Goal: Information Seeking & Learning: Learn about a topic

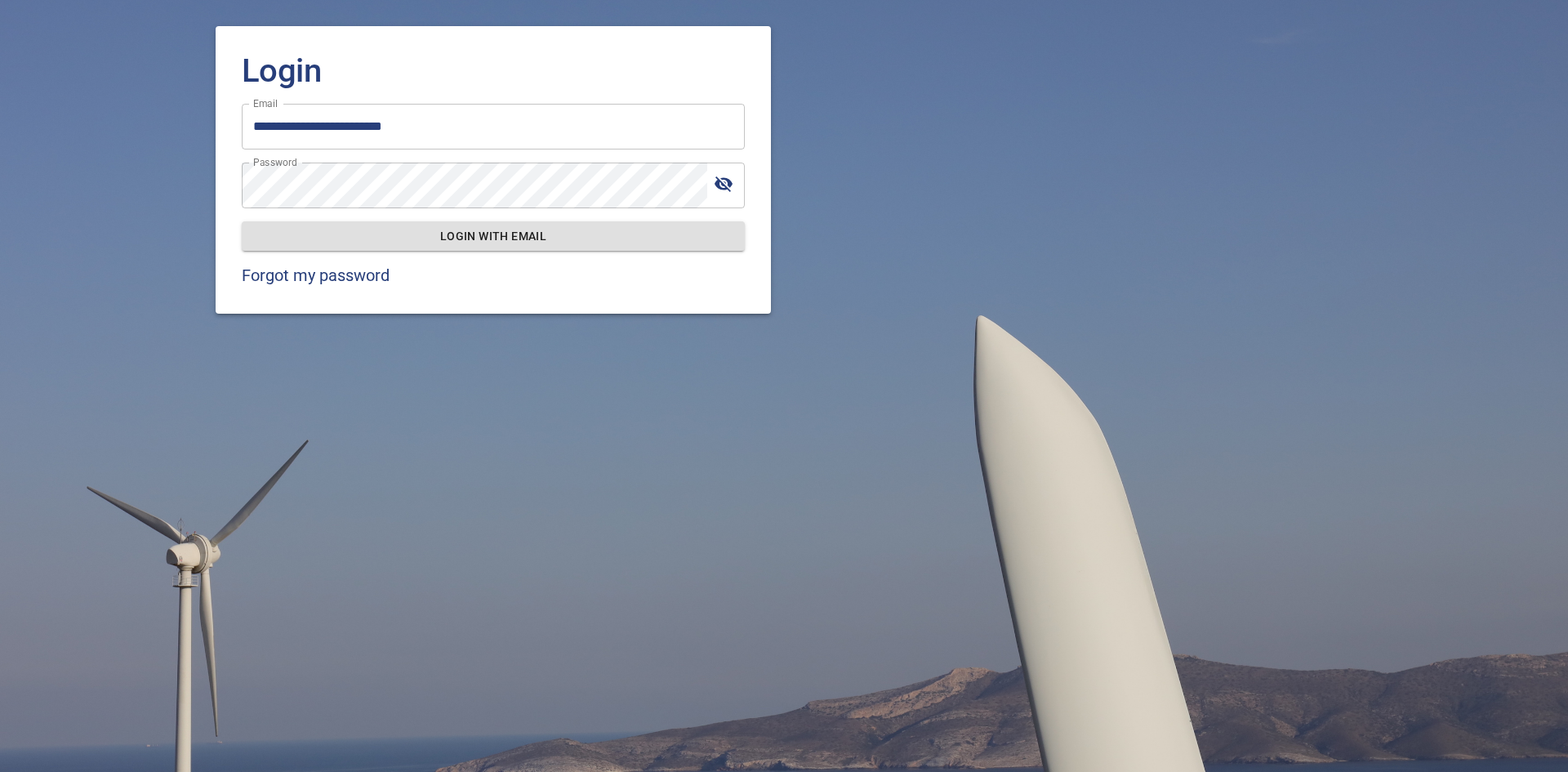
click at [552, 229] on span "Login with email" at bounding box center [494, 236] width 477 height 20
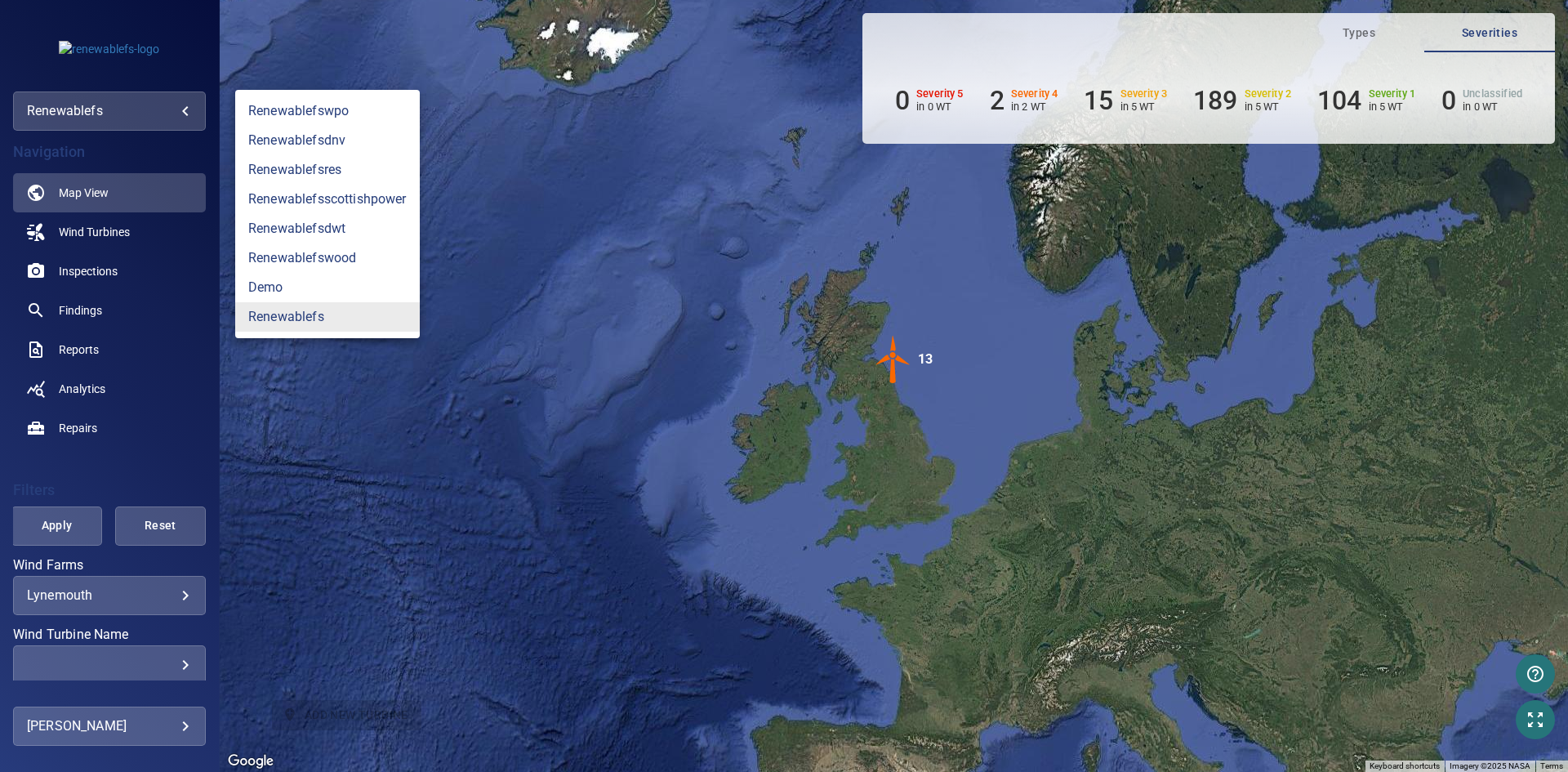
click at [165, 123] on body "**********" at bounding box center [784, 386] width 1568 height 772
click at [363, 134] on link "renewablefsdnv" at bounding box center [327, 140] width 185 height 29
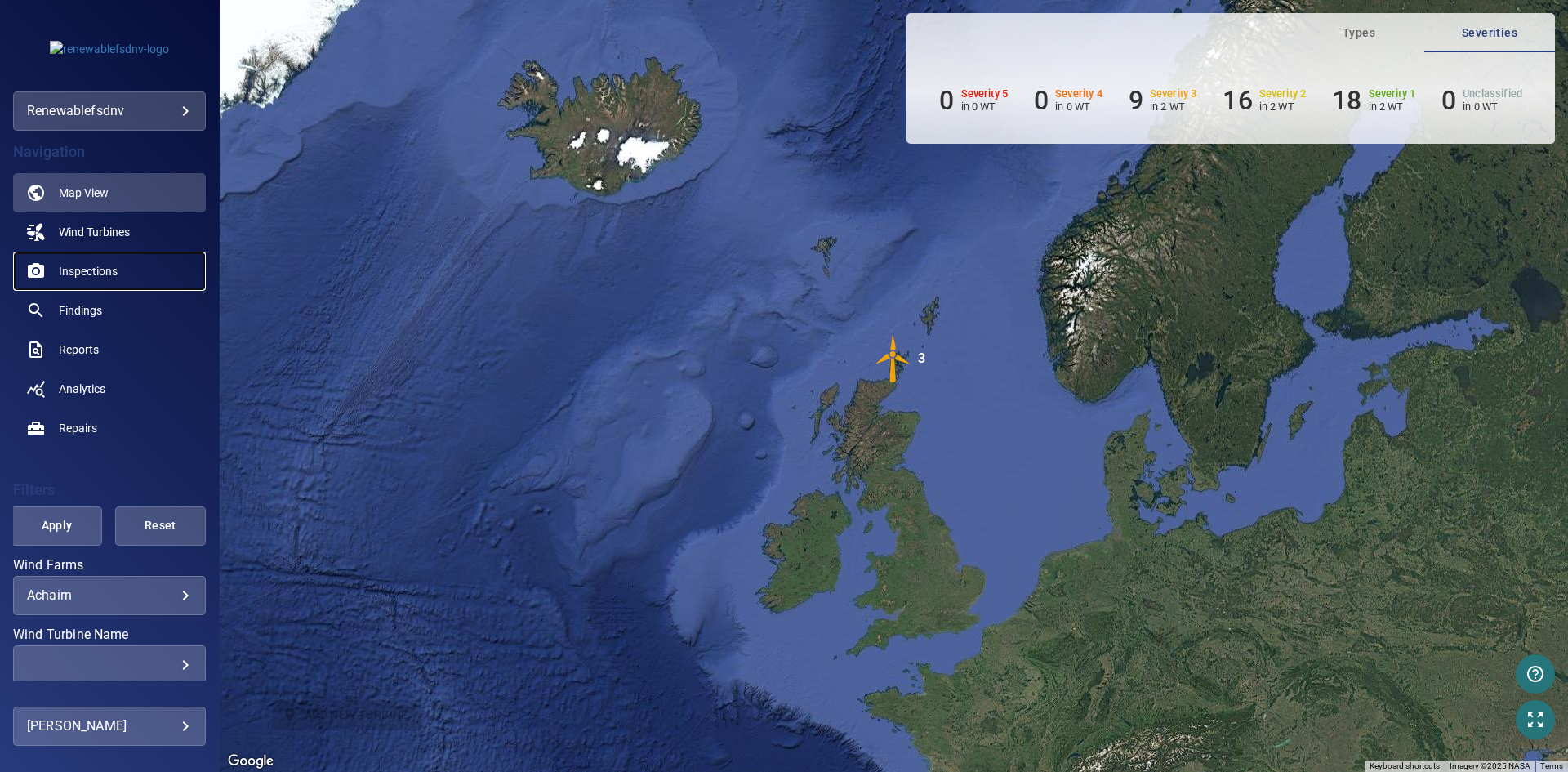
click at [103, 270] on span "Inspections" at bounding box center [88, 271] width 59 height 16
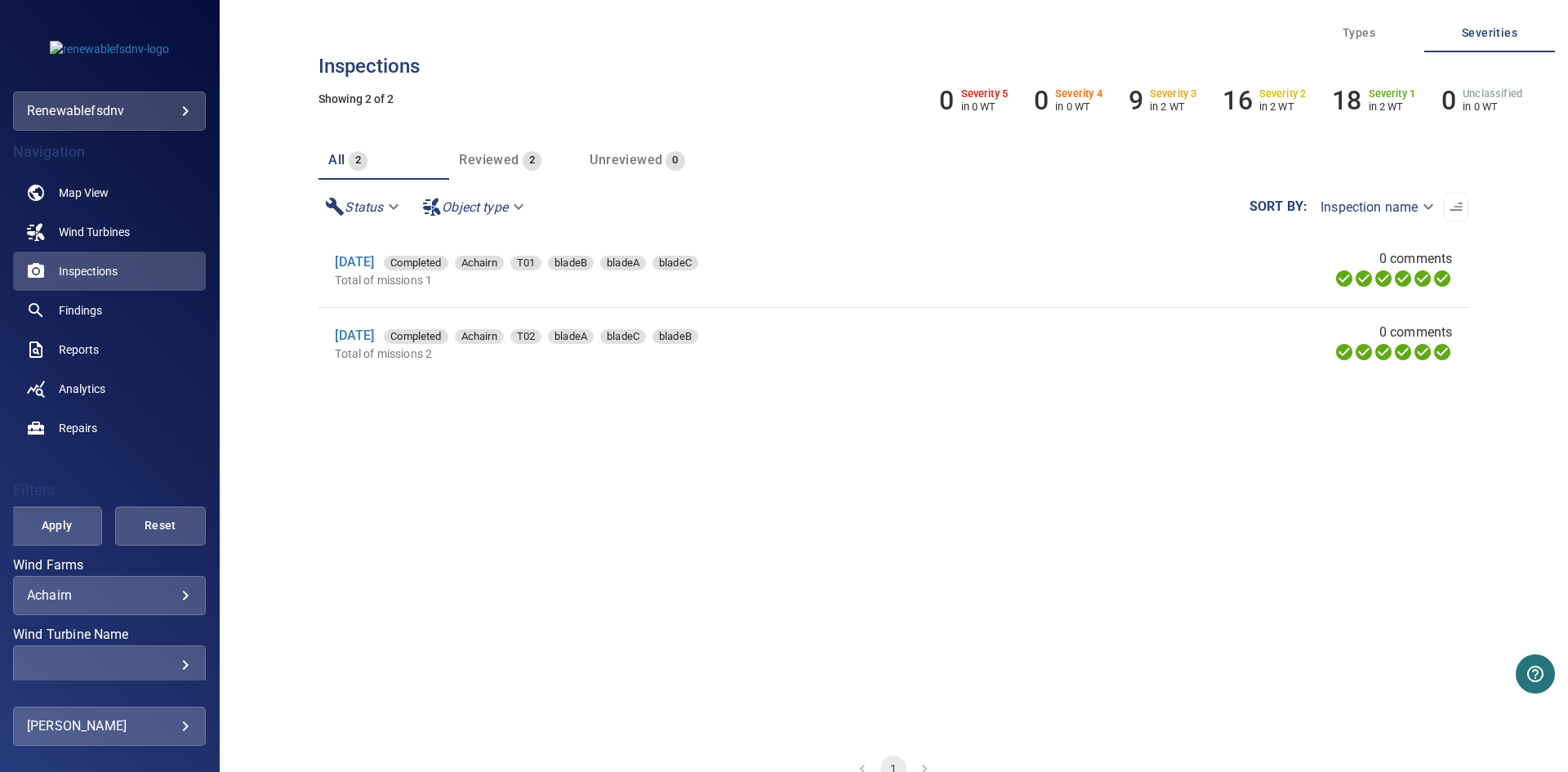
click at [166, 598] on body "**********" at bounding box center [784, 386] width 1568 height 772
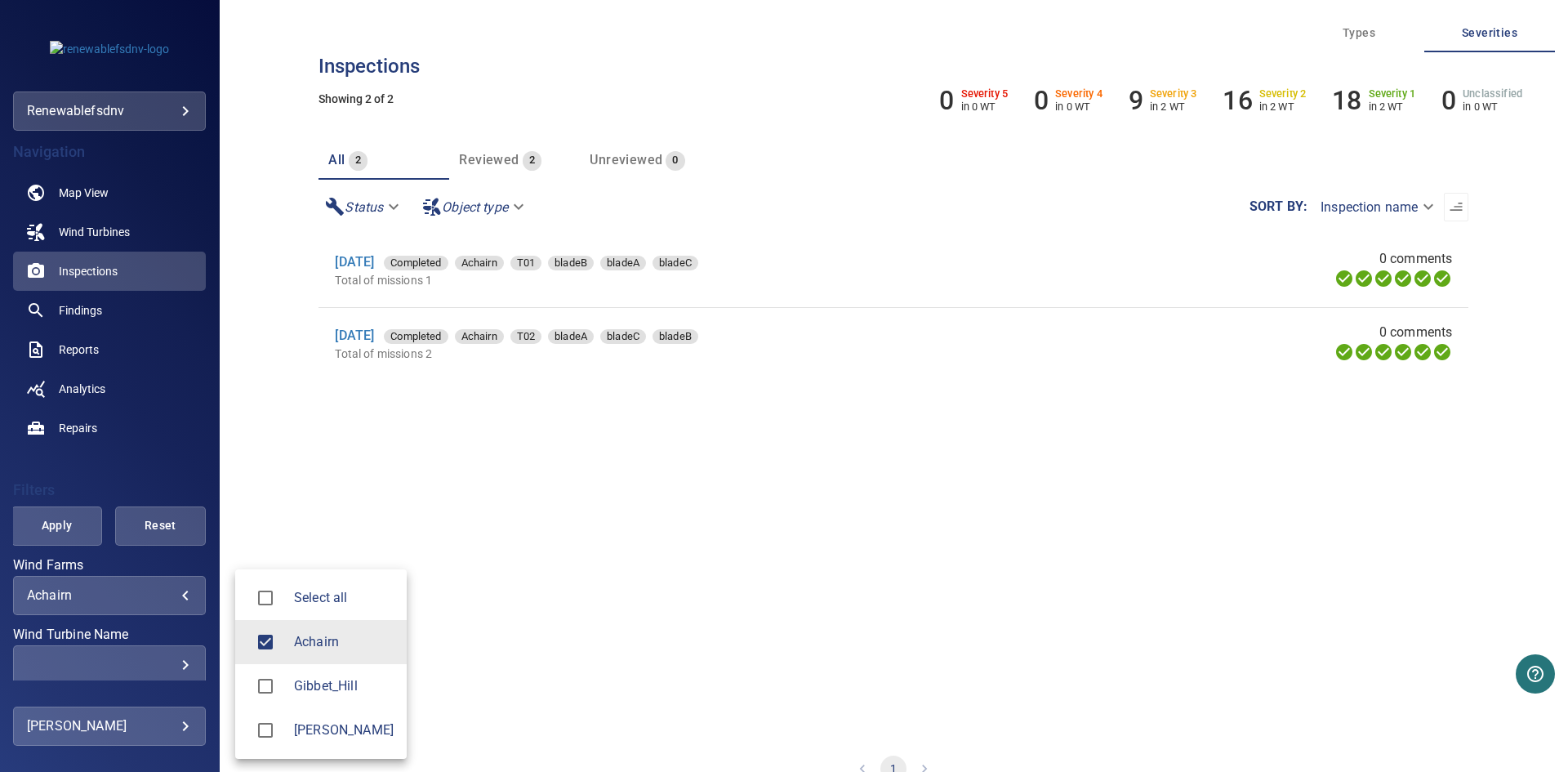
click at [354, 640] on span "Achairn" at bounding box center [343, 642] width 100 height 19
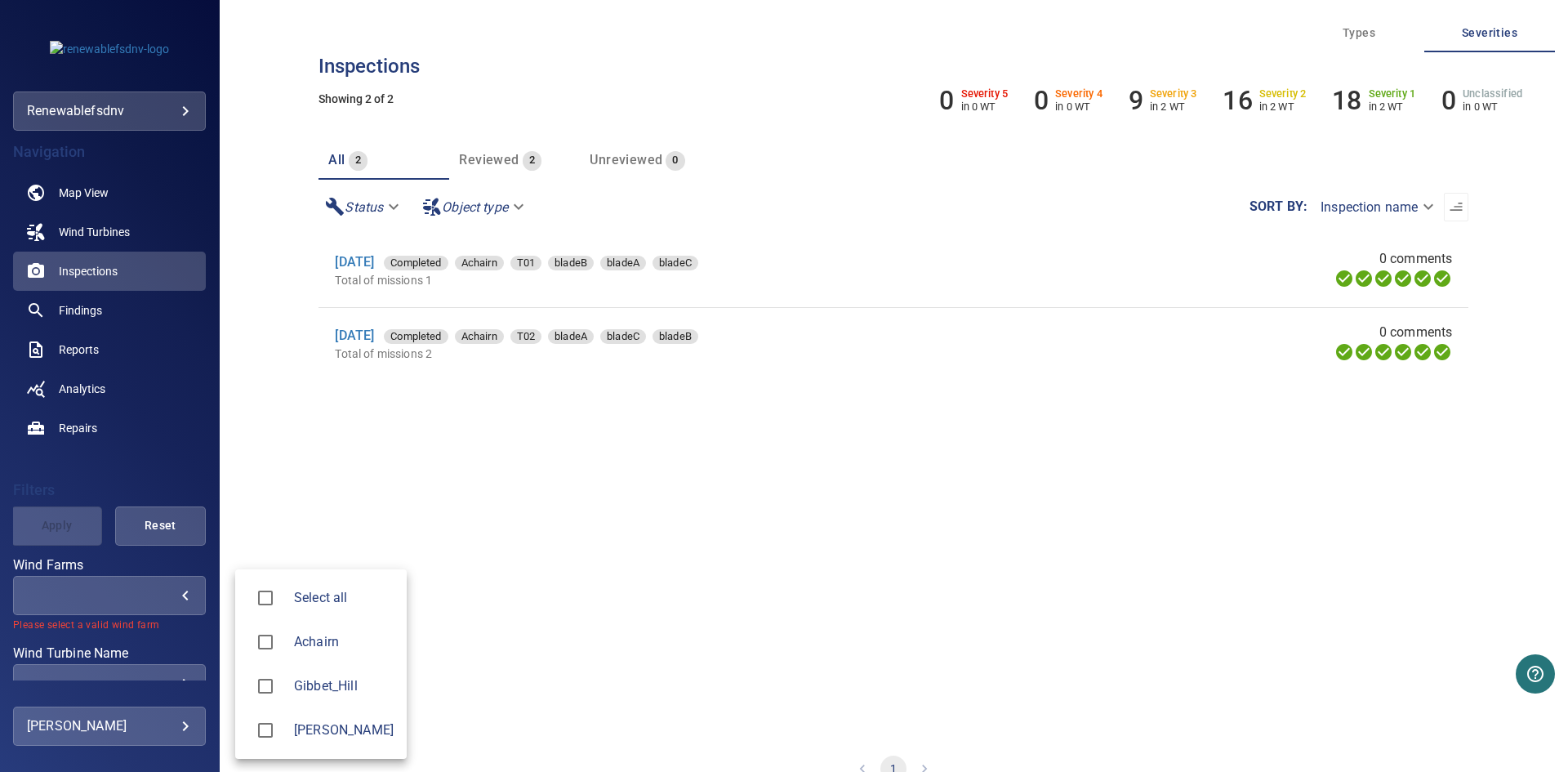
click at [335, 682] on span "Gibbet_Hill" at bounding box center [343, 686] width 100 height 19
type input "**********"
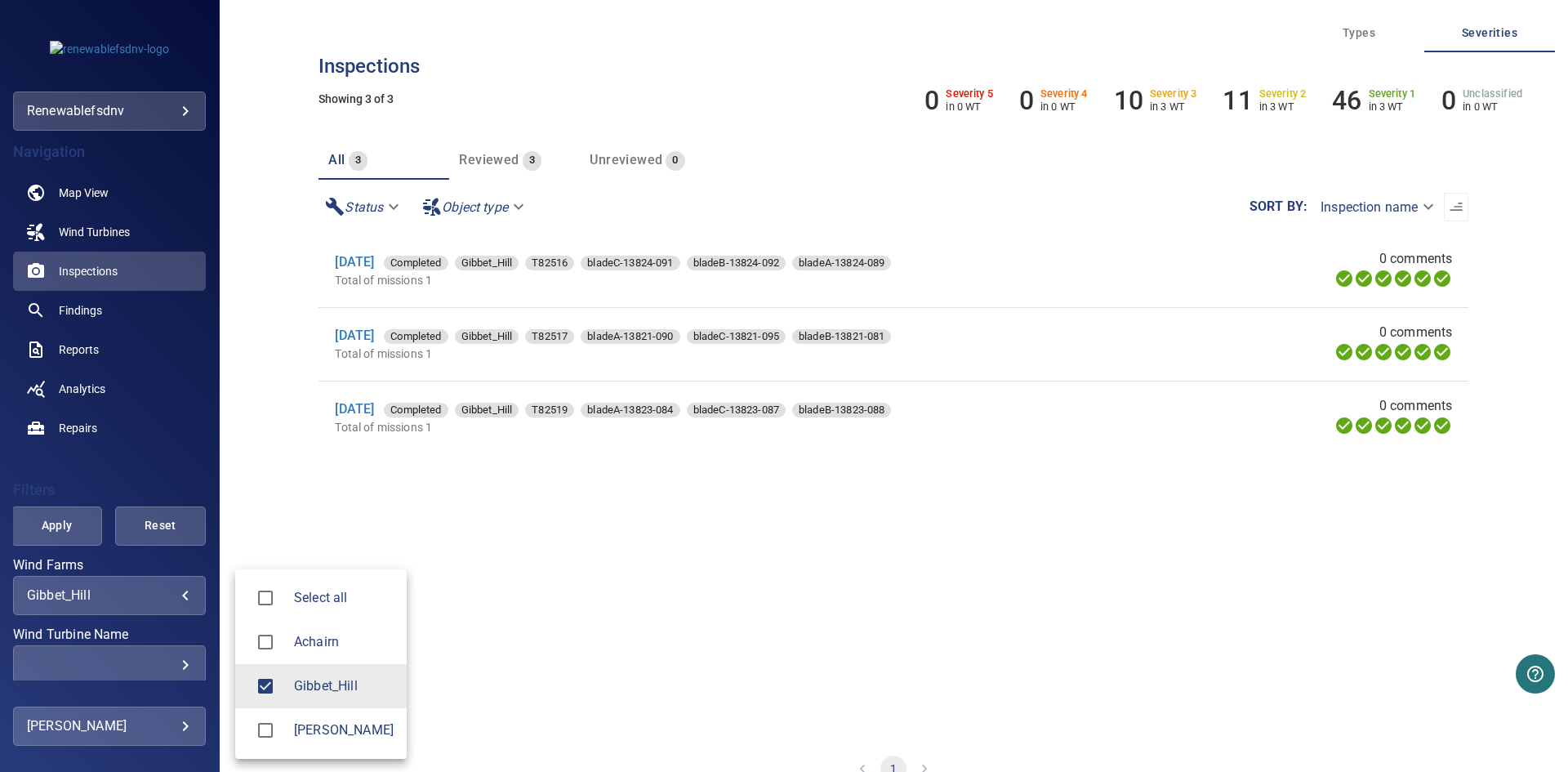
click at [57, 526] on div at bounding box center [784, 386] width 1568 height 772
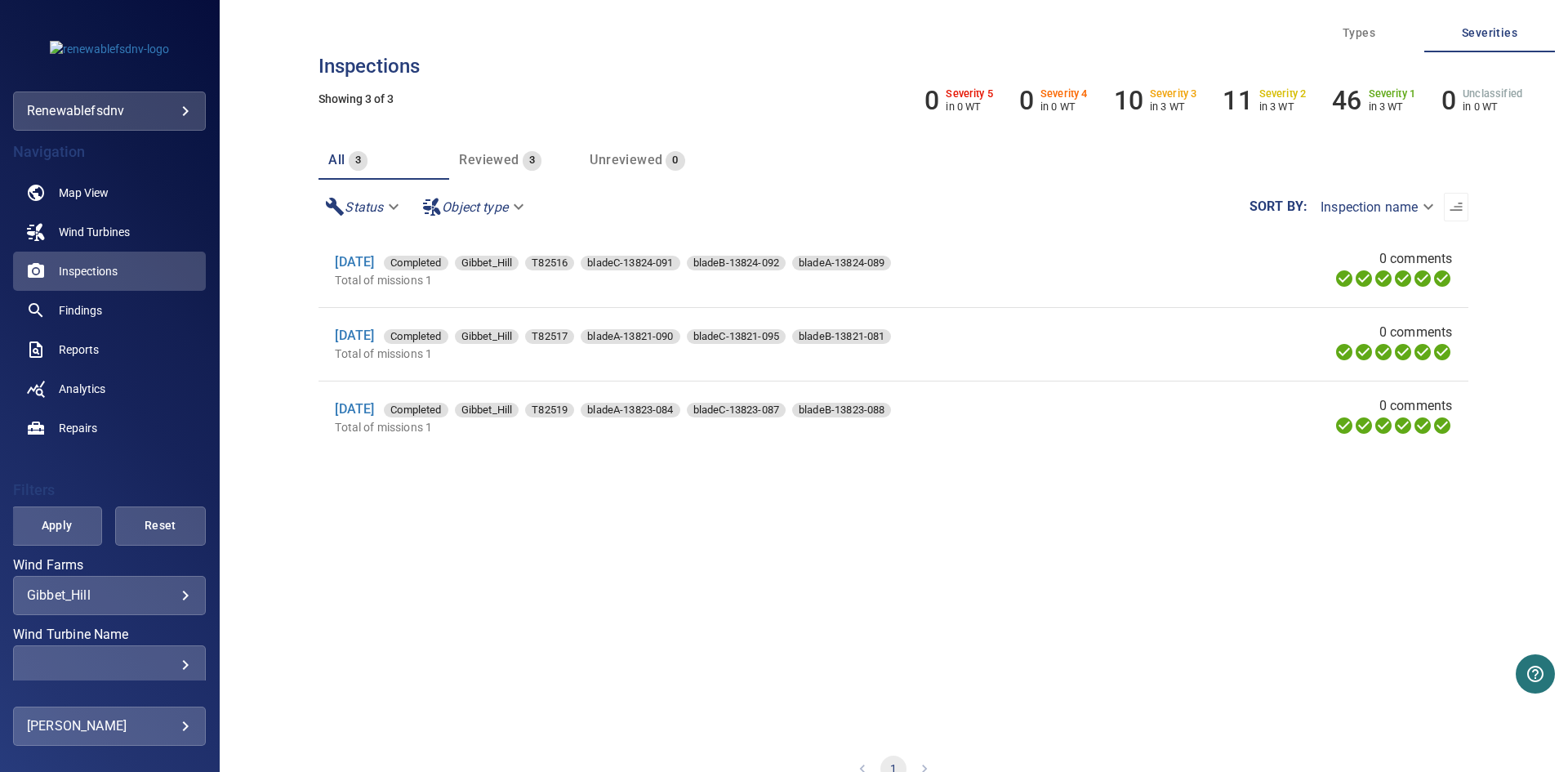
click at [57, 526] on span "Apply" at bounding box center [57, 526] width 49 height 20
click at [367, 263] on link "[DATE]" at bounding box center [354, 262] width 39 height 16
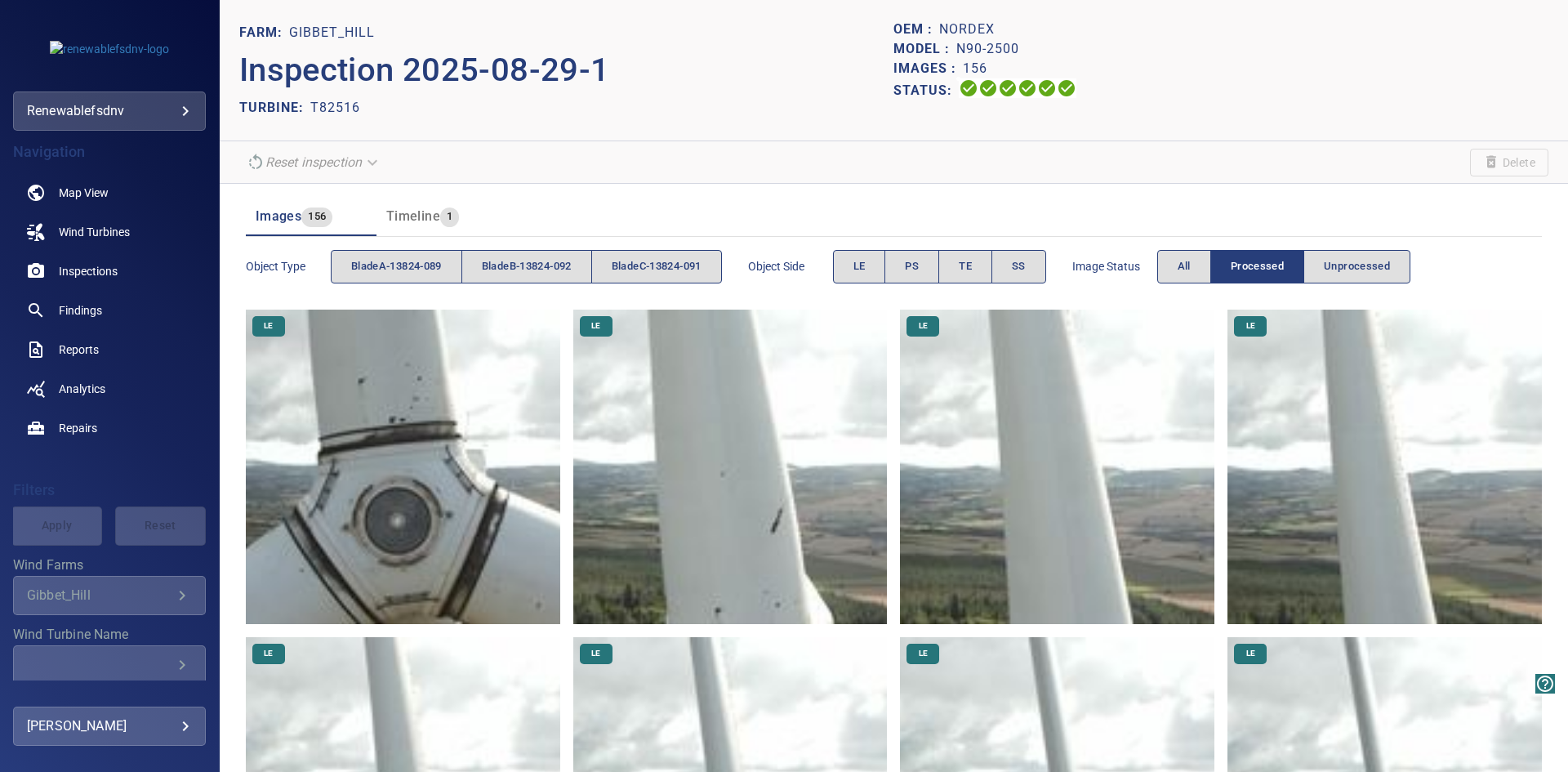
click at [420, 450] on img at bounding box center [403, 466] width 314 height 314
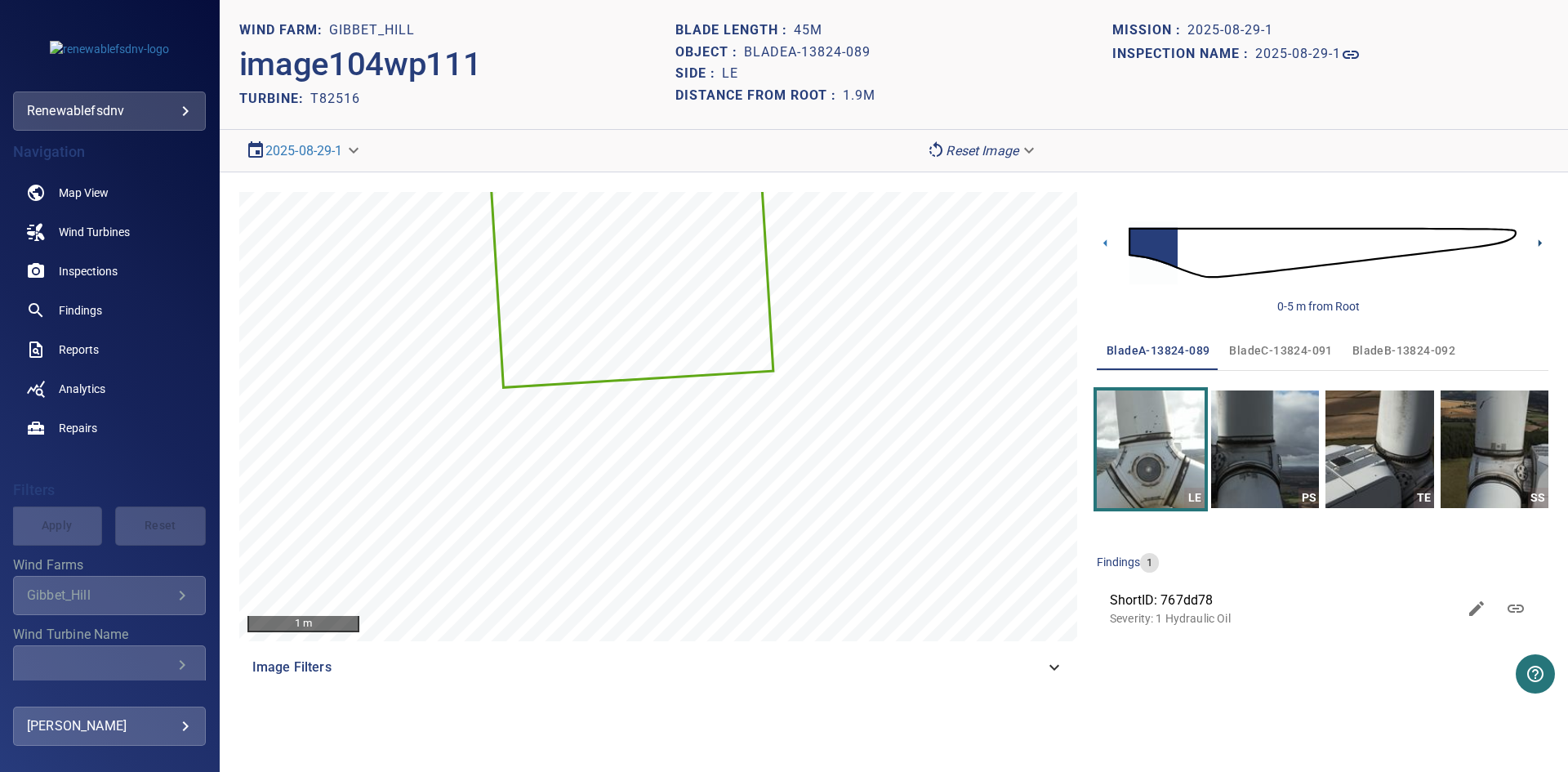
click at [1539, 238] on icon at bounding box center [1539, 242] width 17 height 17
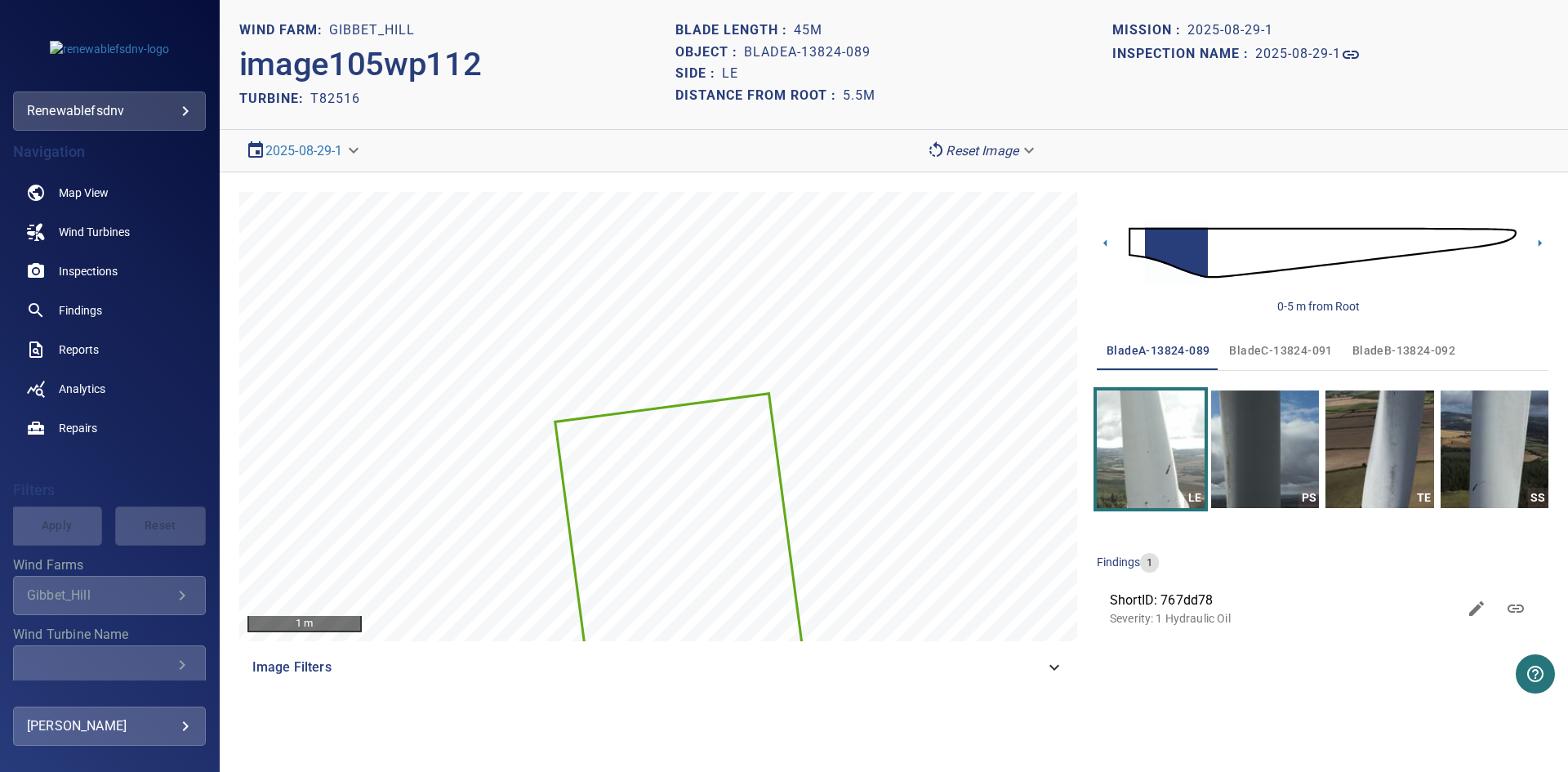
click at [1539, 238] on icon at bounding box center [1539, 242] width 17 height 17
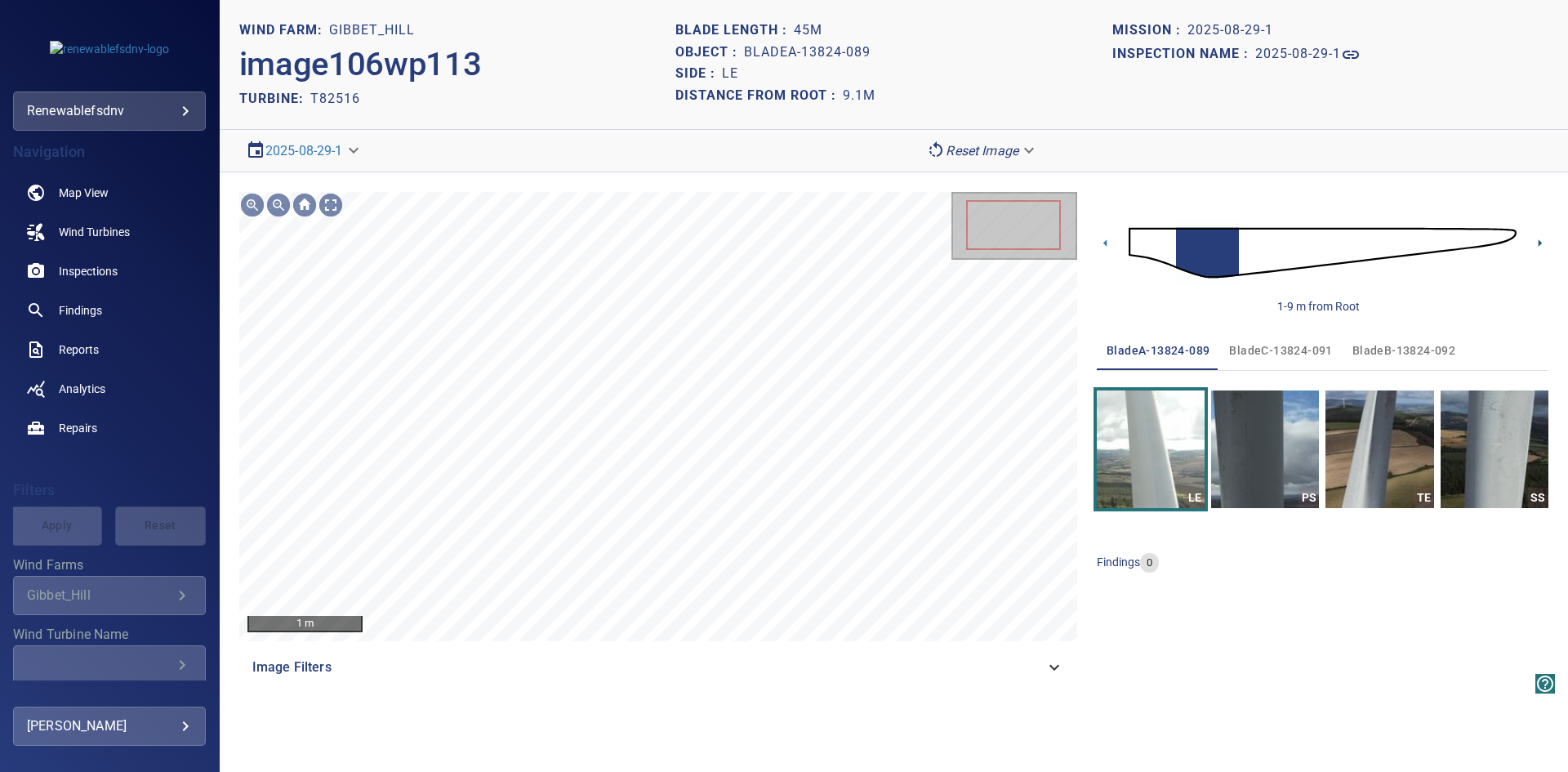
click at [1539, 238] on icon at bounding box center [1539, 242] width 17 height 17
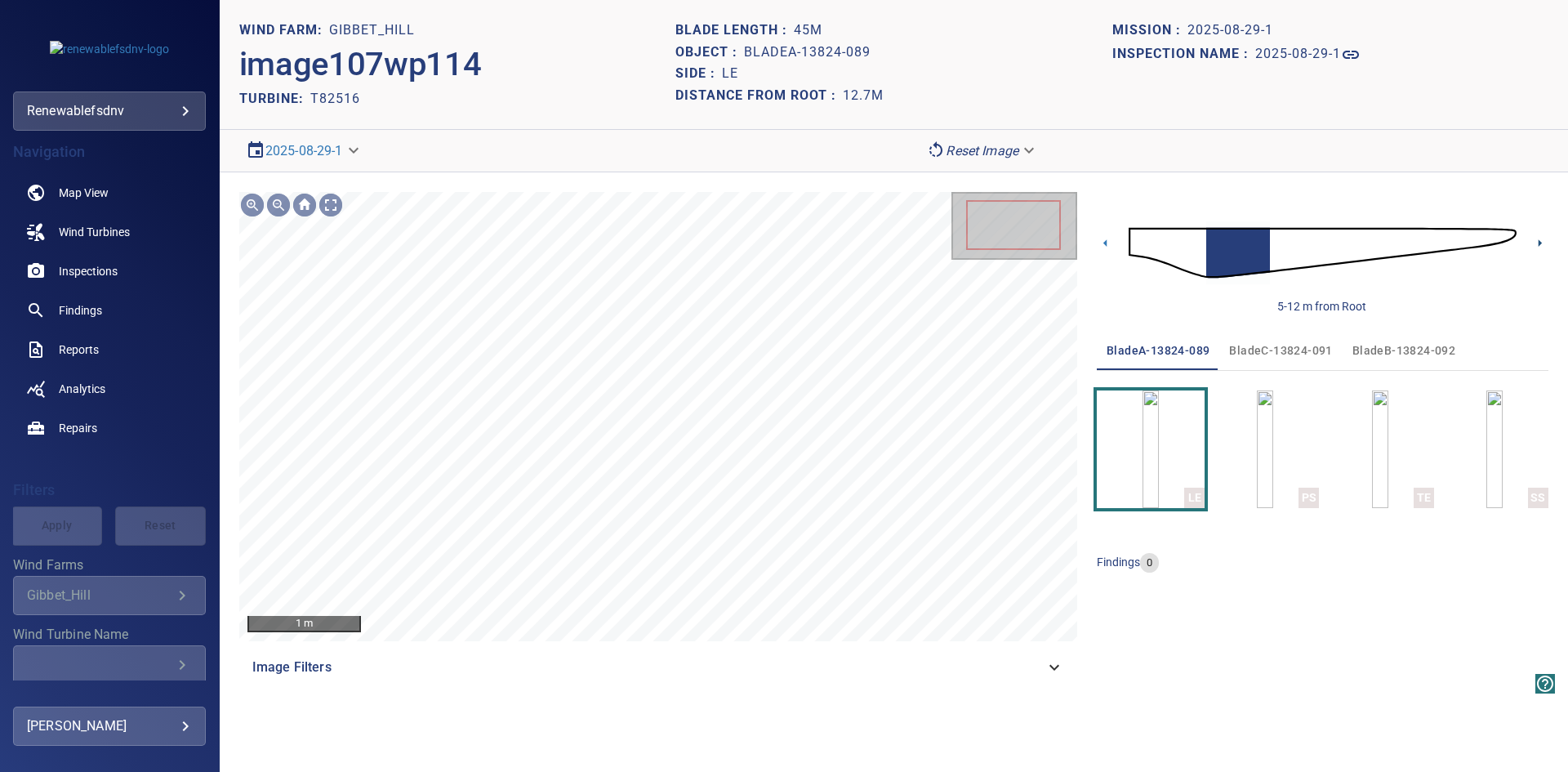
click at [1539, 238] on icon at bounding box center [1539, 242] width 17 height 17
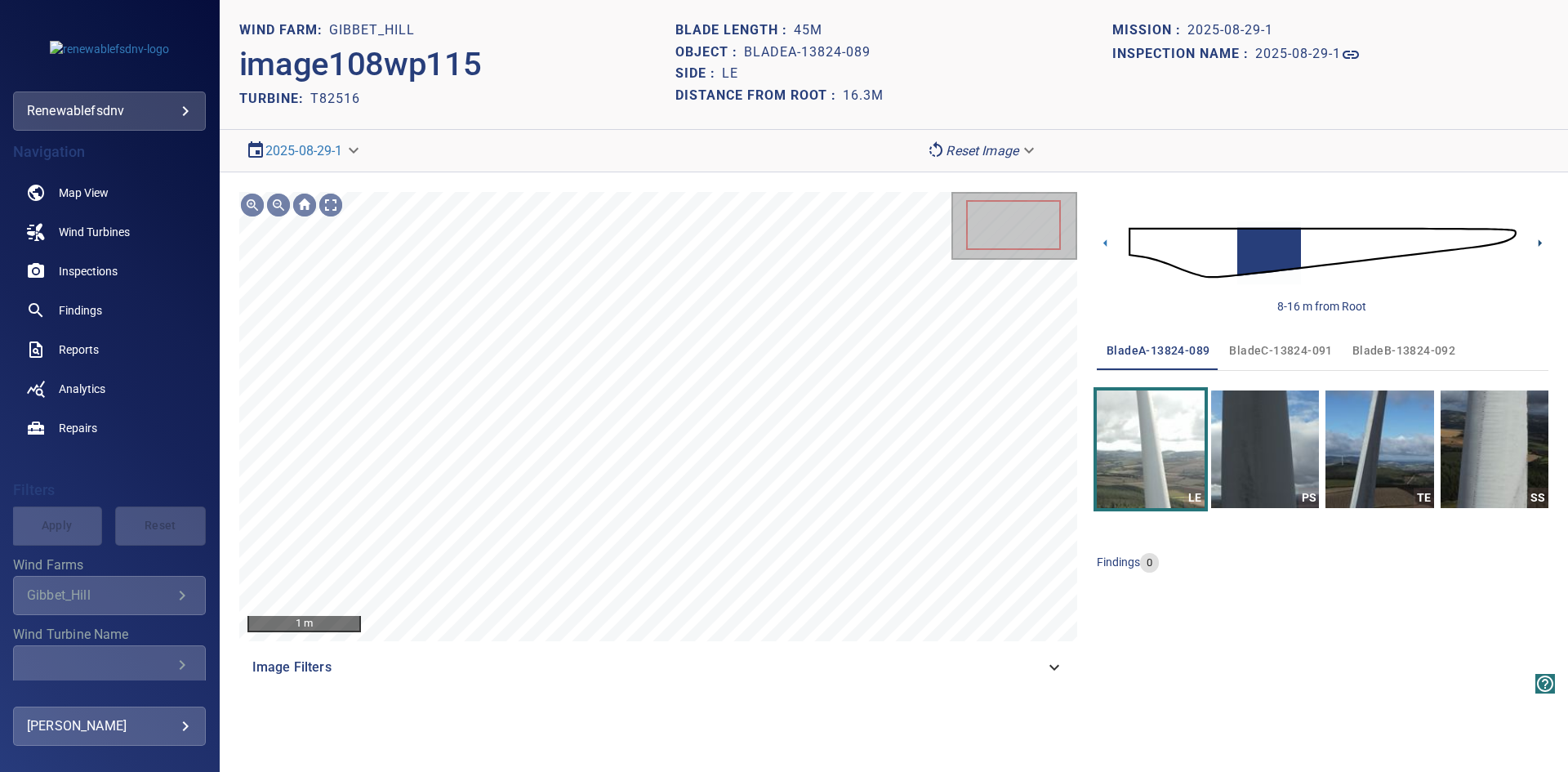
click at [1539, 238] on icon at bounding box center [1539, 242] width 17 height 17
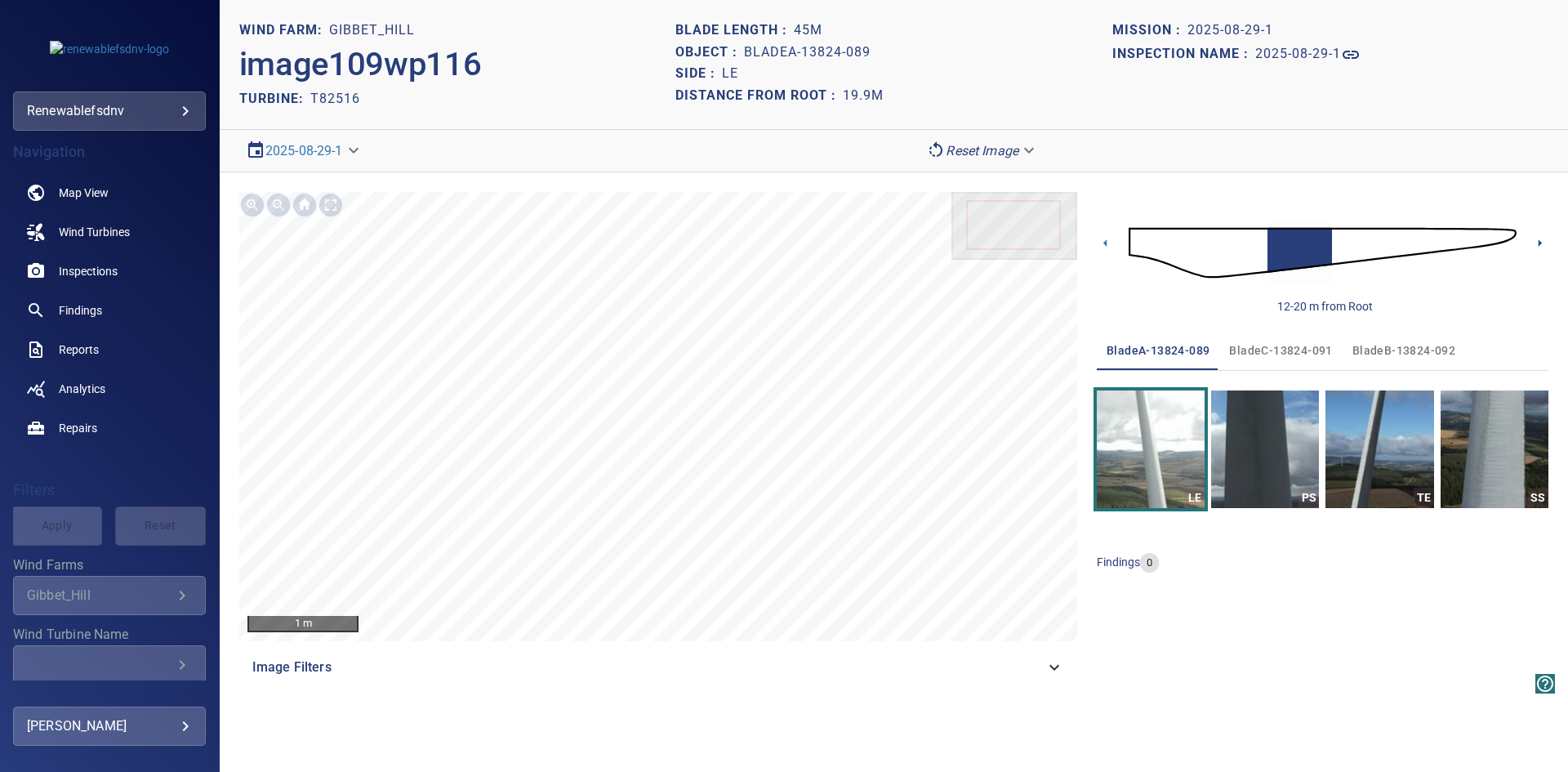
click at [1539, 238] on icon at bounding box center [1539, 242] width 17 height 17
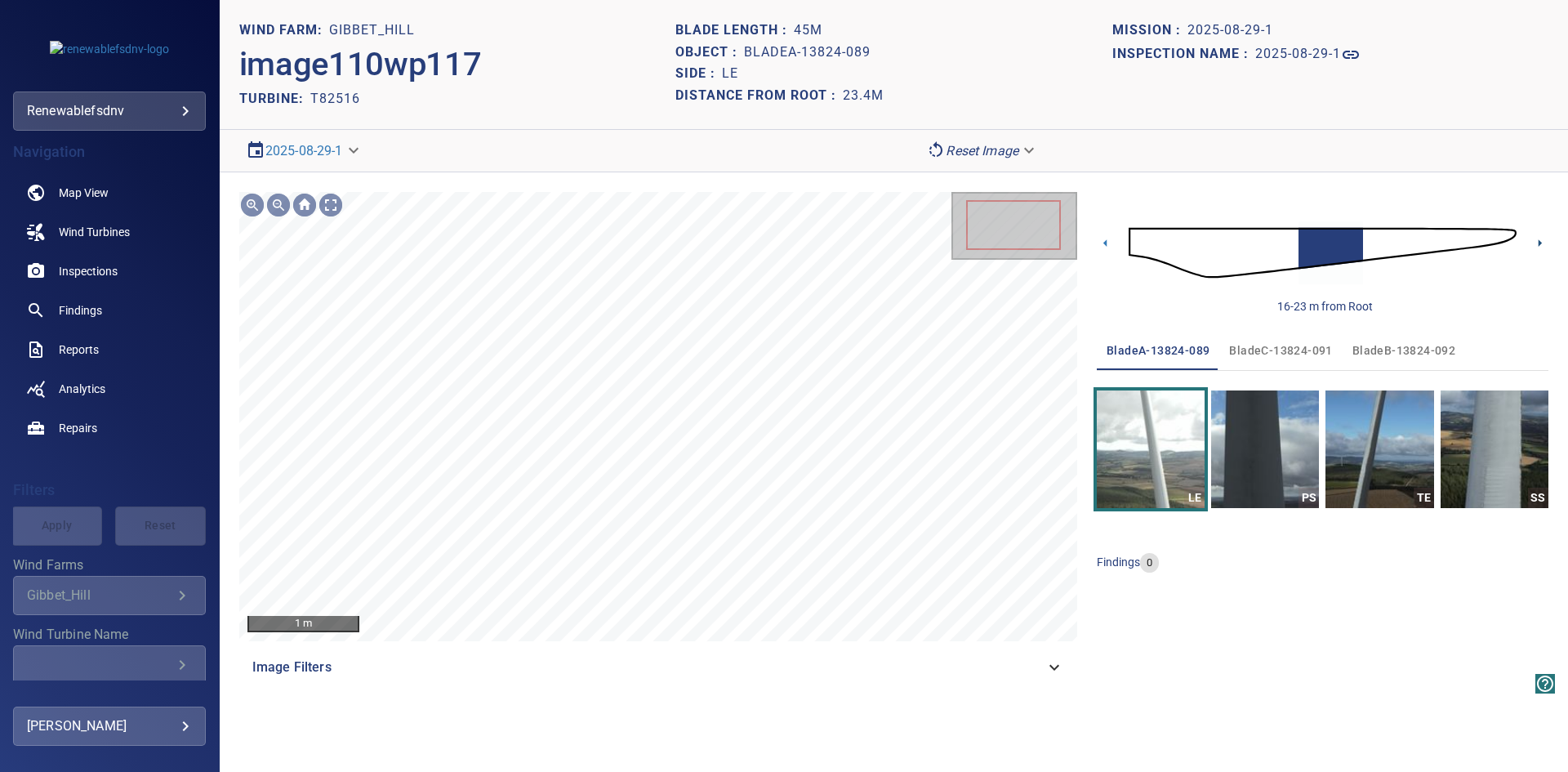
click at [1539, 238] on icon at bounding box center [1539, 242] width 17 height 17
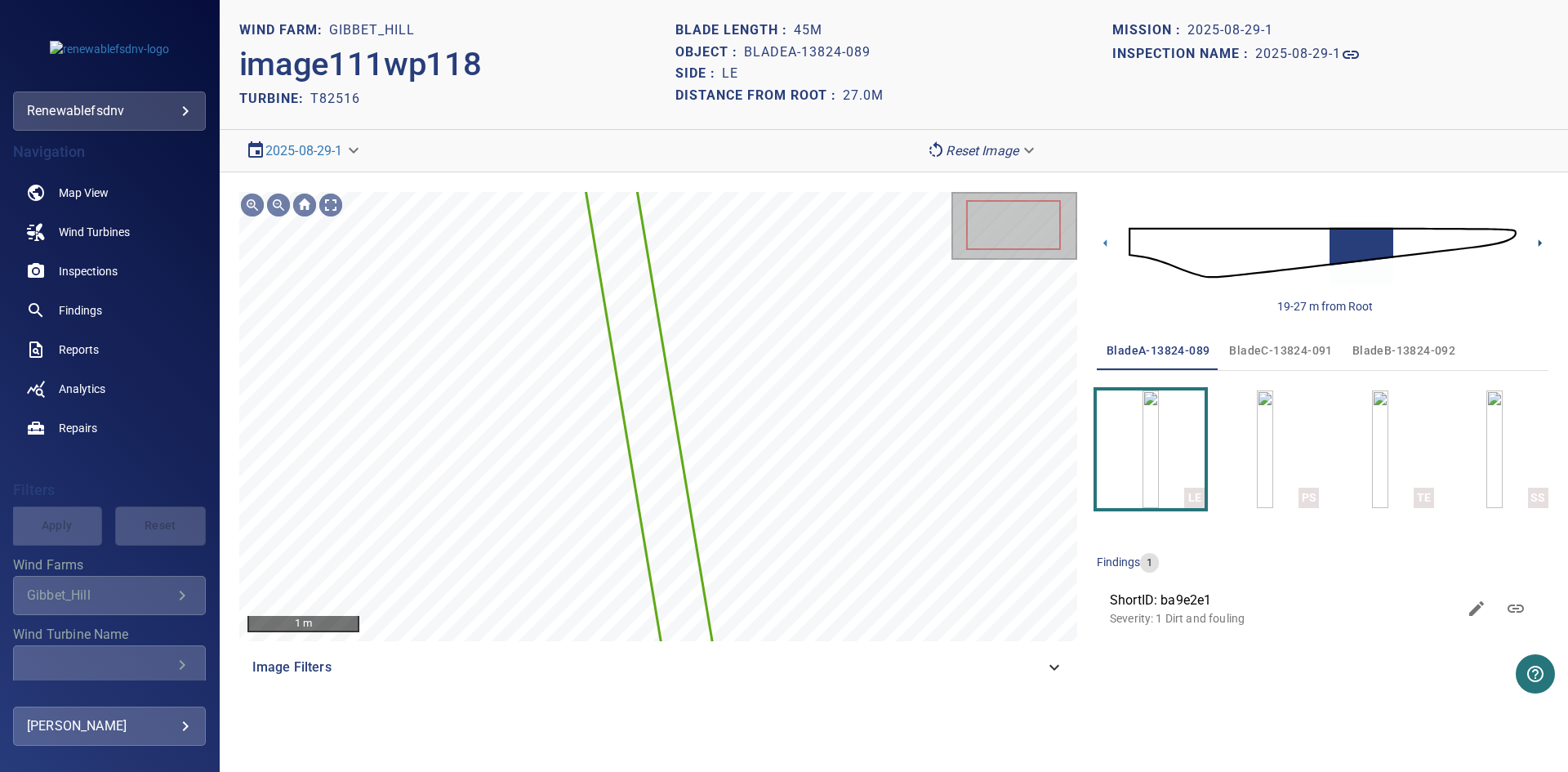
click at [1539, 238] on icon at bounding box center [1539, 242] width 17 height 17
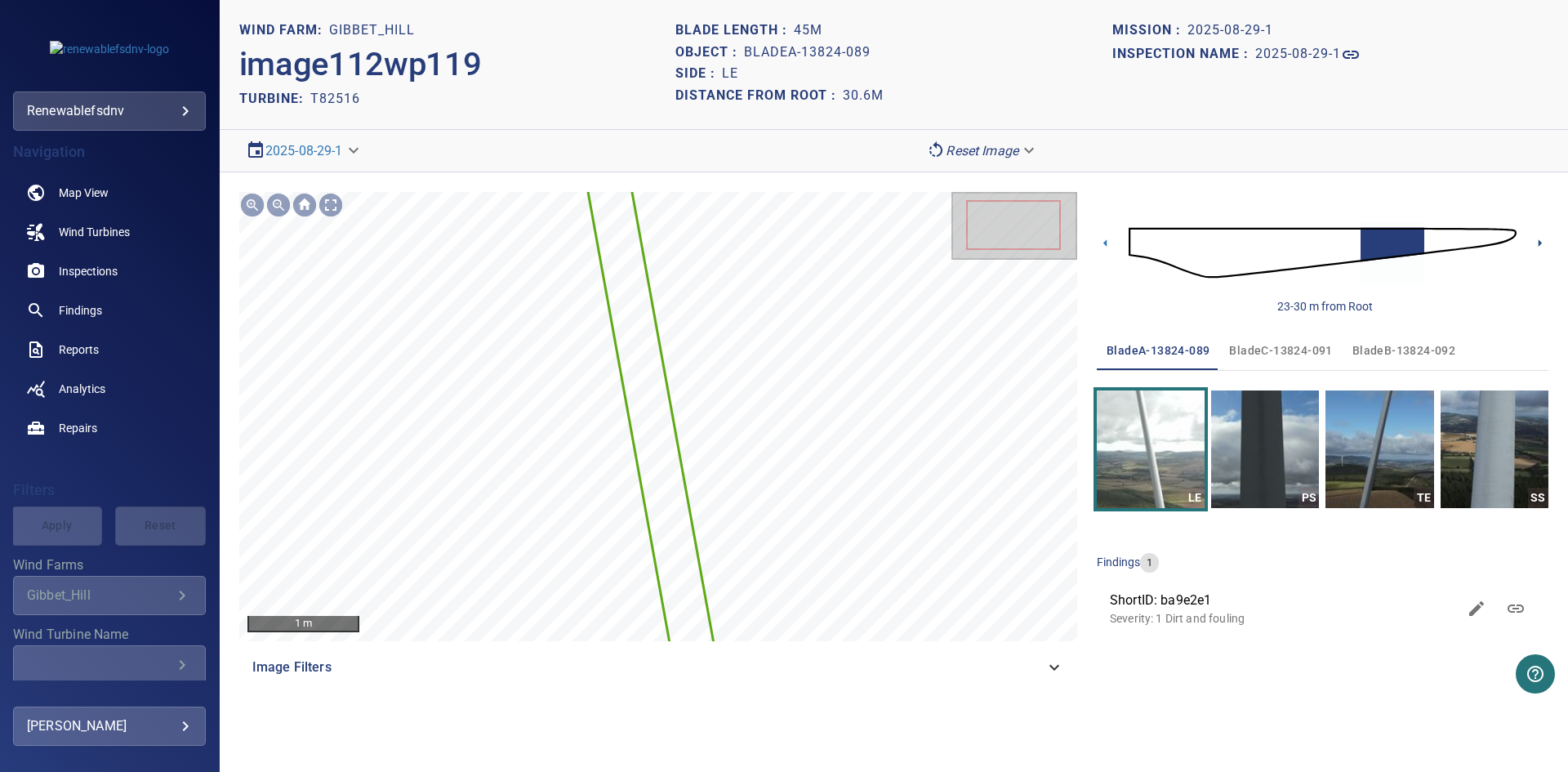
click at [1539, 238] on icon at bounding box center [1539, 242] width 17 height 17
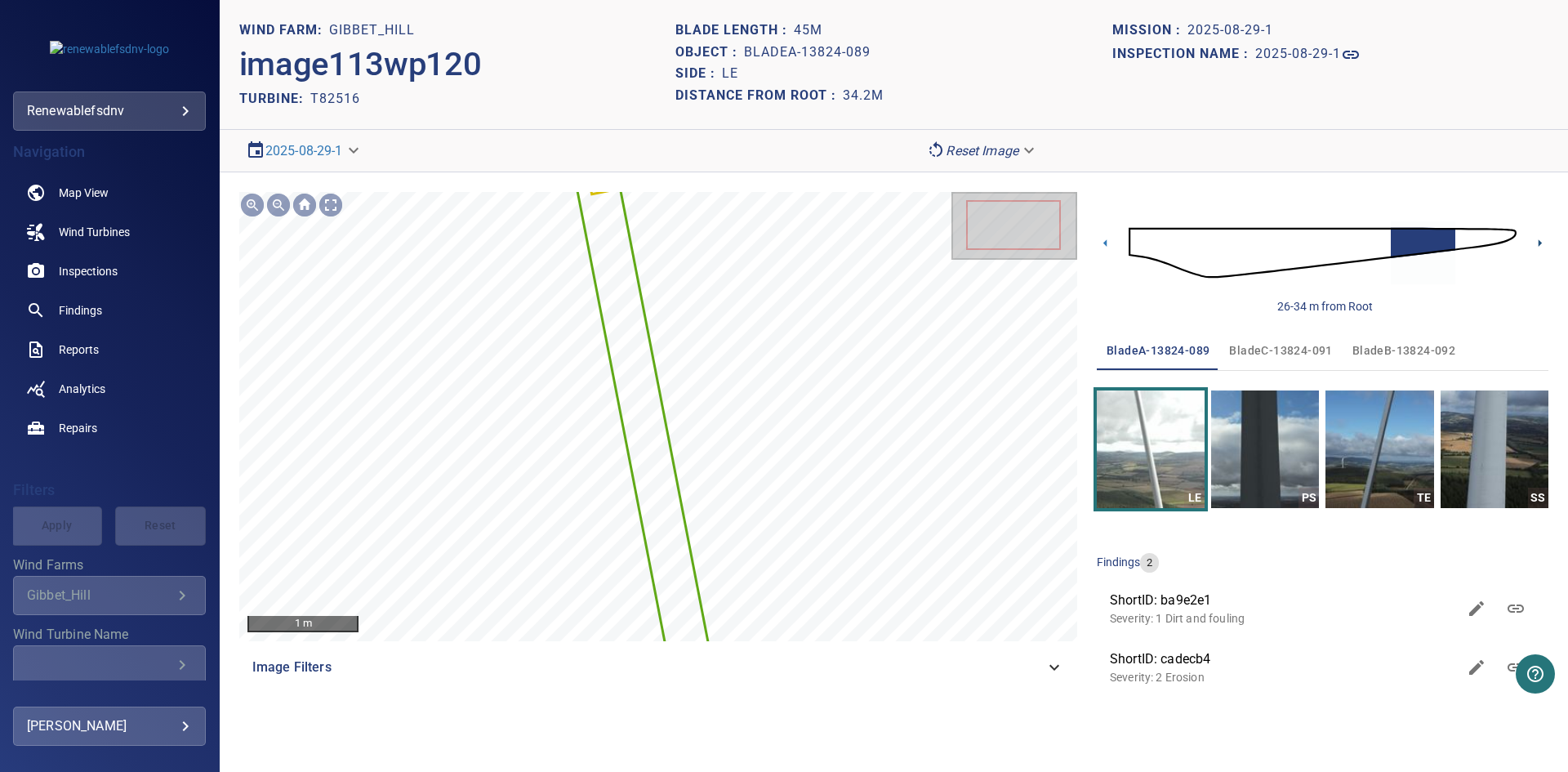
click at [1539, 238] on icon at bounding box center [1539, 242] width 17 height 17
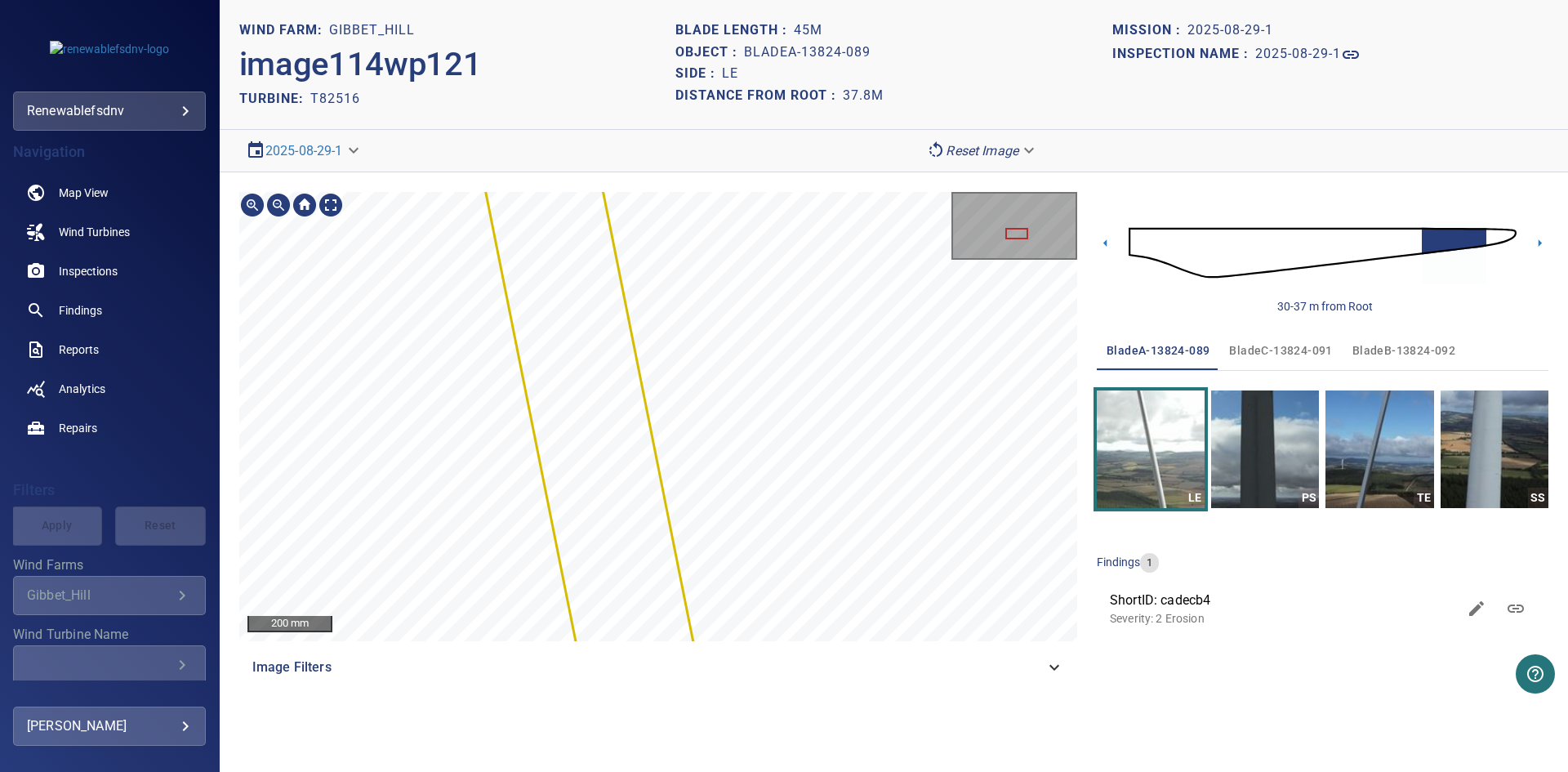
click at [762, 646] on div "200 mm Image Filters" at bounding box center [658, 439] width 838 height 495
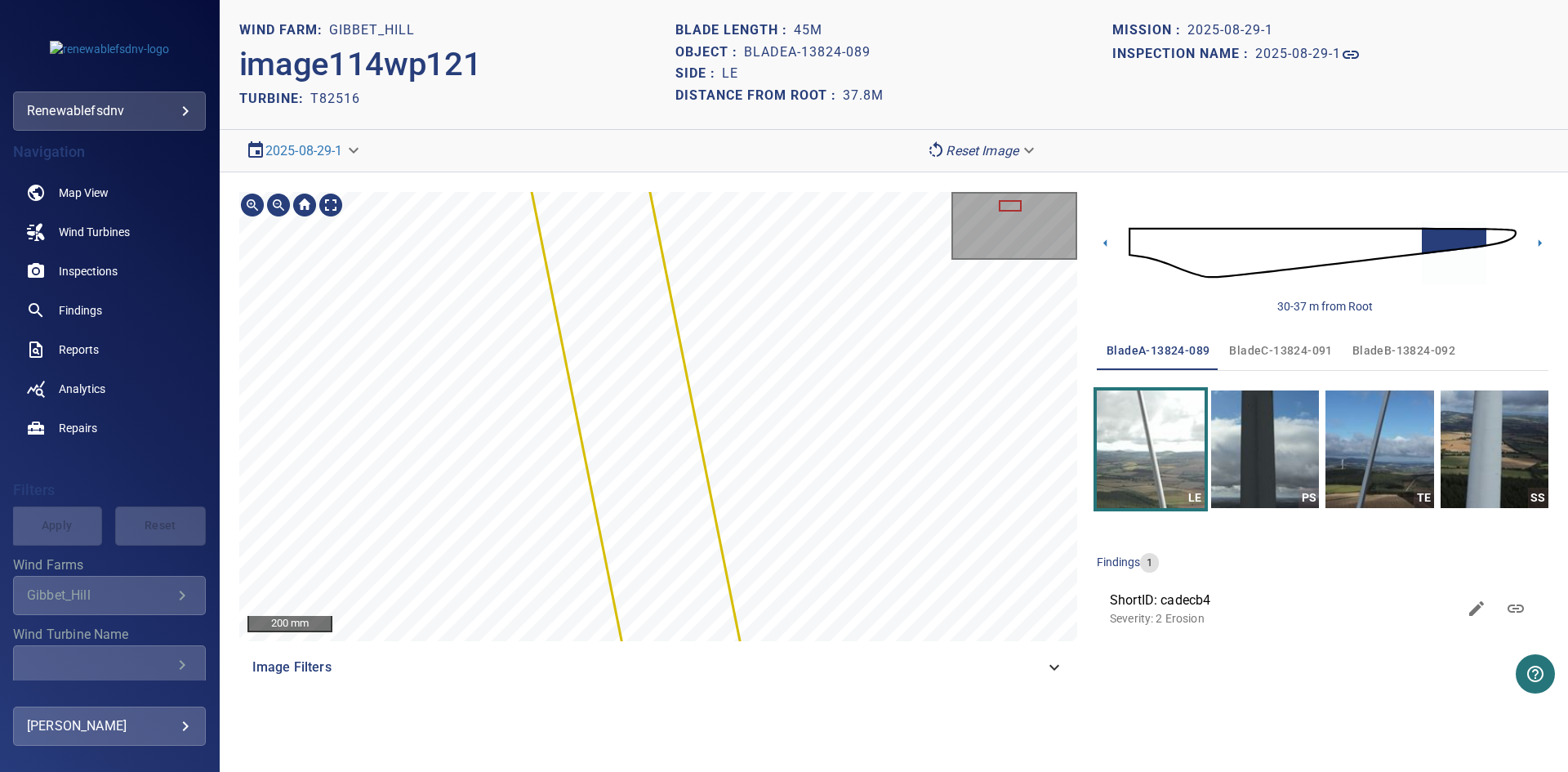
click at [864, 720] on section "**********" at bounding box center [893, 386] width 1348 height 772
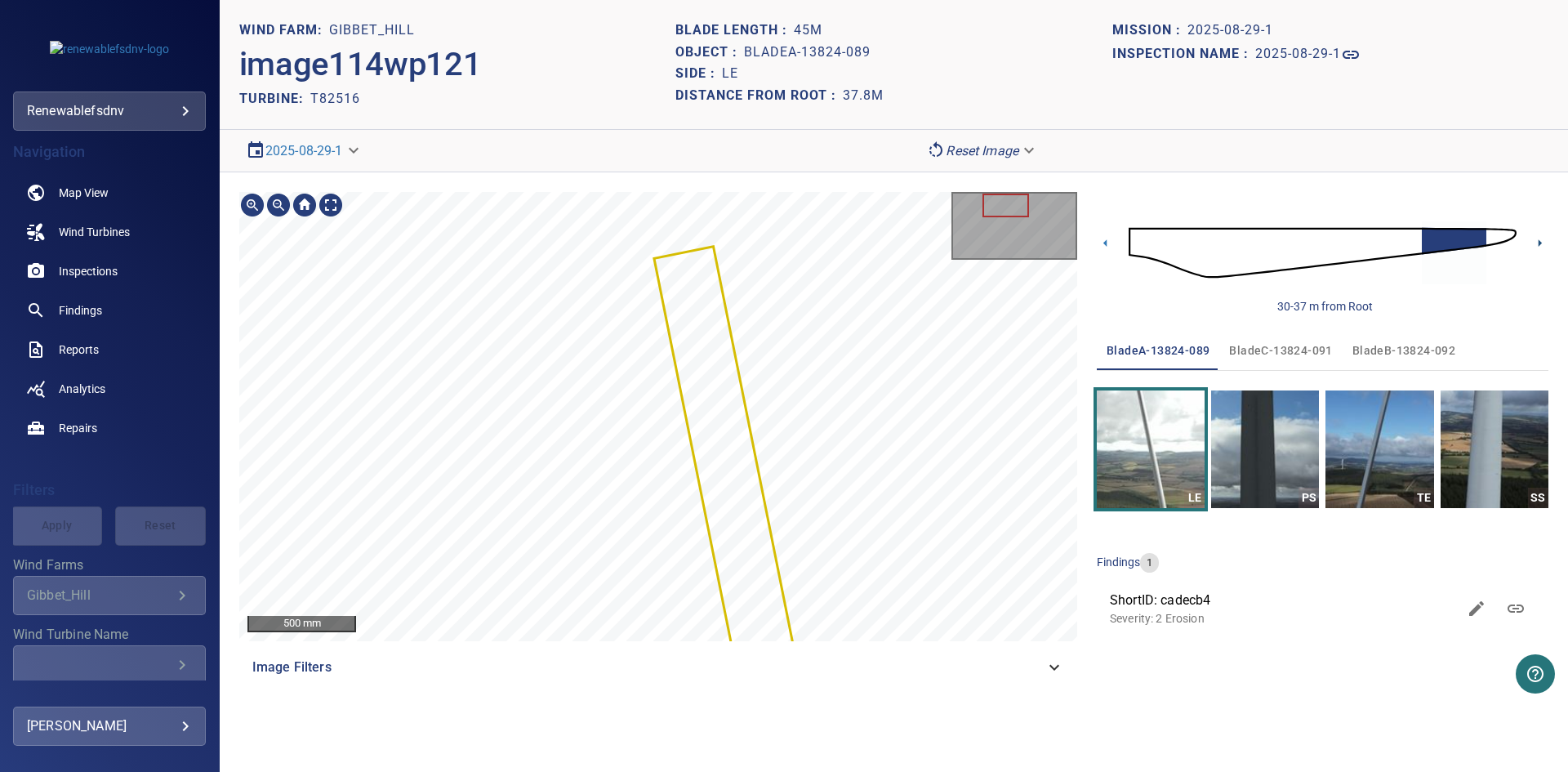
click at [1535, 245] on icon at bounding box center [1539, 242] width 17 height 17
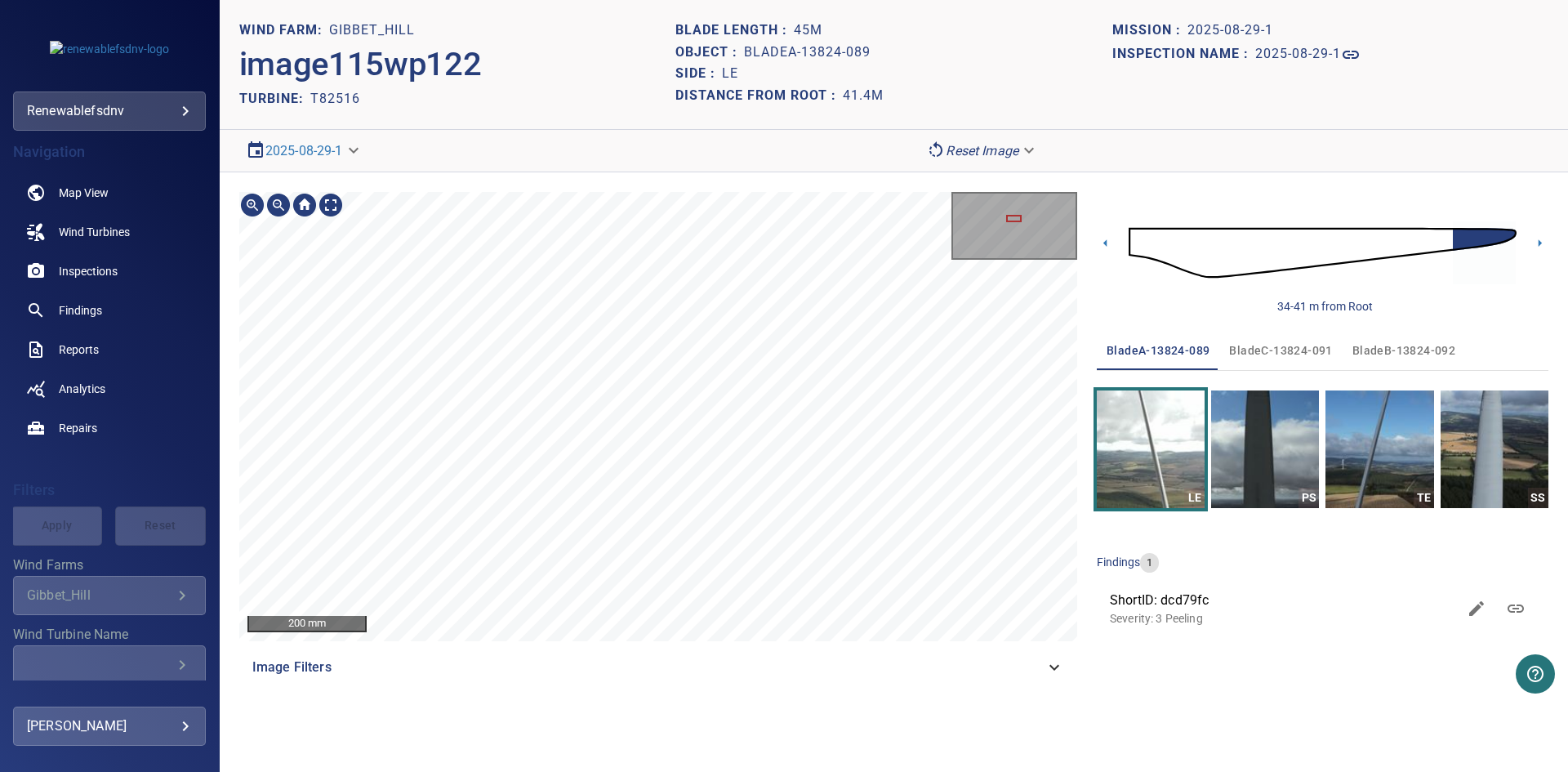
click at [794, 650] on div "200 mm Image Filters" at bounding box center [658, 439] width 838 height 495
click at [788, 656] on div "200 mm Image Filters" at bounding box center [658, 439] width 838 height 495
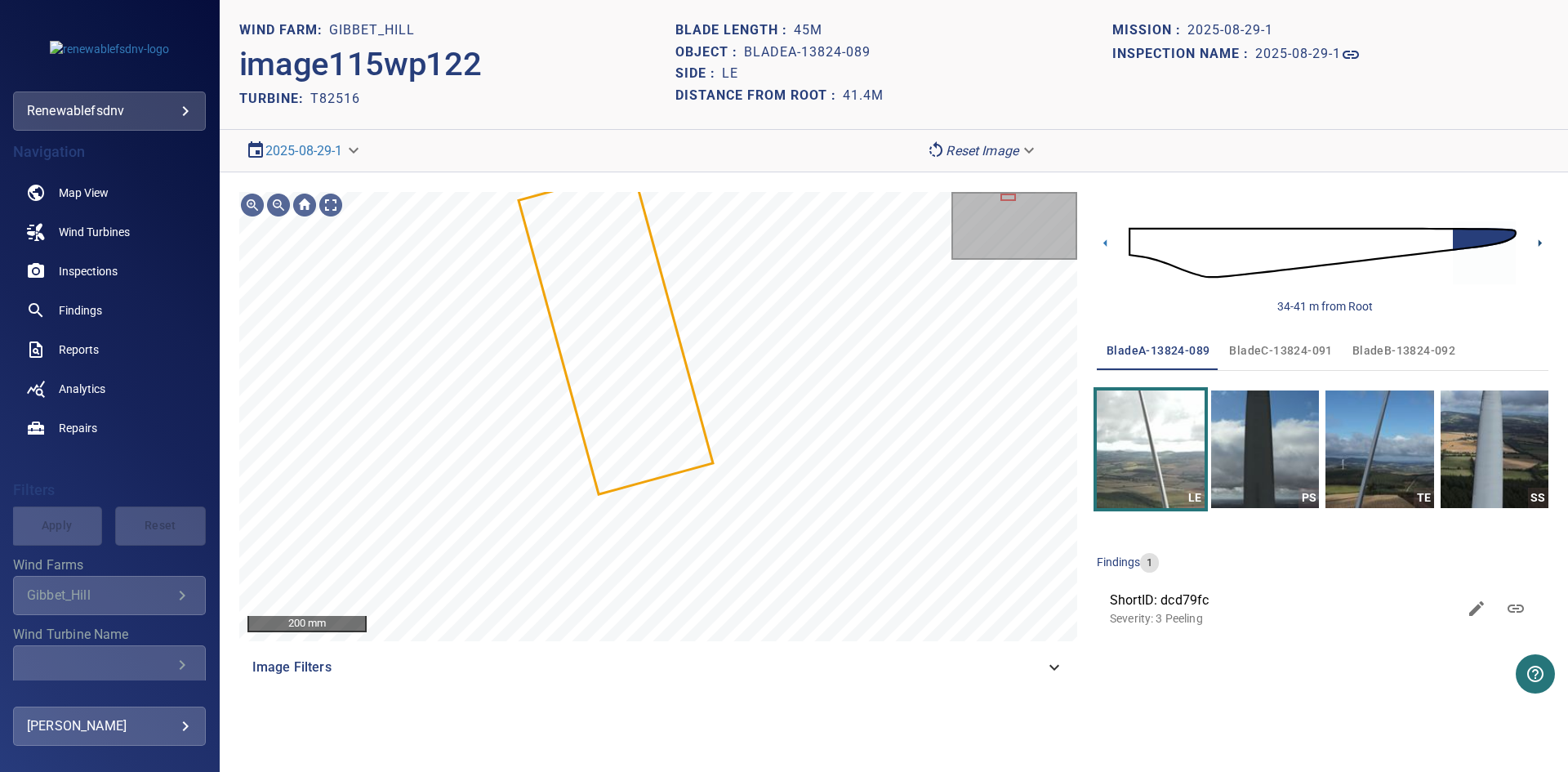
click at [1539, 241] on icon at bounding box center [1540, 243] width 4 height 7
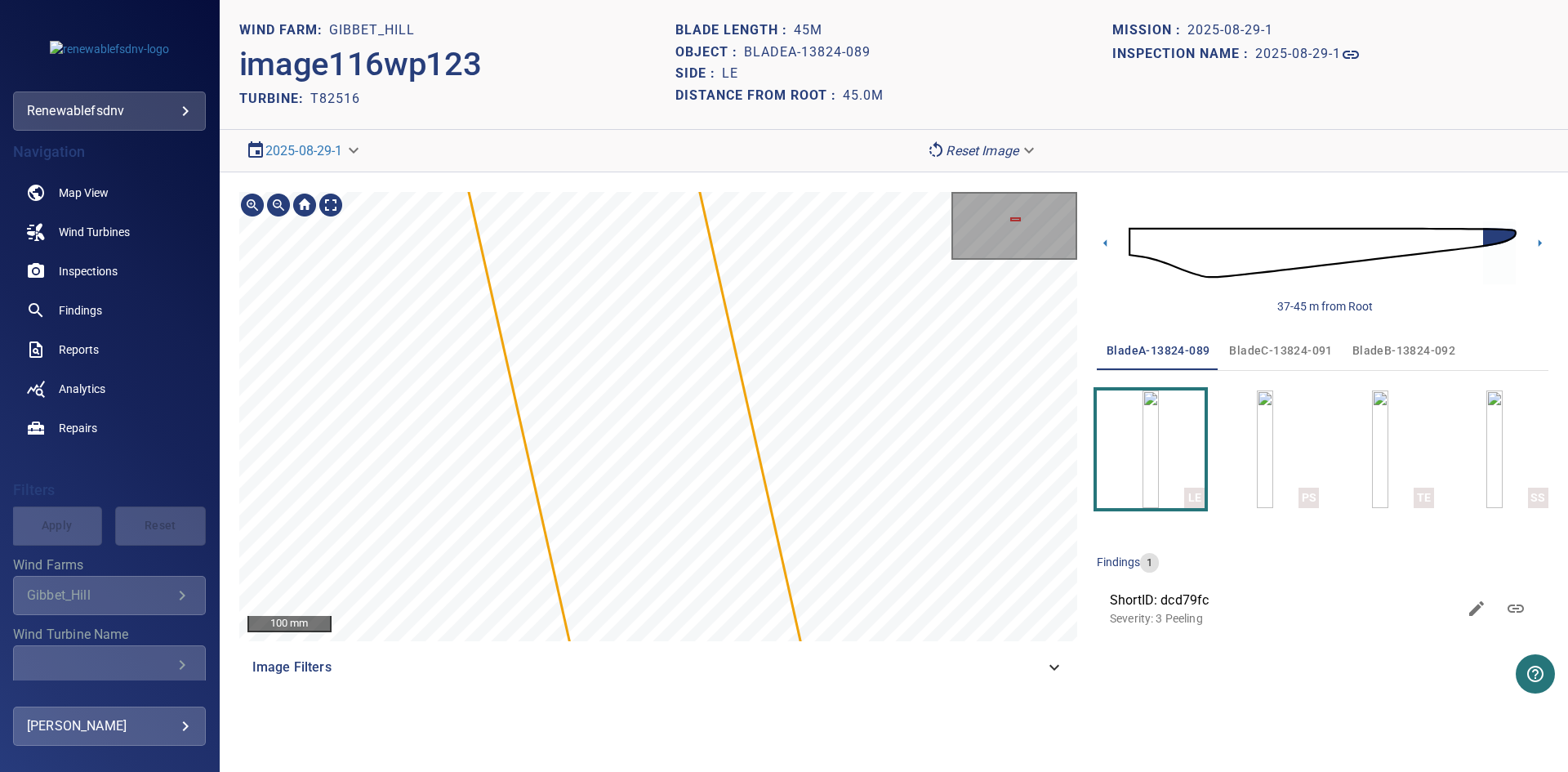
click at [736, 117] on section "**********" at bounding box center [893, 386] width 1348 height 772
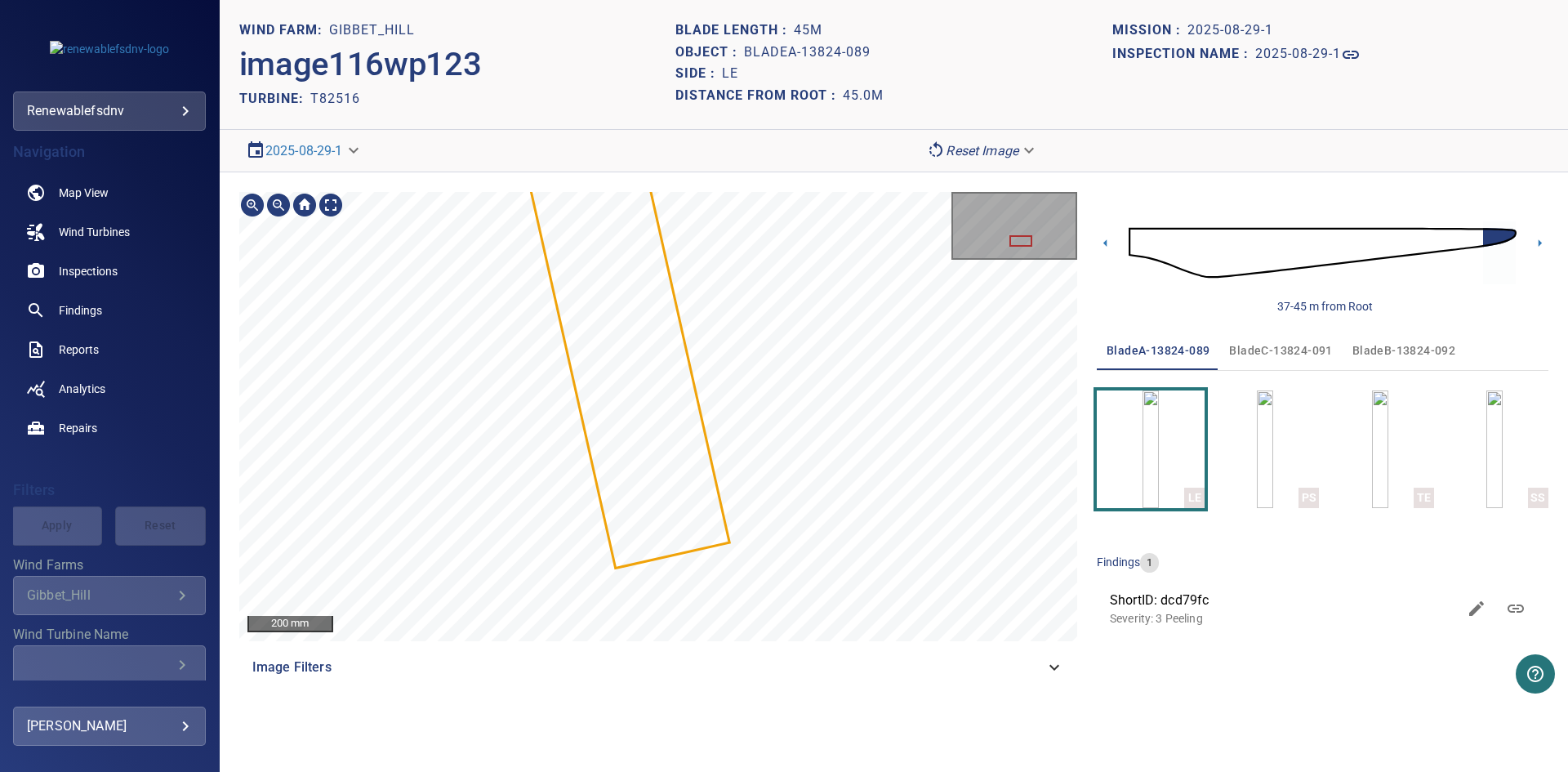
click at [804, 648] on div "200 mm Image Filters" at bounding box center [658, 439] width 838 height 495
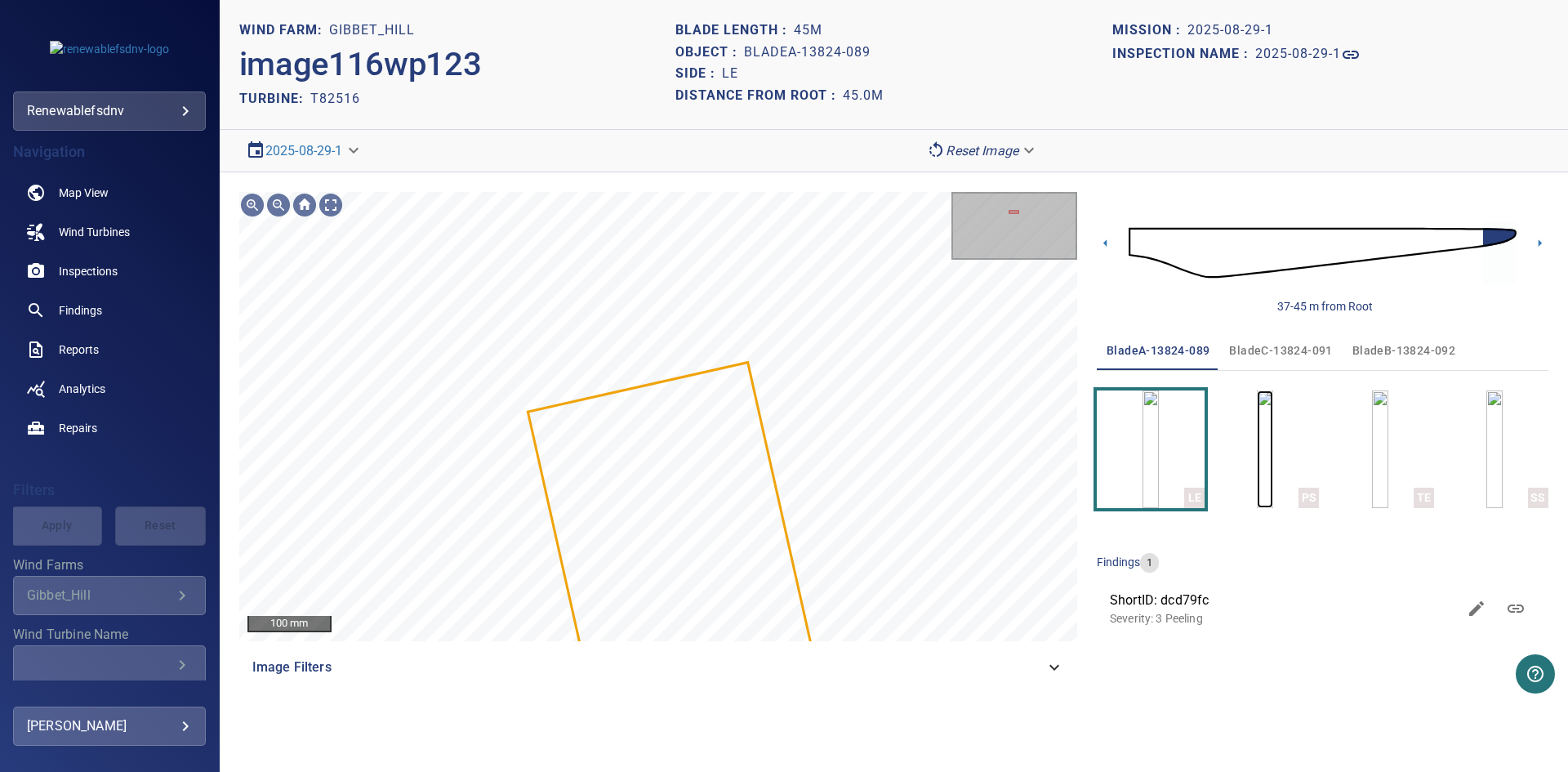
click at [1256, 460] on img "button" at bounding box center [1264, 449] width 16 height 117
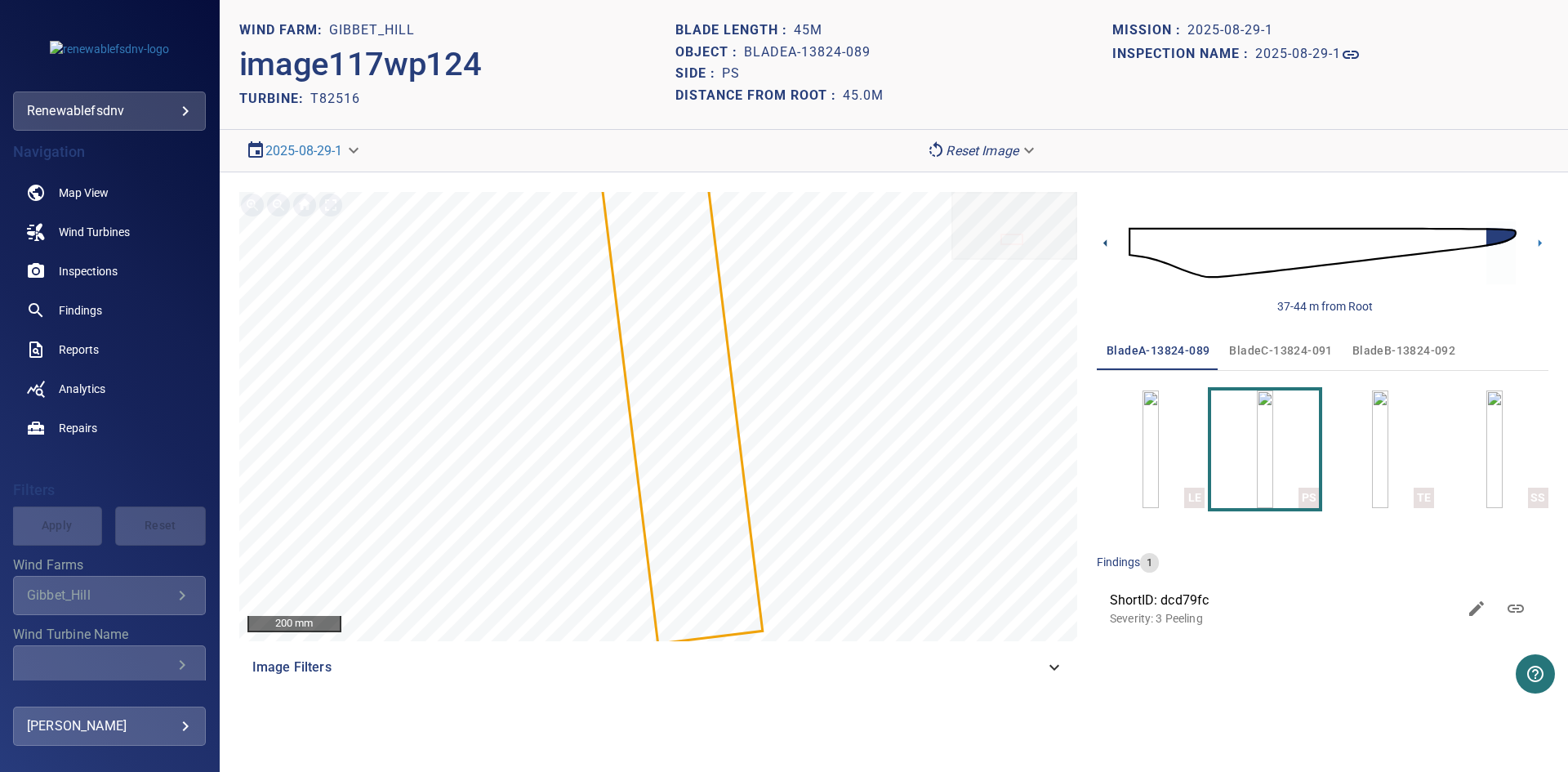
click at [1104, 241] on icon at bounding box center [1104, 242] width 17 height 17
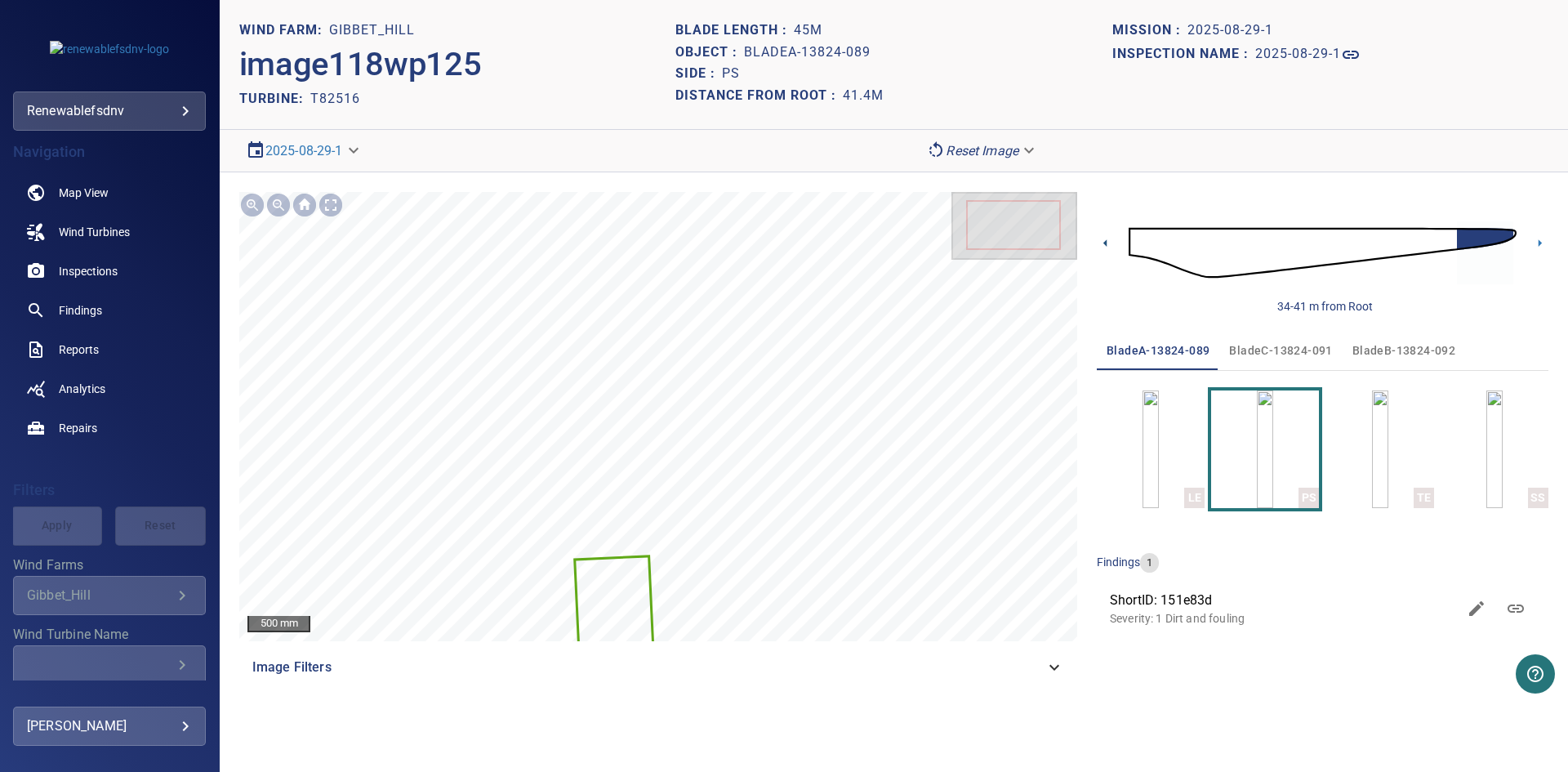
click at [1104, 241] on icon at bounding box center [1104, 242] width 17 height 17
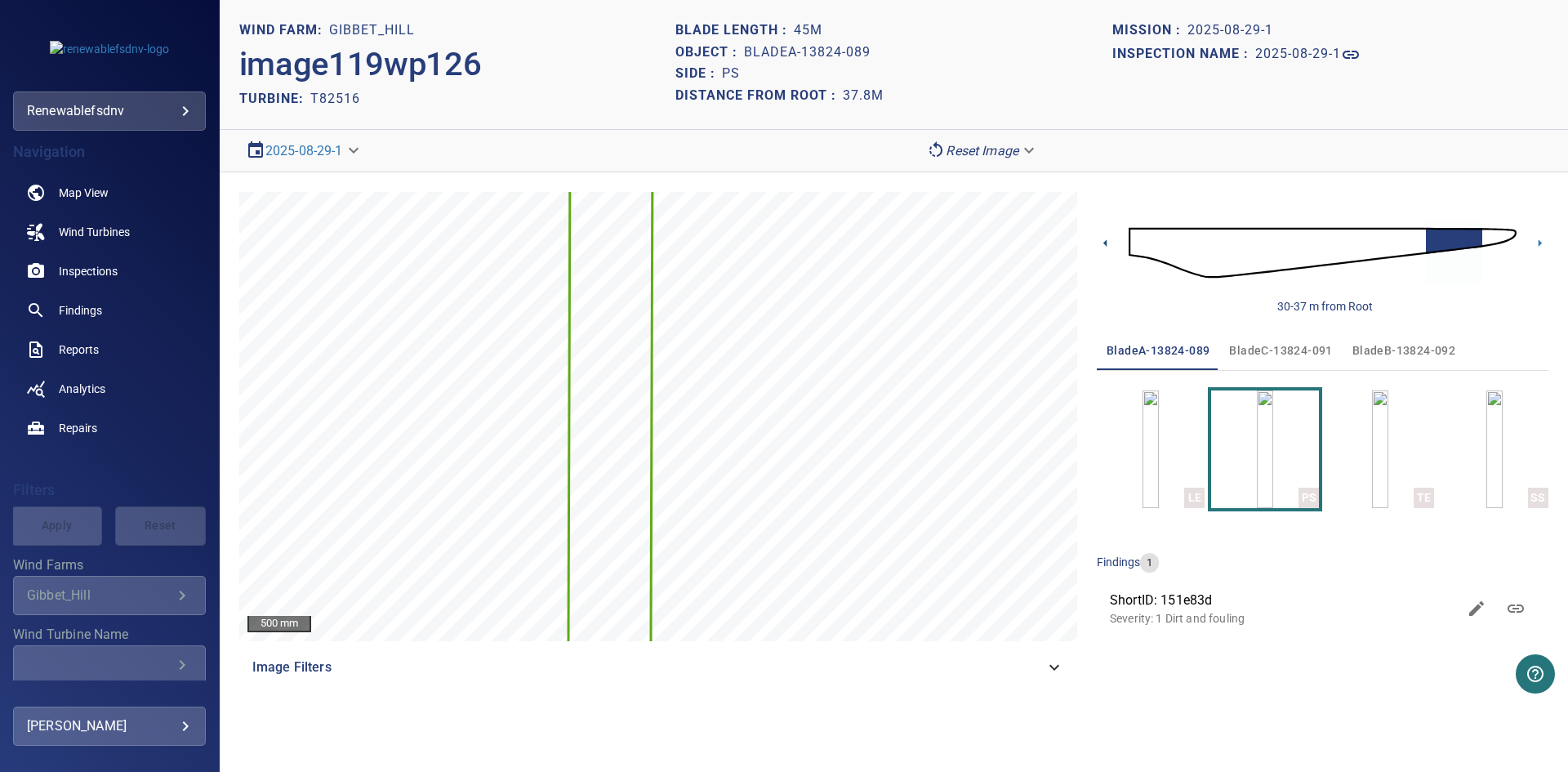
click at [1104, 241] on icon at bounding box center [1104, 242] width 17 height 17
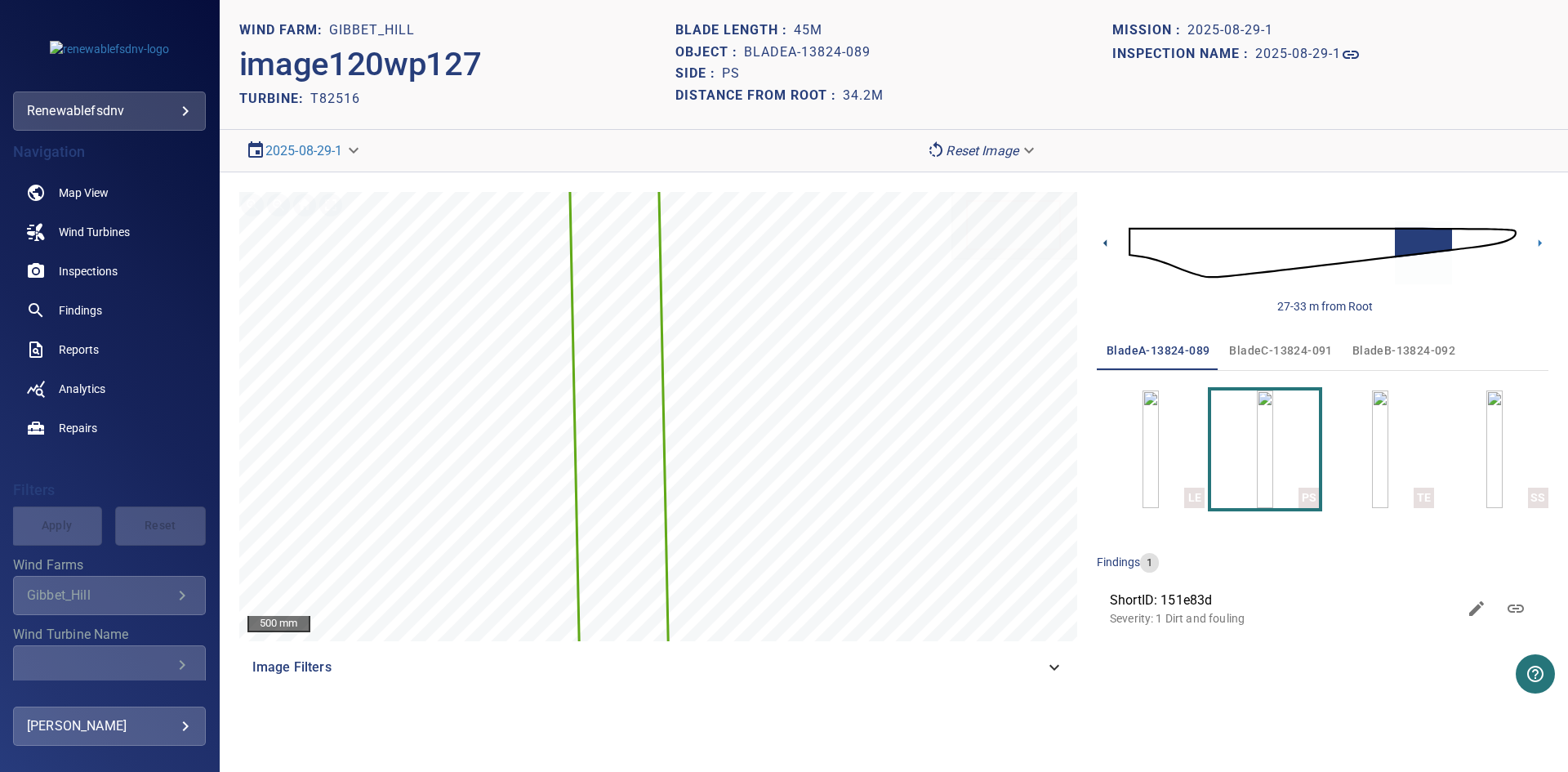
click at [1104, 241] on icon at bounding box center [1104, 242] width 17 height 17
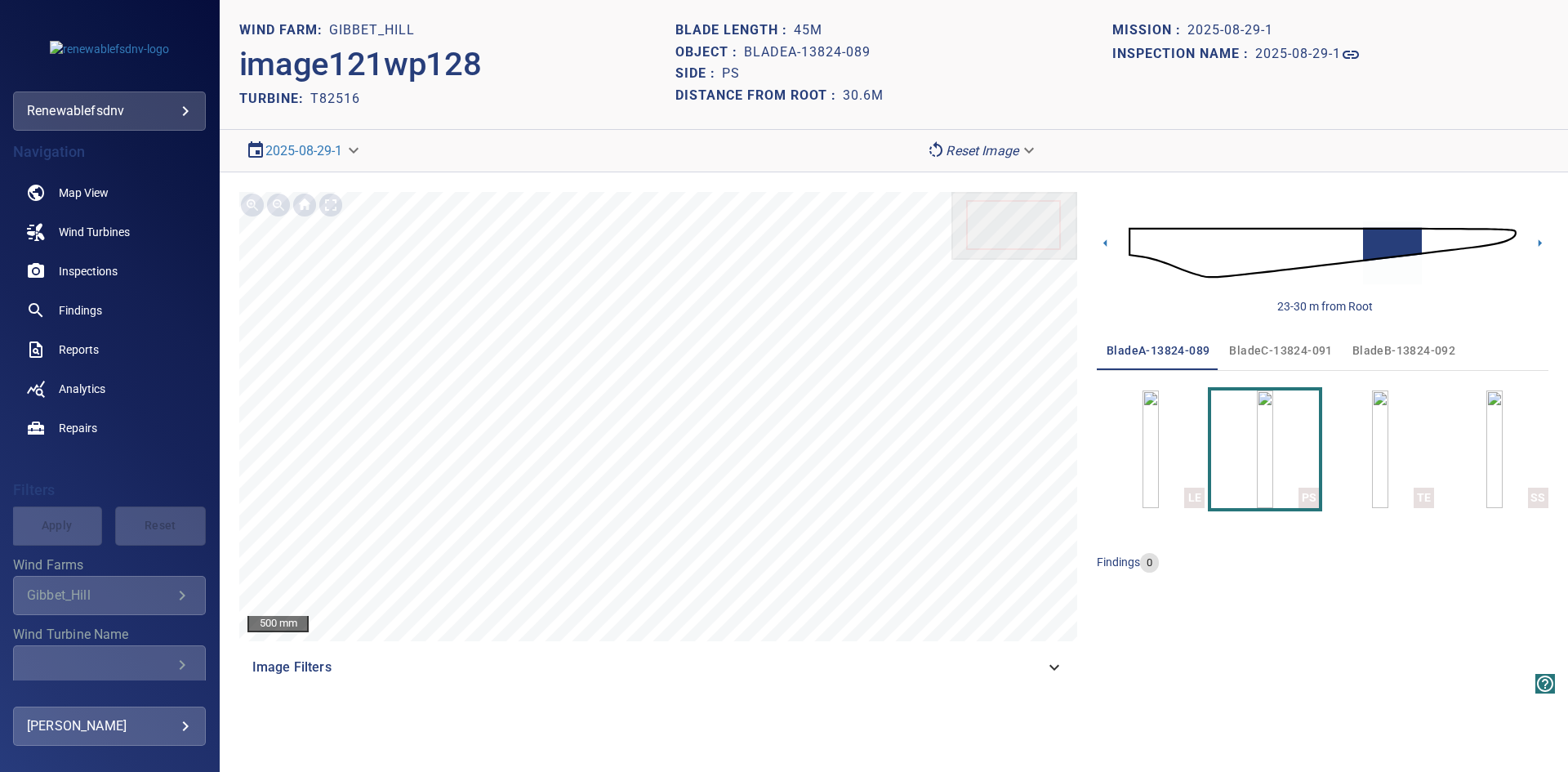
click at [1104, 241] on icon at bounding box center [1104, 242] width 17 height 17
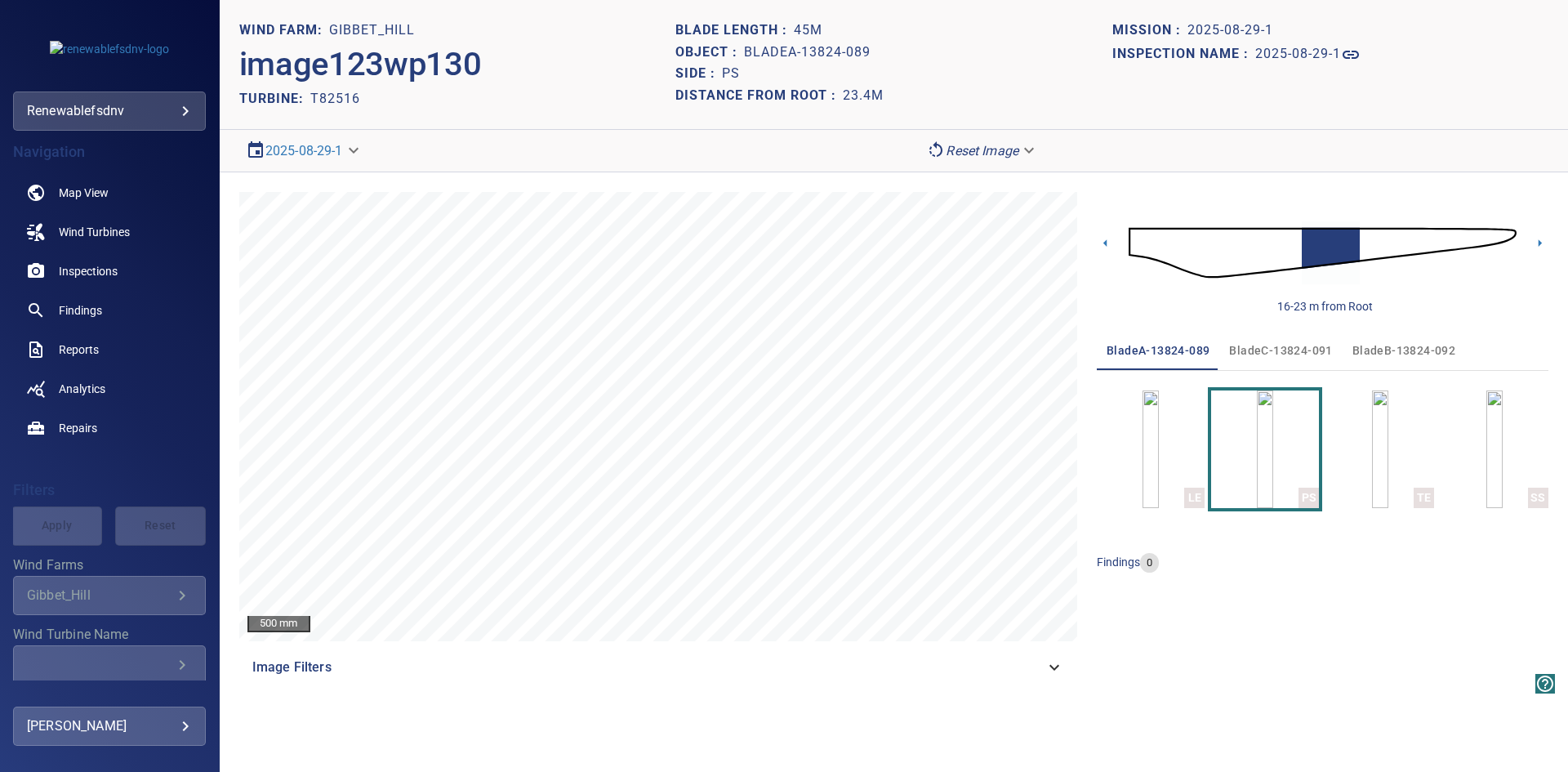
click at [1104, 241] on icon at bounding box center [1104, 242] width 17 height 17
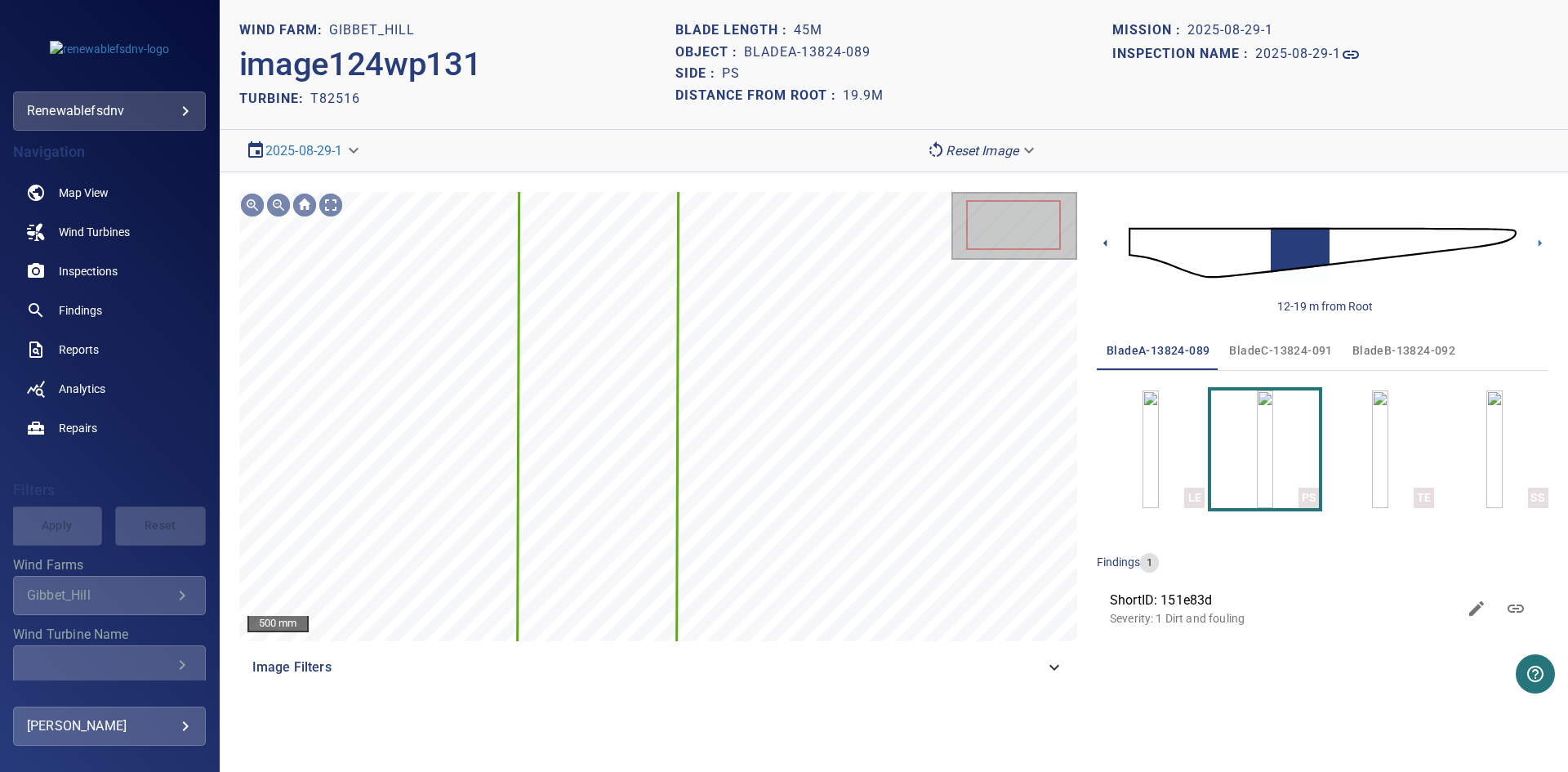
click at [1104, 241] on icon at bounding box center [1104, 242] width 17 height 17
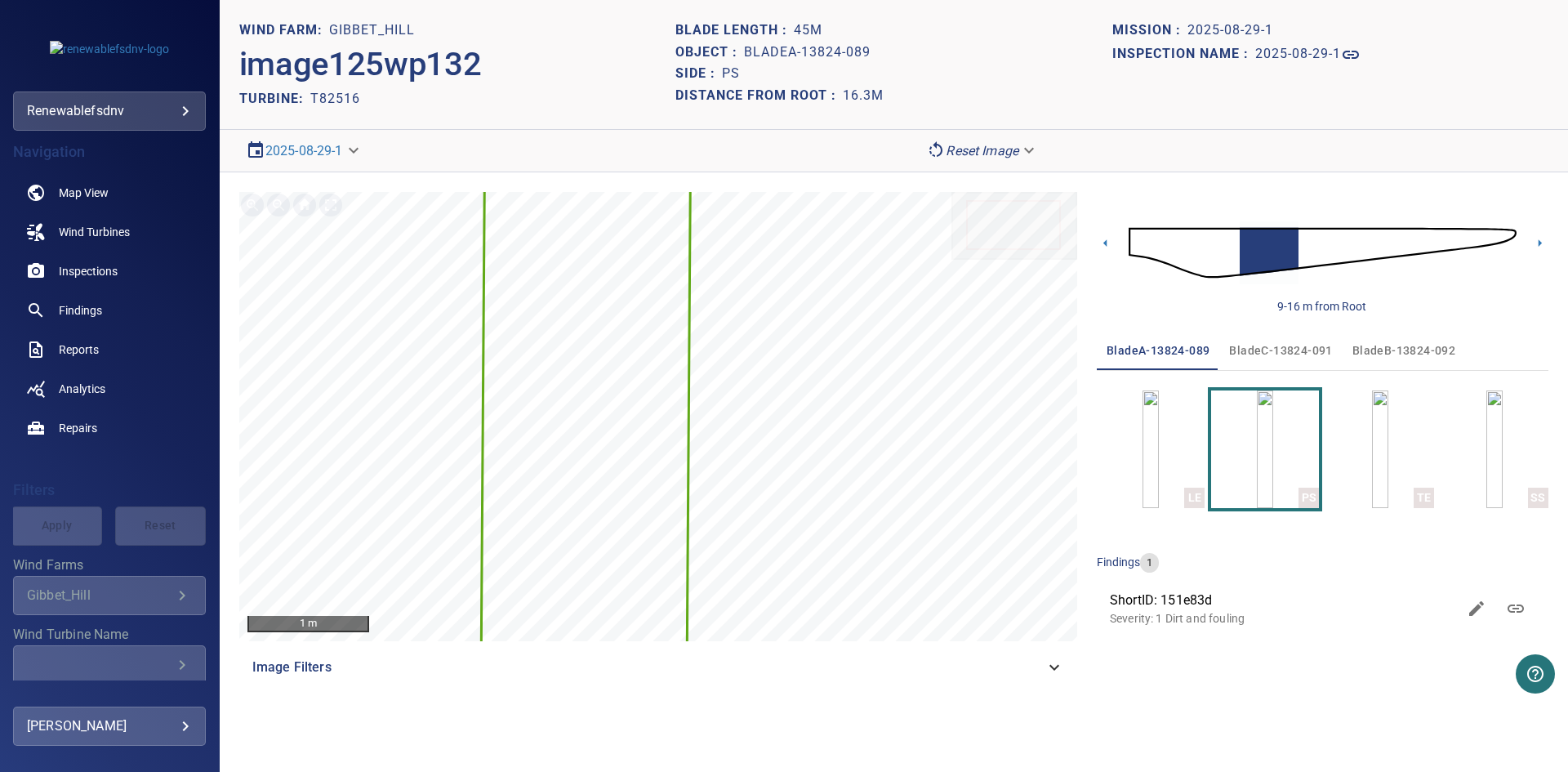
click at [1104, 241] on icon at bounding box center [1104, 242] width 17 height 17
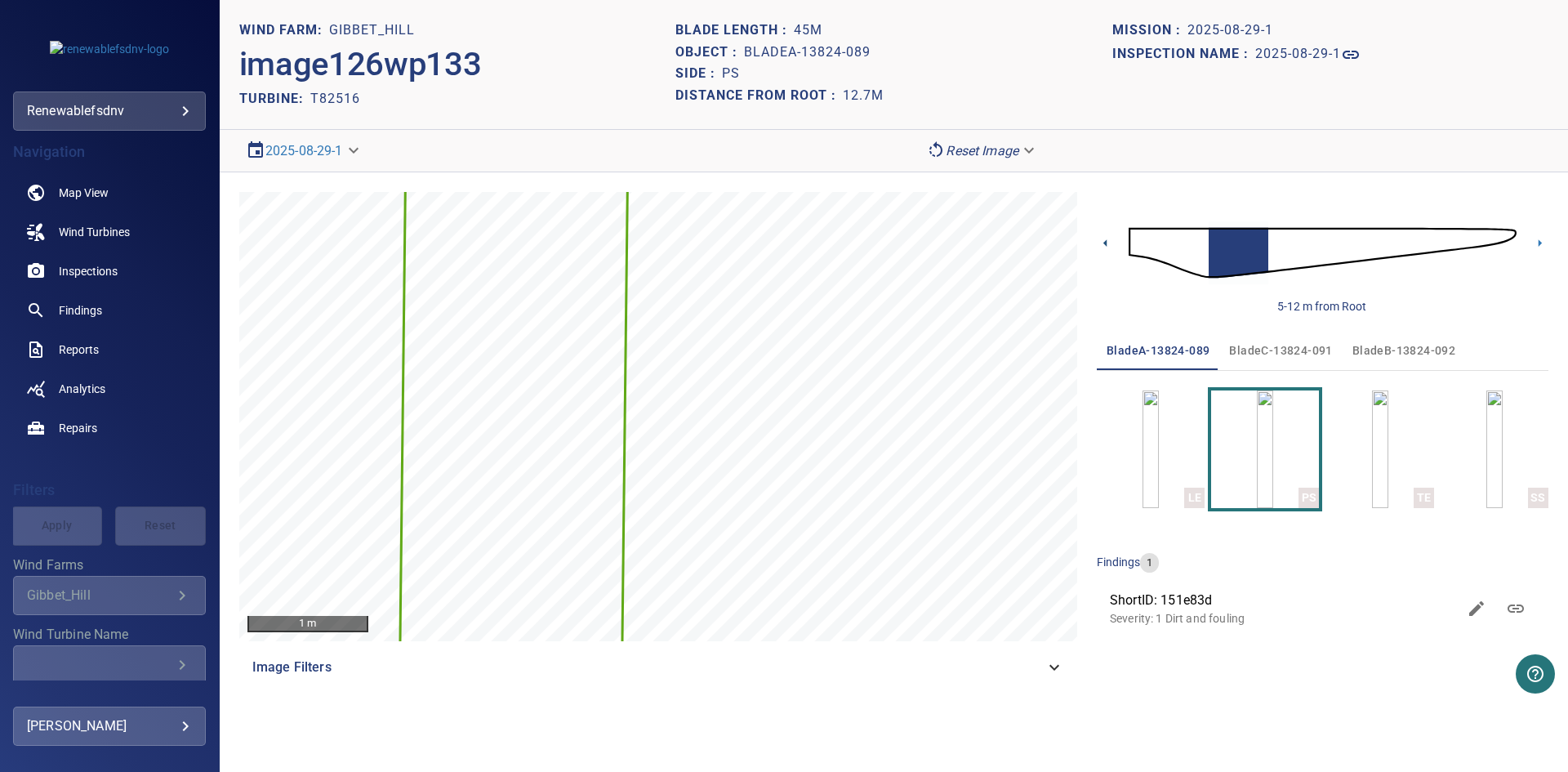
click at [1104, 241] on icon at bounding box center [1104, 242] width 17 height 17
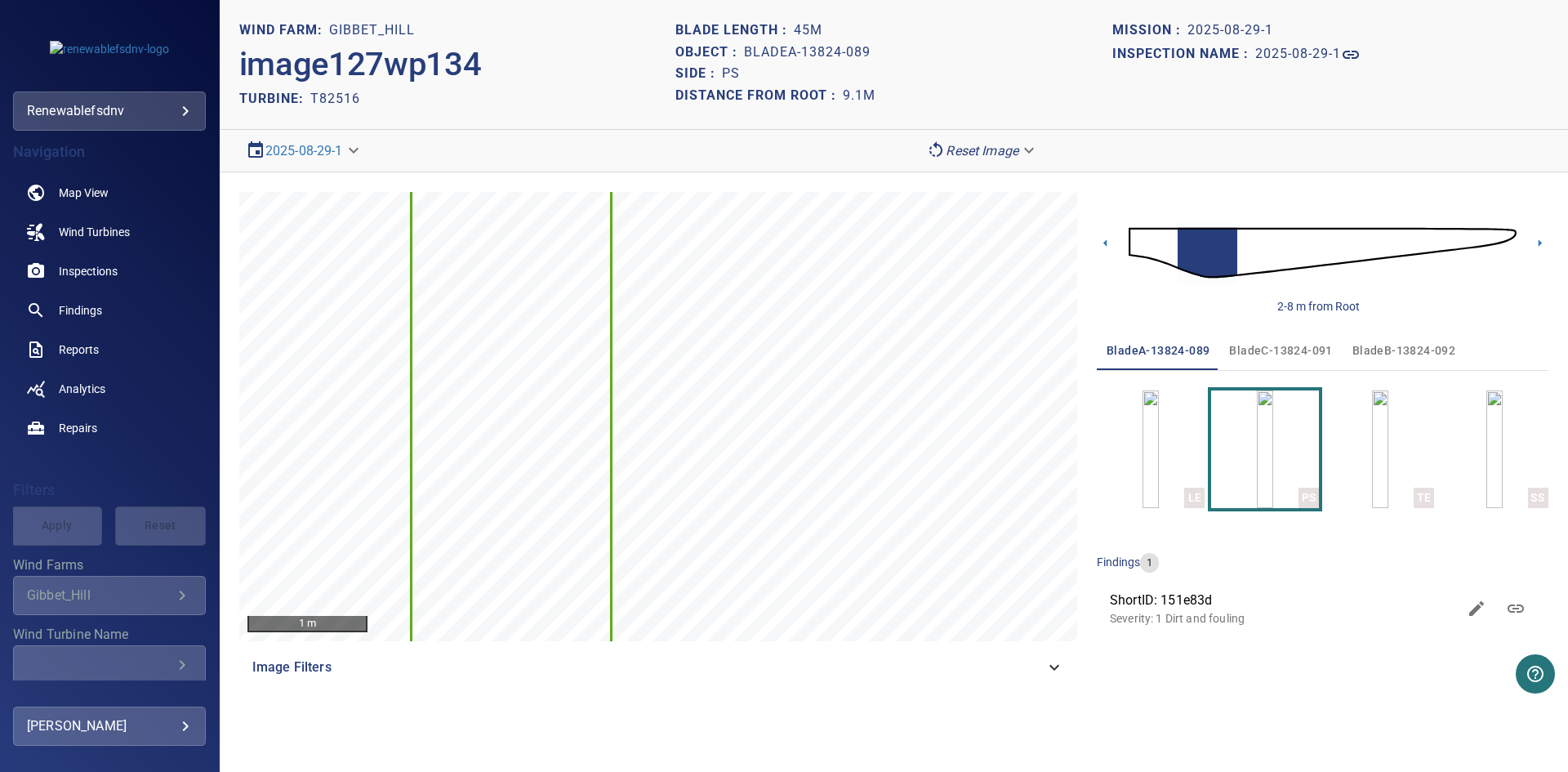
click at [1104, 241] on icon at bounding box center [1104, 242] width 17 height 17
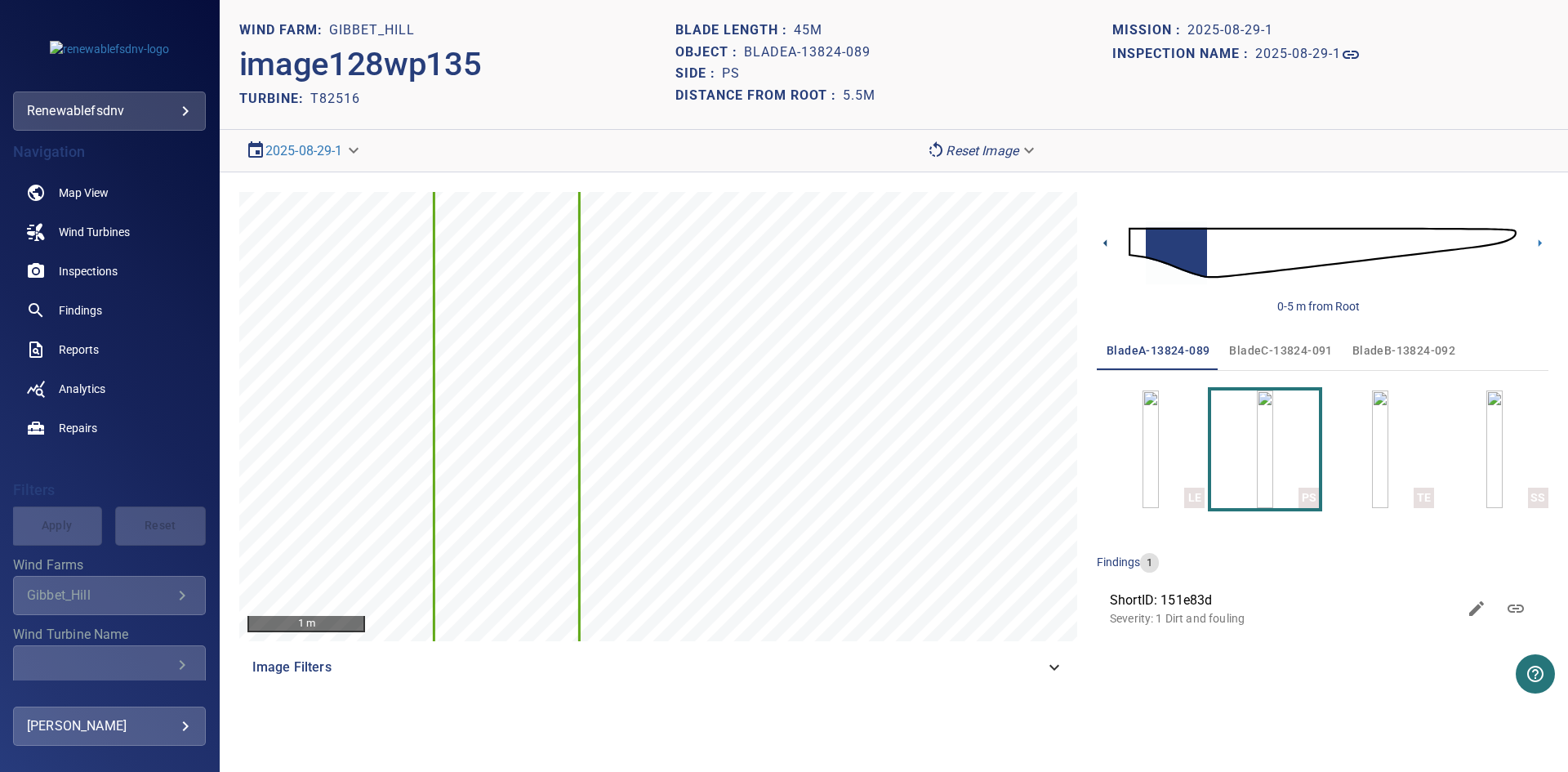
click at [1104, 241] on icon at bounding box center [1104, 242] width 17 height 17
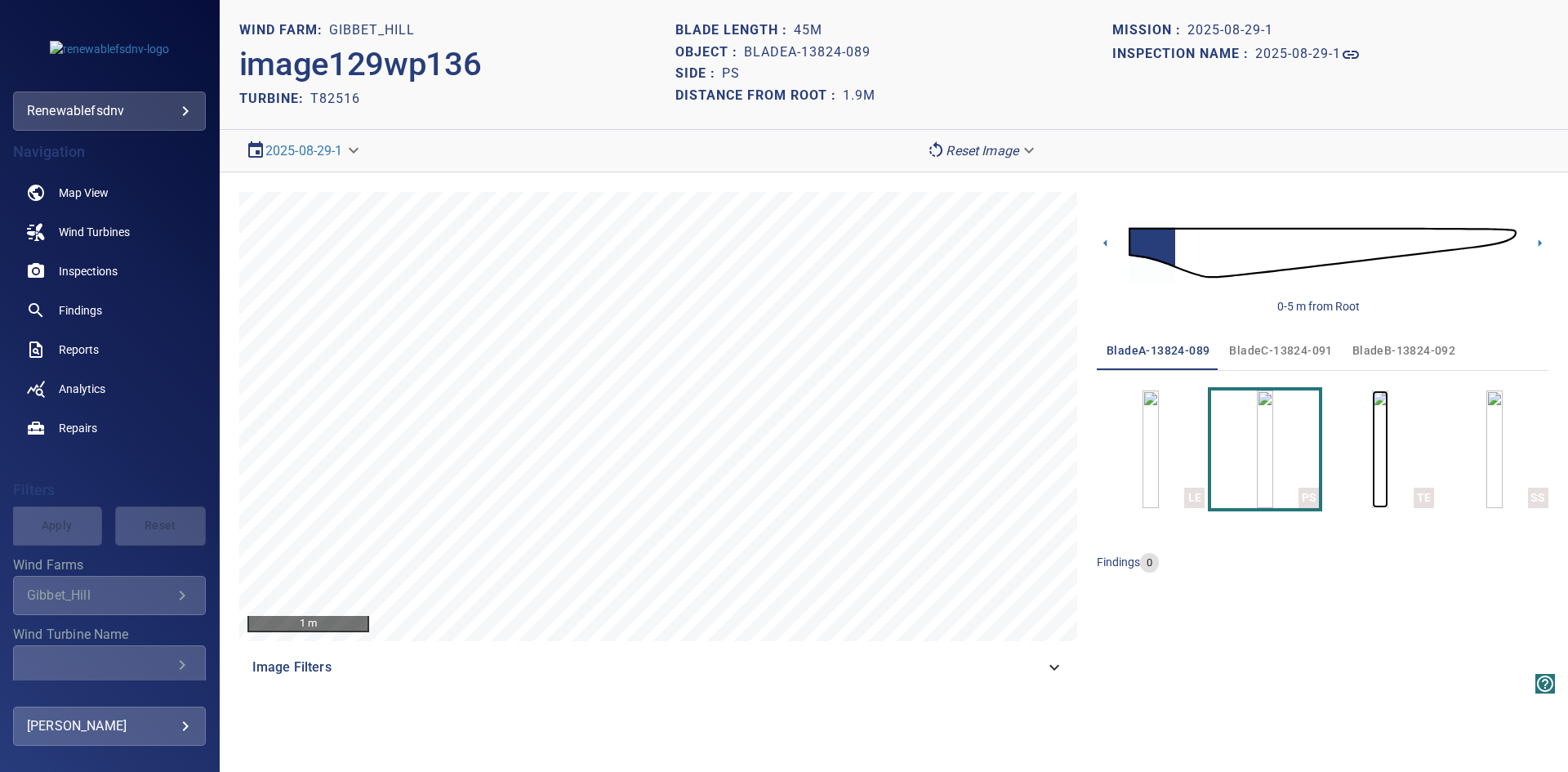
click at [1388, 457] on img "button" at bounding box center [1380, 449] width 16 height 117
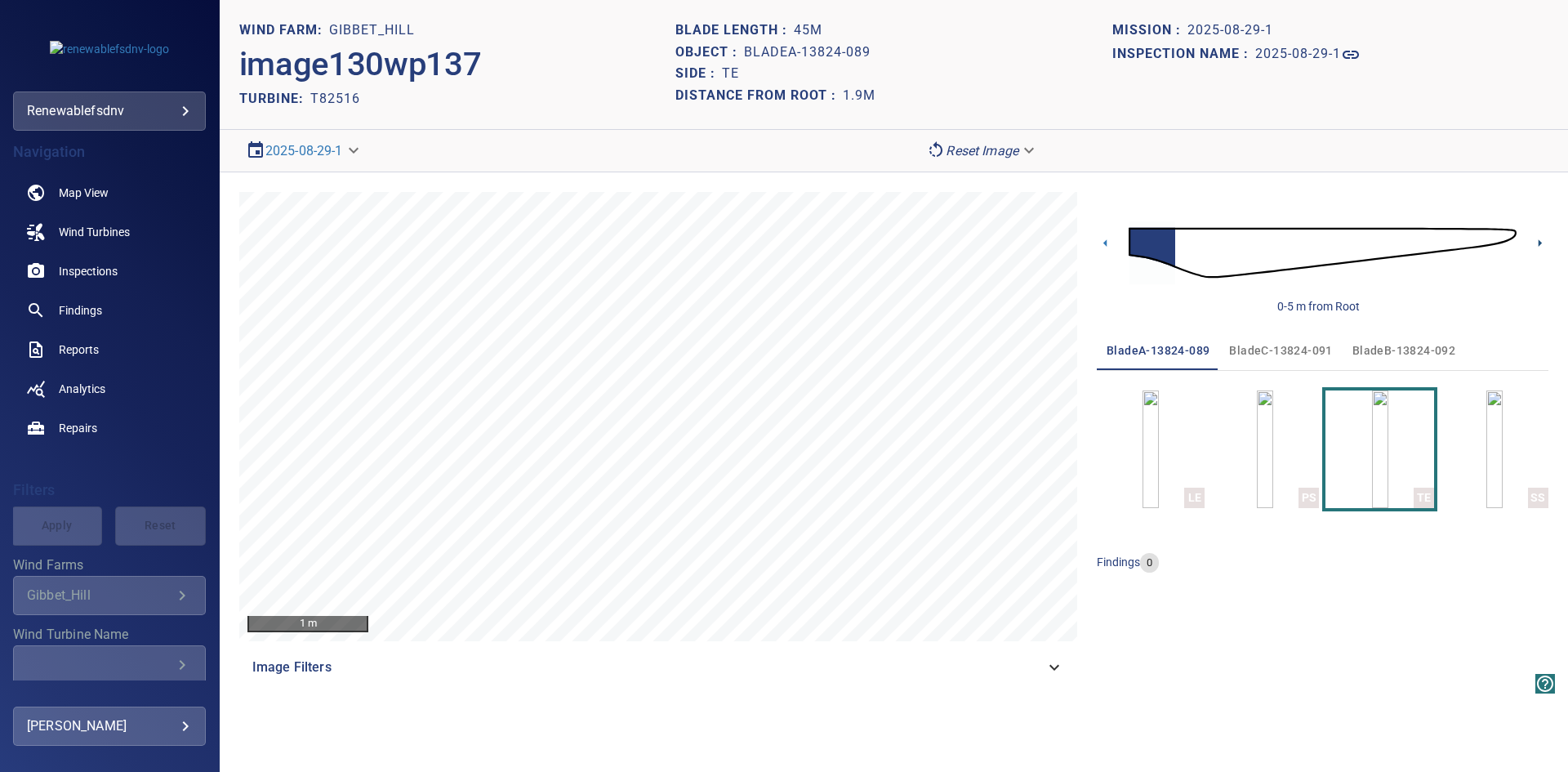
click at [1535, 241] on icon at bounding box center [1539, 242] width 17 height 17
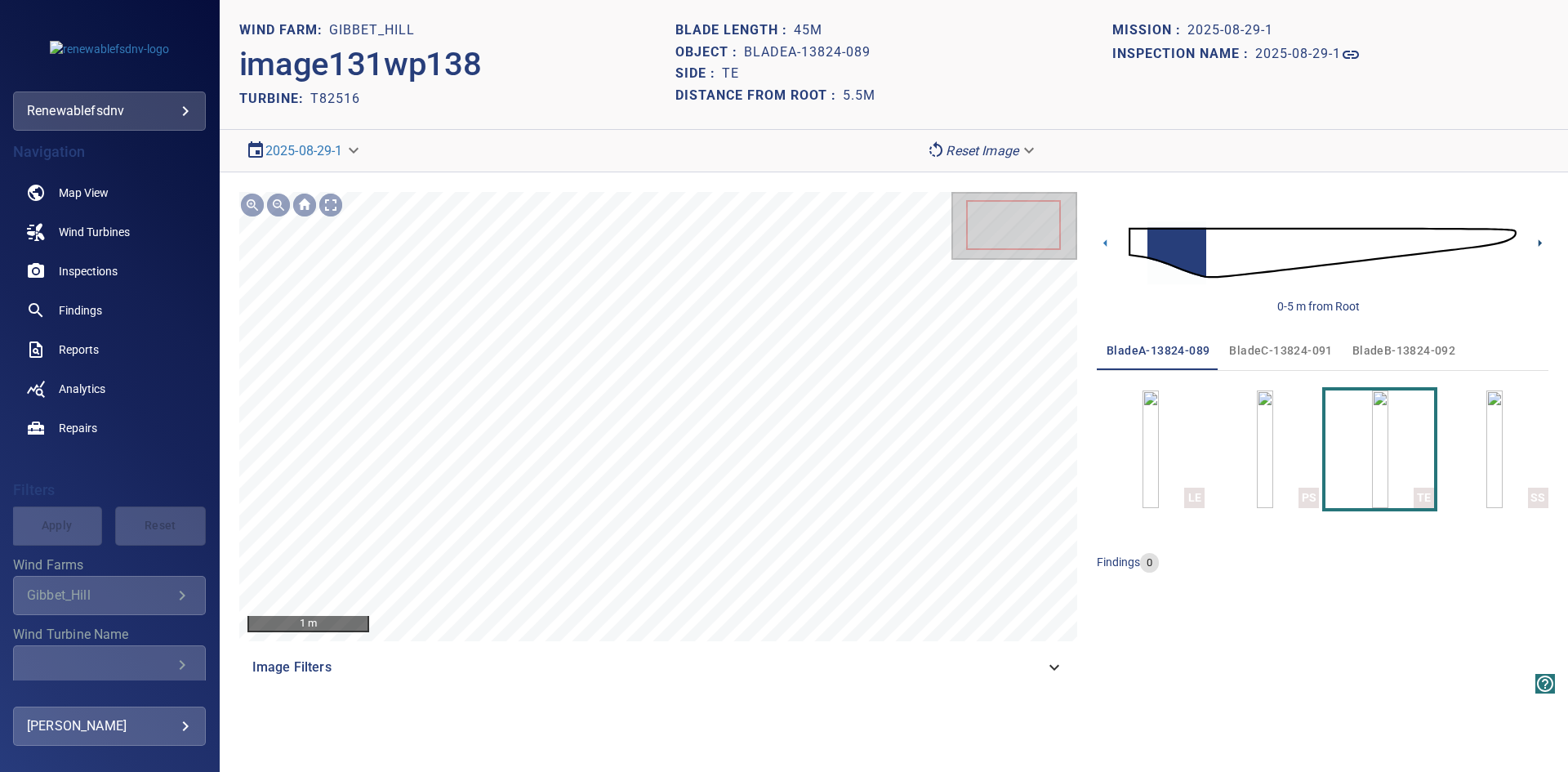
click at [1541, 240] on icon at bounding box center [1539, 242] width 17 height 17
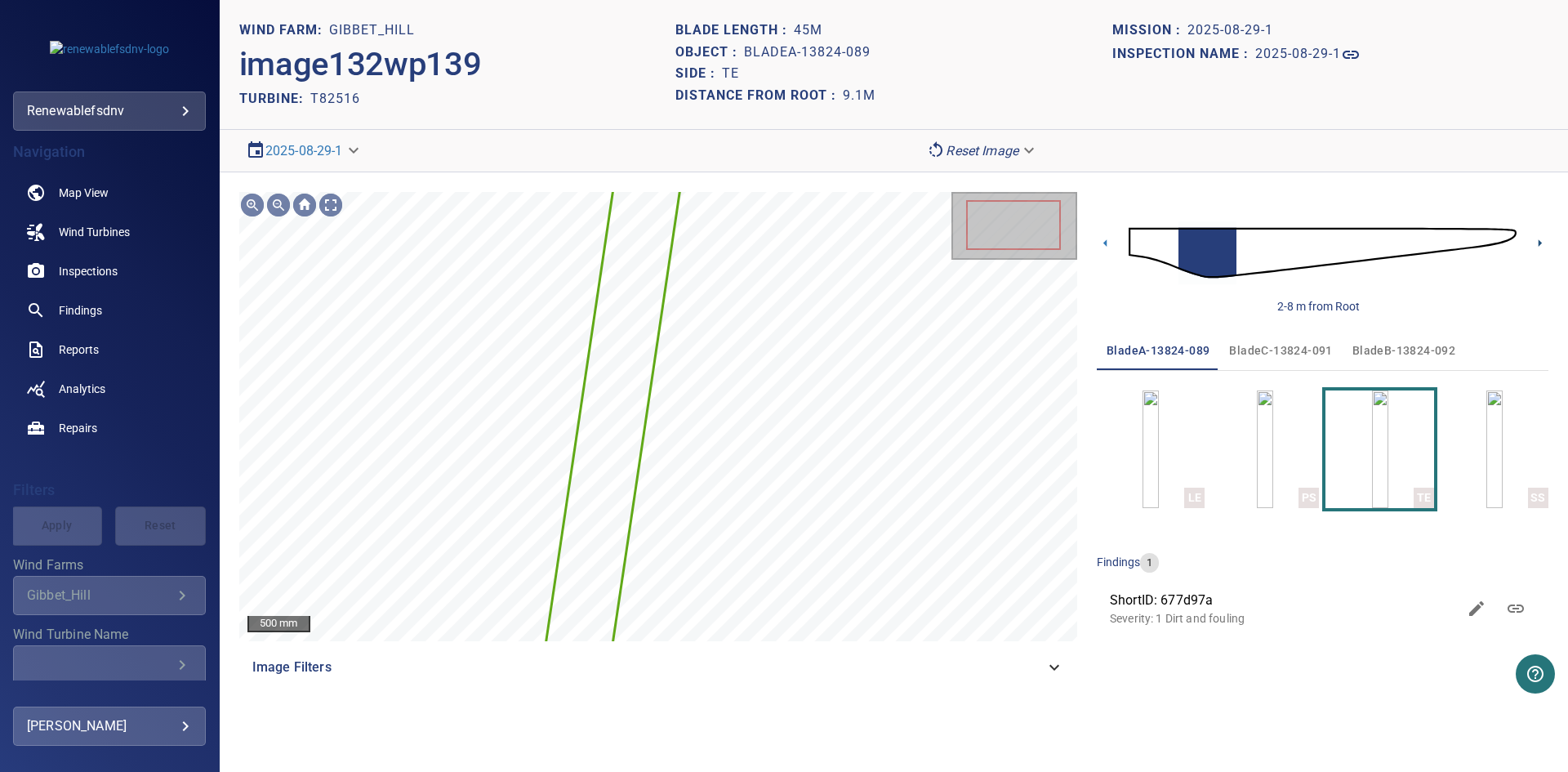
click at [1541, 240] on icon at bounding box center [1539, 242] width 17 height 17
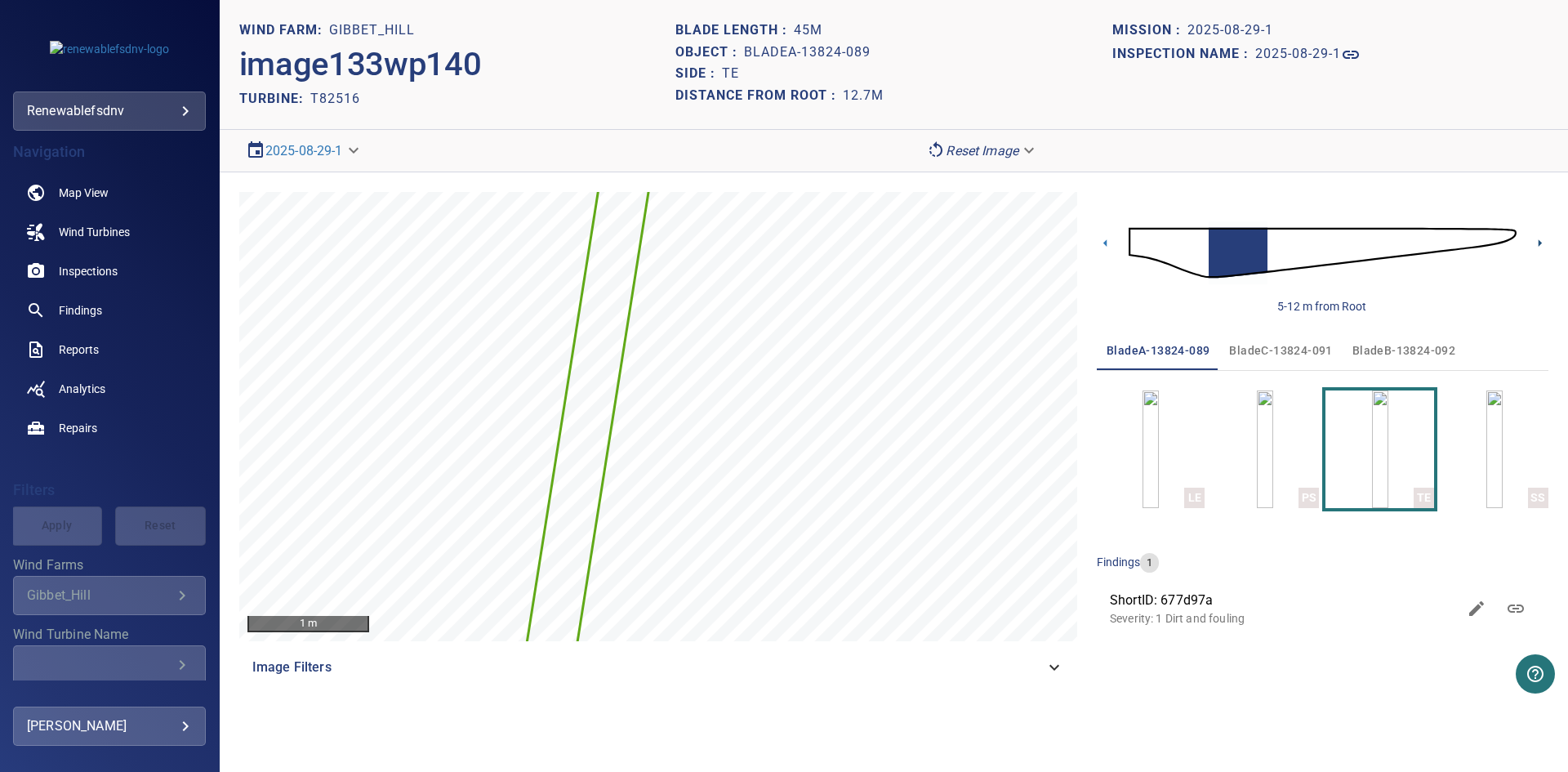
click at [1541, 240] on icon at bounding box center [1539, 242] width 17 height 17
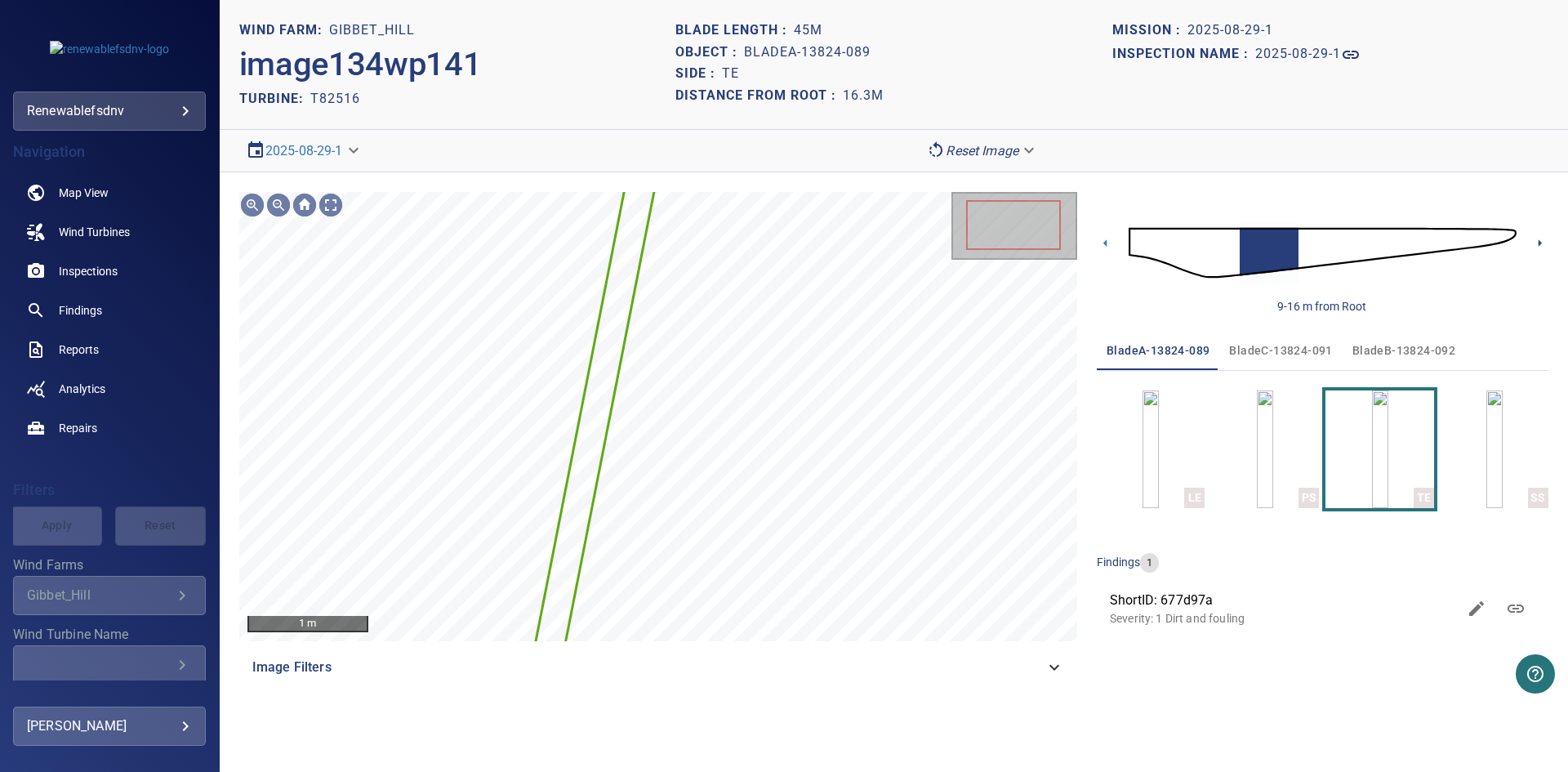
click at [1541, 240] on icon at bounding box center [1539, 242] width 17 height 17
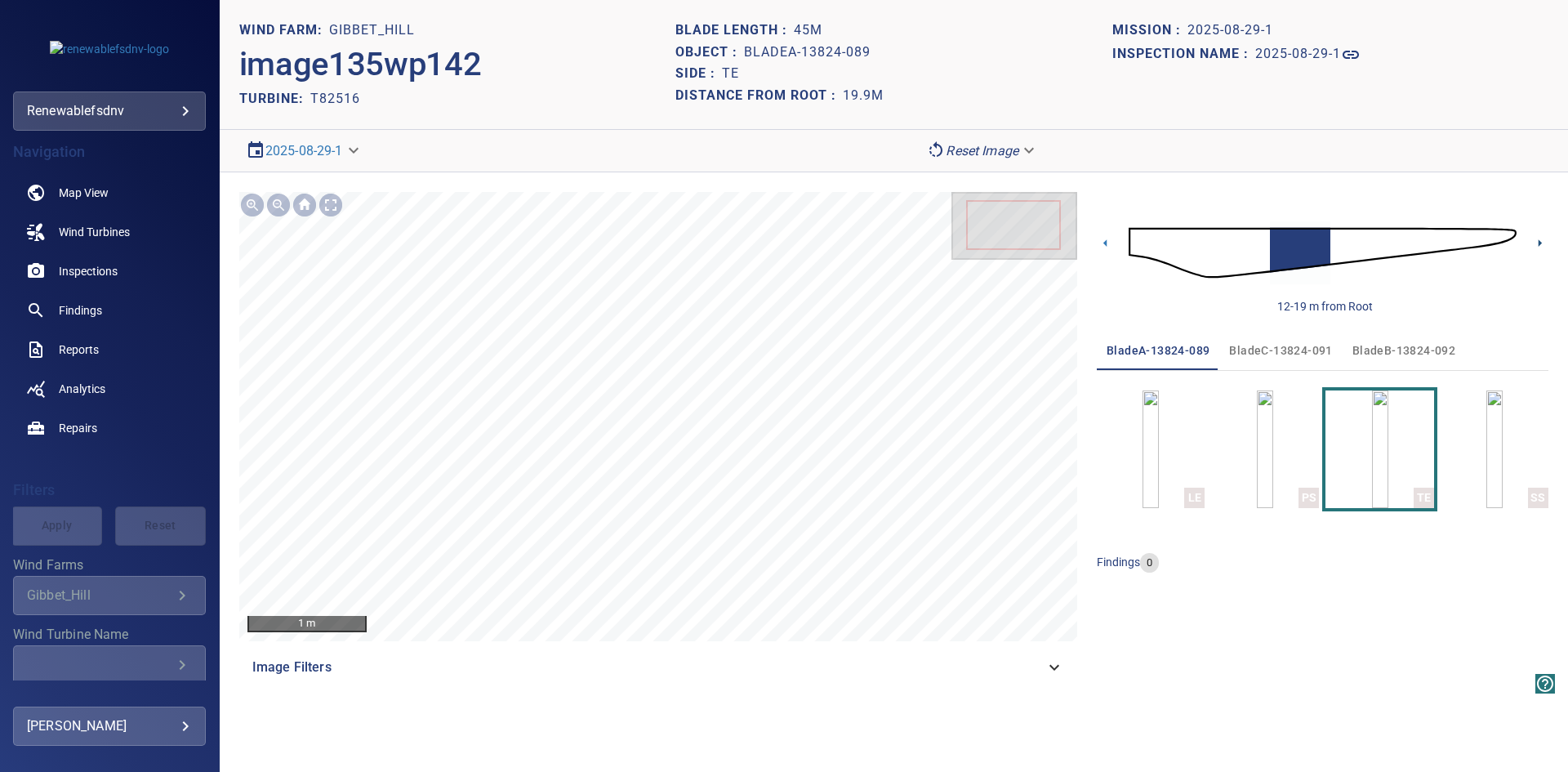
click at [1541, 240] on icon at bounding box center [1539, 242] width 17 height 17
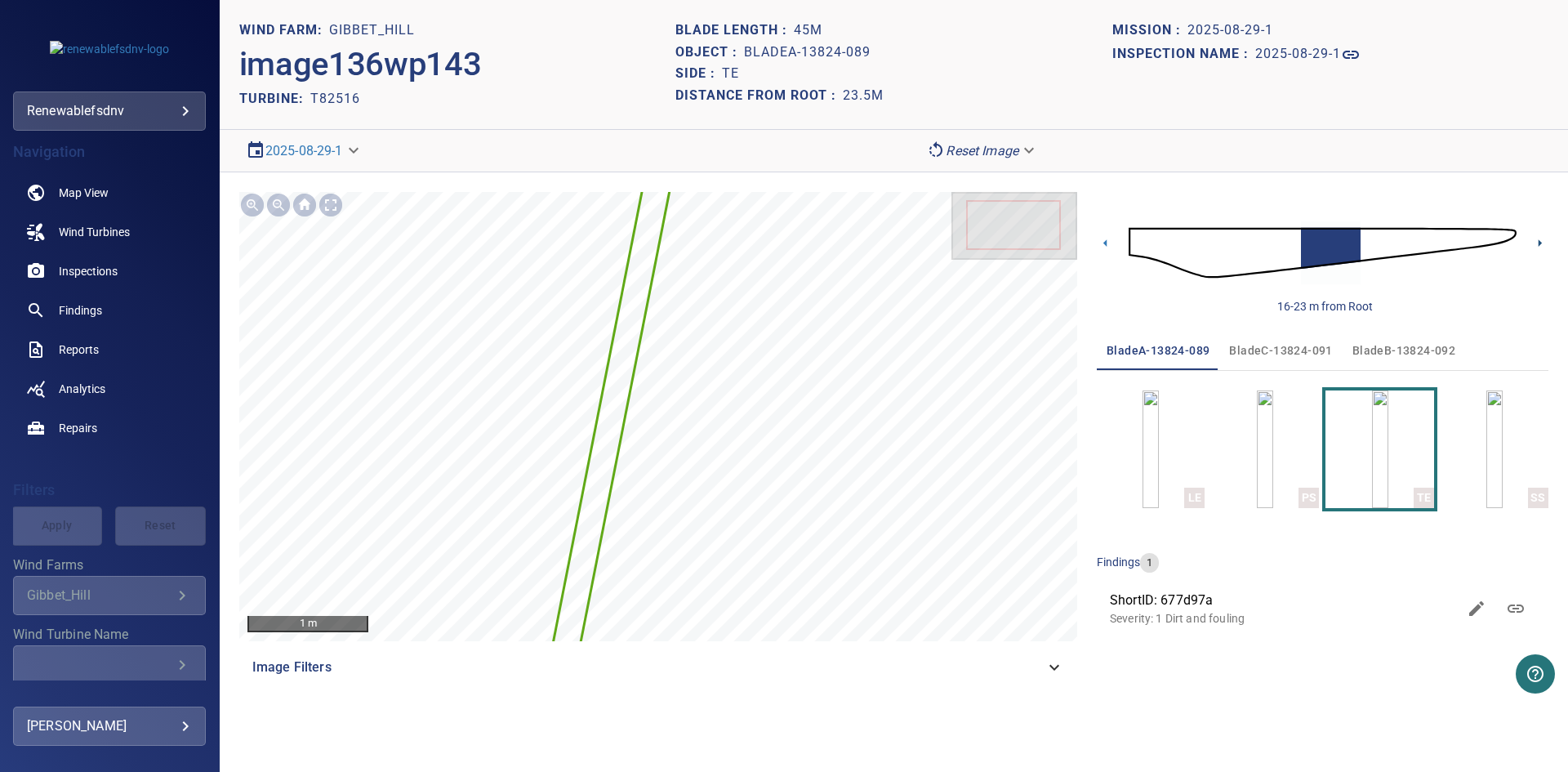
click at [1541, 240] on icon at bounding box center [1539, 242] width 17 height 17
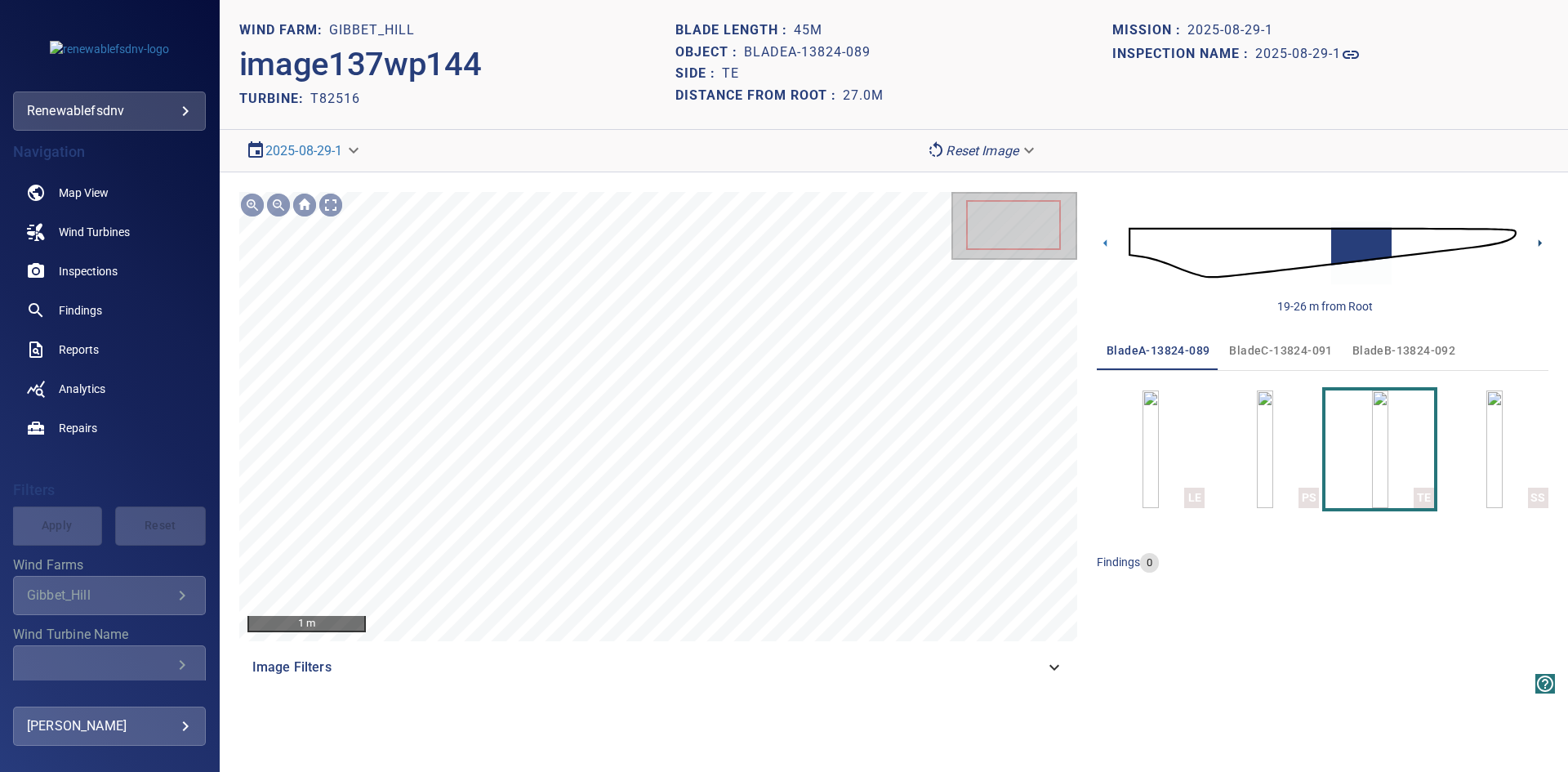
click at [1541, 240] on icon at bounding box center [1539, 242] width 17 height 17
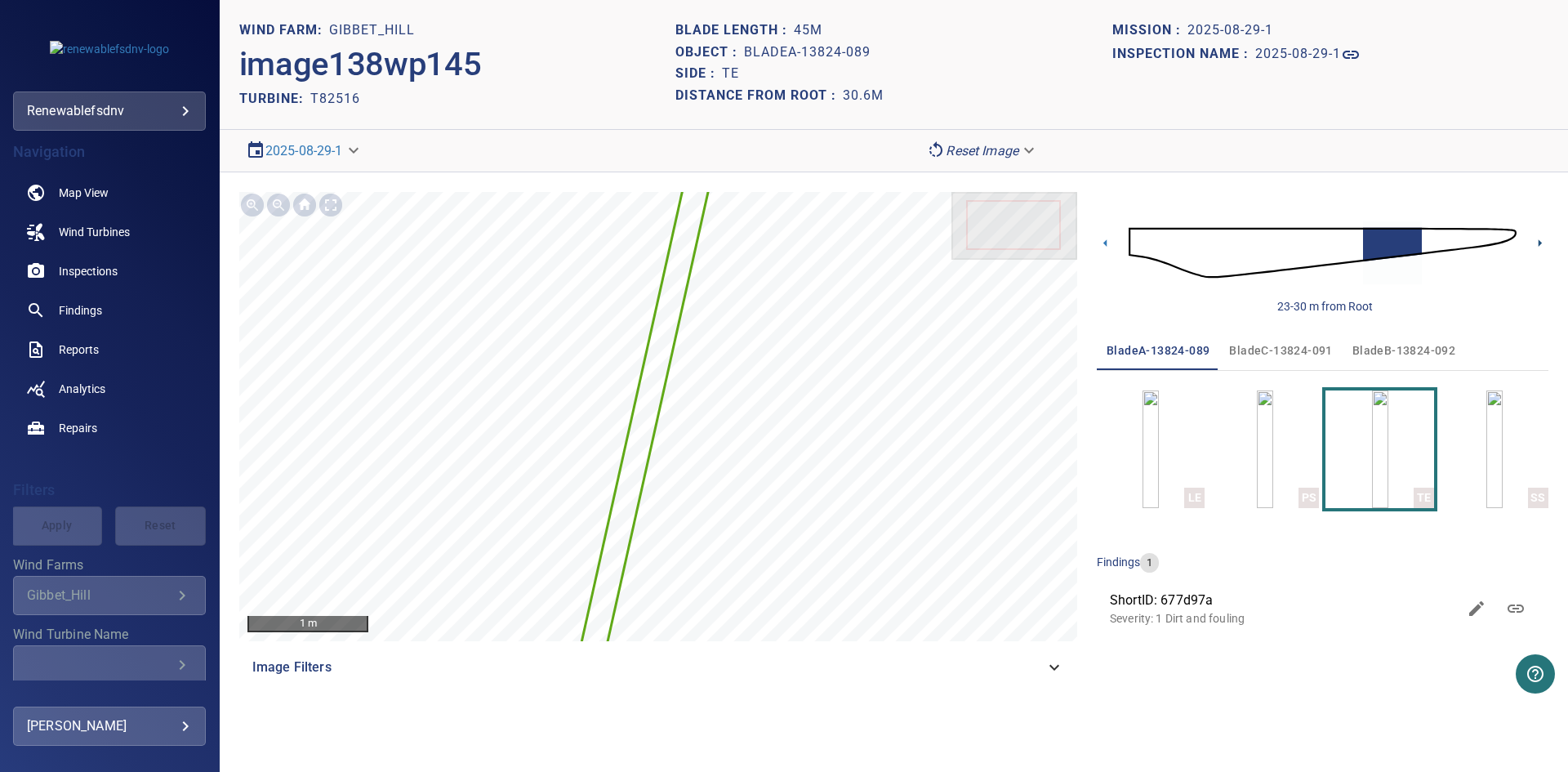
click at [1541, 240] on icon at bounding box center [1539, 242] width 17 height 17
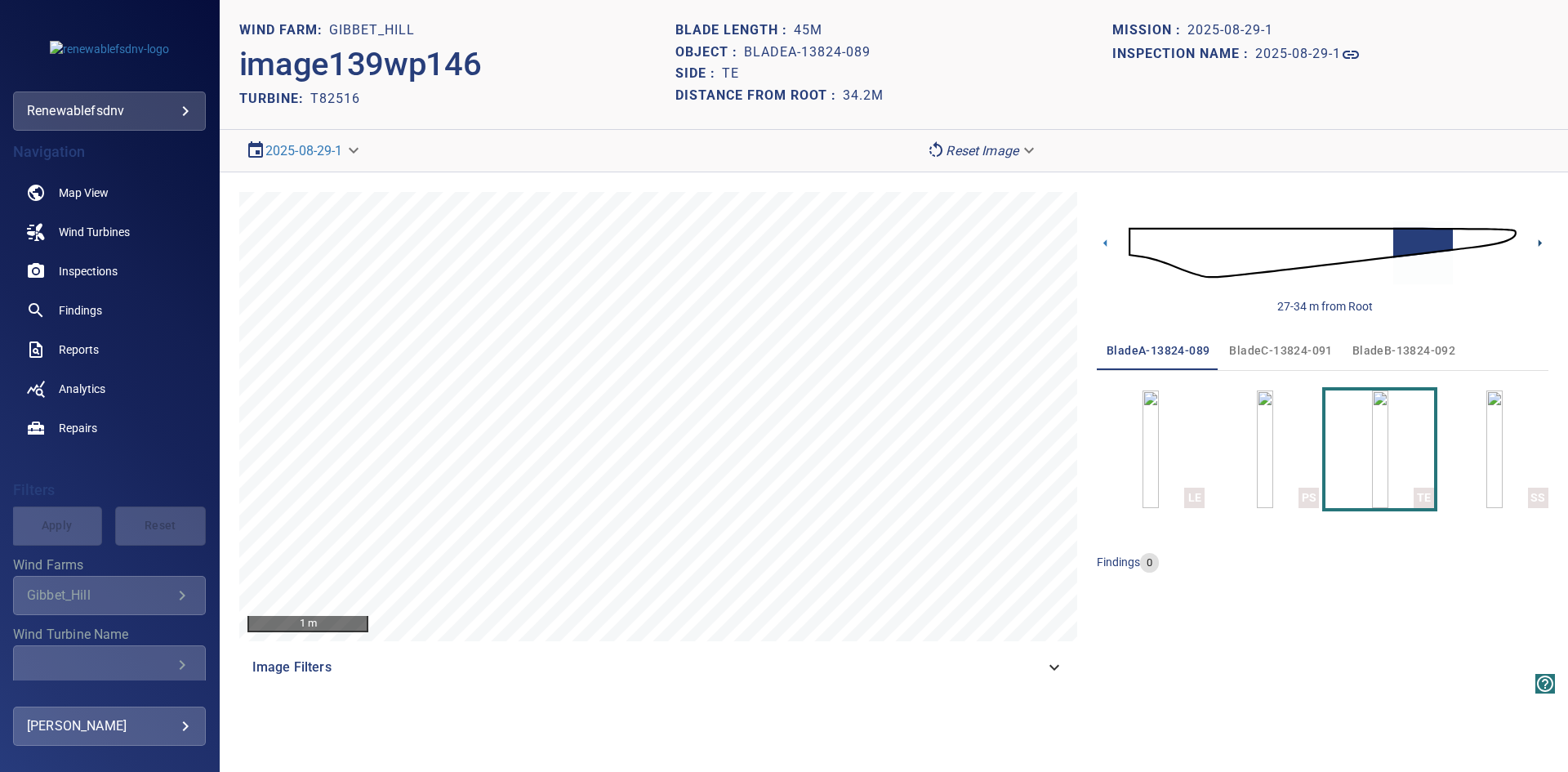
click at [1541, 240] on icon at bounding box center [1539, 242] width 17 height 17
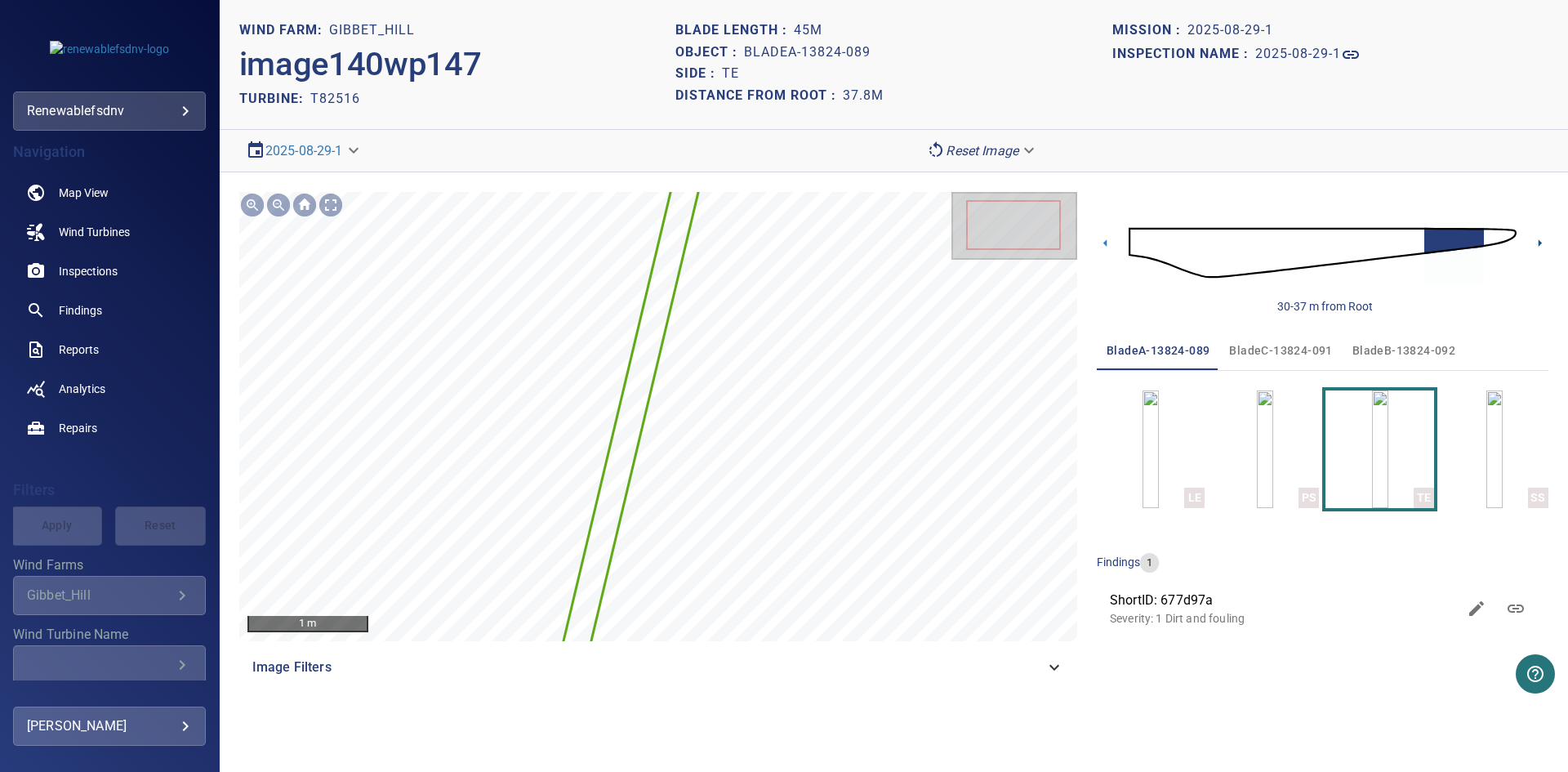
click at [1541, 240] on icon at bounding box center [1539, 242] width 17 height 17
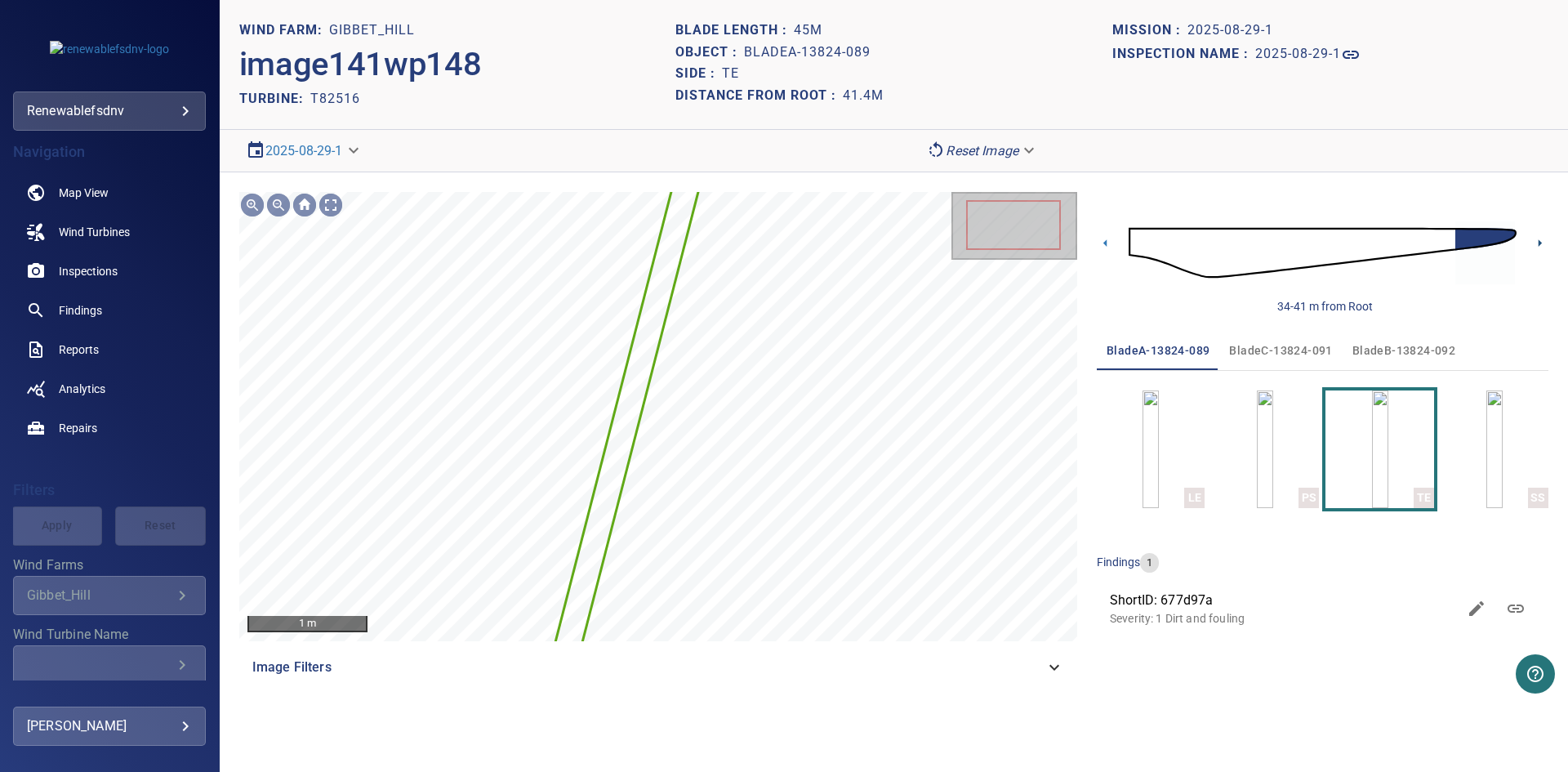
click at [1541, 240] on icon at bounding box center [1539, 242] width 17 height 17
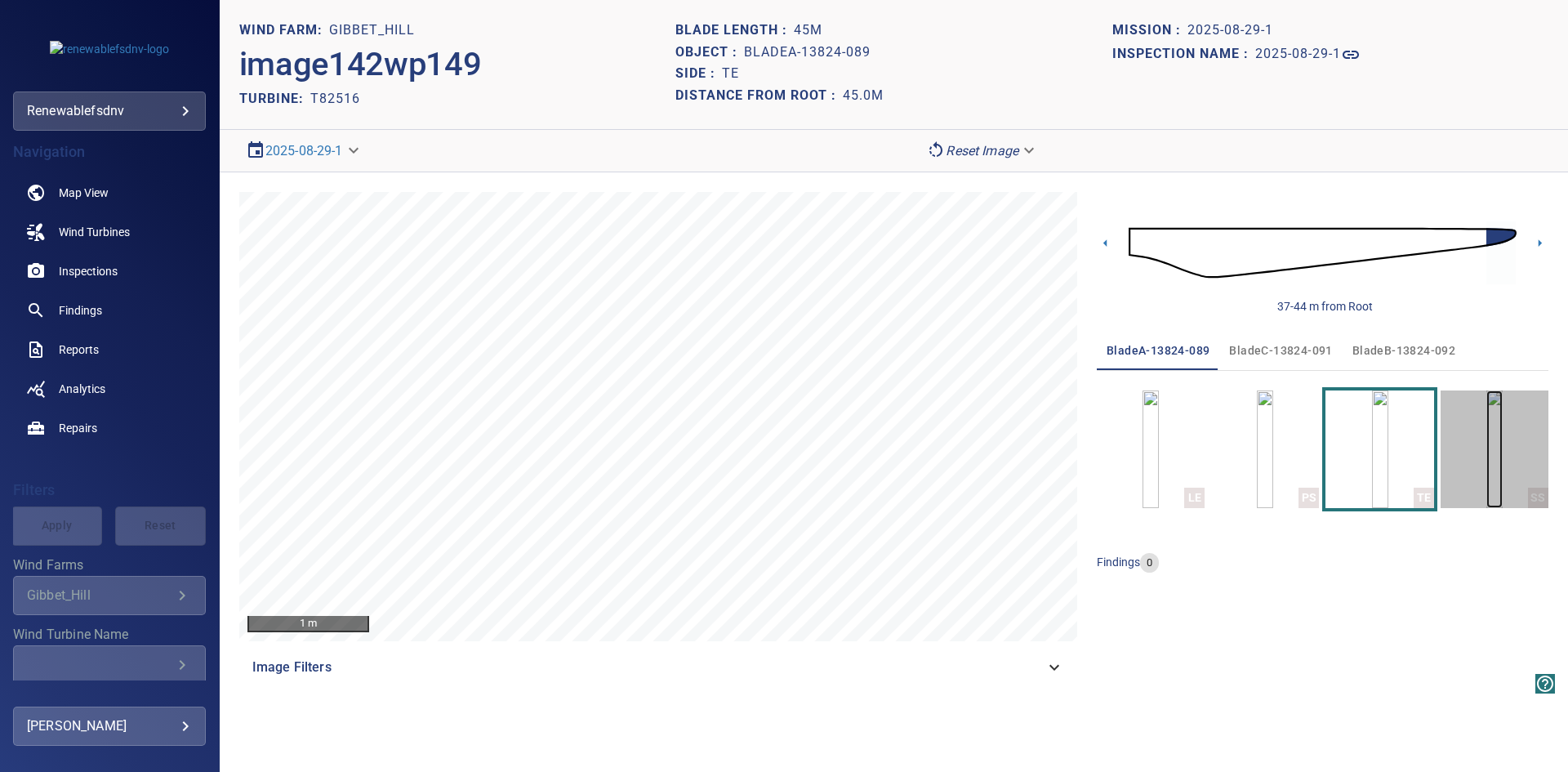
click at [1486, 450] on img "button" at bounding box center [1494, 449] width 16 height 117
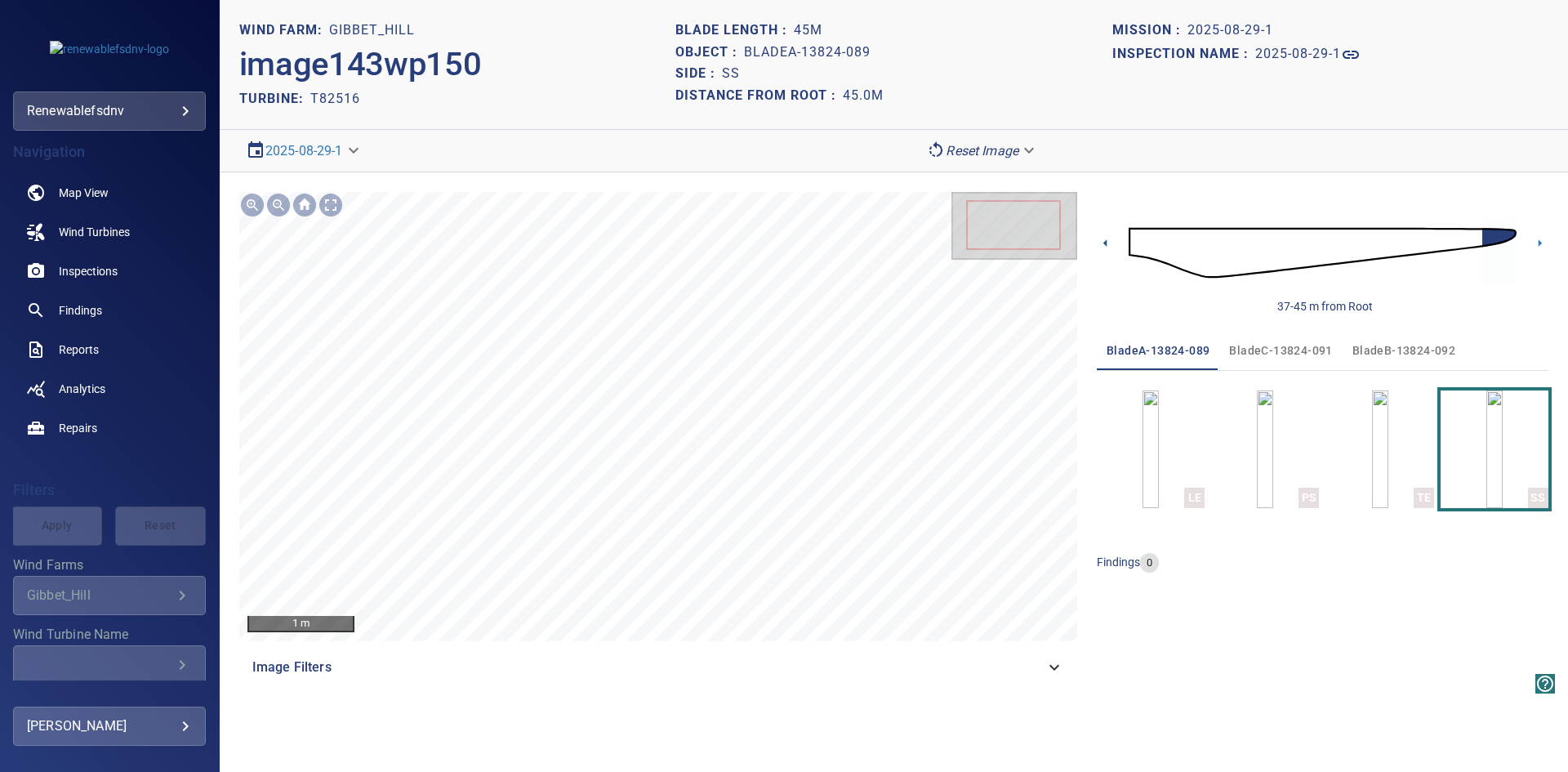
click at [1107, 240] on icon at bounding box center [1104, 242] width 17 height 17
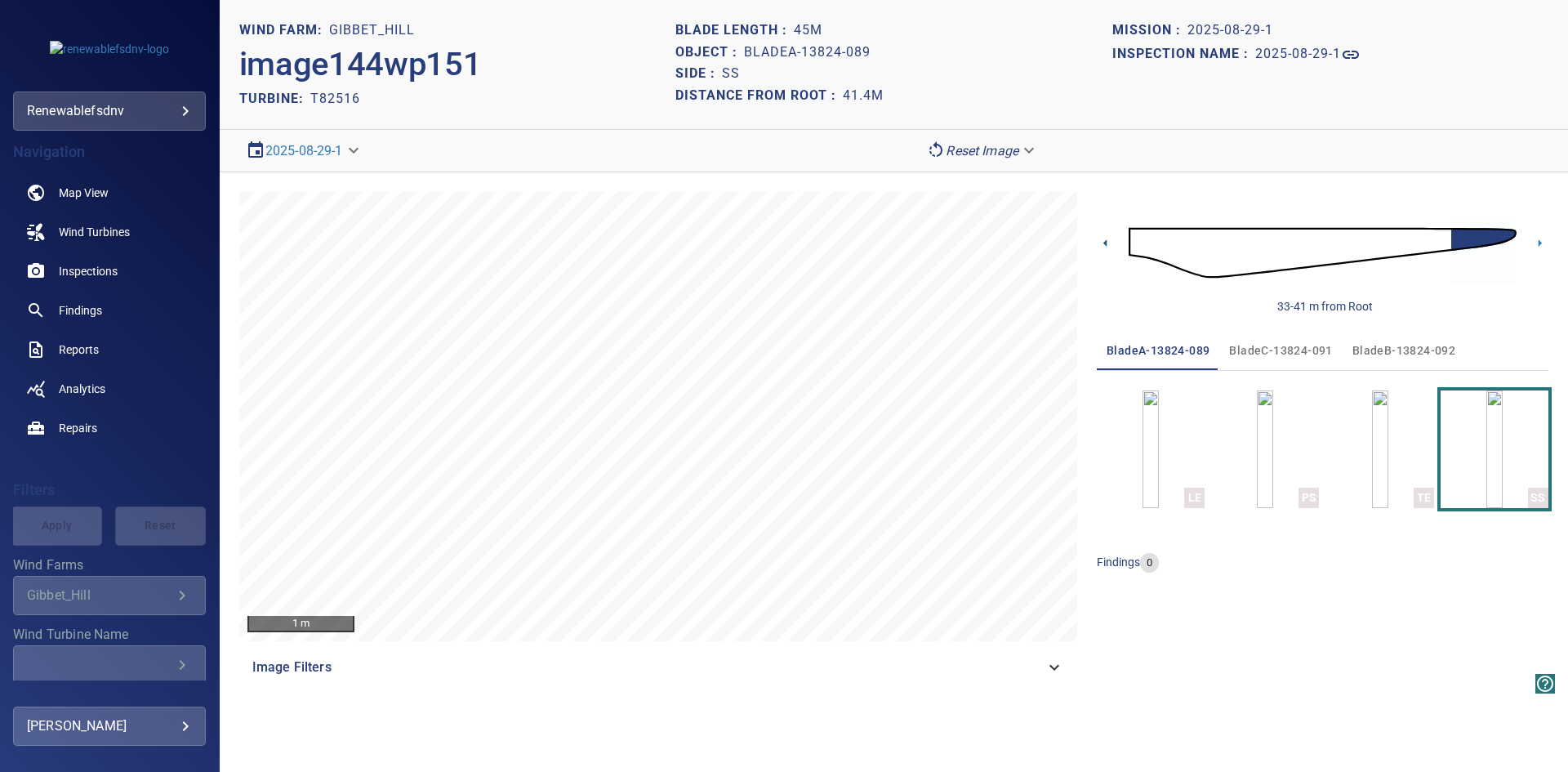
click at [1105, 242] on icon at bounding box center [1104, 243] width 4 height 7
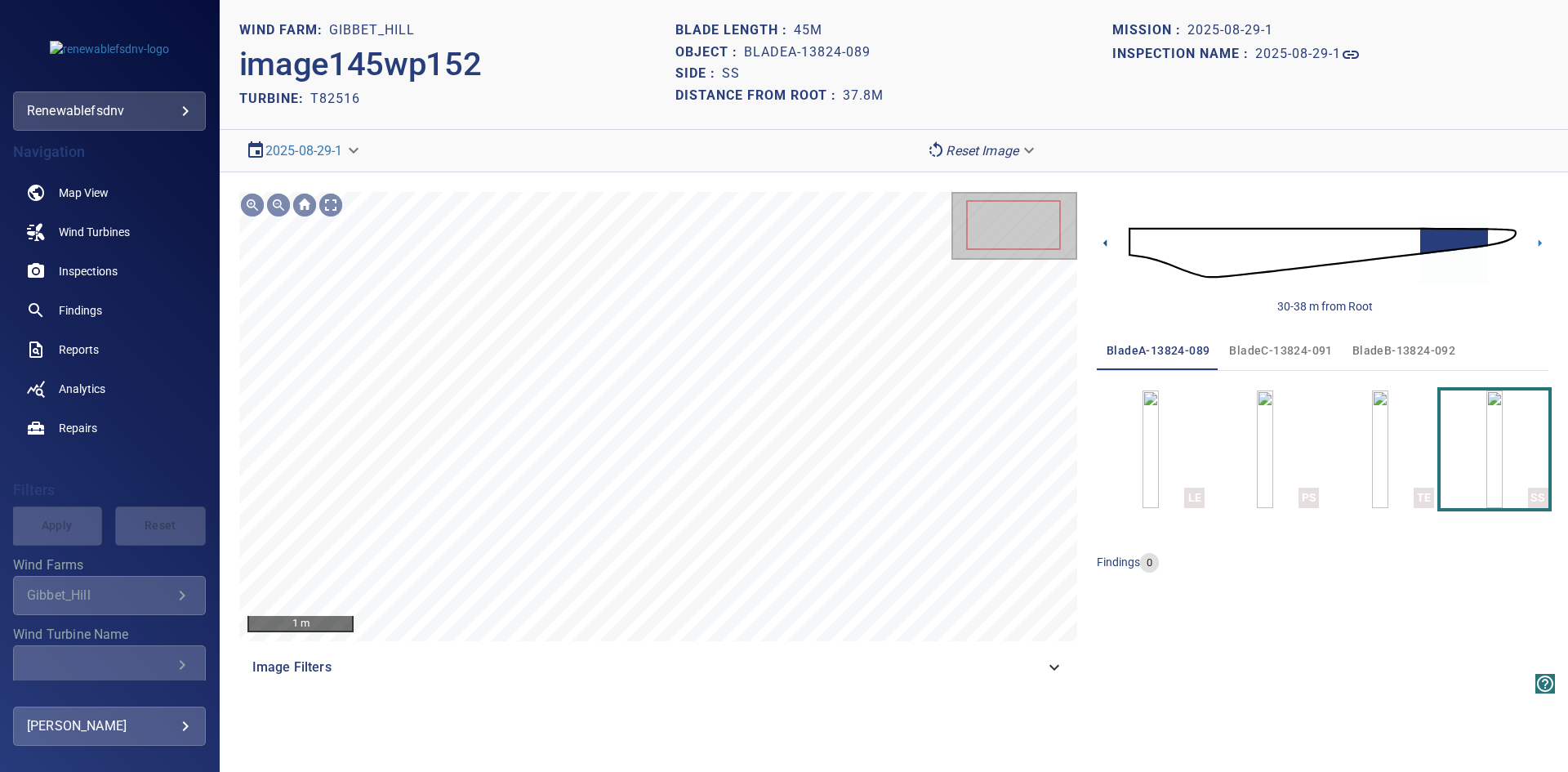
click at [1105, 242] on icon at bounding box center [1104, 243] width 4 height 7
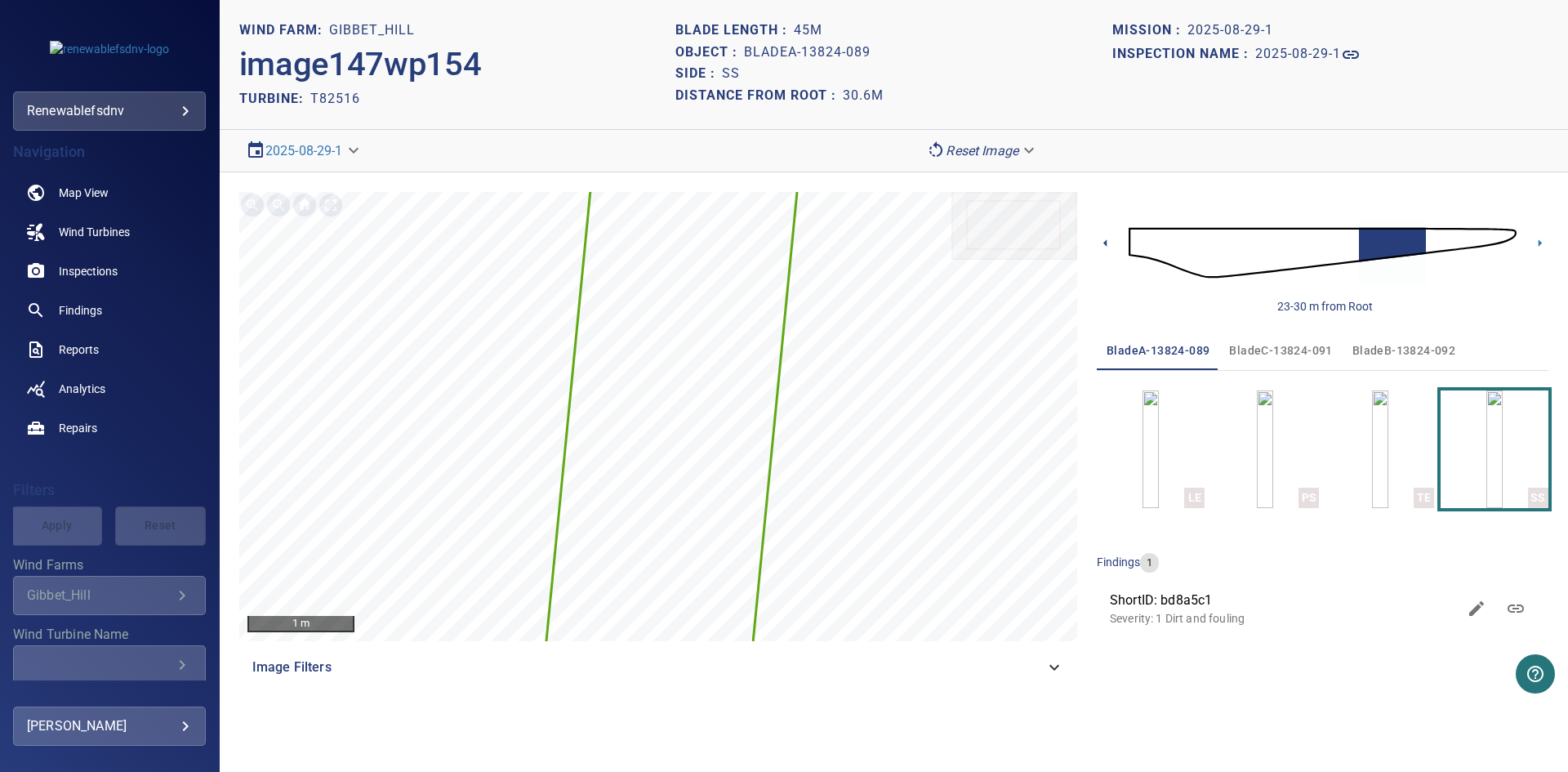
click at [1105, 242] on icon at bounding box center [1104, 243] width 4 height 7
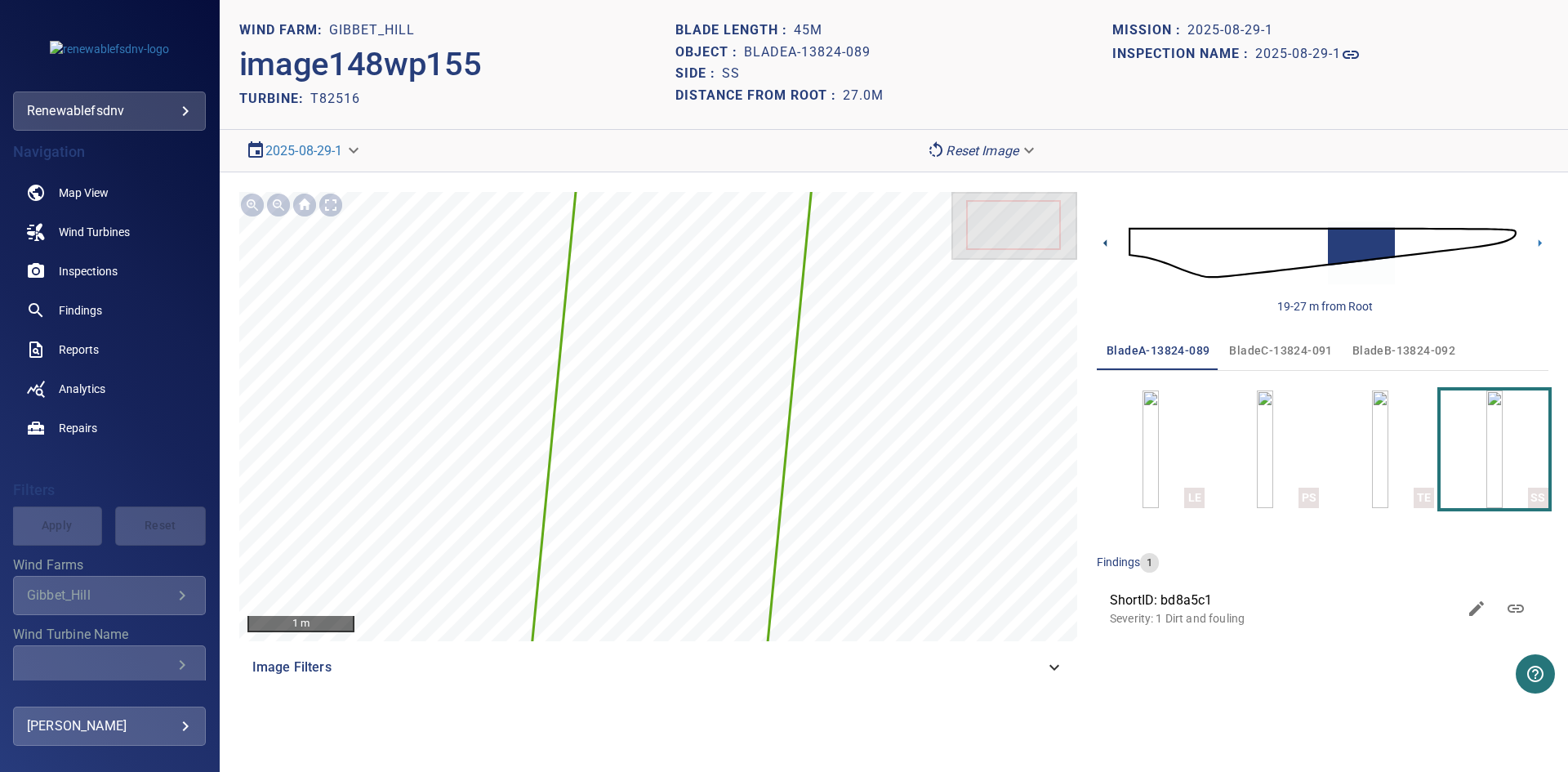
click at [1105, 242] on icon at bounding box center [1104, 243] width 4 height 7
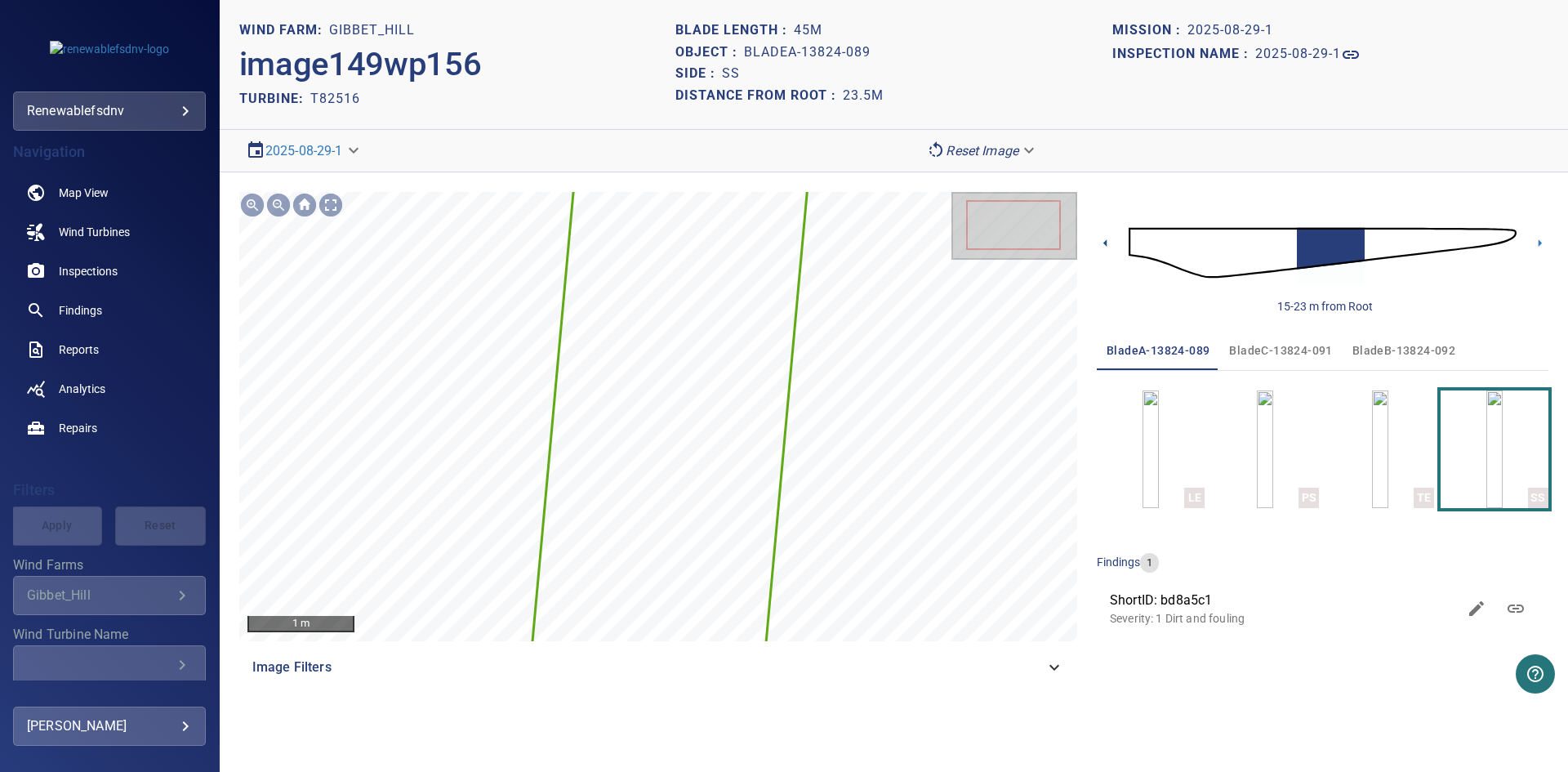
click at [1105, 242] on icon at bounding box center [1104, 243] width 4 height 7
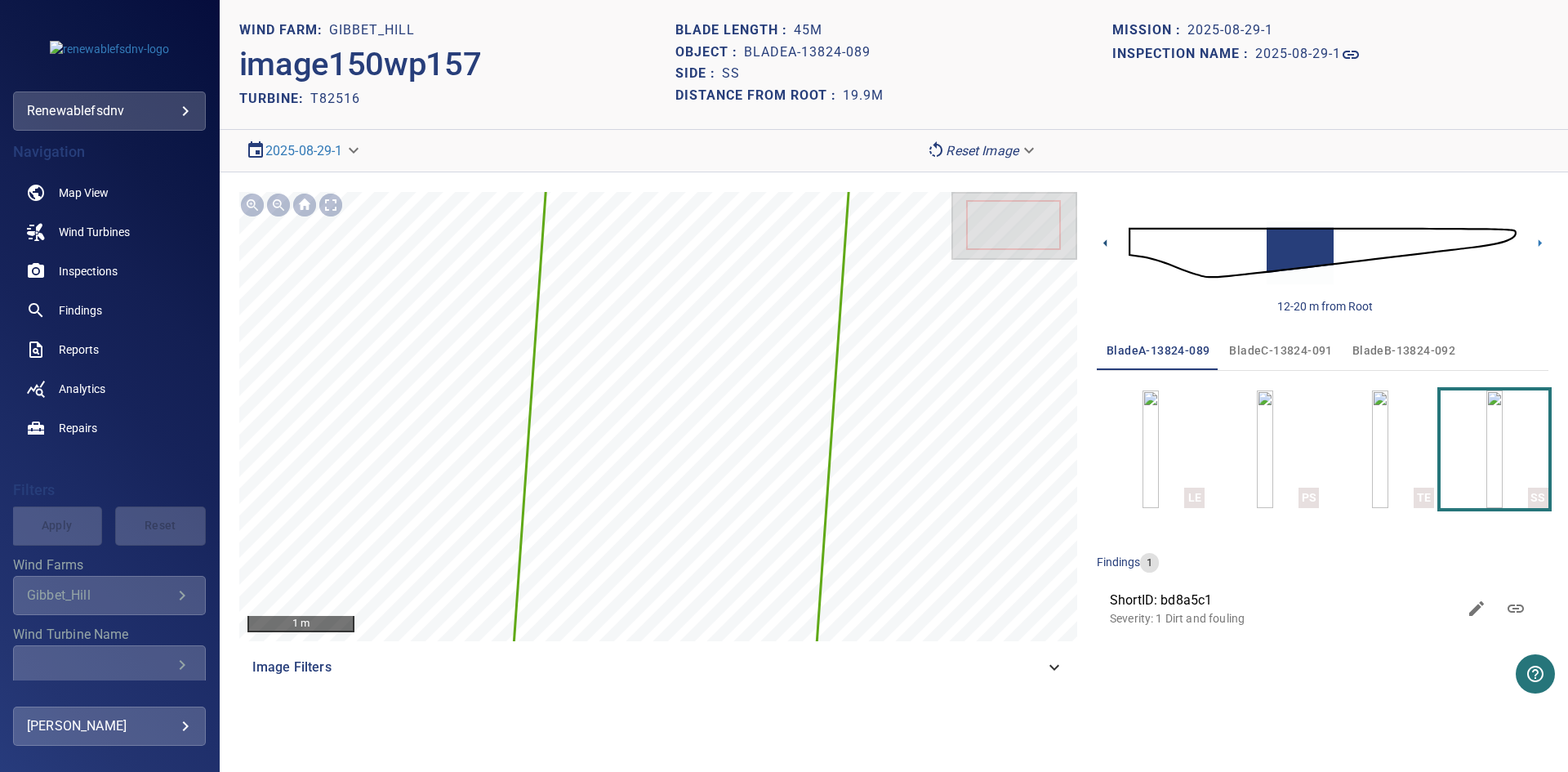
click at [1105, 242] on icon at bounding box center [1104, 243] width 4 height 7
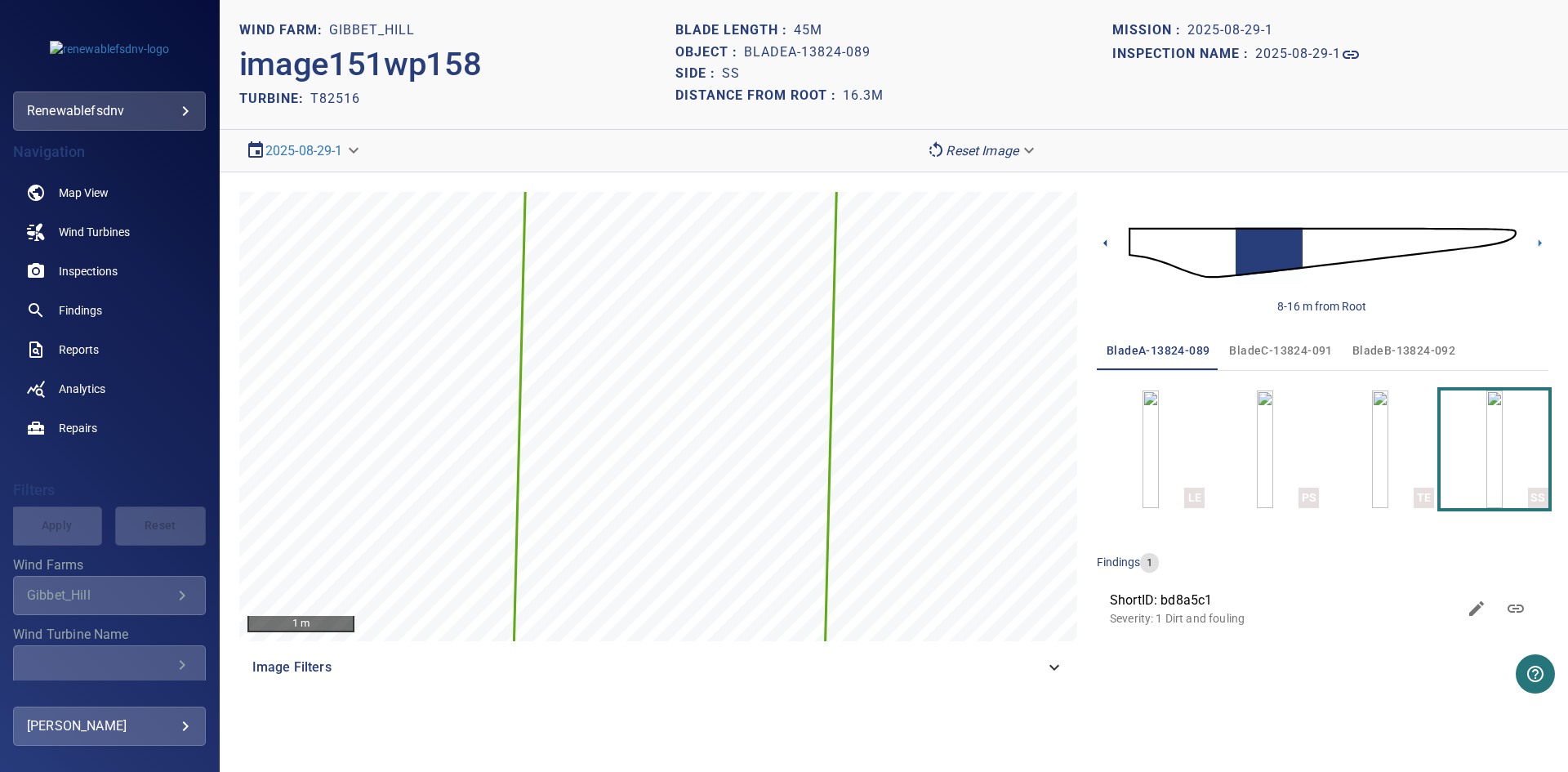
click at [1105, 242] on icon at bounding box center [1104, 243] width 4 height 7
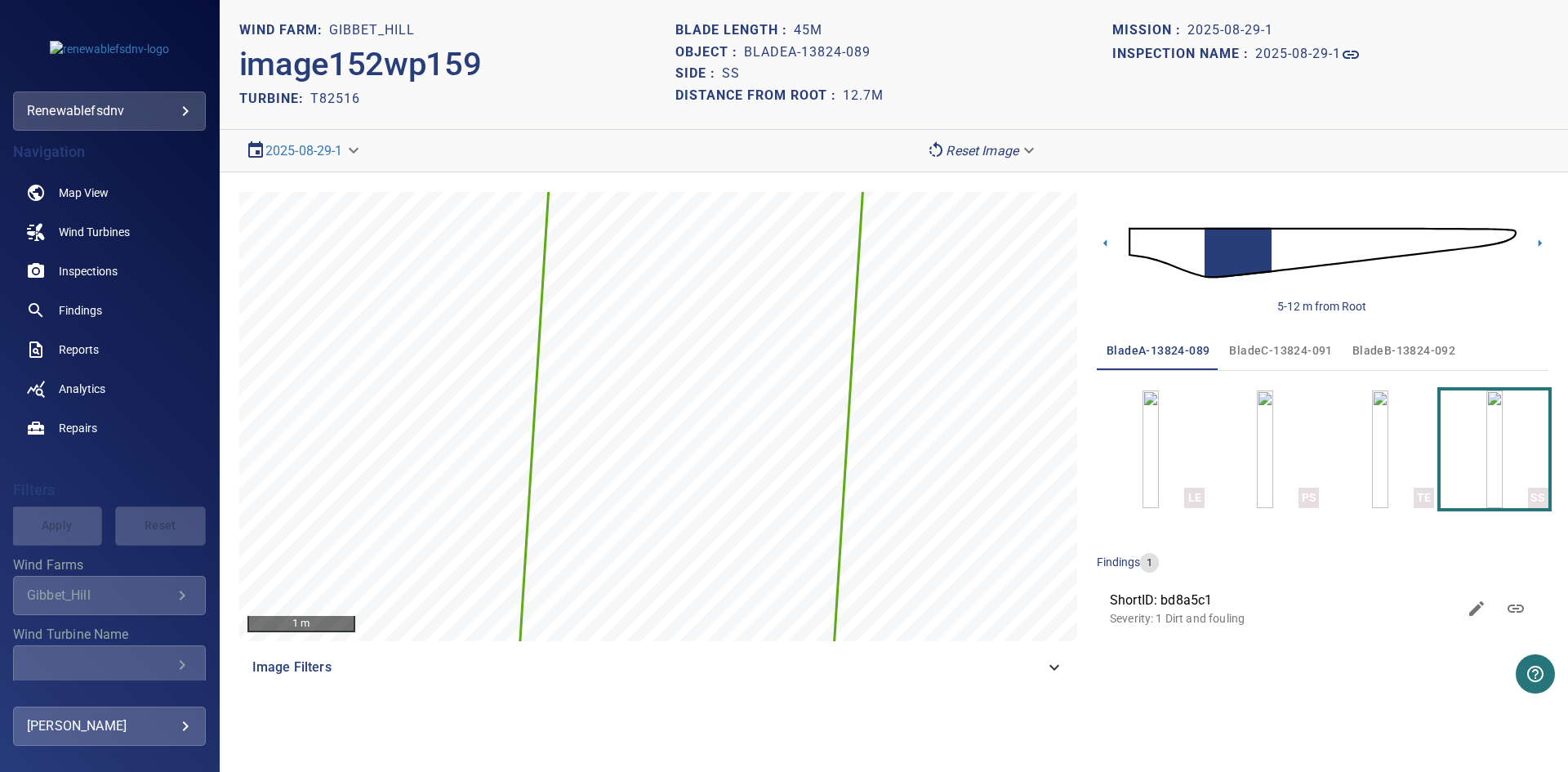
click at [1105, 242] on icon at bounding box center [1104, 243] width 4 height 7
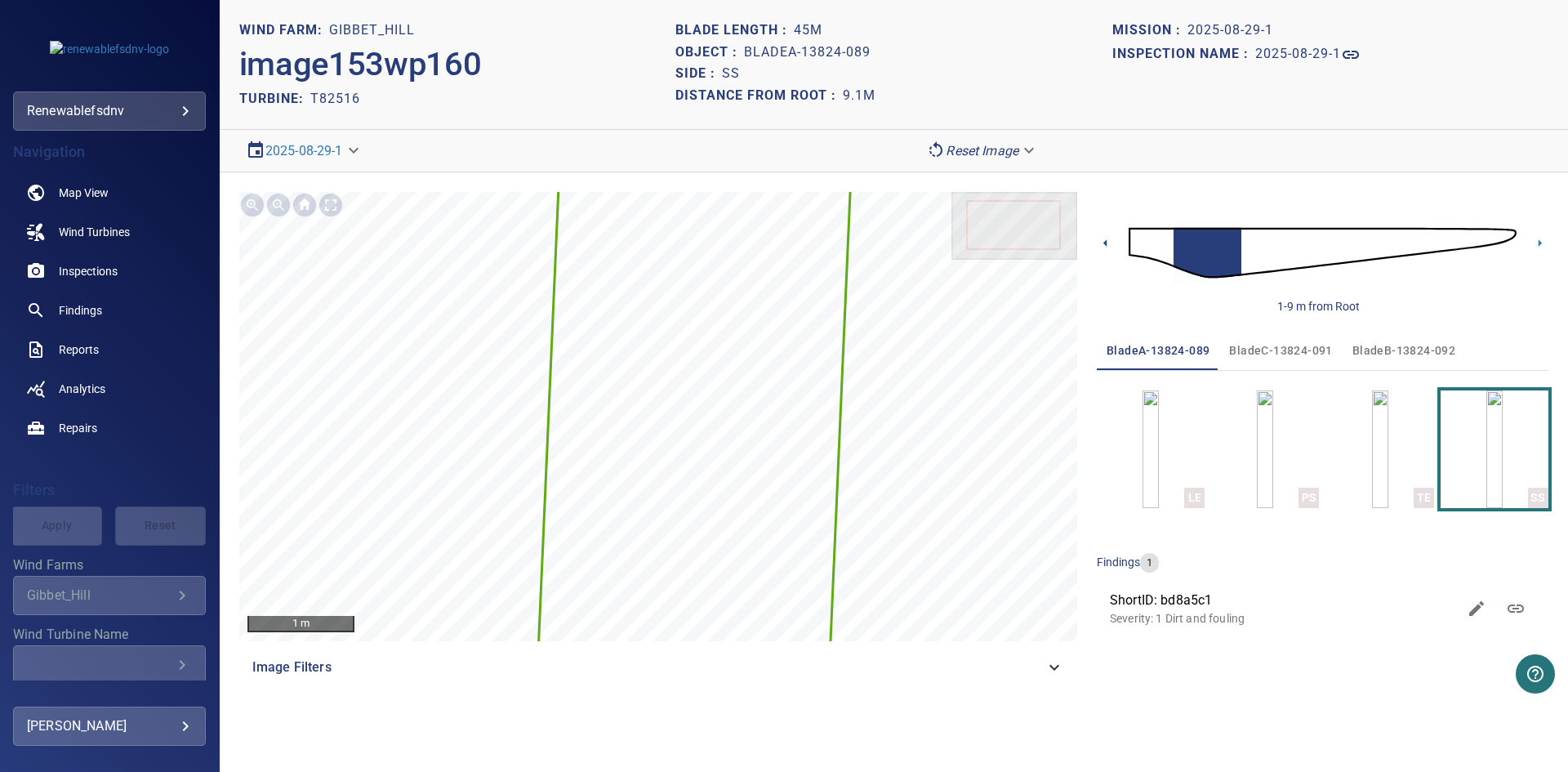
click at [1105, 242] on icon at bounding box center [1104, 243] width 4 height 7
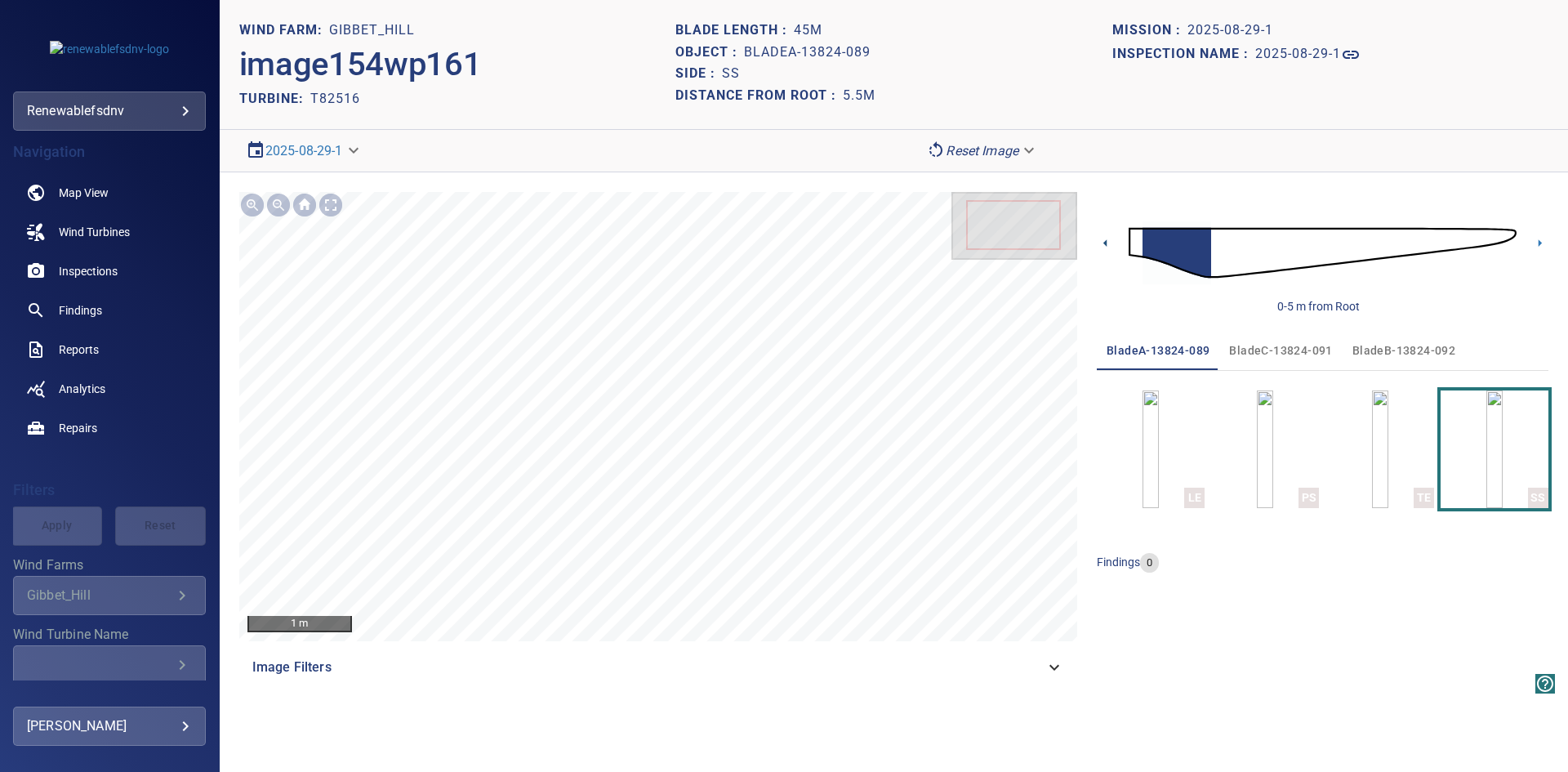
click at [1105, 242] on icon at bounding box center [1104, 243] width 4 height 7
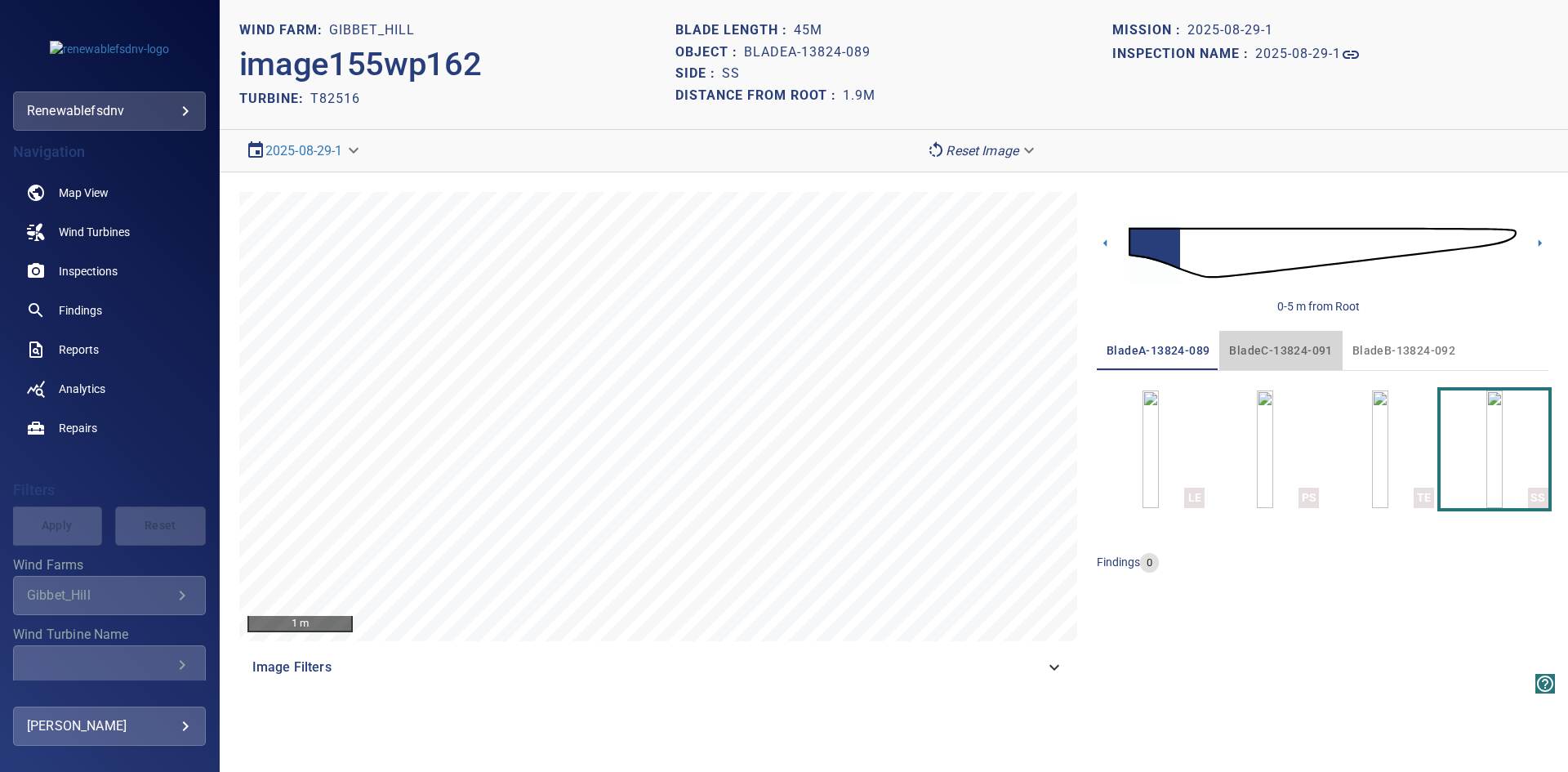
click at [1283, 347] on span "bladeC-13824-091" at bounding box center [1280, 351] width 103 height 20
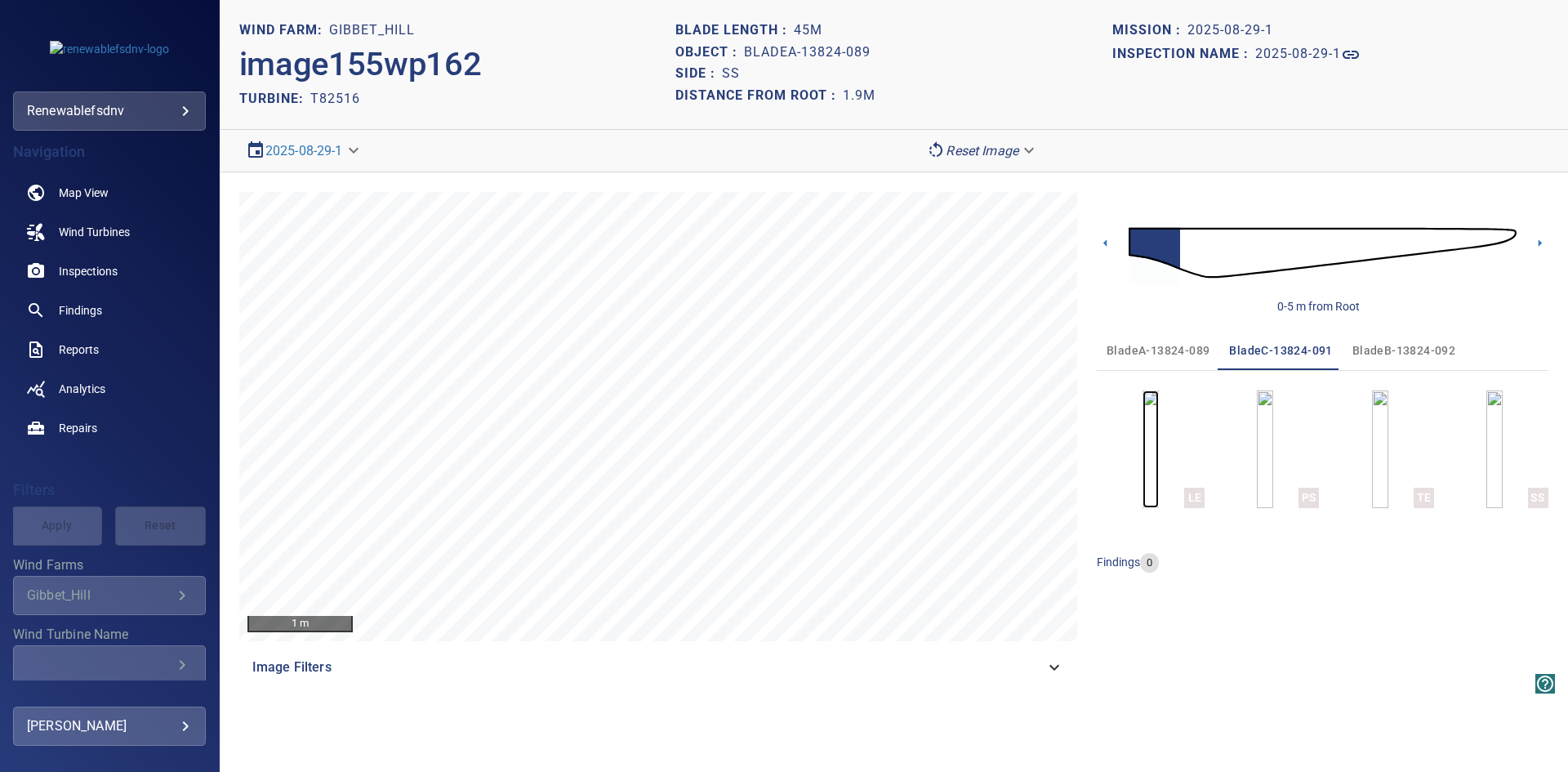
click at [1158, 435] on img "button" at bounding box center [1150, 449] width 16 height 117
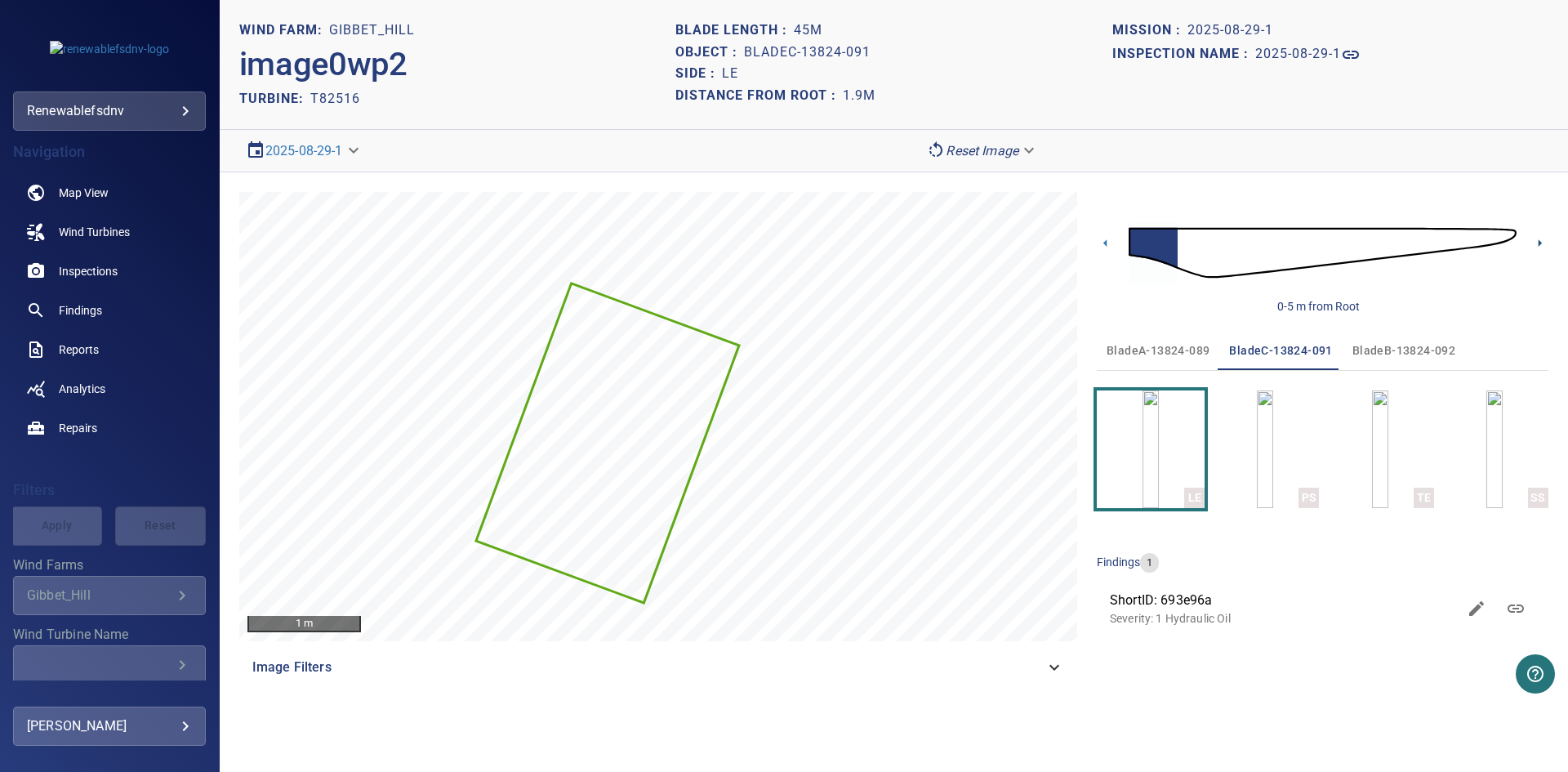
click at [1538, 239] on icon at bounding box center [1539, 242] width 17 height 17
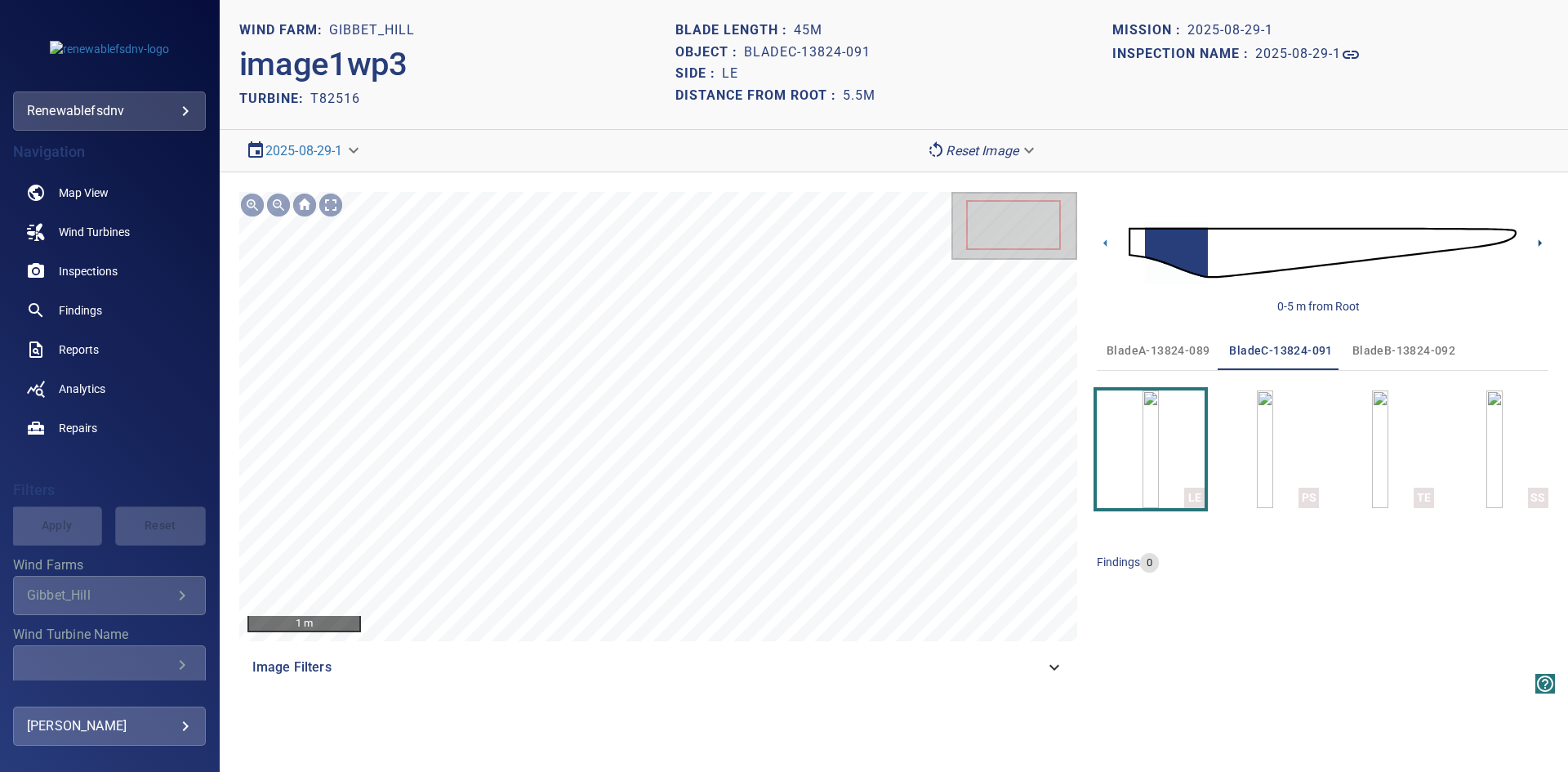
click at [1538, 239] on icon at bounding box center [1539, 242] width 17 height 17
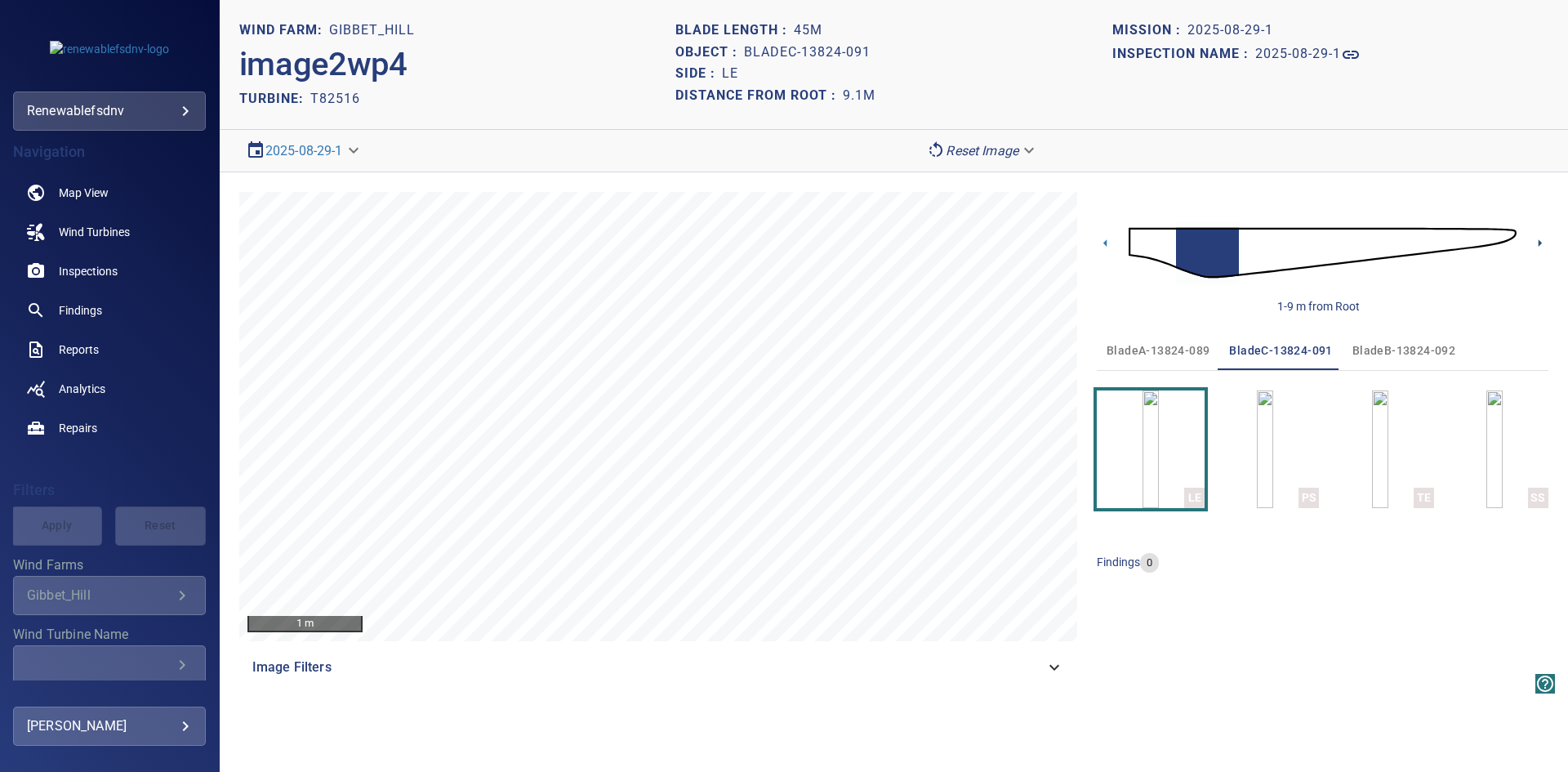
click at [1538, 239] on icon at bounding box center [1539, 242] width 17 height 17
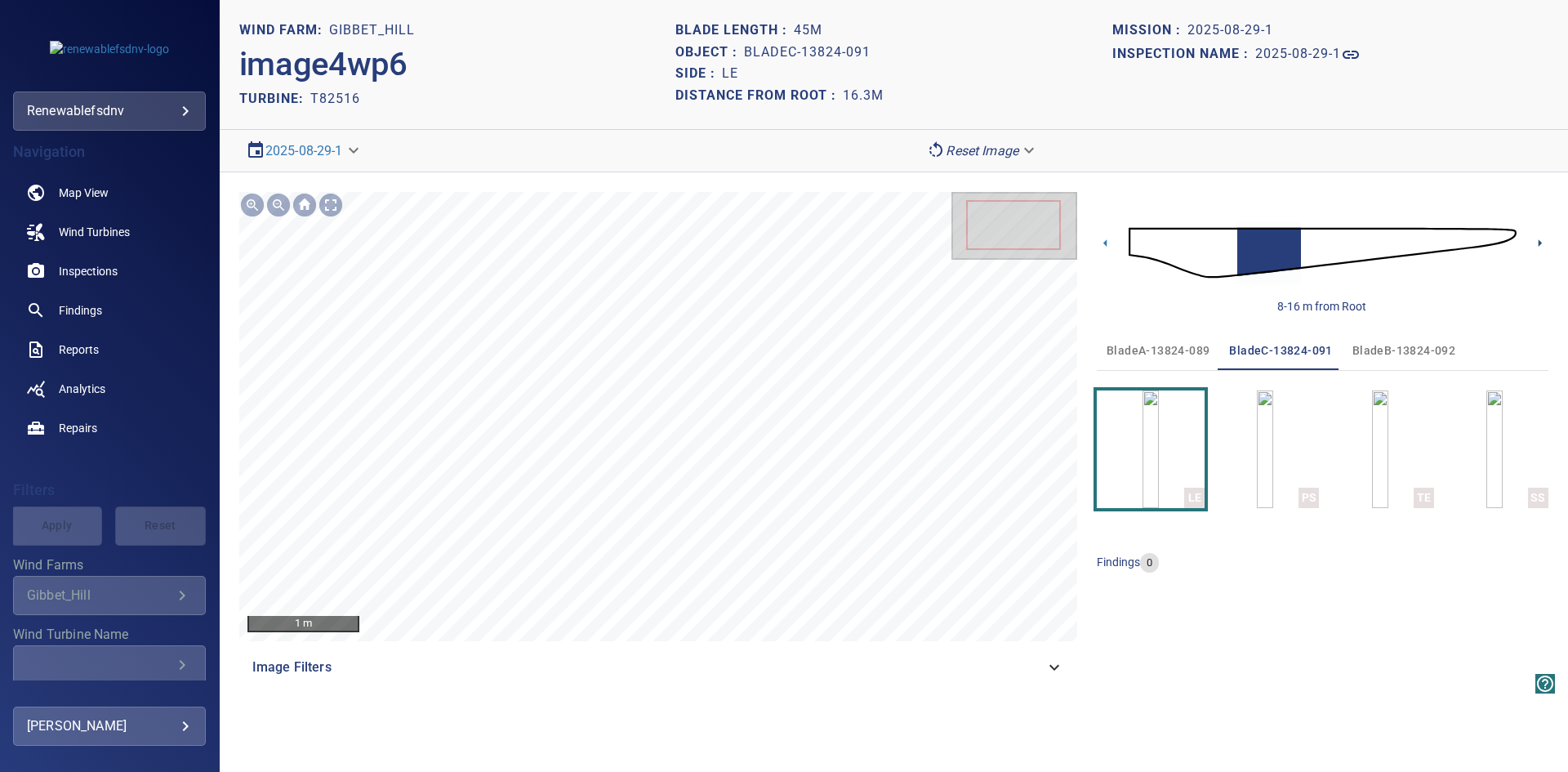
click at [1538, 239] on icon at bounding box center [1539, 242] width 17 height 17
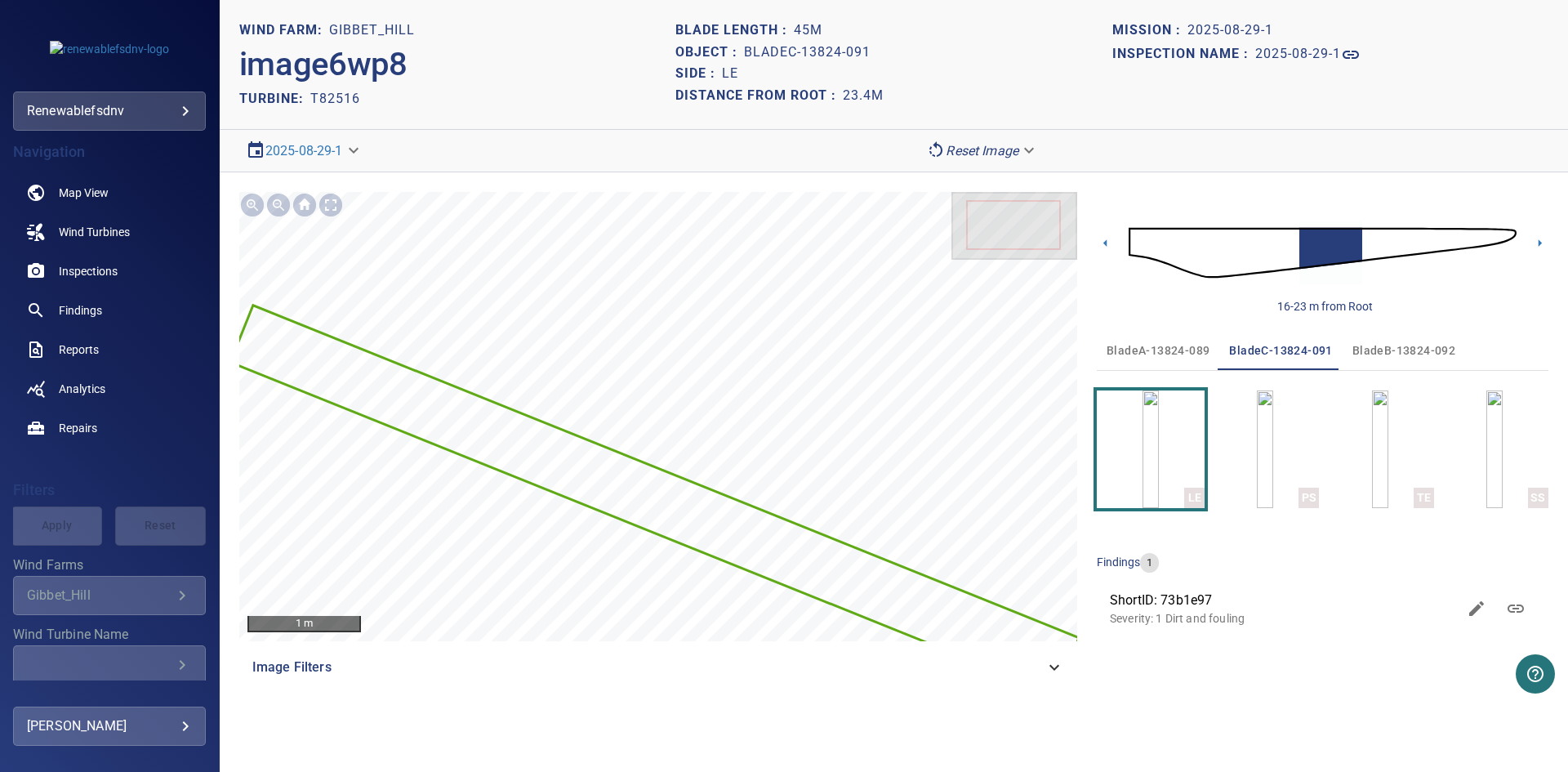
click at [1538, 239] on icon at bounding box center [1539, 242] width 17 height 17
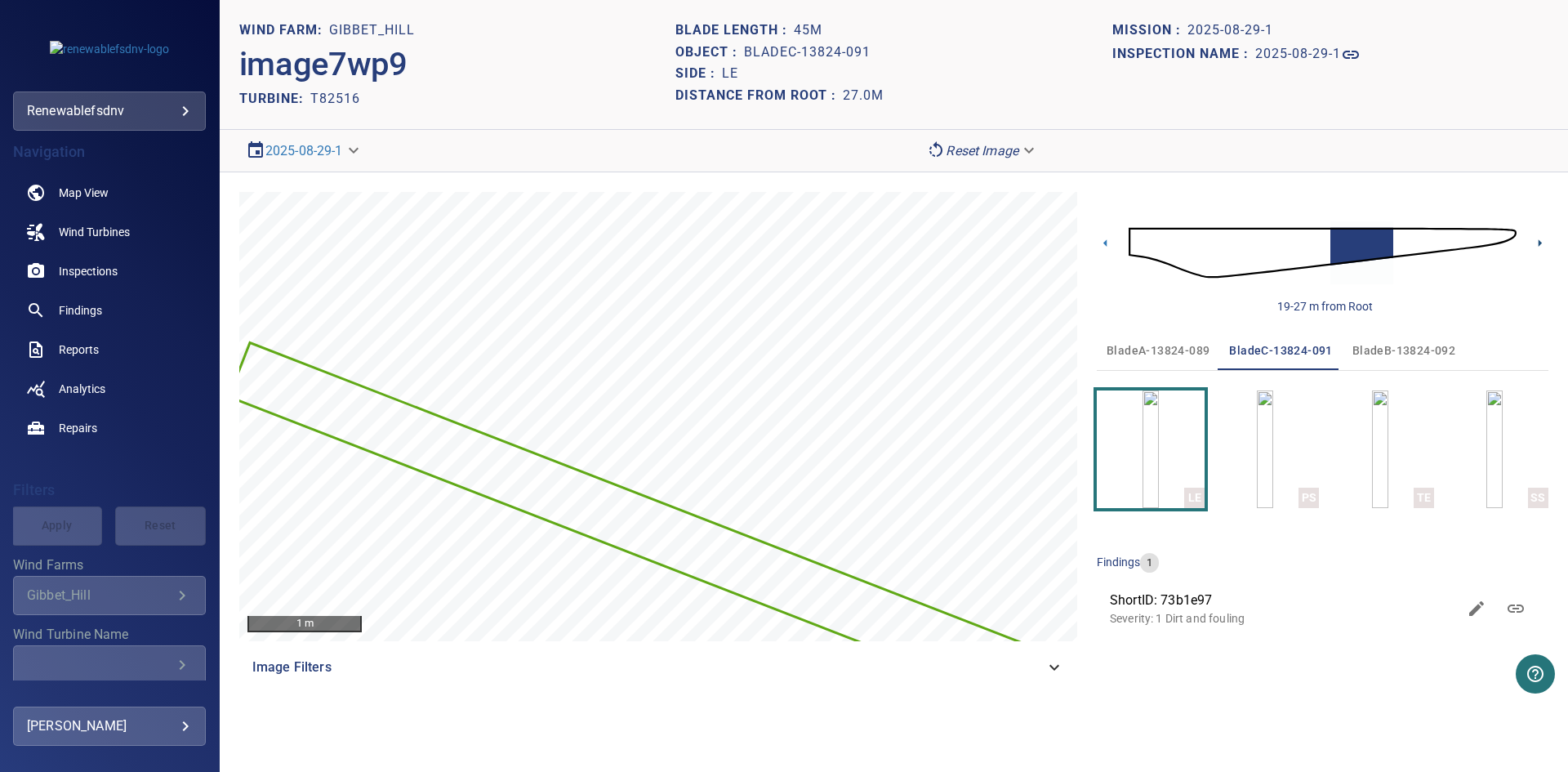
click at [1538, 239] on icon at bounding box center [1539, 242] width 17 height 17
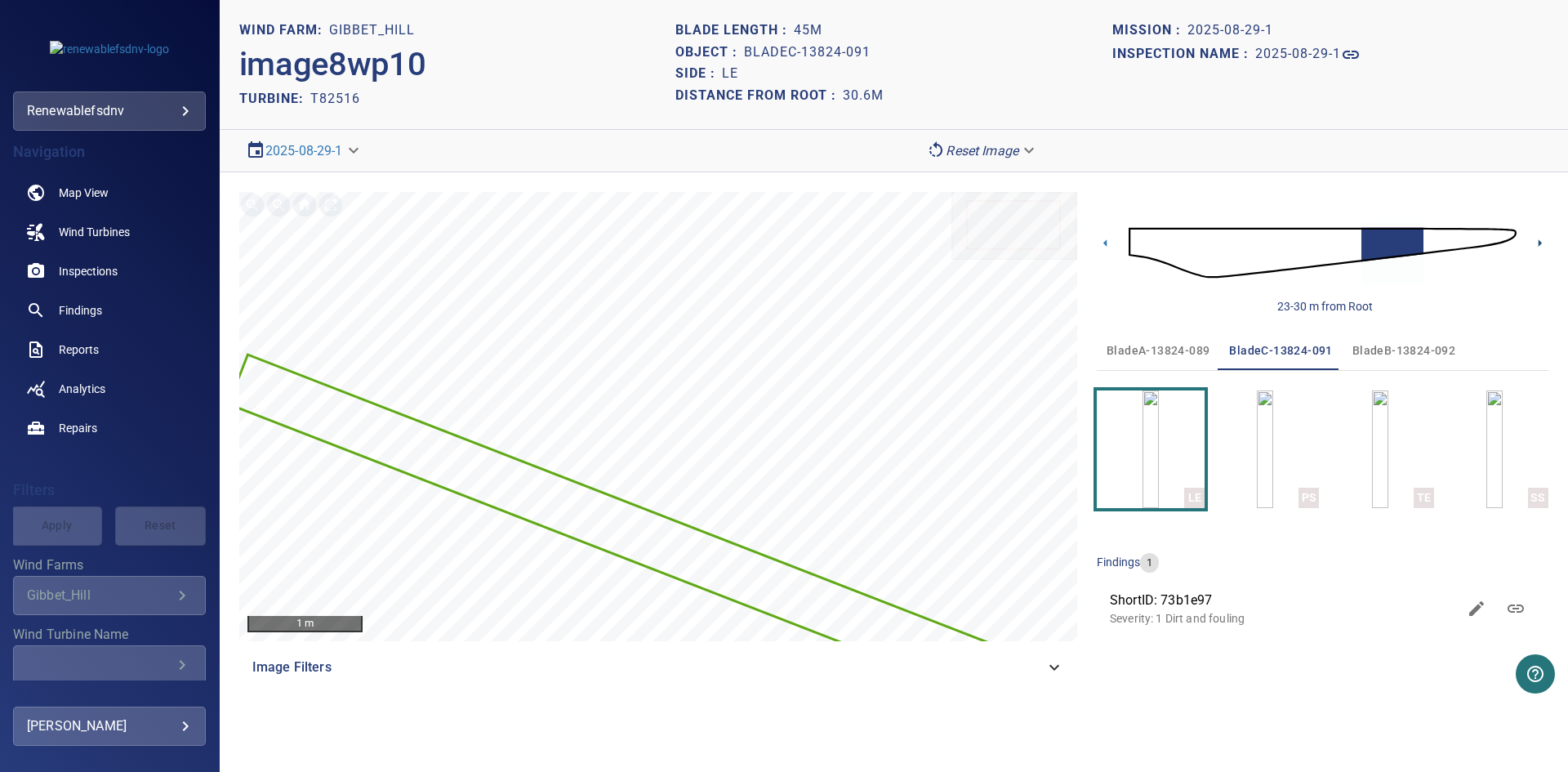
click at [1538, 239] on icon at bounding box center [1539, 242] width 17 height 17
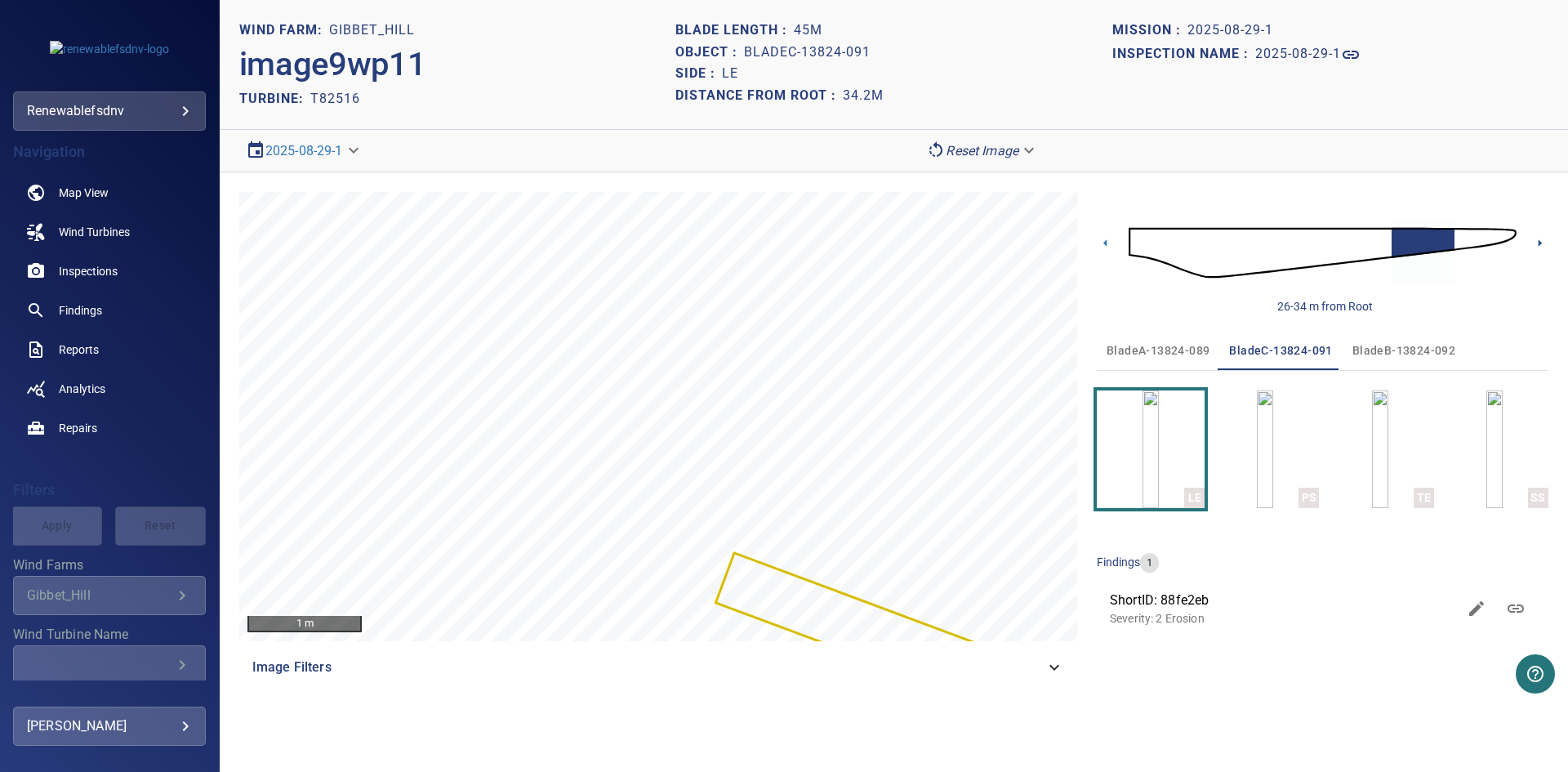
click at [1538, 239] on icon at bounding box center [1539, 242] width 17 height 17
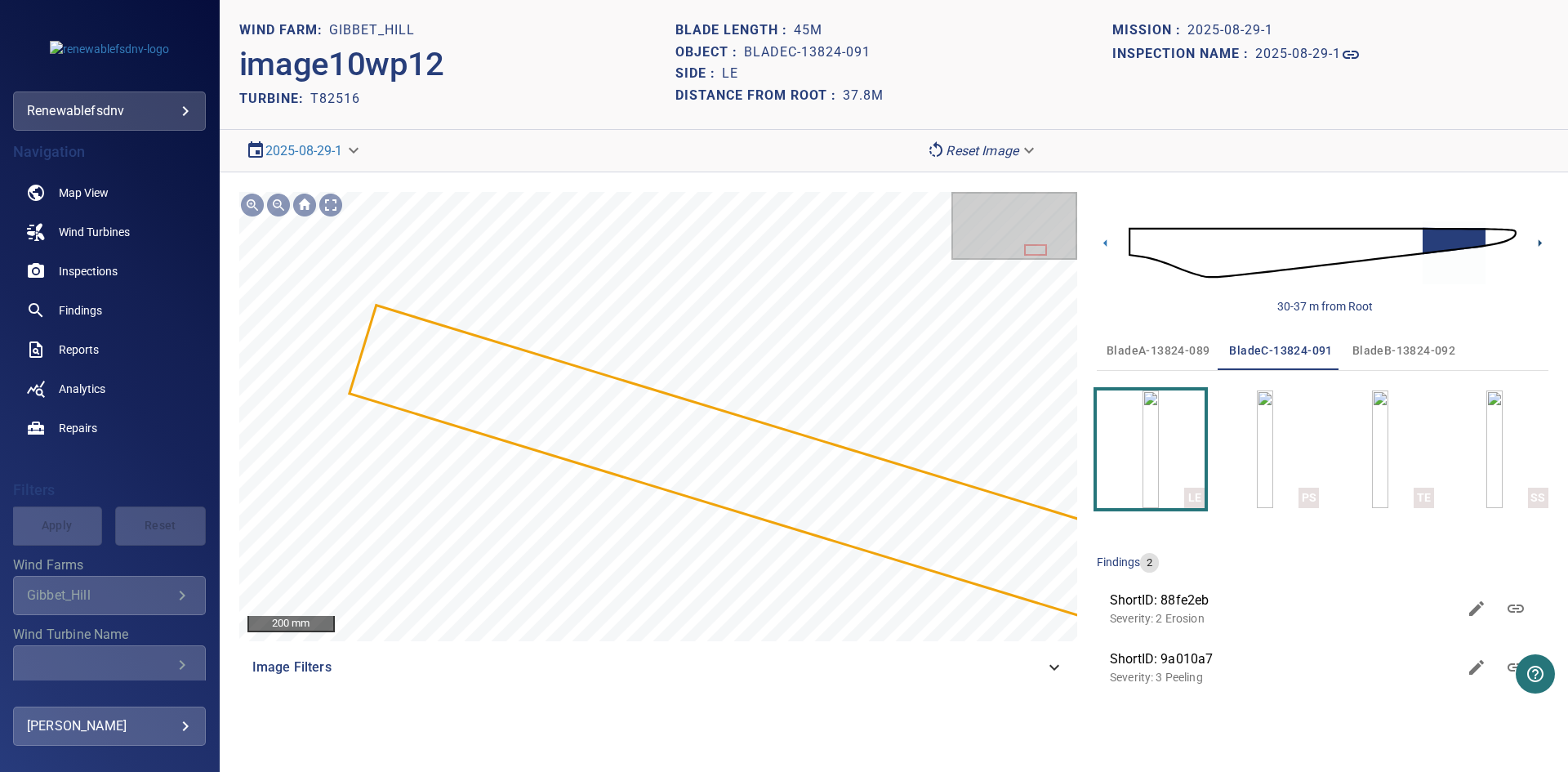
click at [1545, 244] on icon at bounding box center [1539, 242] width 17 height 17
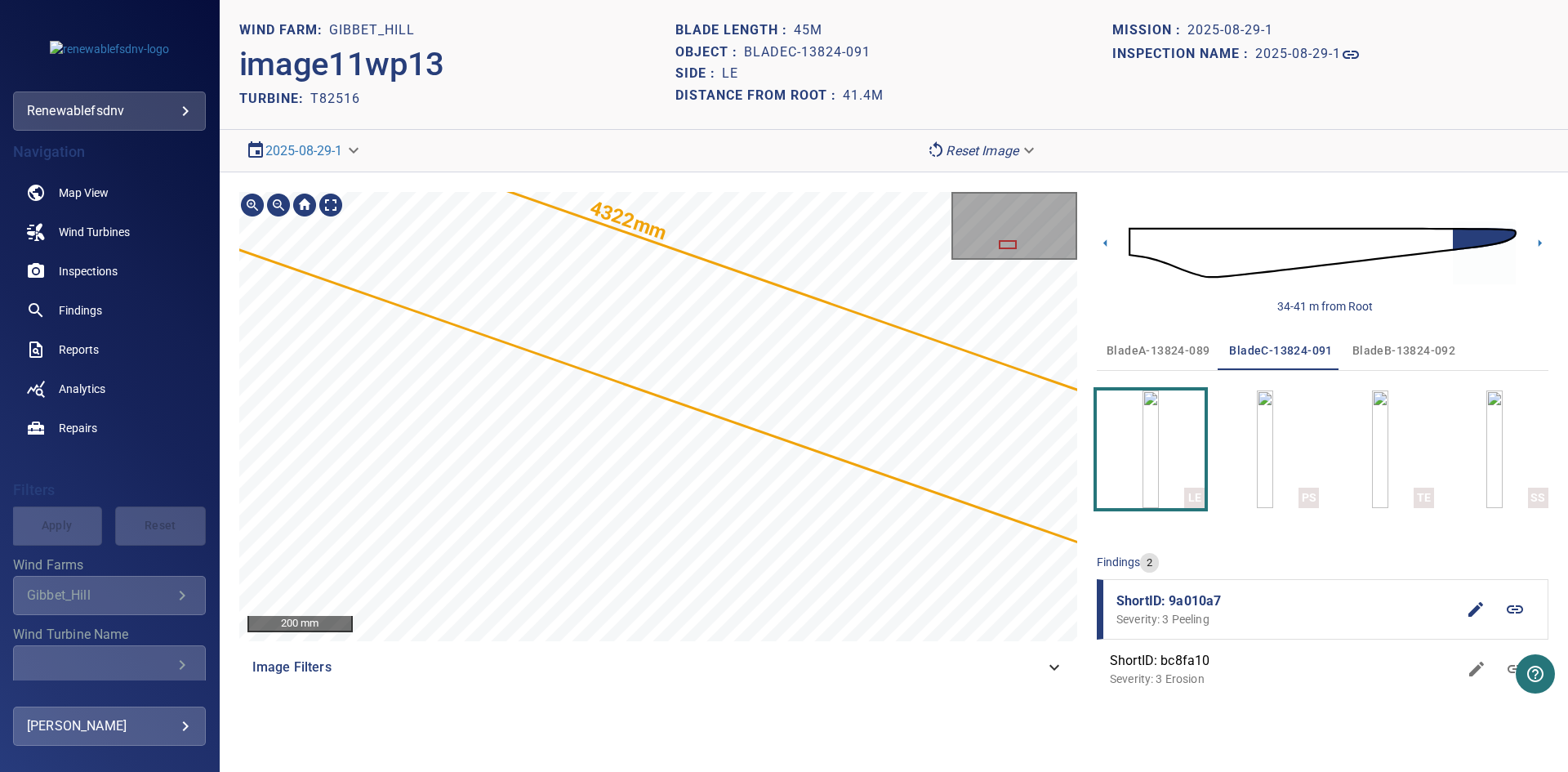
click at [1069, 715] on div "4322mm 268mm 200 mm Image Filters 34-41 m from Root bladeA-13824-089 bladeC-138…" at bounding box center [893, 448] width 1348 height 552
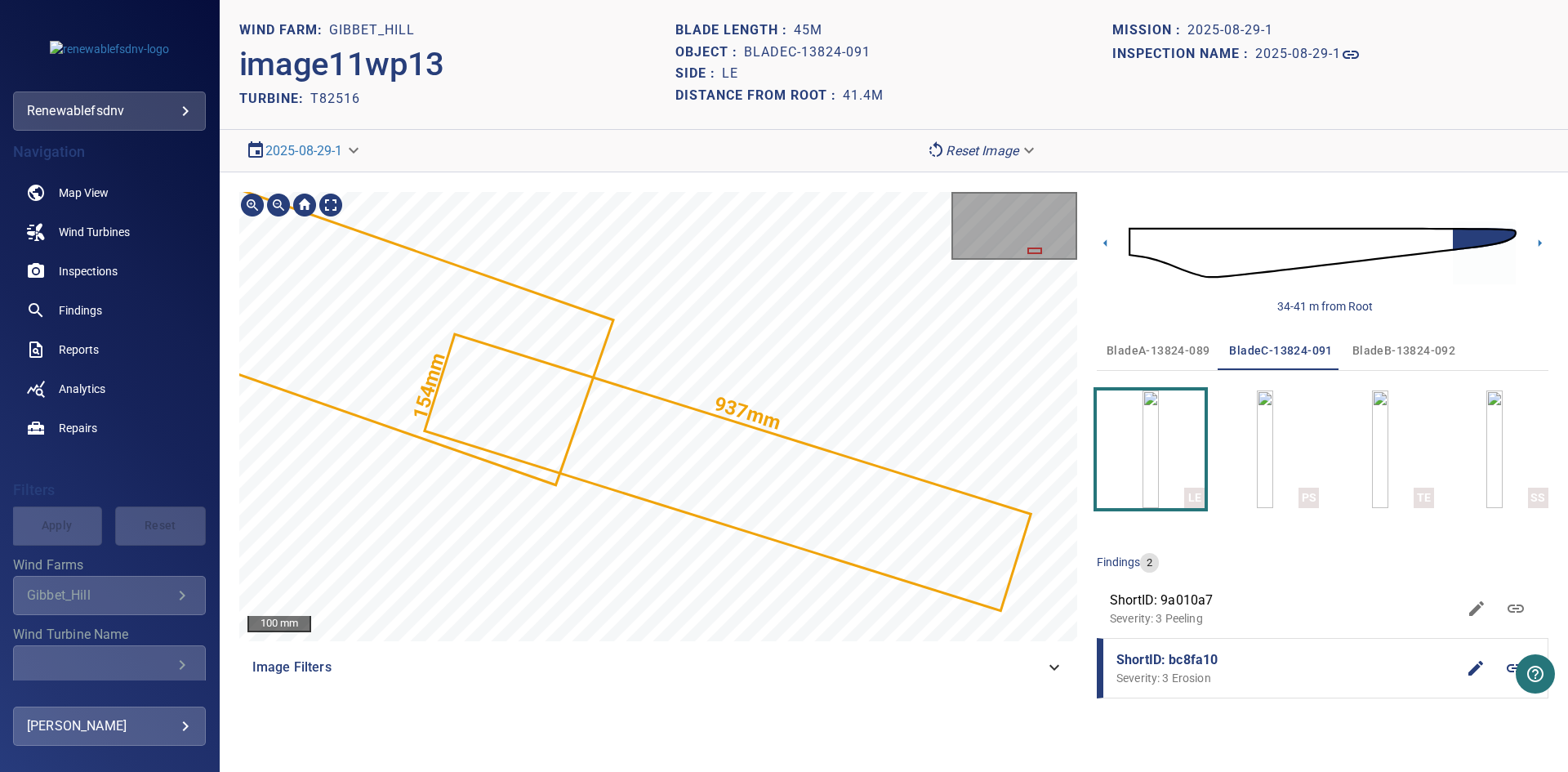
click at [1111, 683] on div "937mm 154mm 100 mm Image Filters 34-41 m from Root bladeA-13824-089 bladeC-1382…" at bounding box center [893, 448] width 1348 height 552
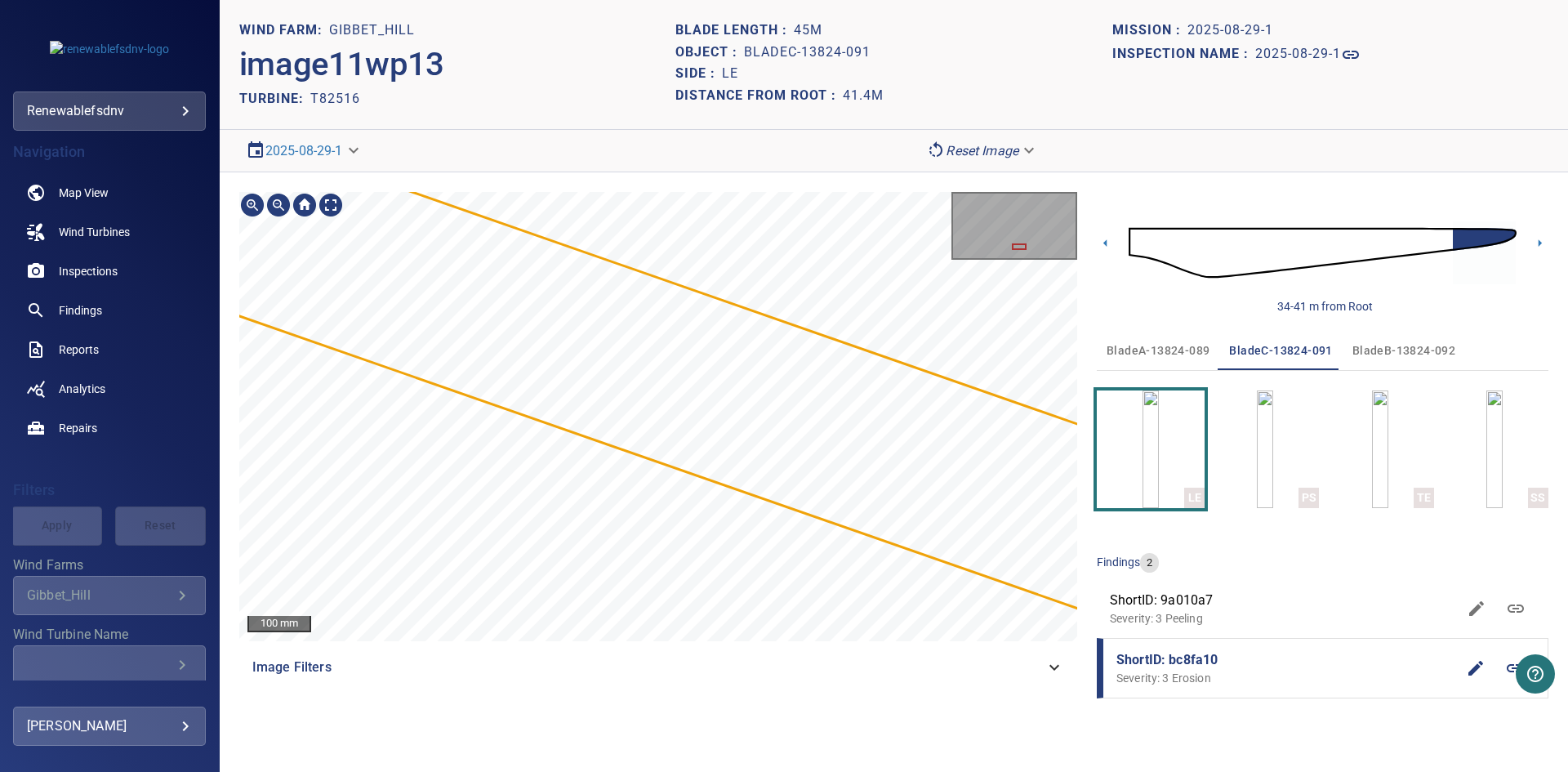
click at [1079, 655] on div "937mm 154mm 100 mm Image Filters 34-41 m from Root bladeA-13824-089 bladeC-1382…" at bounding box center [893, 448] width 1348 height 552
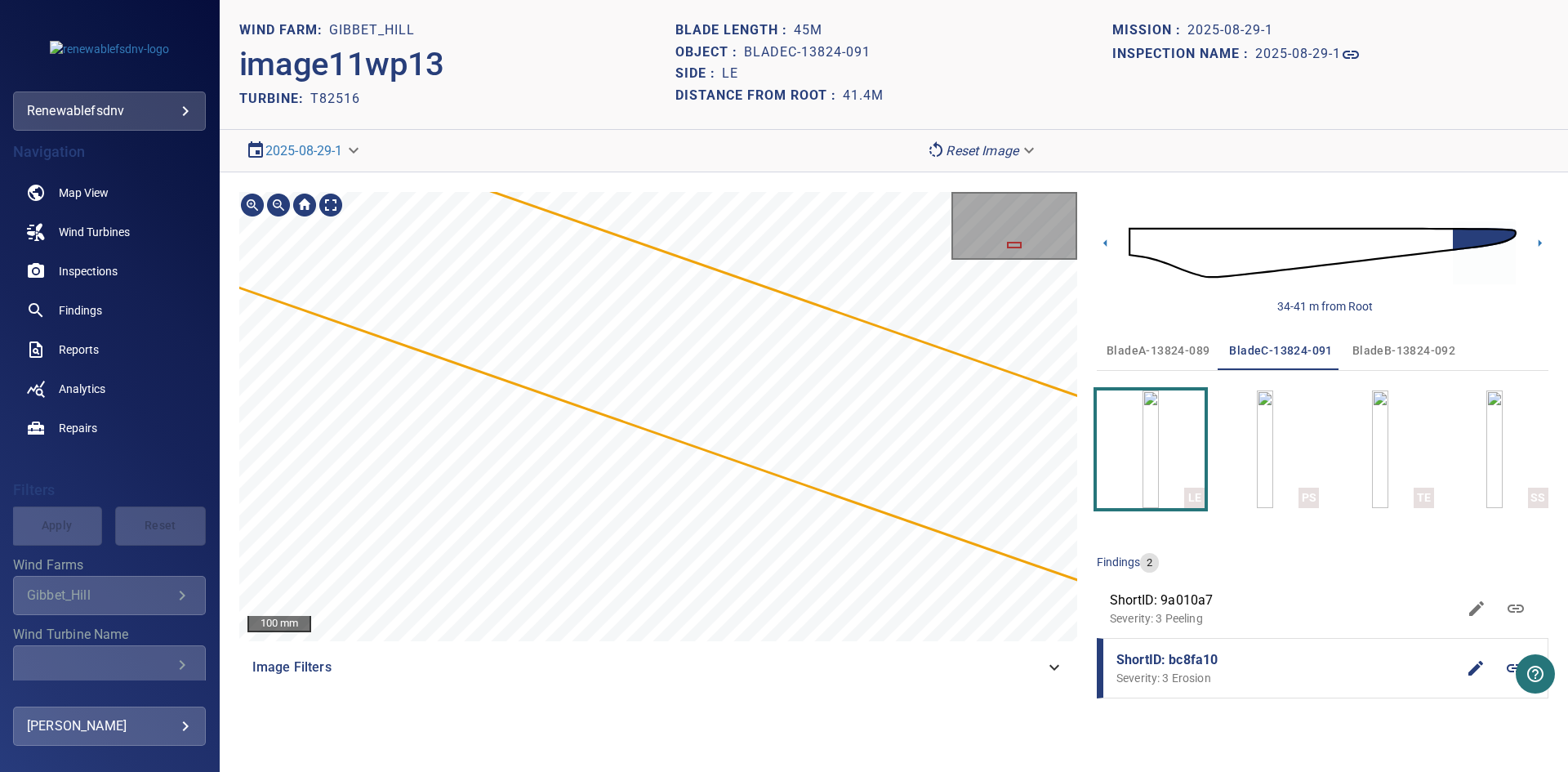
click at [863, 644] on div "937mm 154mm 100 mm Image Filters" at bounding box center [658, 448] width 838 height 513
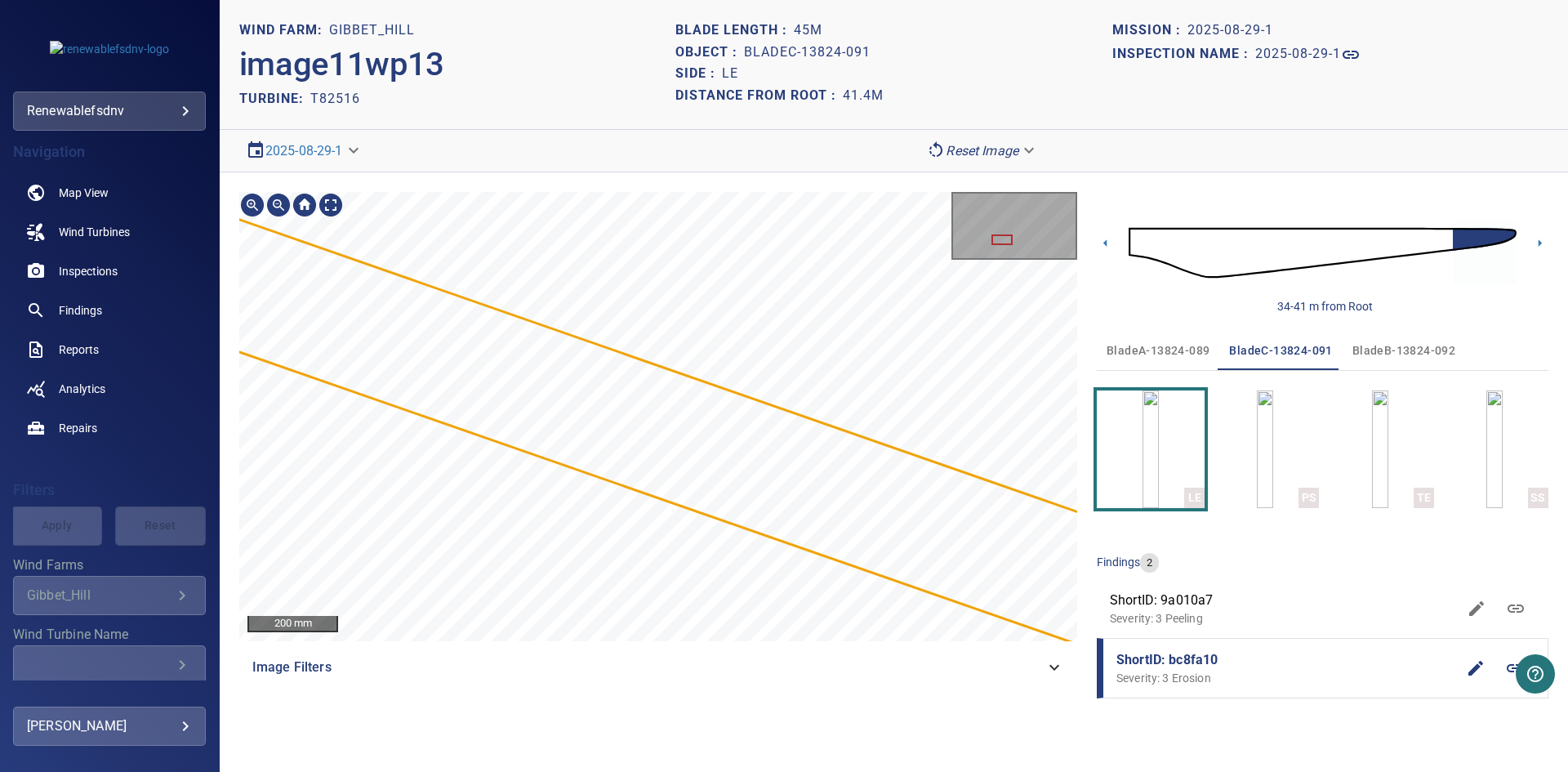
click at [1451, 771] on html "**********" at bounding box center [784, 386] width 1568 height 772
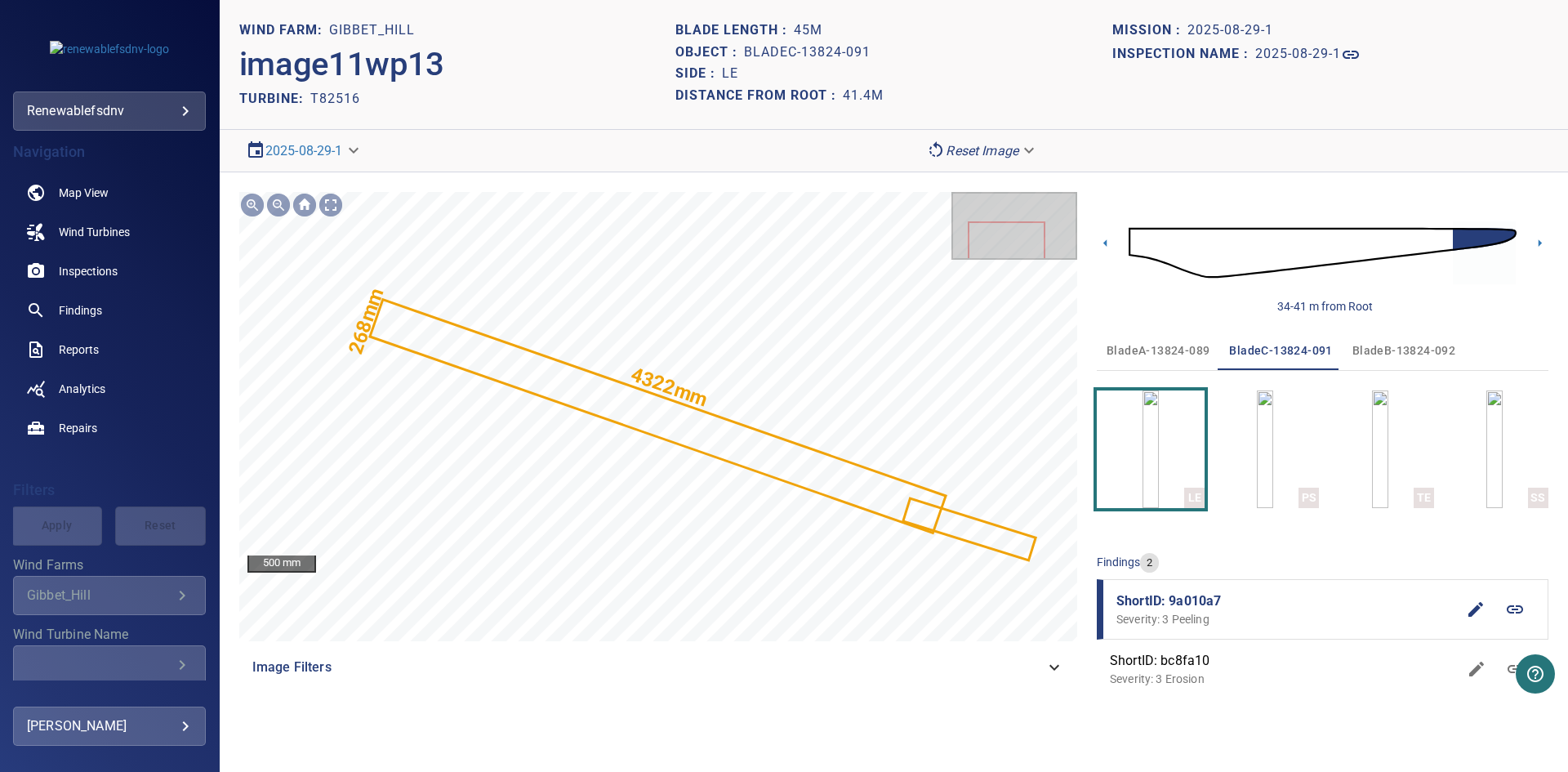
click at [1468, 614] on icon "button" at bounding box center [1475, 609] width 15 height 15
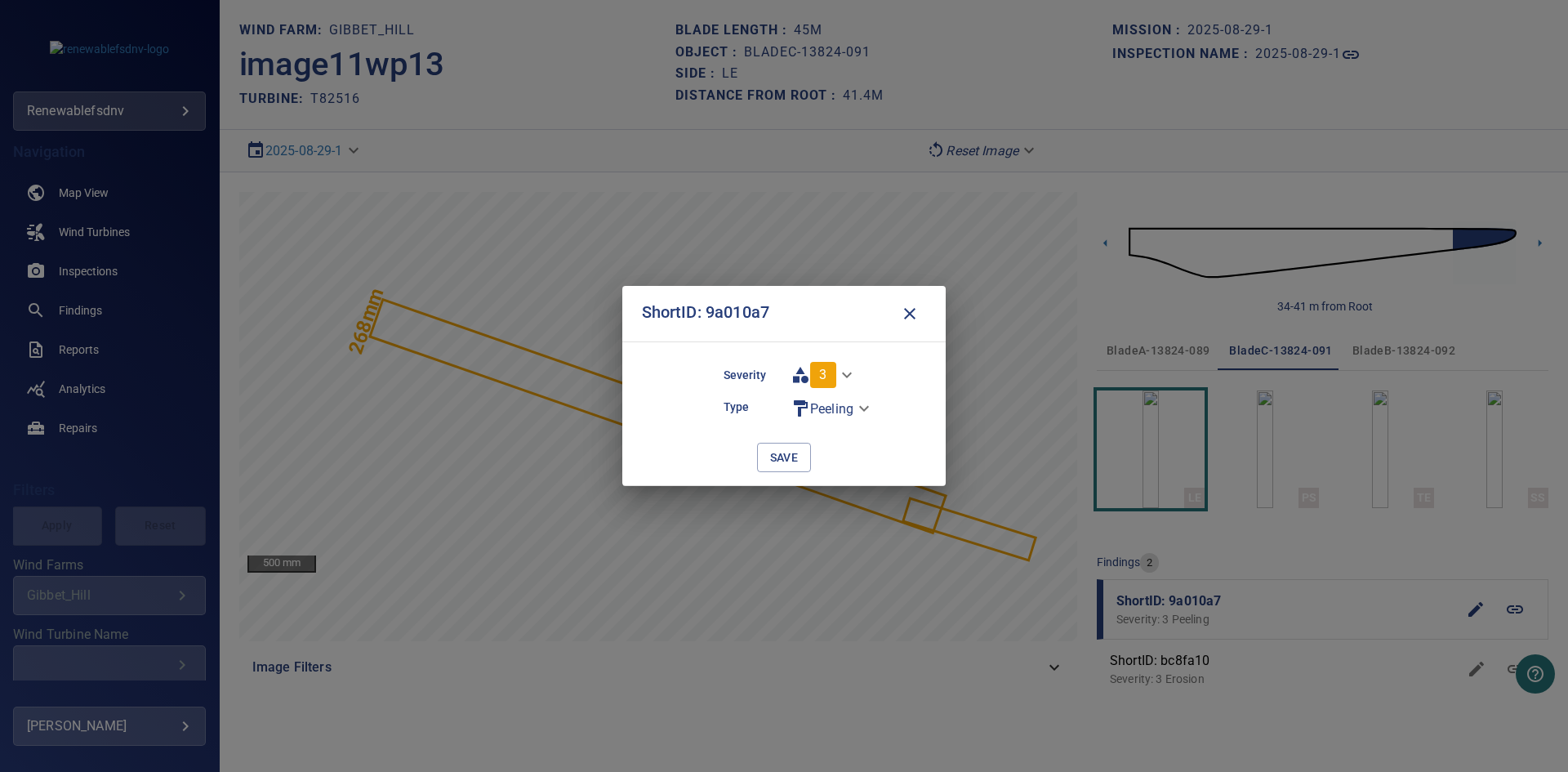
click at [838, 378] on body "**********" at bounding box center [784, 386] width 1568 height 772
click at [826, 348] on li "2" at bounding box center [833, 345] width 99 height 29
type input "*"
click at [780, 459] on span "save" at bounding box center [784, 458] width 28 height 20
click at [795, 465] on span "save" at bounding box center [784, 458] width 28 height 20
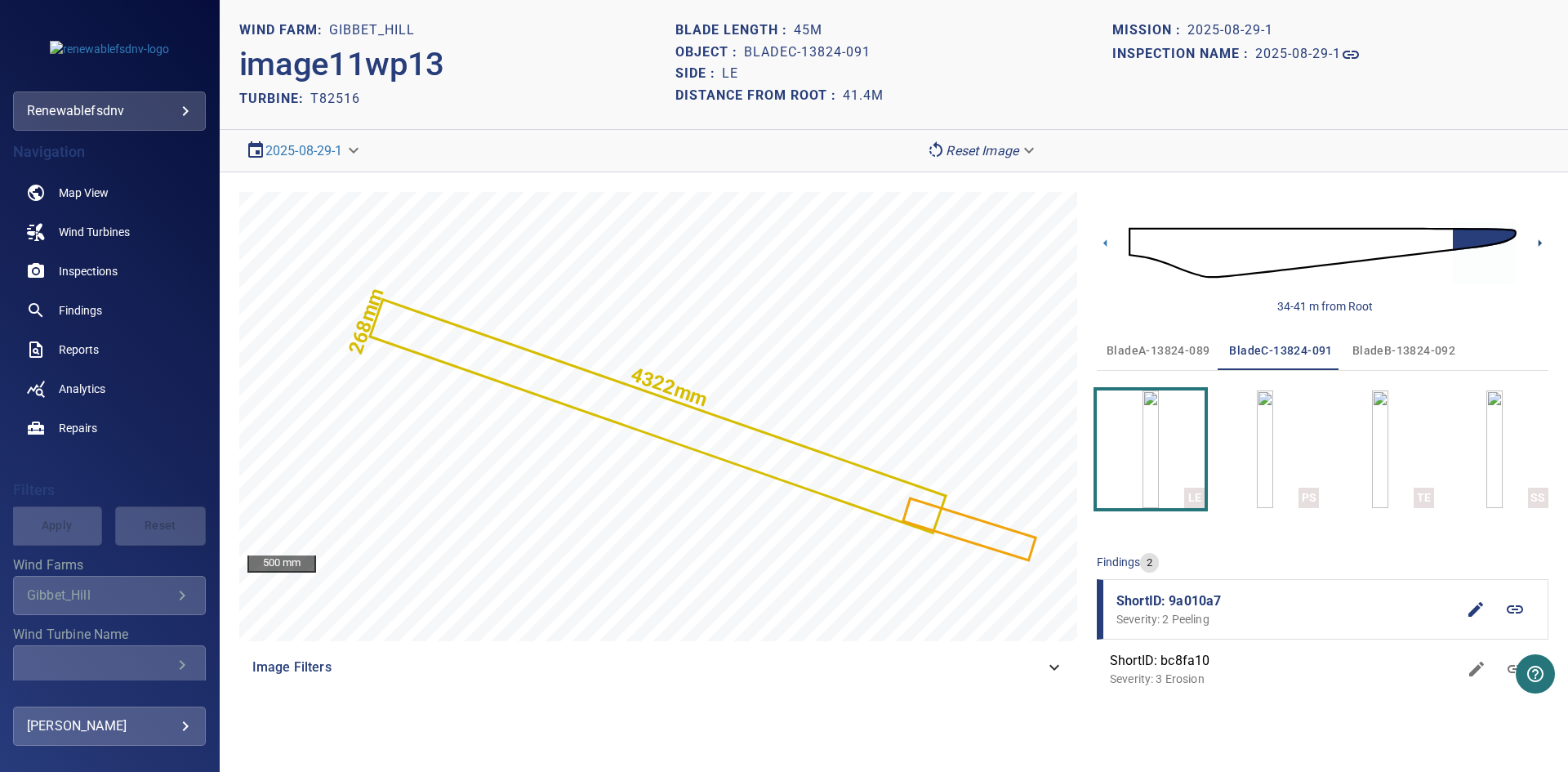
click at [1538, 245] on icon at bounding box center [1540, 243] width 4 height 7
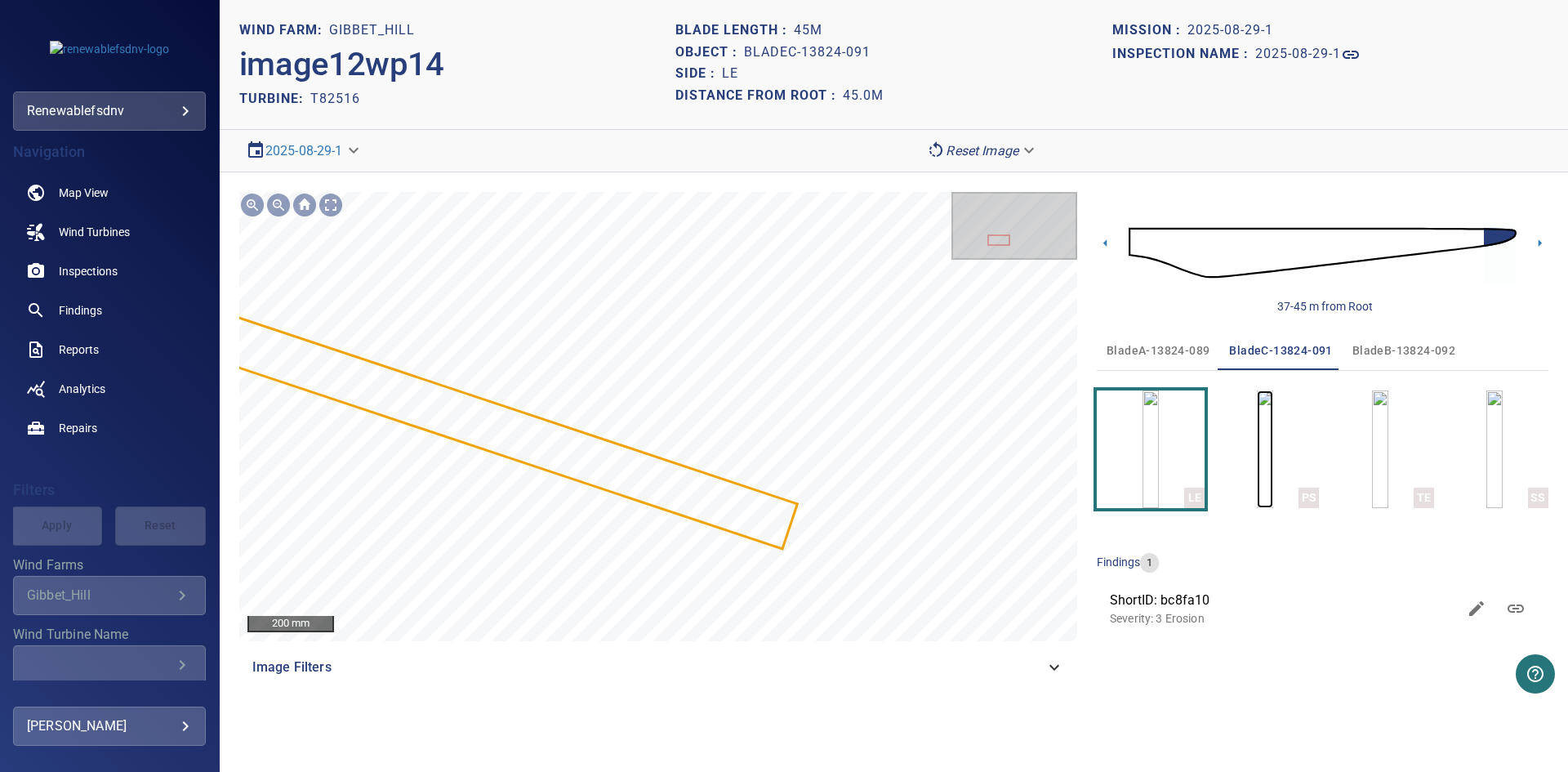
click at [1256, 452] on img "button" at bounding box center [1264, 449] width 16 height 117
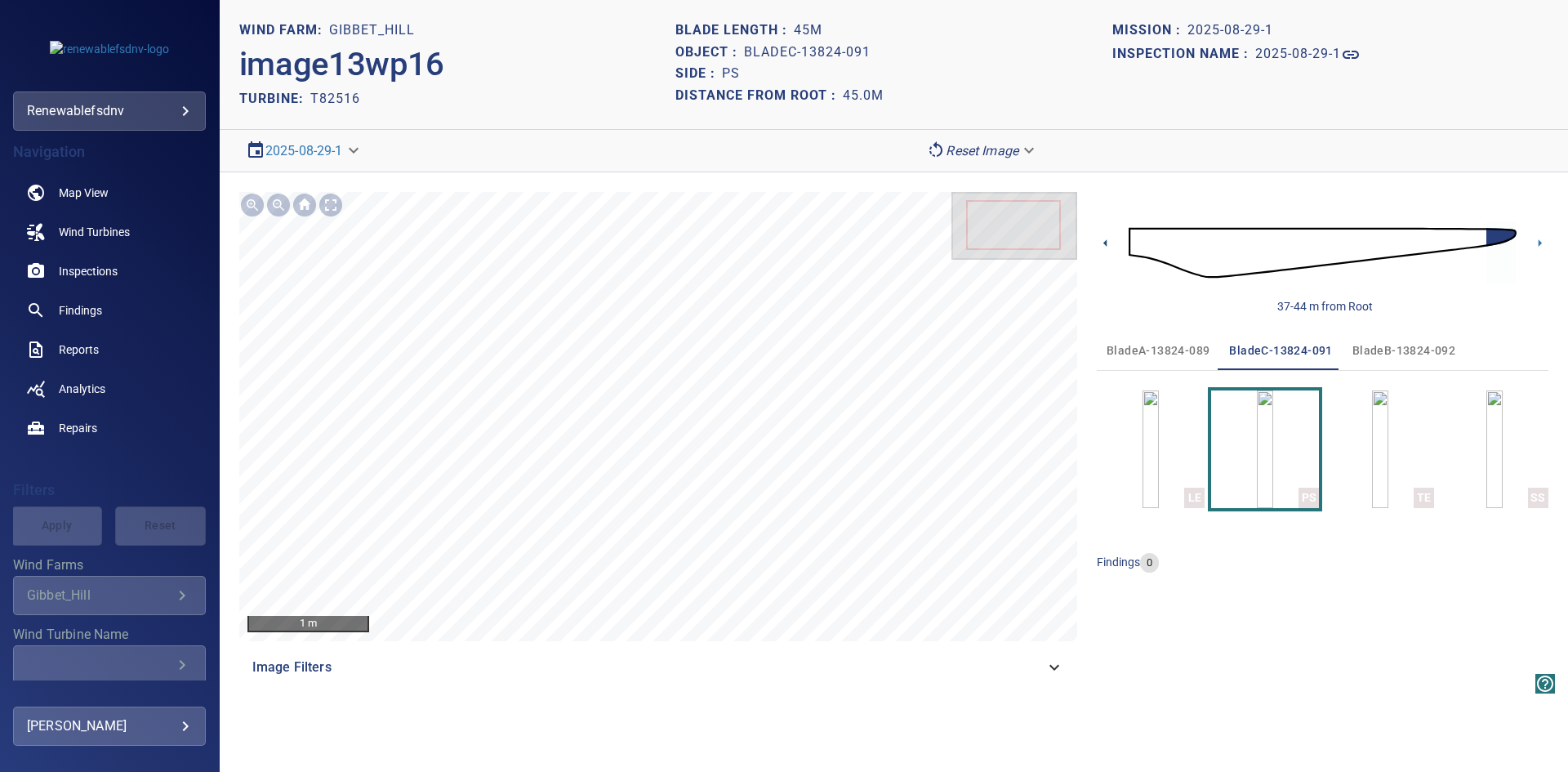
click at [1104, 244] on icon at bounding box center [1104, 243] width 4 height 7
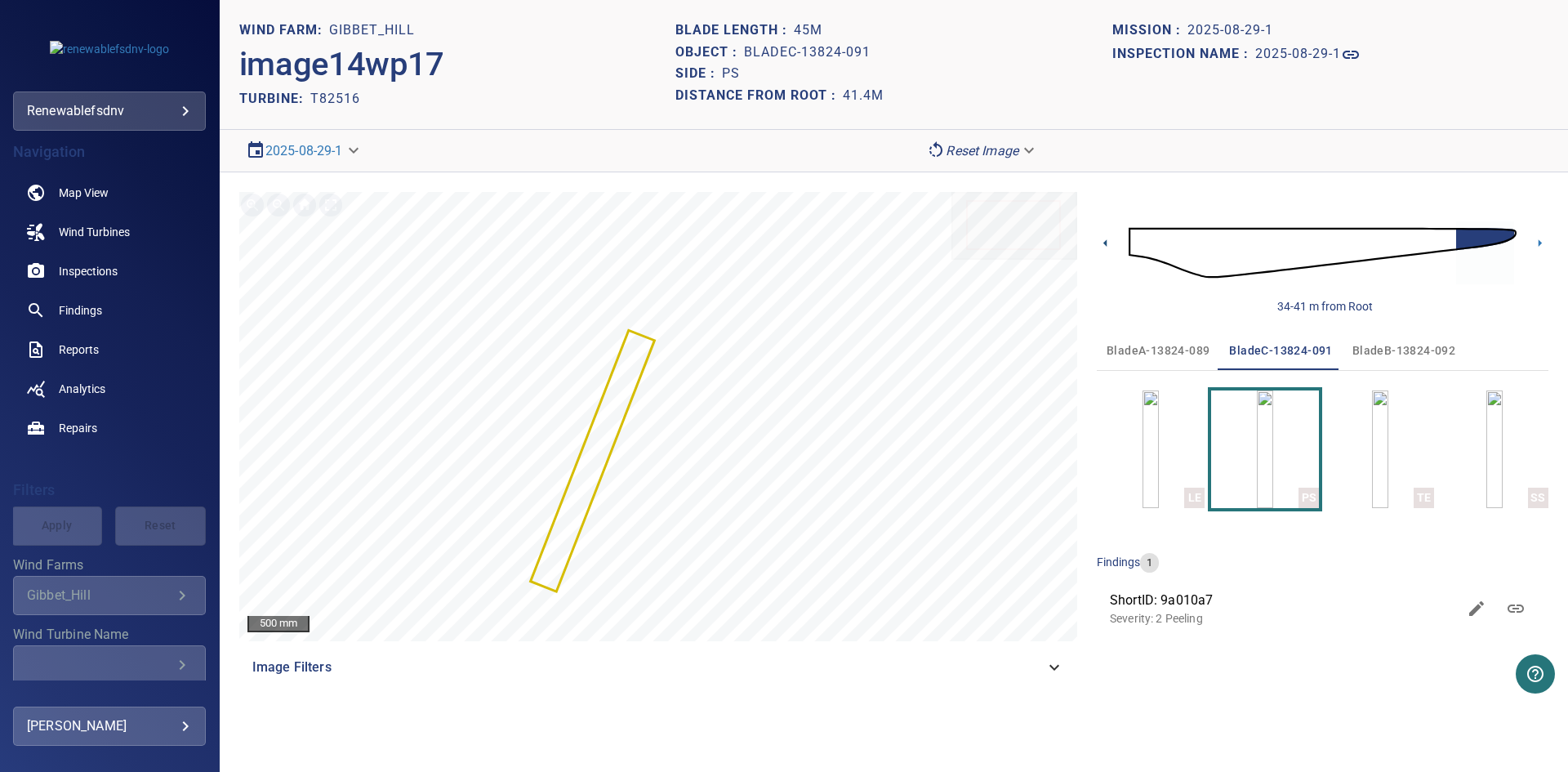
click at [1106, 240] on icon at bounding box center [1104, 243] width 4 height 7
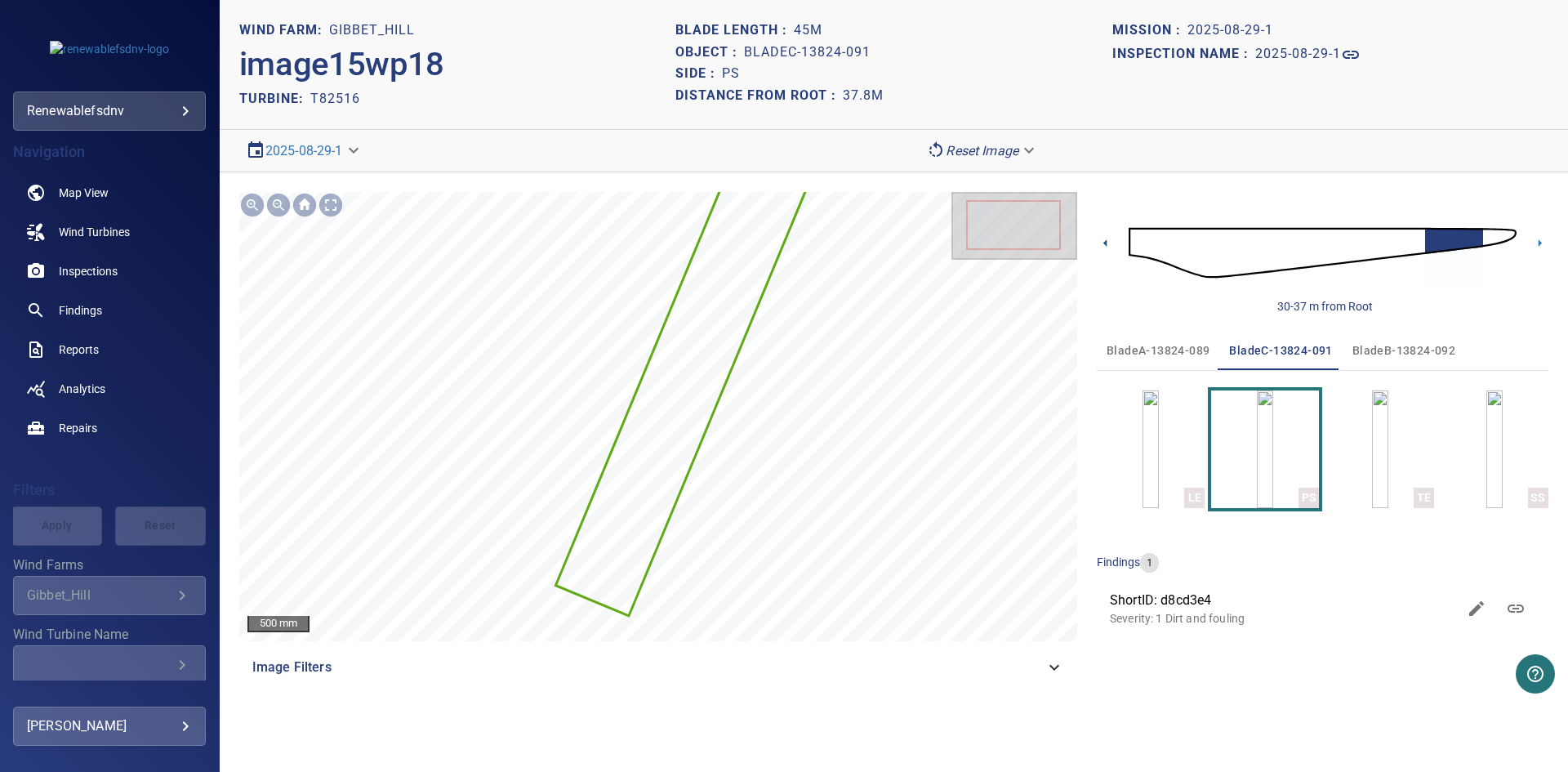
click at [1106, 240] on icon at bounding box center [1104, 243] width 4 height 7
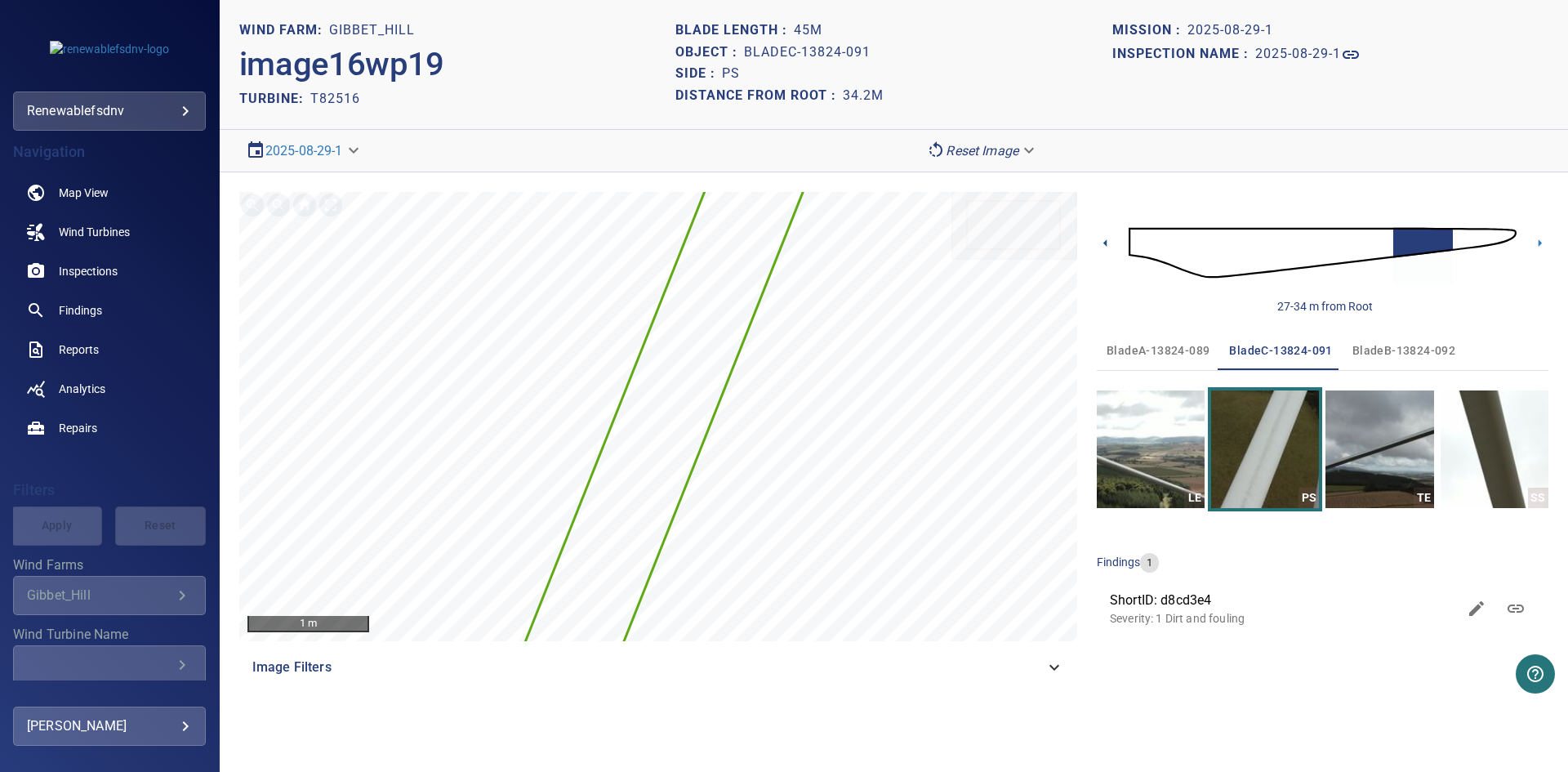
click at [1106, 240] on icon at bounding box center [1104, 243] width 4 height 7
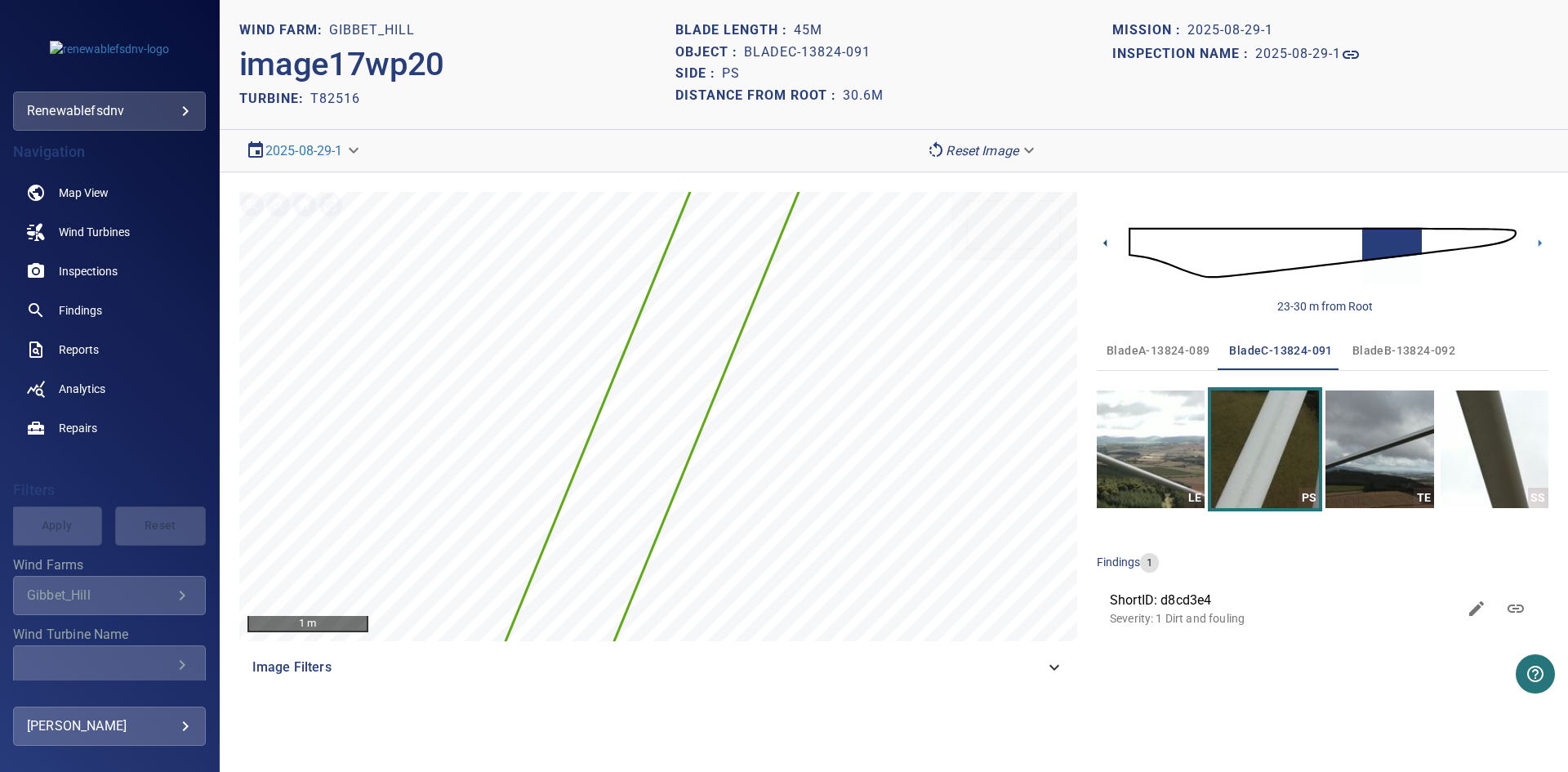
click at [1106, 240] on icon at bounding box center [1104, 243] width 4 height 7
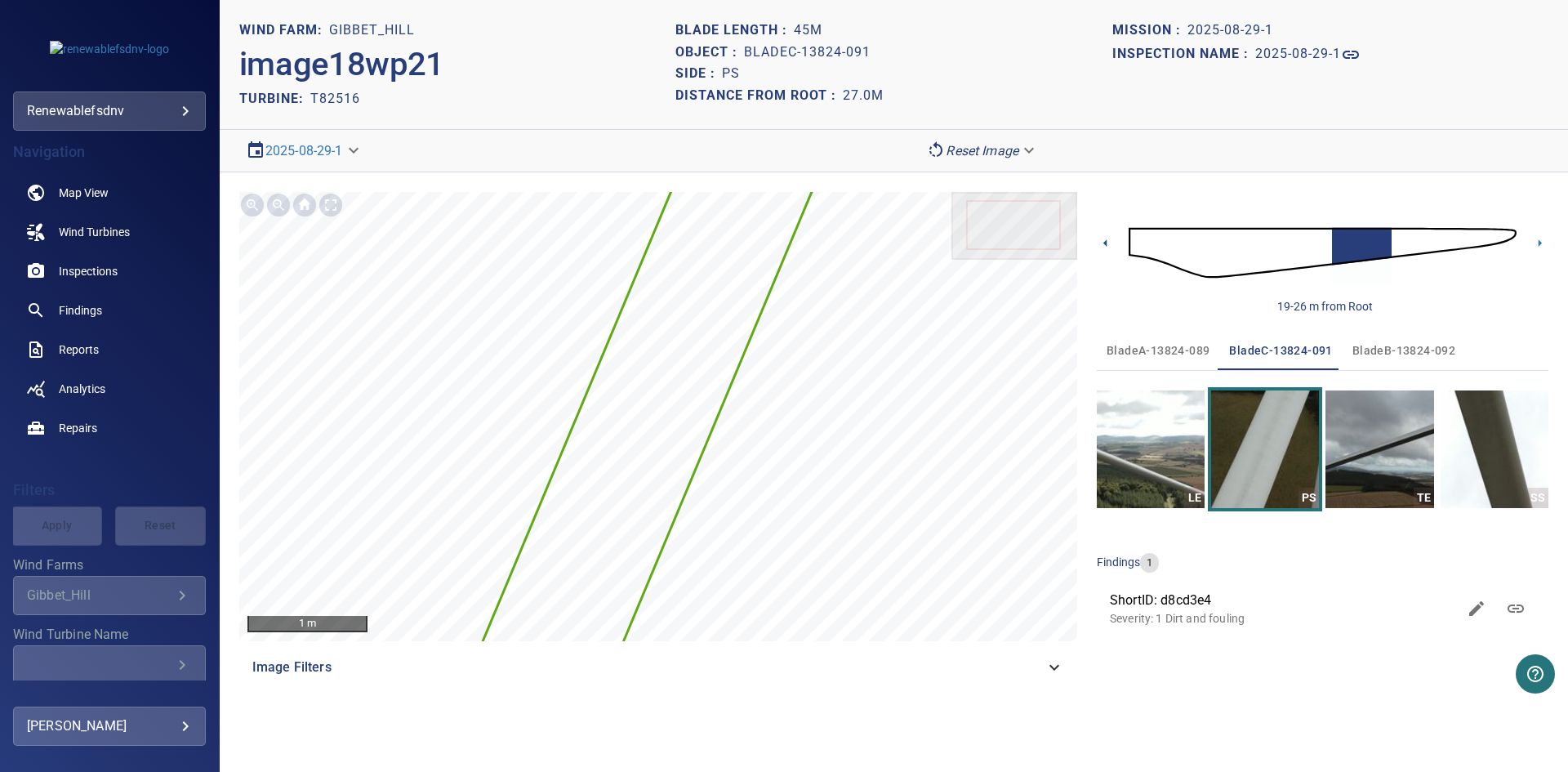
click at [1106, 240] on icon at bounding box center [1104, 243] width 4 height 7
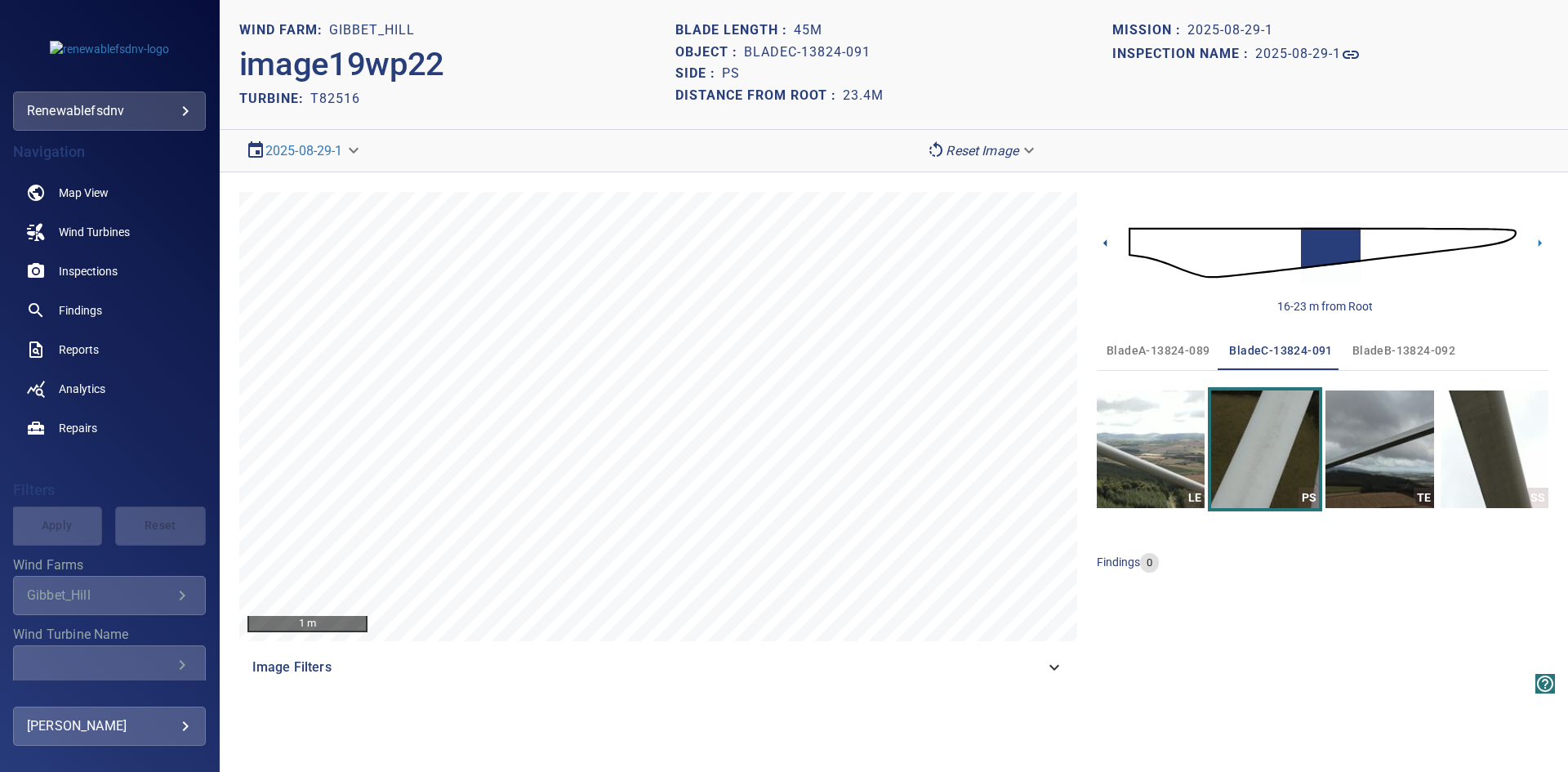
click at [1106, 240] on icon at bounding box center [1104, 243] width 4 height 7
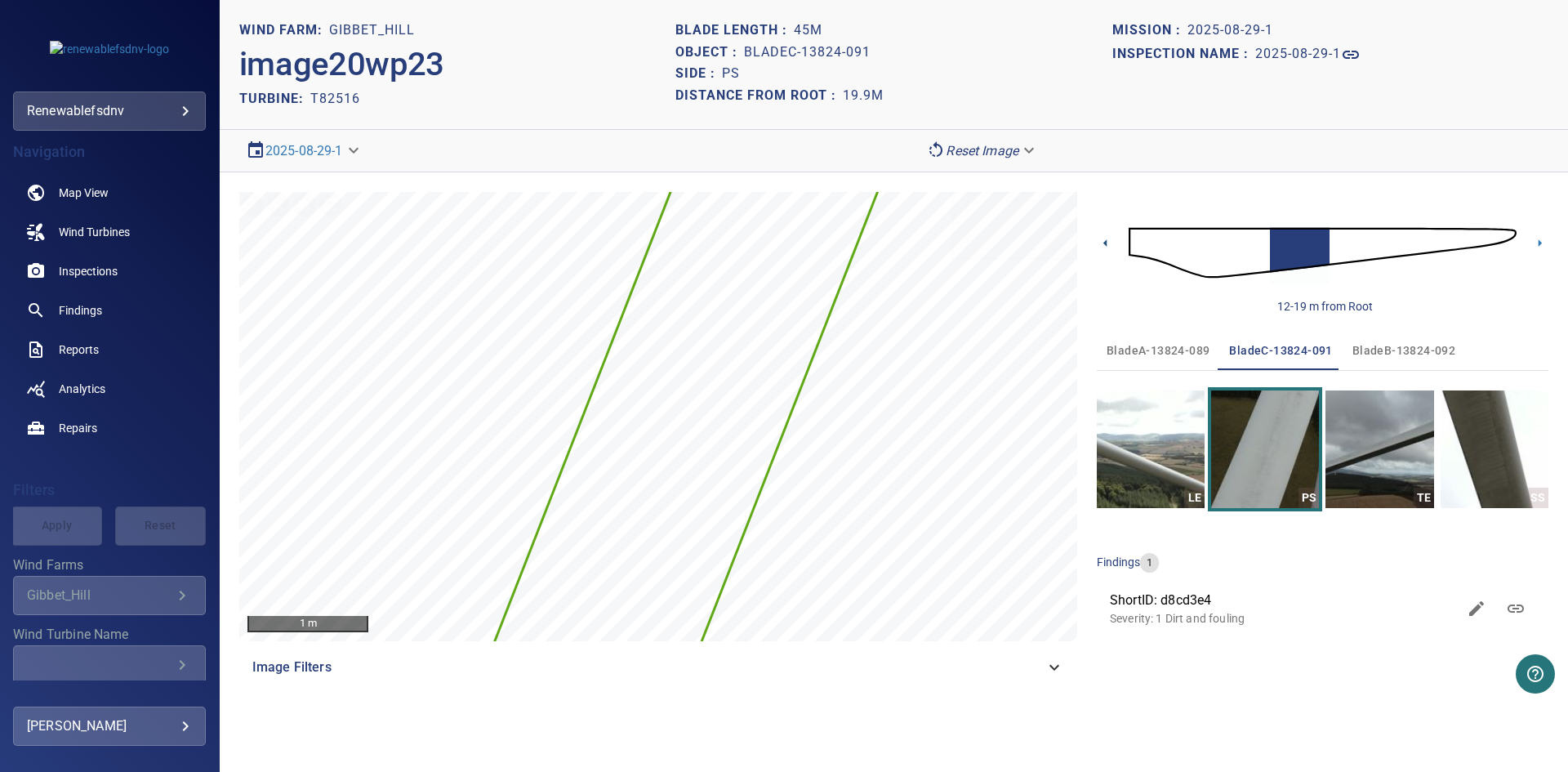
click at [1106, 240] on icon at bounding box center [1104, 243] width 4 height 7
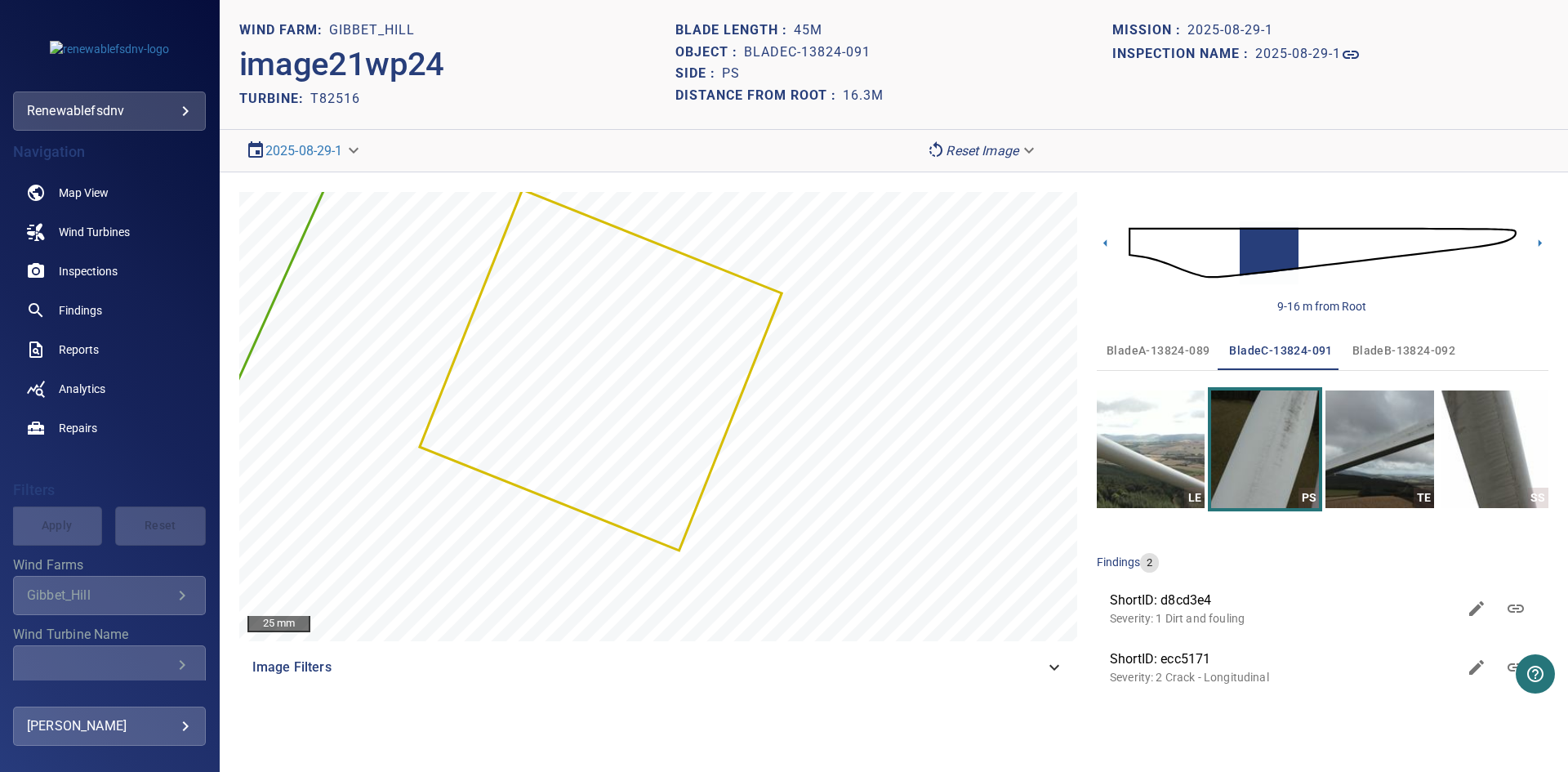
click at [1271, 664] on span "ShortID: ecc5171" at bounding box center [1283, 659] width 347 height 19
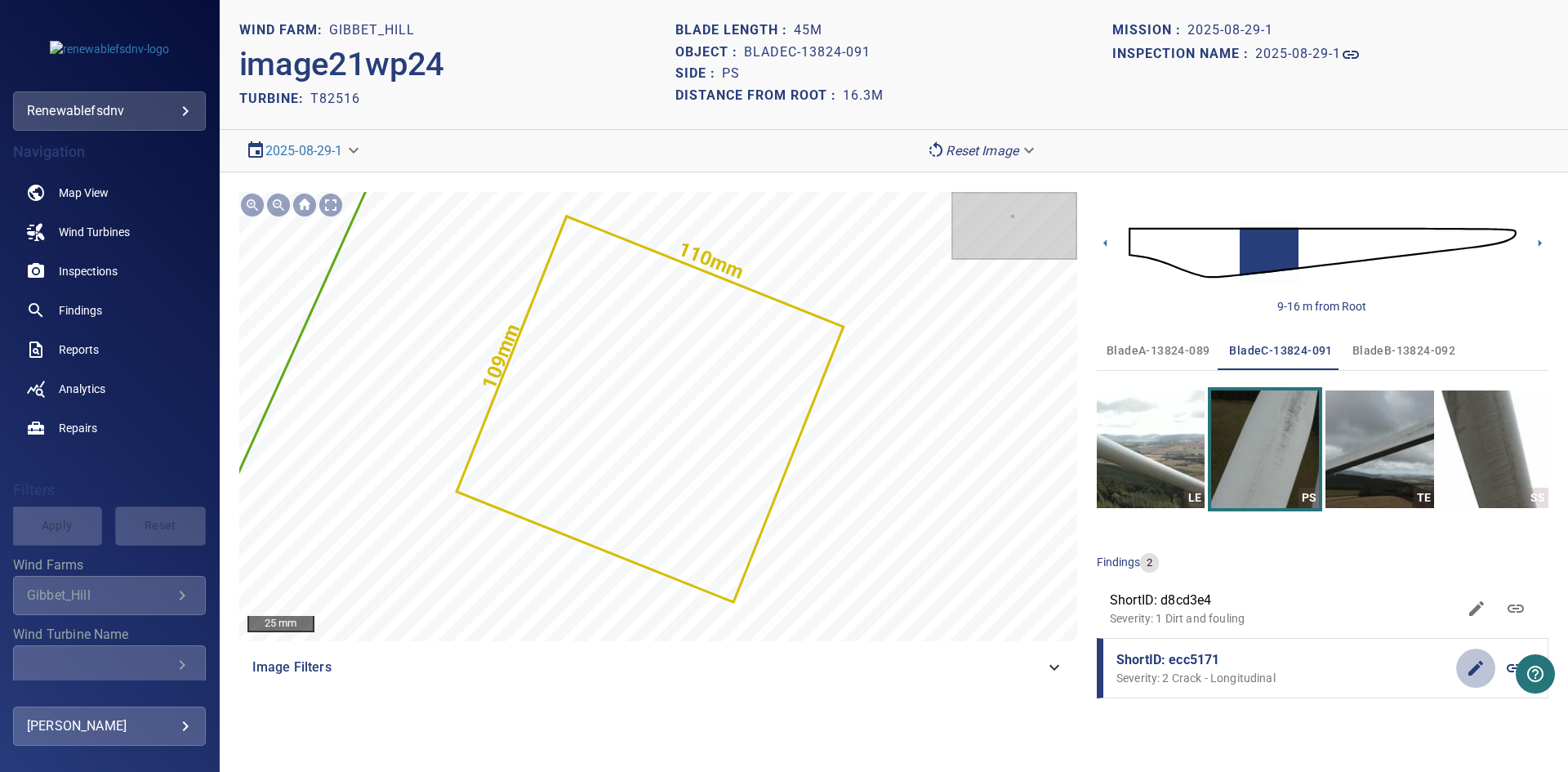
click at [1473, 670] on icon "button" at bounding box center [1475, 668] width 15 height 15
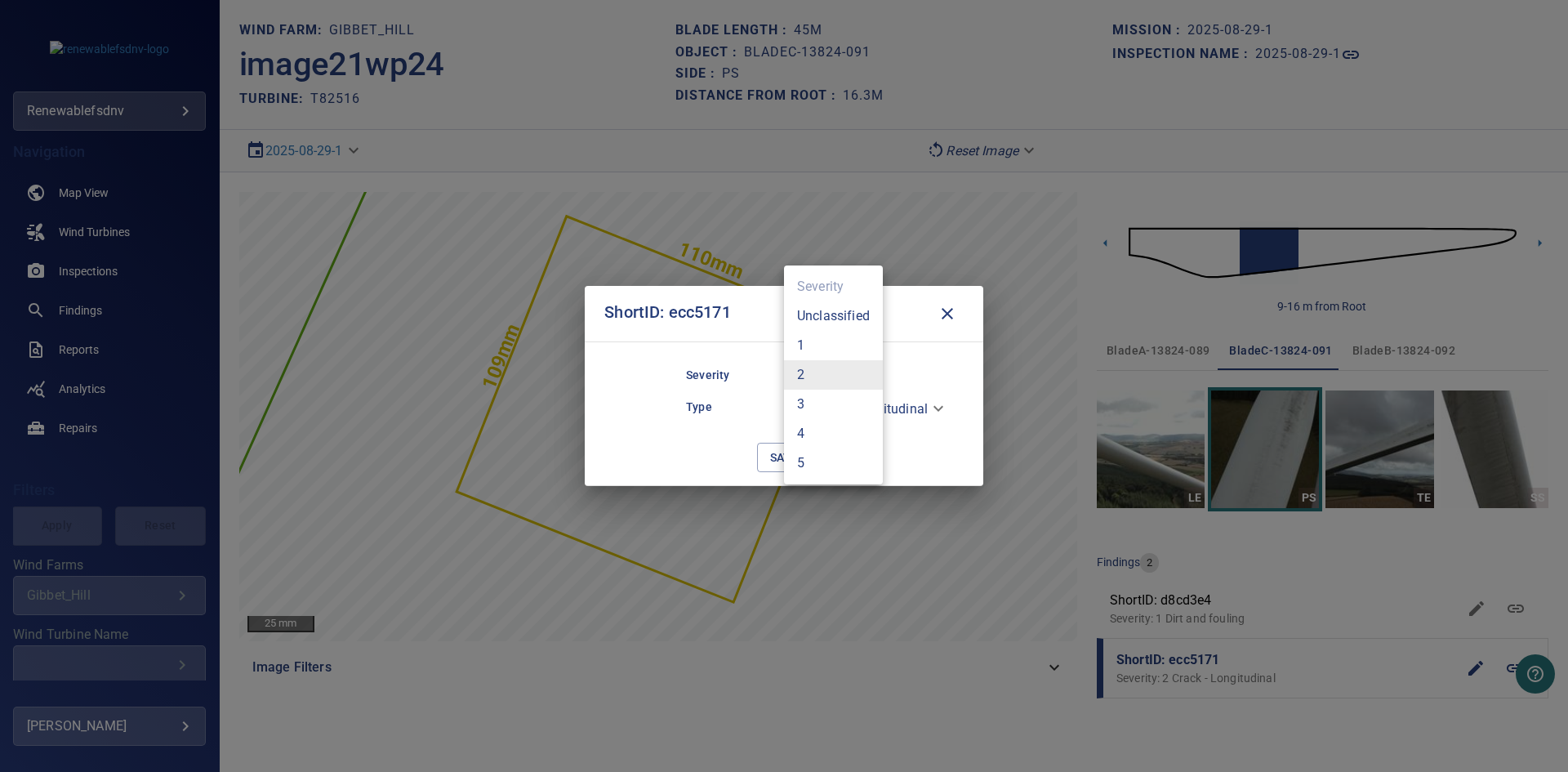
click at [836, 374] on body "**********" at bounding box center [784, 386] width 1568 height 772
click at [833, 400] on li "3" at bounding box center [833, 404] width 99 height 29
type input "*"
click at [784, 457] on span "save" at bounding box center [784, 458] width 28 height 20
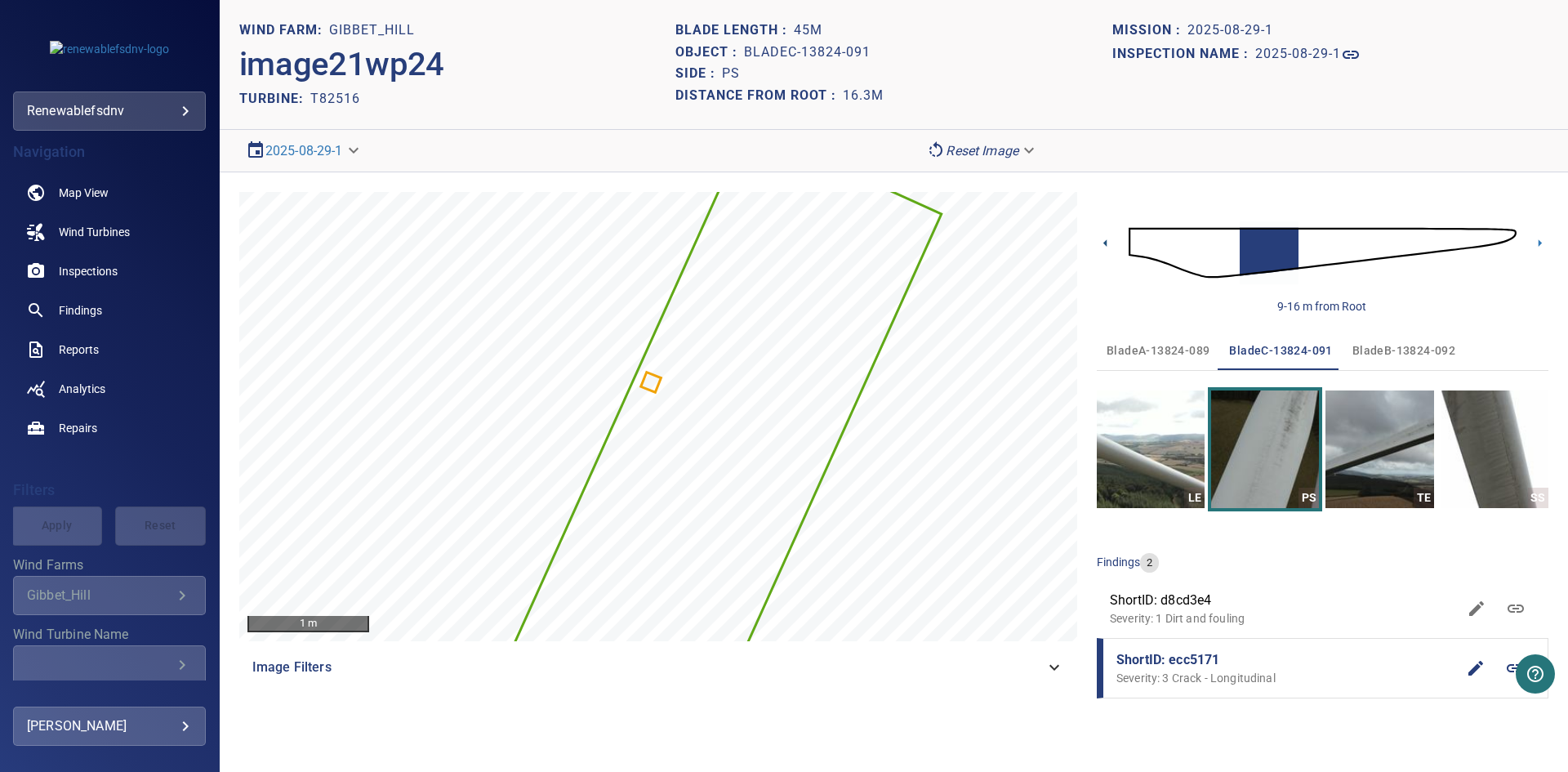
click at [1107, 245] on icon at bounding box center [1104, 242] width 17 height 17
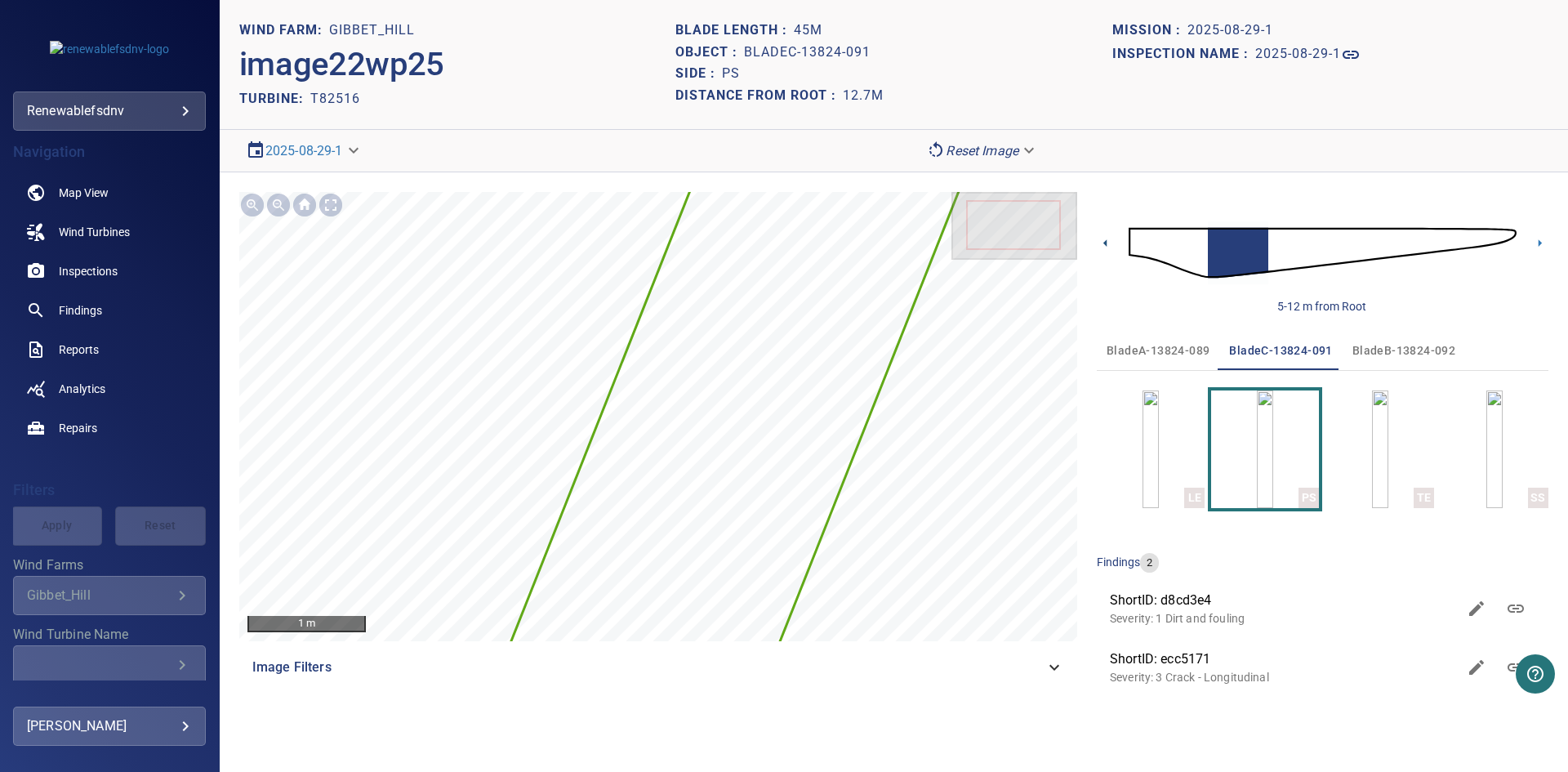
click at [1107, 241] on icon at bounding box center [1104, 242] width 17 height 17
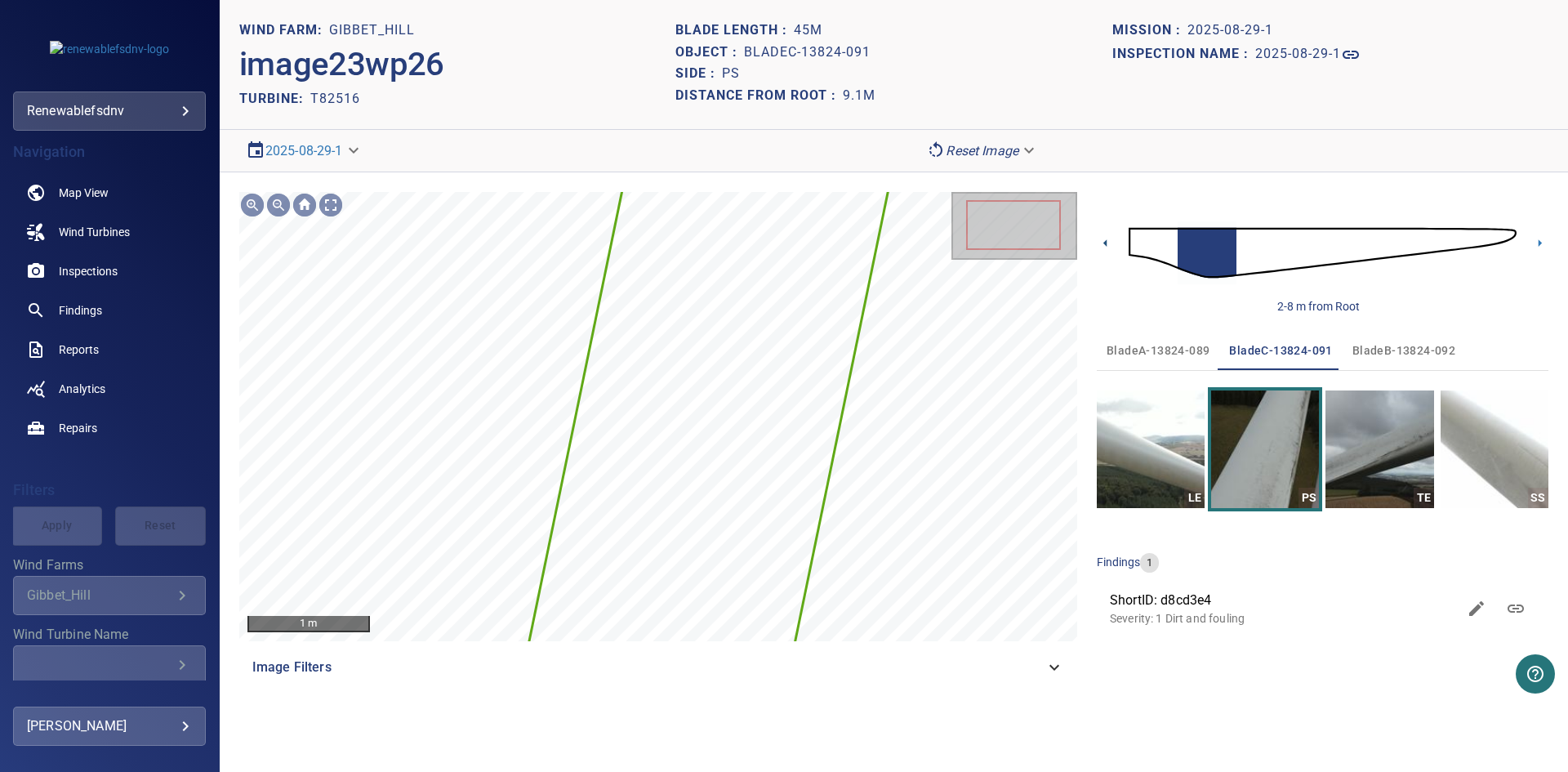
click at [1107, 241] on icon at bounding box center [1104, 242] width 17 height 17
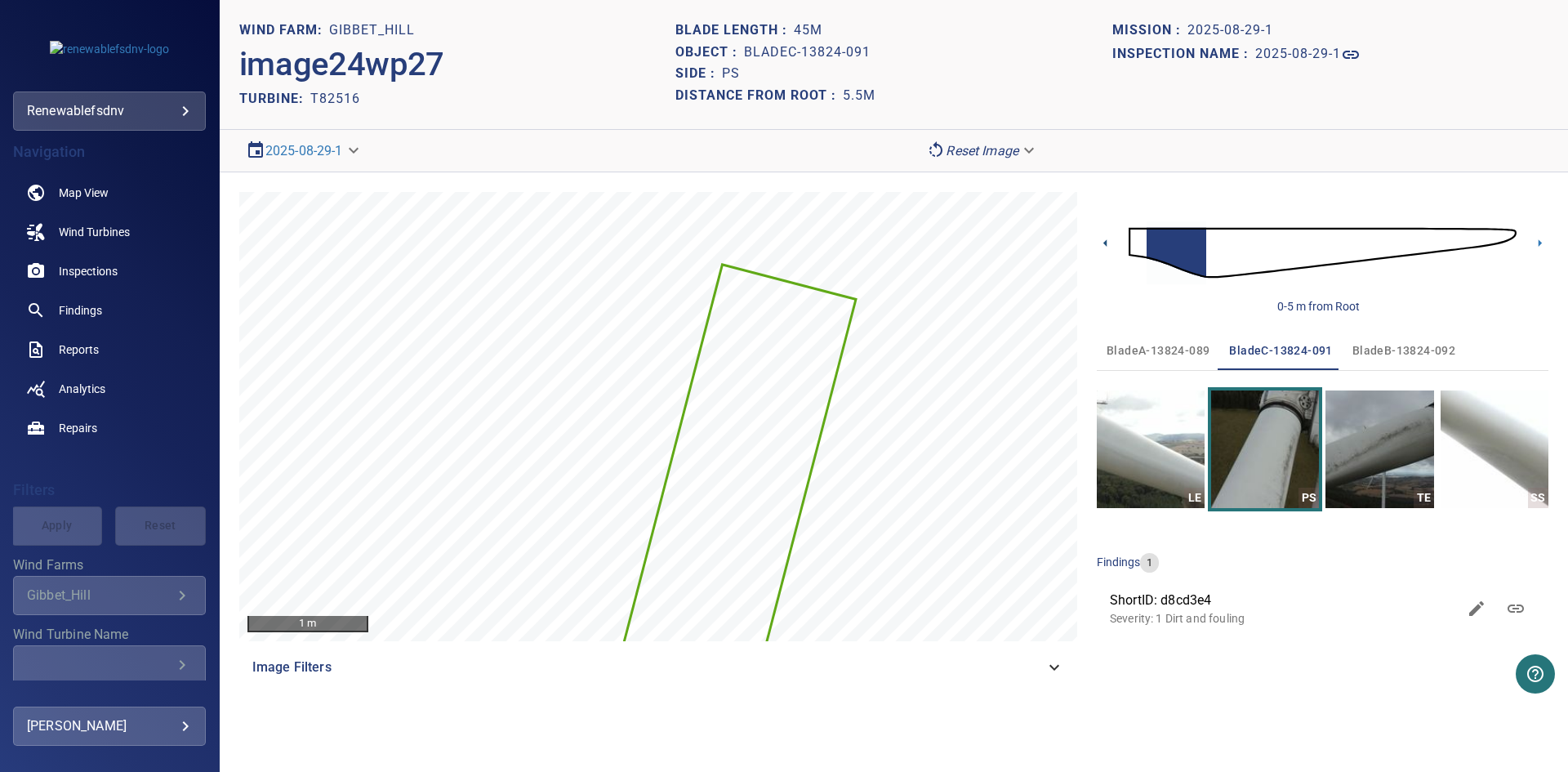
click at [1104, 242] on icon at bounding box center [1104, 242] width 17 height 17
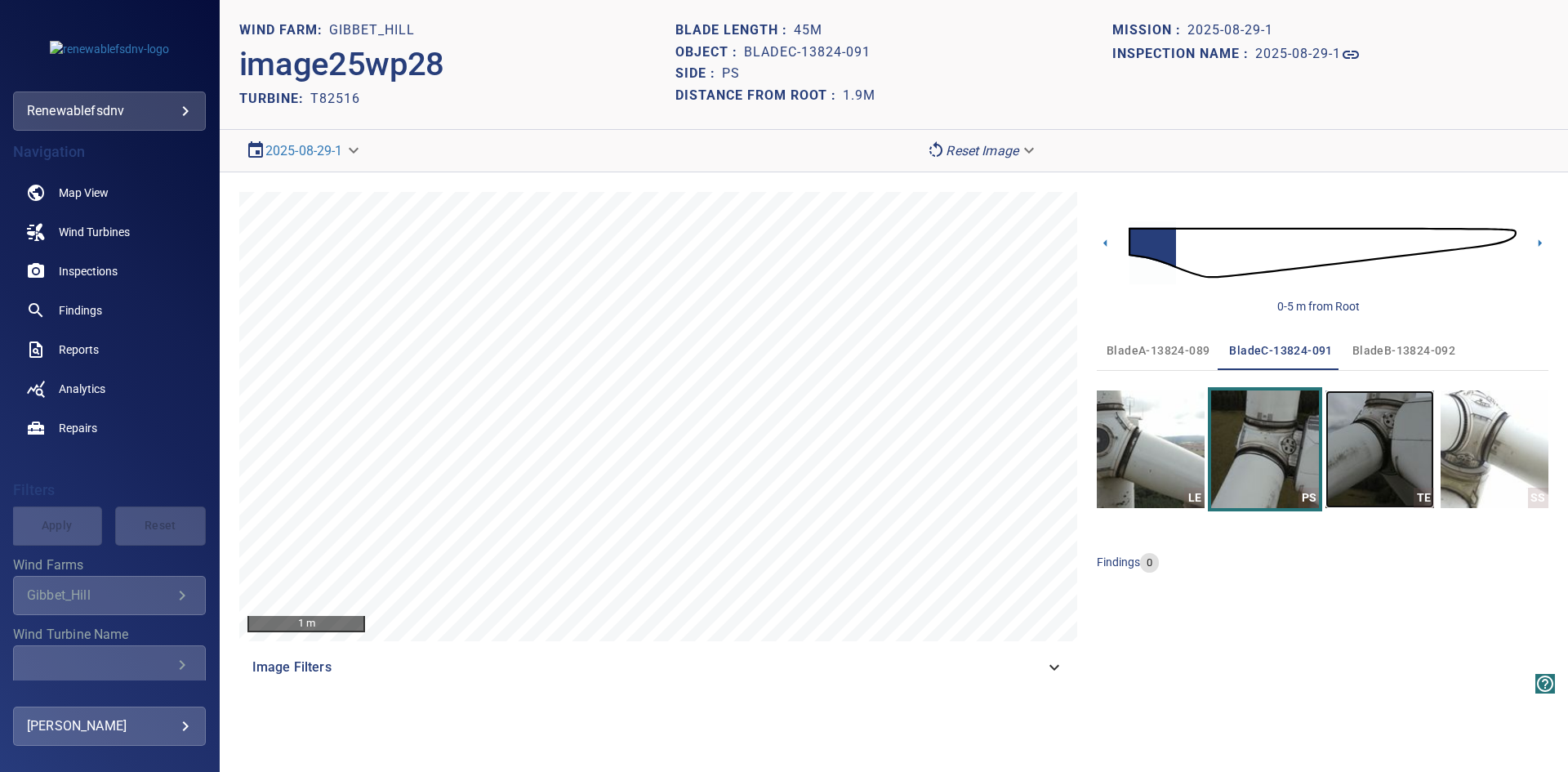
click at [1379, 450] on img "button" at bounding box center [1379, 449] width 108 height 117
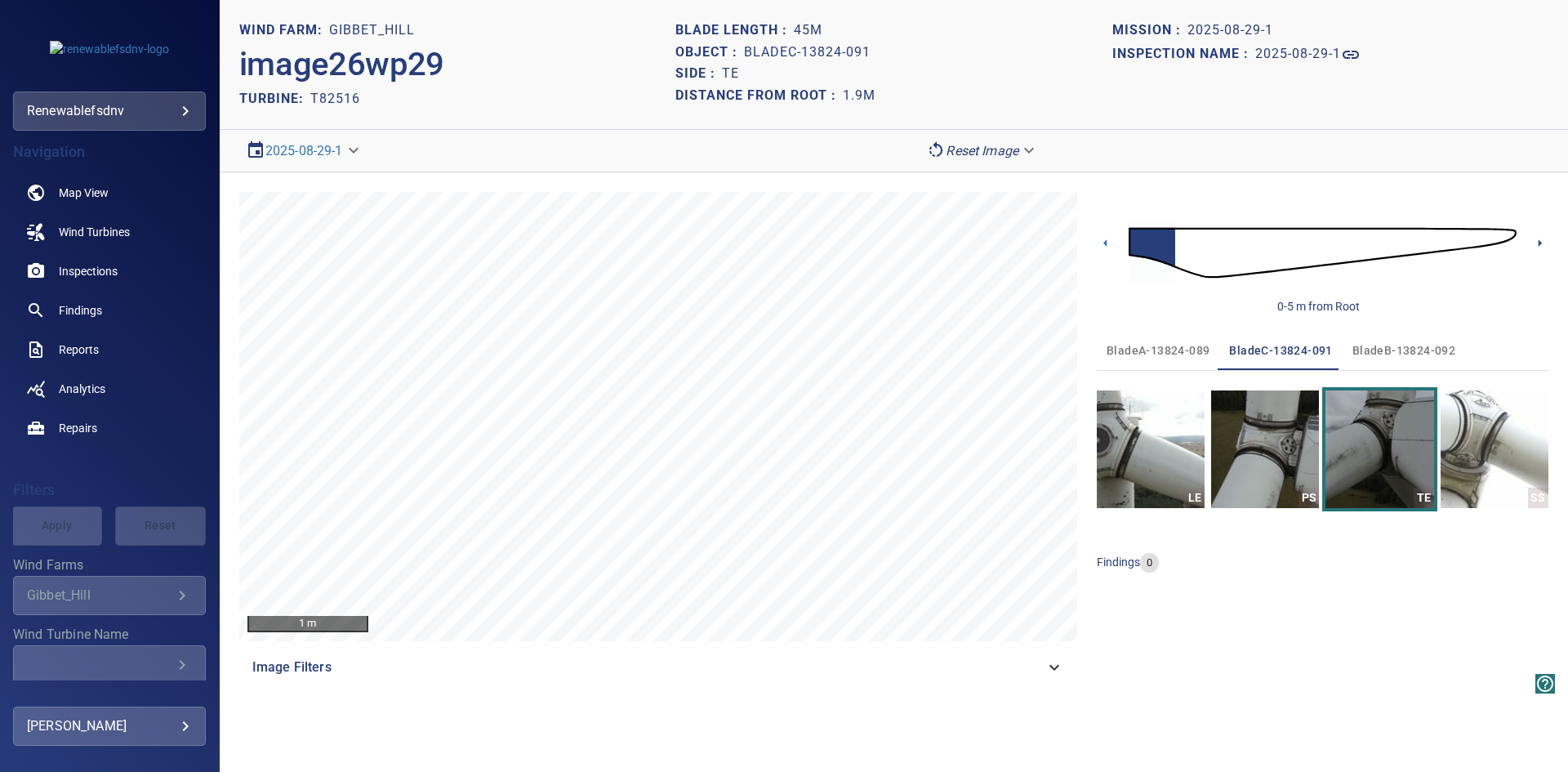
click at [1539, 243] on icon at bounding box center [1540, 243] width 4 height 7
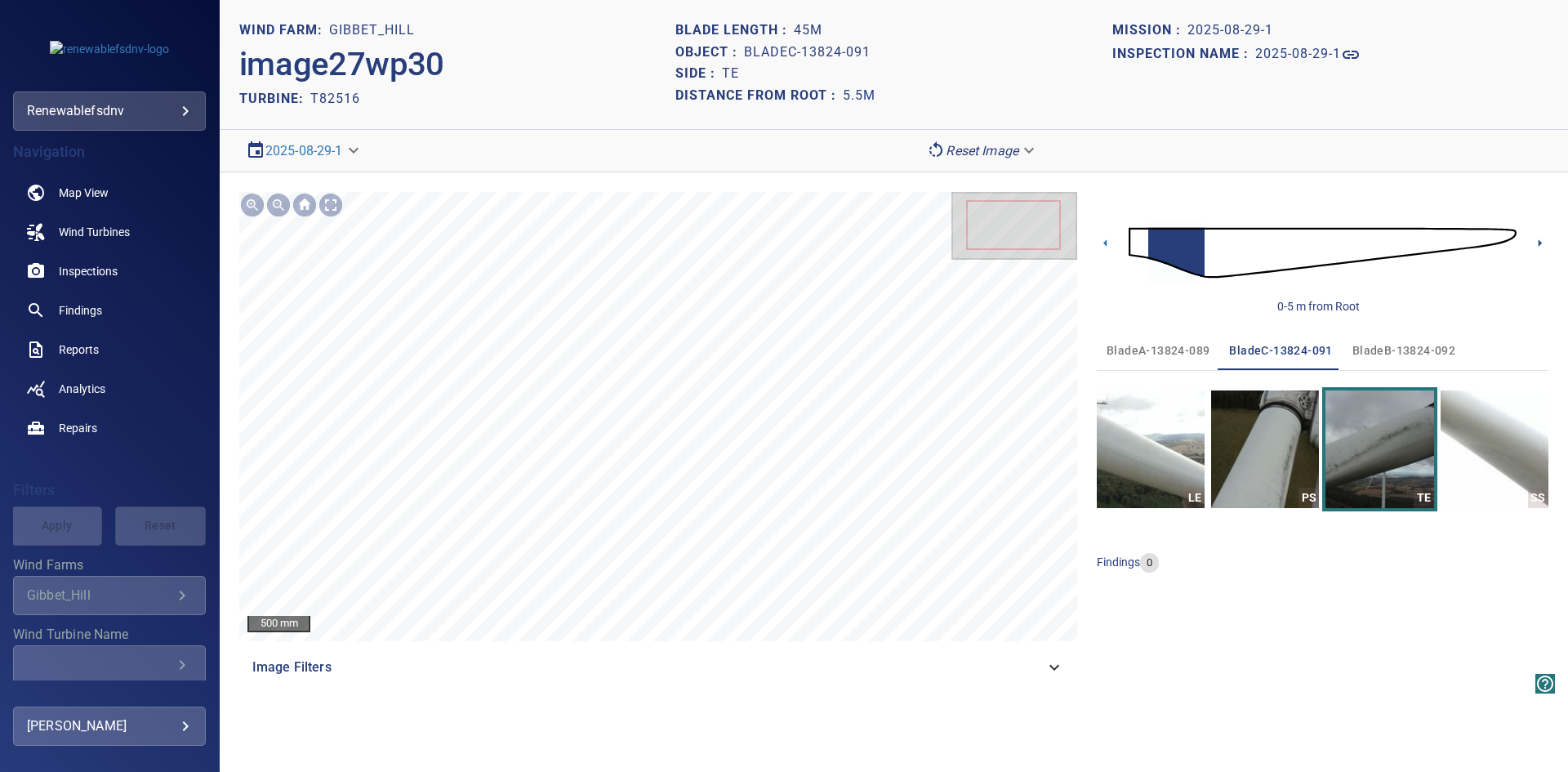
click at [1539, 243] on icon at bounding box center [1540, 243] width 4 height 7
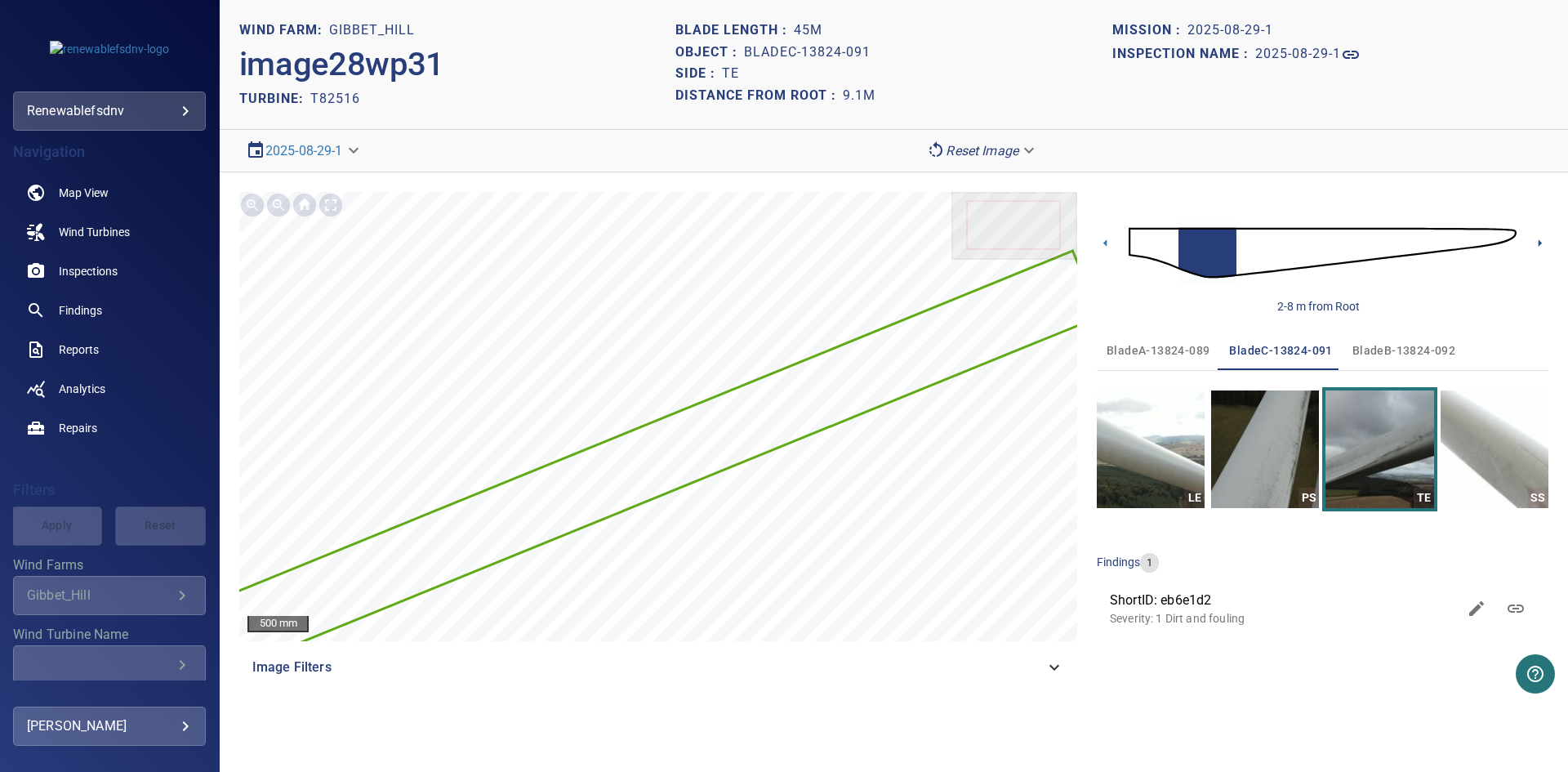
click at [1539, 243] on icon at bounding box center [1540, 243] width 4 height 7
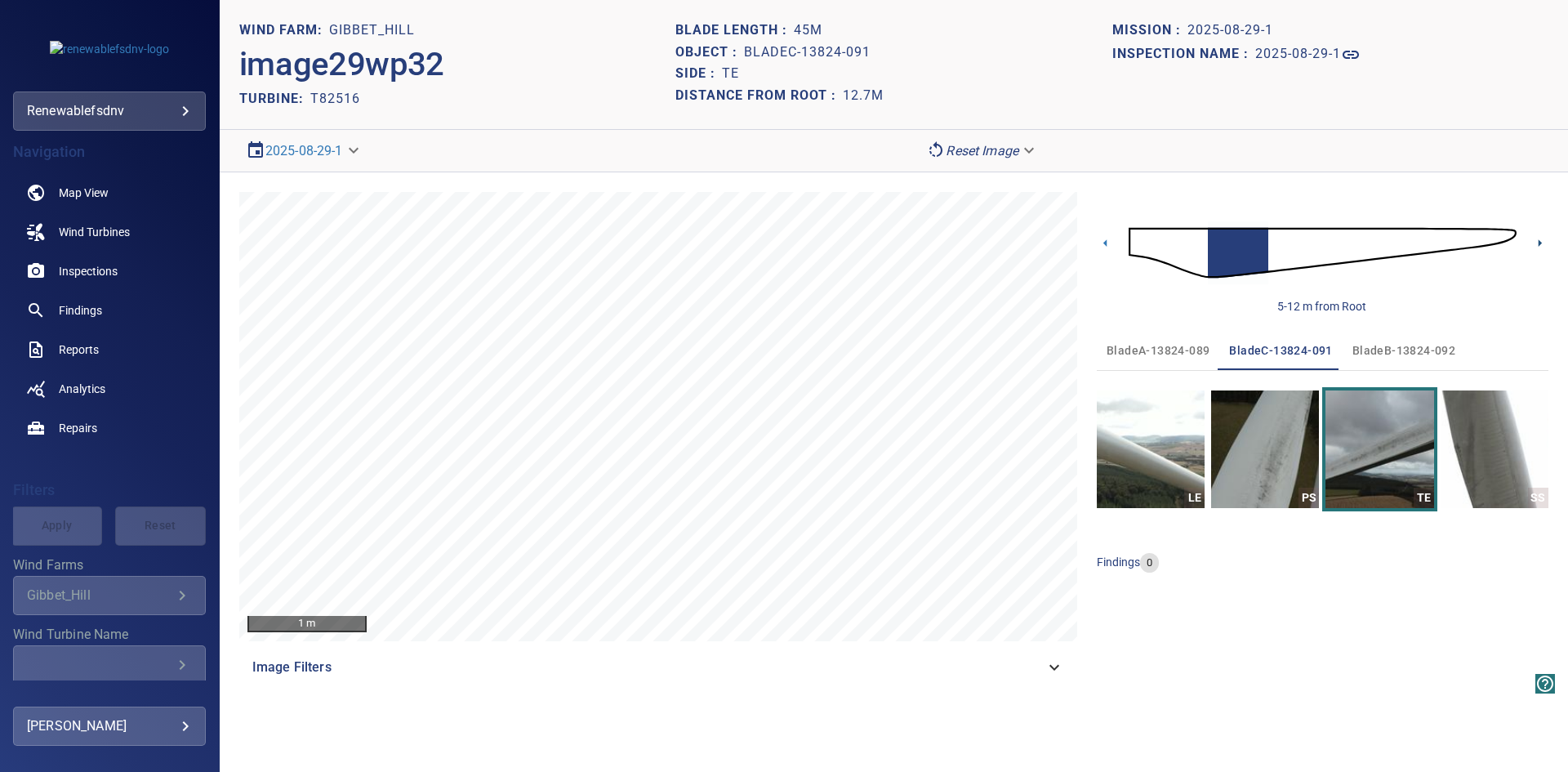
click at [1539, 243] on icon at bounding box center [1540, 243] width 4 height 7
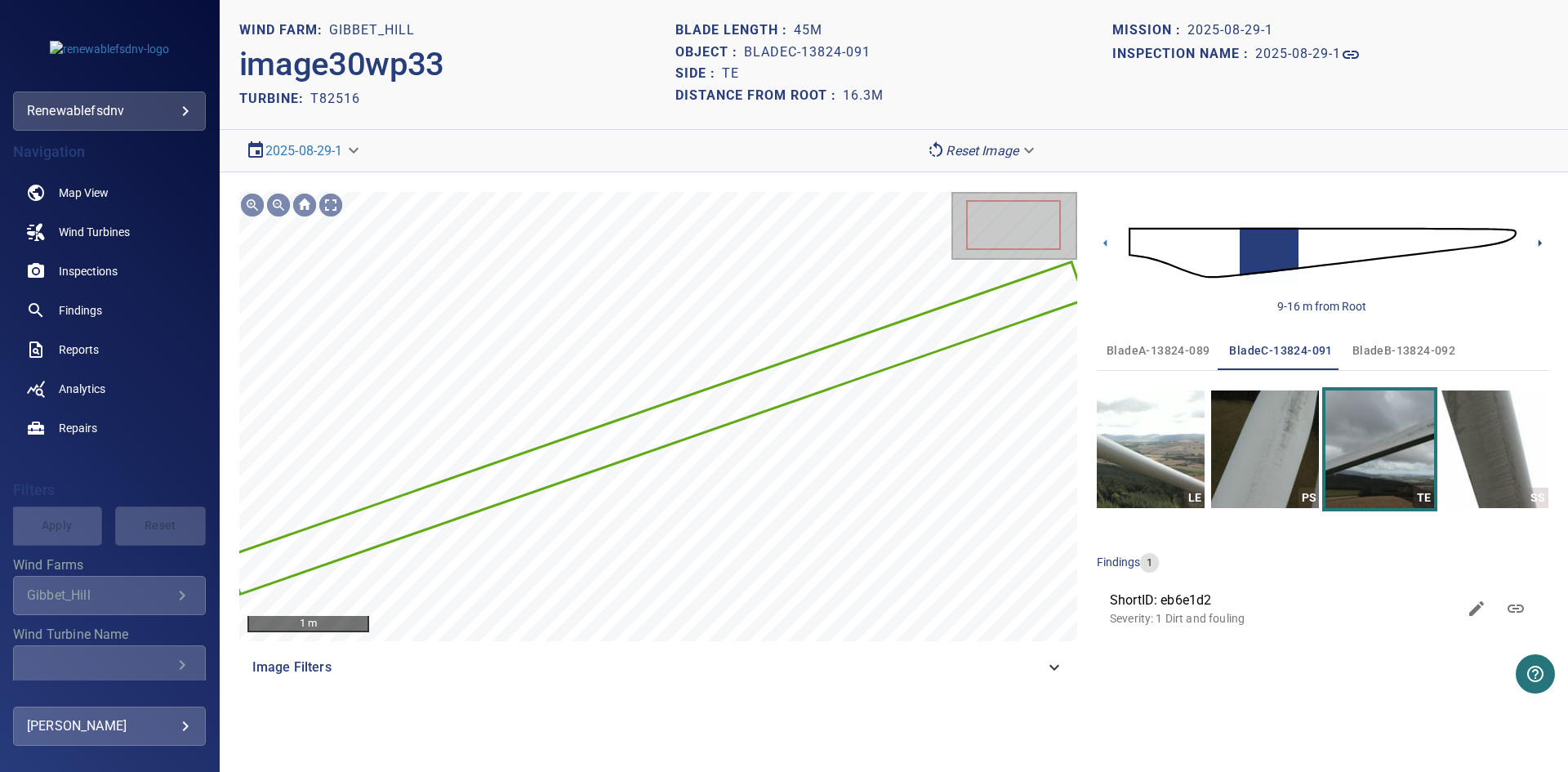
click at [1539, 243] on icon at bounding box center [1540, 243] width 4 height 7
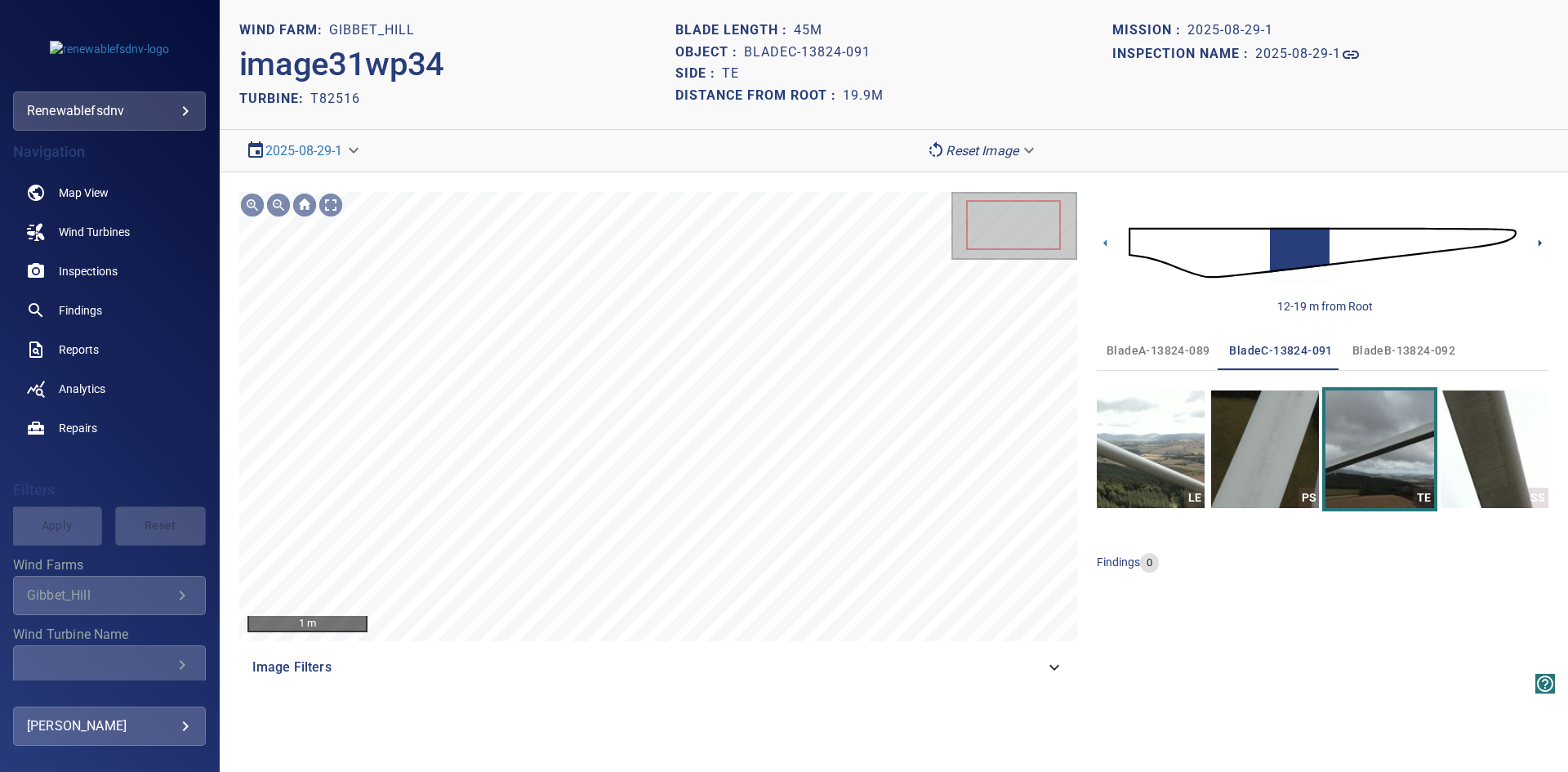
click at [1539, 243] on icon at bounding box center [1540, 243] width 4 height 7
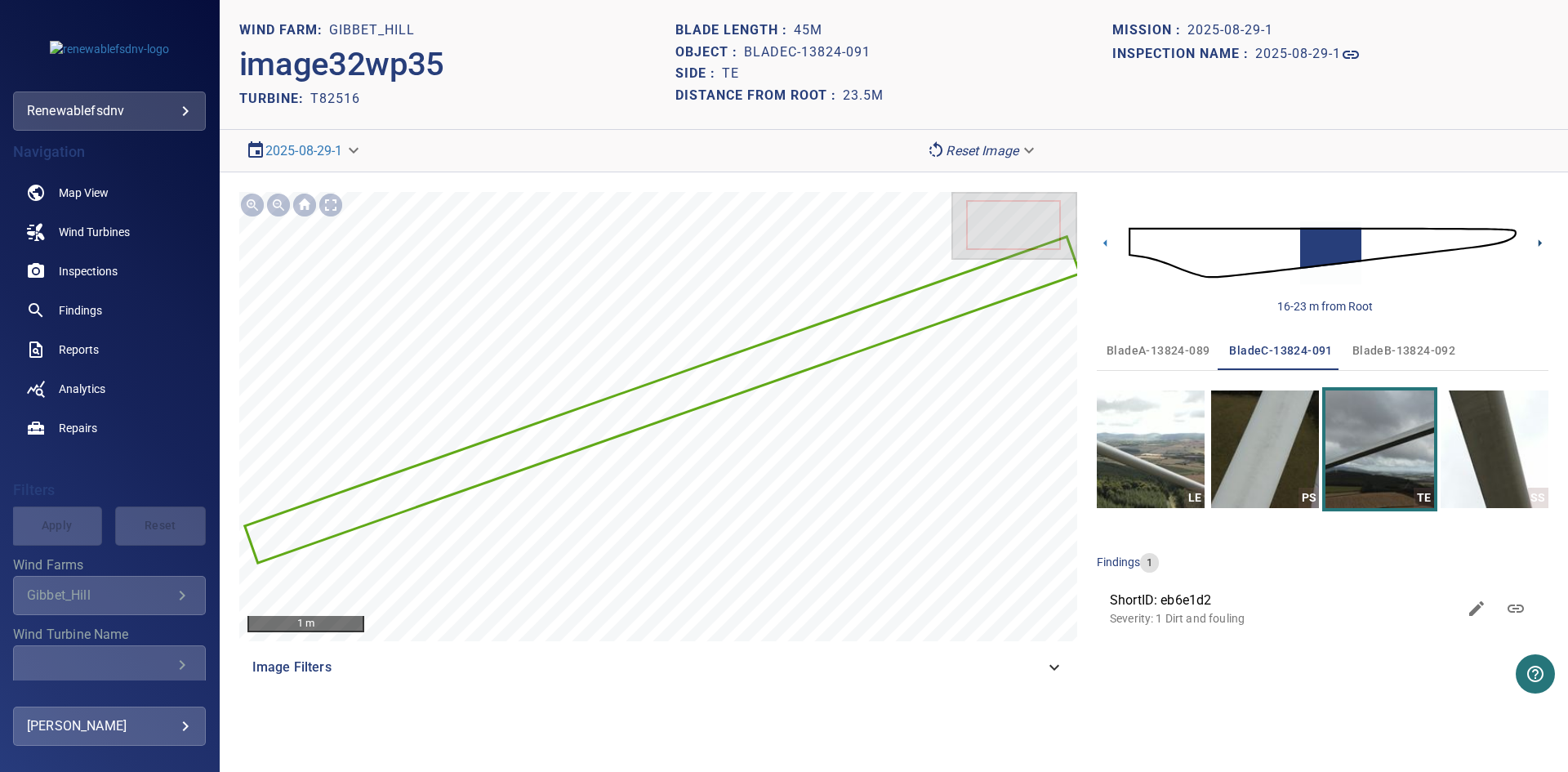
click at [1539, 243] on icon at bounding box center [1540, 243] width 4 height 7
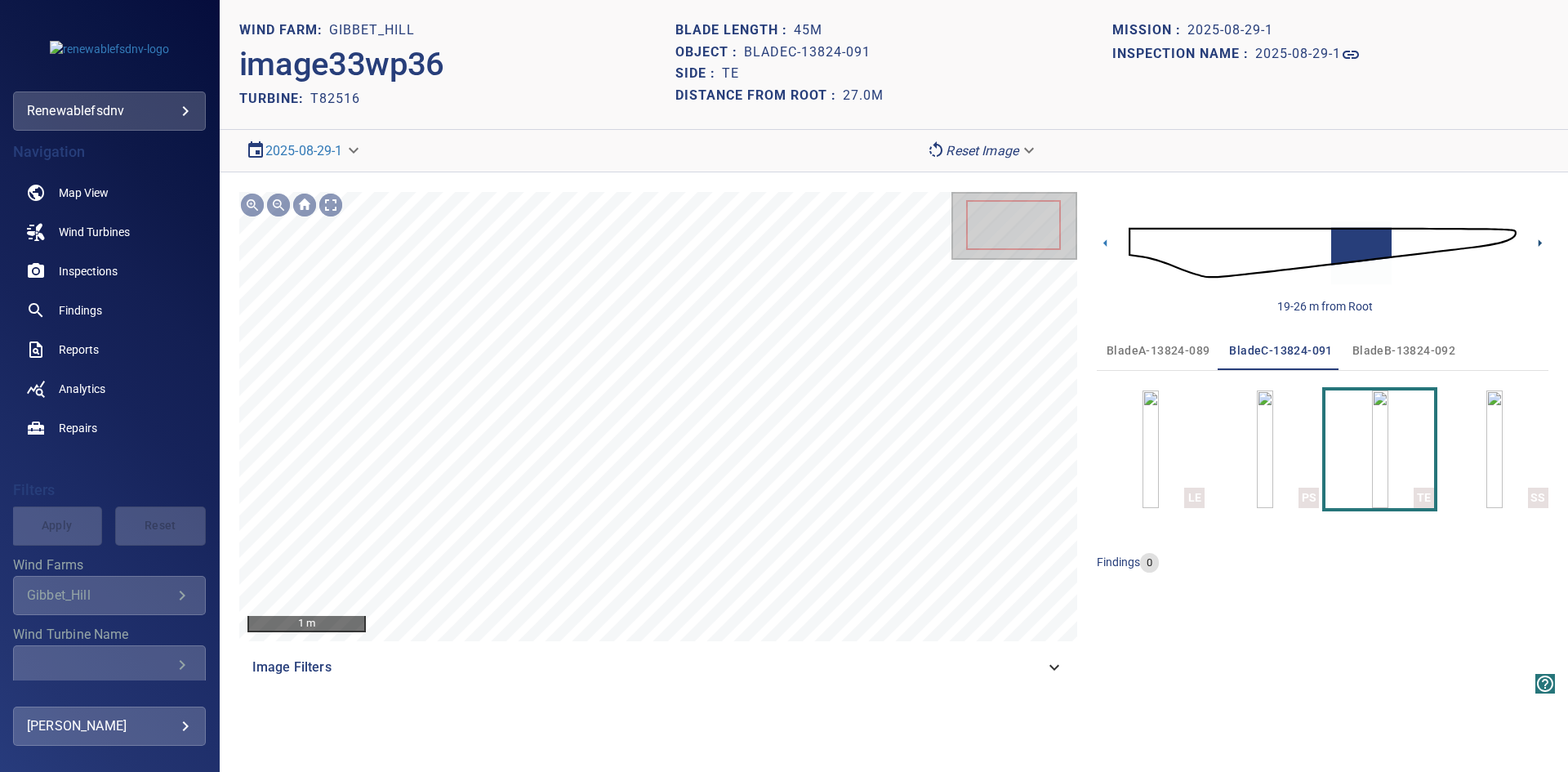
click at [1539, 243] on icon at bounding box center [1540, 243] width 4 height 7
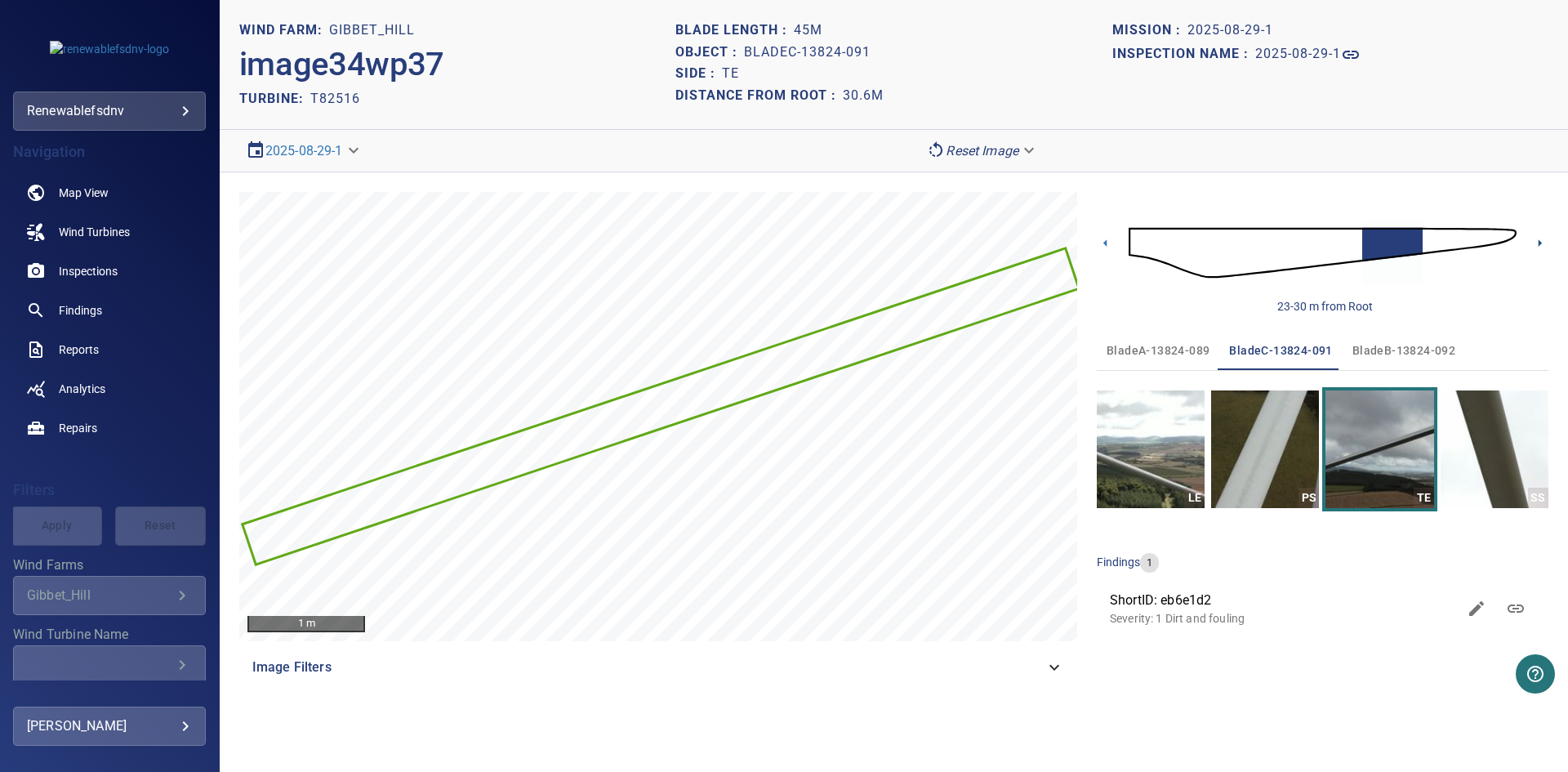
click at [1539, 243] on icon at bounding box center [1540, 243] width 4 height 7
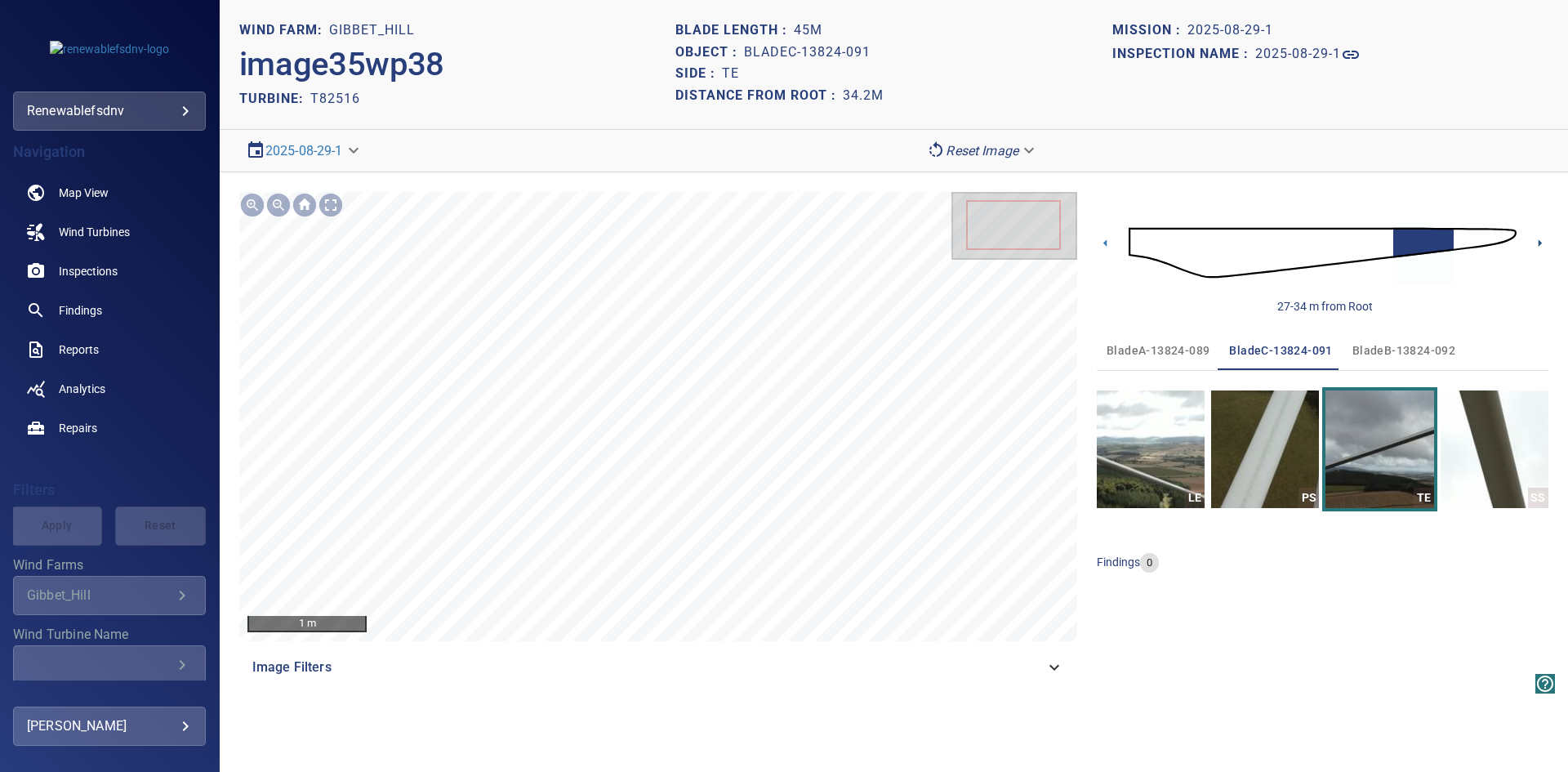
click at [1539, 243] on icon at bounding box center [1540, 243] width 4 height 7
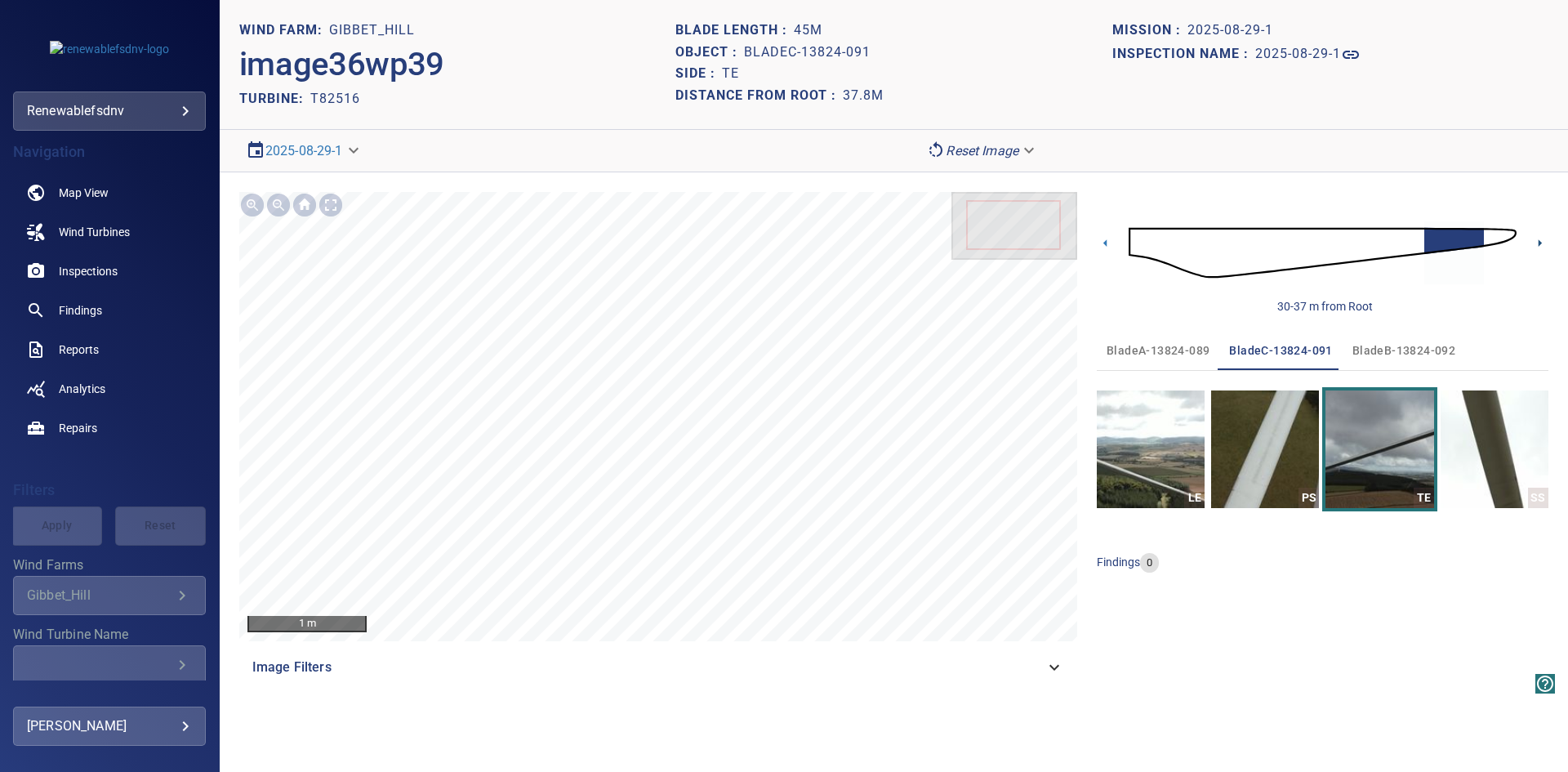
click at [1539, 243] on icon at bounding box center [1540, 243] width 4 height 7
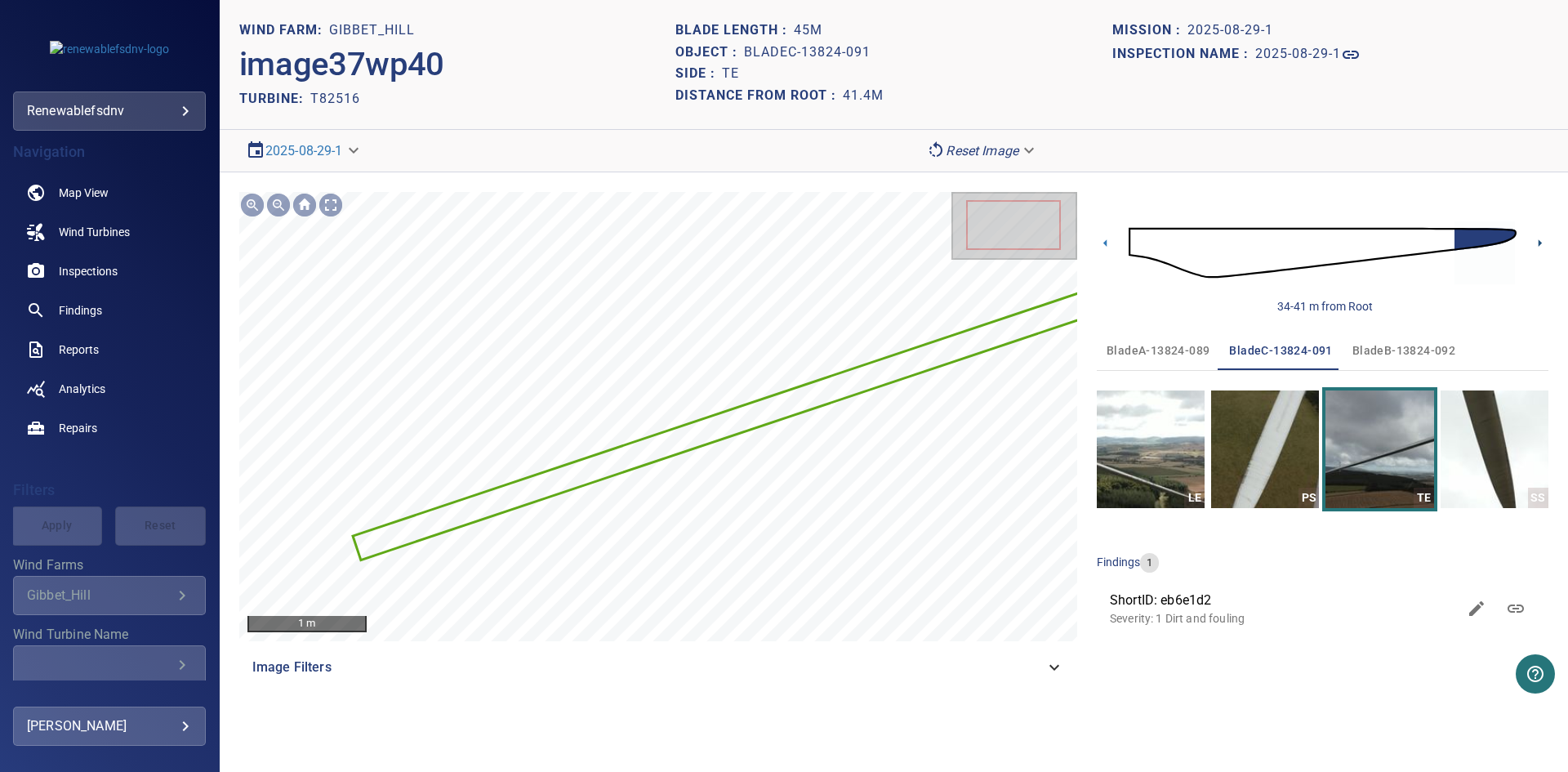
click at [1539, 243] on icon at bounding box center [1540, 243] width 4 height 7
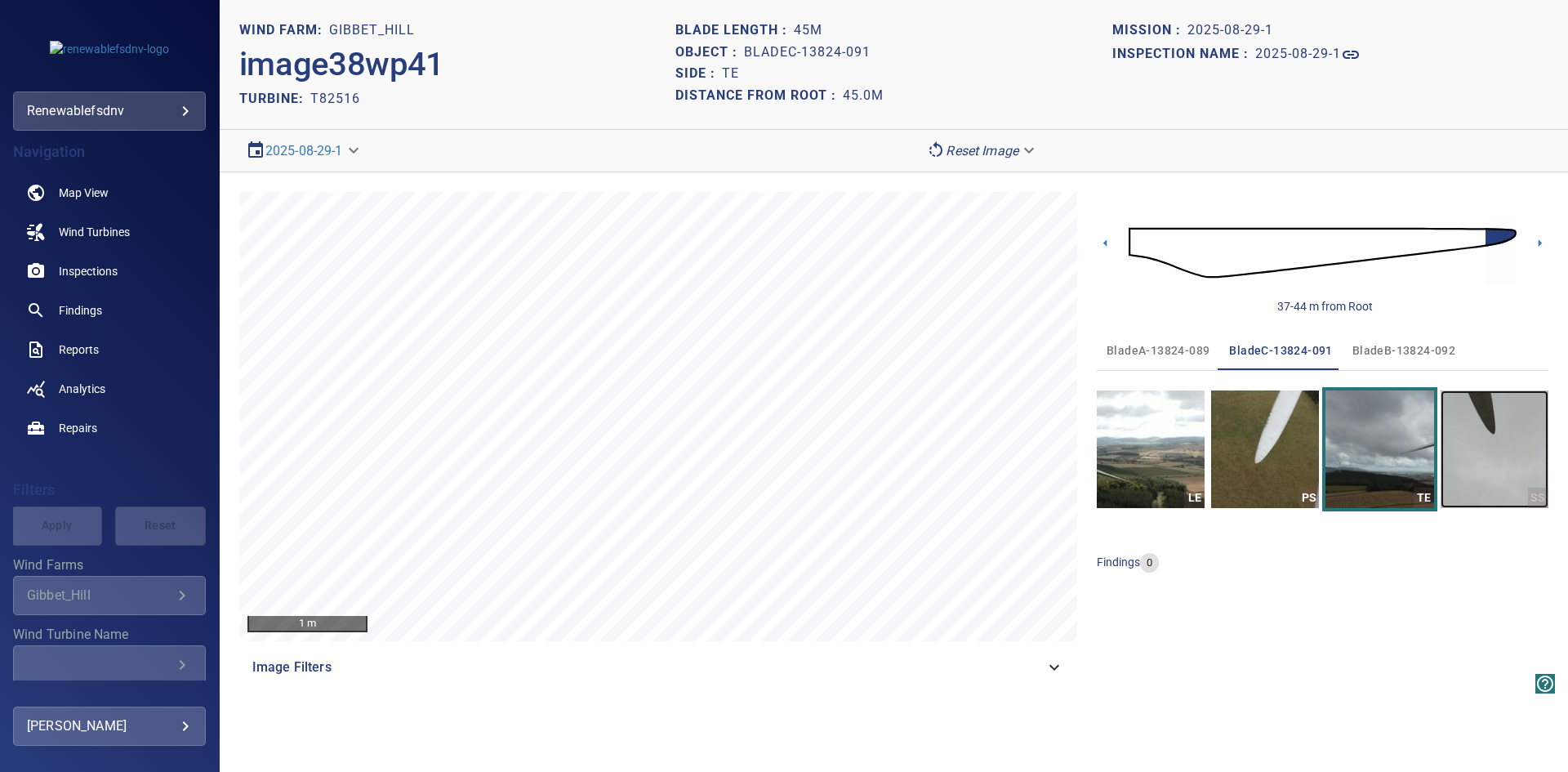
click at [1497, 444] on img "button" at bounding box center [1494, 449] width 108 height 117
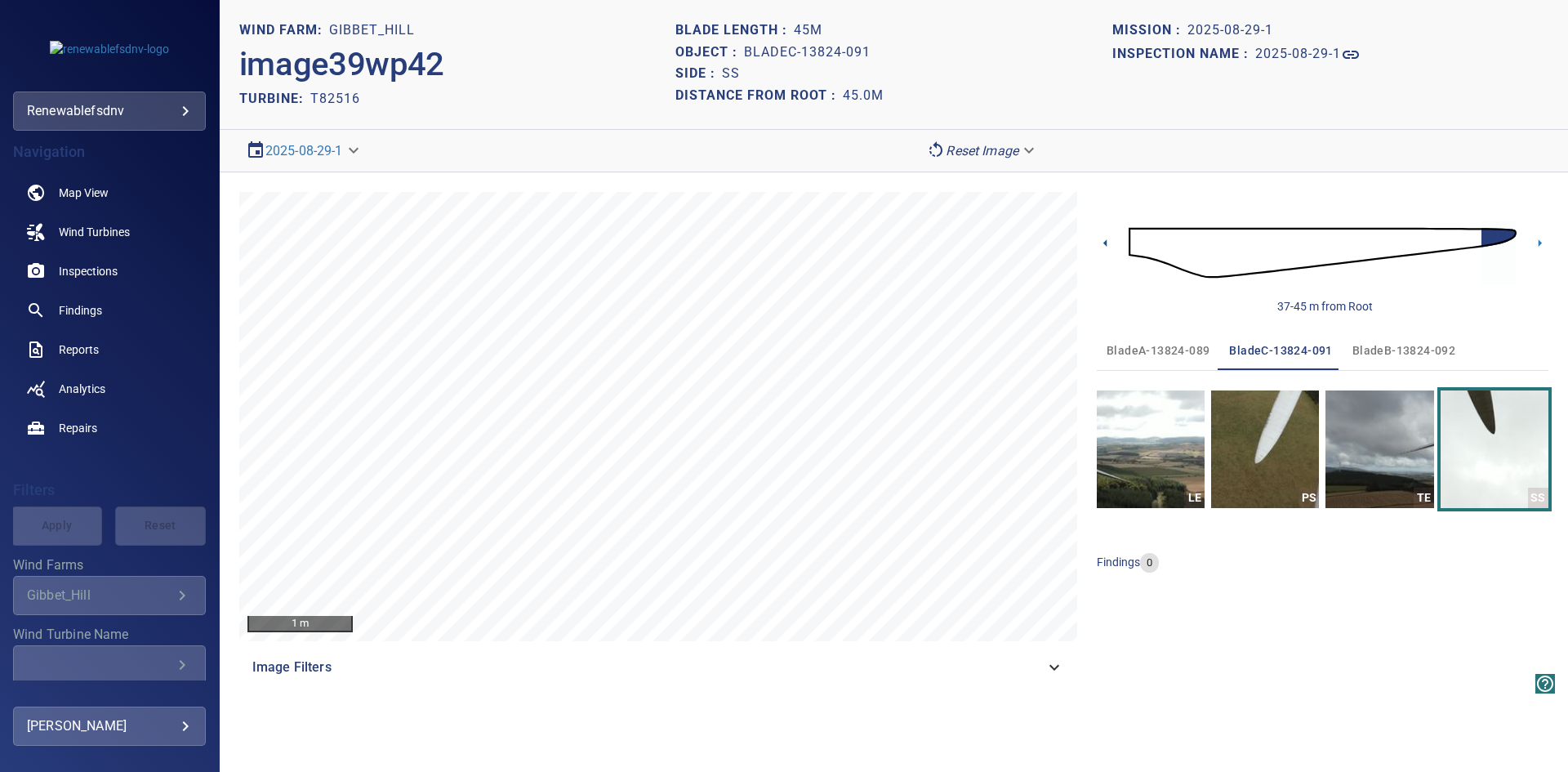
click at [1104, 242] on icon at bounding box center [1104, 243] width 4 height 7
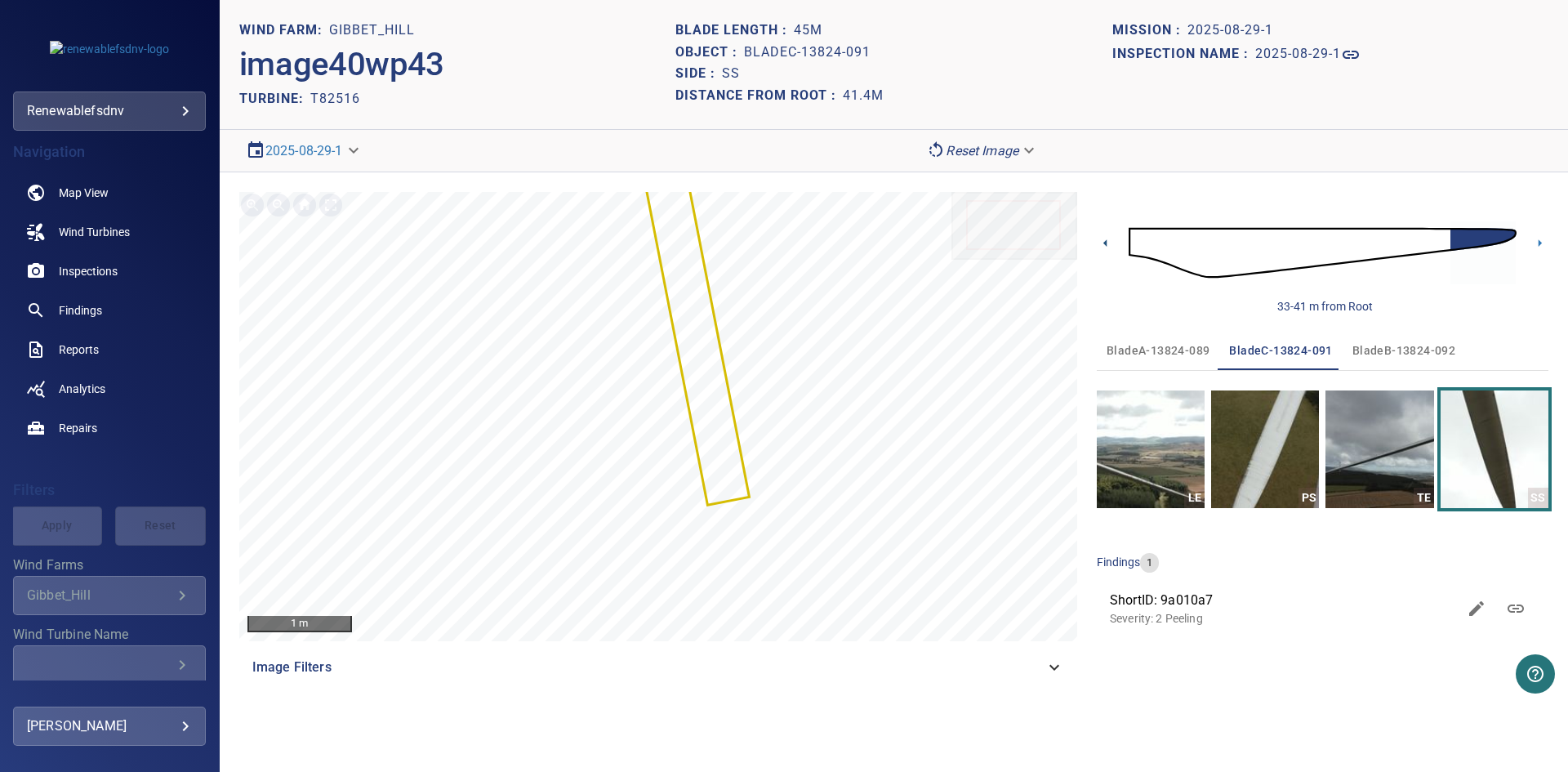
click at [1104, 242] on icon at bounding box center [1104, 243] width 4 height 7
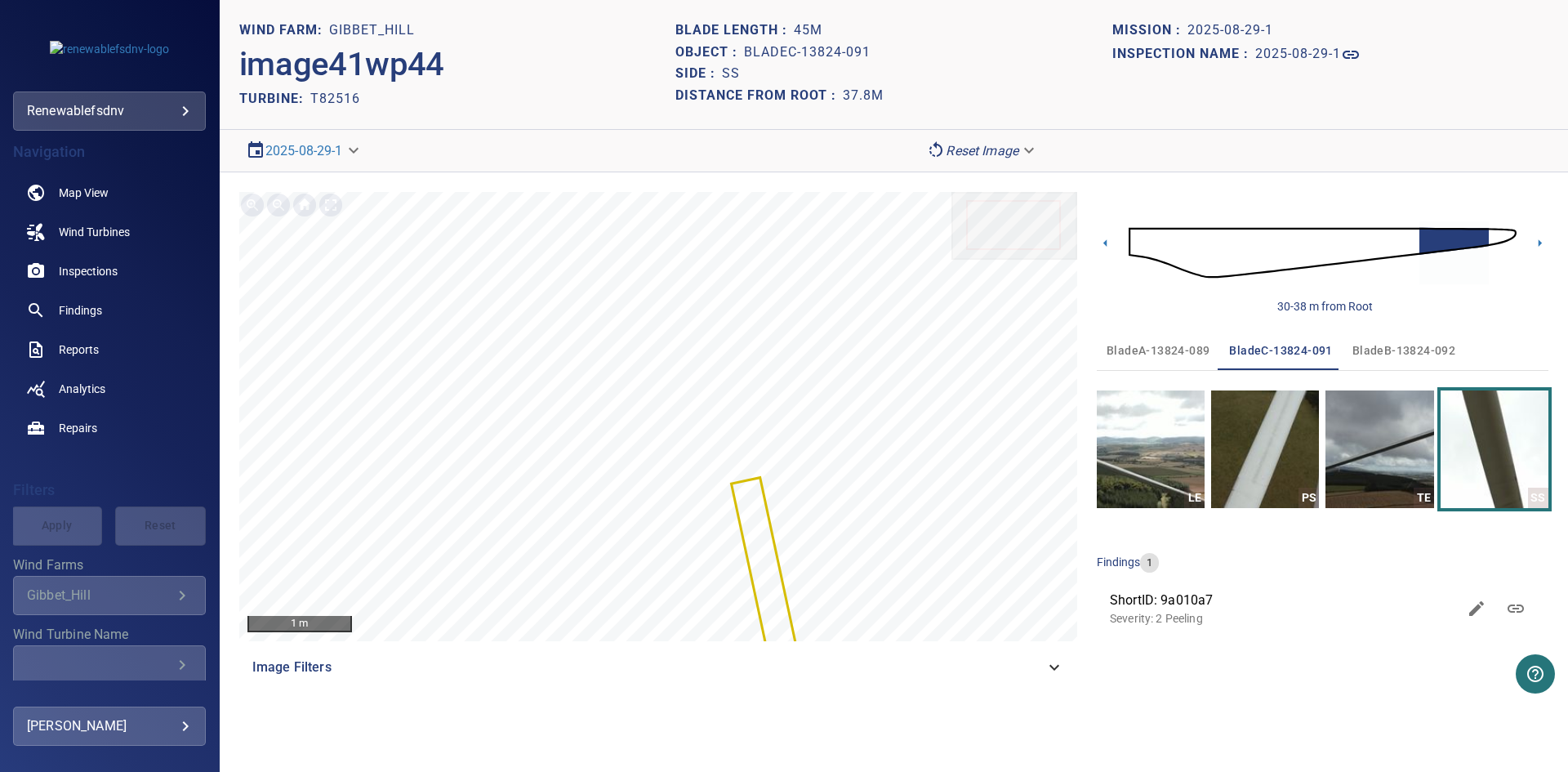
click at [1104, 242] on icon at bounding box center [1104, 243] width 4 height 7
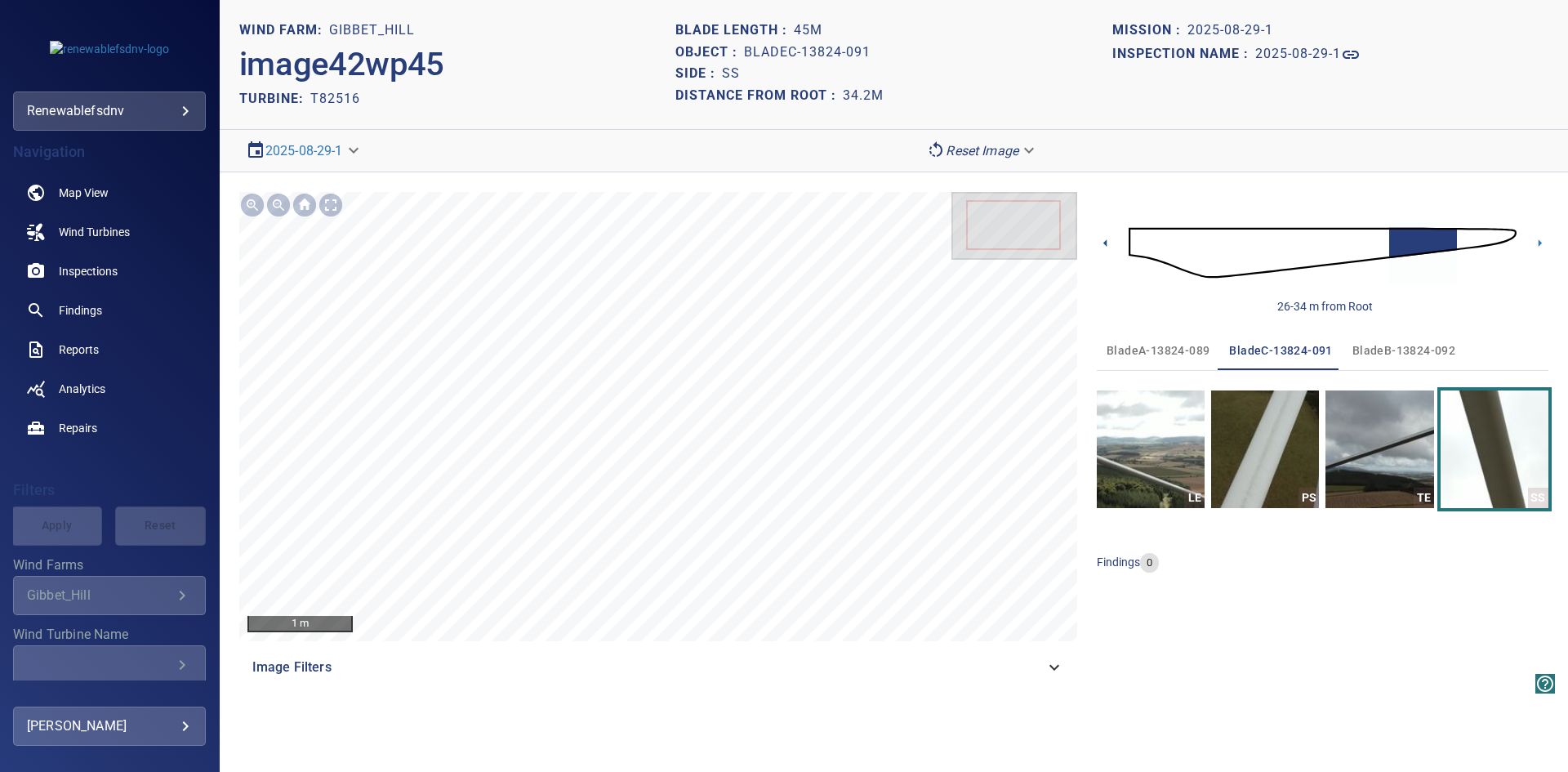
click at [1104, 242] on icon at bounding box center [1104, 243] width 4 height 7
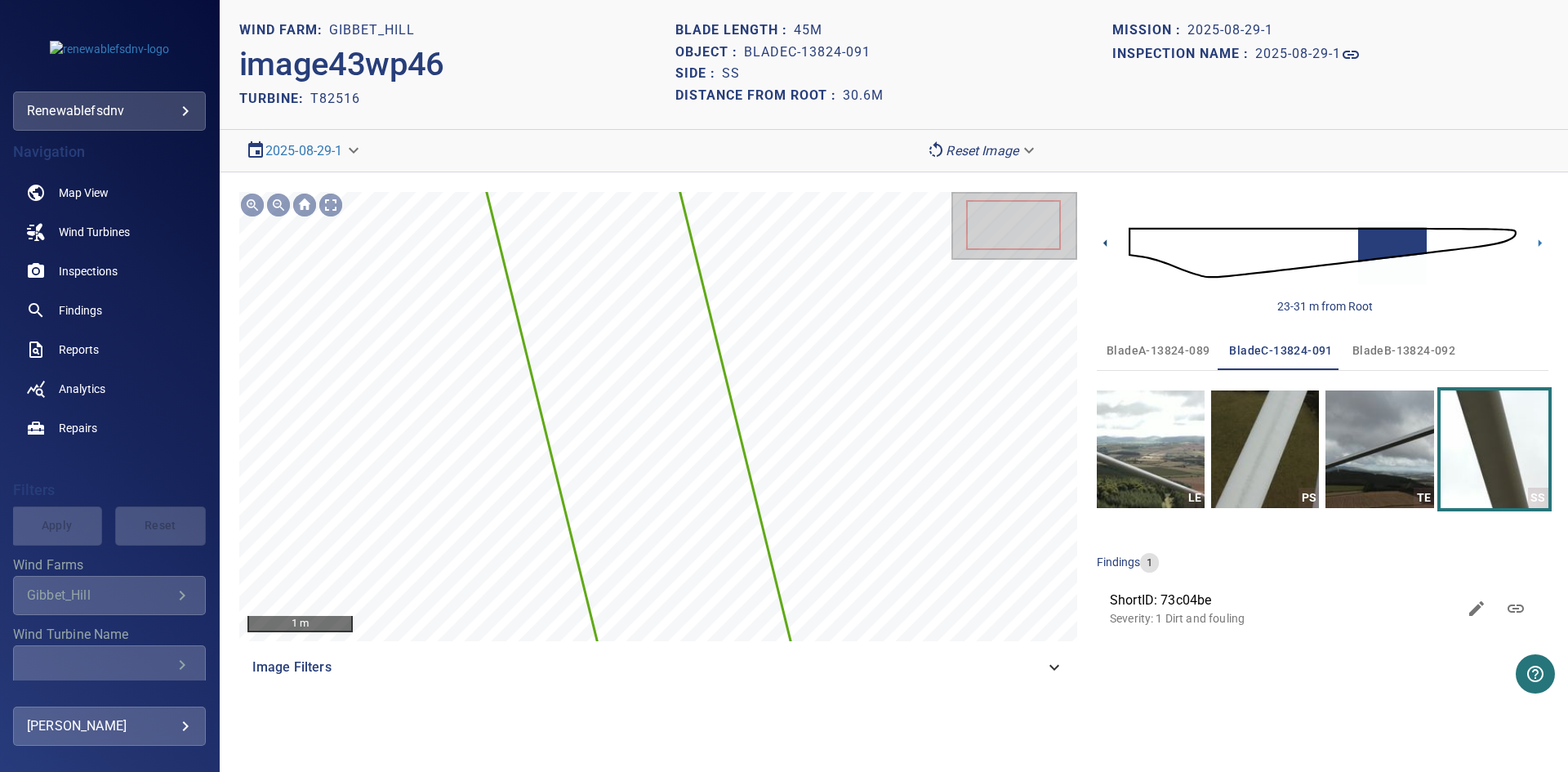
click at [1104, 242] on icon at bounding box center [1104, 243] width 4 height 7
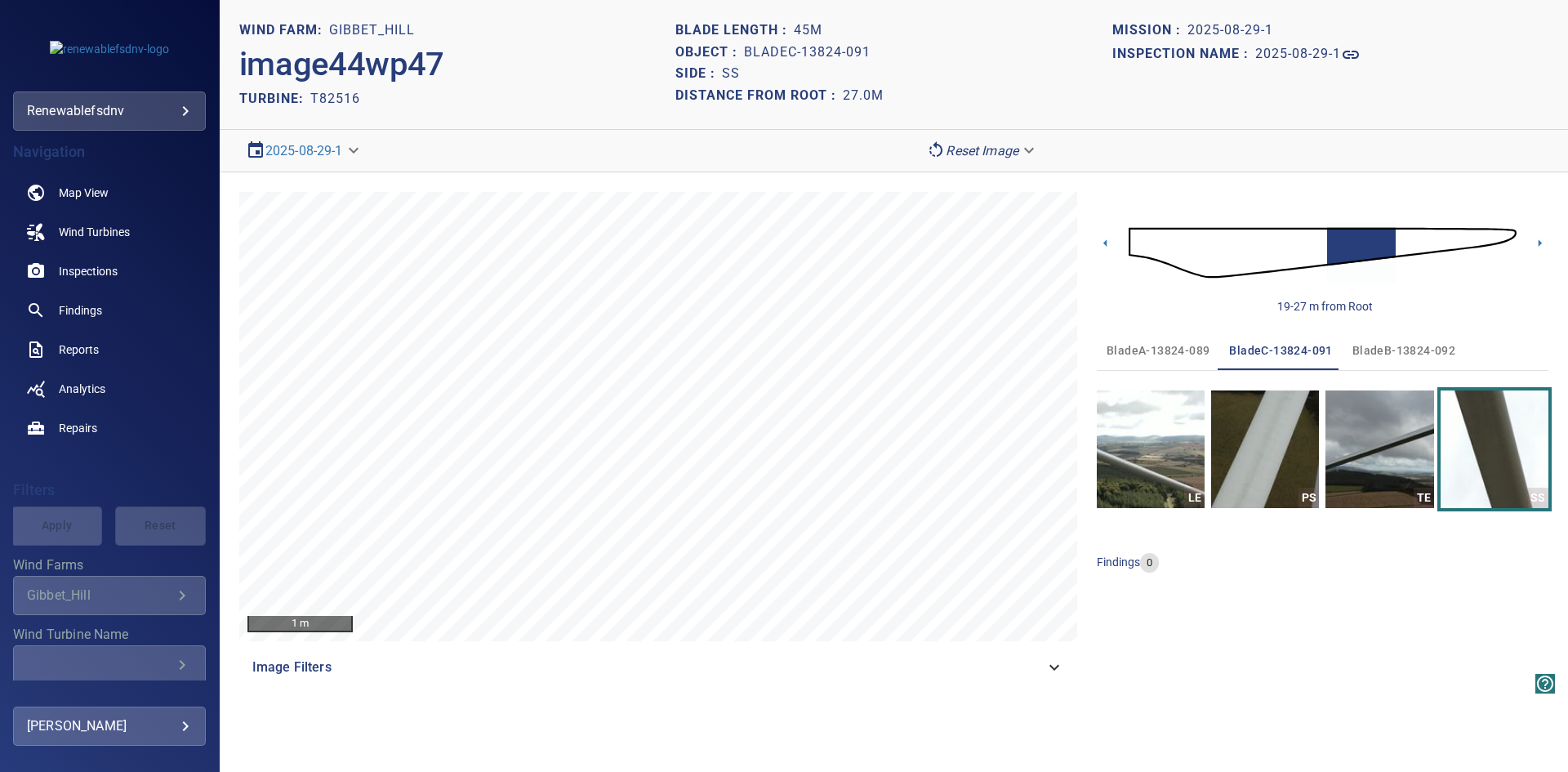
click at [1104, 242] on icon at bounding box center [1104, 243] width 4 height 7
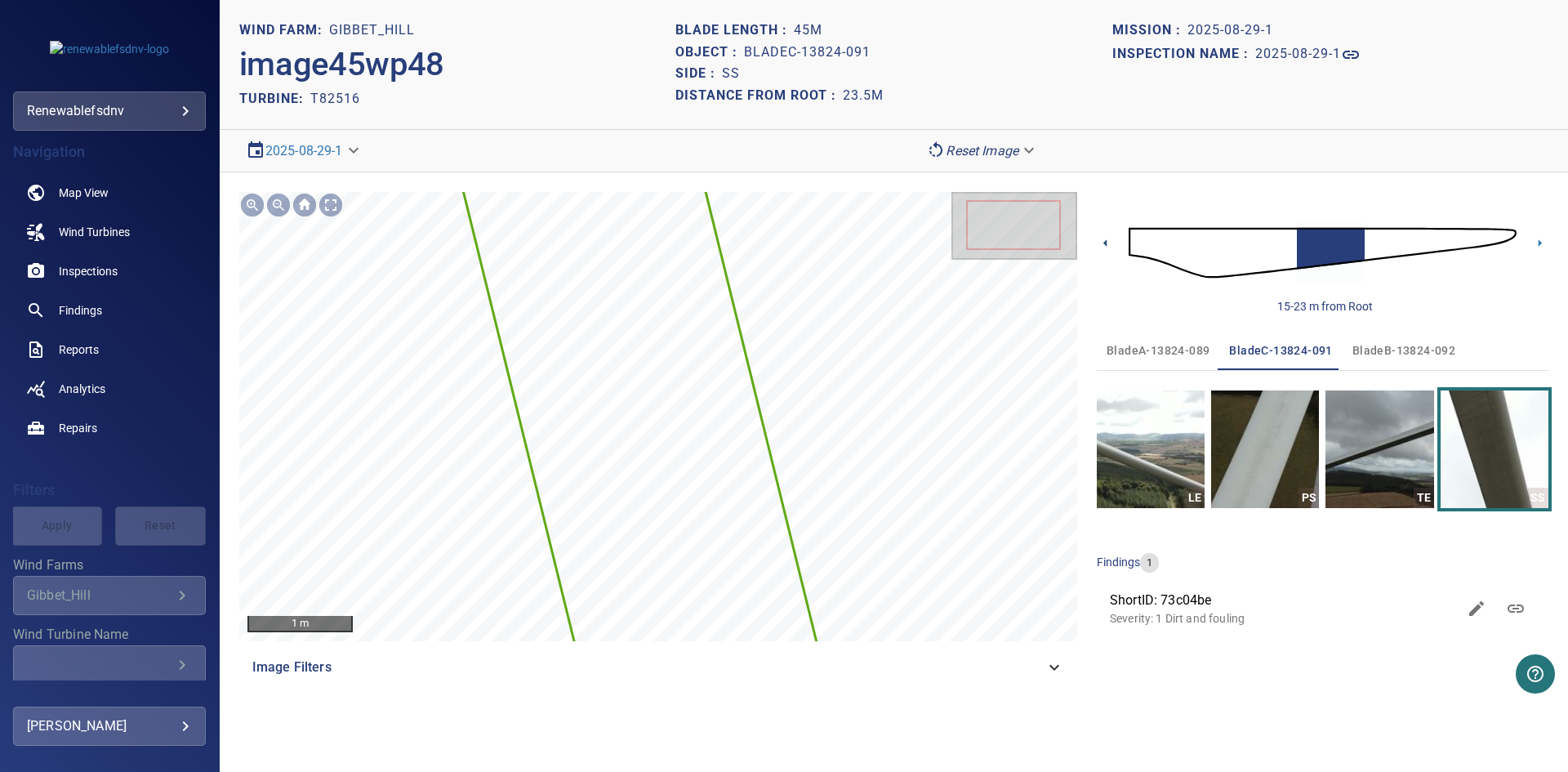
click at [1104, 242] on icon at bounding box center [1104, 243] width 4 height 7
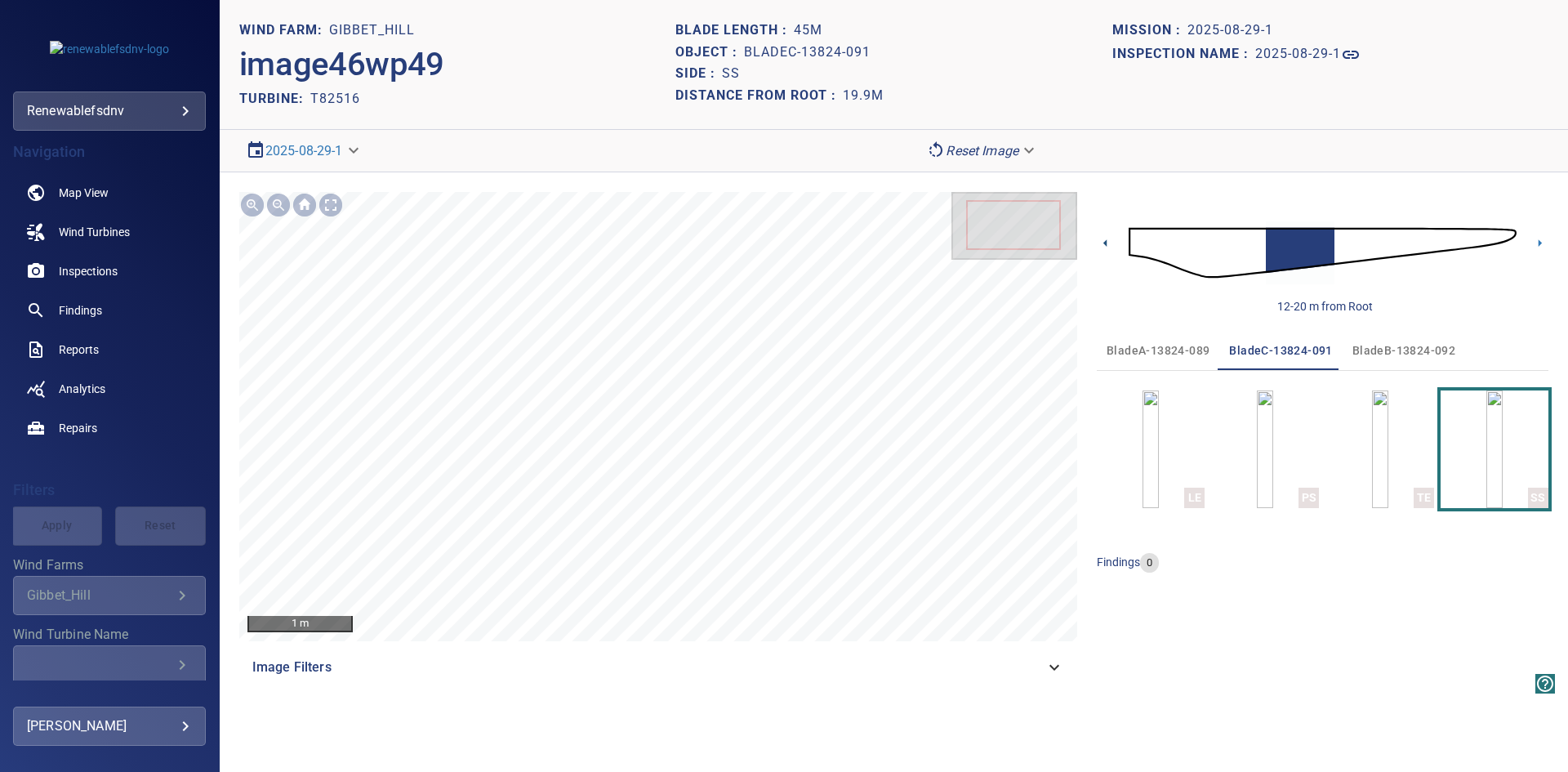
click at [1104, 242] on icon at bounding box center [1104, 243] width 4 height 7
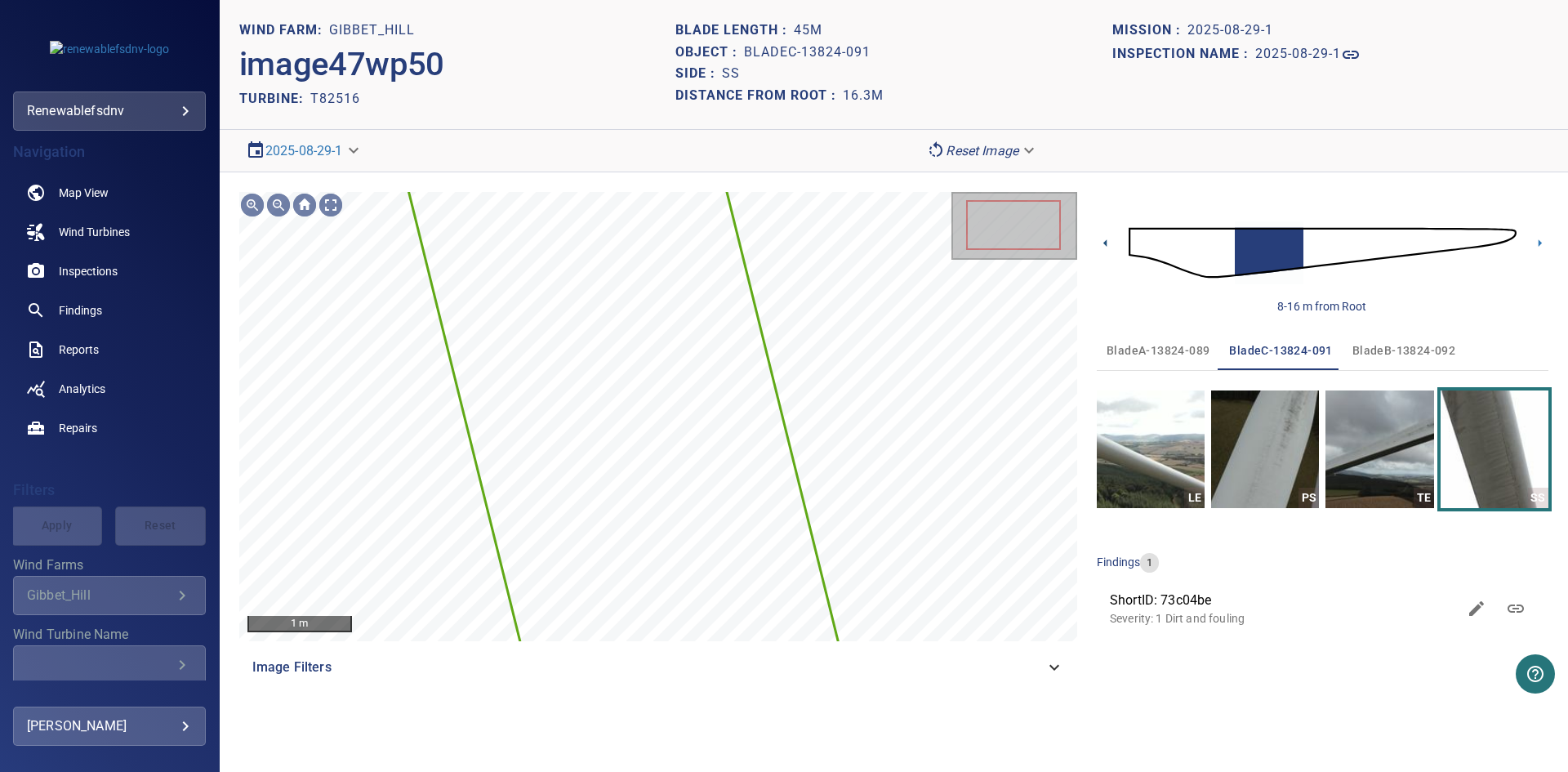
click at [1104, 242] on icon at bounding box center [1104, 243] width 4 height 7
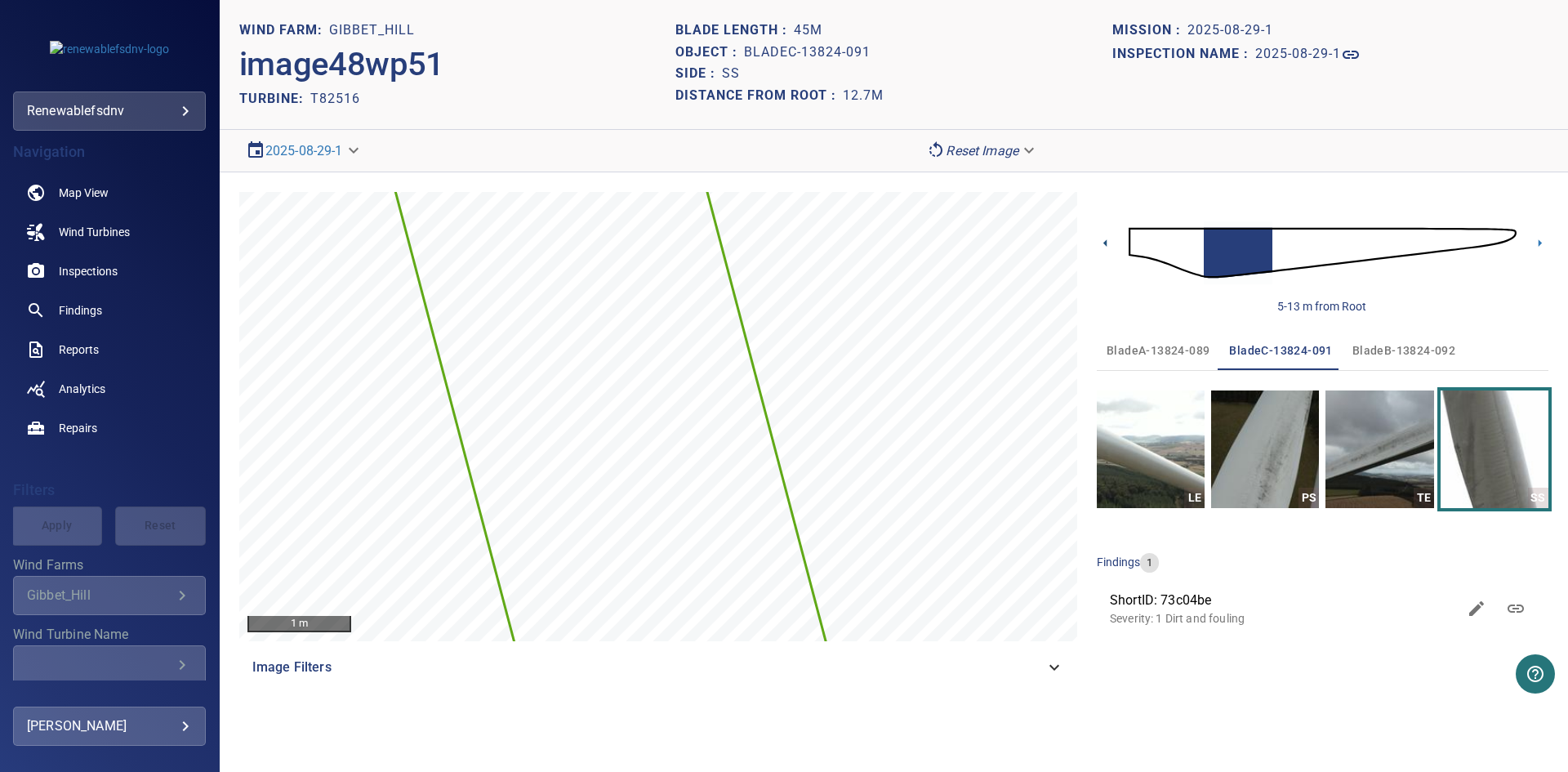
click at [1104, 242] on icon at bounding box center [1104, 243] width 4 height 7
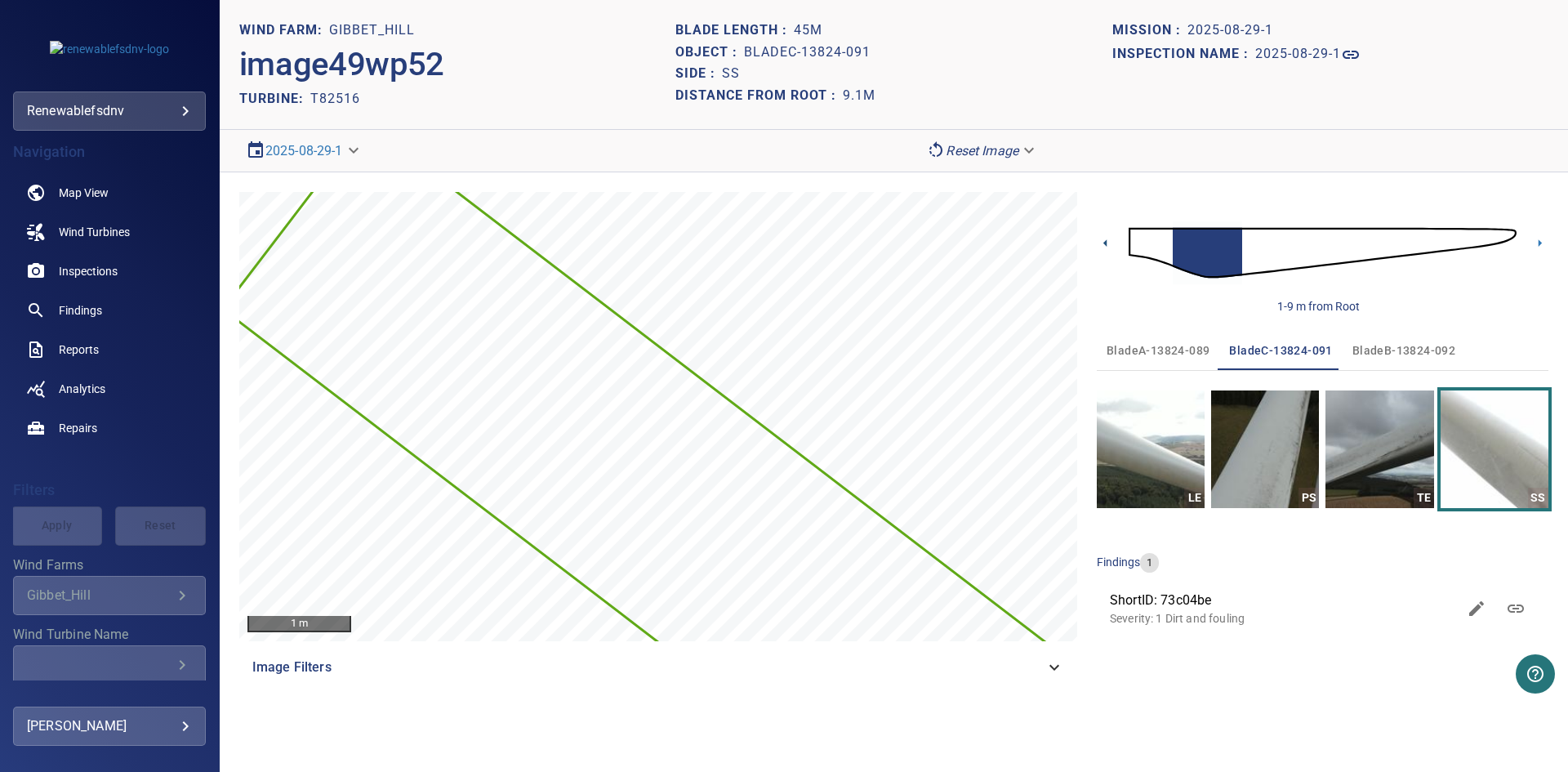
click at [1104, 242] on icon at bounding box center [1104, 243] width 4 height 7
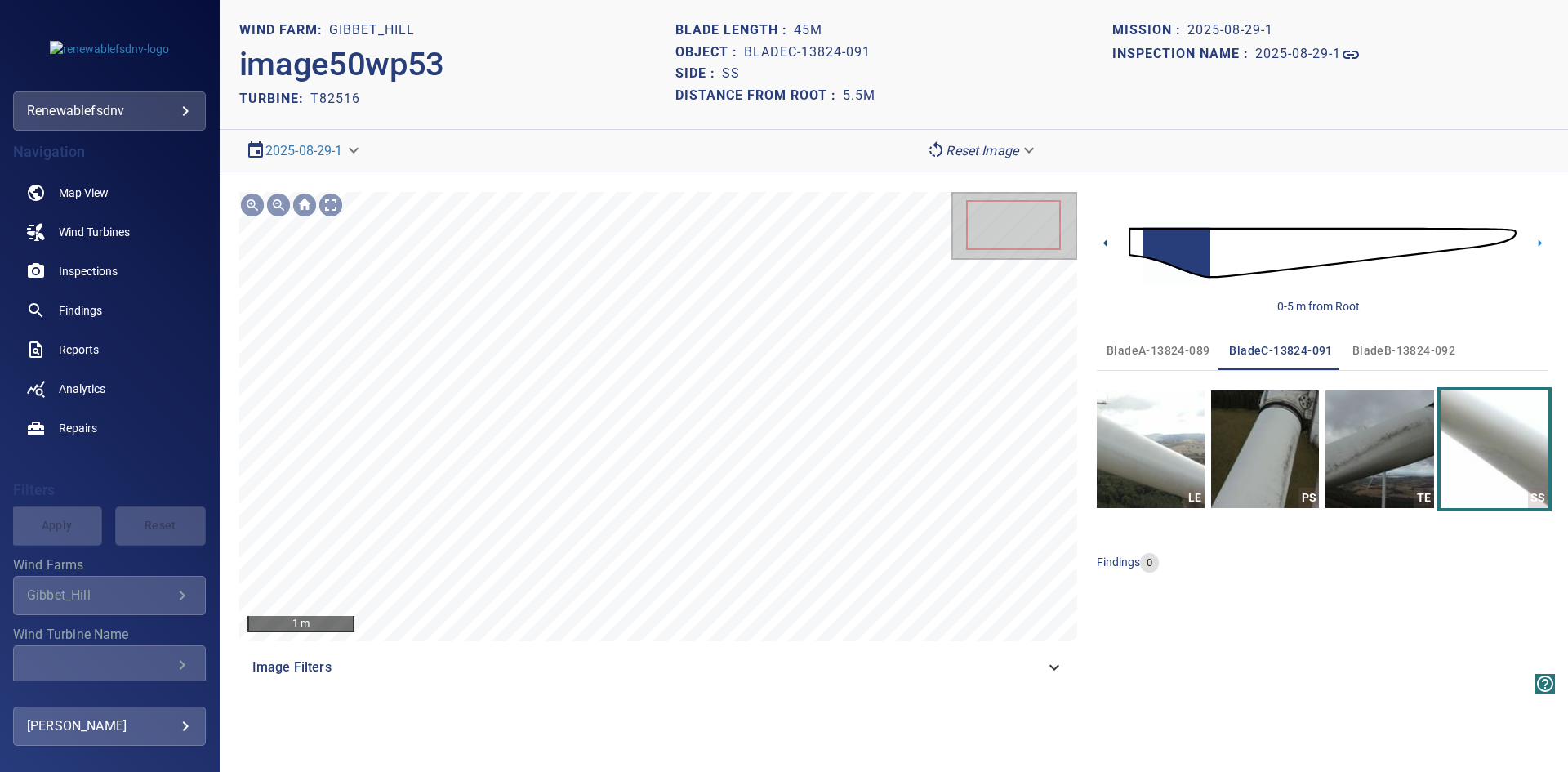
click at [1104, 242] on icon at bounding box center [1104, 243] width 4 height 7
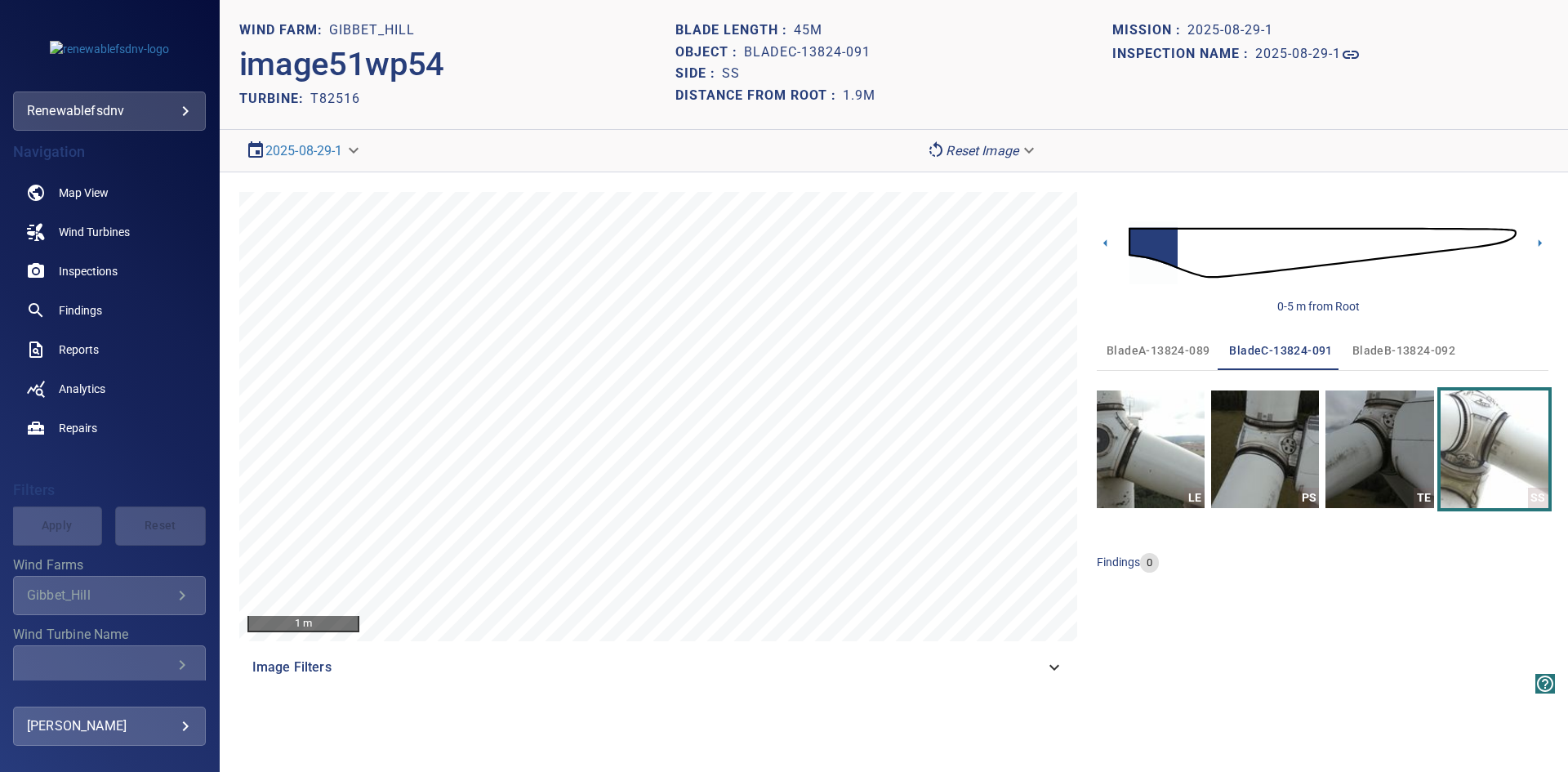
click at [1423, 352] on span "bladeB-13824-092" at bounding box center [1403, 351] width 103 height 20
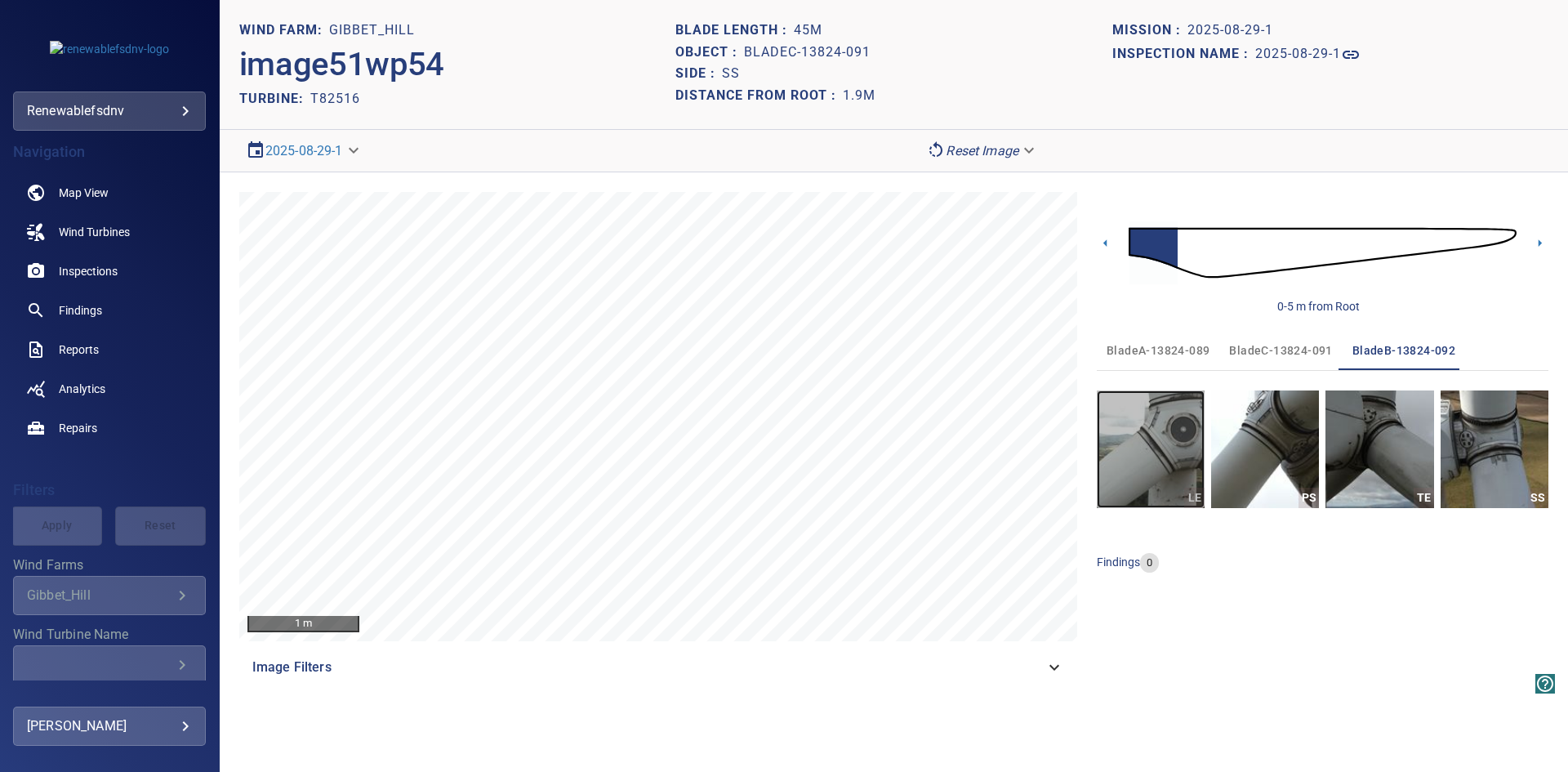
click at [1163, 437] on img "button" at bounding box center [1150, 449] width 108 height 117
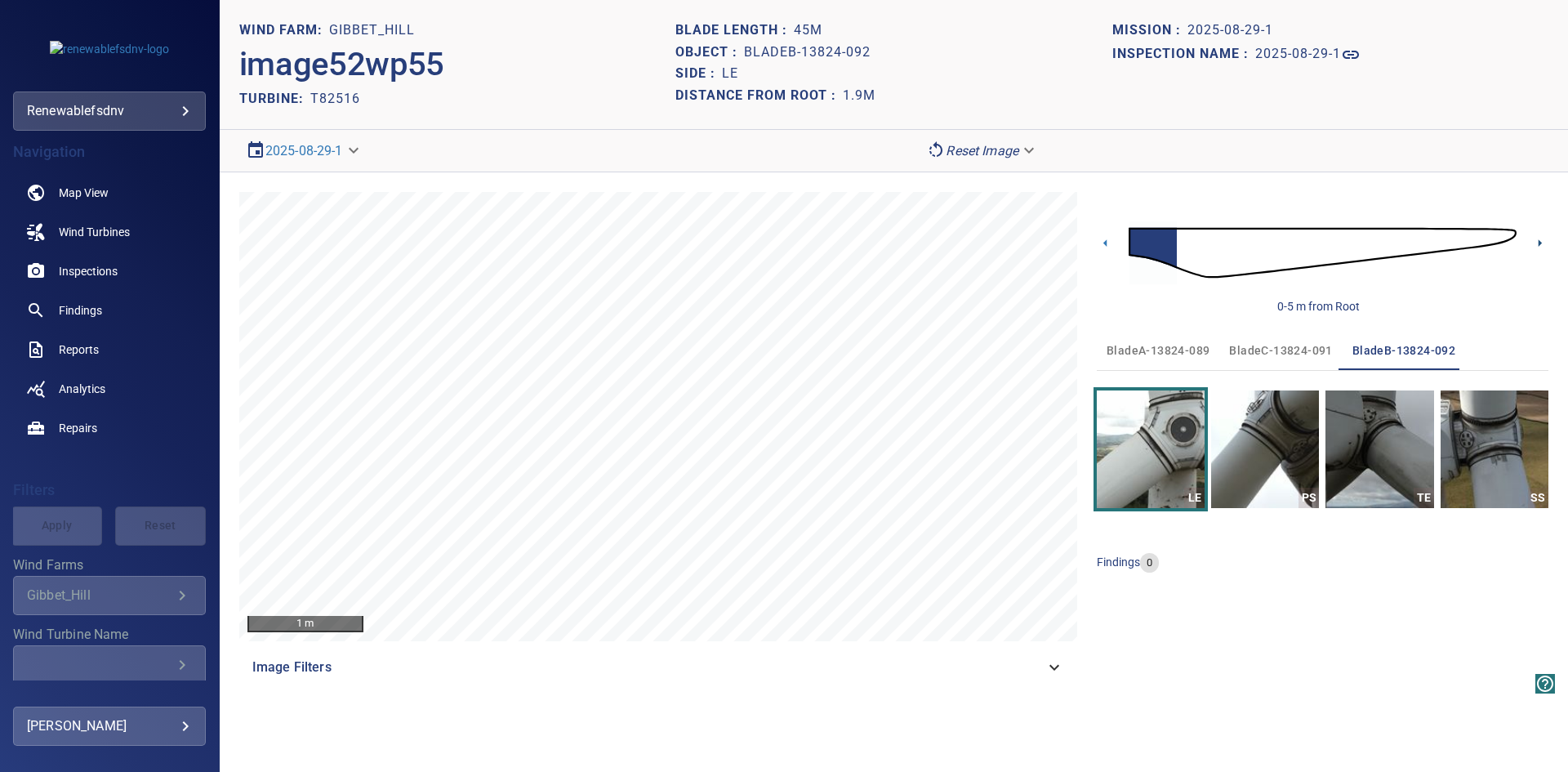
click at [1541, 243] on icon at bounding box center [1540, 243] width 4 height 7
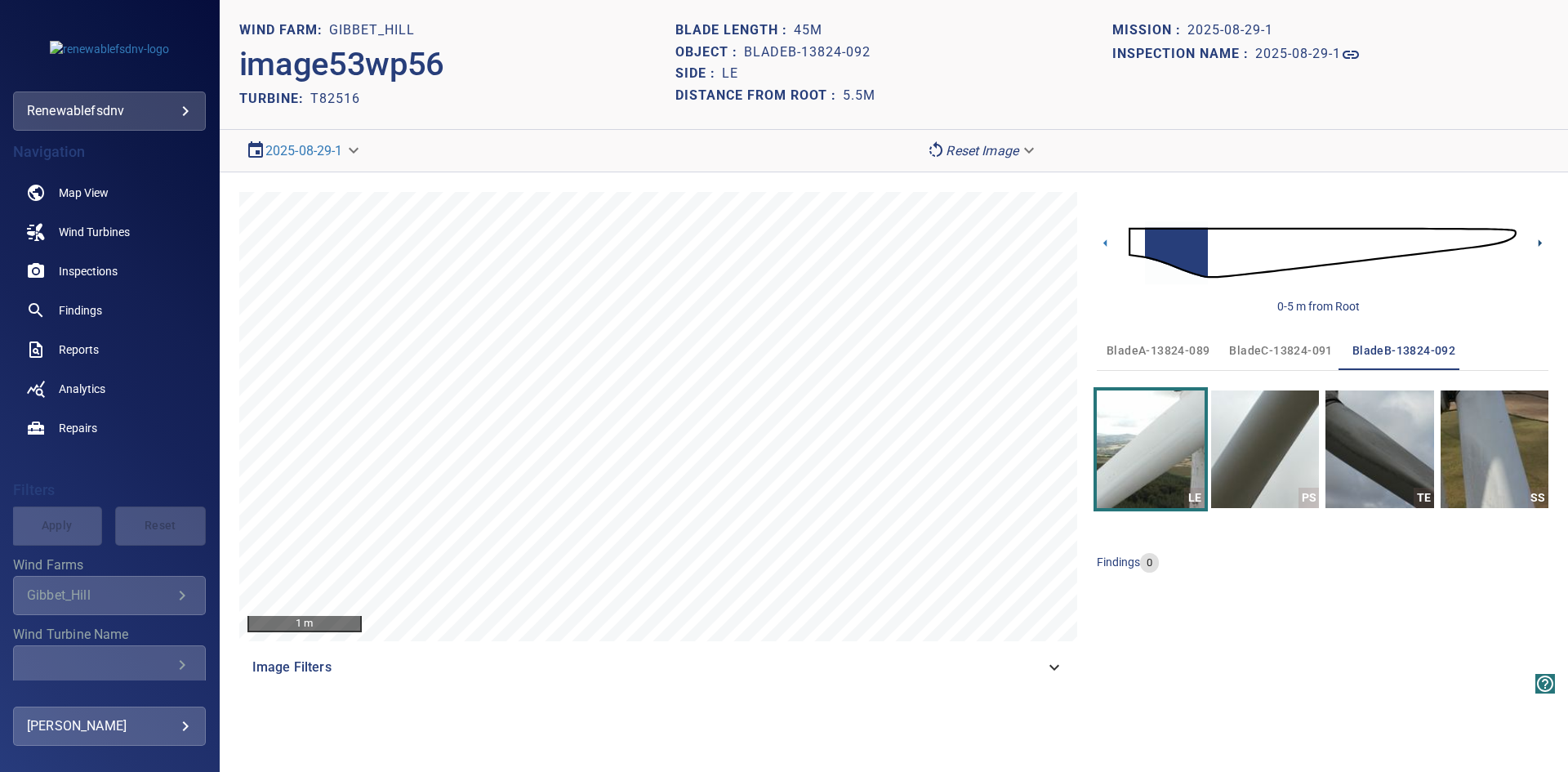
click at [1539, 241] on icon at bounding box center [1540, 243] width 4 height 7
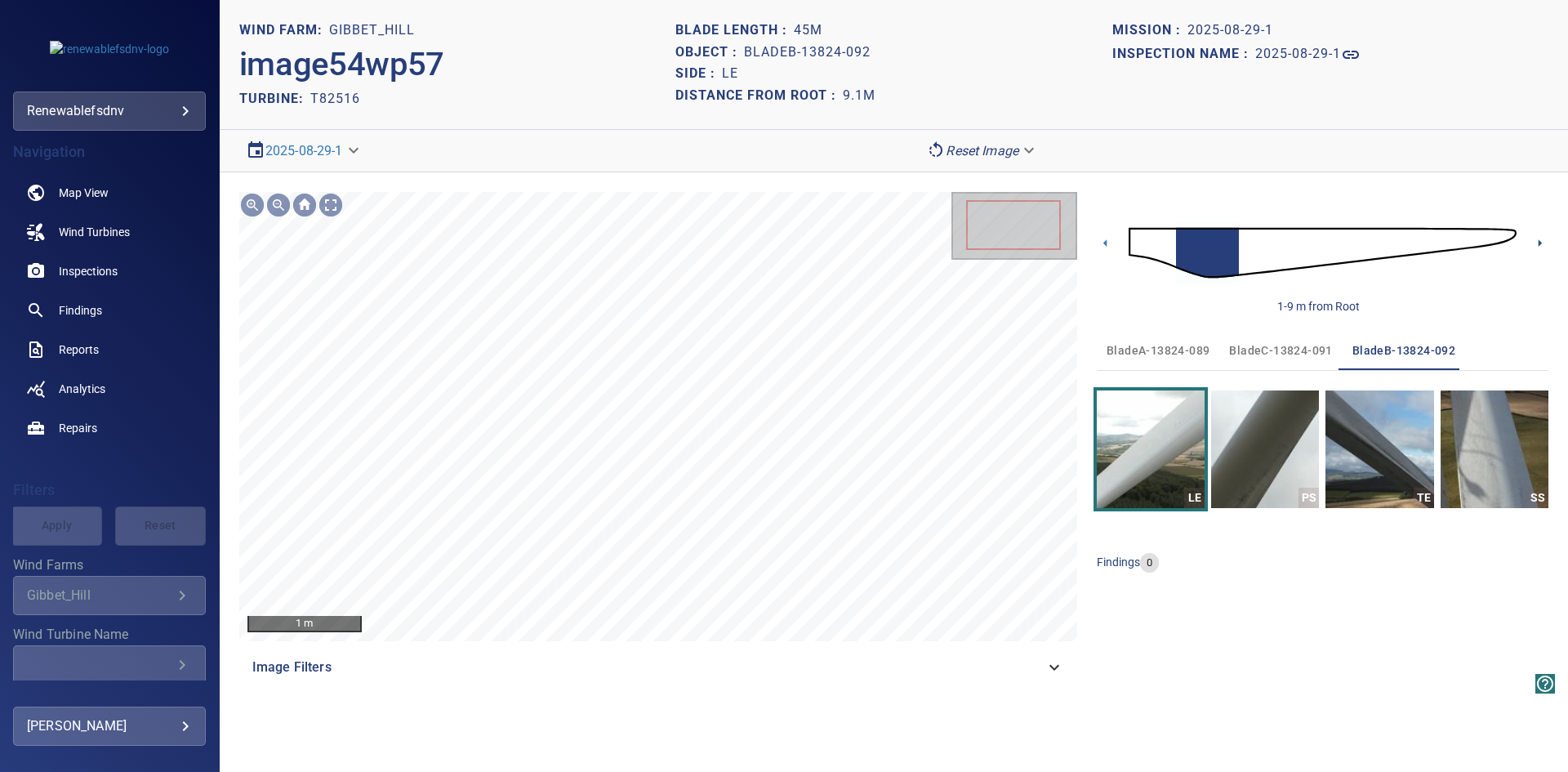
click at [1539, 241] on icon at bounding box center [1540, 243] width 4 height 7
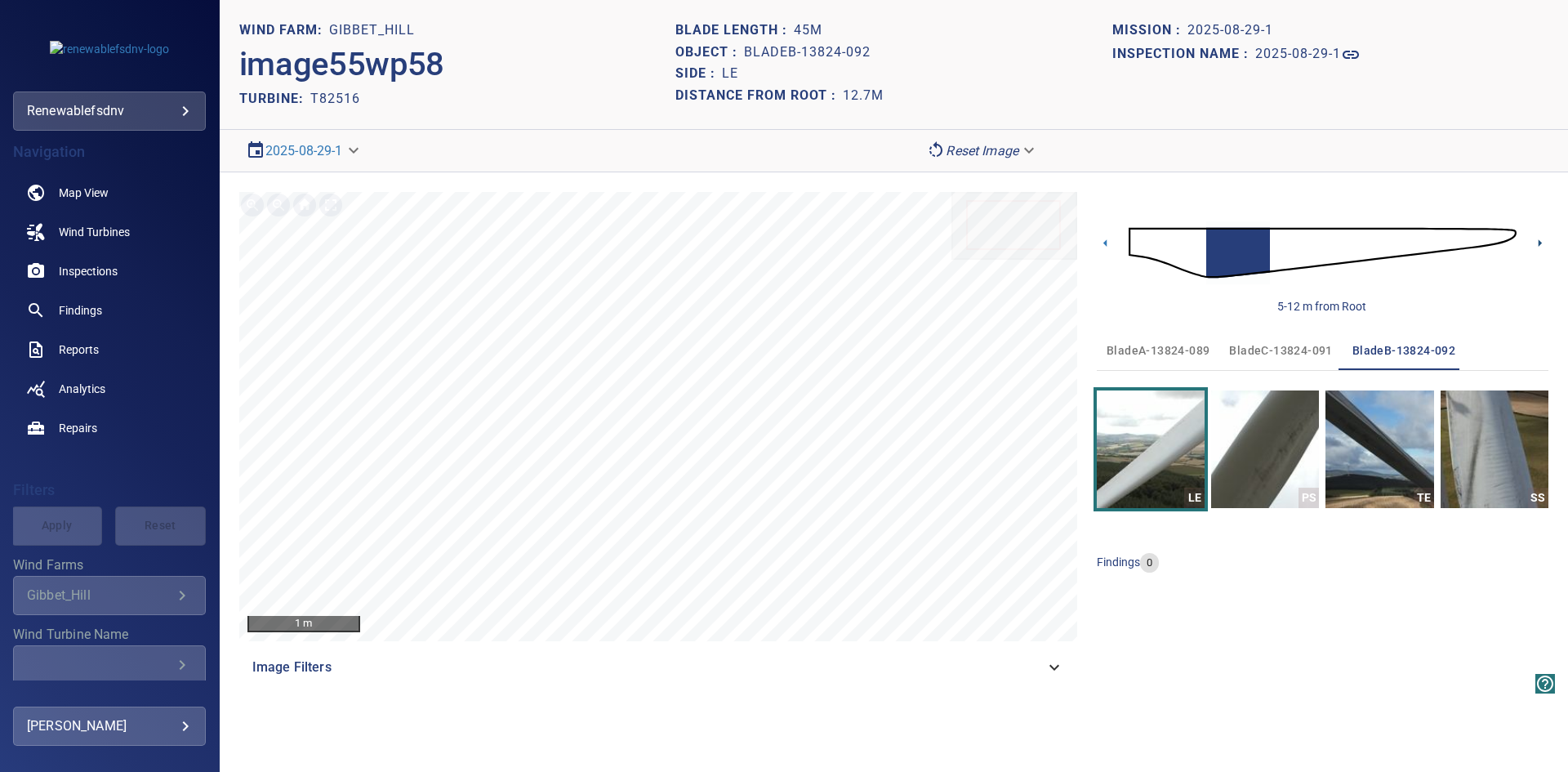
click at [1539, 241] on icon at bounding box center [1540, 243] width 4 height 7
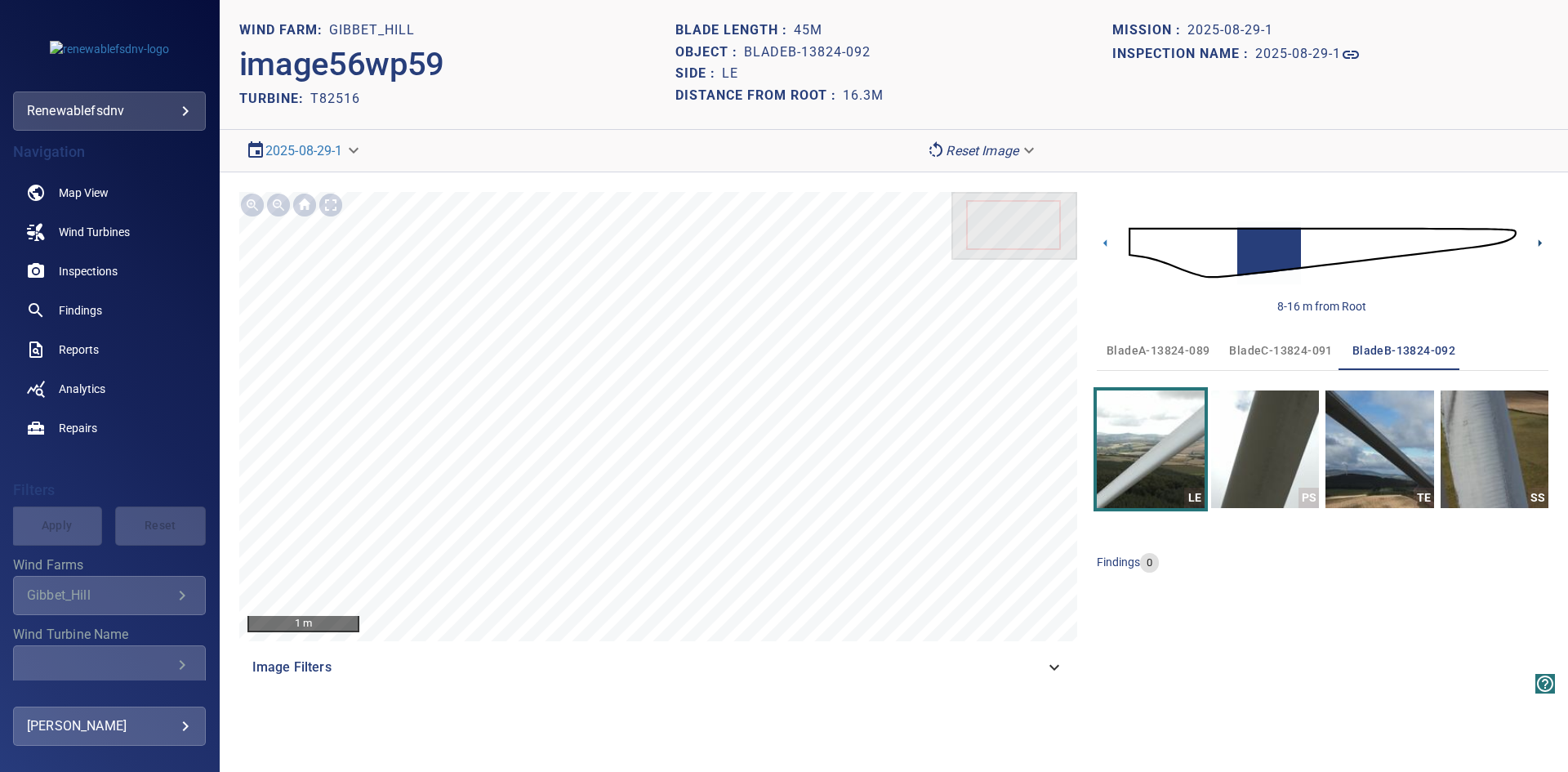
click at [1539, 241] on icon at bounding box center [1540, 243] width 4 height 7
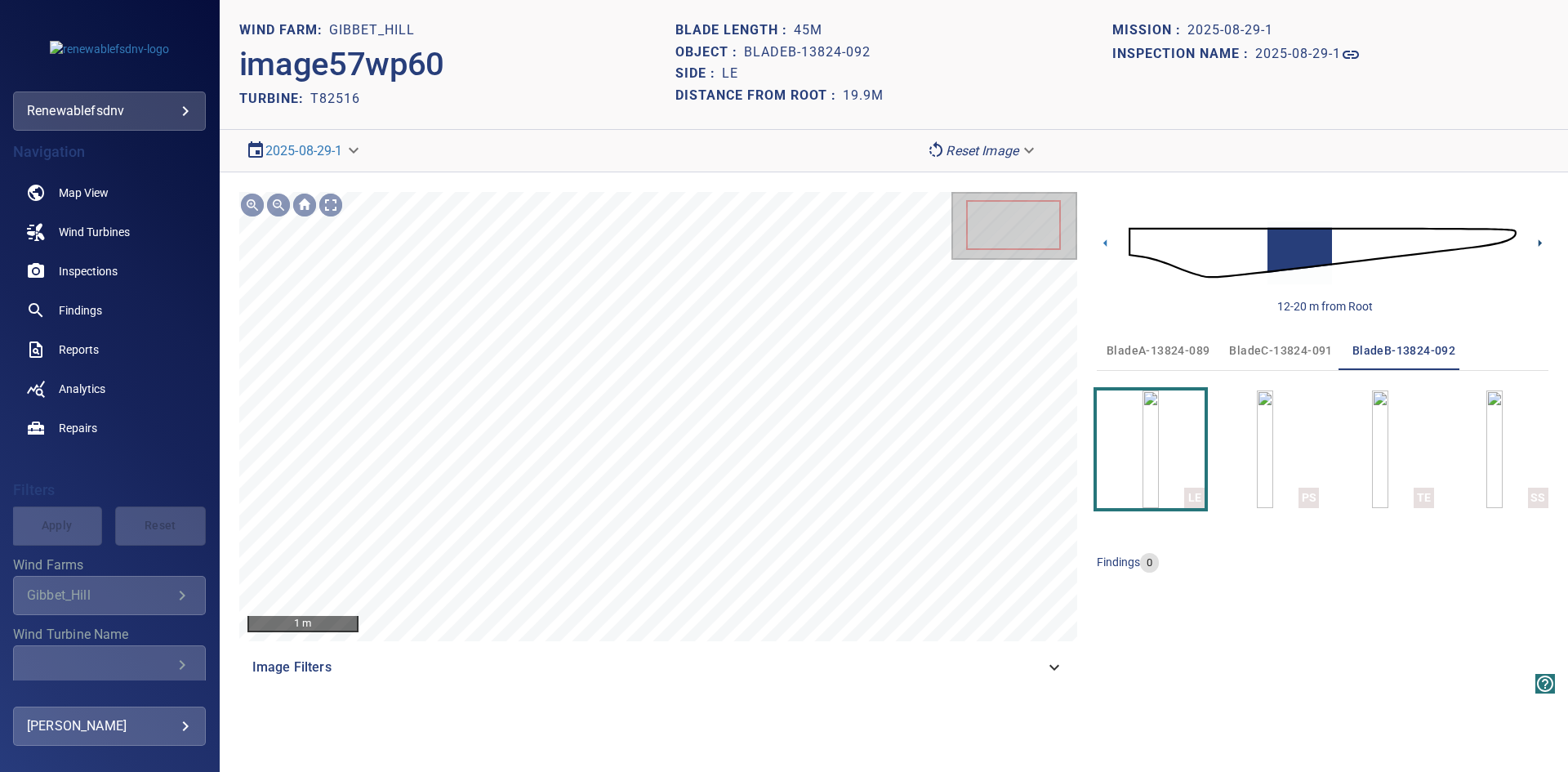
click at [1539, 241] on icon at bounding box center [1540, 243] width 4 height 7
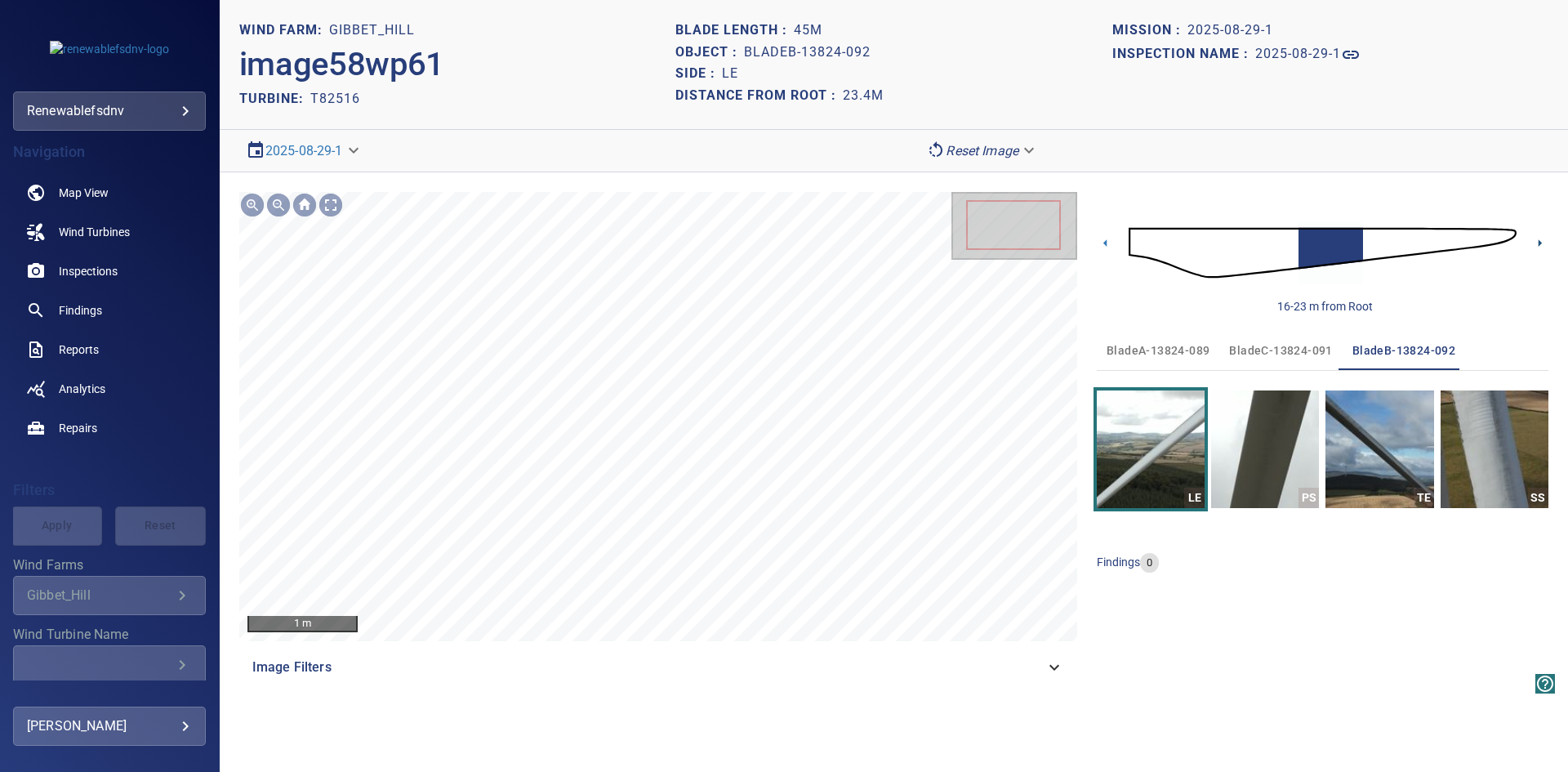
click at [1539, 241] on icon at bounding box center [1540, 243] width 4 height 7
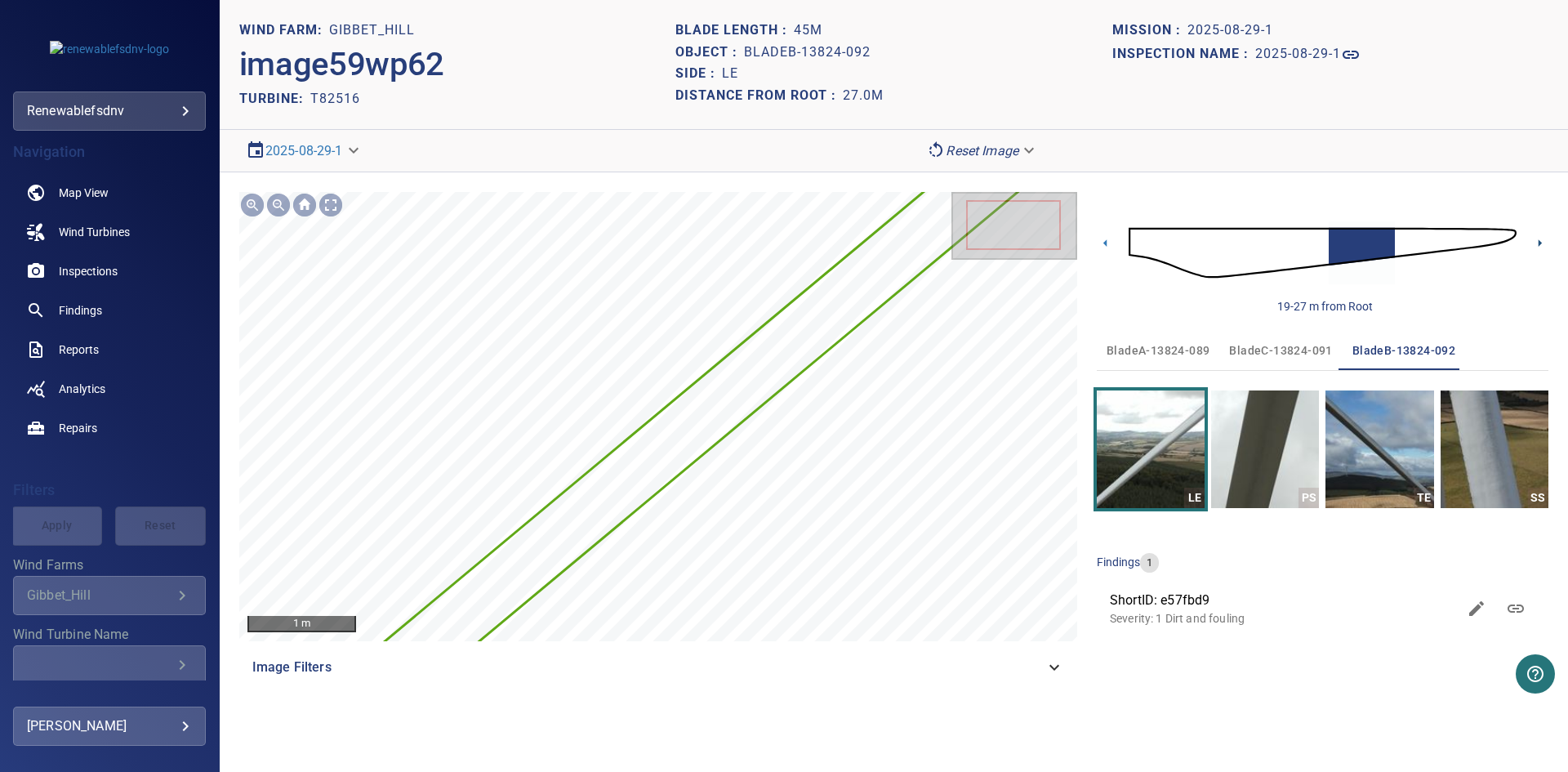
click at [1539, 241] on icon at bounding box center [1540, 243] width 4 height 7
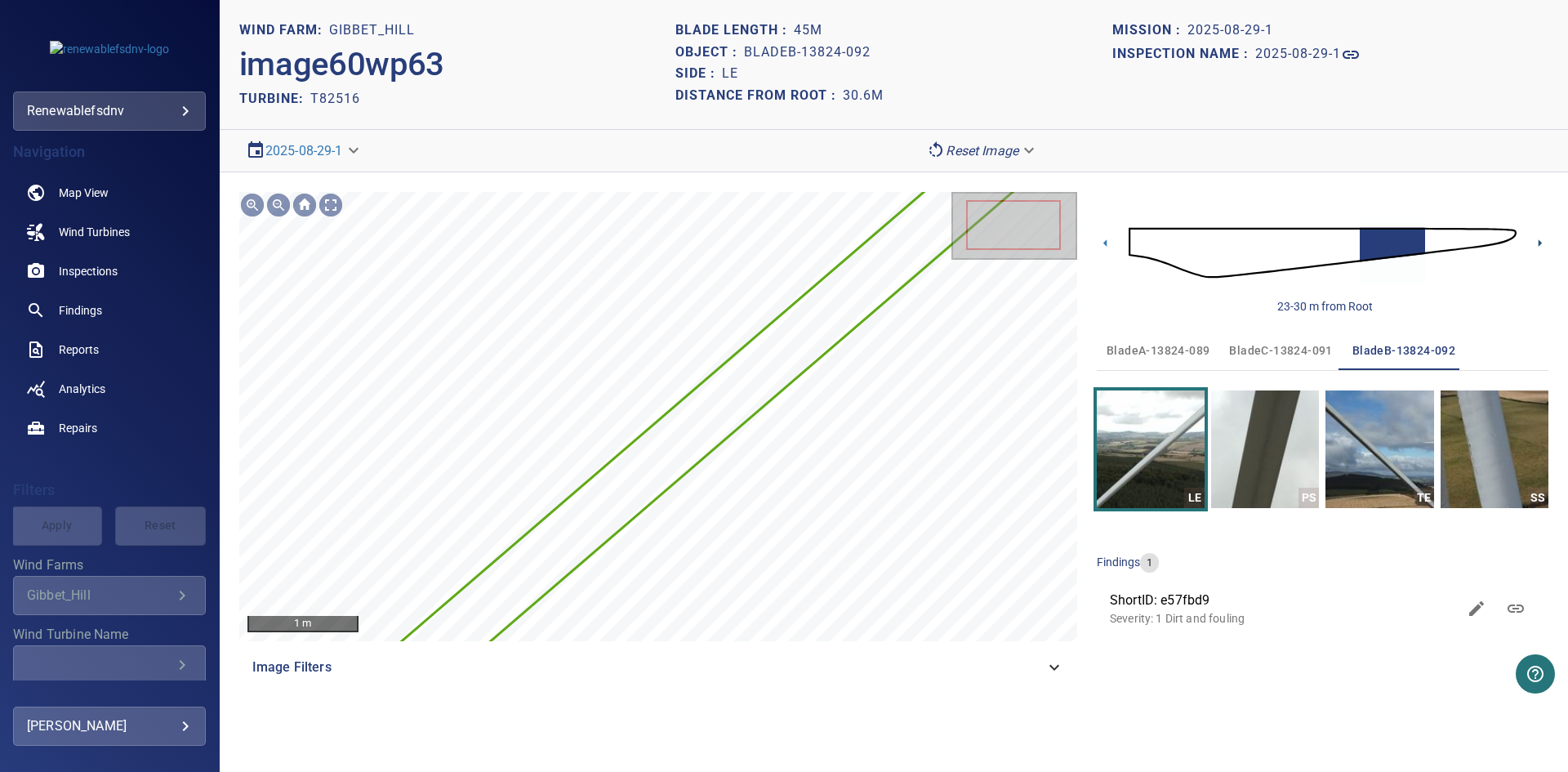
click at [1539, 241] on icon at bounding box center [1540, 243] width 4 height 7
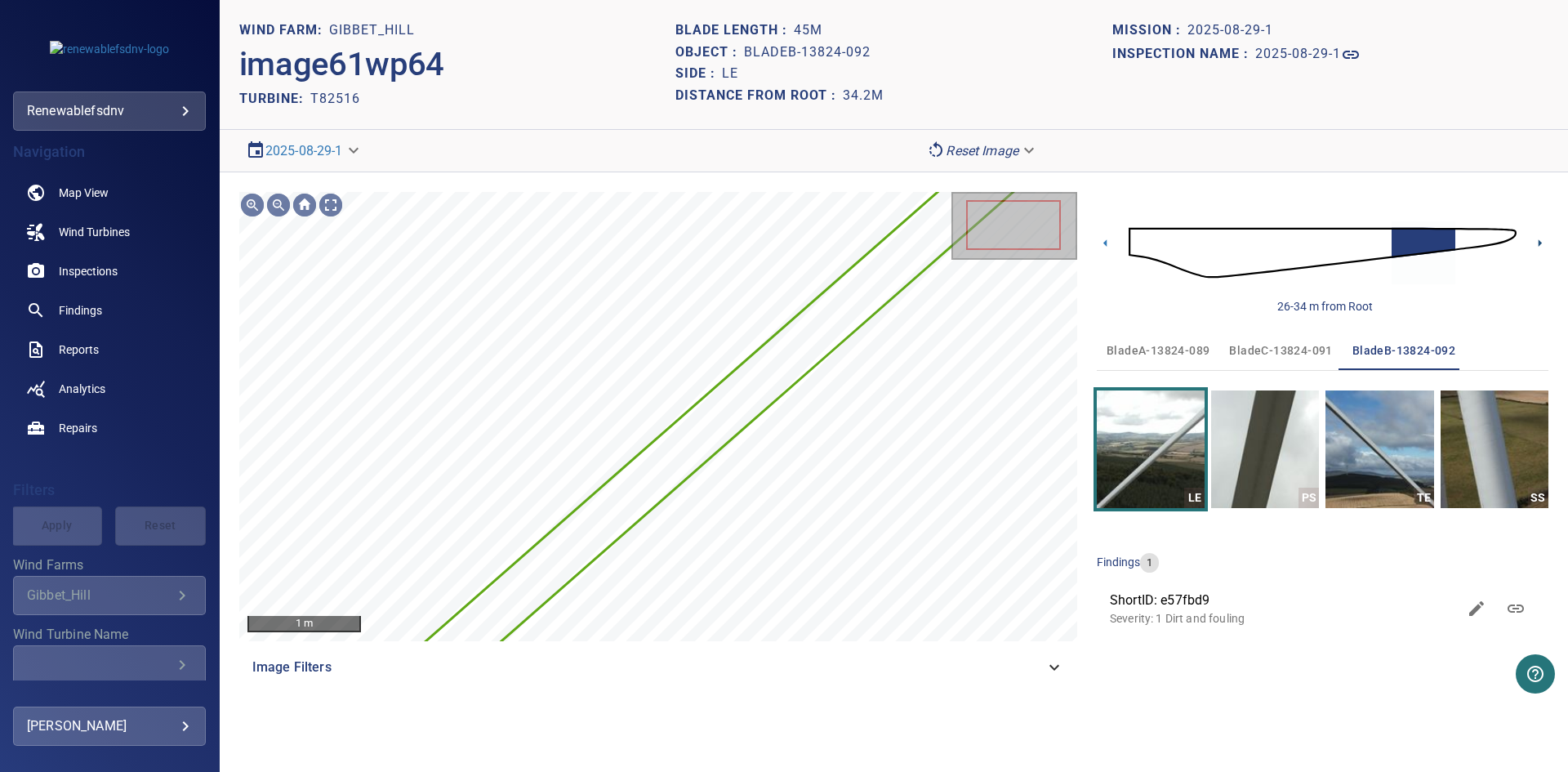
click at [1539, 241] on icon at bounding box center [1540, 243] width 4 height 7
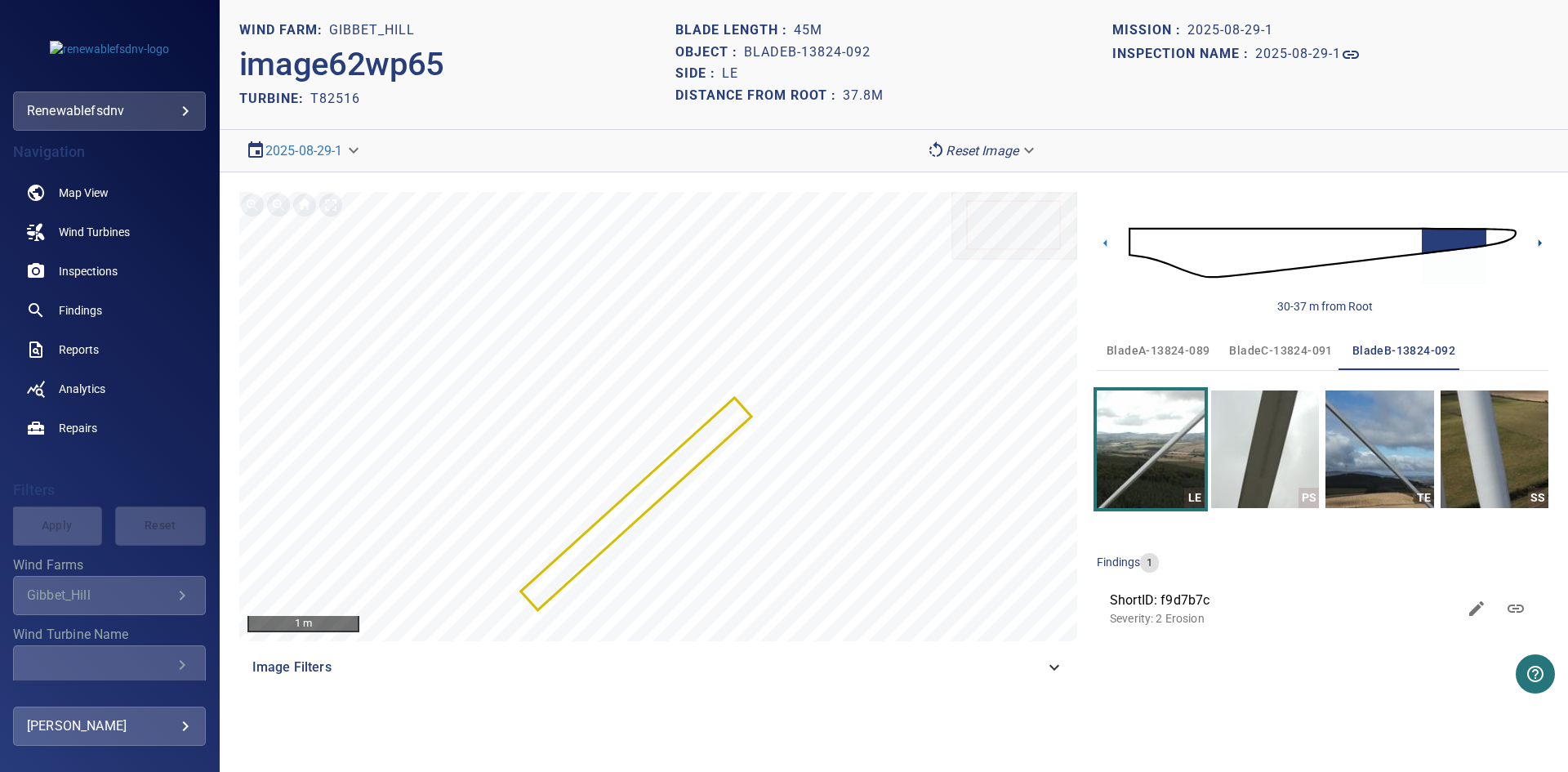
click at [1539, 241] on icon at bounding box center [1540, 243] width 4 height 7
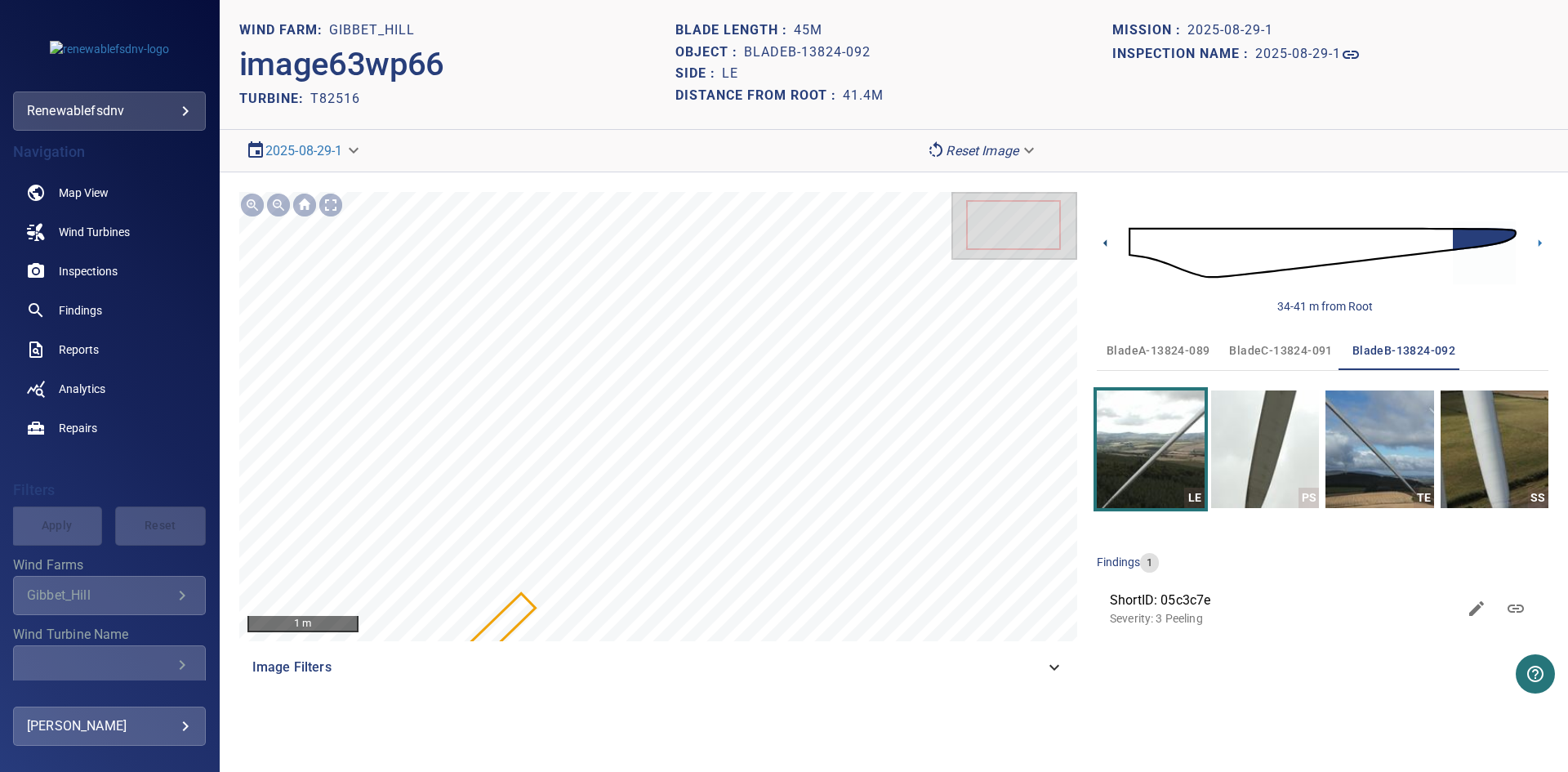
click at [1110, 238] on icon at bounding box center [1104, 242] width 17 height 17
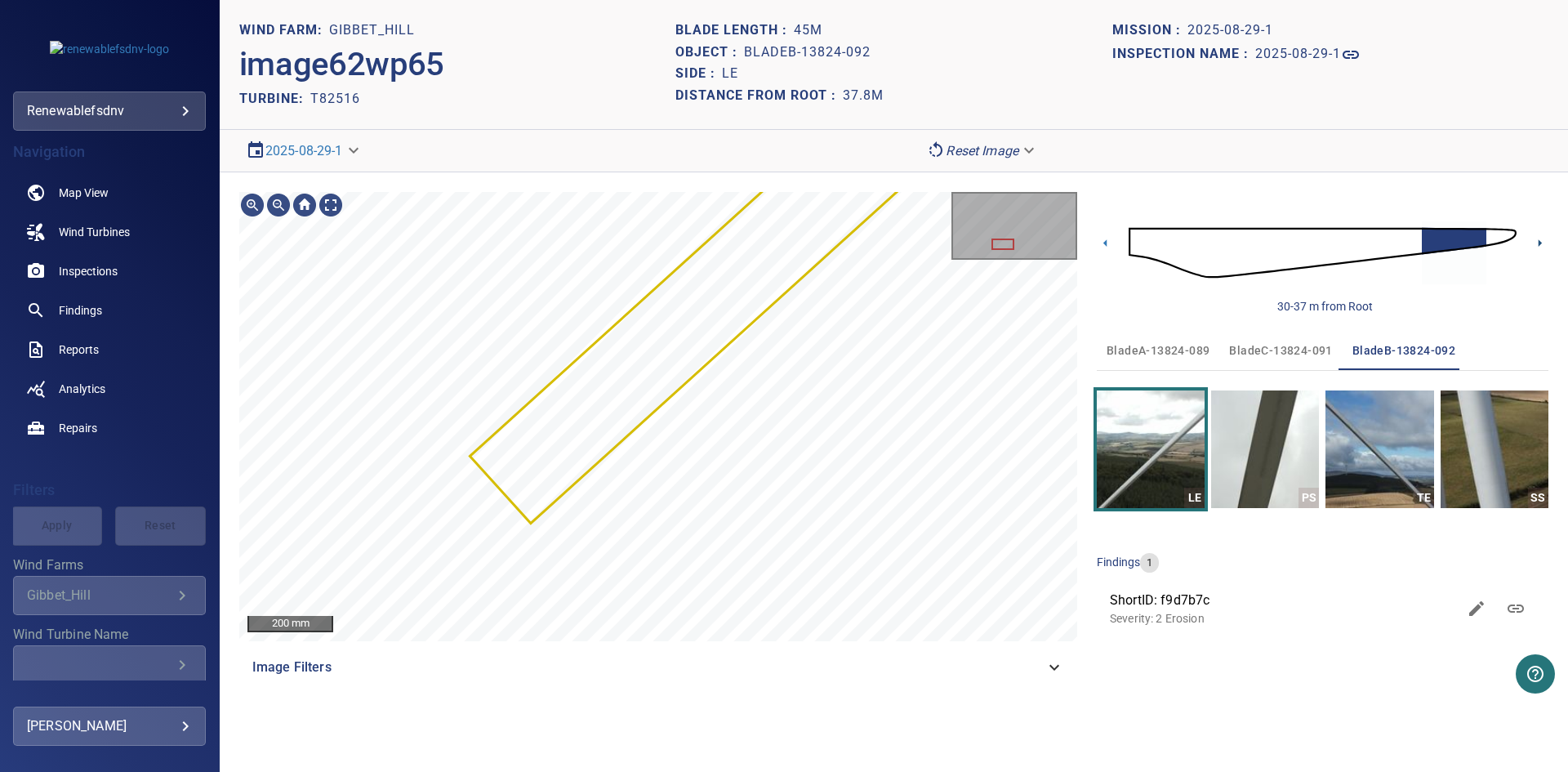
click at [1544, 241] on icon at bounding box center [1539, 242] width 17 height 17
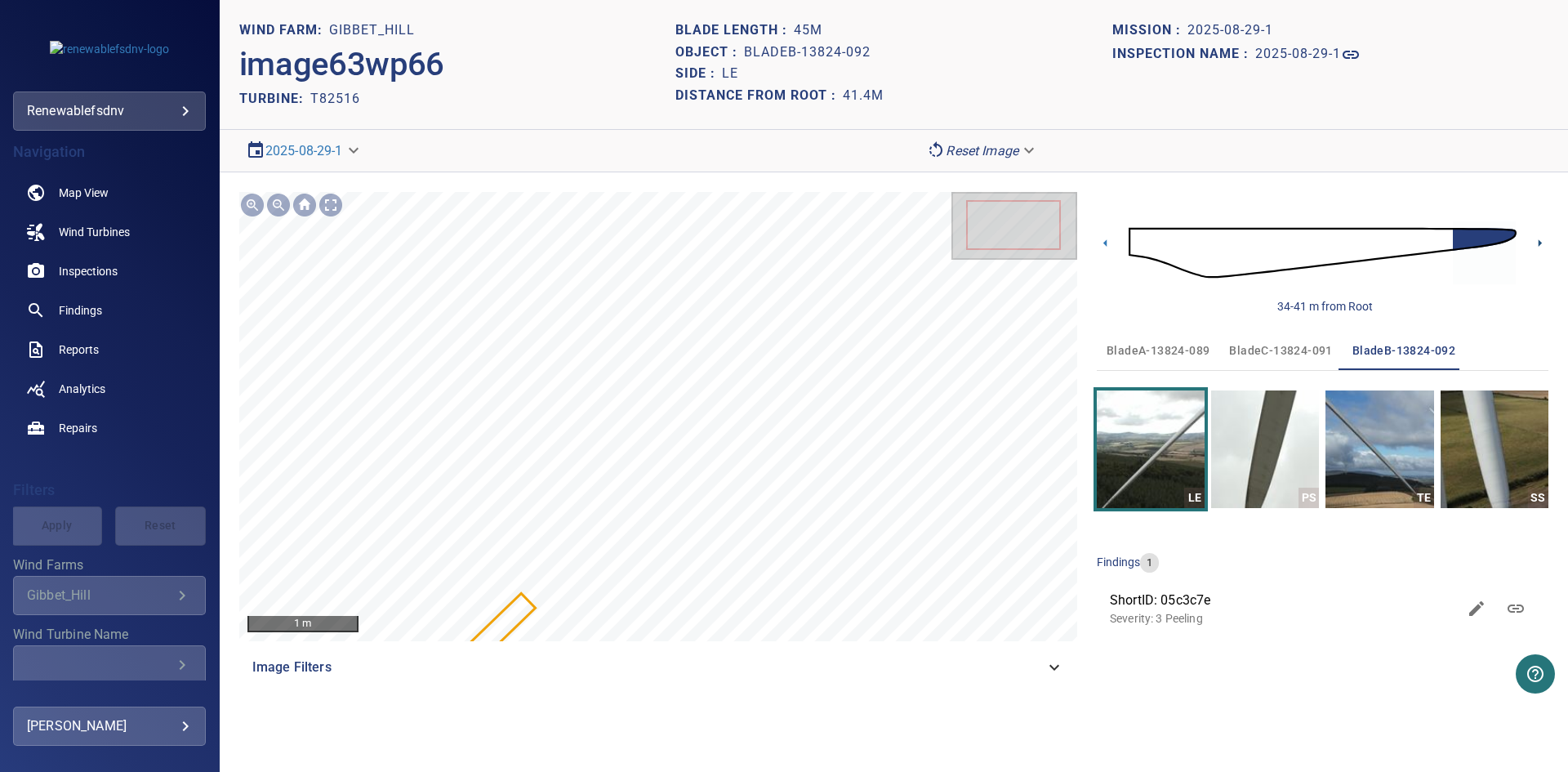
click at [1544, 243] on icon at bounding box center [1539, 242] width 17 height 17
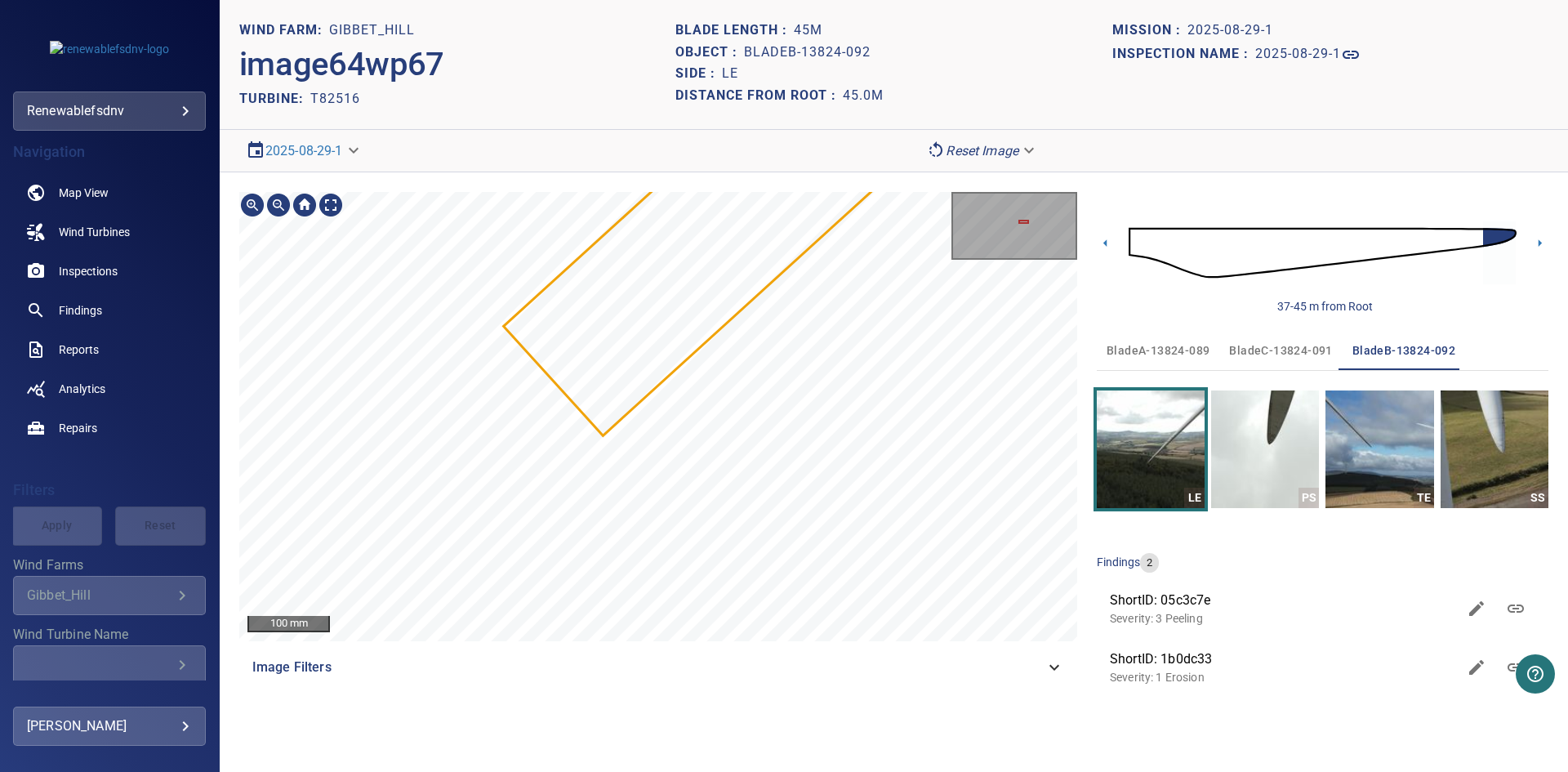
click at [1018, 153] on section "**********" at bounding box center [893, 386] width 1348 height 772
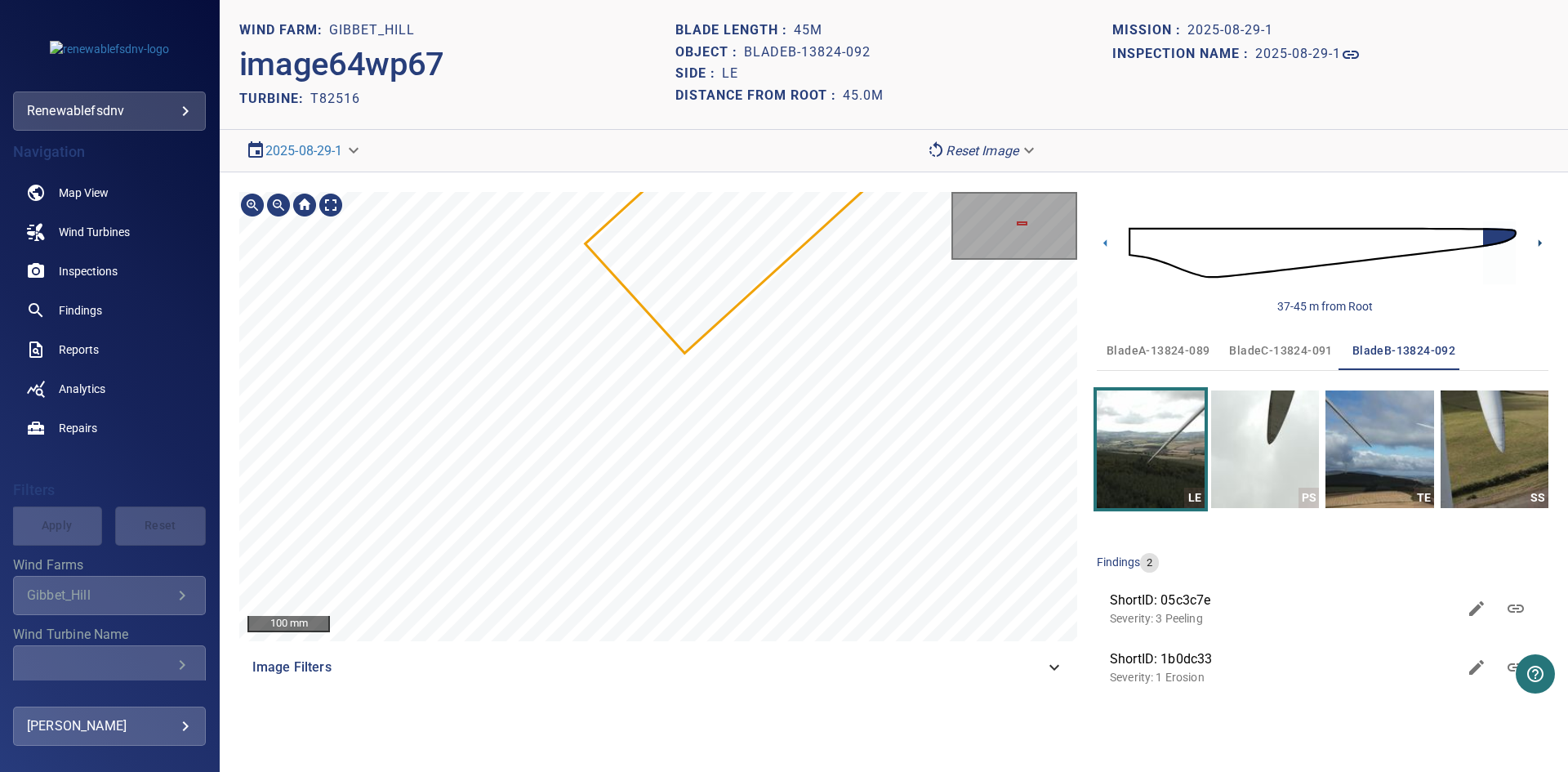
click at [1540, 243] on icon at bounding box center [1540, 243] width 4 height 7
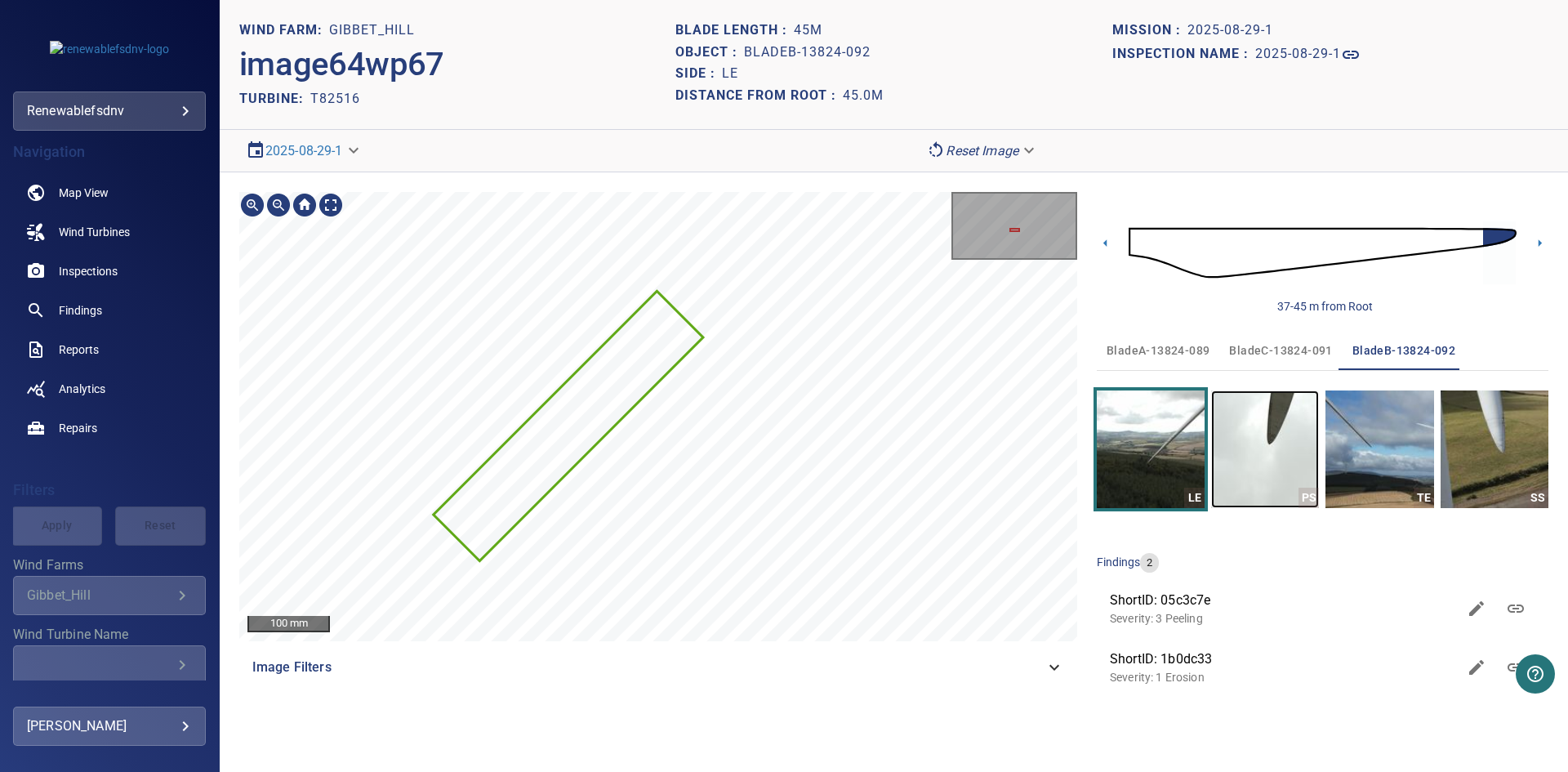
click at [1220, 465] on img "button" at bounding box center [1264, 449] width 108 height 117
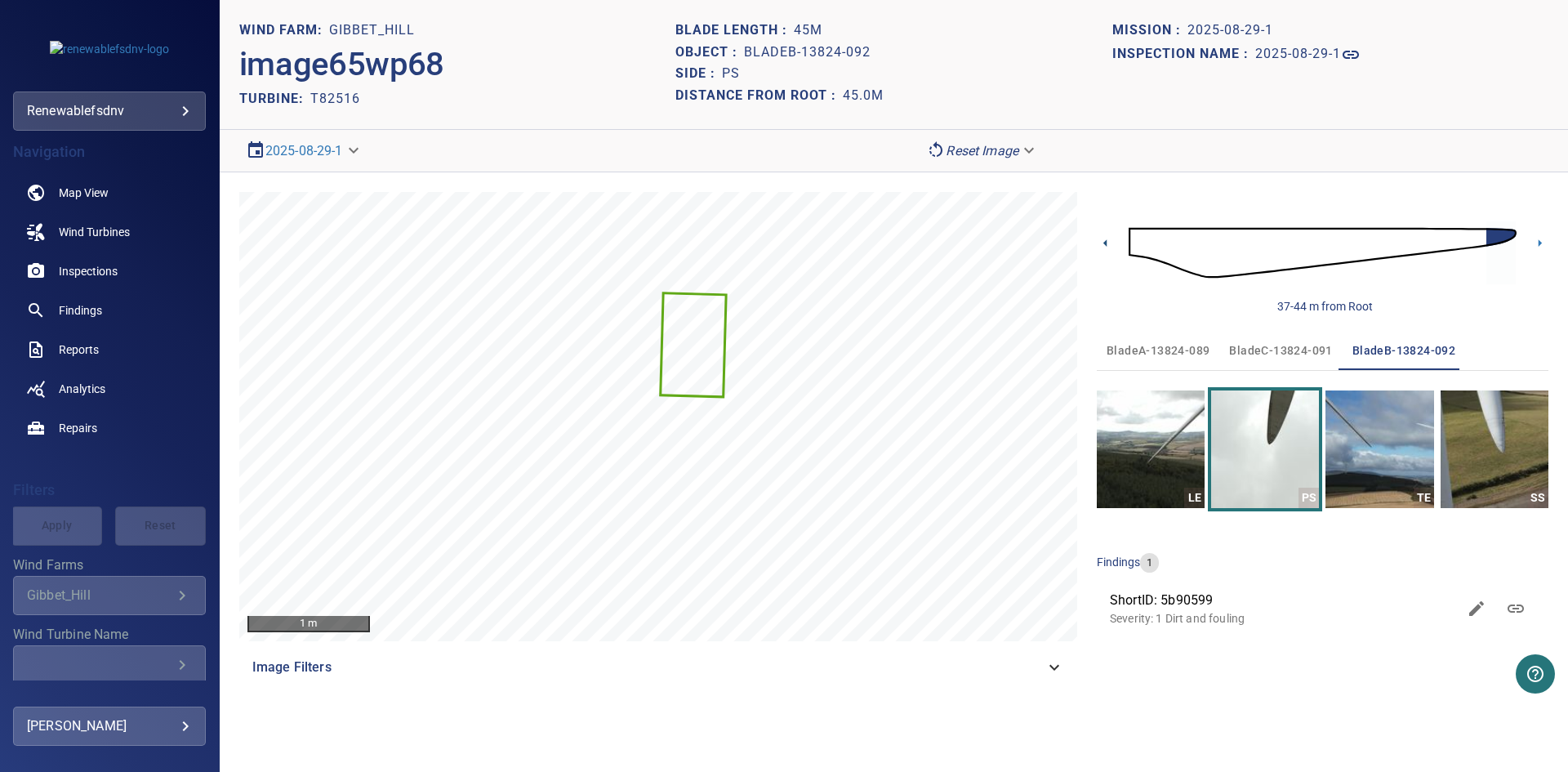
click at [1105, 245] on icon at bounding box center [1104, 243] width 4 height 7
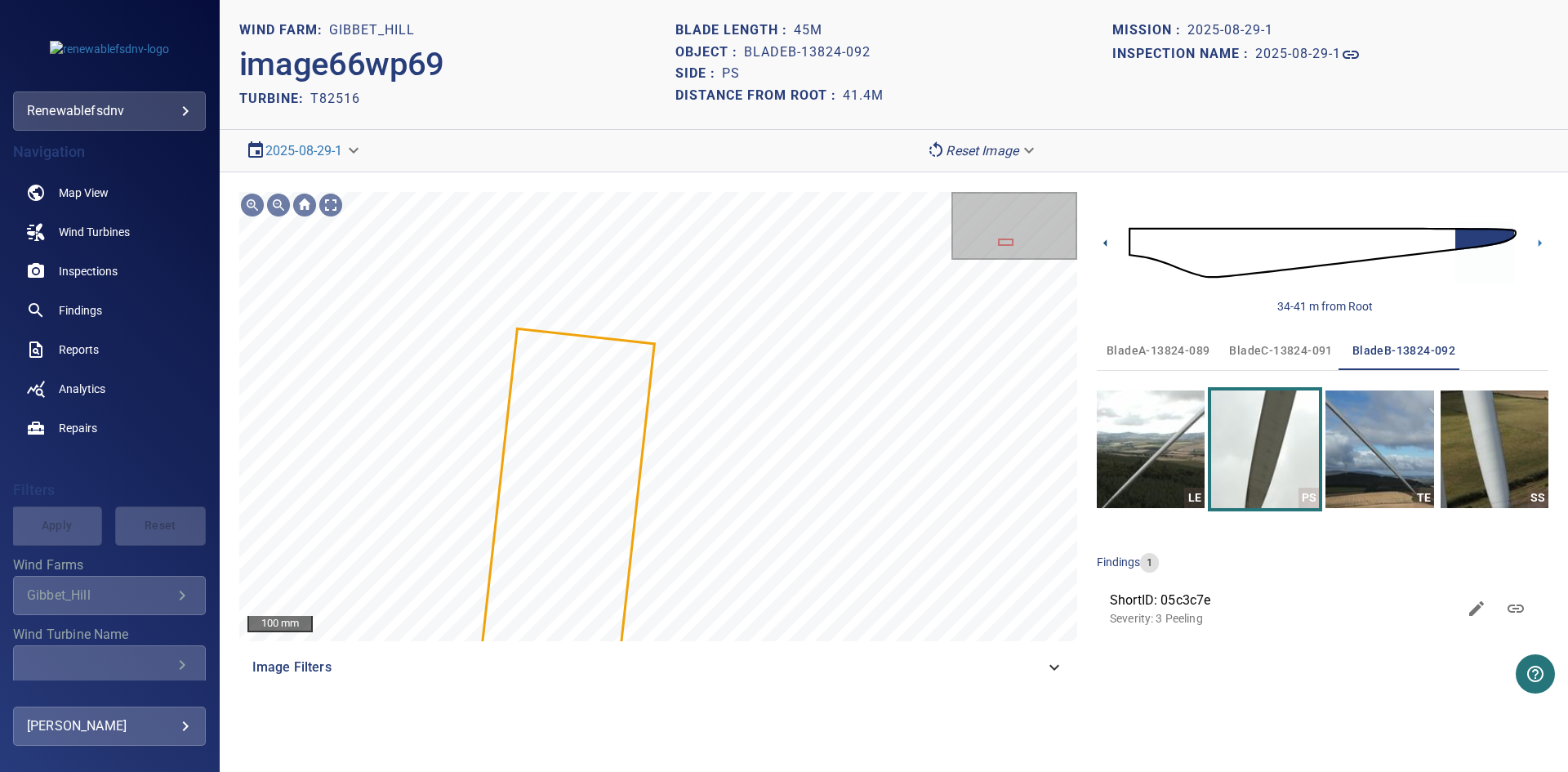
click at [1104, 244] on icon at bounding box center [1104, 243] width 4 height 7
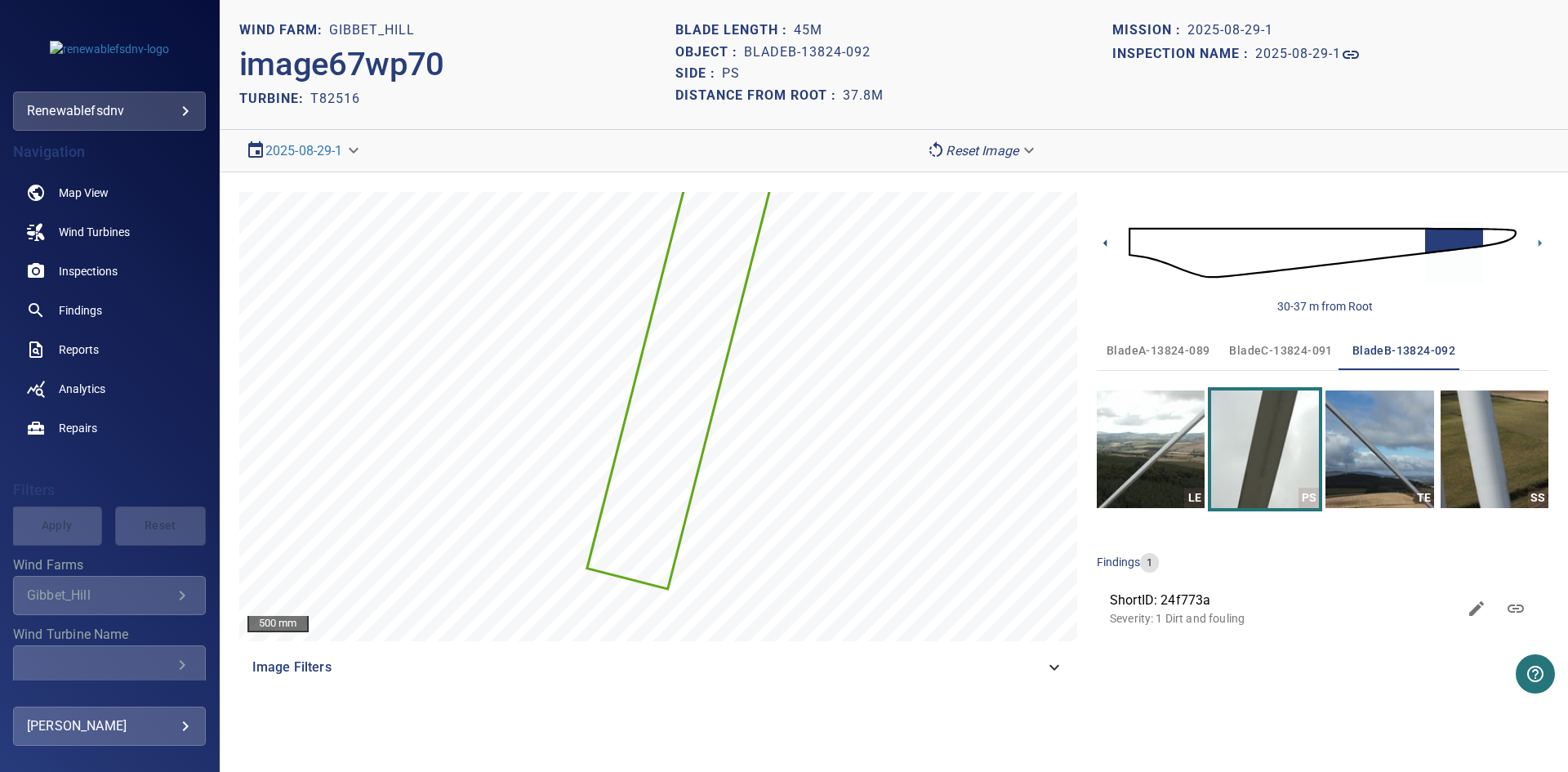
click at [1109, 245] on icon at bounding box center [1104, 242] width 17 height 17
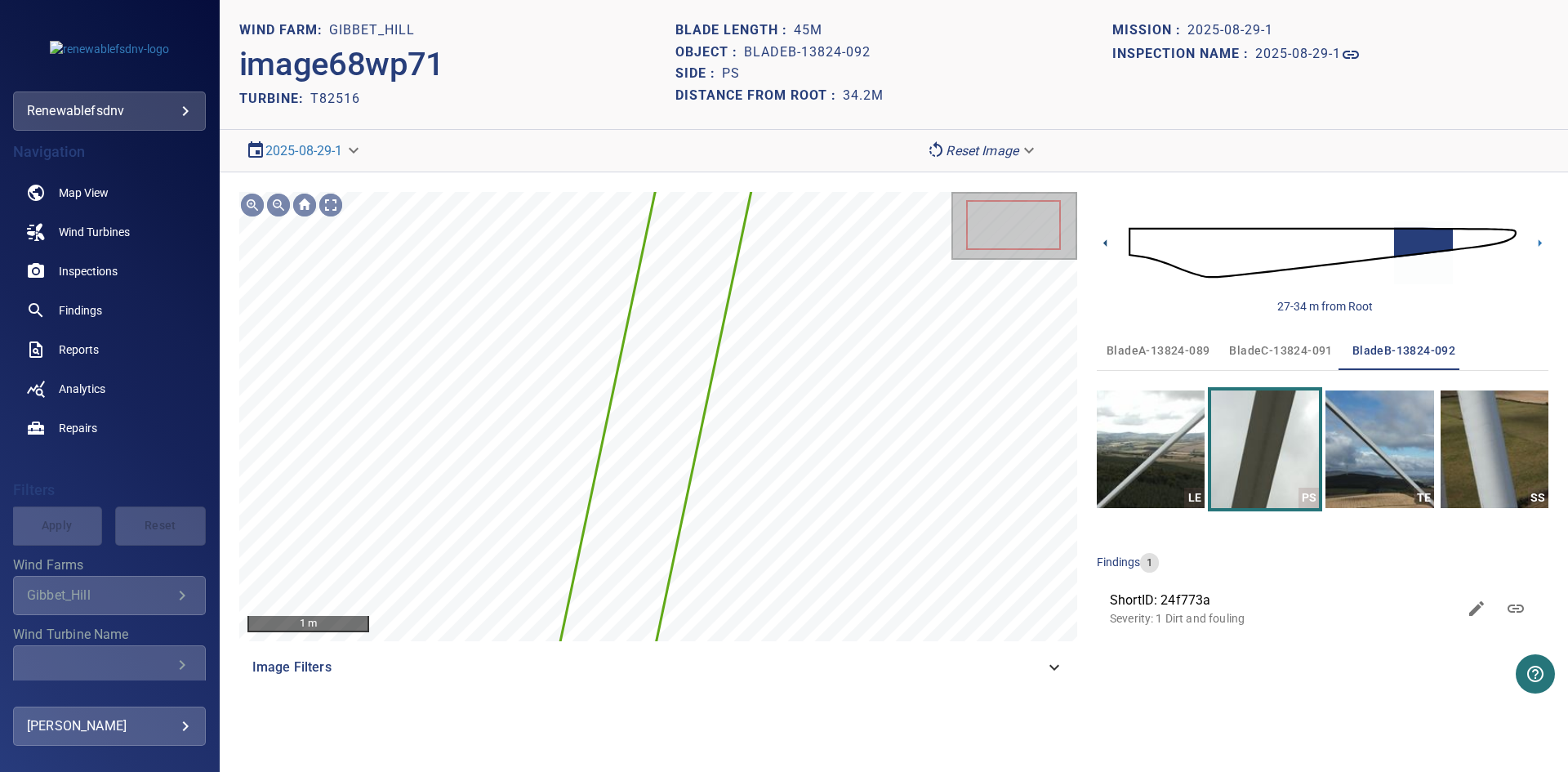
click at [1104, 242] on icon at bounding box center [1104, 242] width 17 height 17
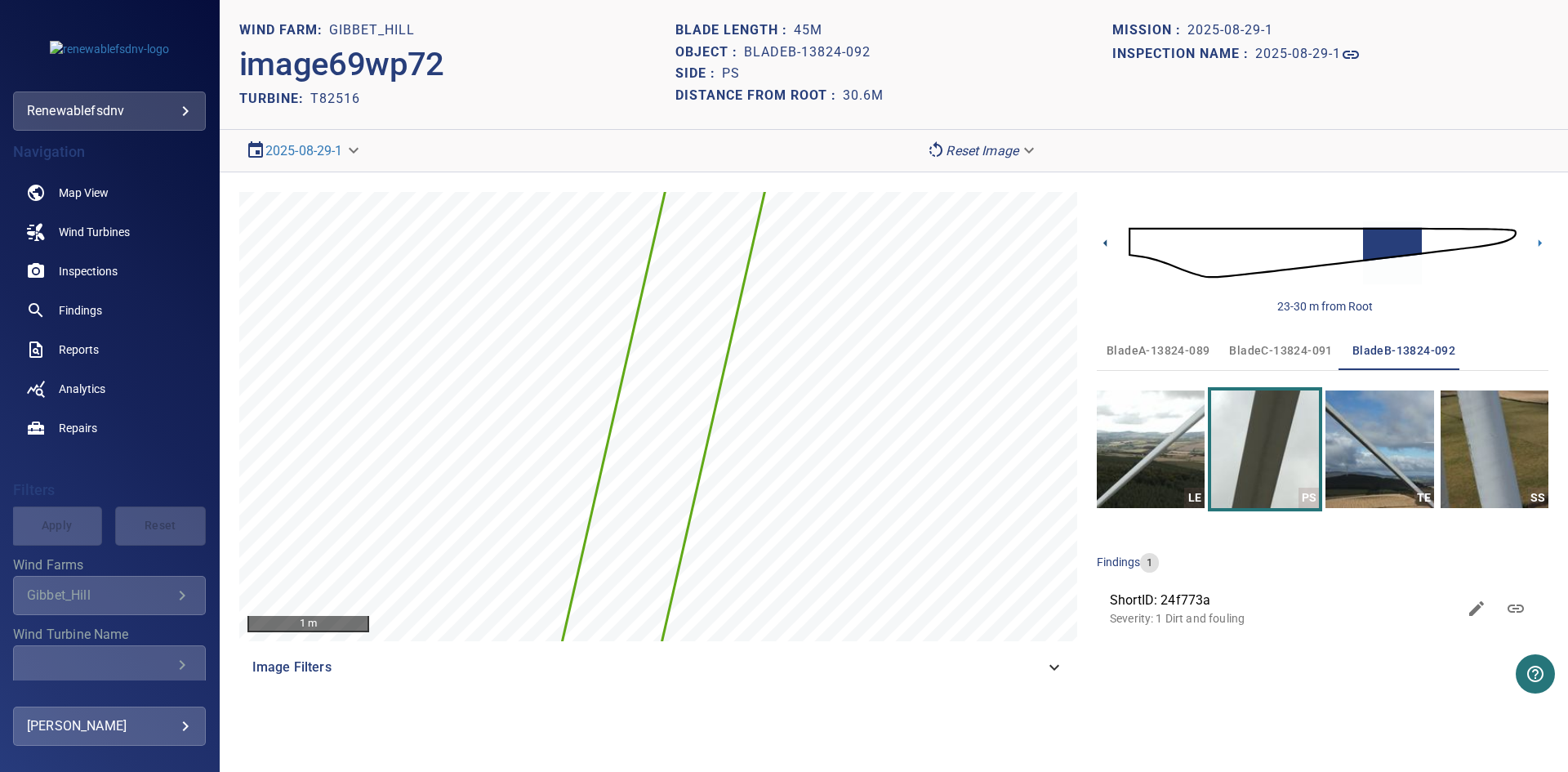
click at [1104, 242] on icon at bounding box center [1104, 242] width 17 height 17
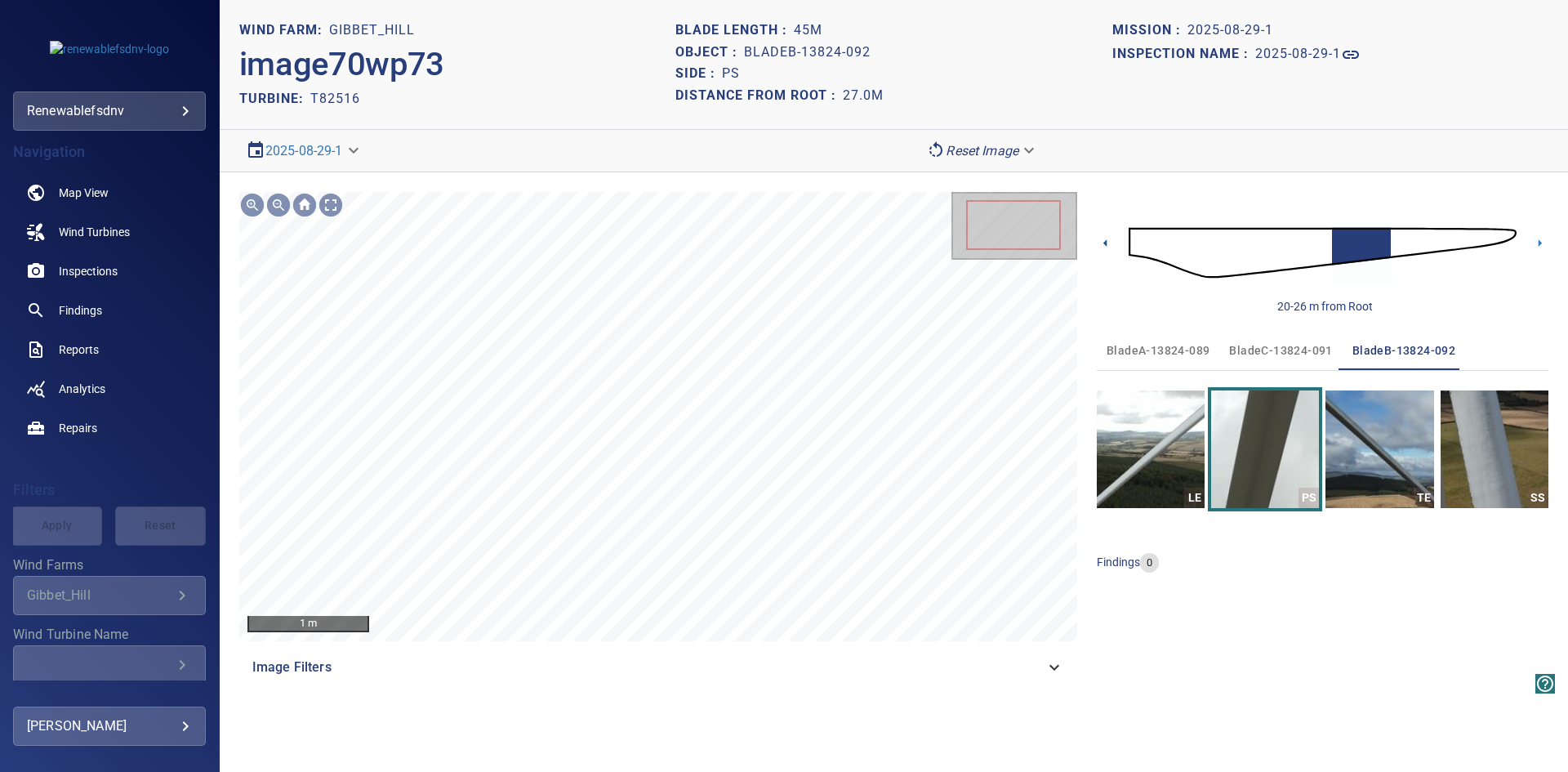
click at [1104, 242] on icon at bounding box center [1104, 242] width 17 height 17
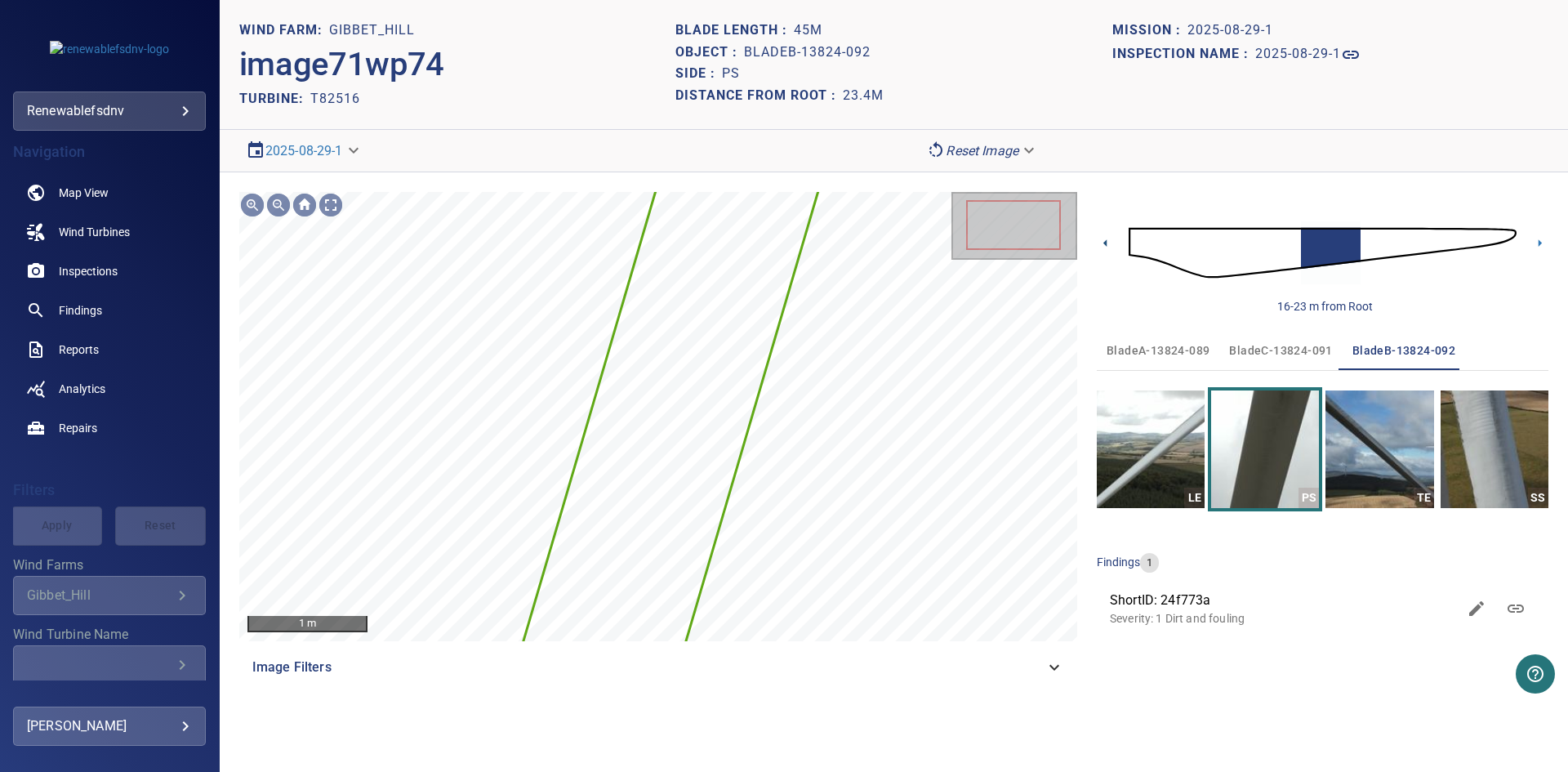
click at [1104, 242] on icon at bounding box center [1104, 242] width 17 height 17
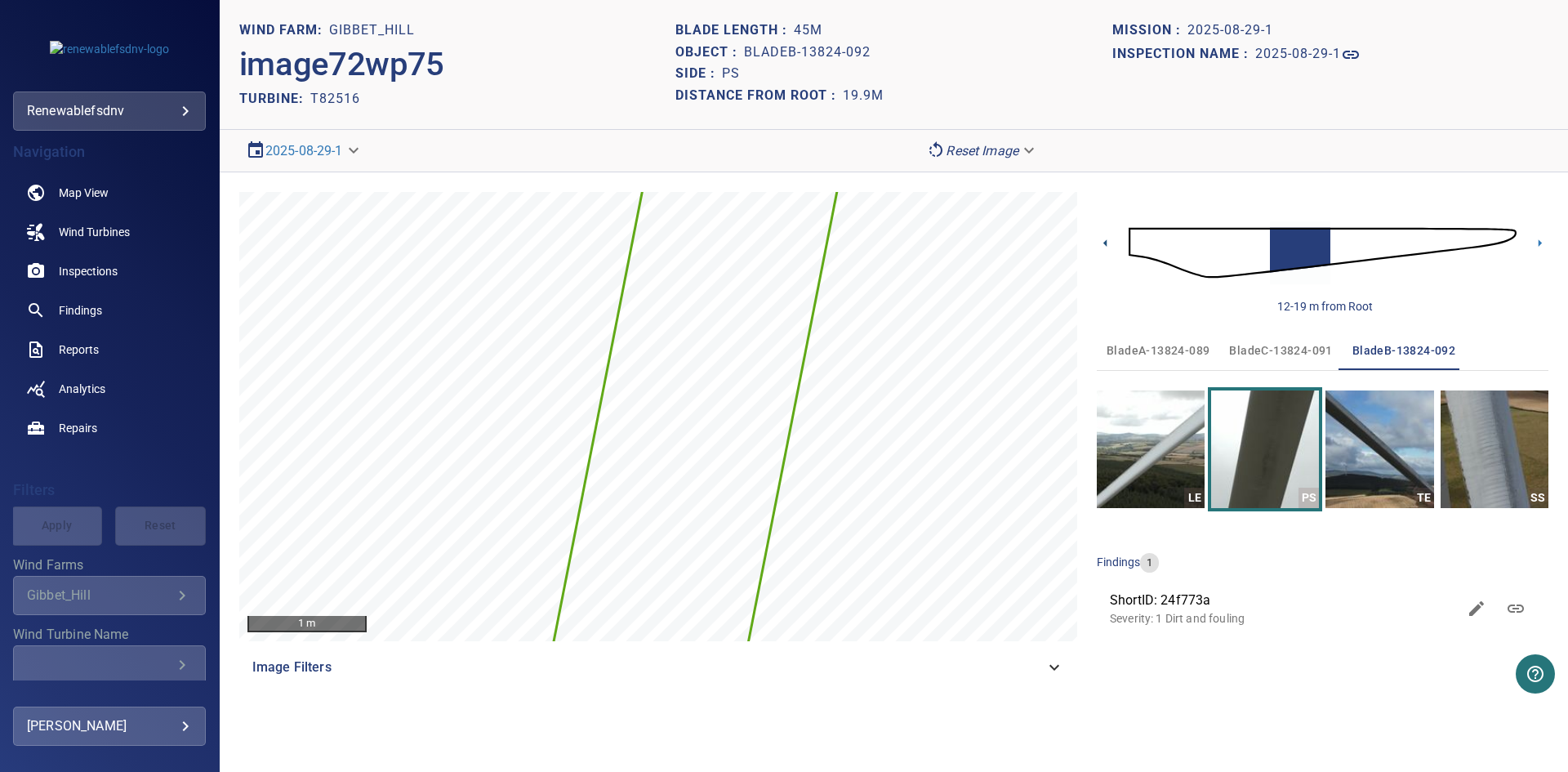
click at [1104, 242] on icon at bounding box center [1104, 242] width 17 height 17
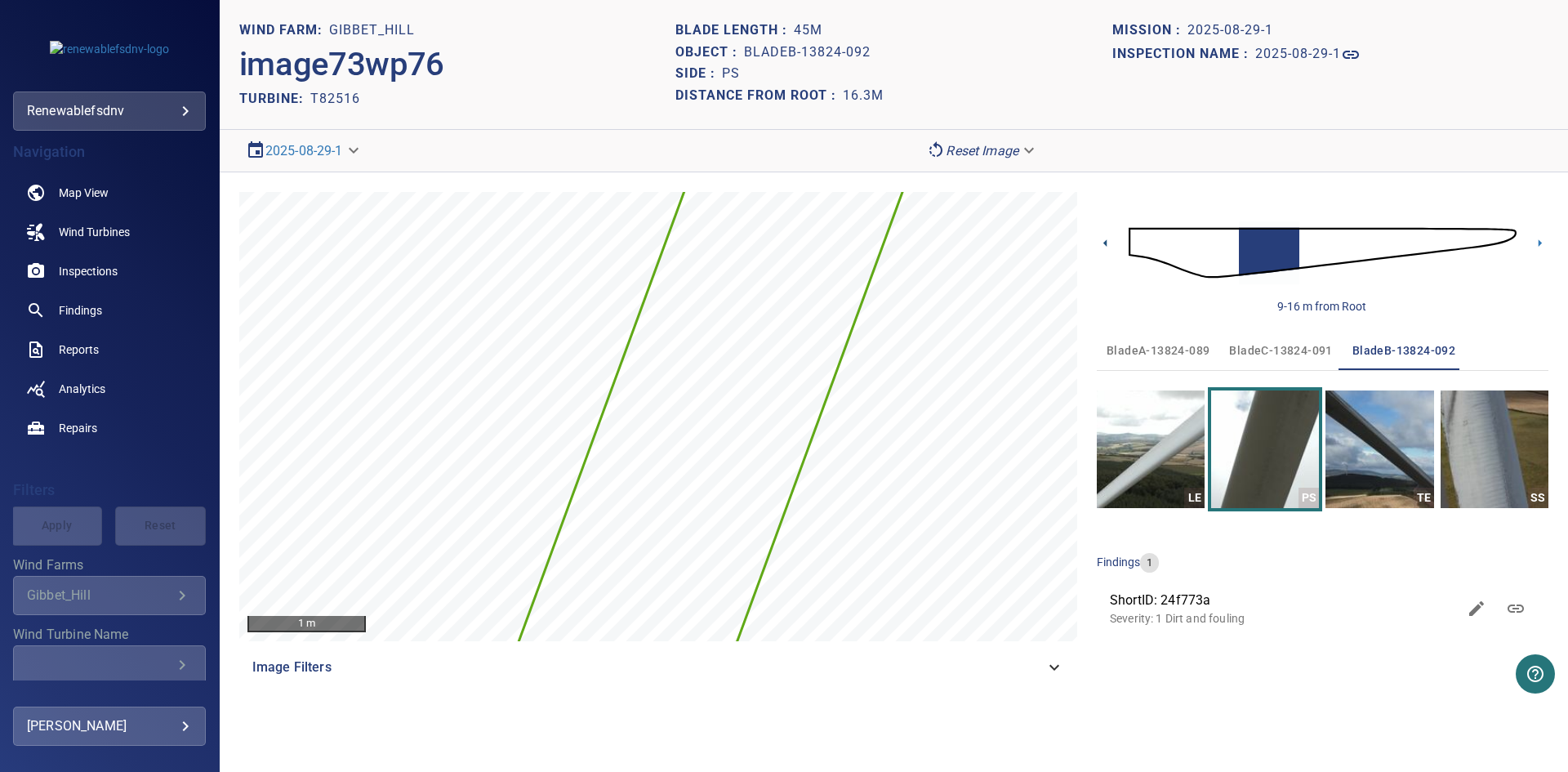
click at [1104, 242] on icon at bounding box center [1104, 242] width 17 height 17
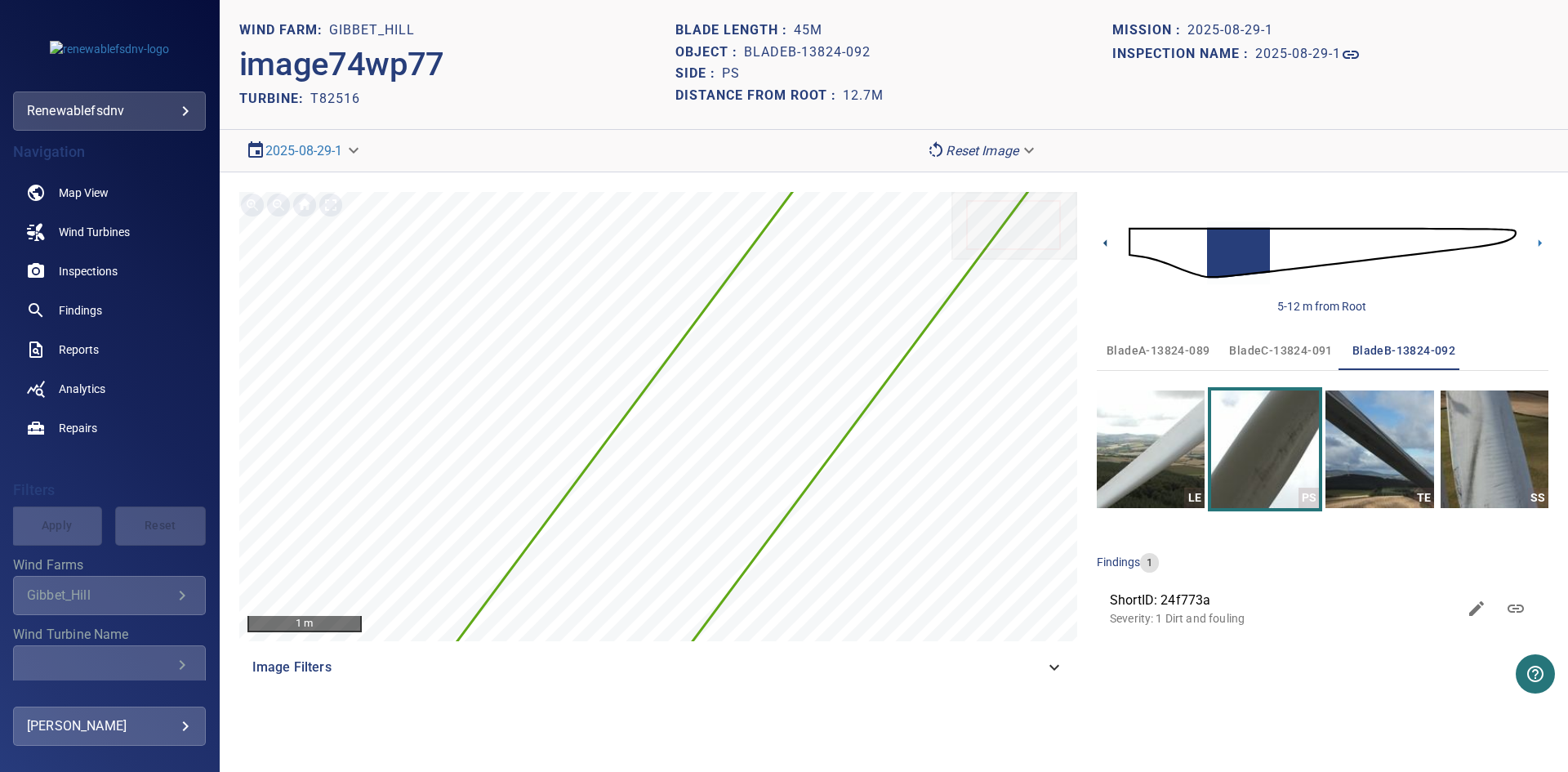
click at [1104, 242] on icon at bounding box center [1104, 242] width 17 height 17
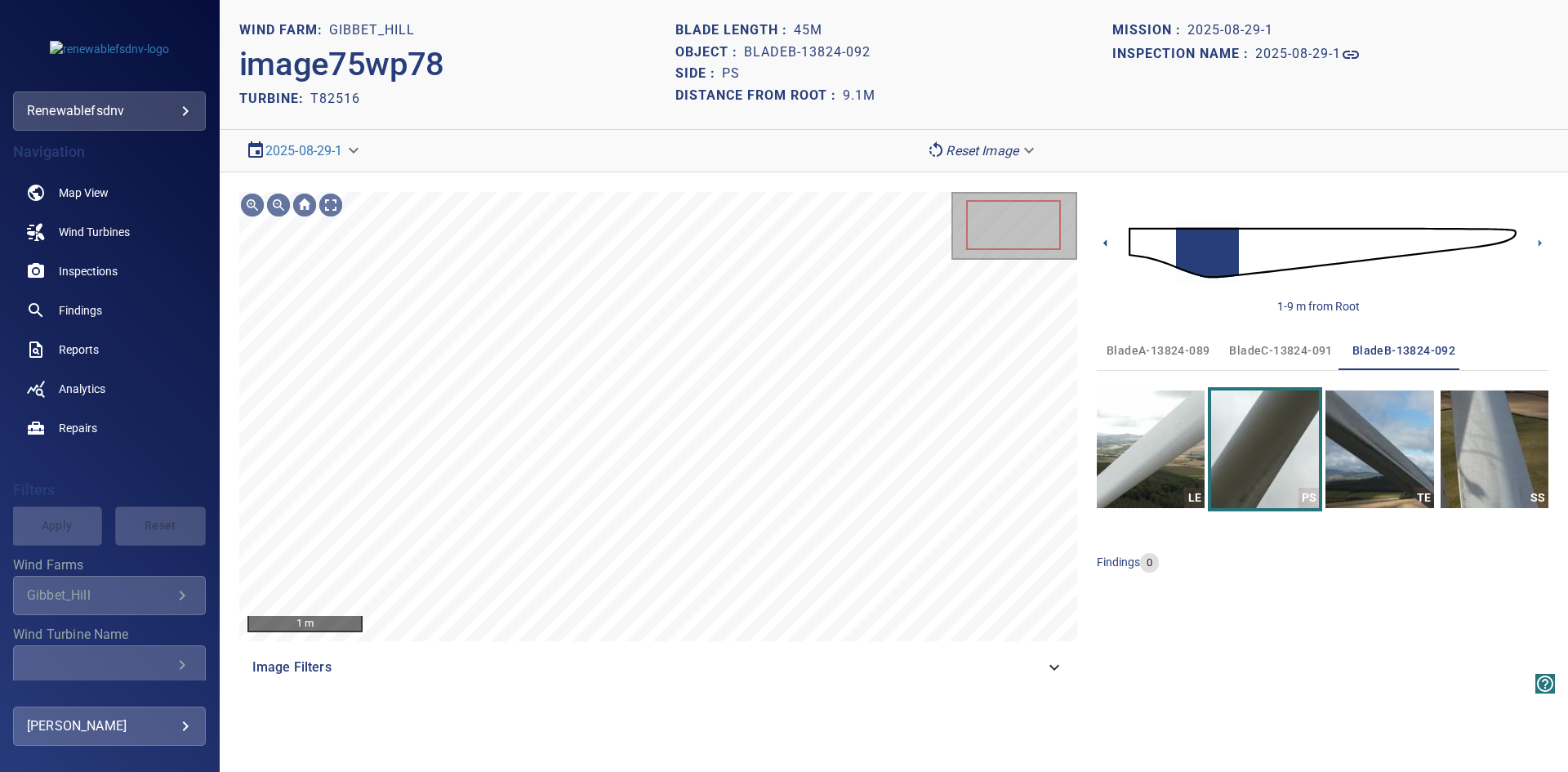
click at [1104, 242] on icon at bounding box center [1104, 242] width 17 height 17
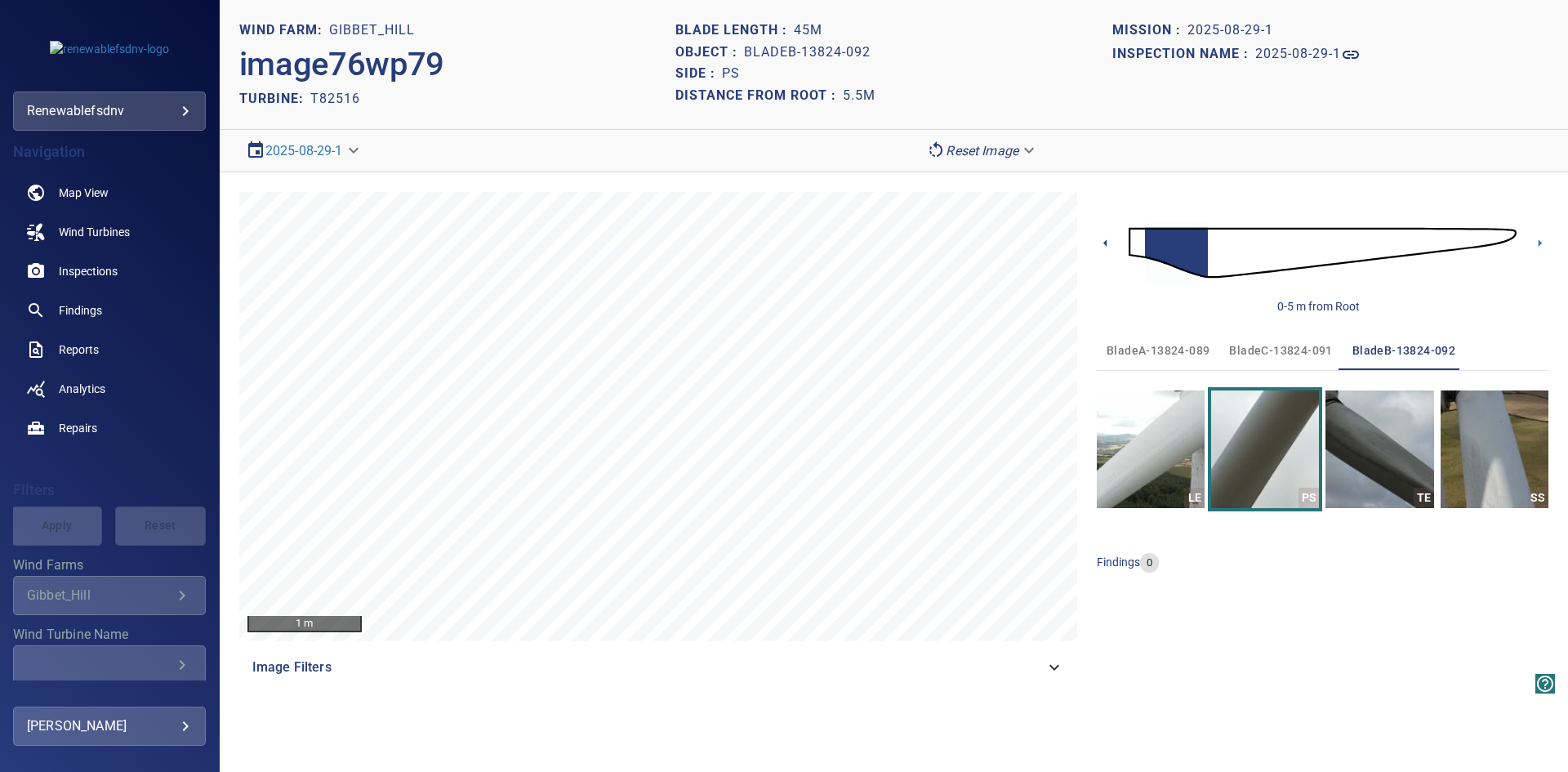
click at [1104, 242] on icon at bounding box center [1104, 242] width 17 height 17
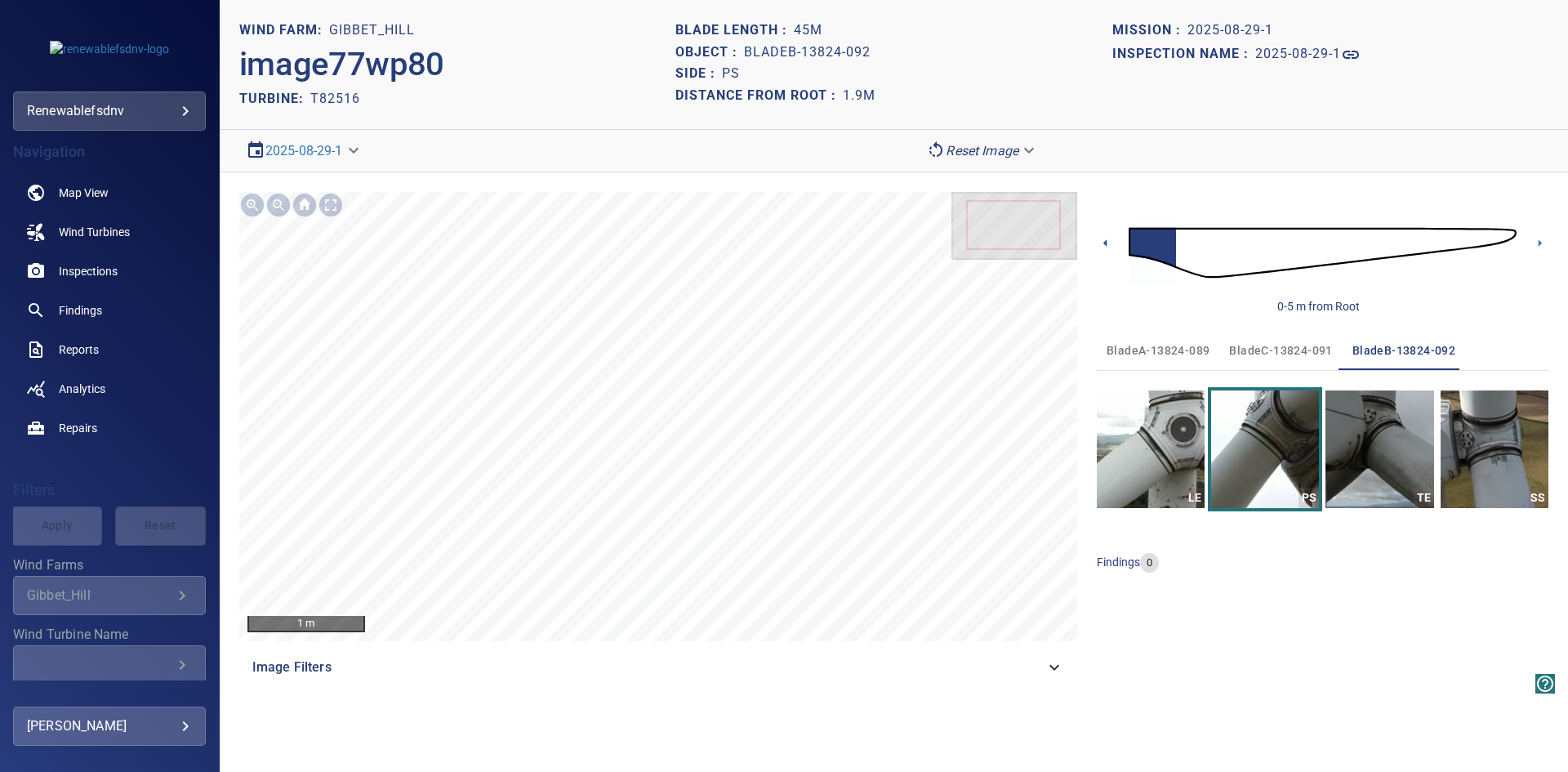
click at [1104, 242] on icon at bounding box center [1104, 242] width 17 height 17
click at [1371, 443] on img "button" at bounding box center [1379, 449] width 108 height 117
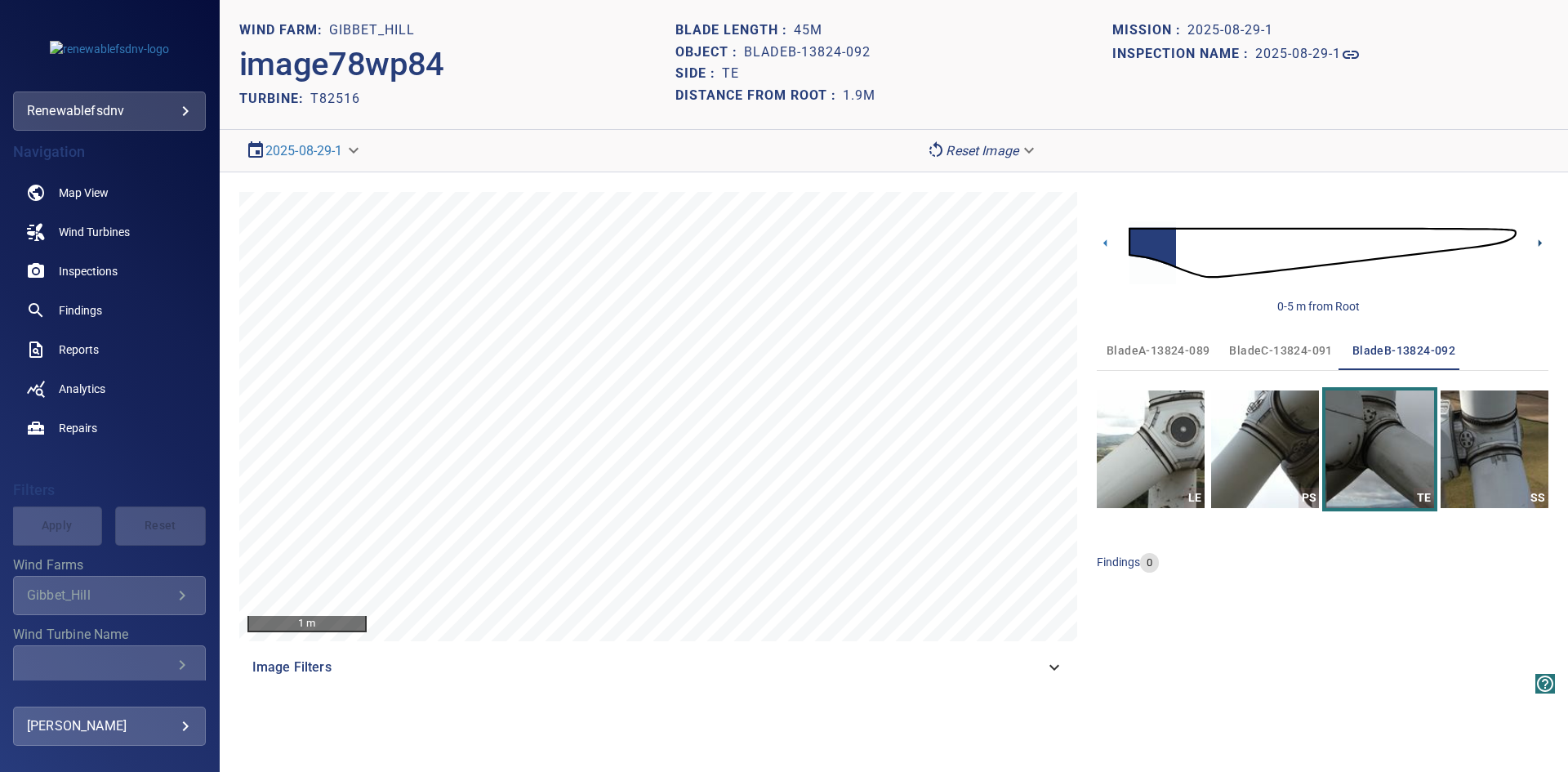
click at [1538, 243] on icon at bounding box center [1540, 243] width 4 height 7
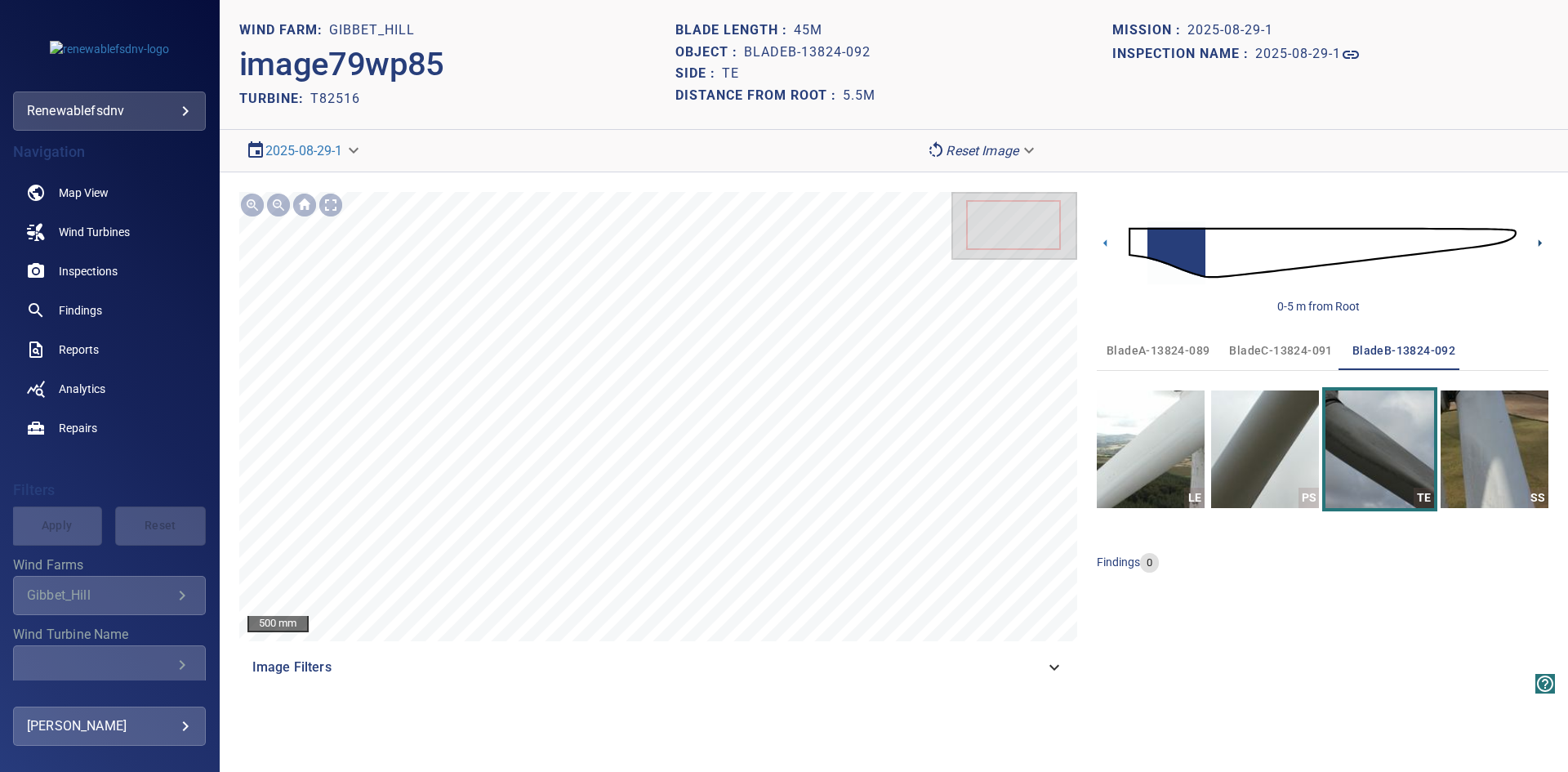
click at [1538, 243] on icon at bounding box center [1540, 243] width 4 height 7
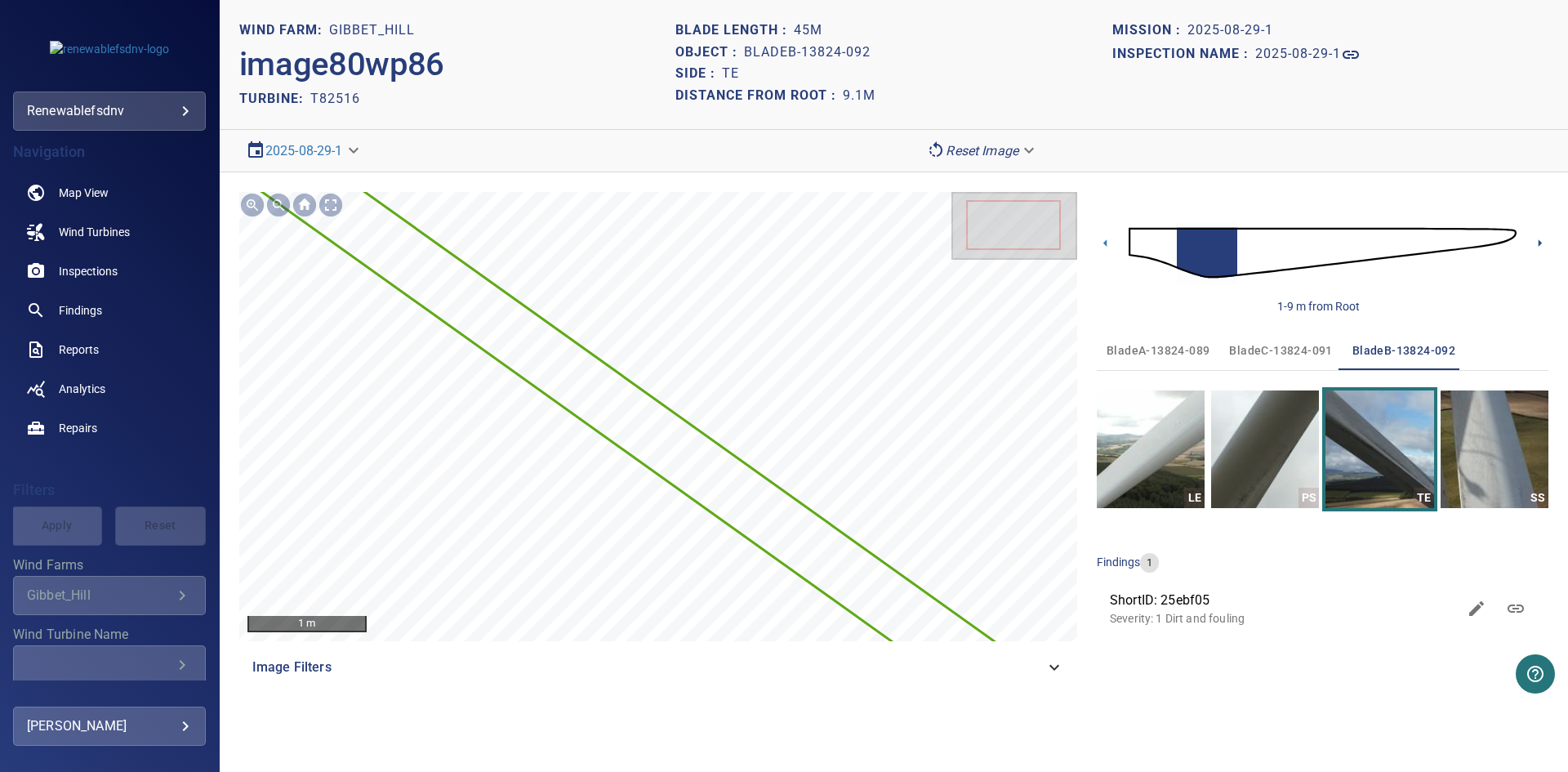
click at [1538, 243] on icon at bounding box center [1540, 243] width 4 height 7
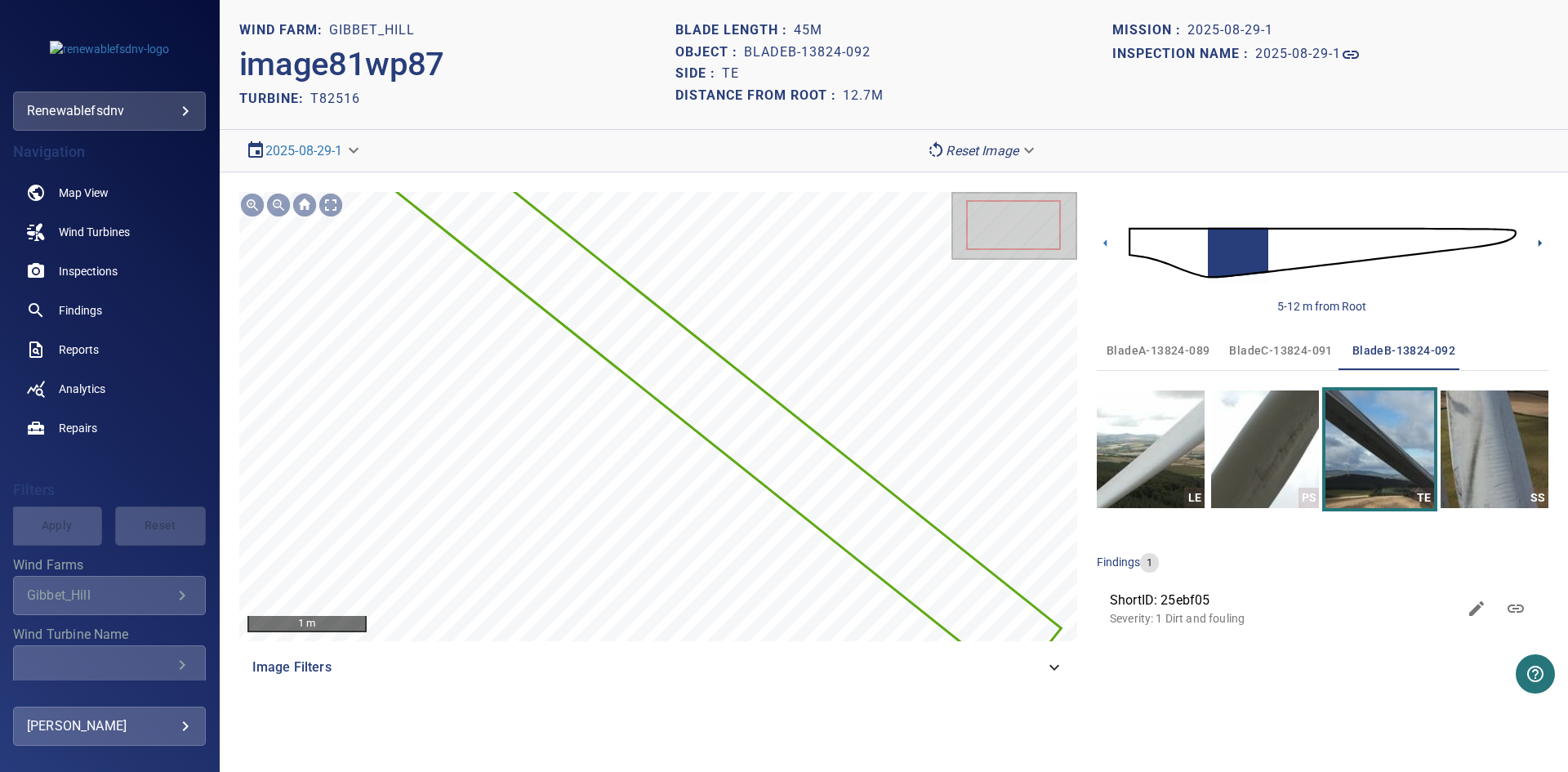
click at [1538, 243] on icon at bounding box center [1540, 243] width 4 height 7
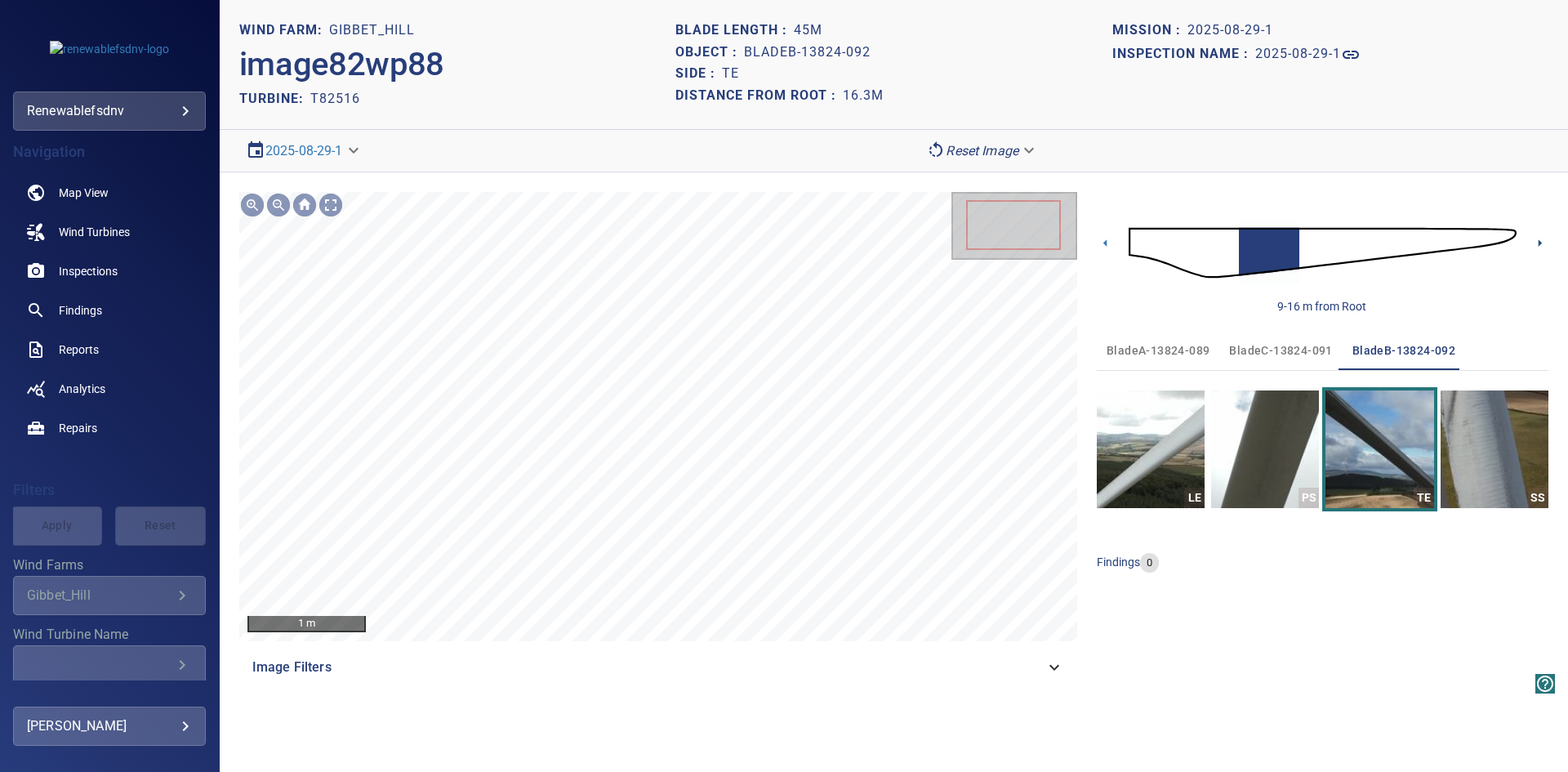
click at [1538, 243] on icon at bounding box center [1540, 243] width 4 height 7
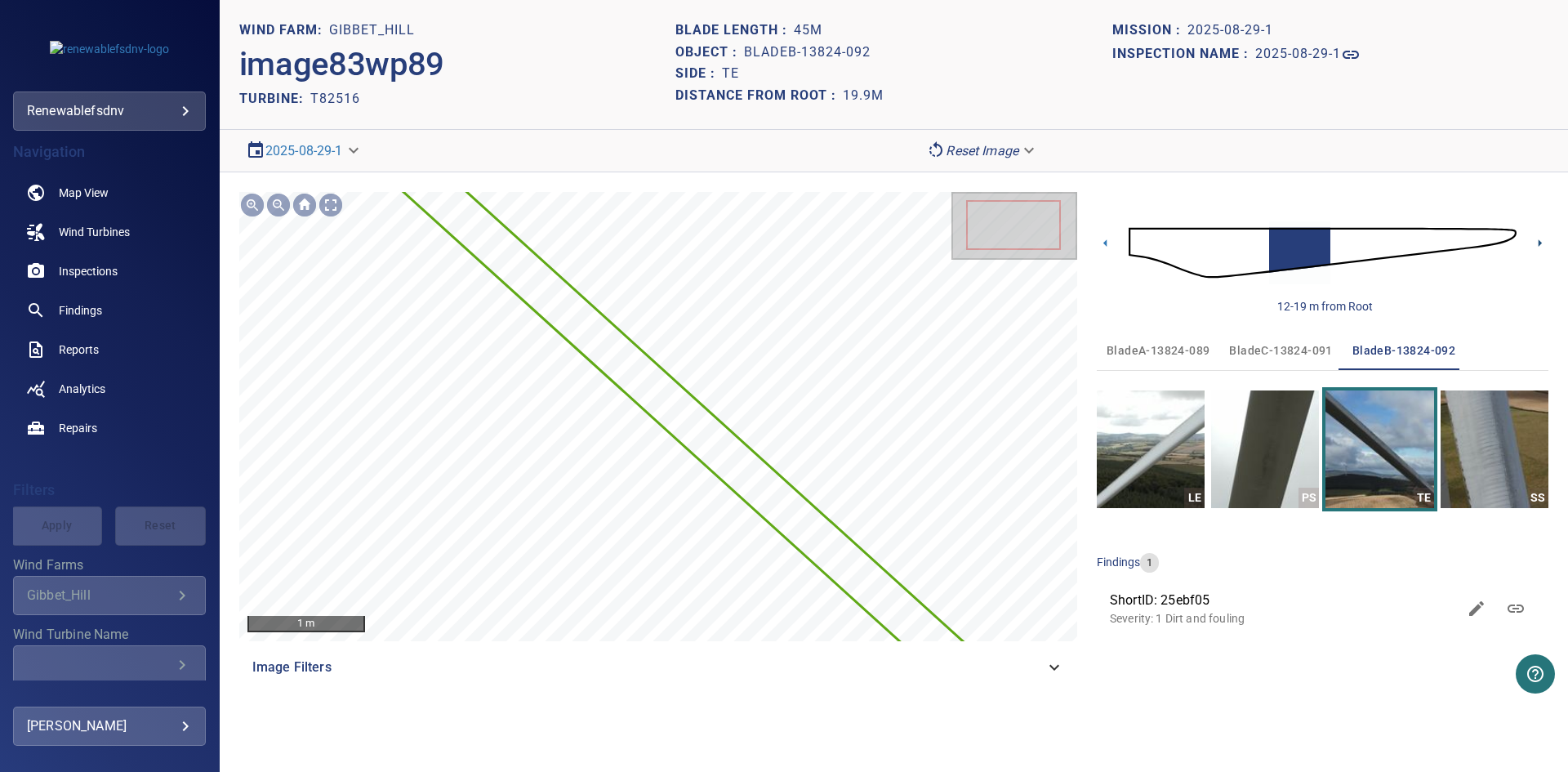
click at [1538, 243] on icon at bounding box center [1540, 243] width 4 height 7
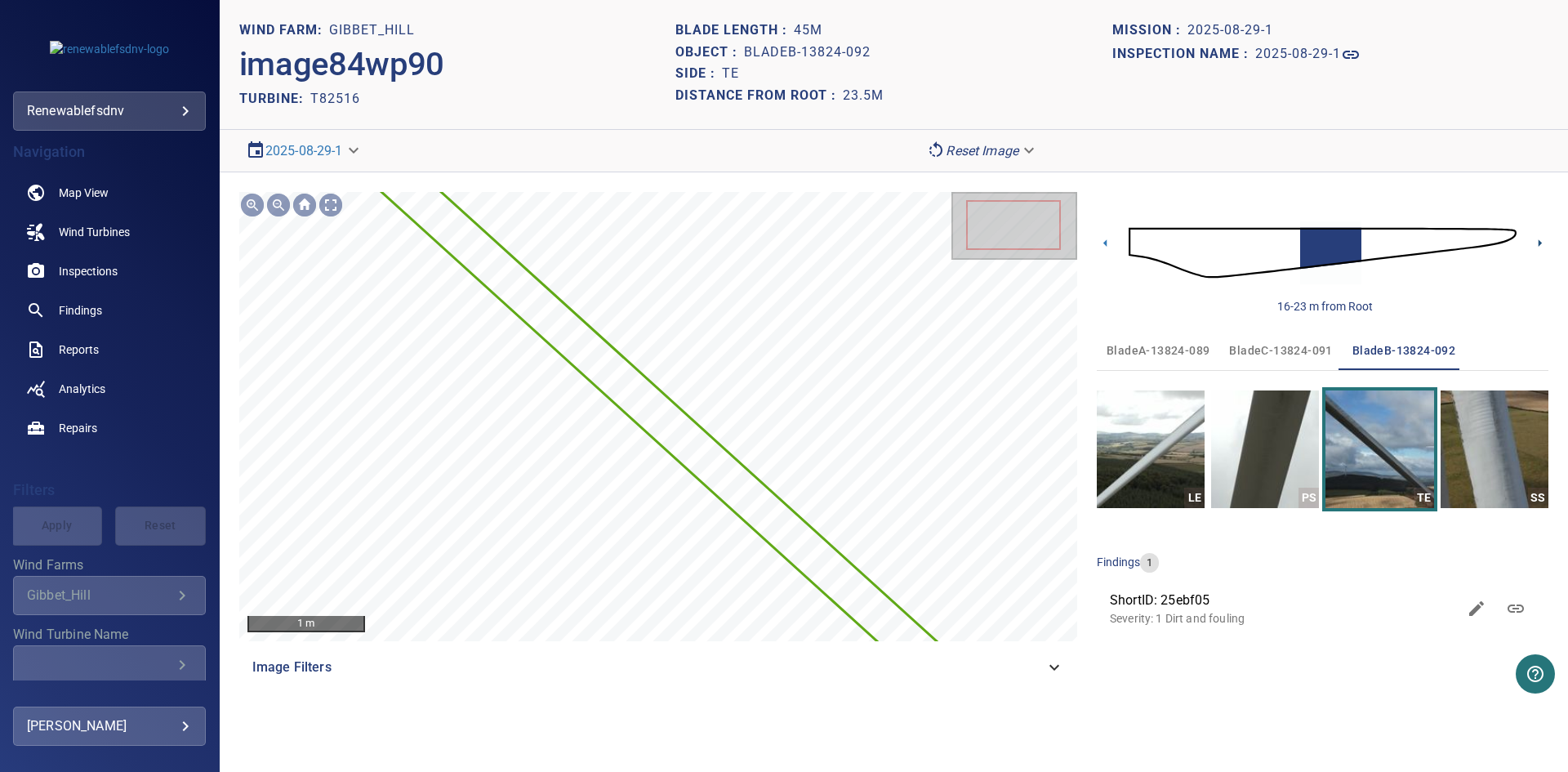
click at [1538, 243] on icon at bounding box center [1540, 243] width 4 height 7
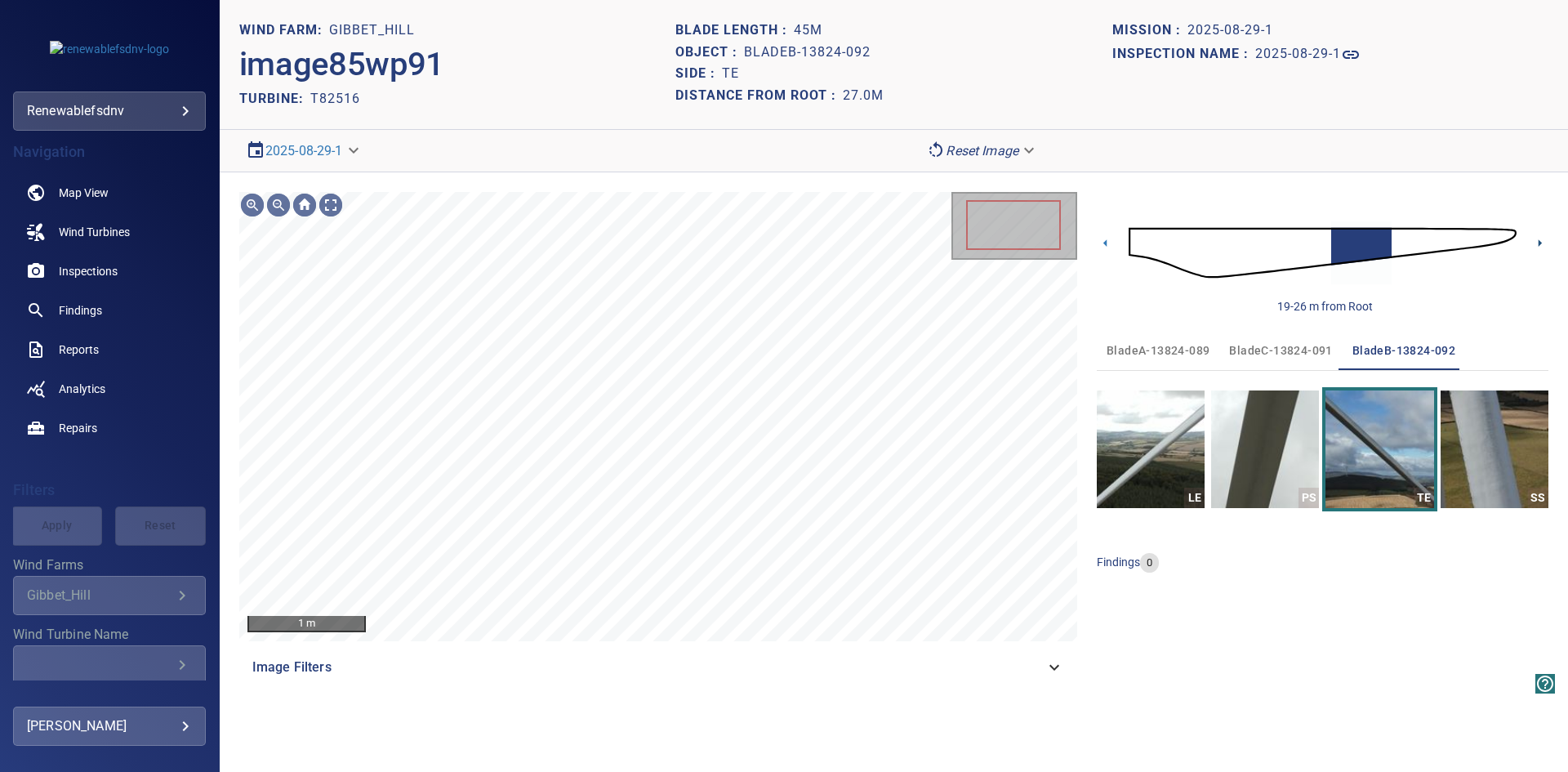
click at [1538, 243] on icon at bounding box center [1540, 243] width 4 height 7
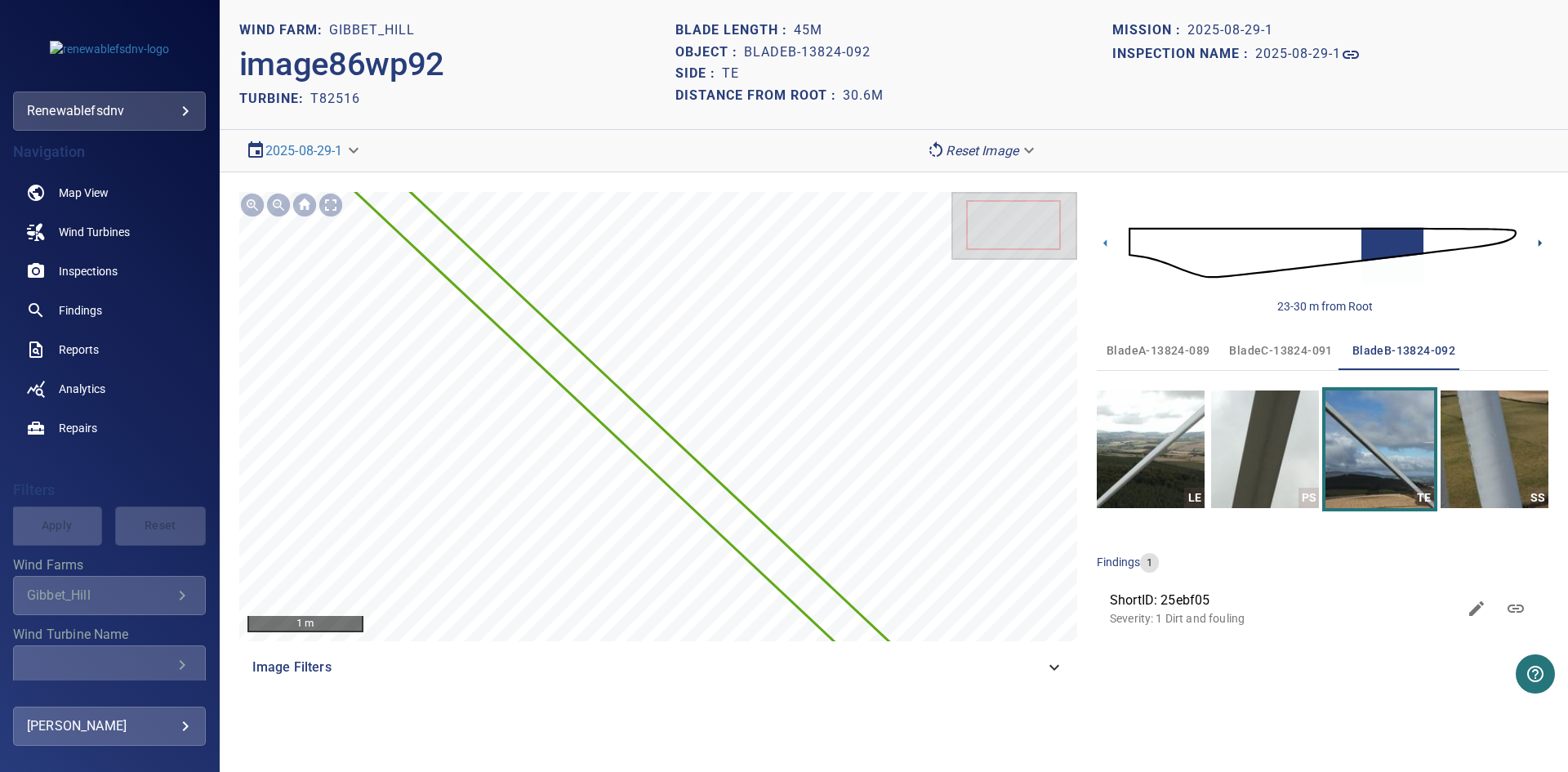
click at [1538, 243] on icon at bounding box center [1540, 243] width 4 height 7
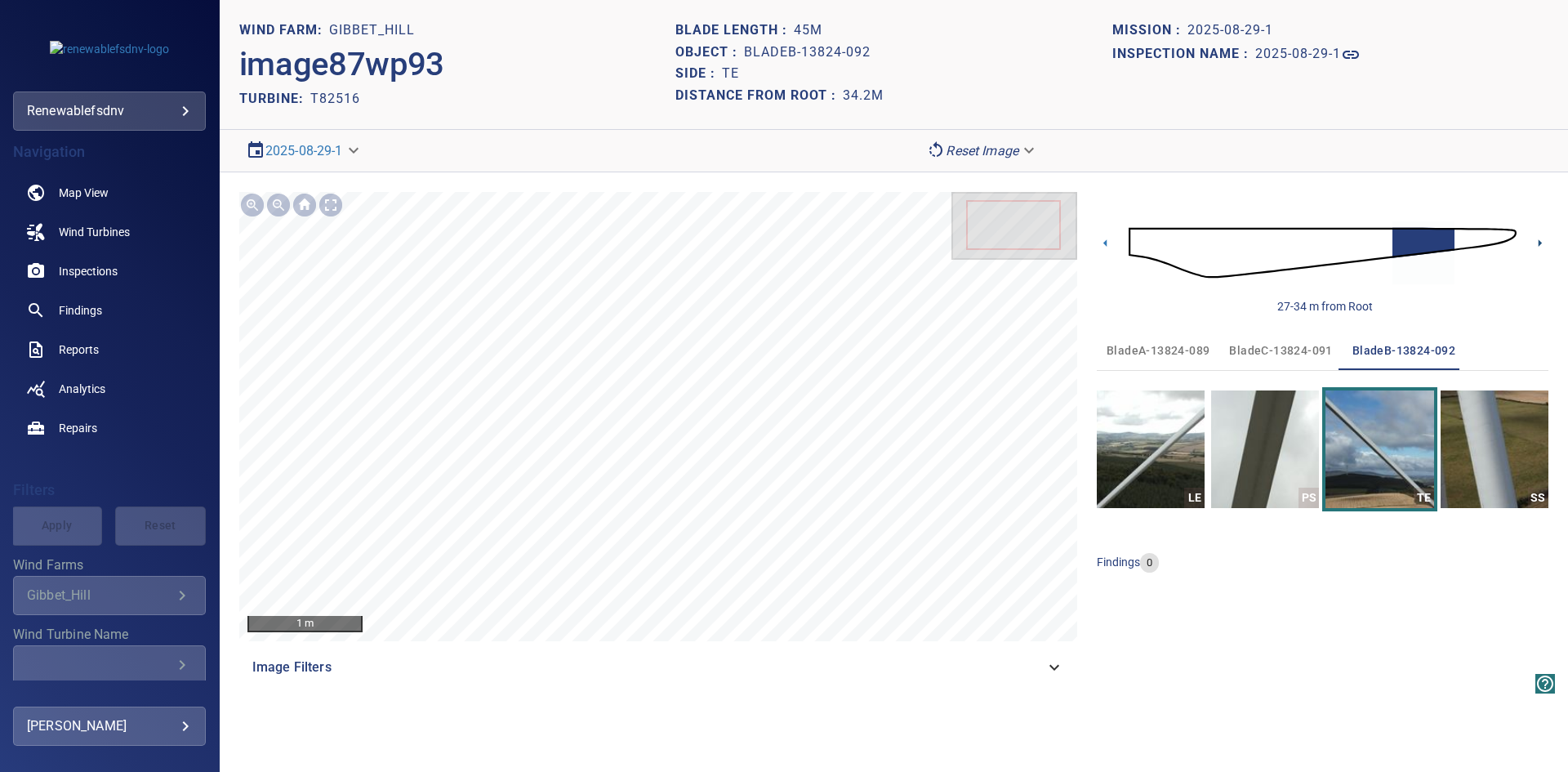
click at [1538, 243] on icon at bounding box center [1540, 243] width 4 height 7
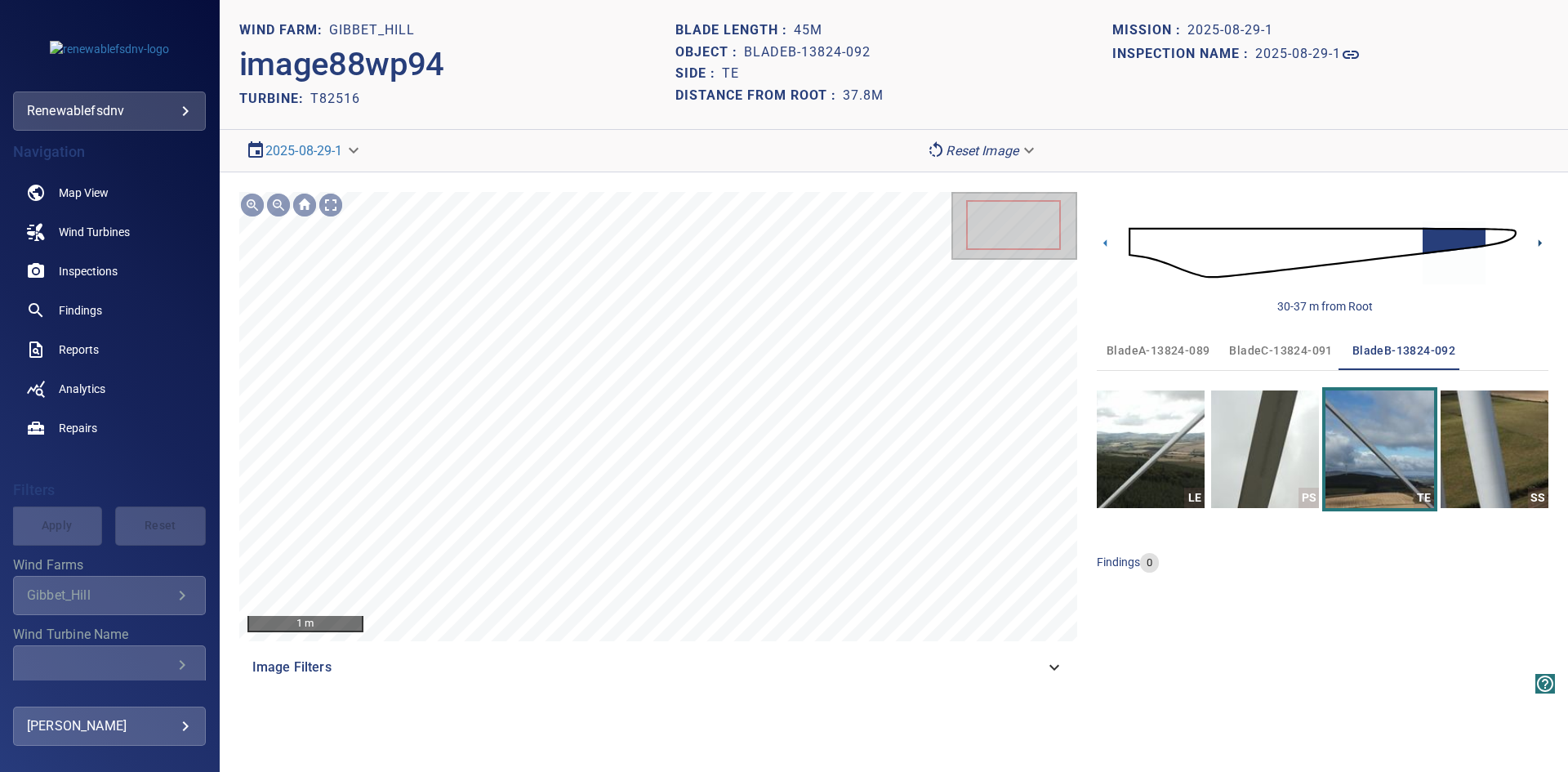
click at [1538, 243] on icon at bounding box center [1540, 243] width 4 height 7
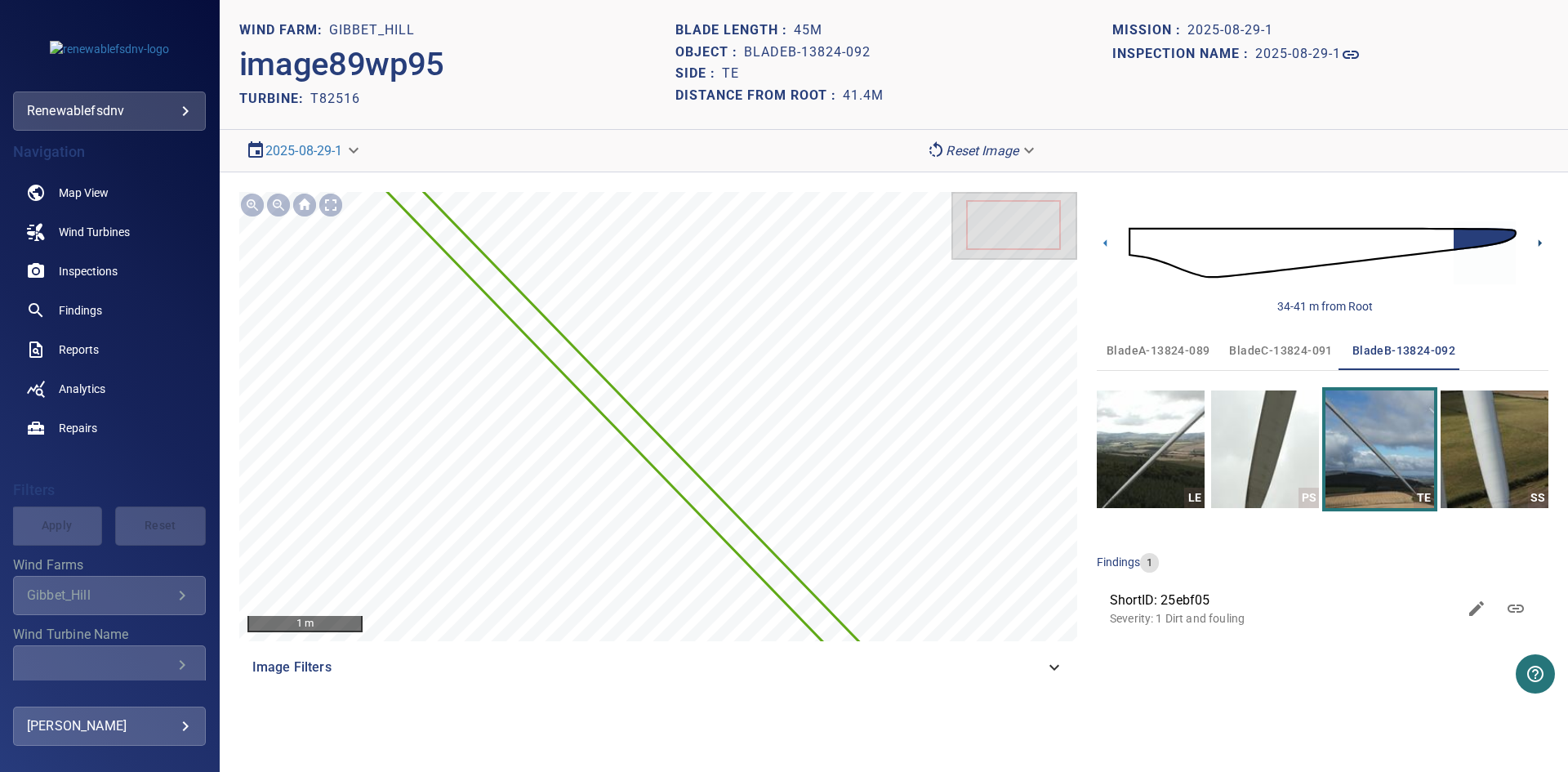
click at [1538, 243] on icon at bounding box center [1540, 243] width 4 height 7
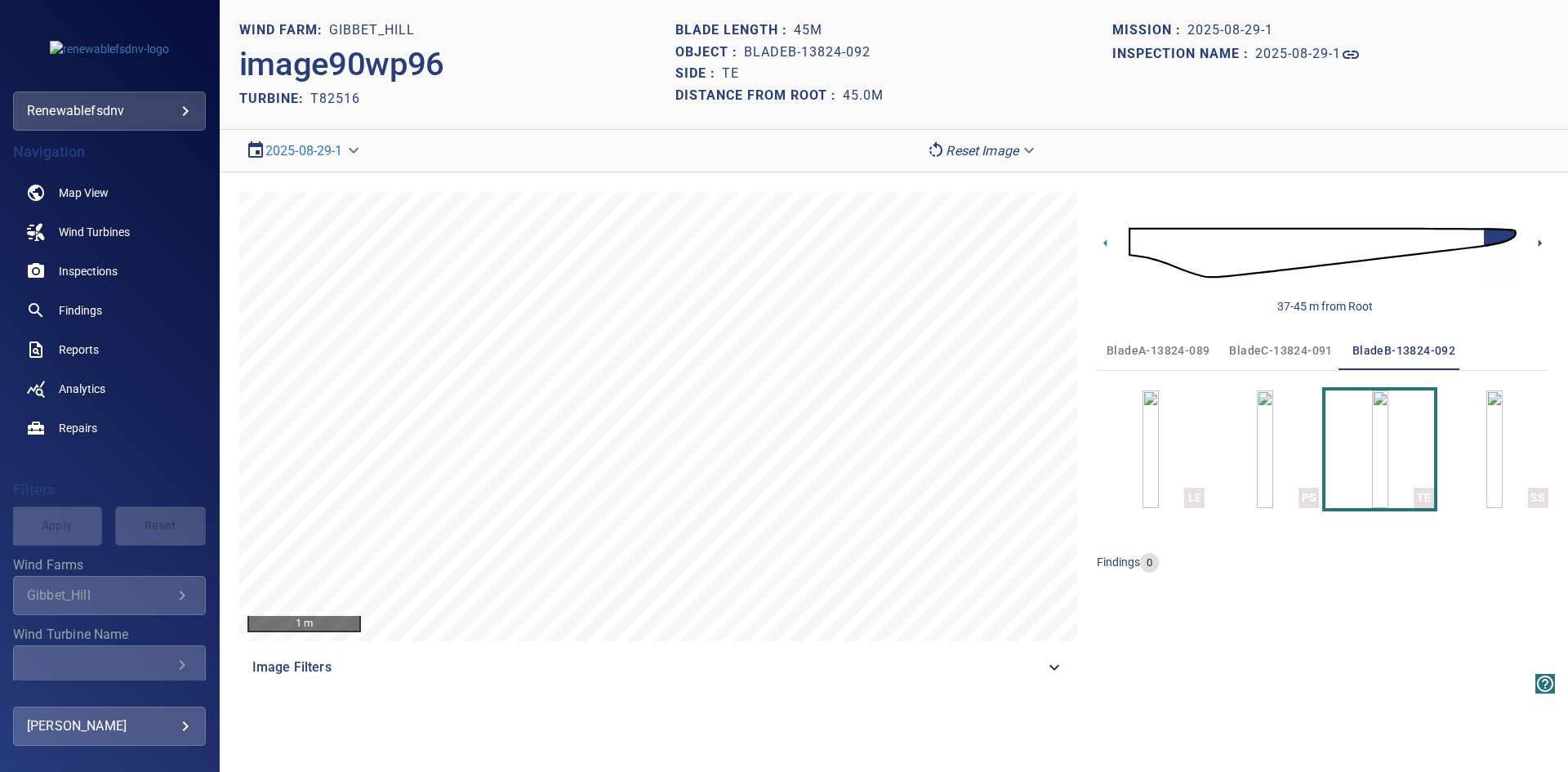
click at [1538, 243] on icon at bounding box center [1540, 243] width 4 height 7
click at [1492, 455] on img "button" at bounding box center [1494, 449] width 16 height 117
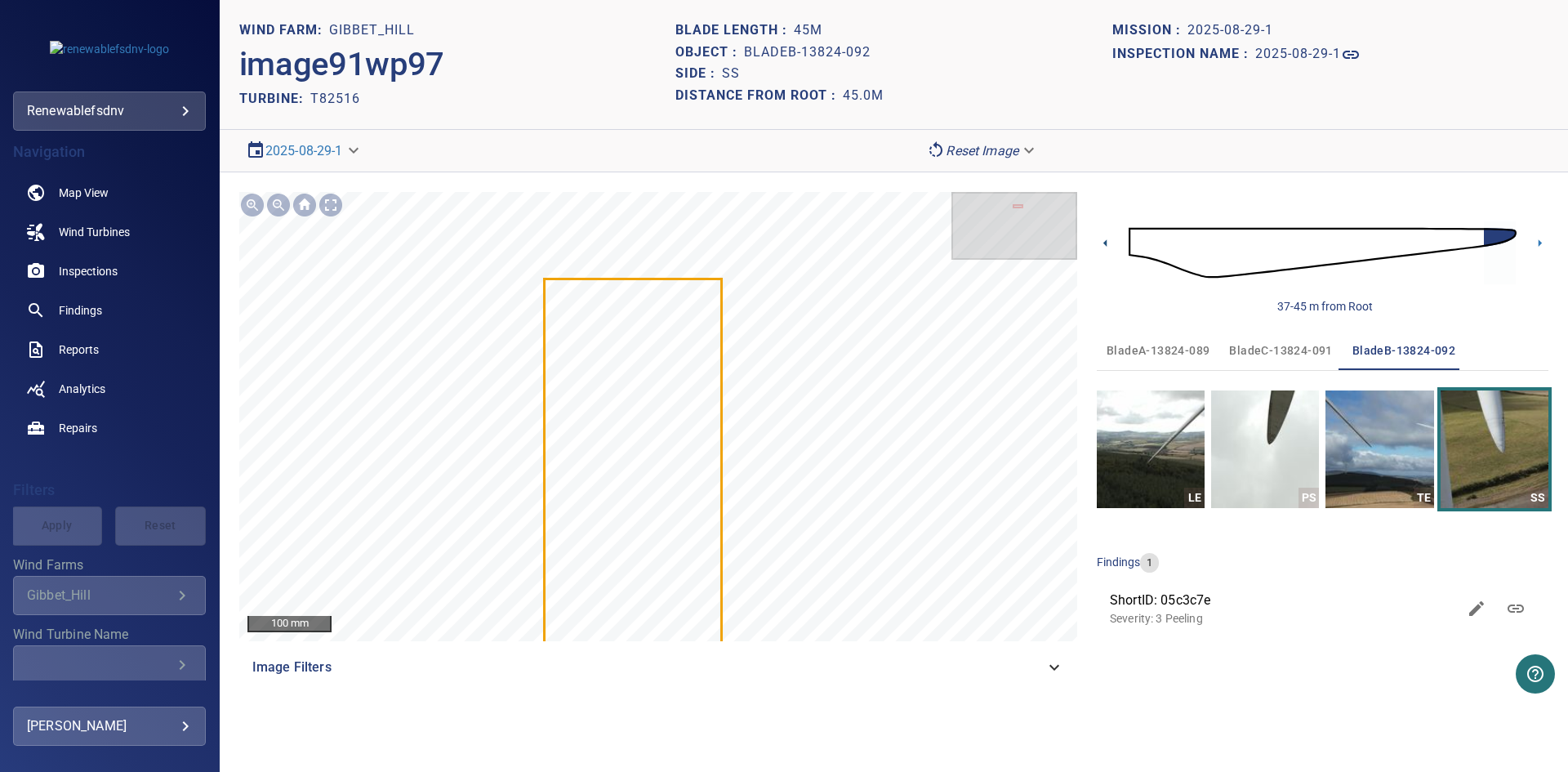
click at [1104, 244] on icon at bounding box center [1104, 243] width 4 height 7
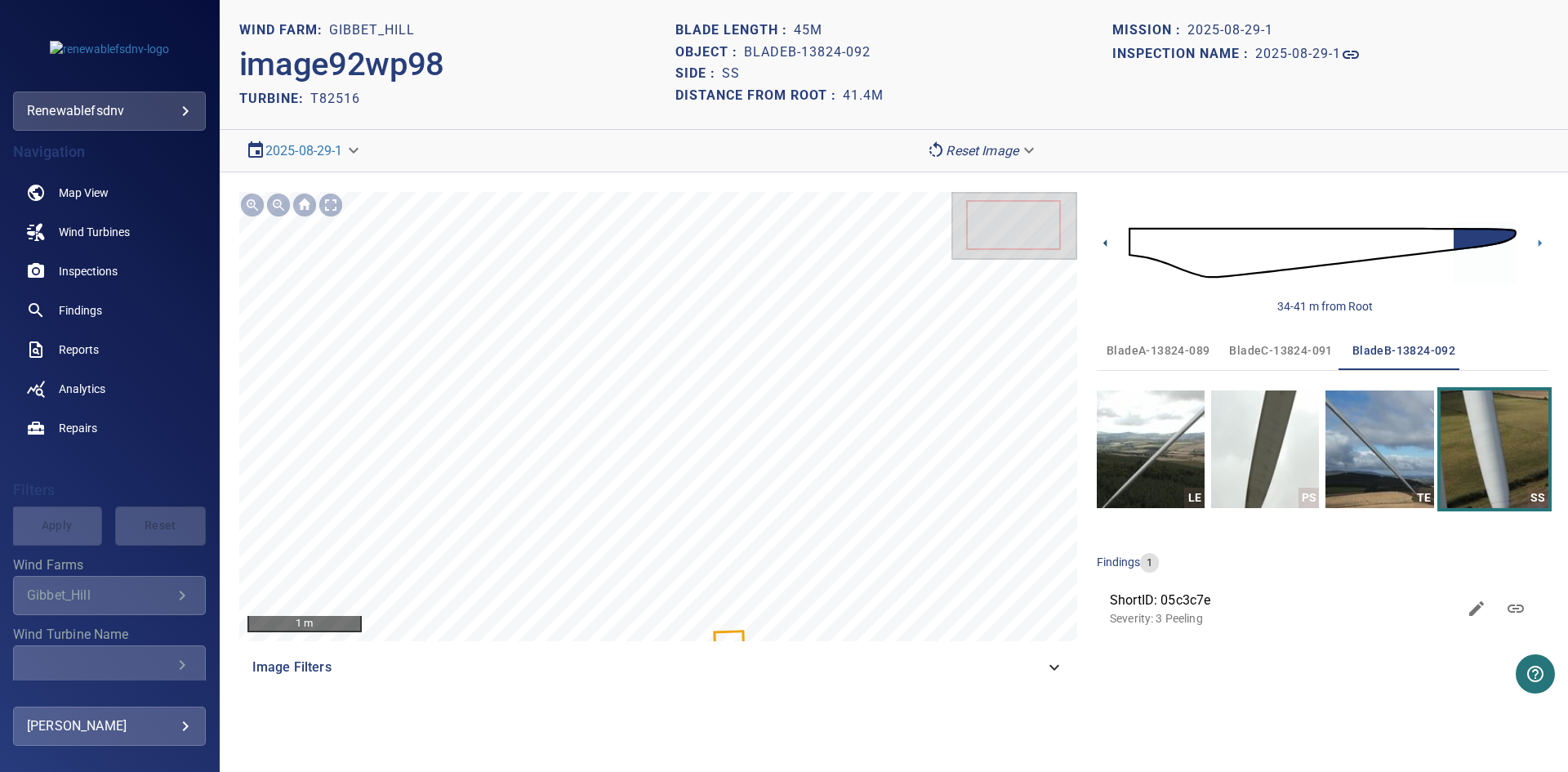
click at [1104, 244] on icon at bounding box center [1104, 243] width 4 height 7
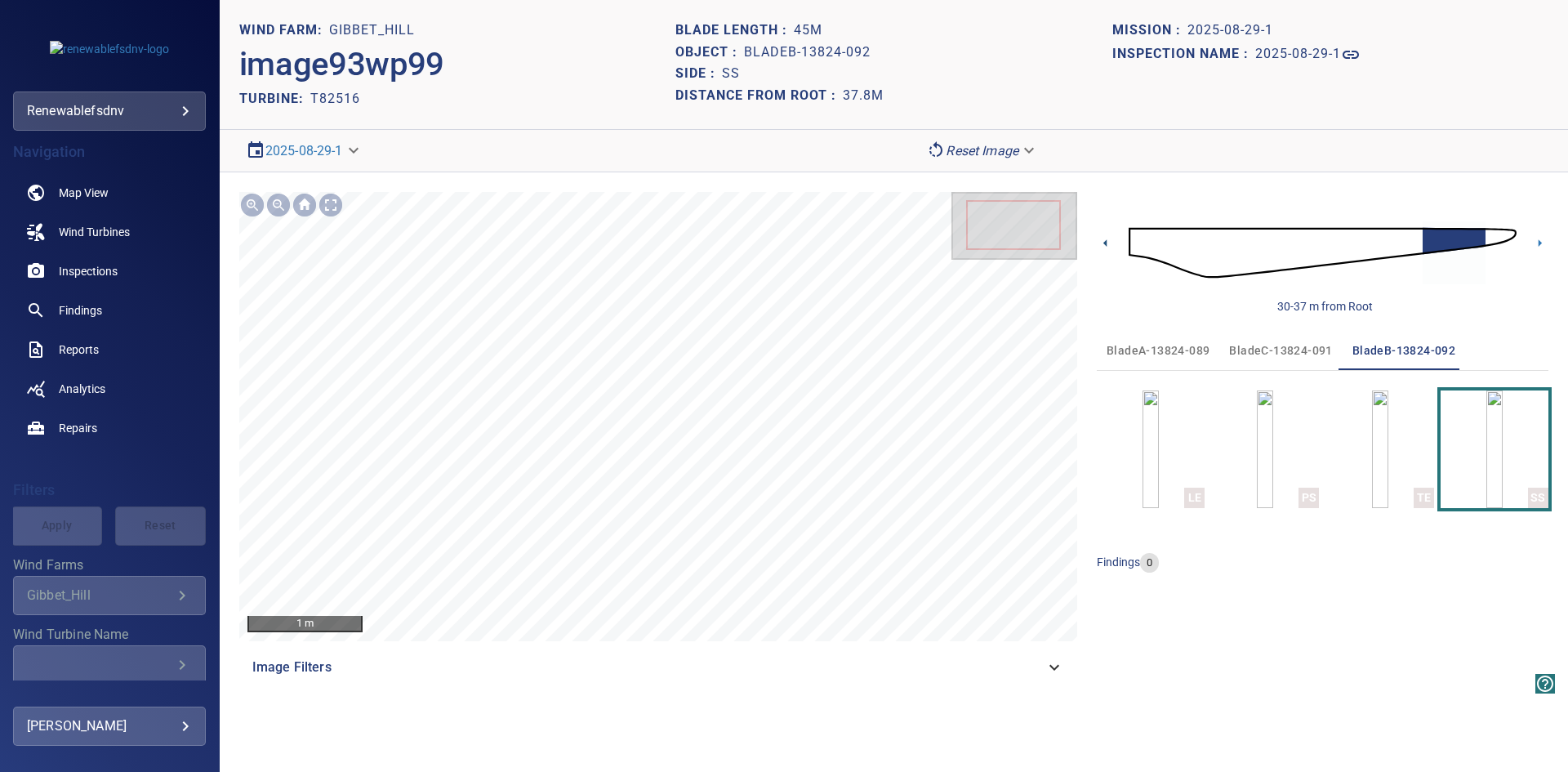
click at [1104, 244] on icon at bounding box center [1104, 243] width 4 height 7
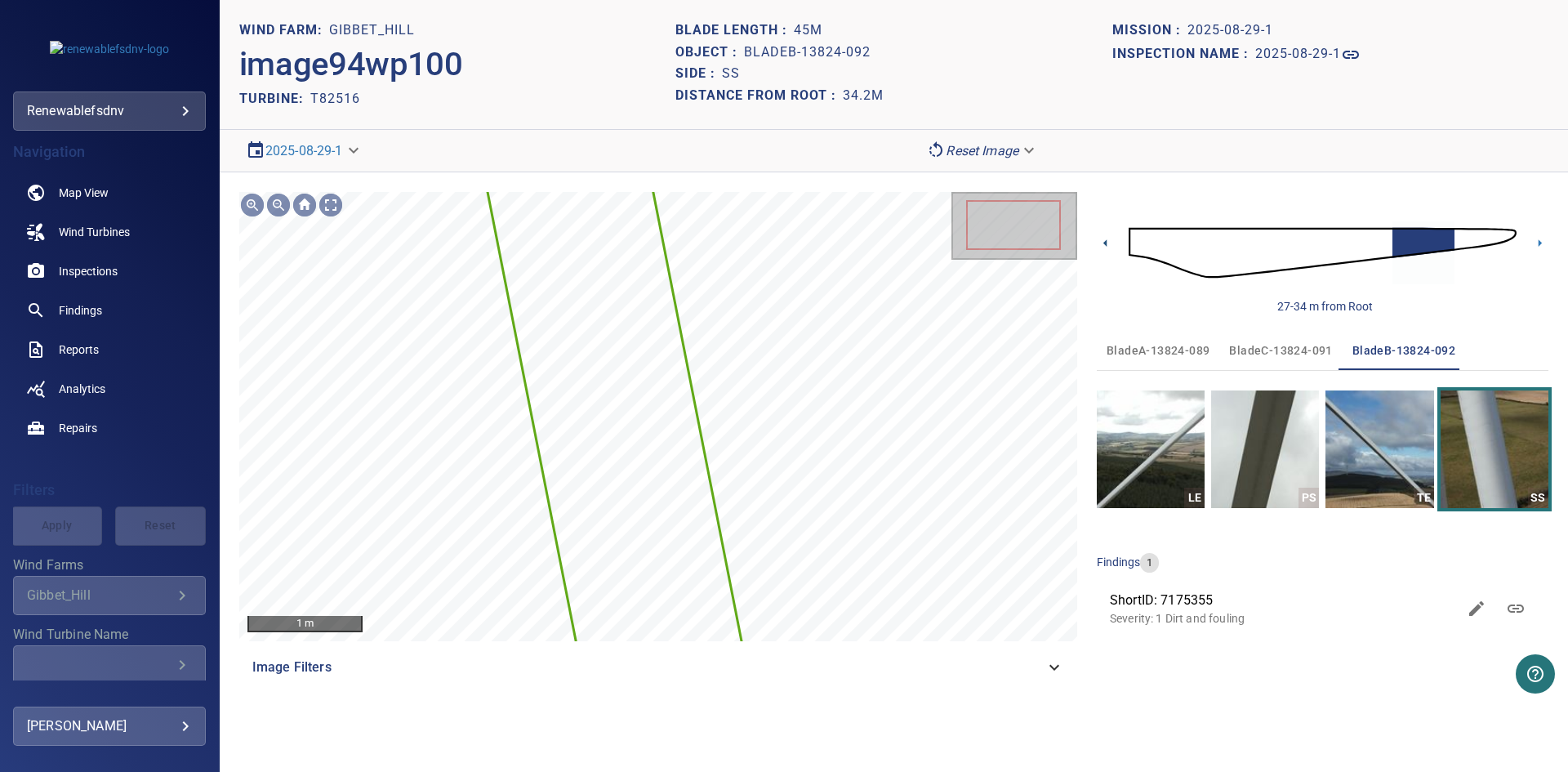
click at [1104, 244] on icon at bounding box center [1104, 243] width 4 height 7
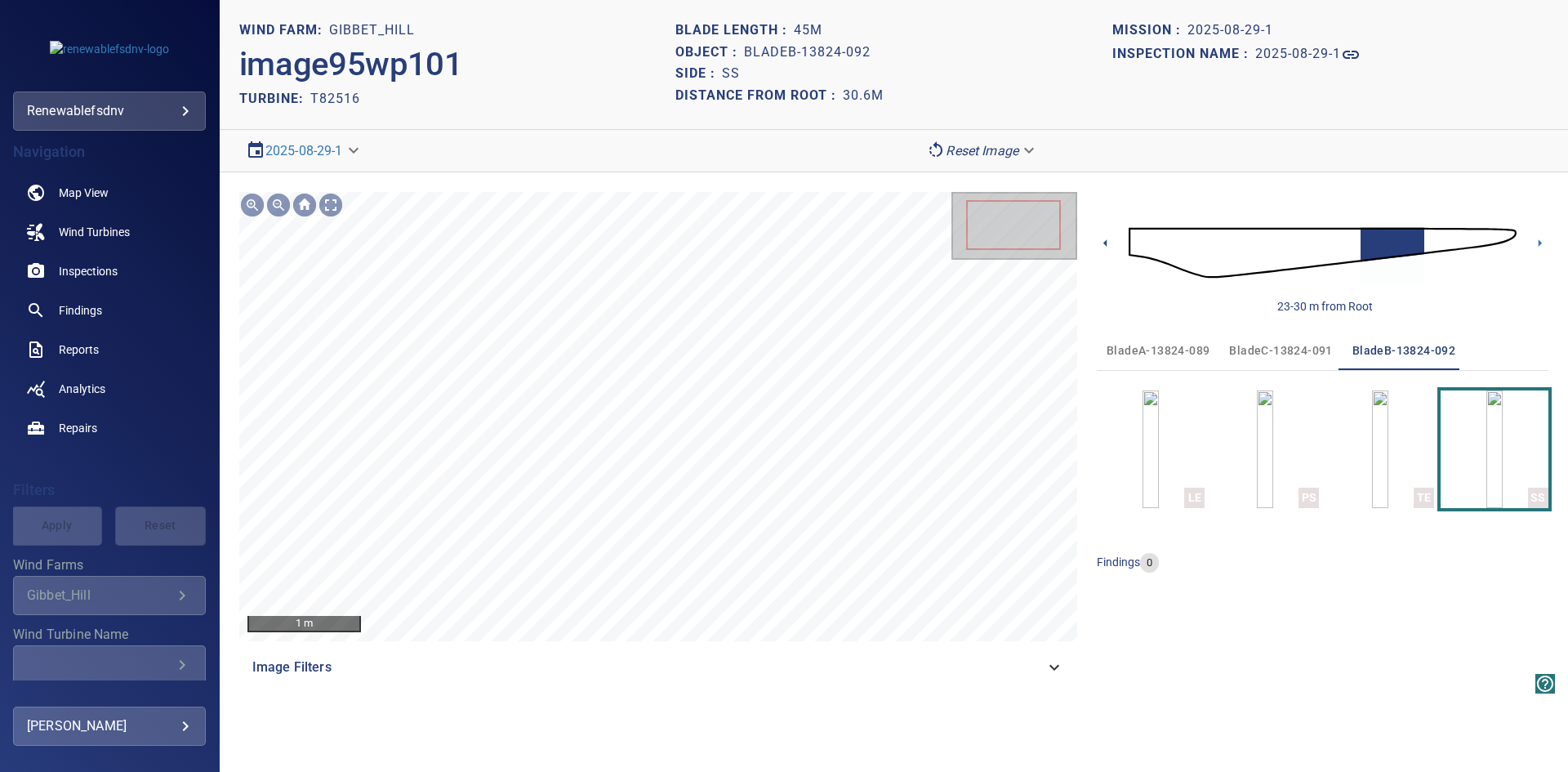
click at [1104, 244] on icon at bounding box center [1104, 243] width 4 height 7
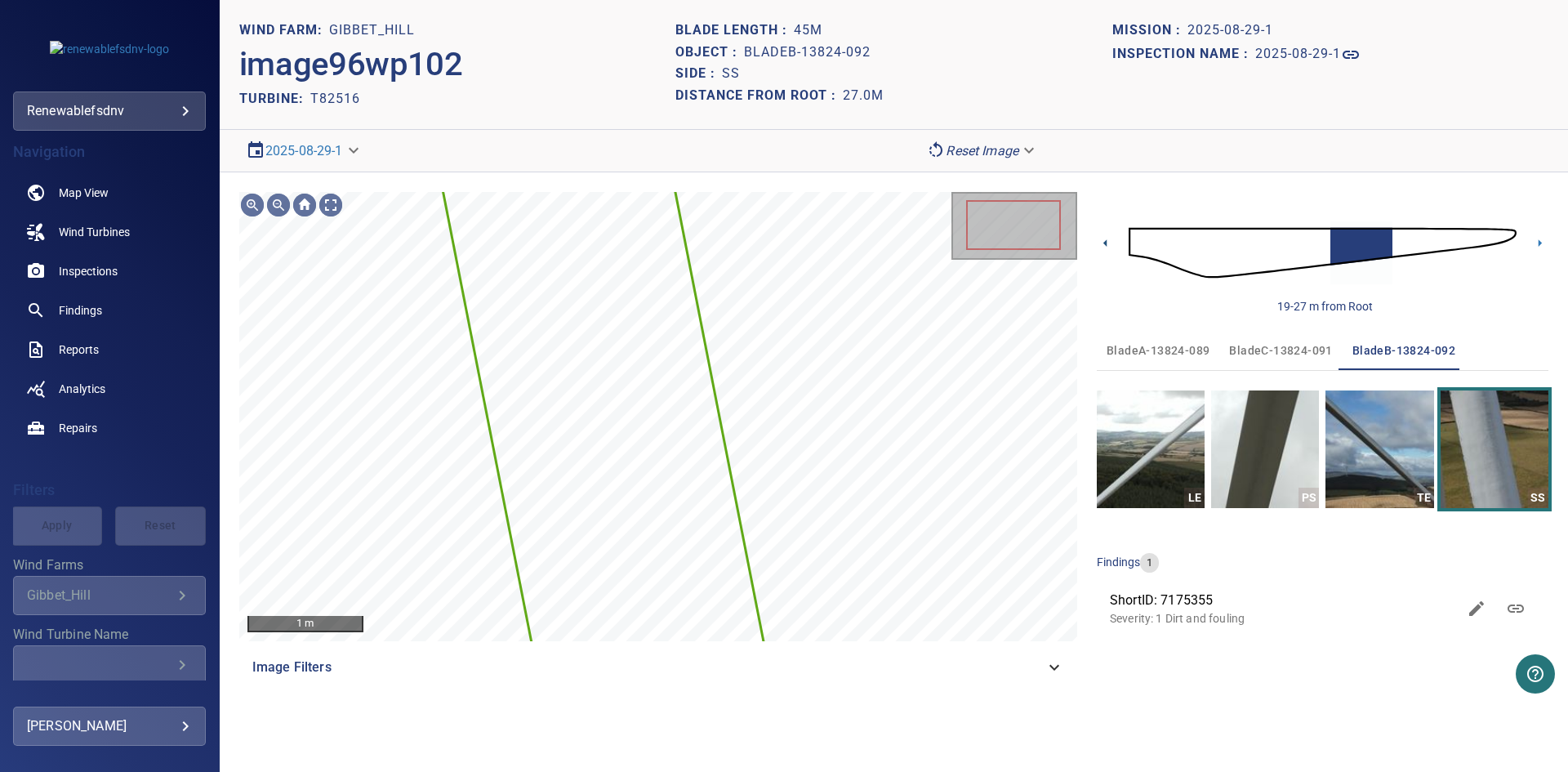
click at [1104, 244] on icon at bounding box center [1104, 243] width 4 height 7
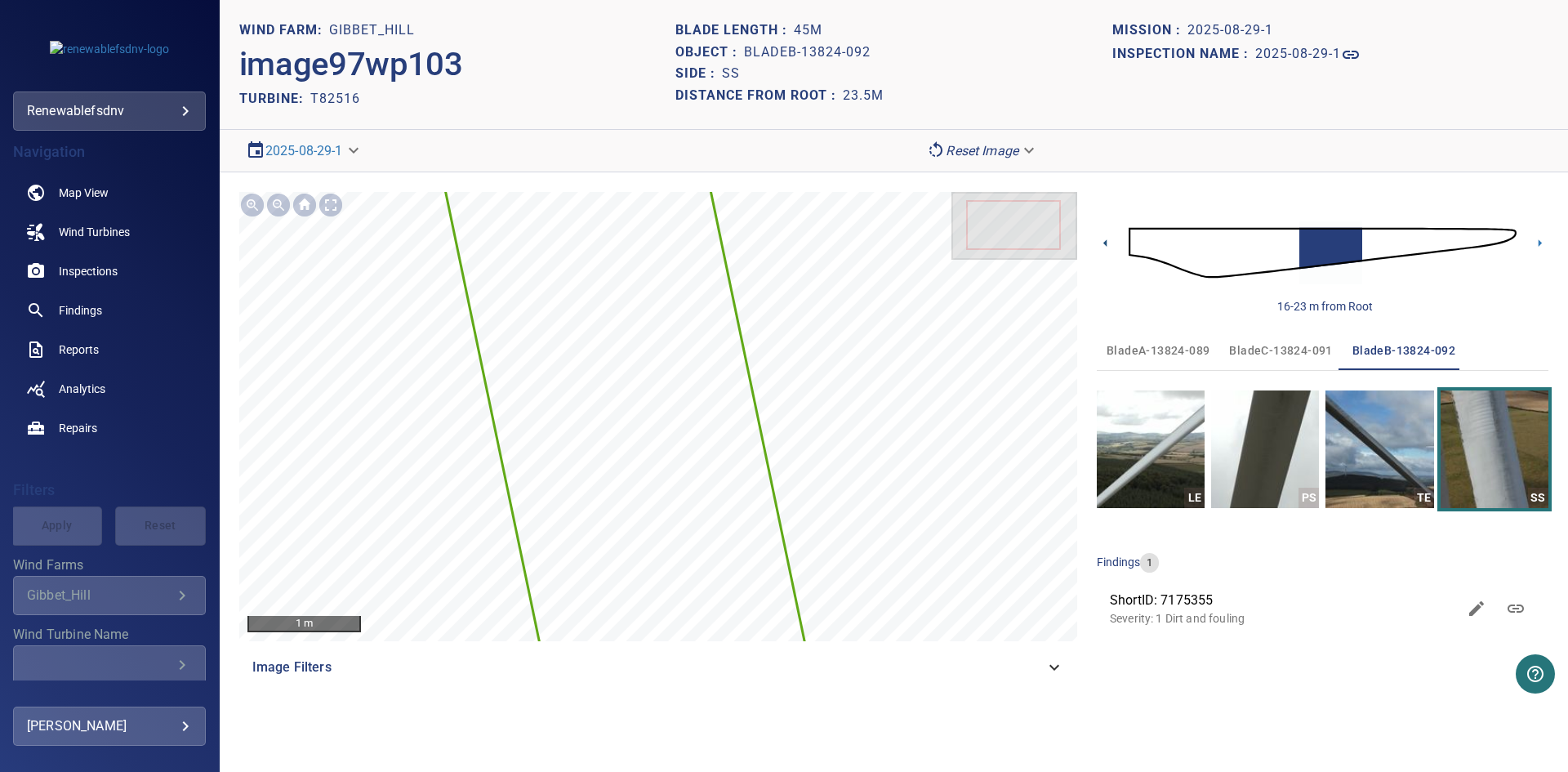
click at [1104, 244] on icon at bounding box center [1104, 243] width 4 height 7
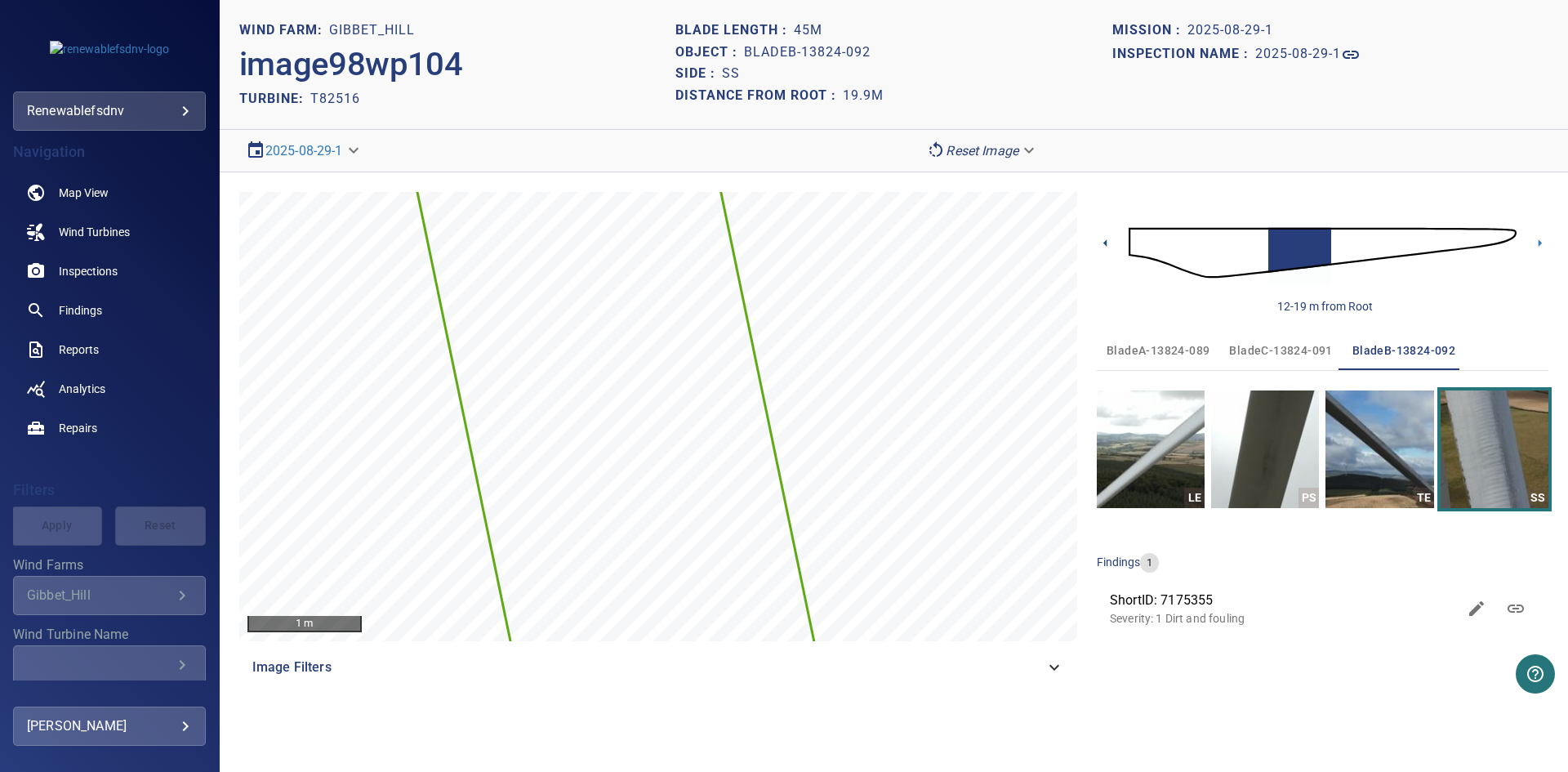
click at [1104, 244] on icon at bounding box center [1104, 243] width 4 height 7
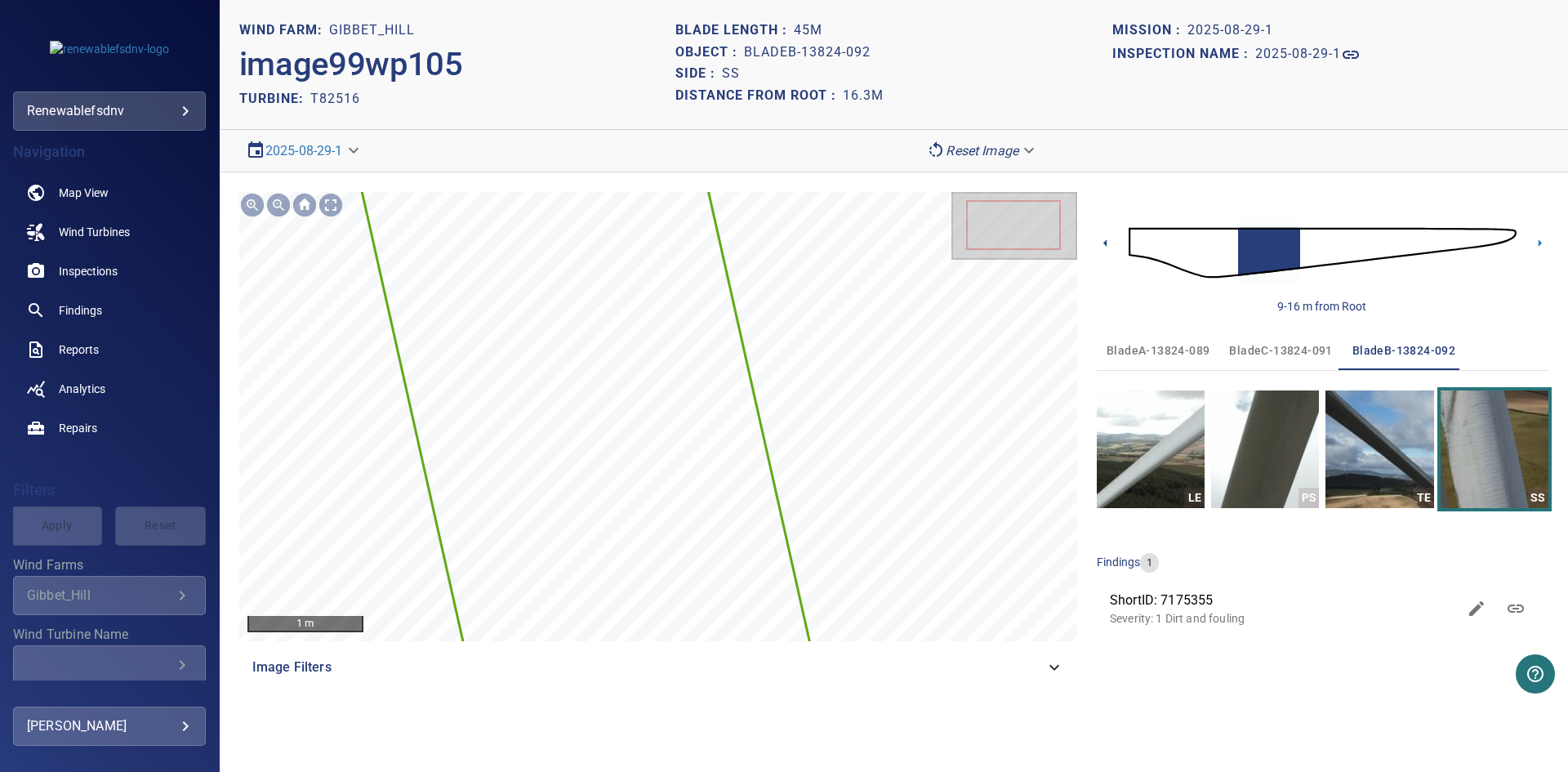
click at [1104, 244] on icon at bounding box center [1104, 243] width 4 height 7
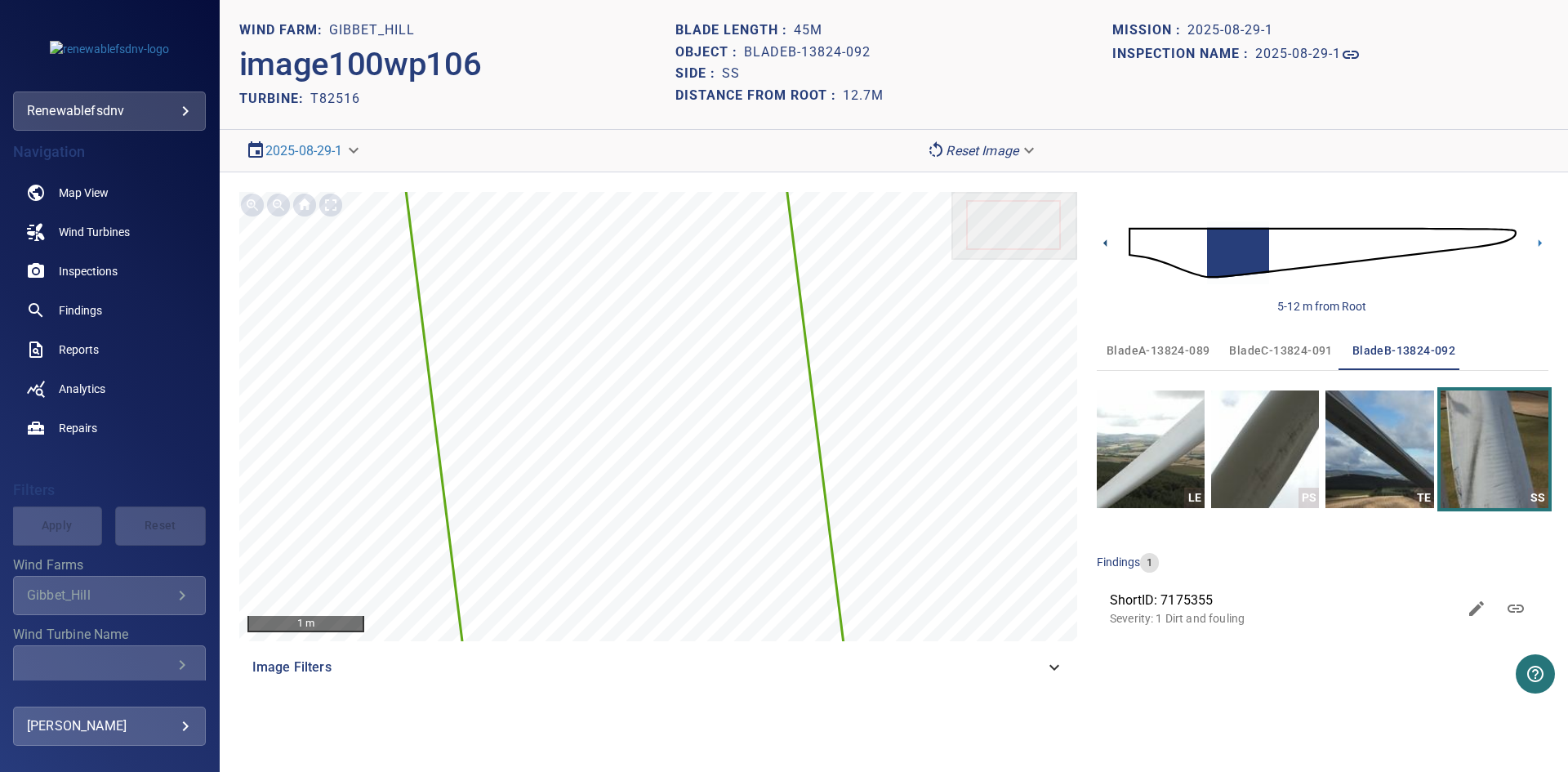
click at [1104, 244] on icon at bounding box center [1104, 243] width 4 height 7
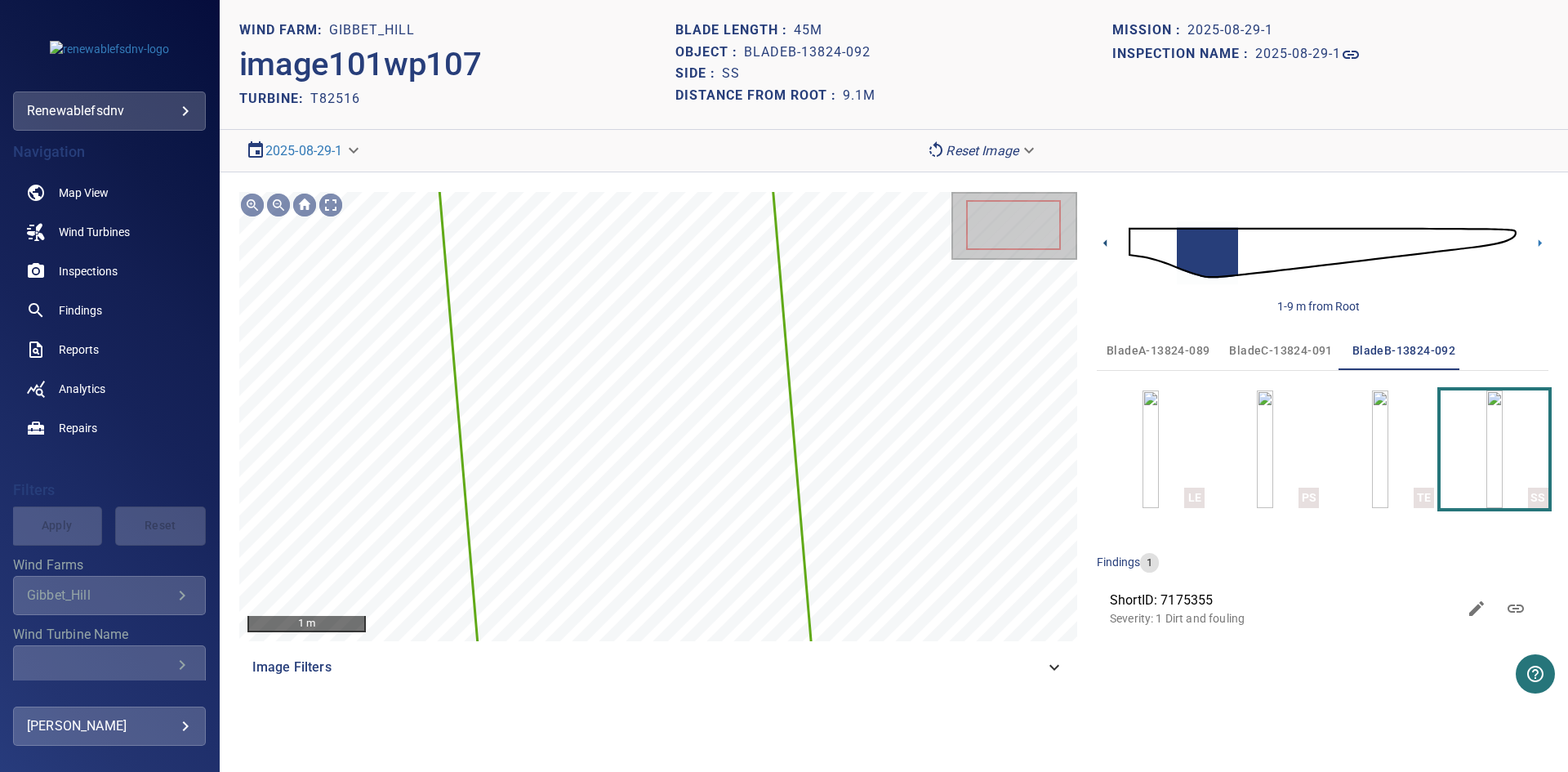
click at [1104, 244] on icon at bounding box center [1104, 243] width 4 height 7
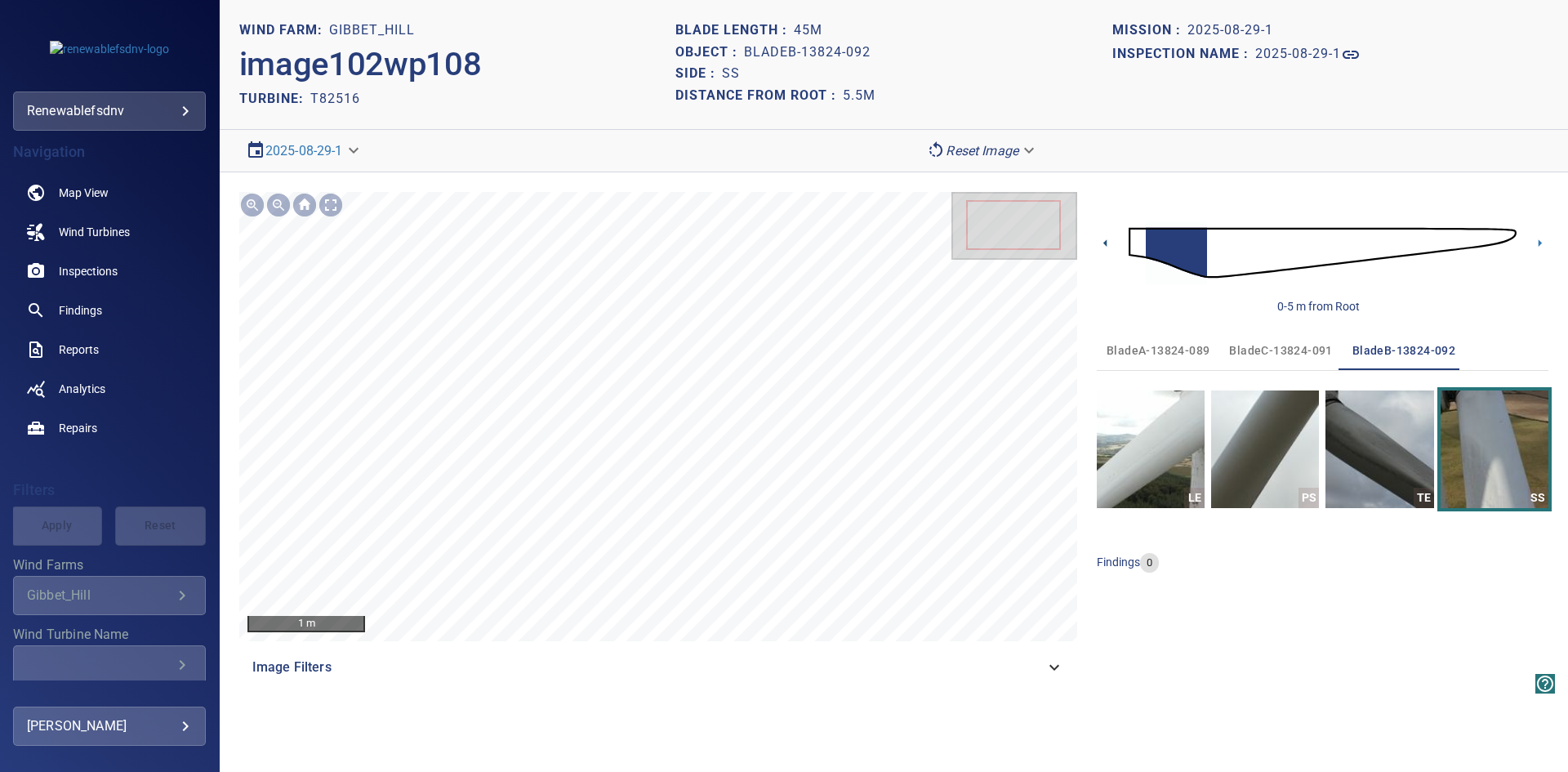
click at [1104, 244] on icon at bounding box center [1104, 243] width 4 height 7
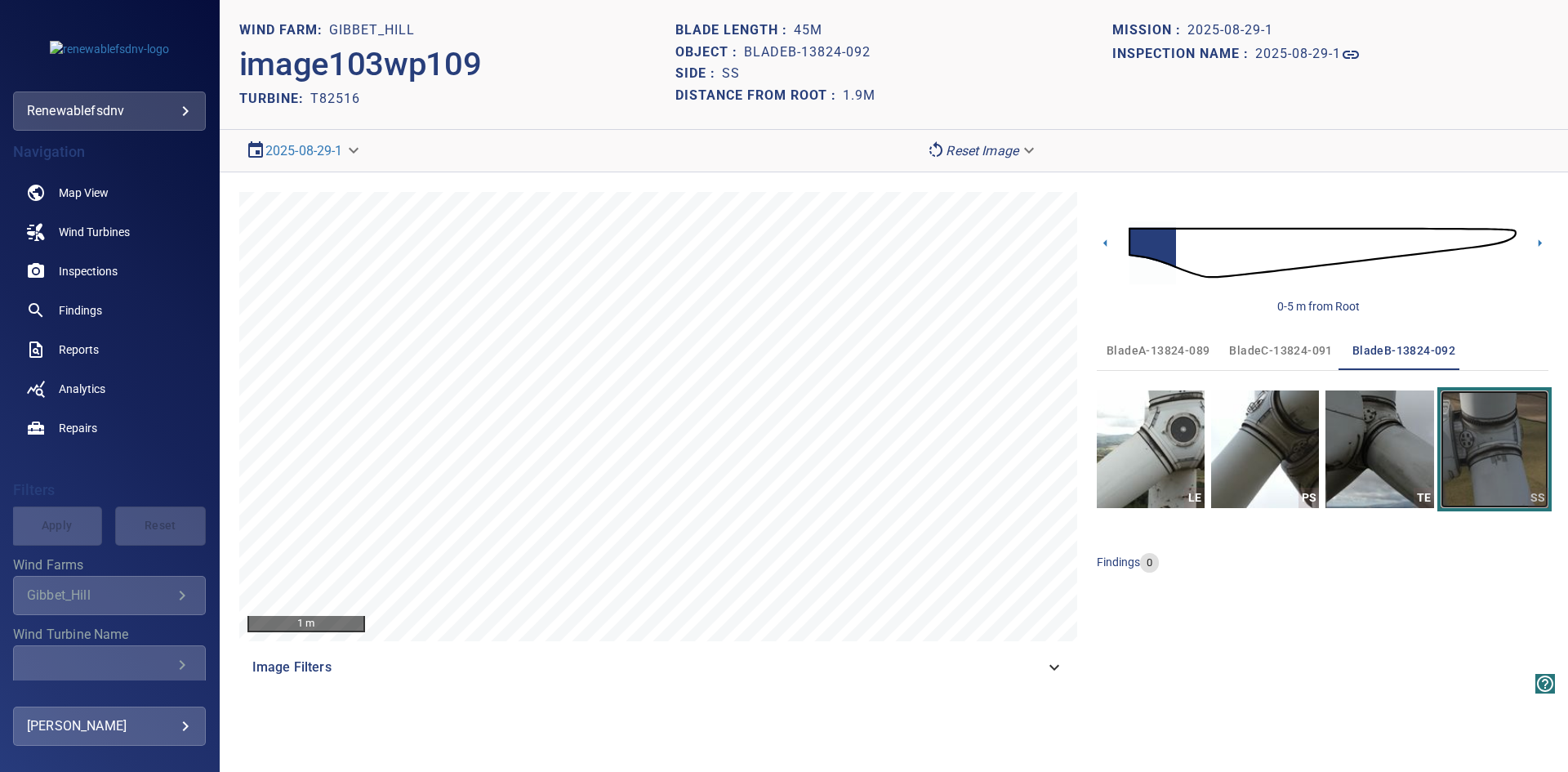
click at [1500, 451] on img "button" at bounding box center [1494, 449] width 108 height 117
drag, startPoint x: 361, startPoint y: 102, endPoint x: 312, endPoint y: 103, distance: 49.0
click at [312, 103] on div "TURBINE: T82516" at bounding box center [457, 98] width 436 height 22
copy h2 "T82516"
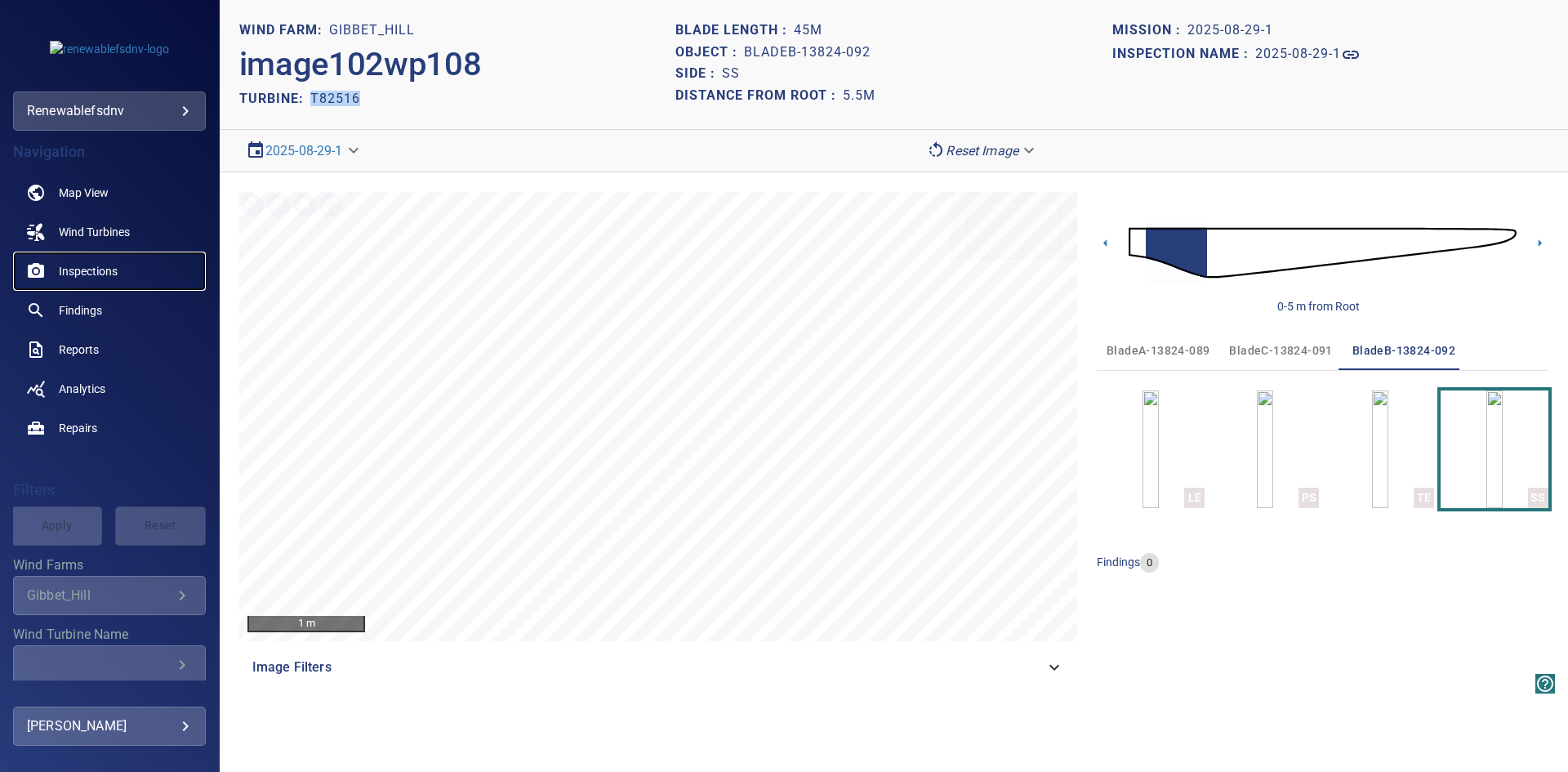
click at [97, 263] on span "Inspections" at bounding box center [88, 271] width 59 height 16
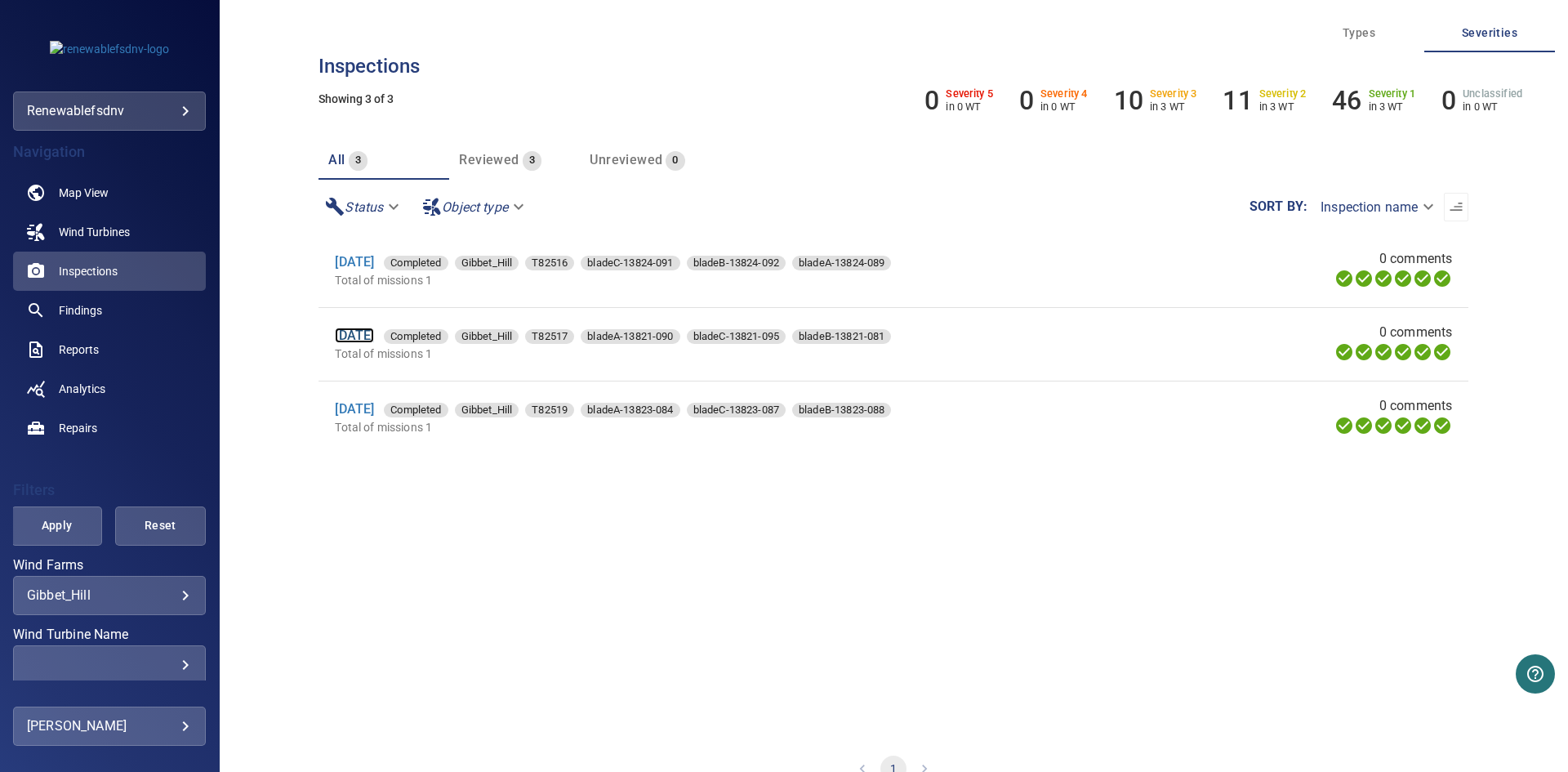
click at [343, 338] on link "[DATE]" at bounding box center [354, 336] width 39 height 16
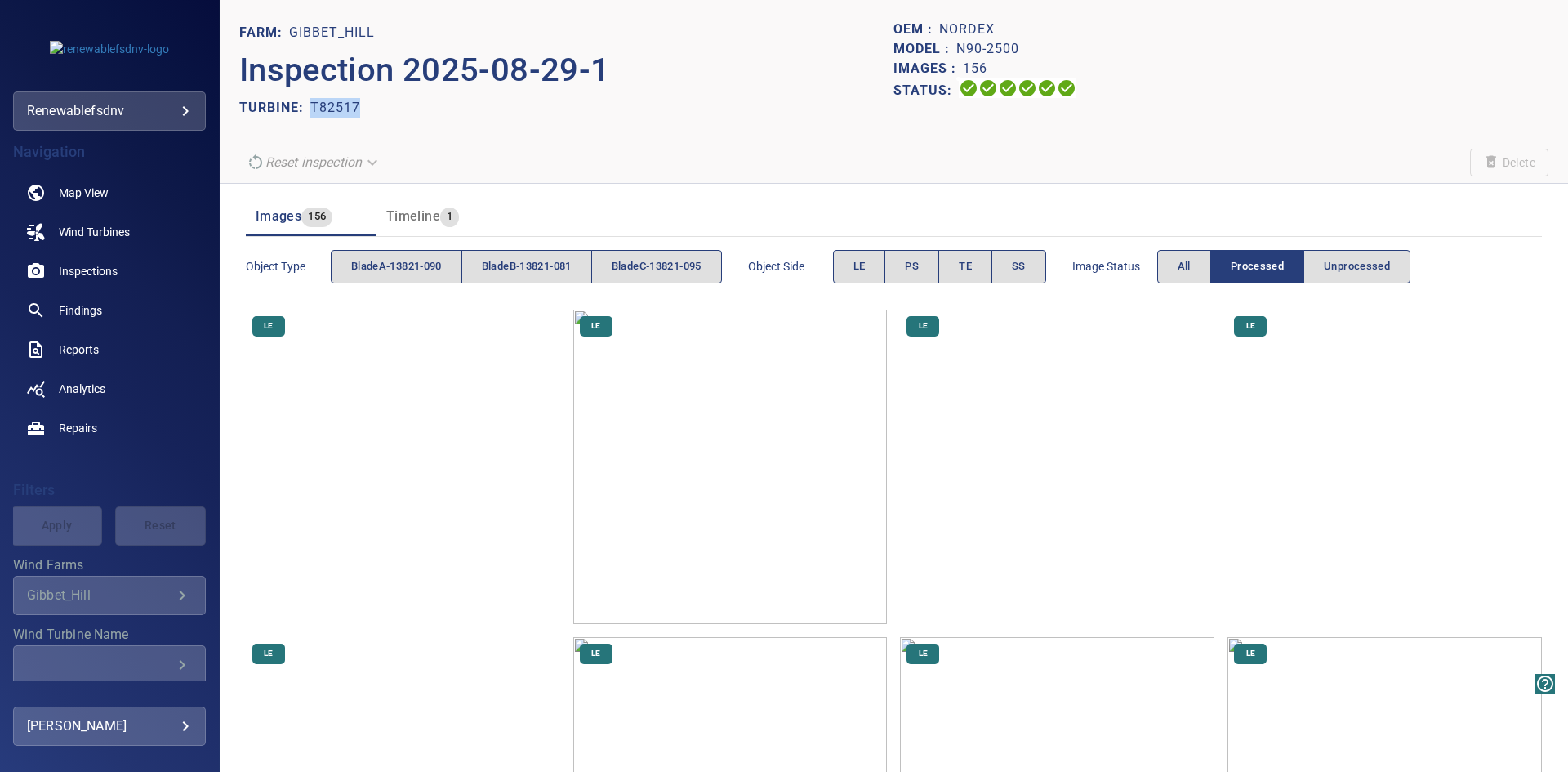
drag, startPoint x: 361, startPoint y: 112, endPoint x: 313, endPoint y: 115, distance: 48.1
click at [313, 115] on div "TURBINE: T82517" at bounding box center [567, 108] width 655 height 26
copy p "T82517"
click at [454, 402] on img at bounding box center [403, 466] width 314 height 314
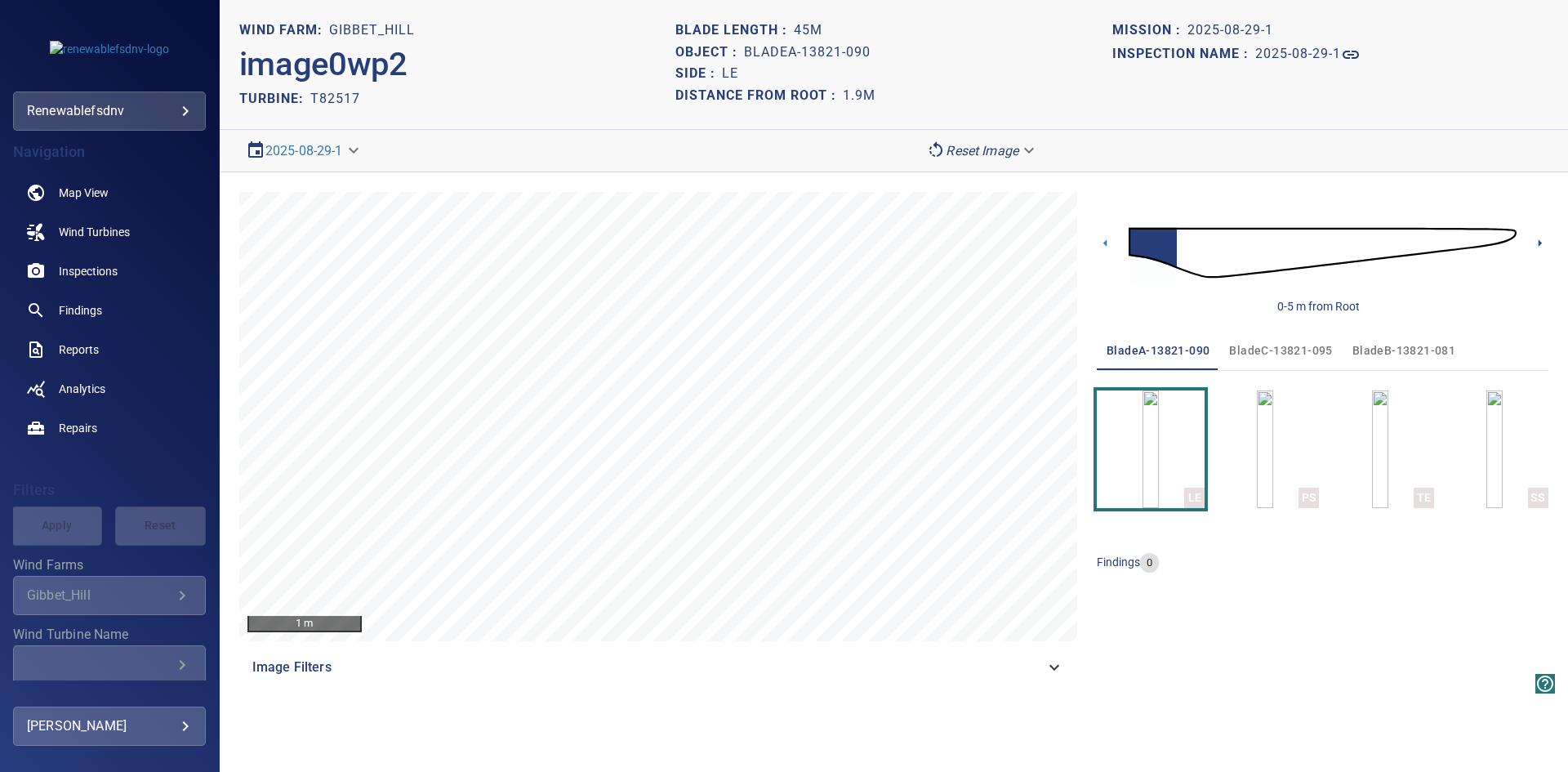
click at [1541, 243] on icon at bounding box center [1540, 243] width 4 height 7
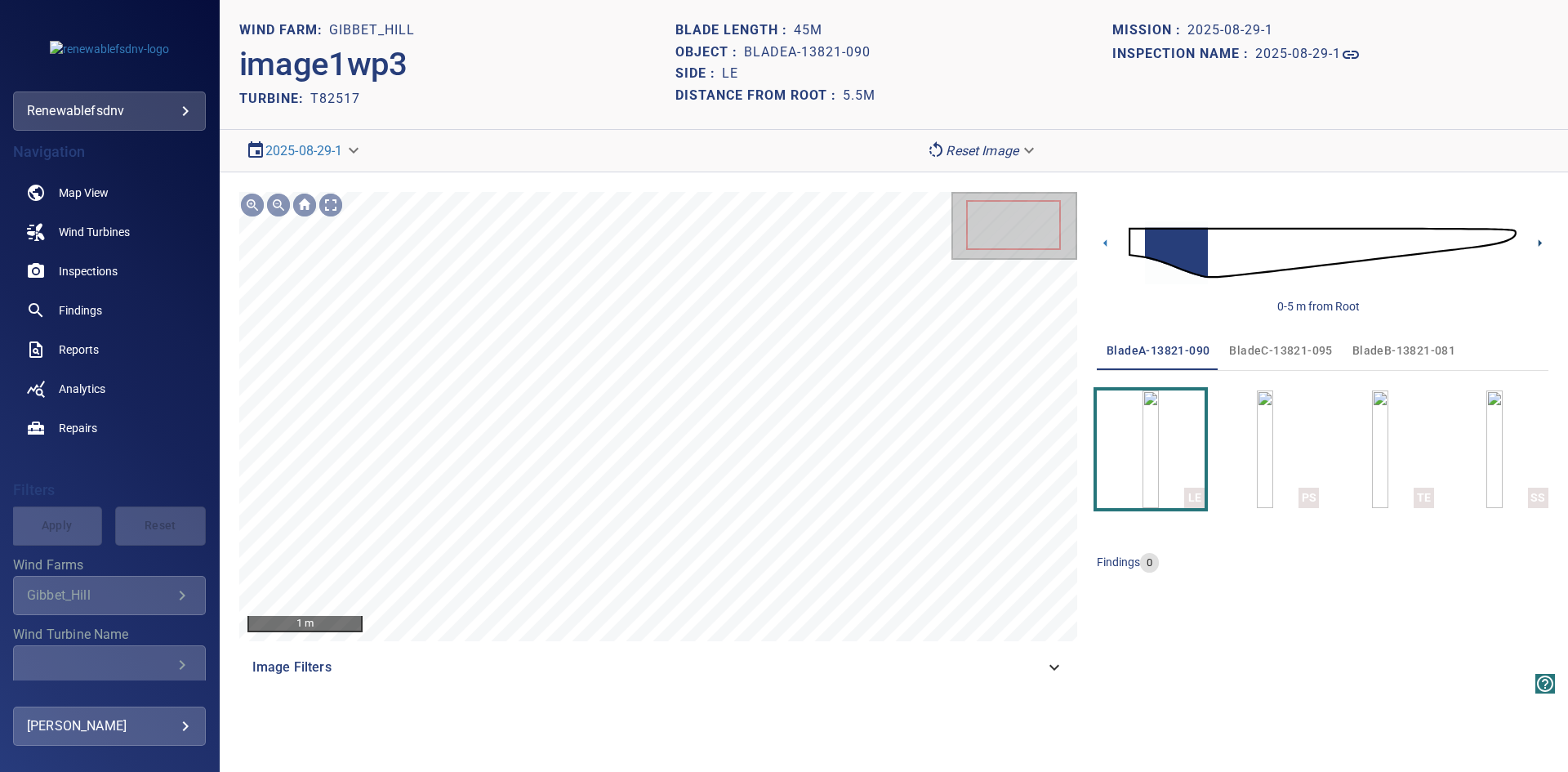
click at [1541, 243] on icon at bounding box center [1540, 243] width 4 height 7
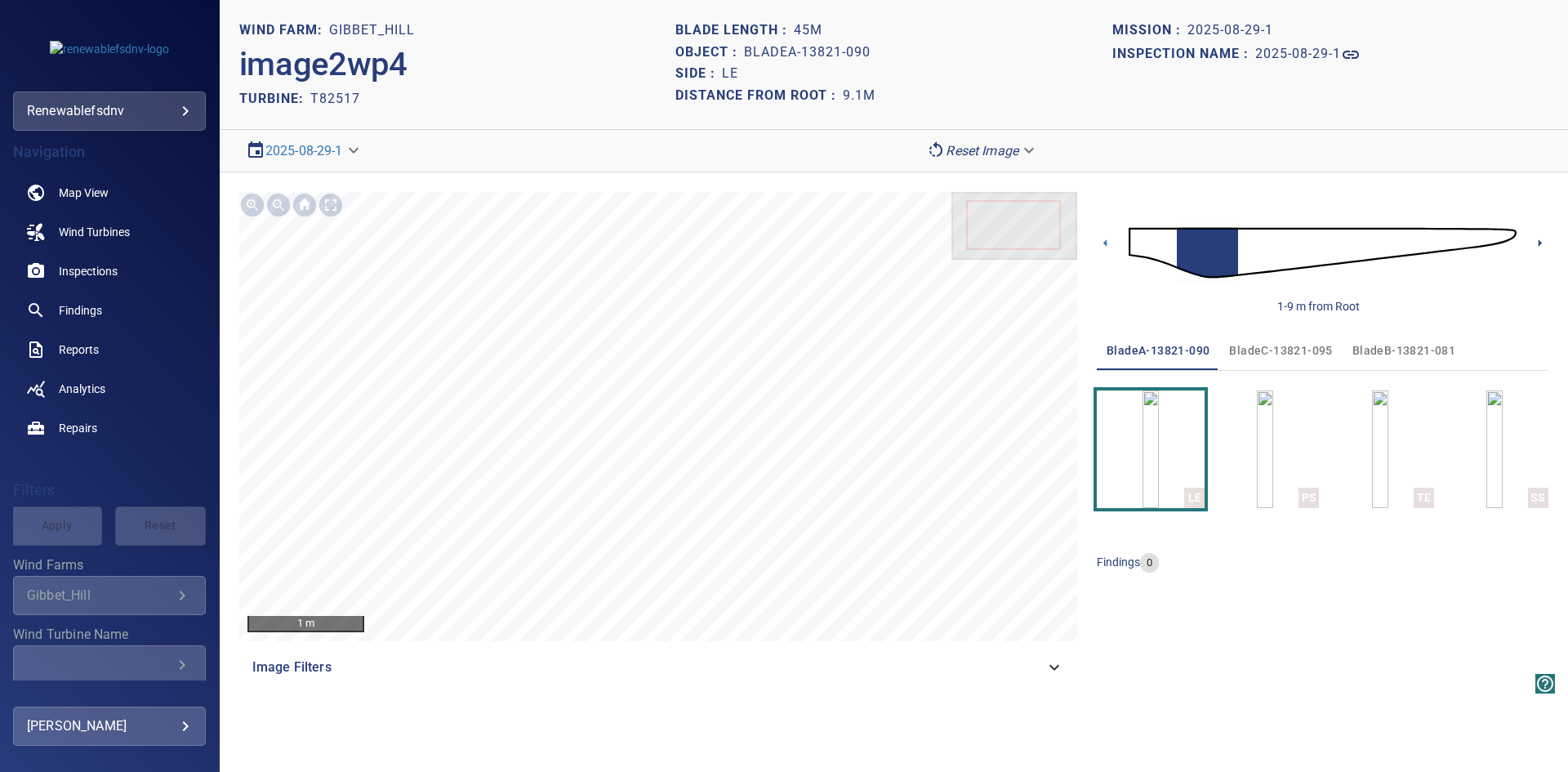
click at [1538, 239] on icon at bounding box center [1539, 242] width 17 height 17
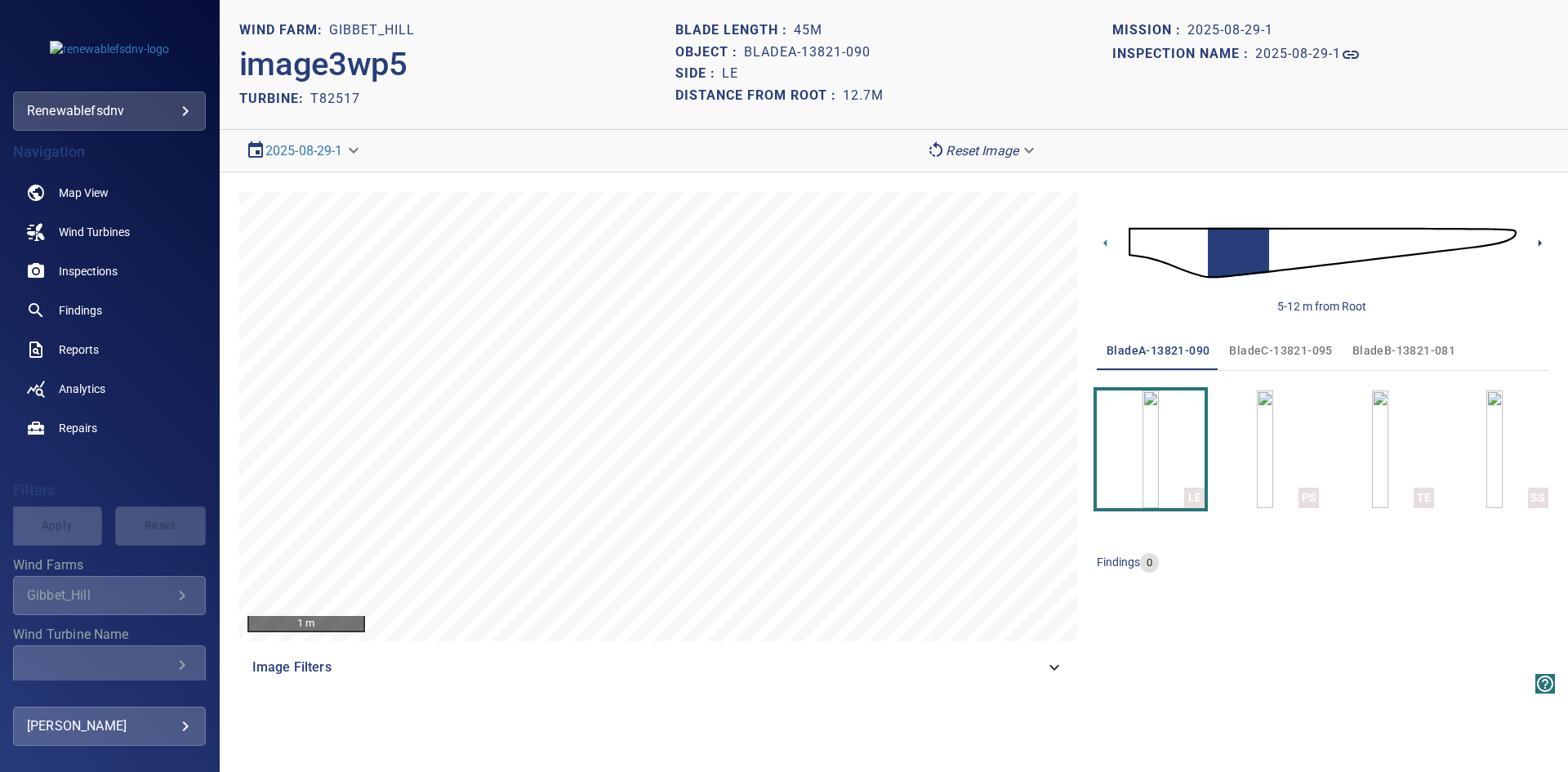
click at [1540, 242] on icon at bounding box center [1540, 243] width 4 height 7
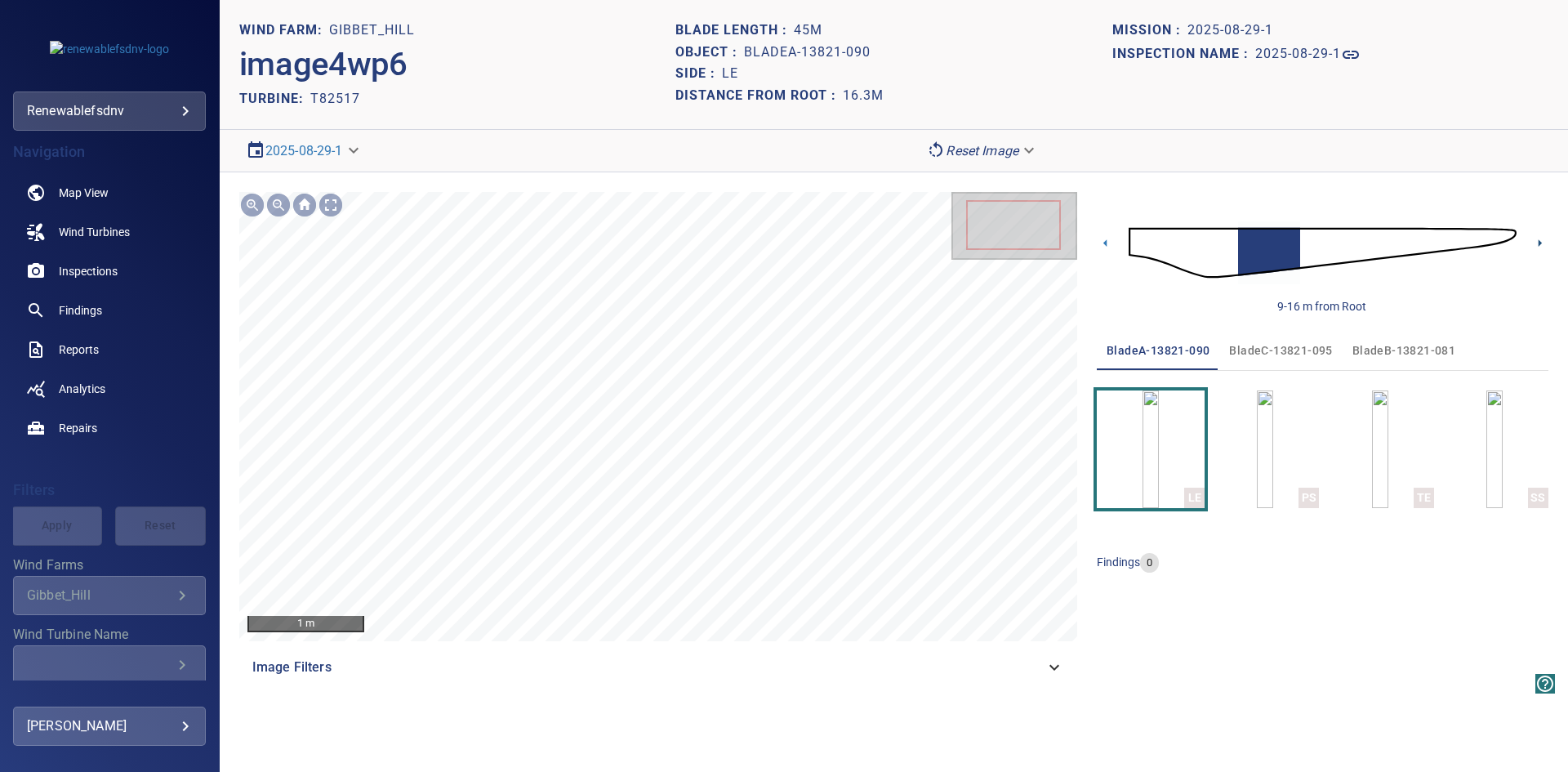
click at [1540, 242] on icon at bounding box center [1540, 243] width 4 height 7
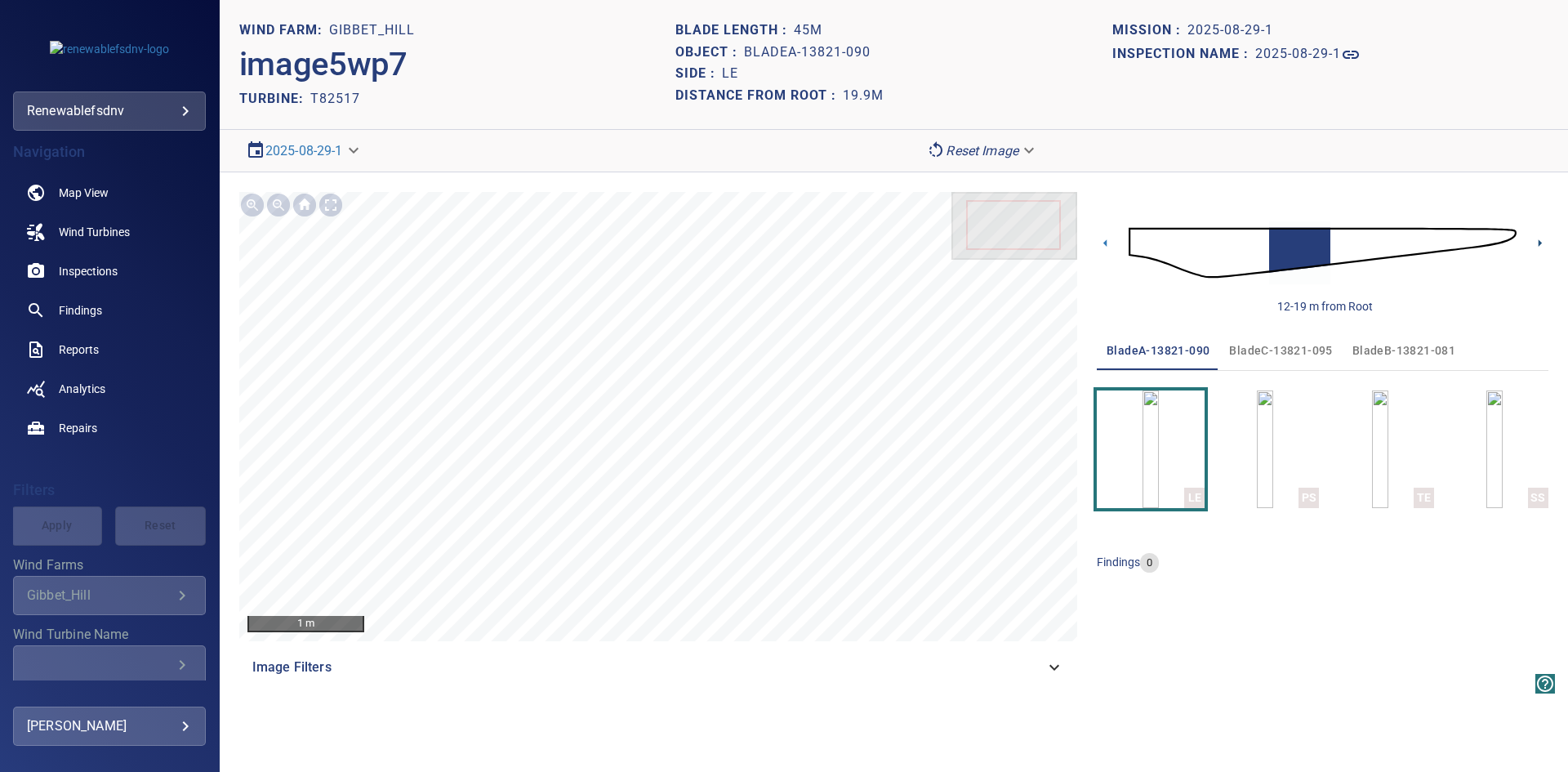
click at [1540, 242] on icon at bounding box center [1540, 243] width 4 height 7
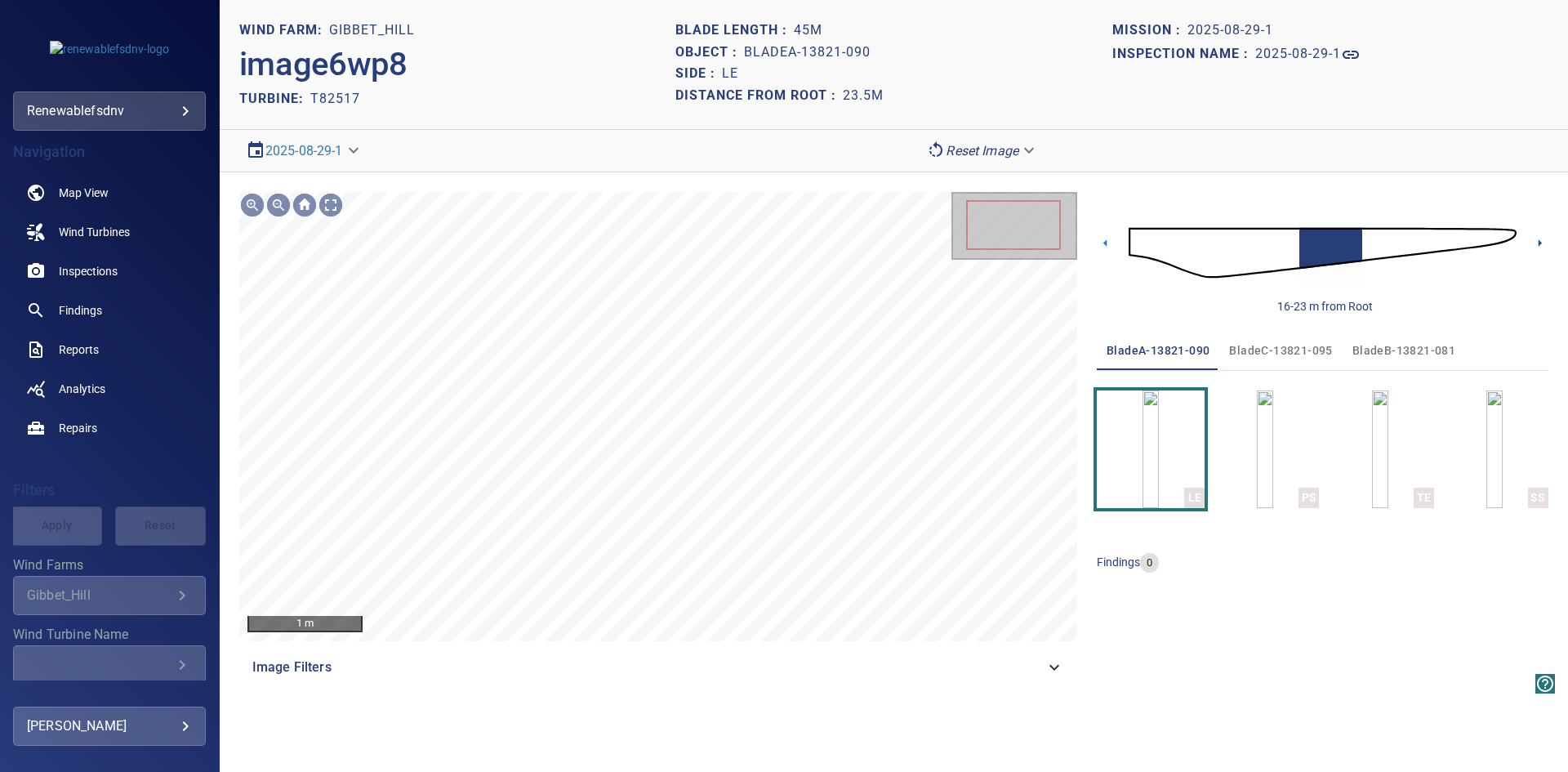
click at [1540, 242] on icon at bounding box center [1540, 243] width 4 height 7
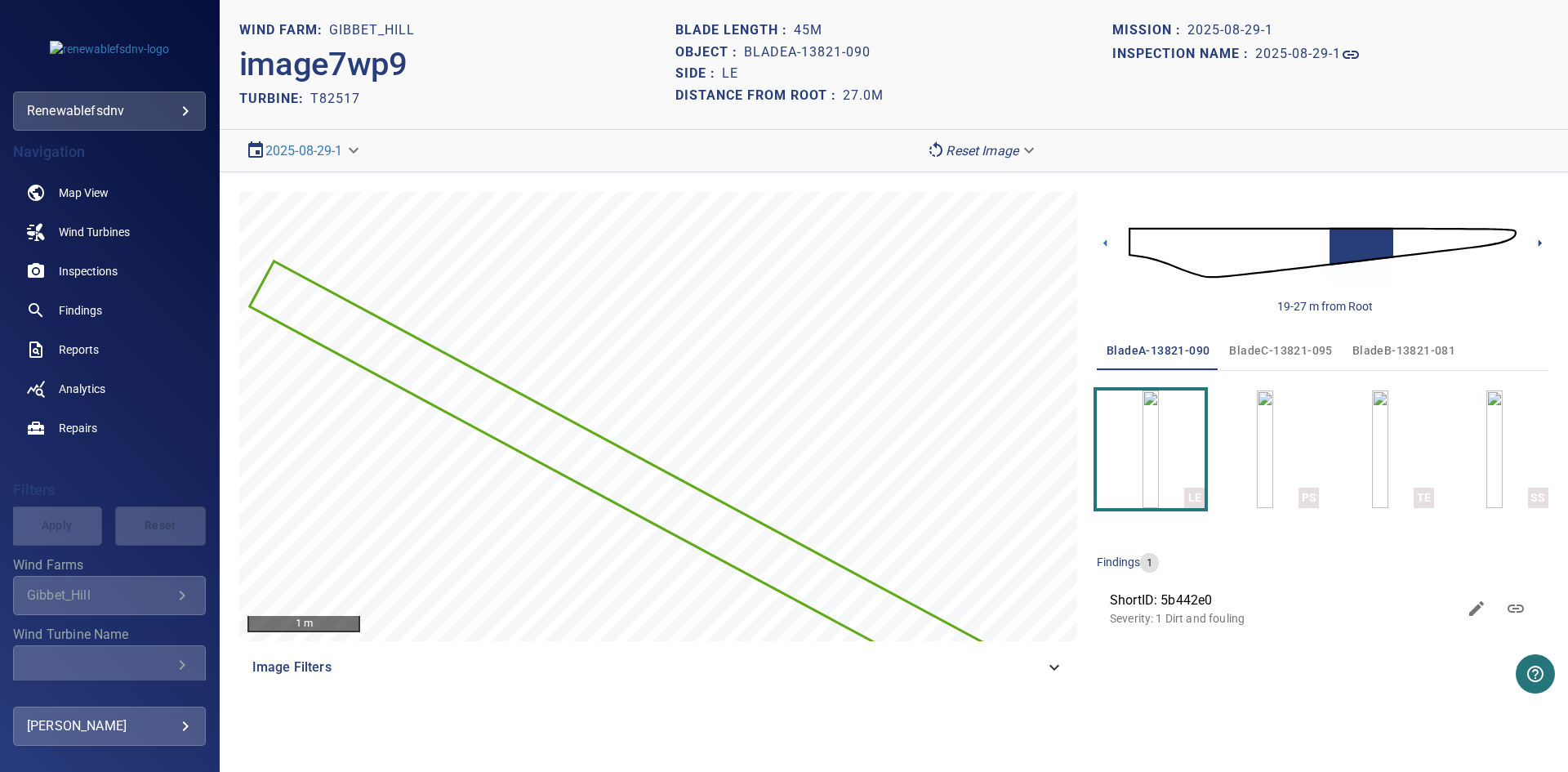
click at [1540, 242] on icon at bounding box center [1540, 243] width 4 height 7
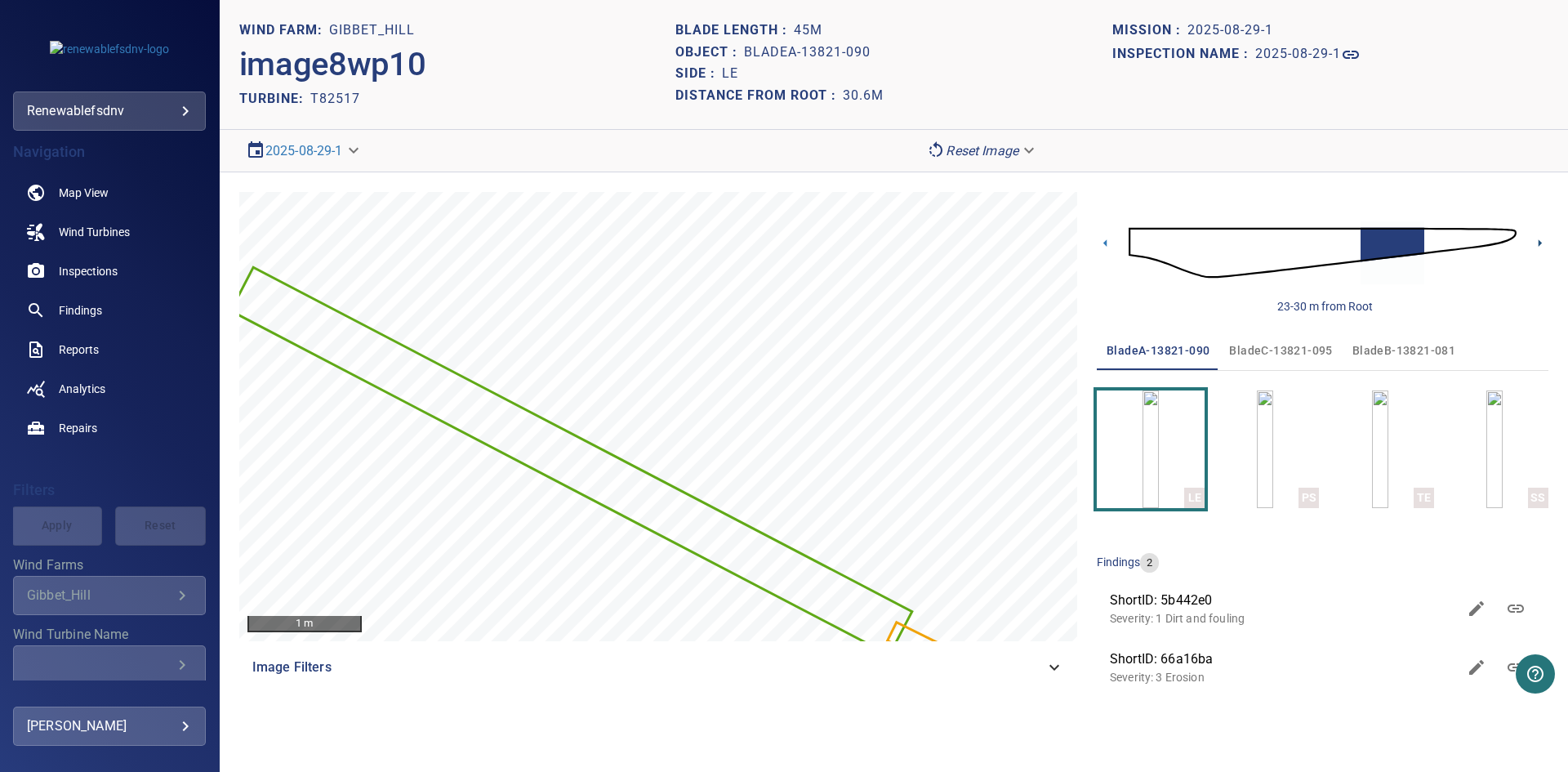
click at [1540, 242] on icon at bounding box center [1540, 243] width 4 height 7
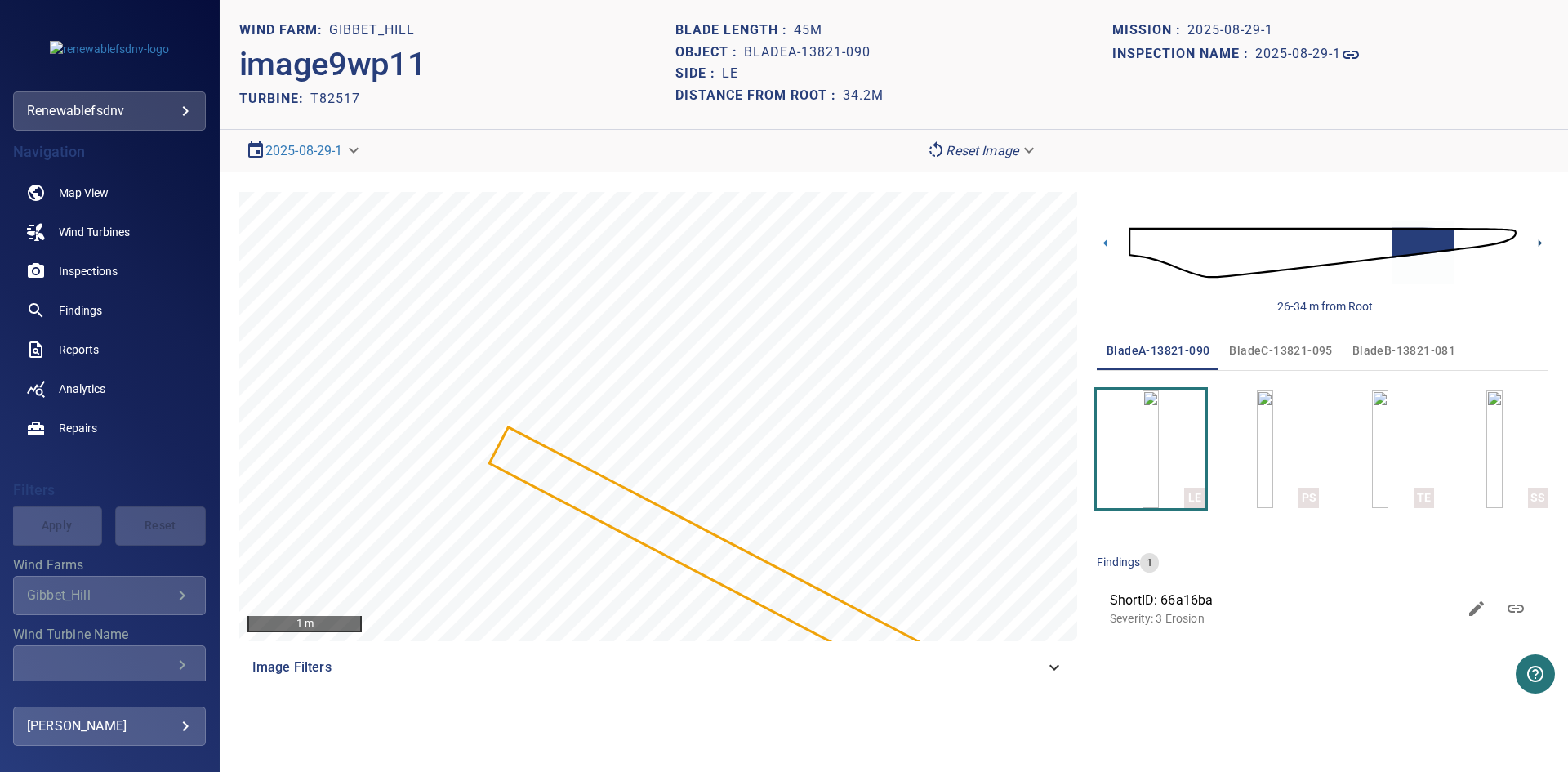
click at [1538, 238] on icon at bounding box center [1539, 242] width 17 height 17
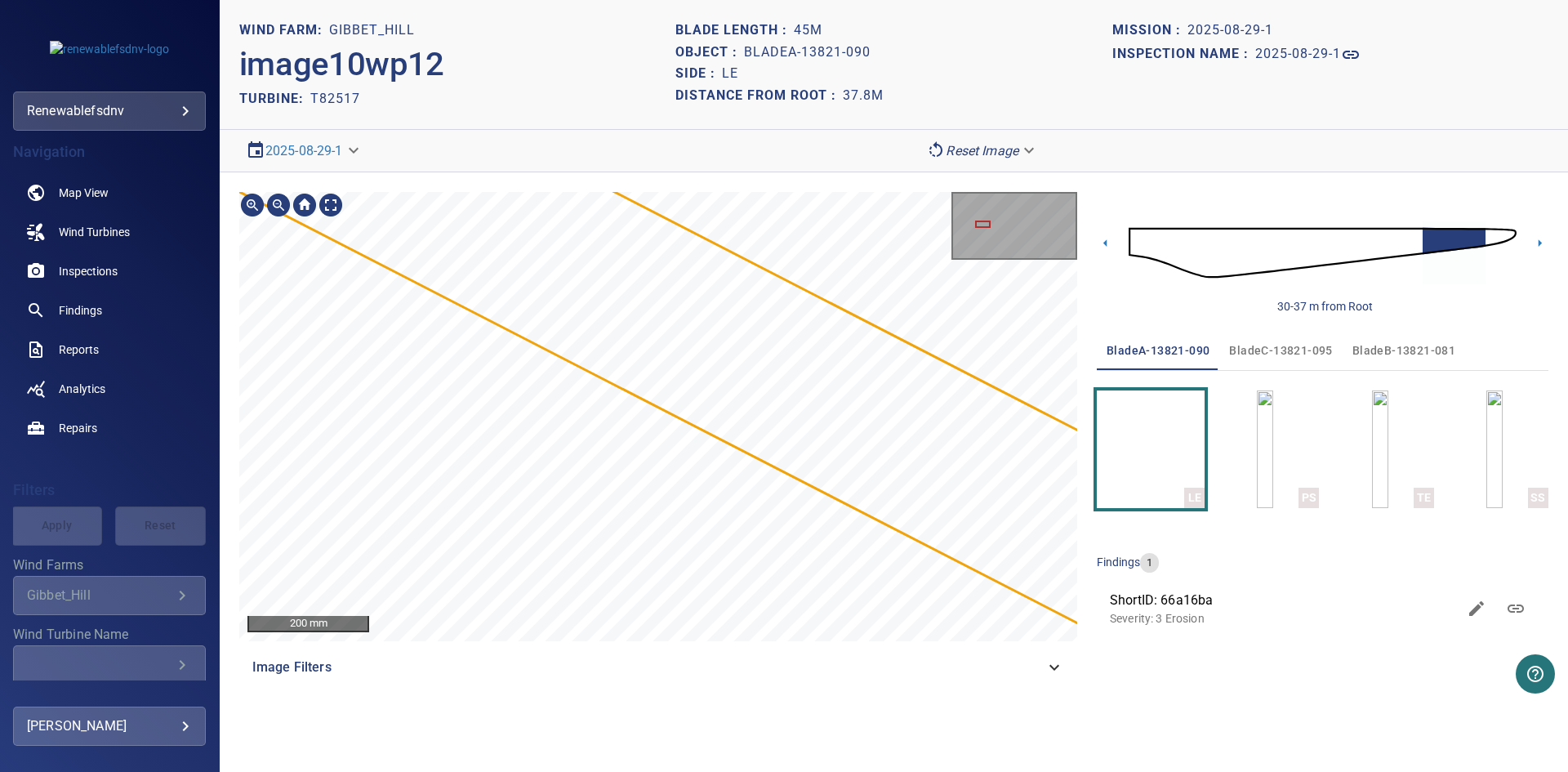
click at [1095, 746] on section "**********" at bounding box center [893, 386] width 1348 height 772
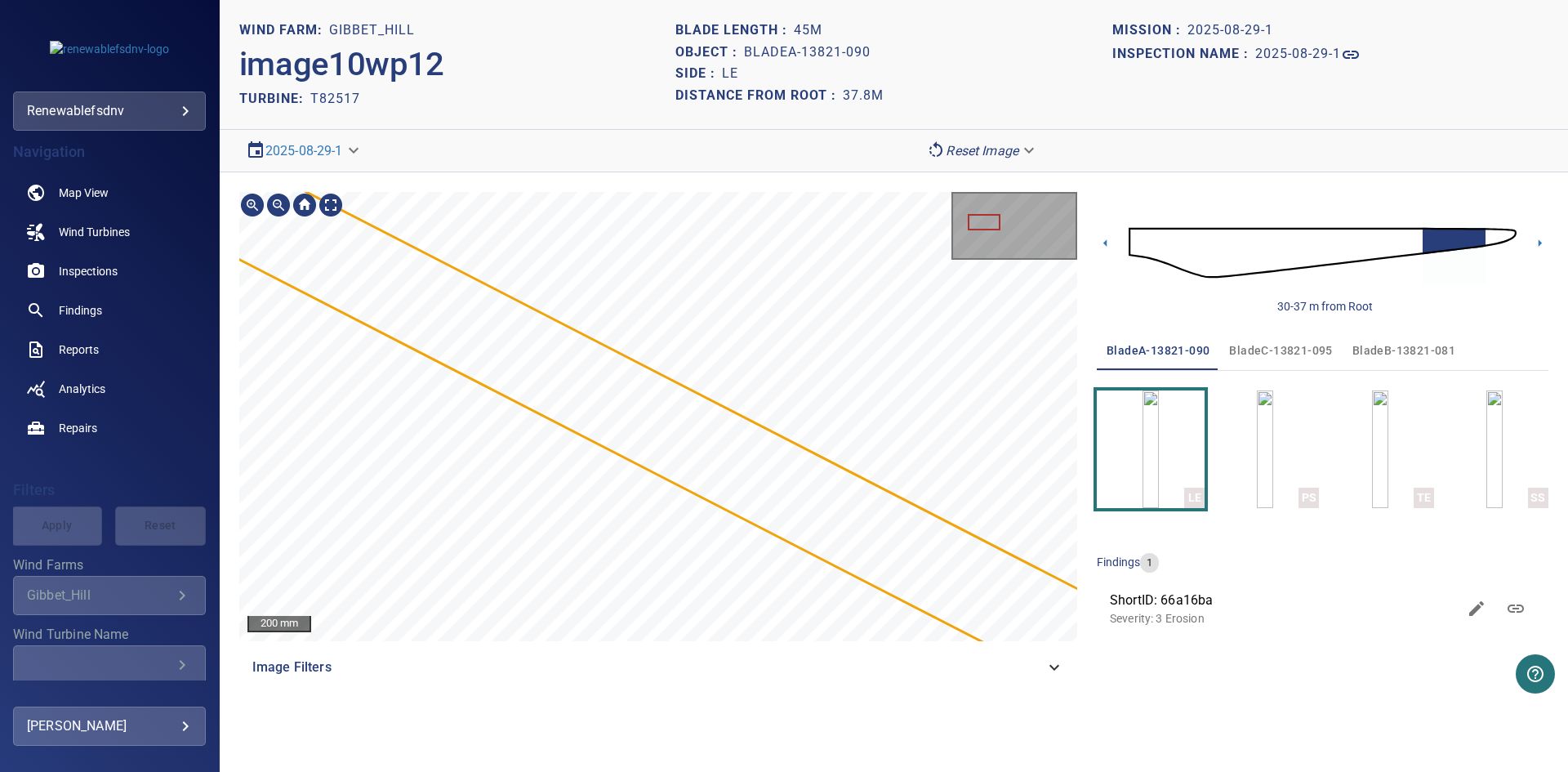
click at [212, 237] on main "**********" at bounding box center [784, 386] width 1568 height 772
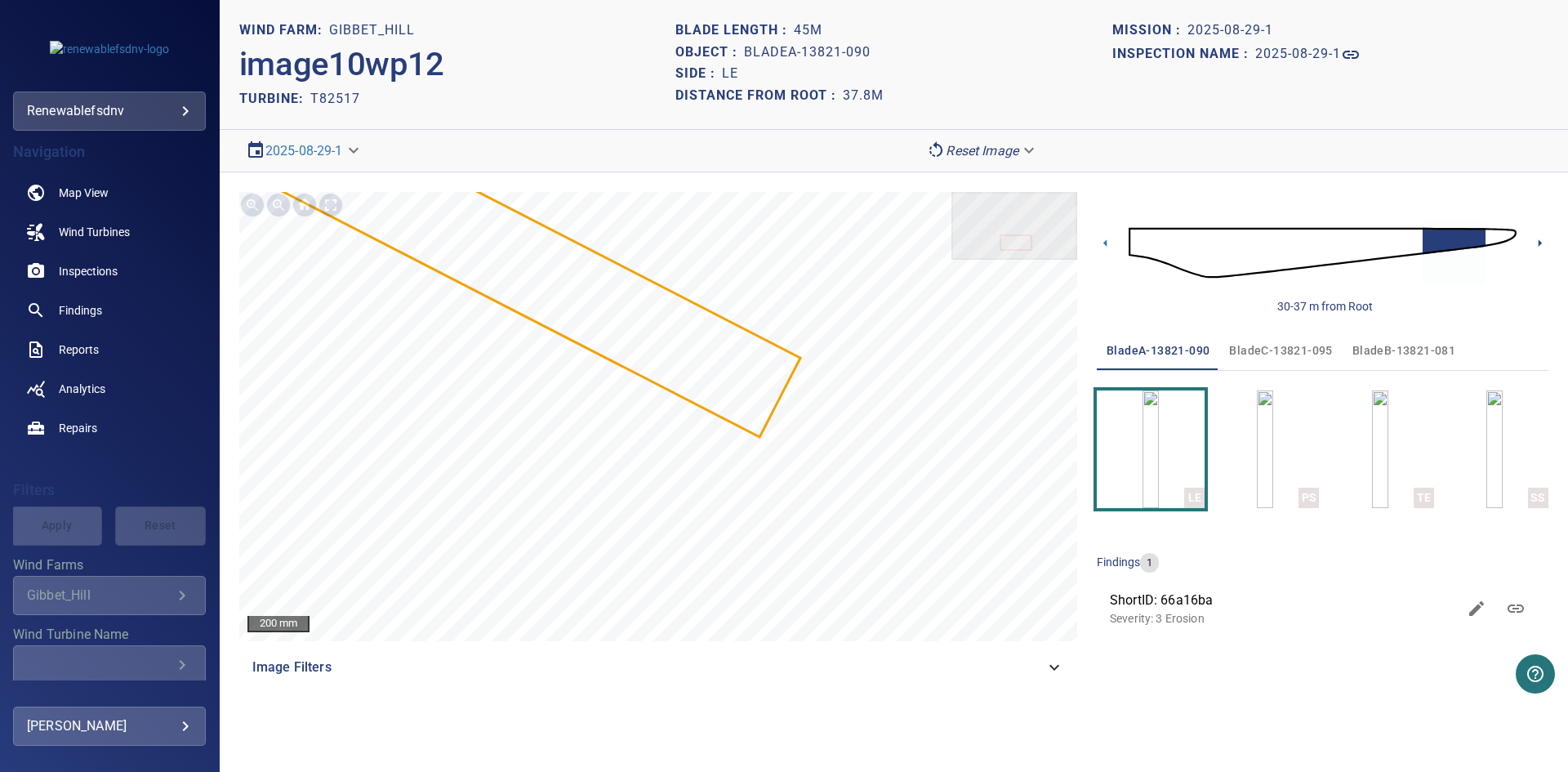
click at [1542, 244] on icon at bounding box center [1539, 242] width 17 height 17
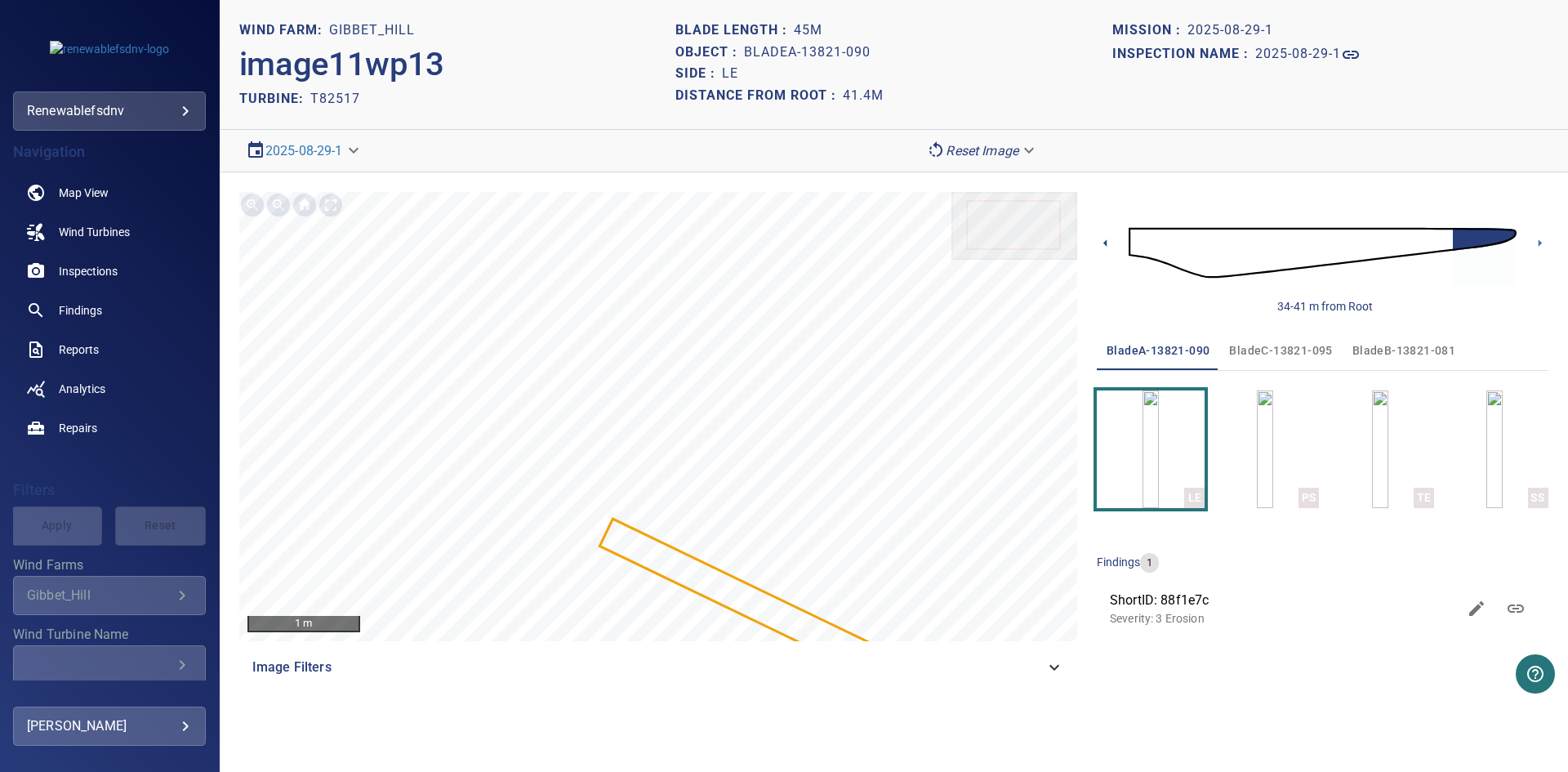
click at [1107, 238] on icon at bounding box center [1104, 242] width 17 height 17
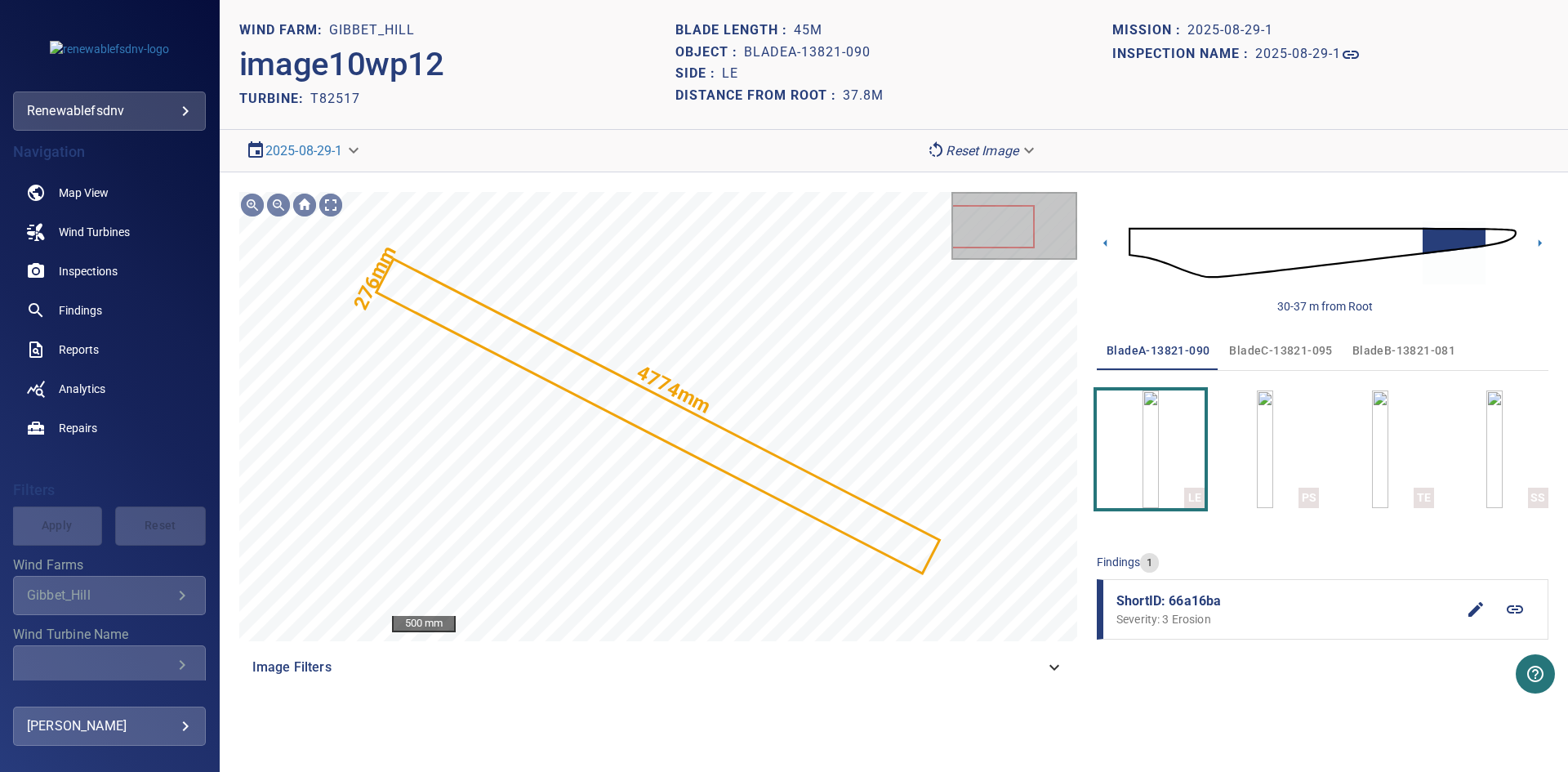
click at [1468, 611] on icon "button" at bounding box center [1475, 609] width 19 height 19
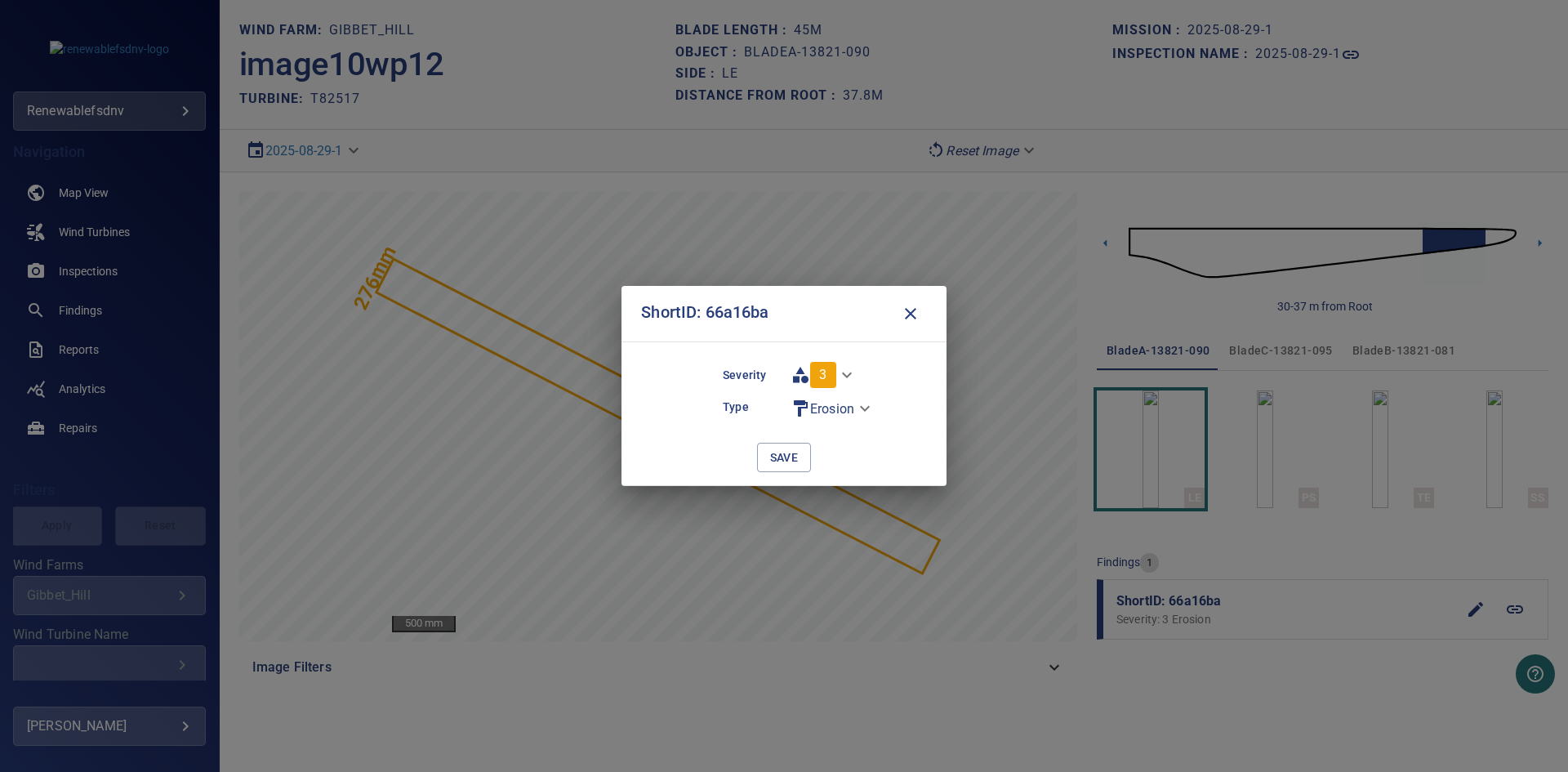
click at [828, 376] on body "**********" at bounding box center [784, 386] width 1568 height 772
click at [827, 344] on li "2" at bounding box center [833, 345] width 99 height 29
type input "*"
click at [796, 465] on span "save" at bounding box center [784, 458] width 28 height 20
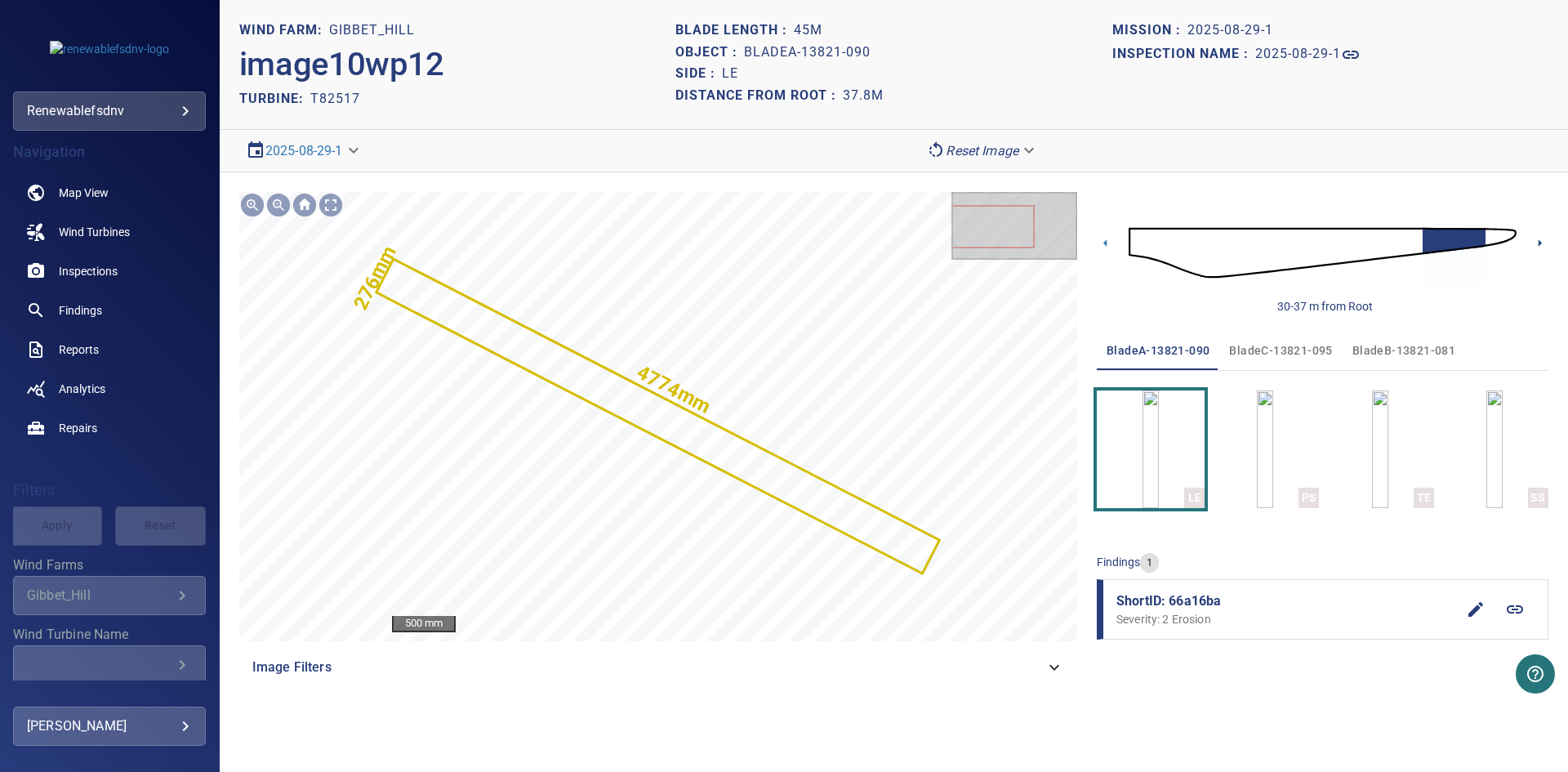
click at [1542, 240] on icon at bounding box center [1539, 242] width 17 height 17
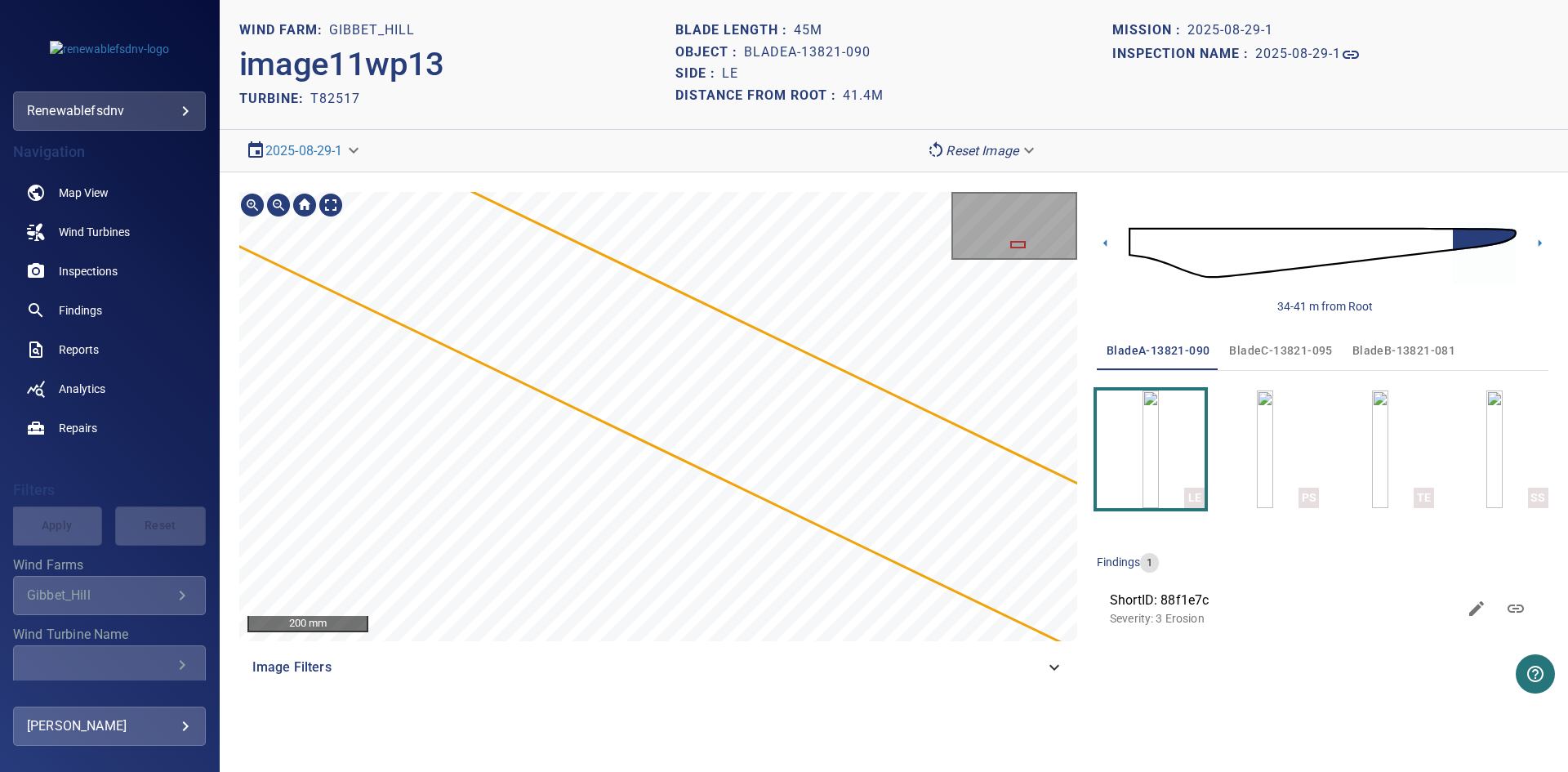
click at [82, 337] on main "**********" at bounding box center [784, 386] width 1568 height 772
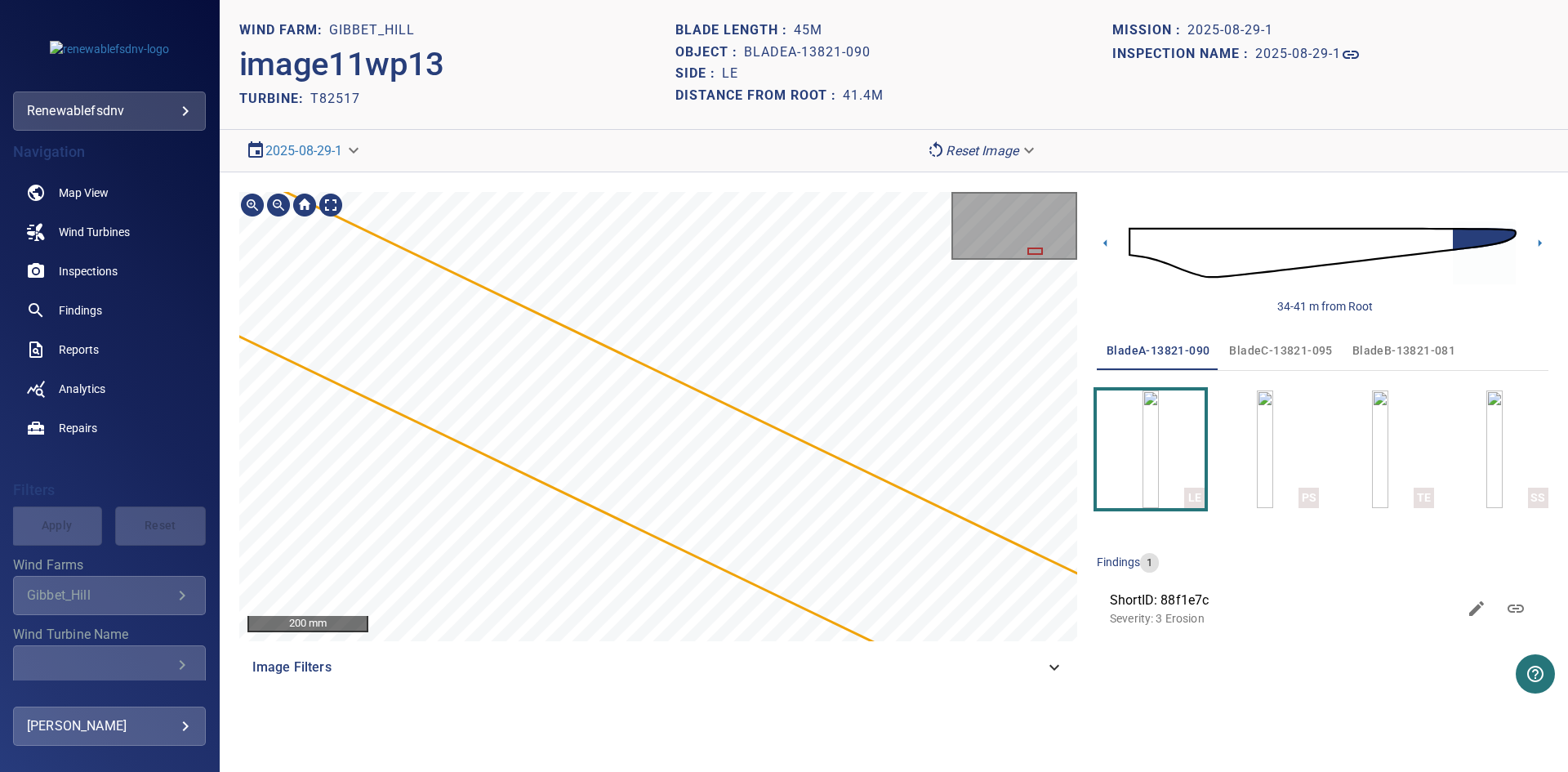
click at [136, 344] on main "**********" at bounding box center [784, 386] width 1568 height 772
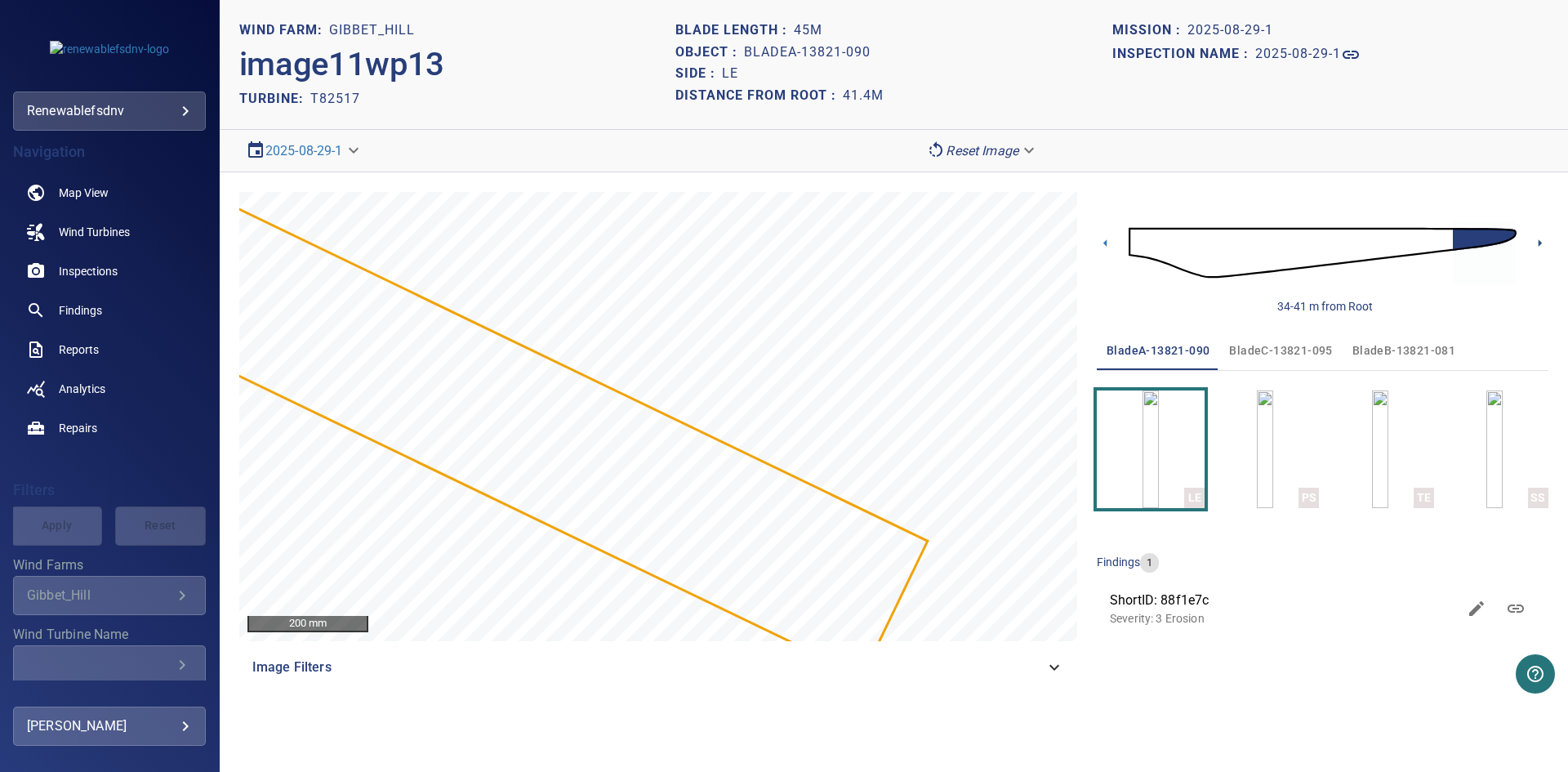
click at [1535, 241] on icon at bounding box center [1539, 242] width 17 height 17
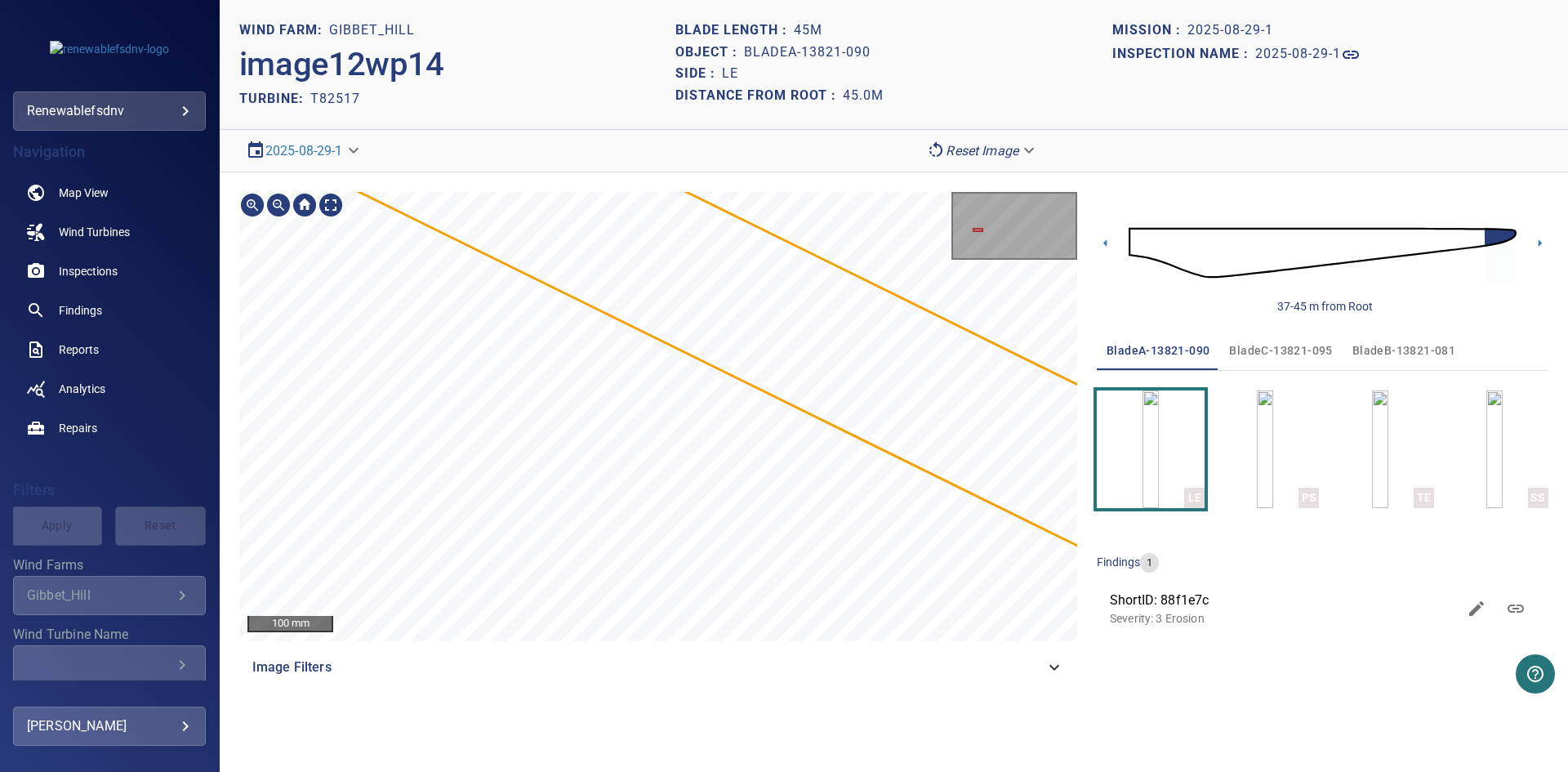
click at [85, 280] on main "**********" at bounding box center [784, 386] width 1568 height 772
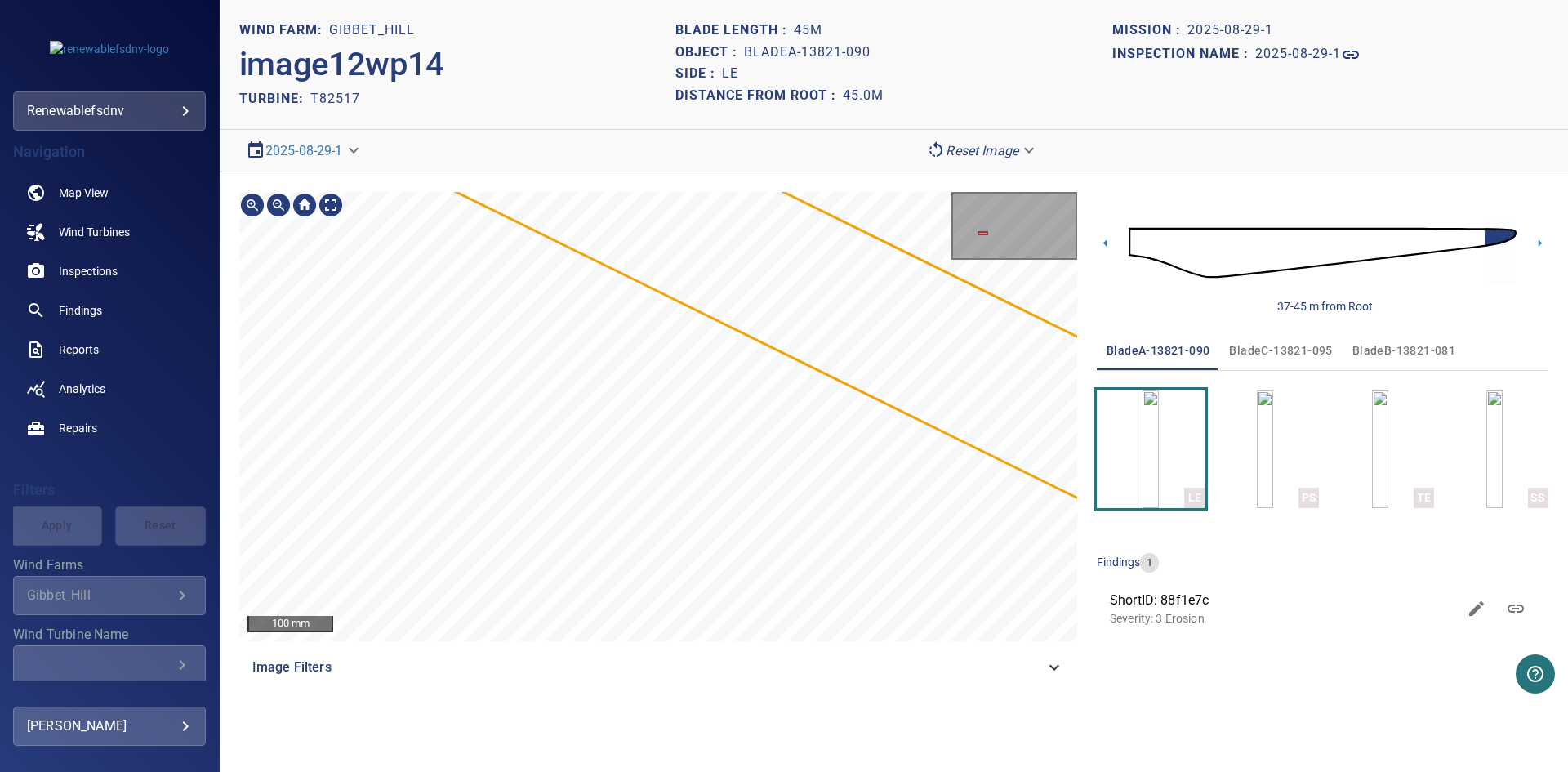
click at [179, 351] on main "**********" at bounding box center [784, 386] width 1568 height 772
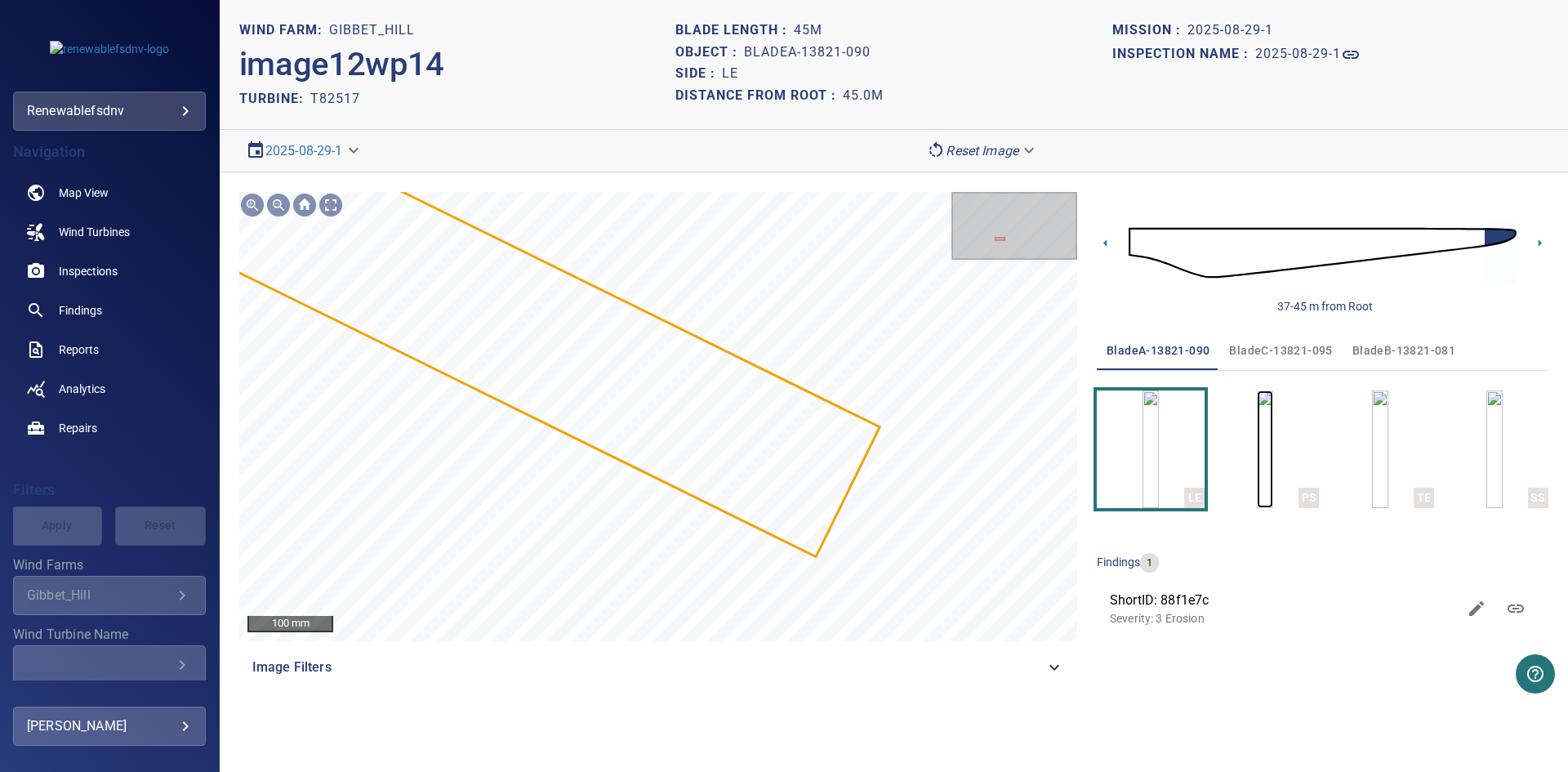
click at [1257, 442] on img "button" at bounding box center [1264, 449] width 16 height 117
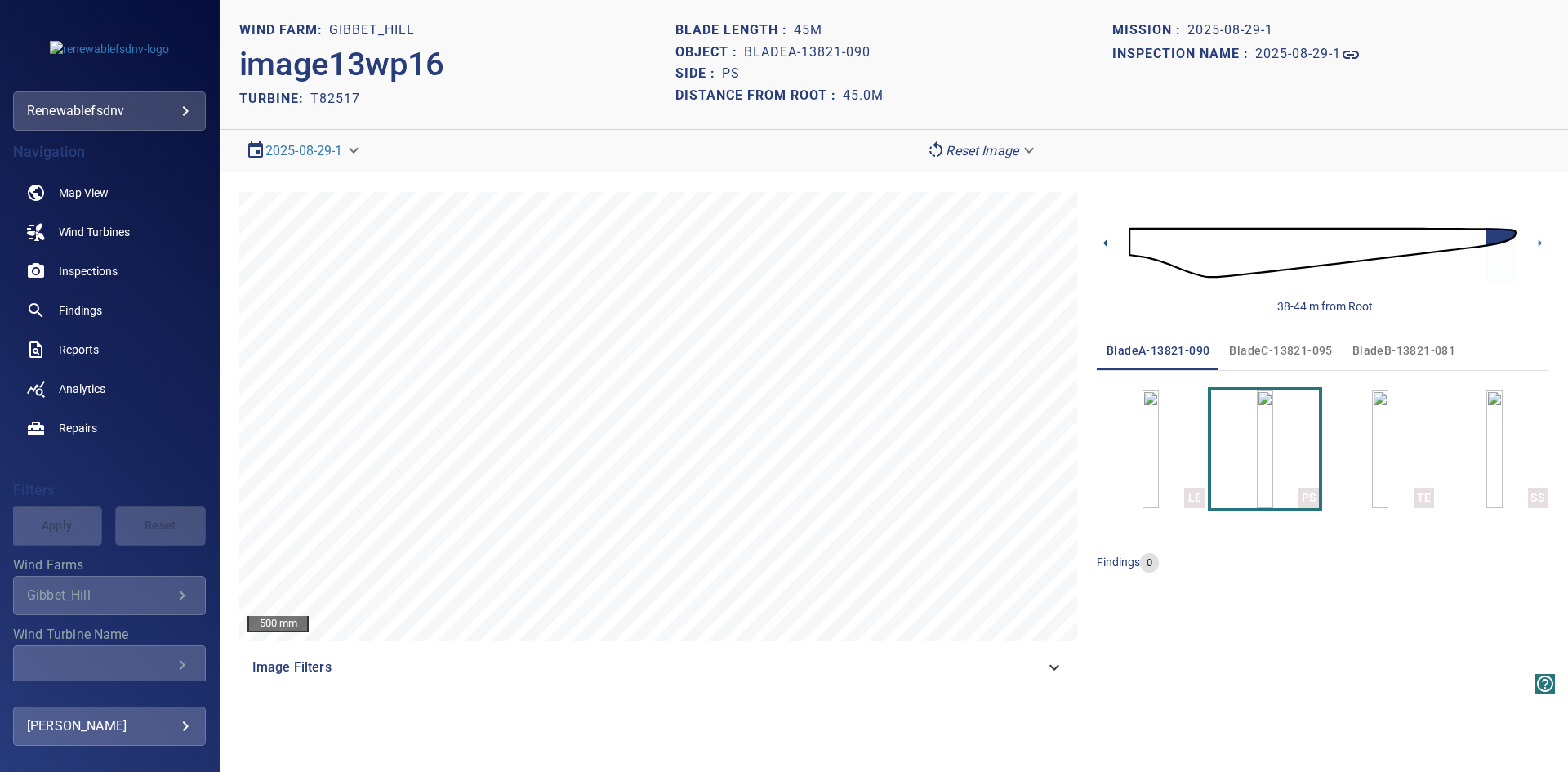
click at [1104, 240] on icon at bounding box center [1104, 242] width 17 height 17
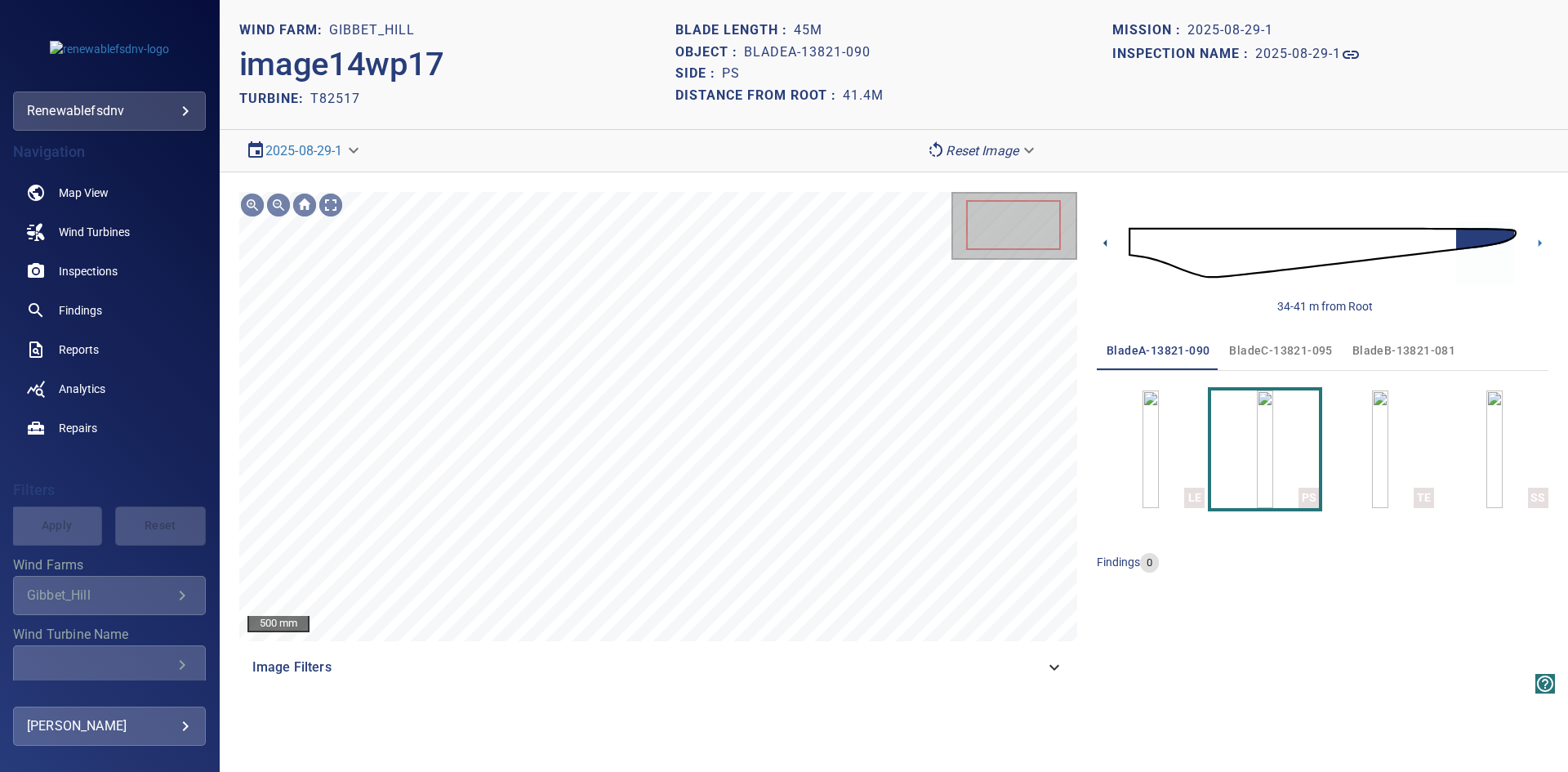
click at [1104, 240] on icon at bounding box center [1104, 242] width 17 height 17
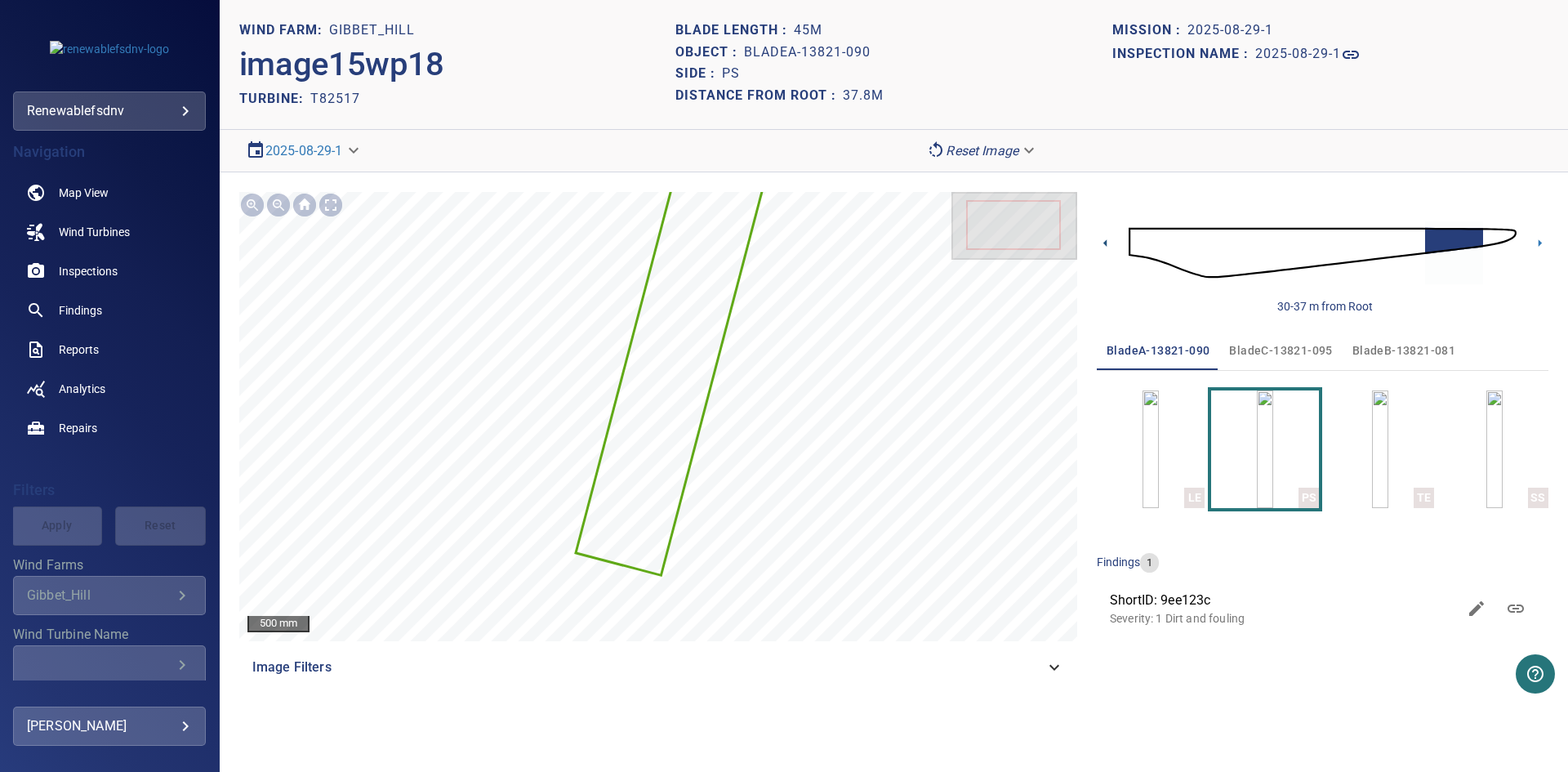
click at [1104, 240] on icon at bounding box center [1104, 242] width 17 height 17
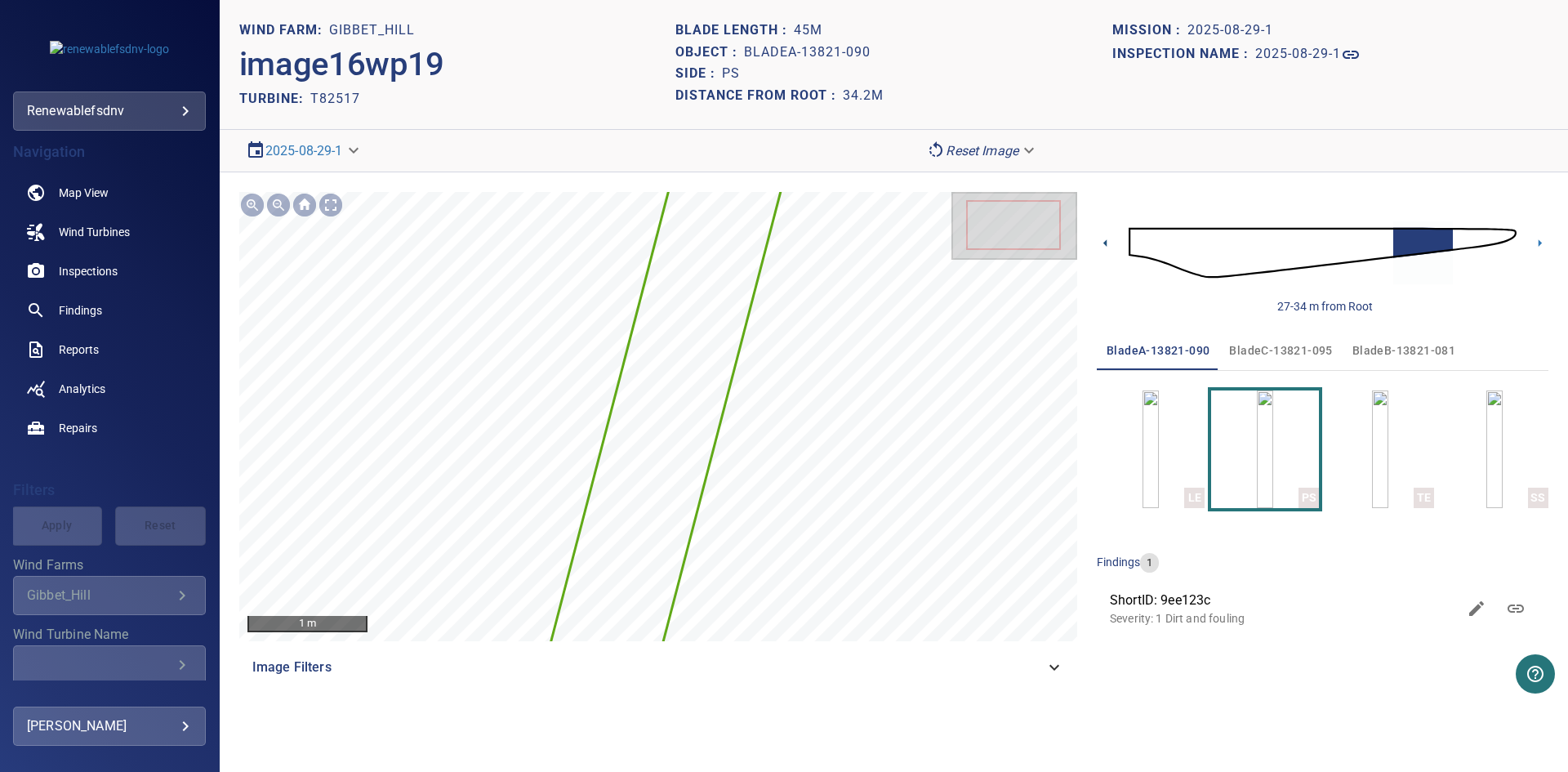
click at [1104, 240] on icon at bounding box center [1104, 242] width 17 height 17
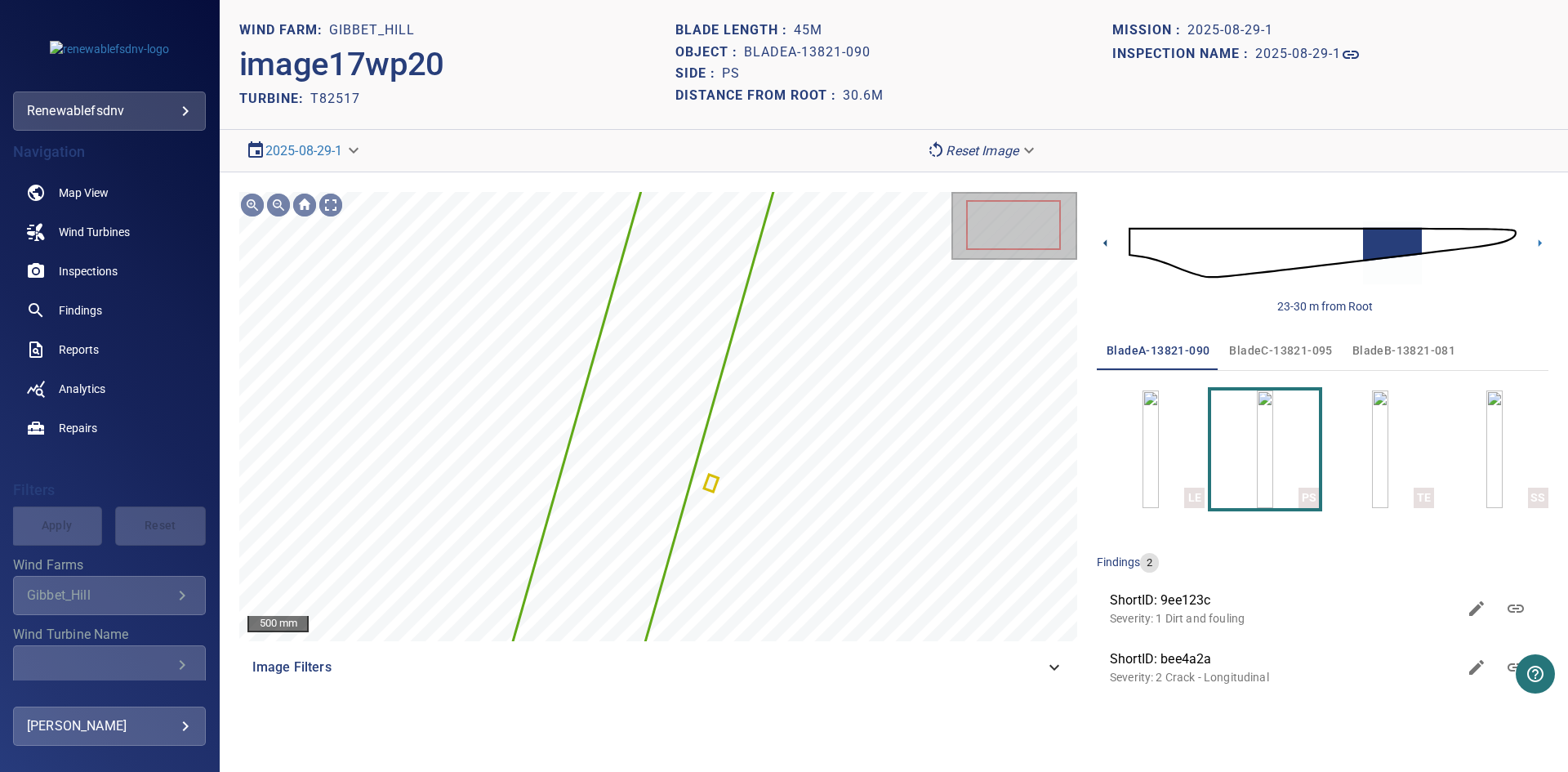
click at [1104, 240] on icon at bounding box center [1104, 242] width 17 height 17
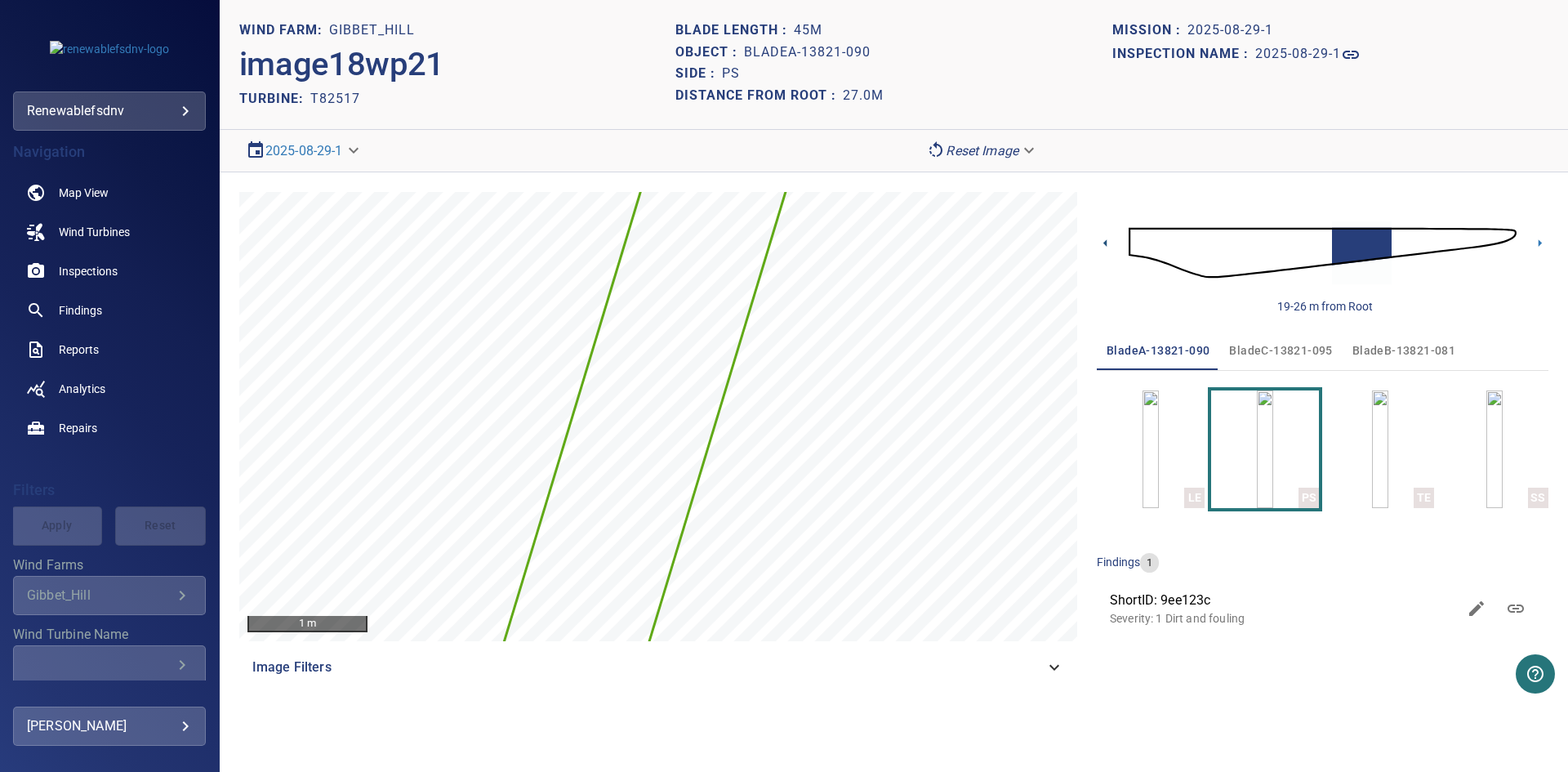
click at [1104, 240] on icon at bounding box center [1104, 242] width 17 height 17
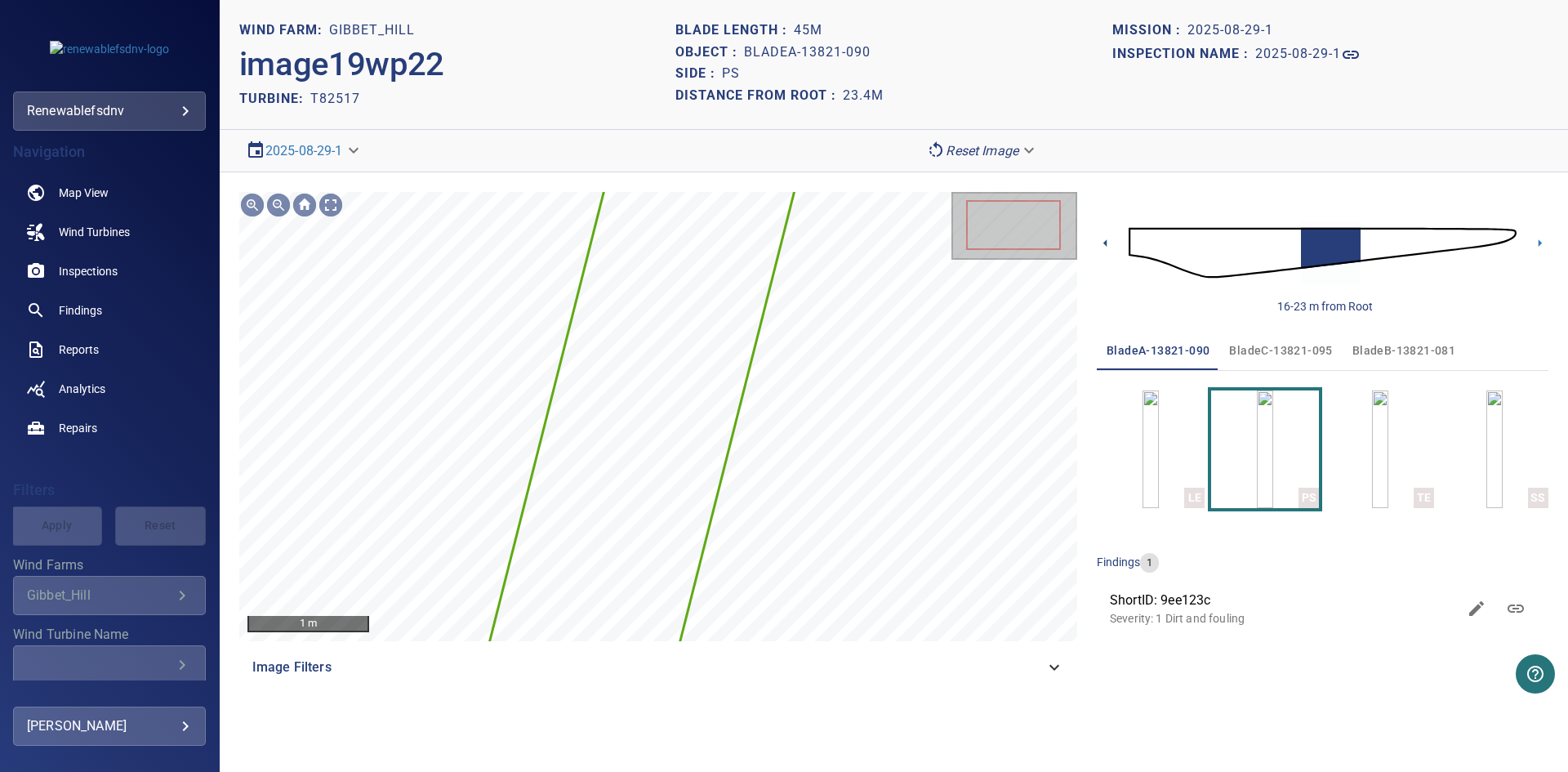
click at [1104, 240] on icon at bounding box center [1104, 242] width 17 height 17
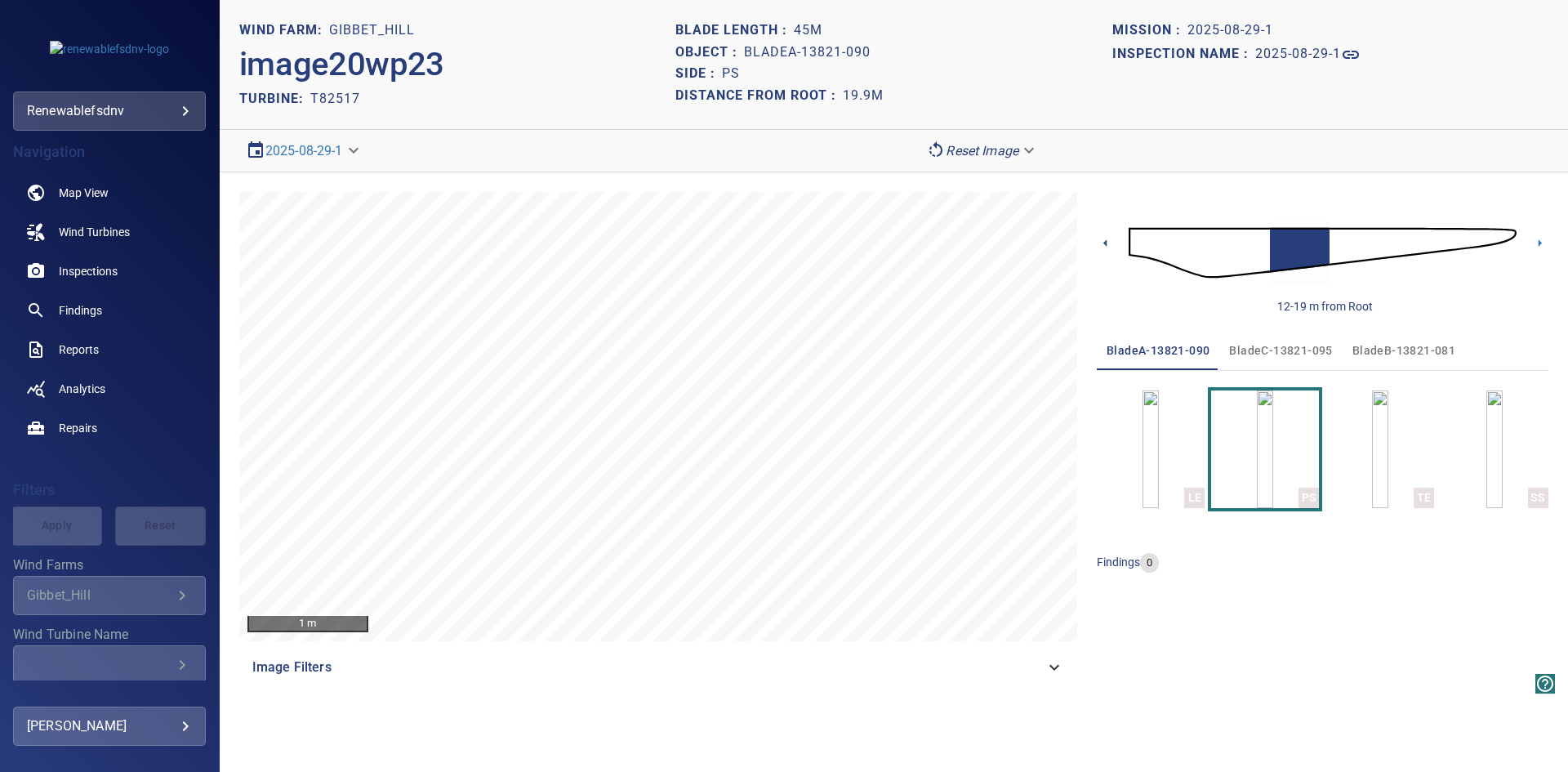
click at [1104, 240] on icon at bounding box center [1104, 242] width 17 height 17
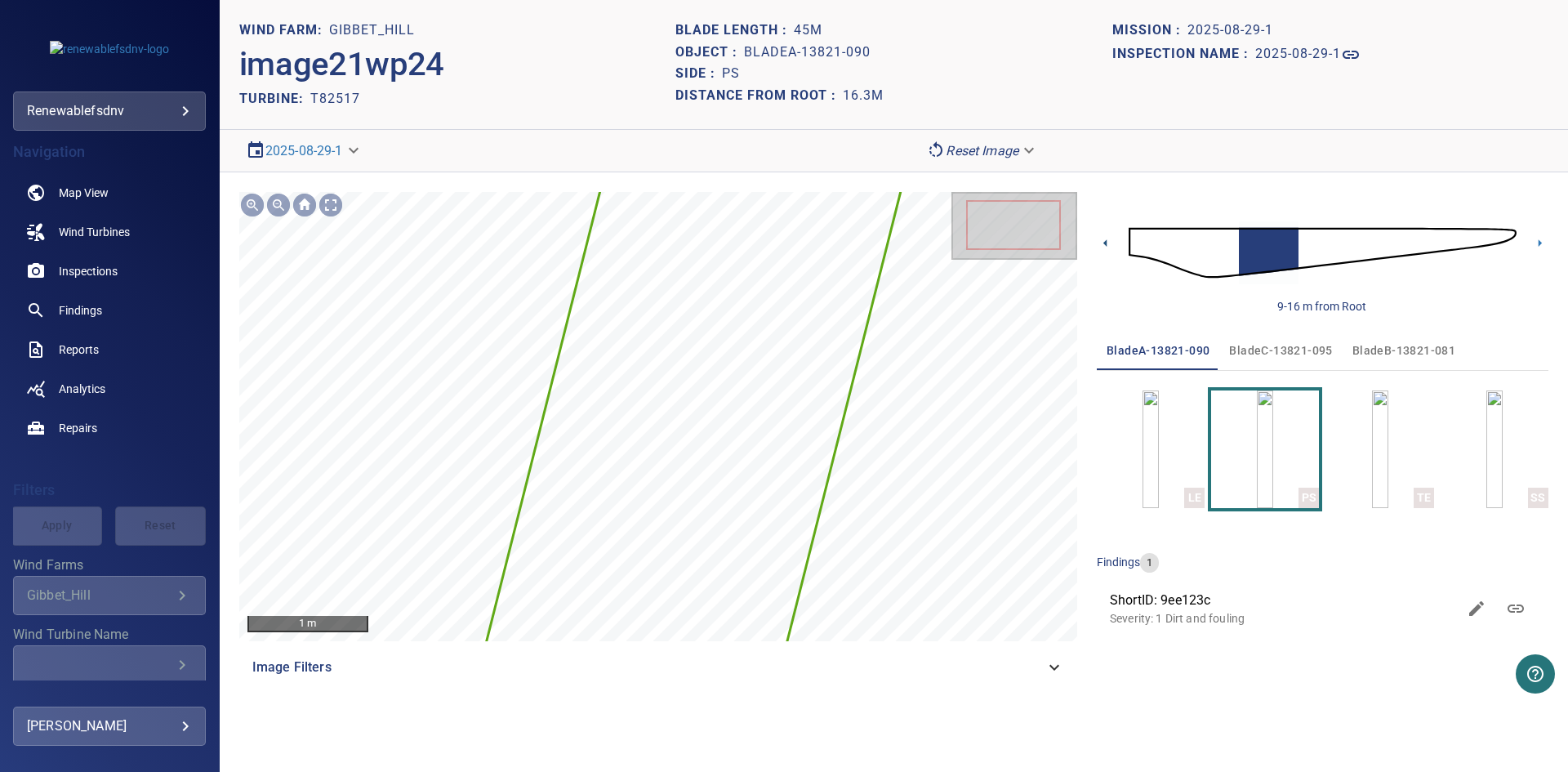
click at [1104, 240] on icon at bounding box center [1104, 242] width 17 height 17
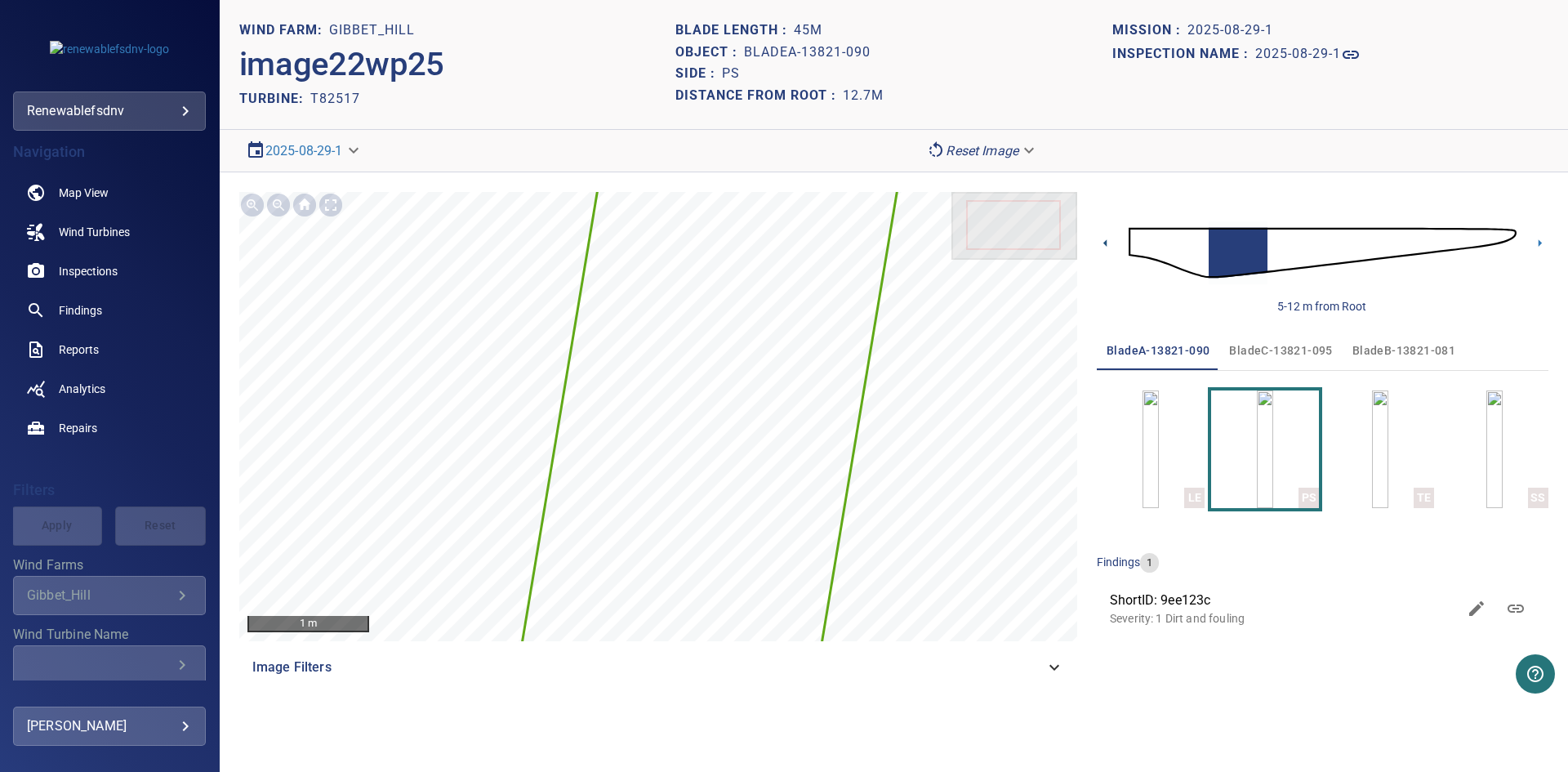
click at [1104, 240] on icon at bounding box center [1104, 242] width 17 height 17
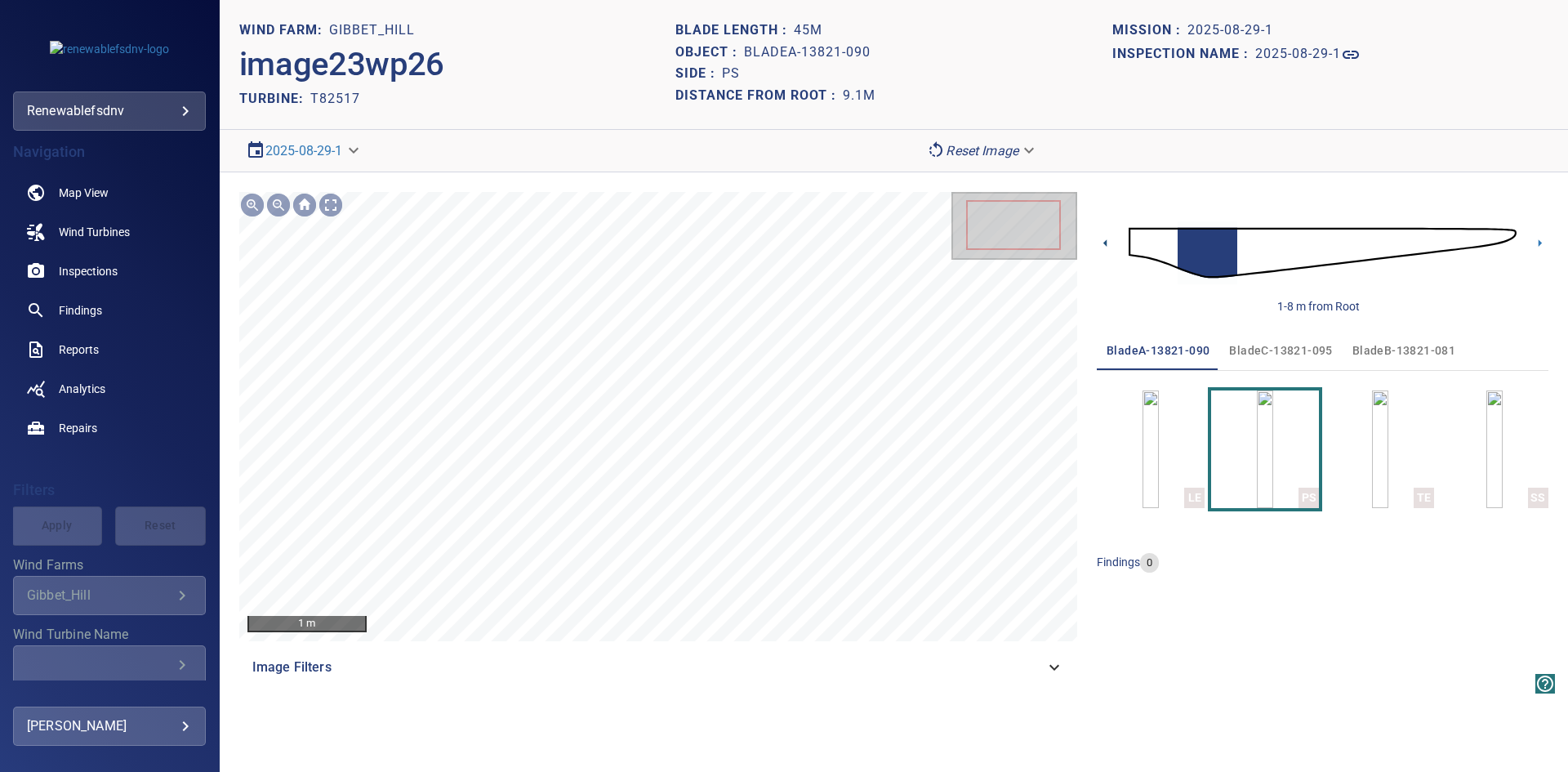
click at [1104, 240] on icon at bounding box center [1104, 242] width 17 height 17
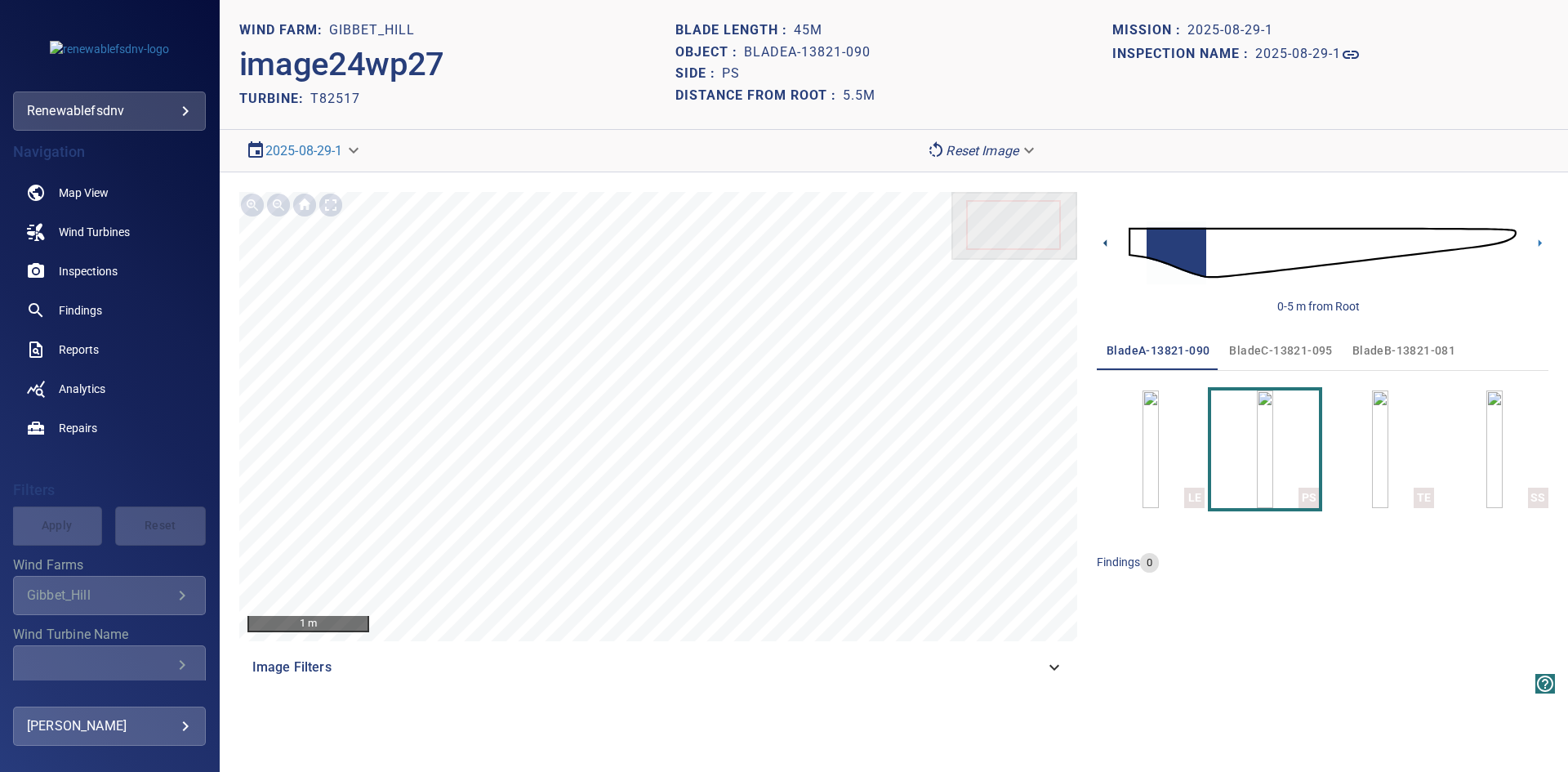
click at [1104, 240] on icon at bounding box center [1104, 242] width 17 height 17
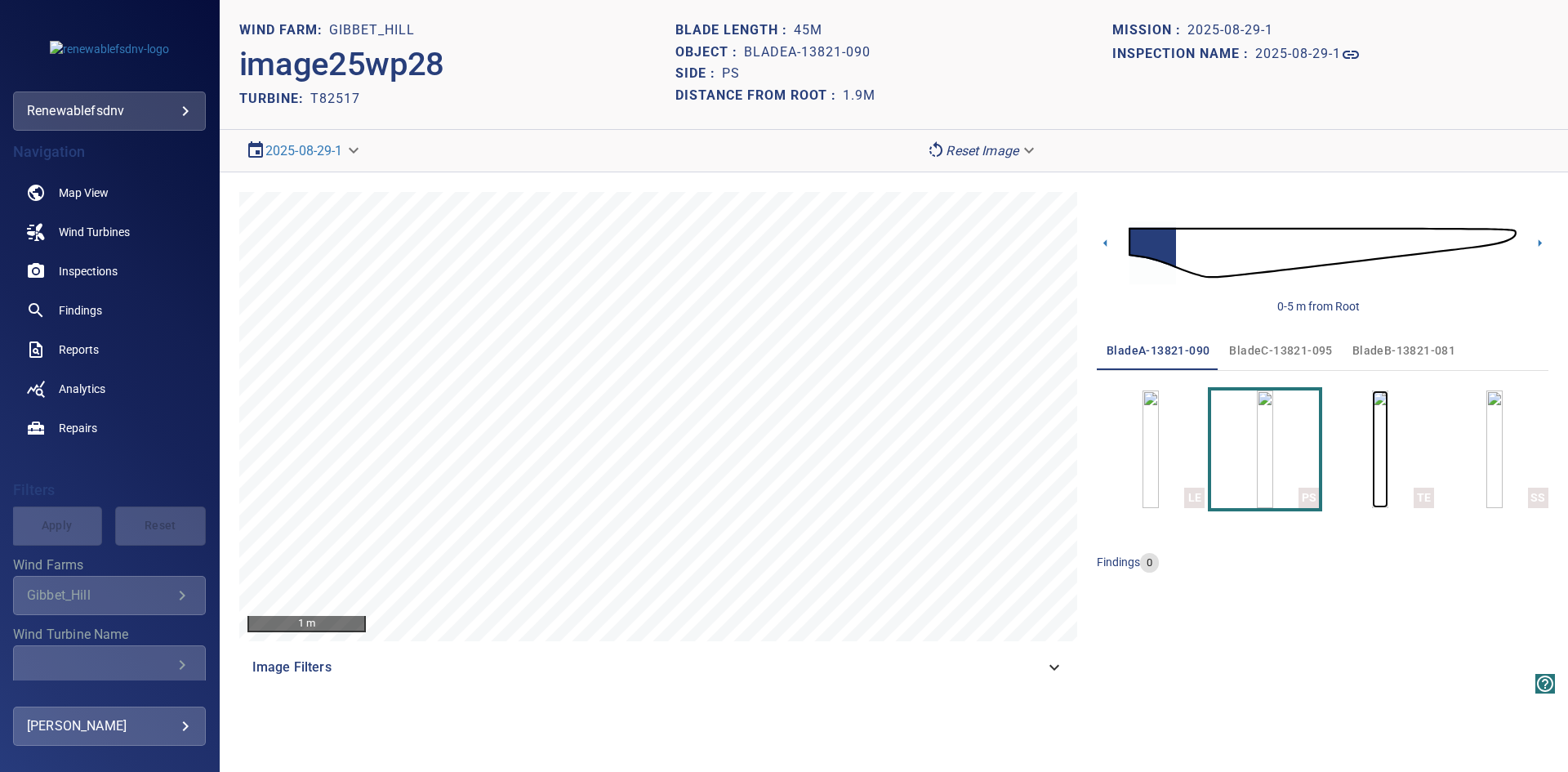
click at [1388, 461] on img "button" at bounding box center [1380, 449] width 16 height 117
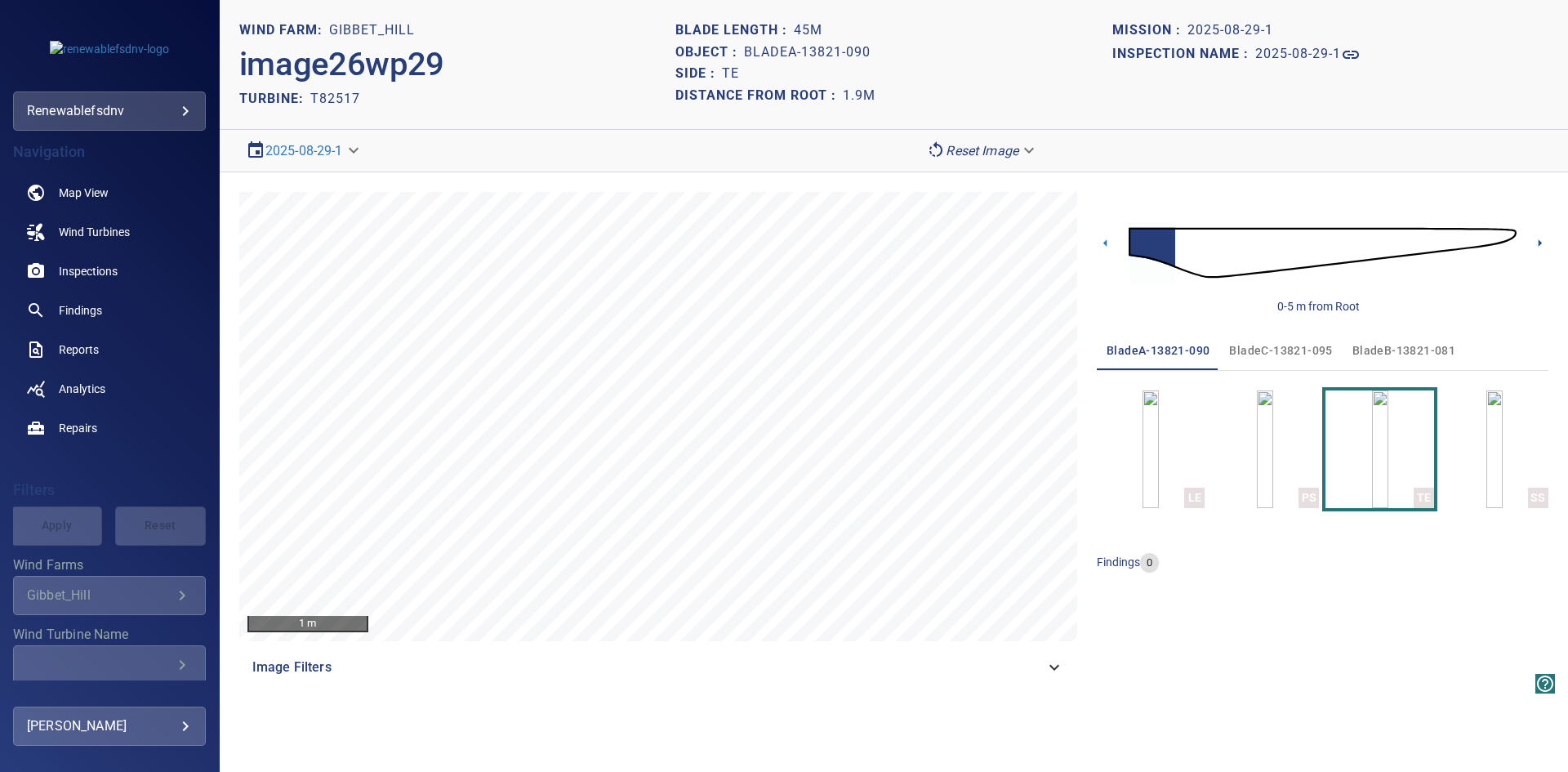
click at [1541, 239] on icon at bounding box center [1539, 242] width 17 height 17
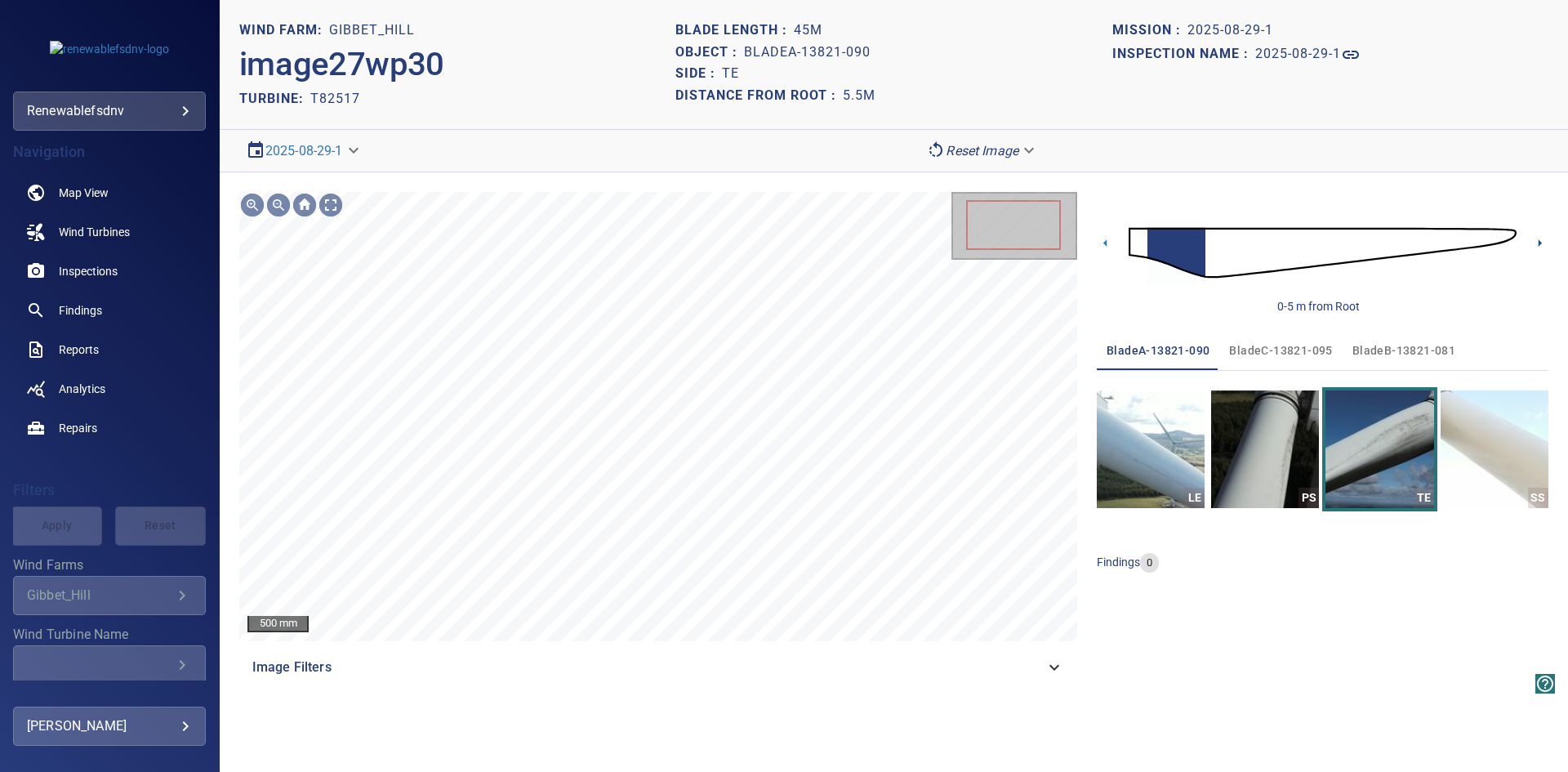
click at [1541, 239] on icon at bounding box center [1539, 242] width 17 height 17
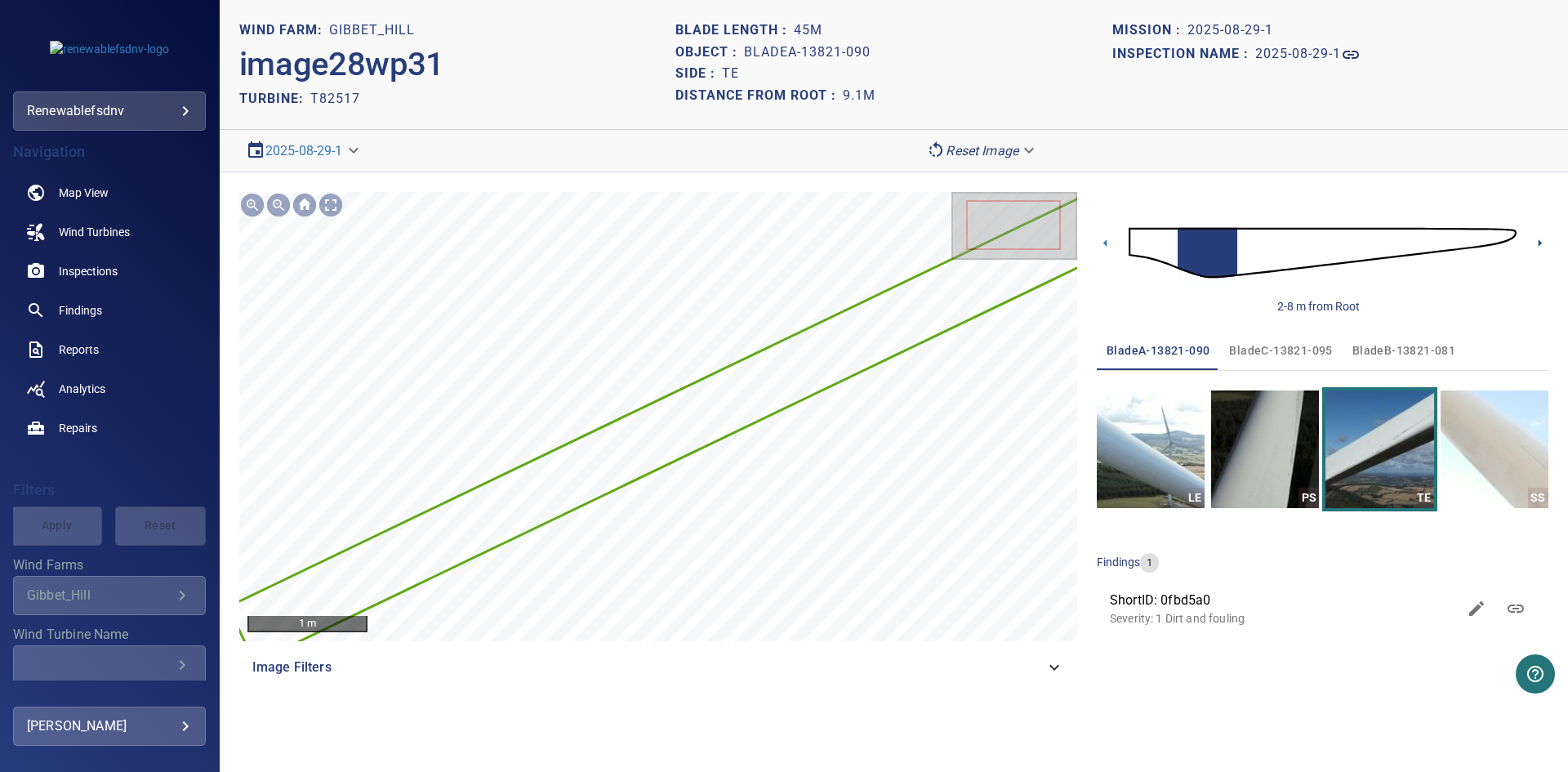
click at [1541, 239] on icon at bounding box center [1539, 242] width 17 height 17
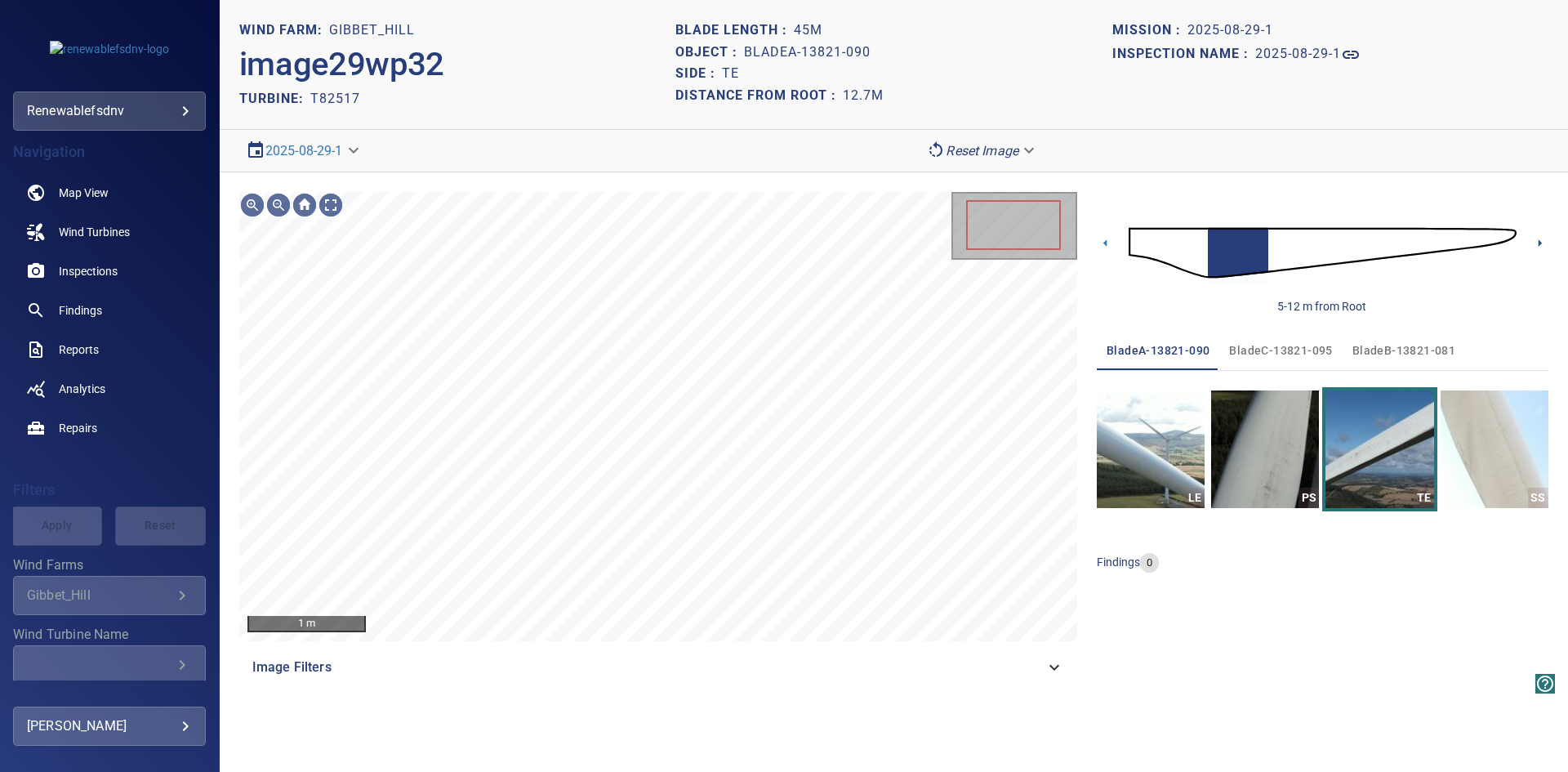
click at [1541, 239] on icon at bounding box center [1539, 242] width 17 height 17
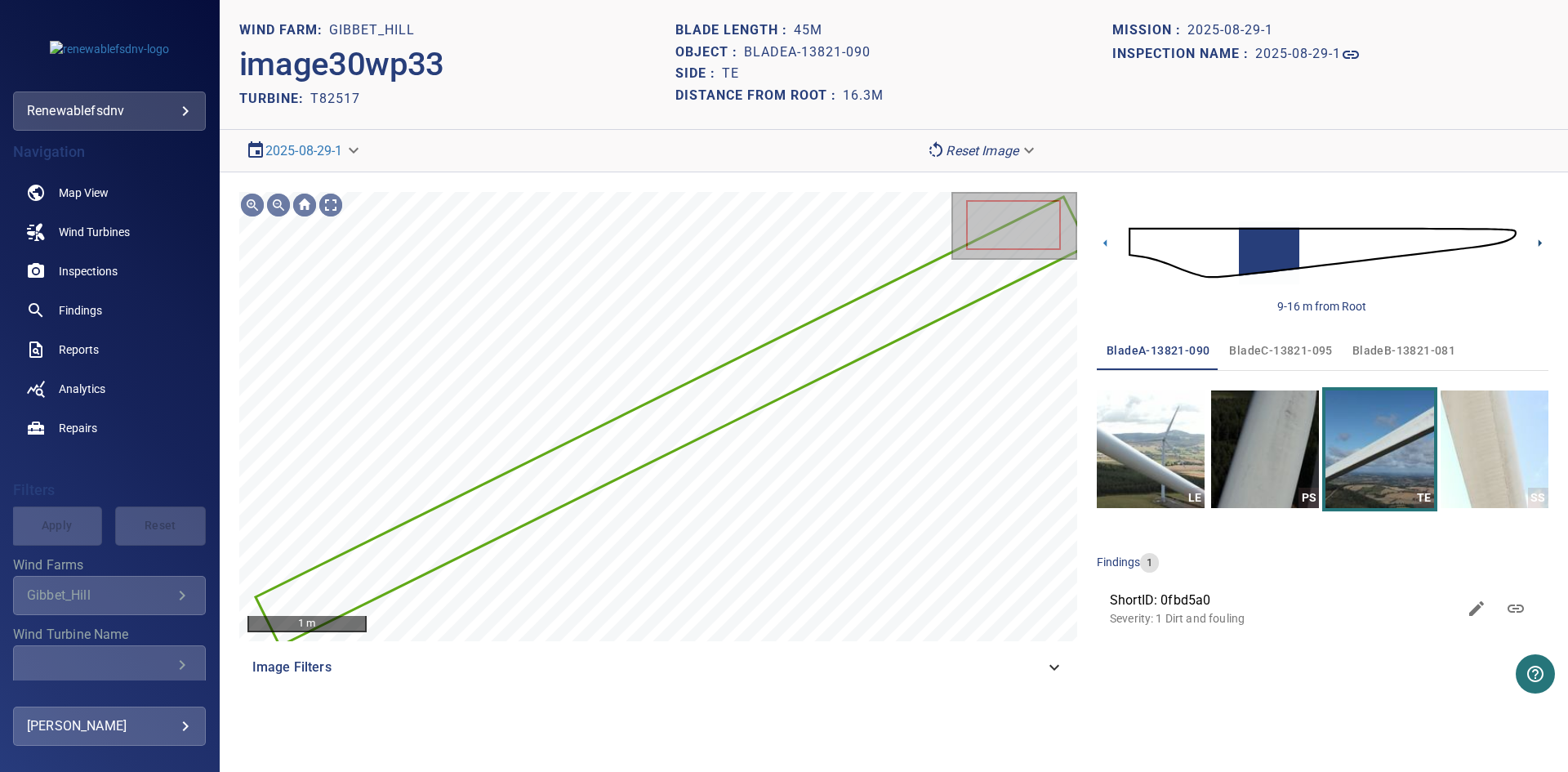
click at [1541, 239] on icon at bounding box center [1539, 242] width 17 height 17
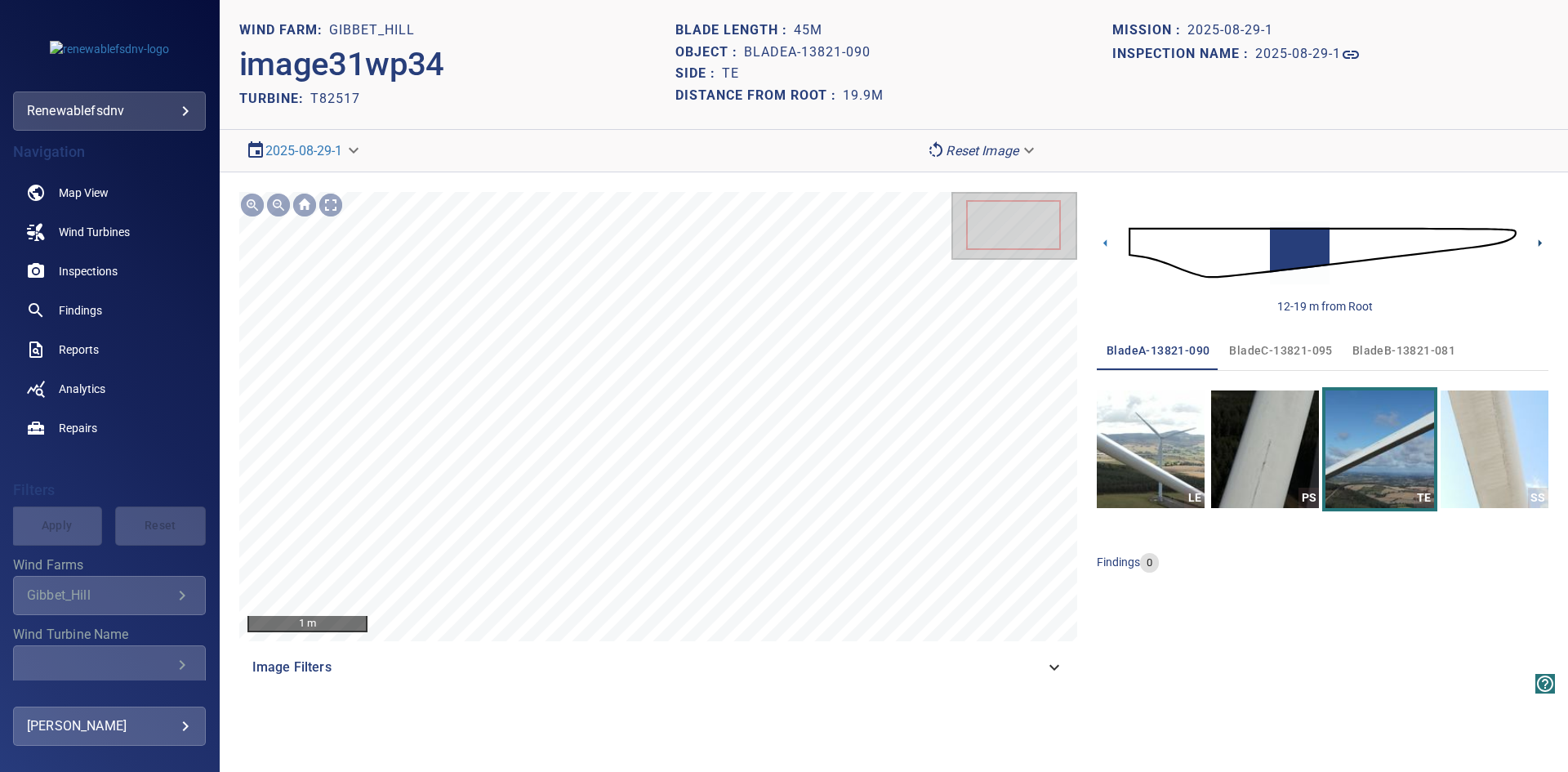
click at [1541, 239] on icon at bounding box center [1539, 242] width 17 height 17
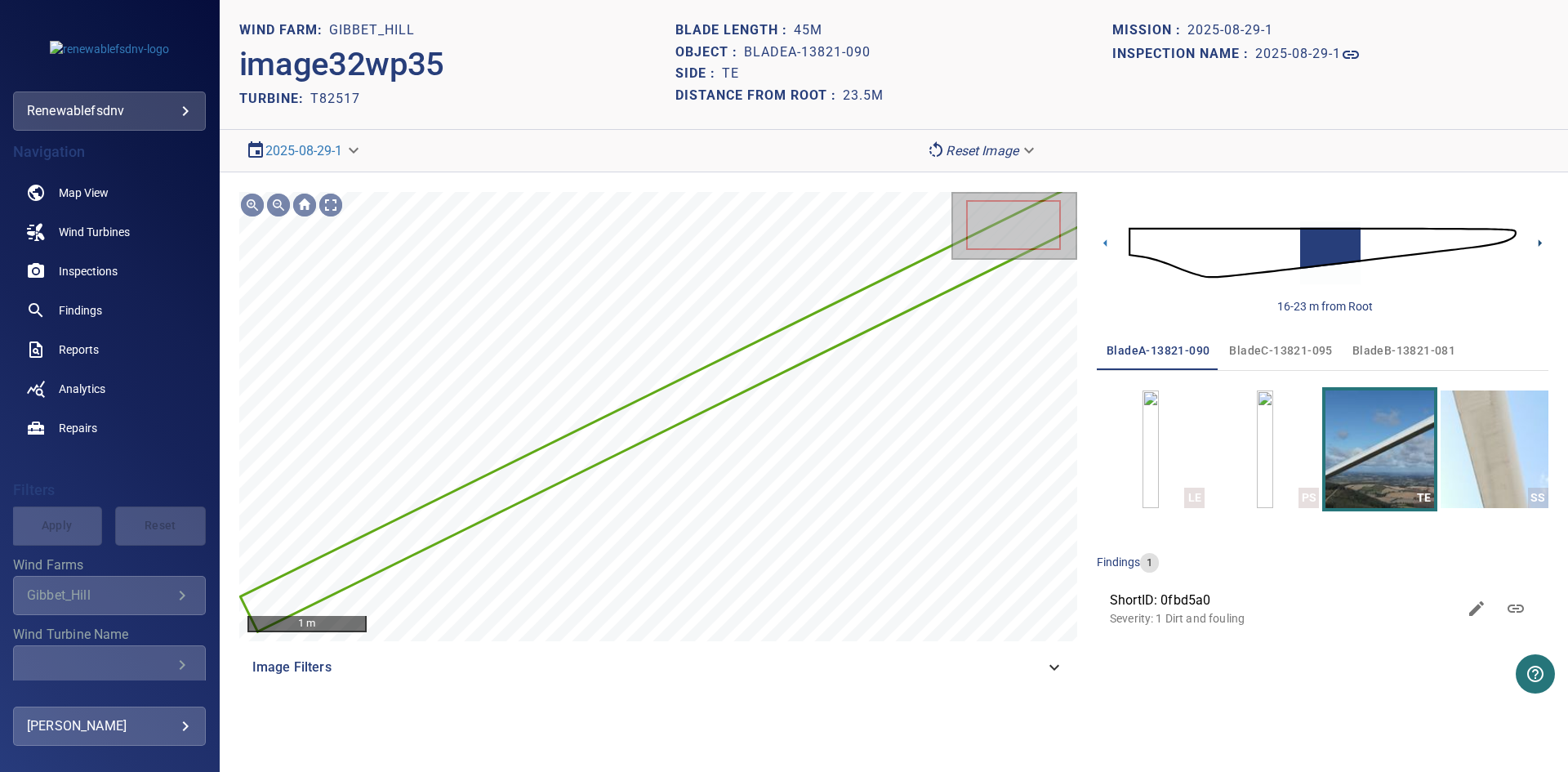
click at [1541, 239] on icon at bounding box center [1539, 242] width 17 height 17
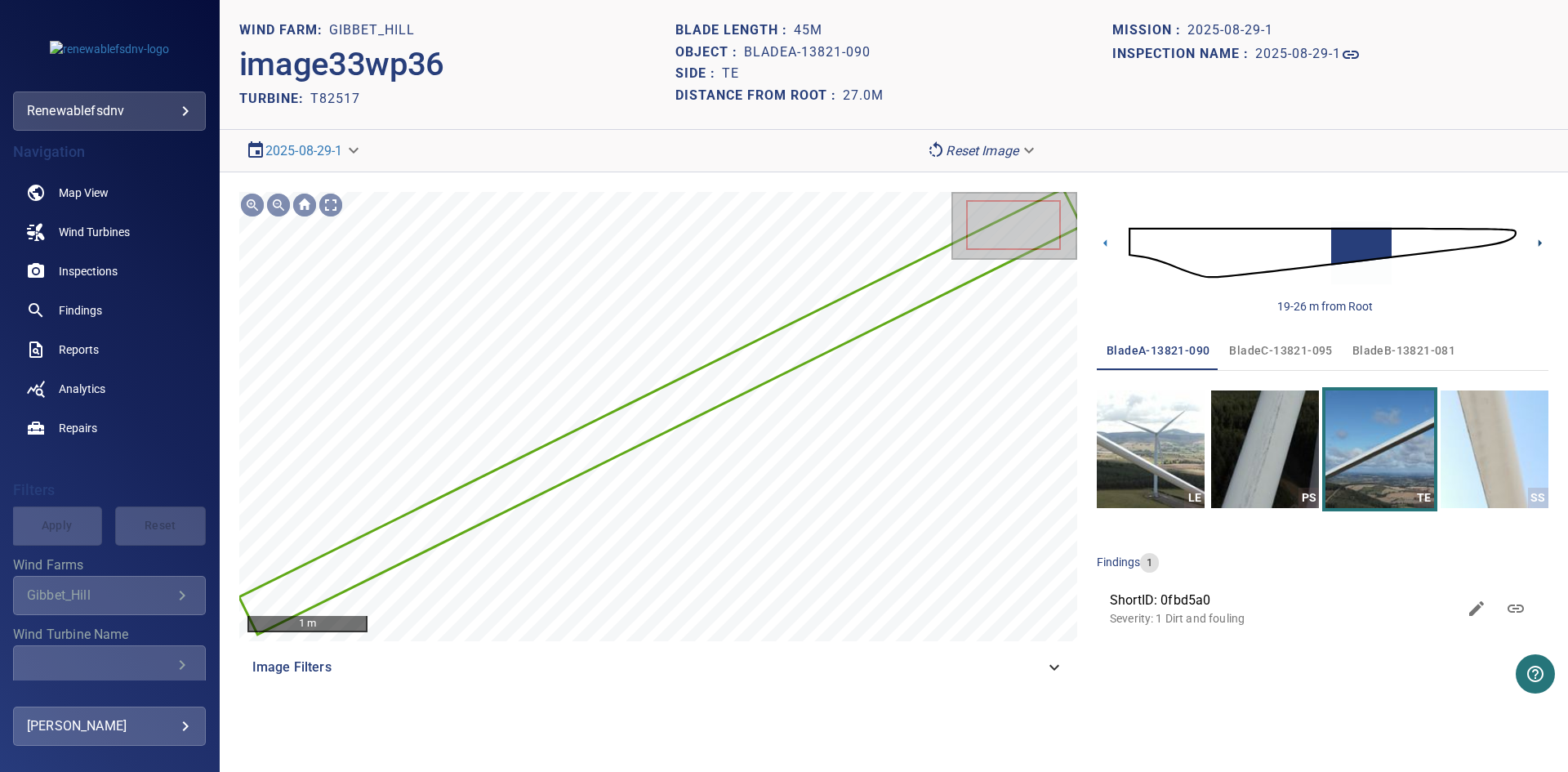
click at [1541, 239] on icon at bounding box center [1539, 242] width 17 height 17
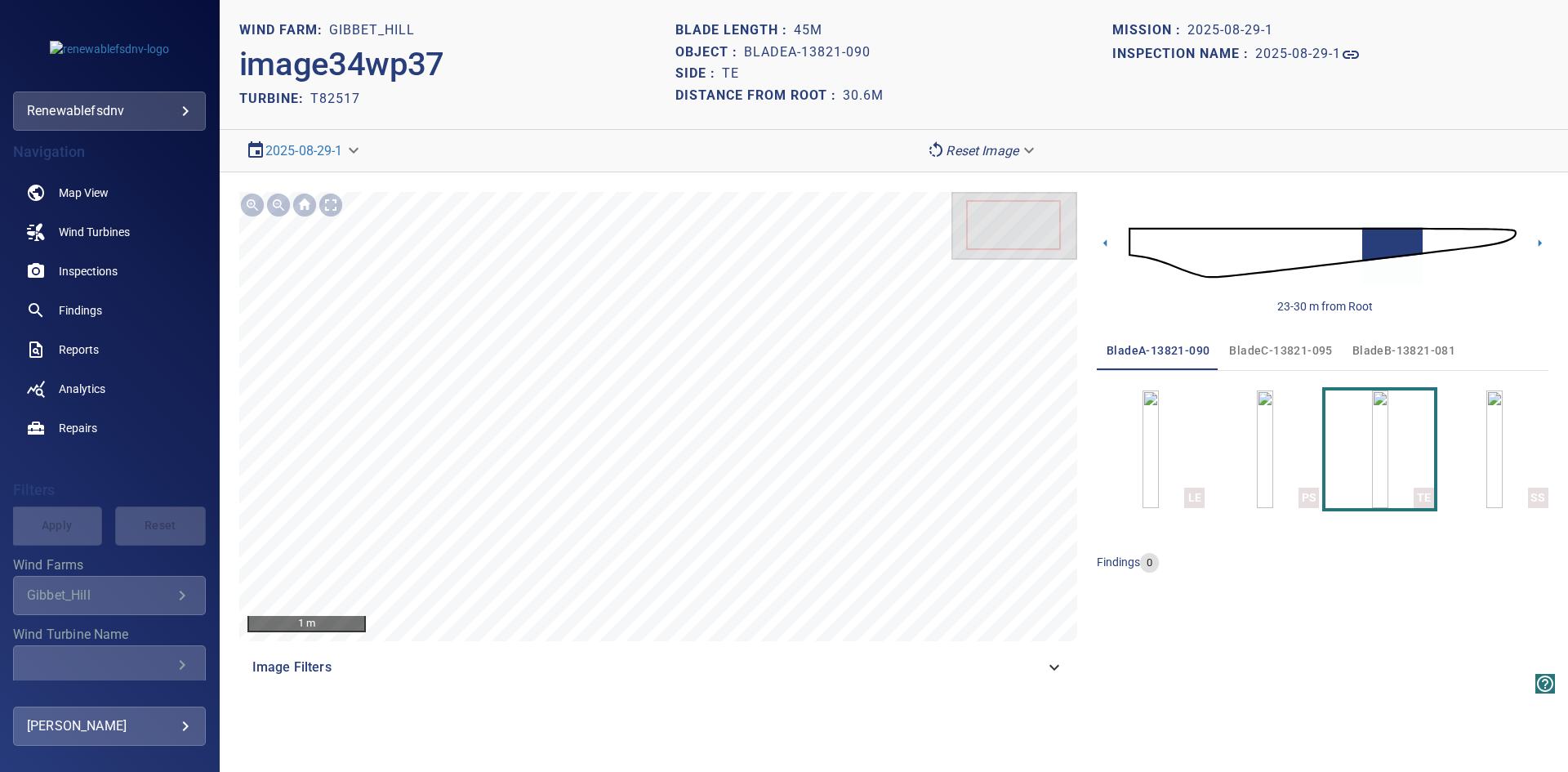
click at [1541, 239] on icon at bounding box center [1539, 242] width 17 height 17
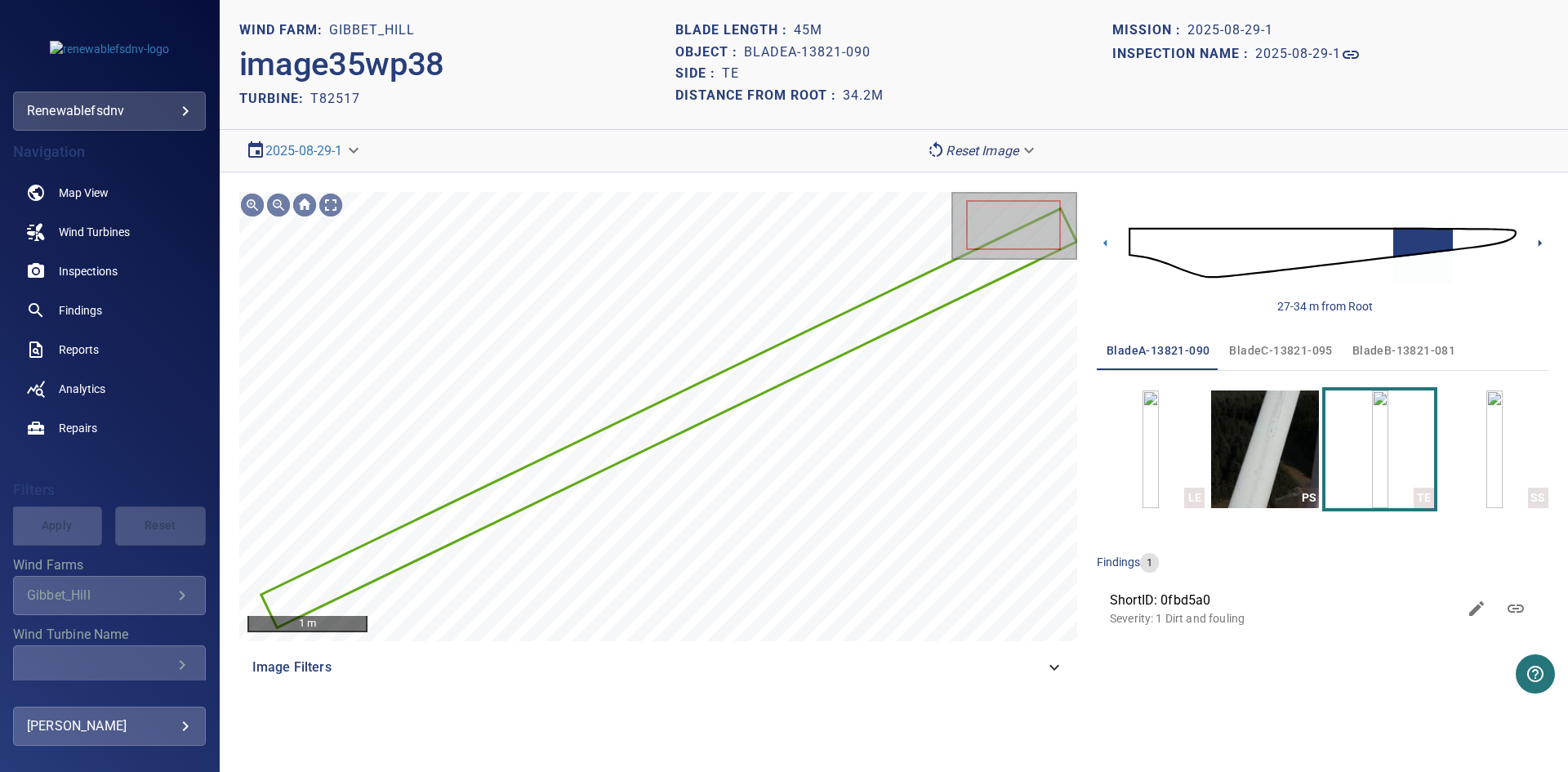
click at [1541, 239] on icon at bounding box center [1539, 242] width 17 height 17
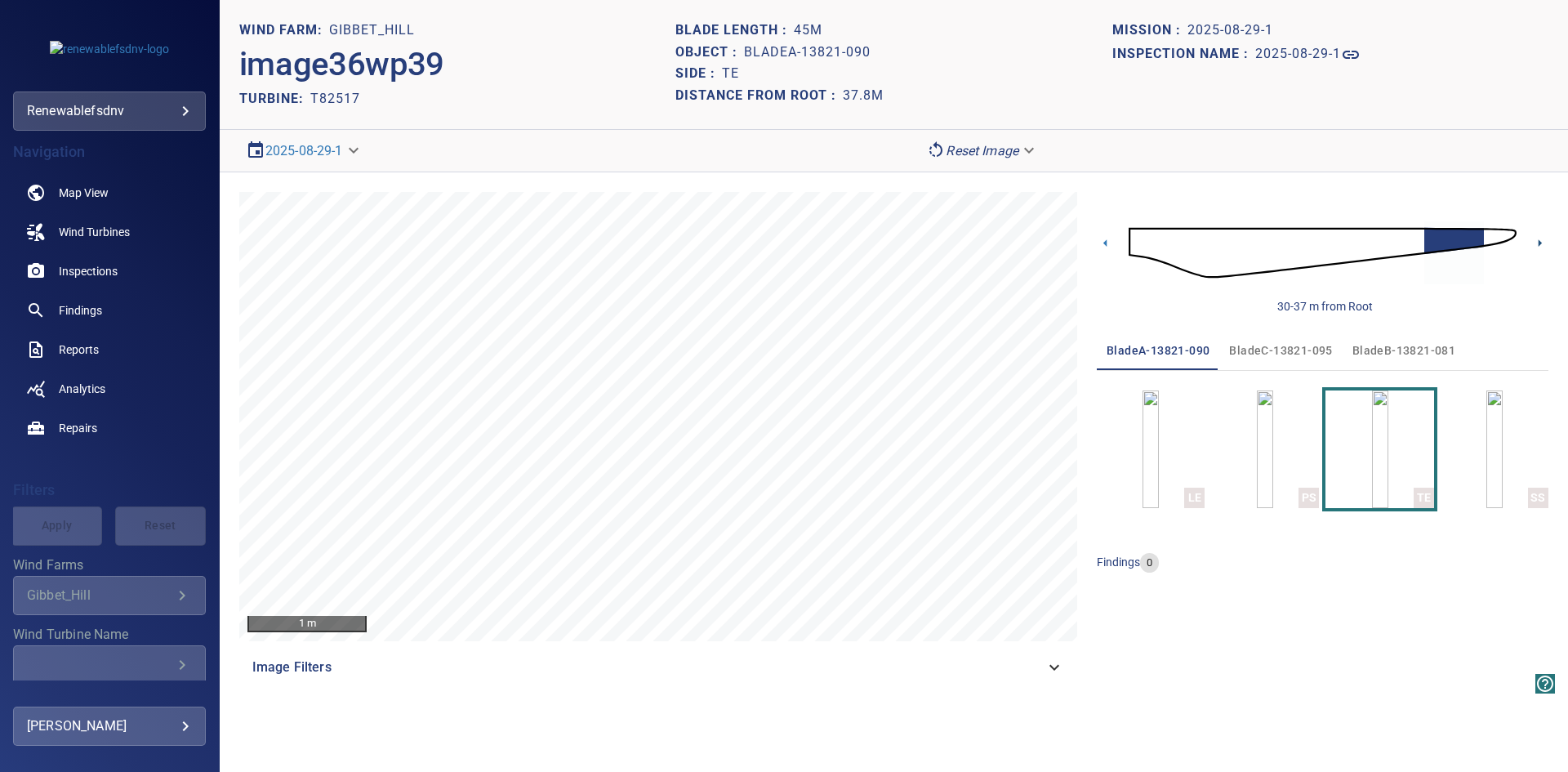
click at [1541, 239] on icon at bounding box center [1539, 242] width 17 height 17
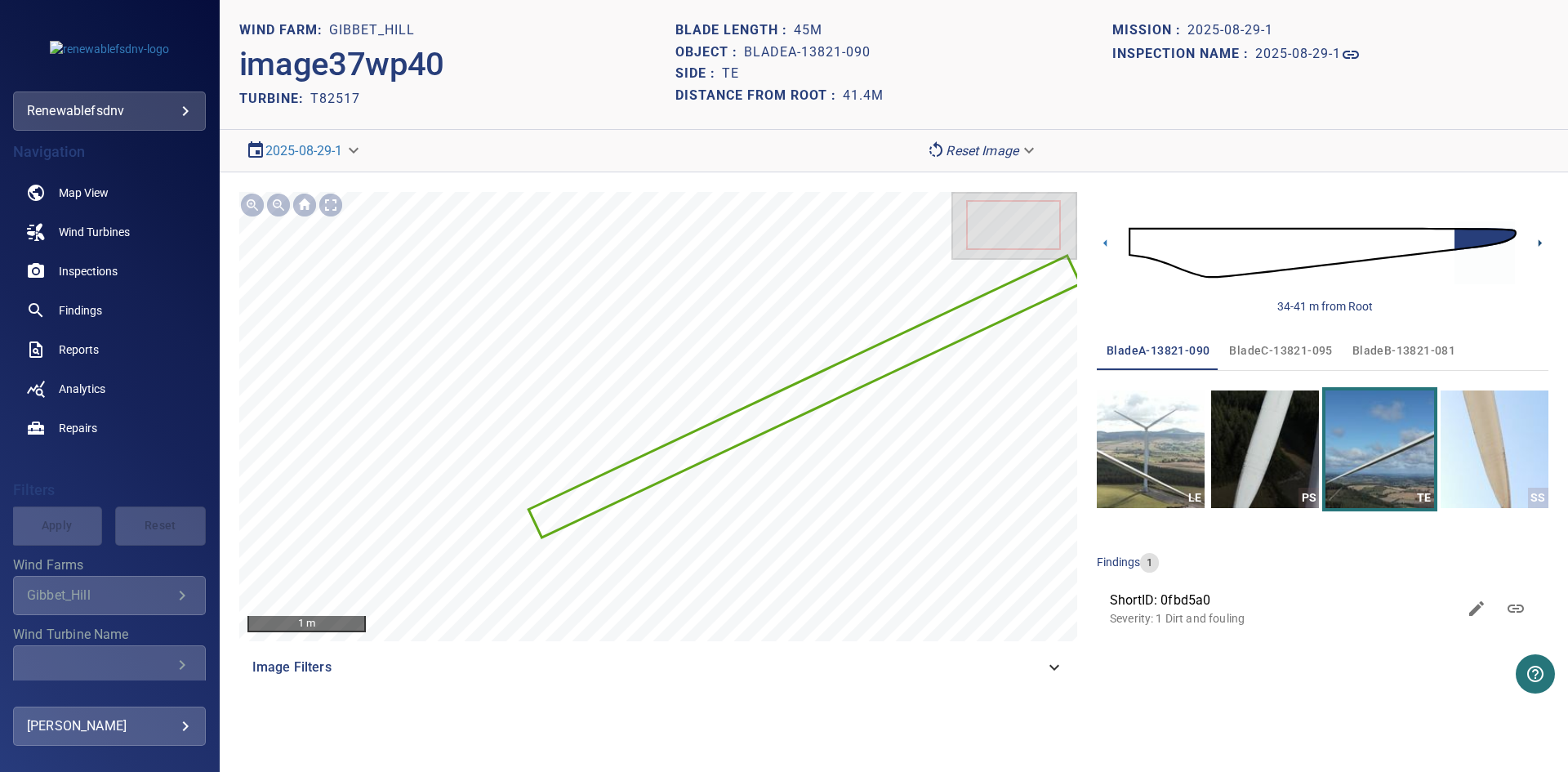
click at [1541, 239] on icon at bounding box center [1539, 242] width 17 height 17
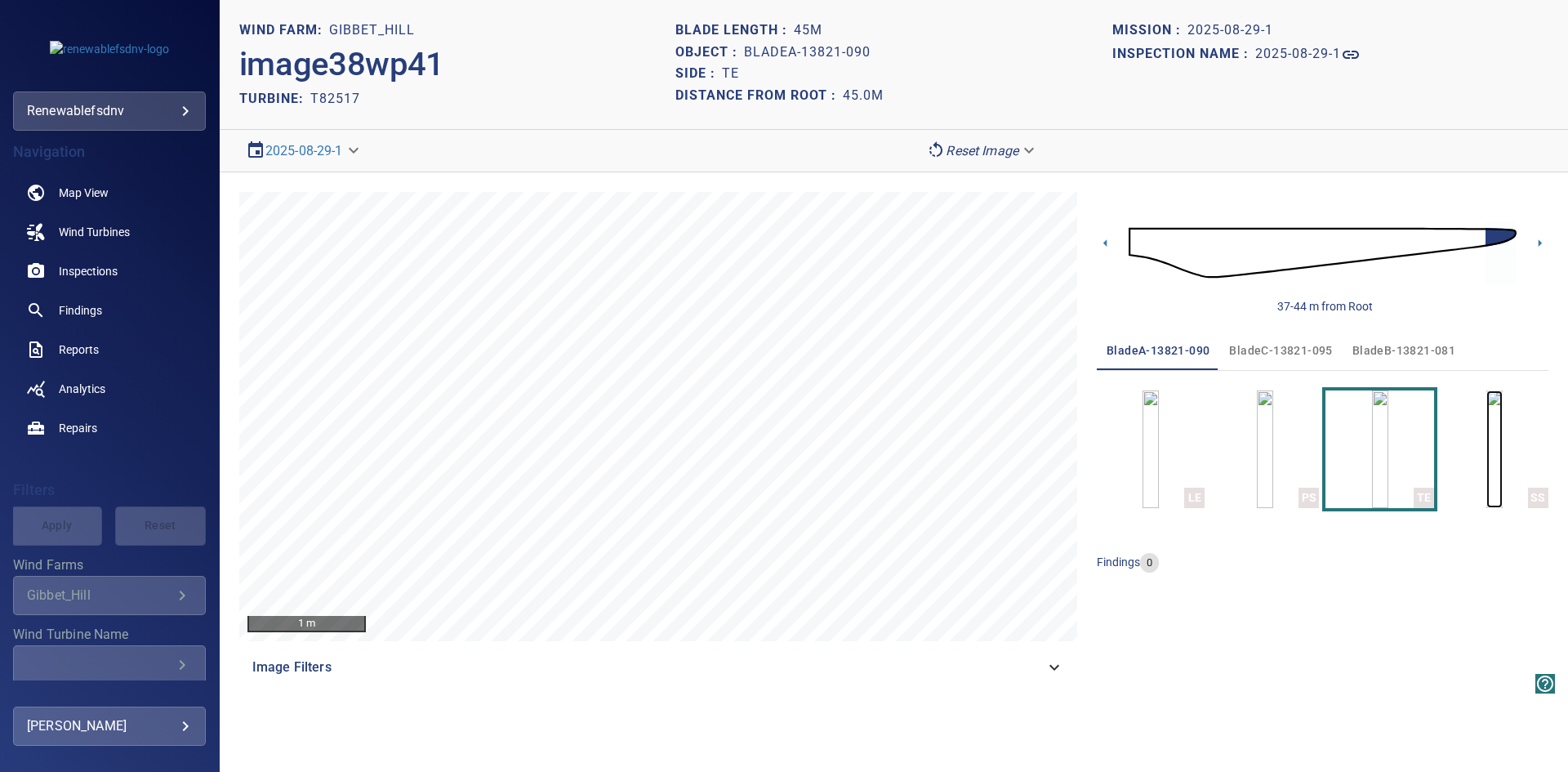
click at [1503, 448] on img "button" at bounding box center [1494, 449] width 16 height 117
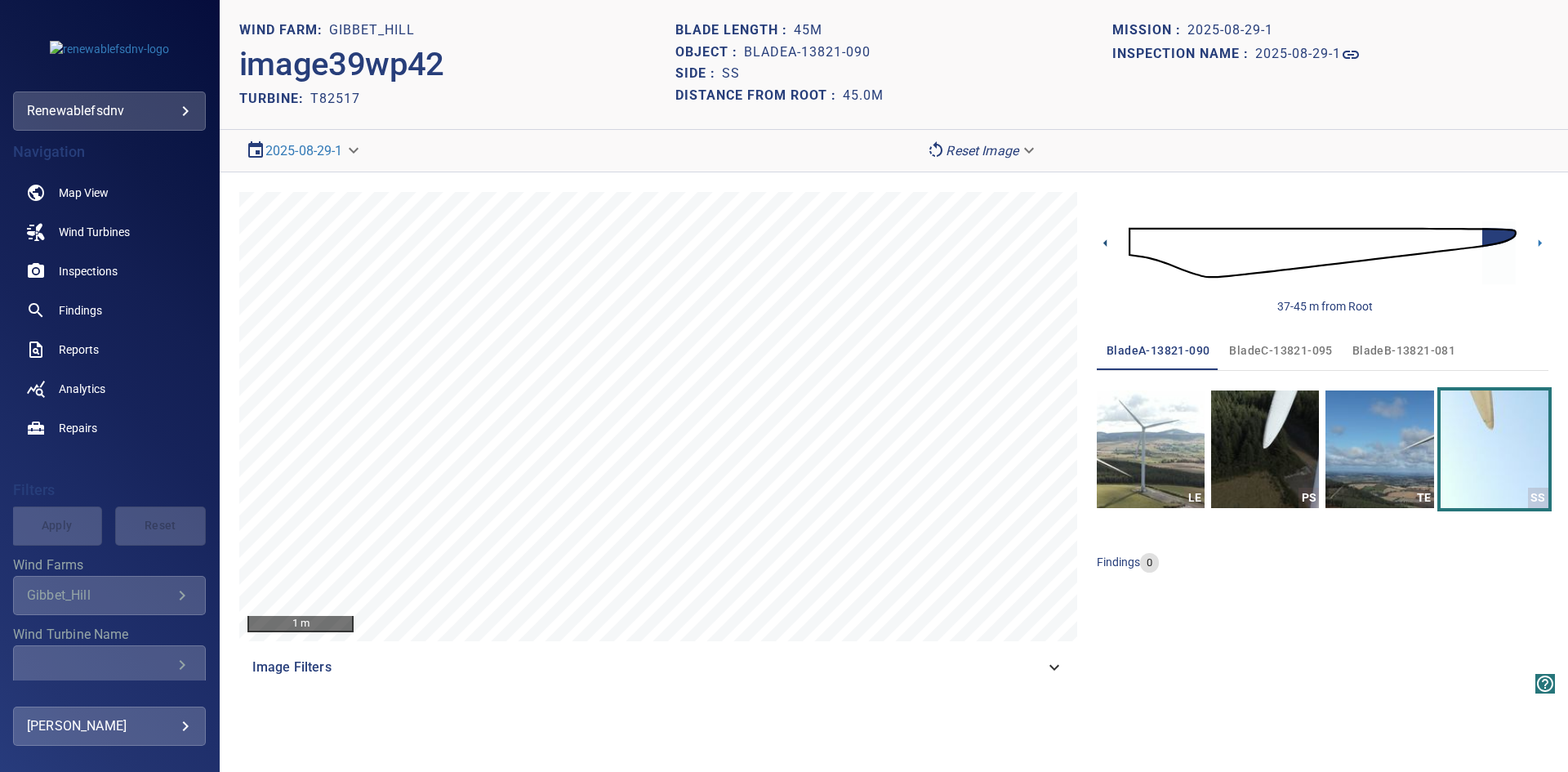
click at [1103, 238] on icon at bounding box center [1104, 242] width 17 height 17
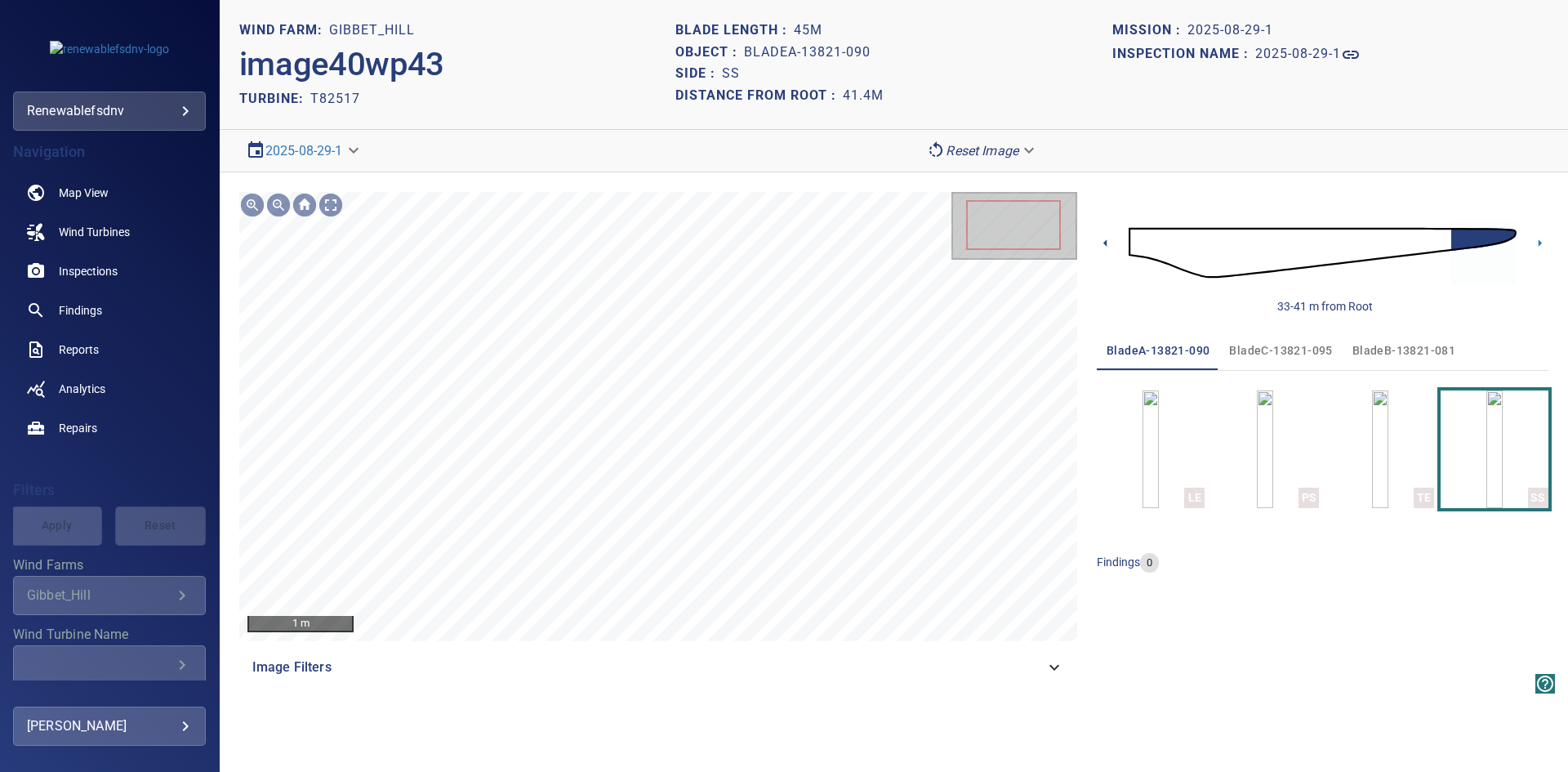
click at [1103, 238] on icon at bounding box center [1104, 242] width 17 height 17
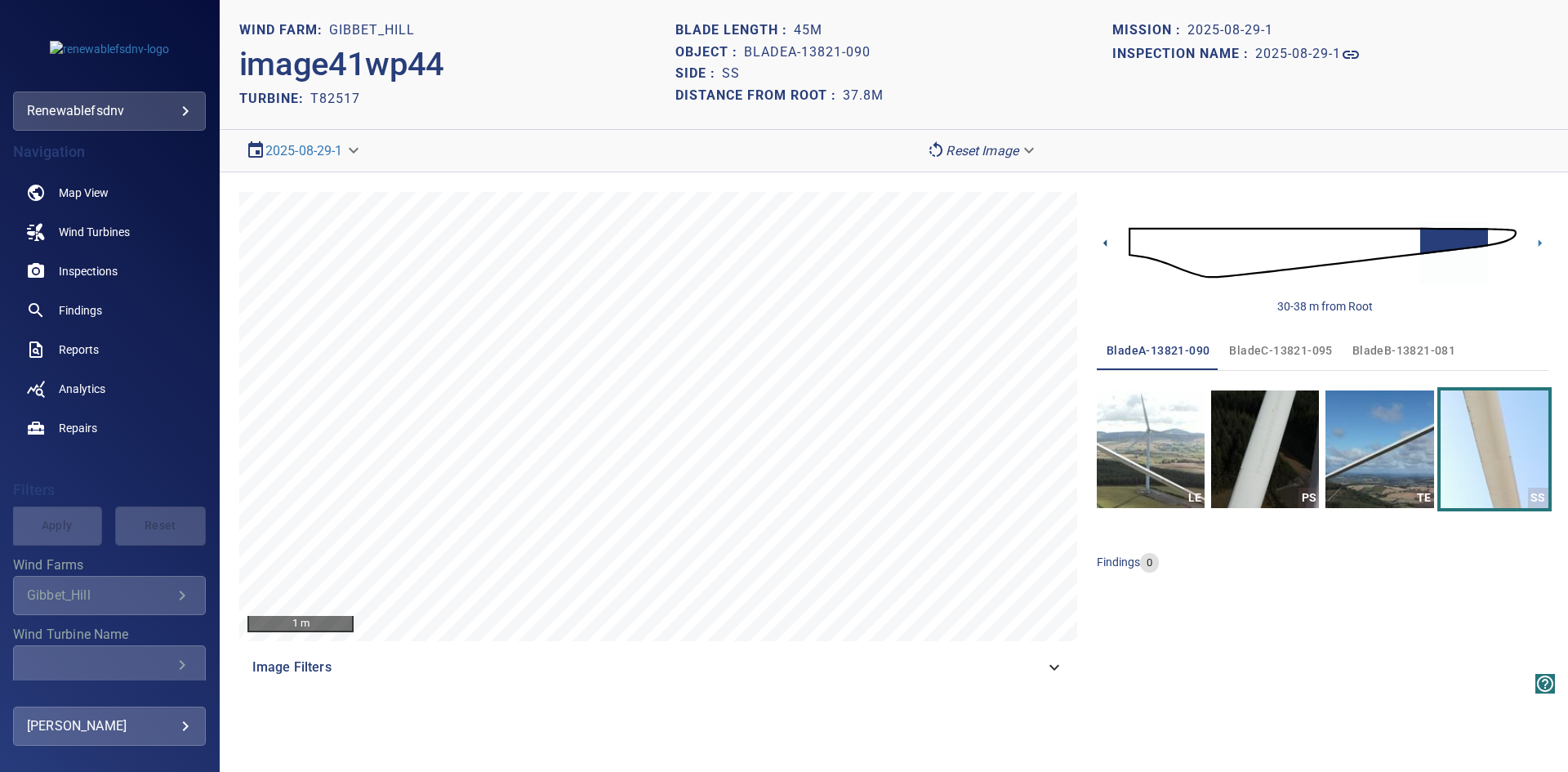
click at [1104, 242] on icon at bounding box center [1104, 243] width 4 height 7
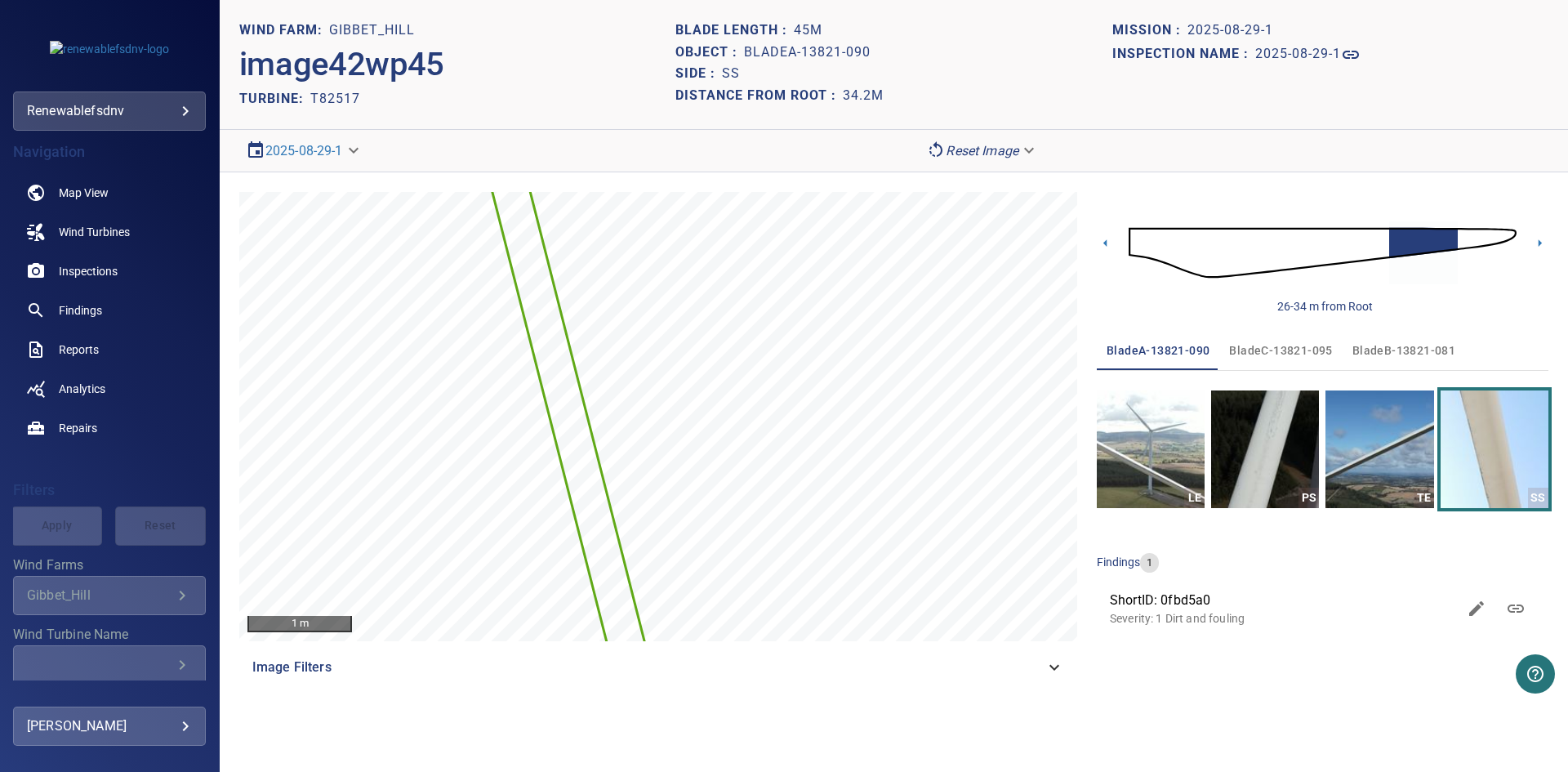
click at [1092, 234] on div "1 m Image Filters 26-34 m from Root bladeA-13821-090 bladeC-13821-095 bladeB-13…" at bounding box center [893, 439] width 1348 height 534
click at [1105, 244] on icon at bounding box center [1104, 243] width 4 height 7
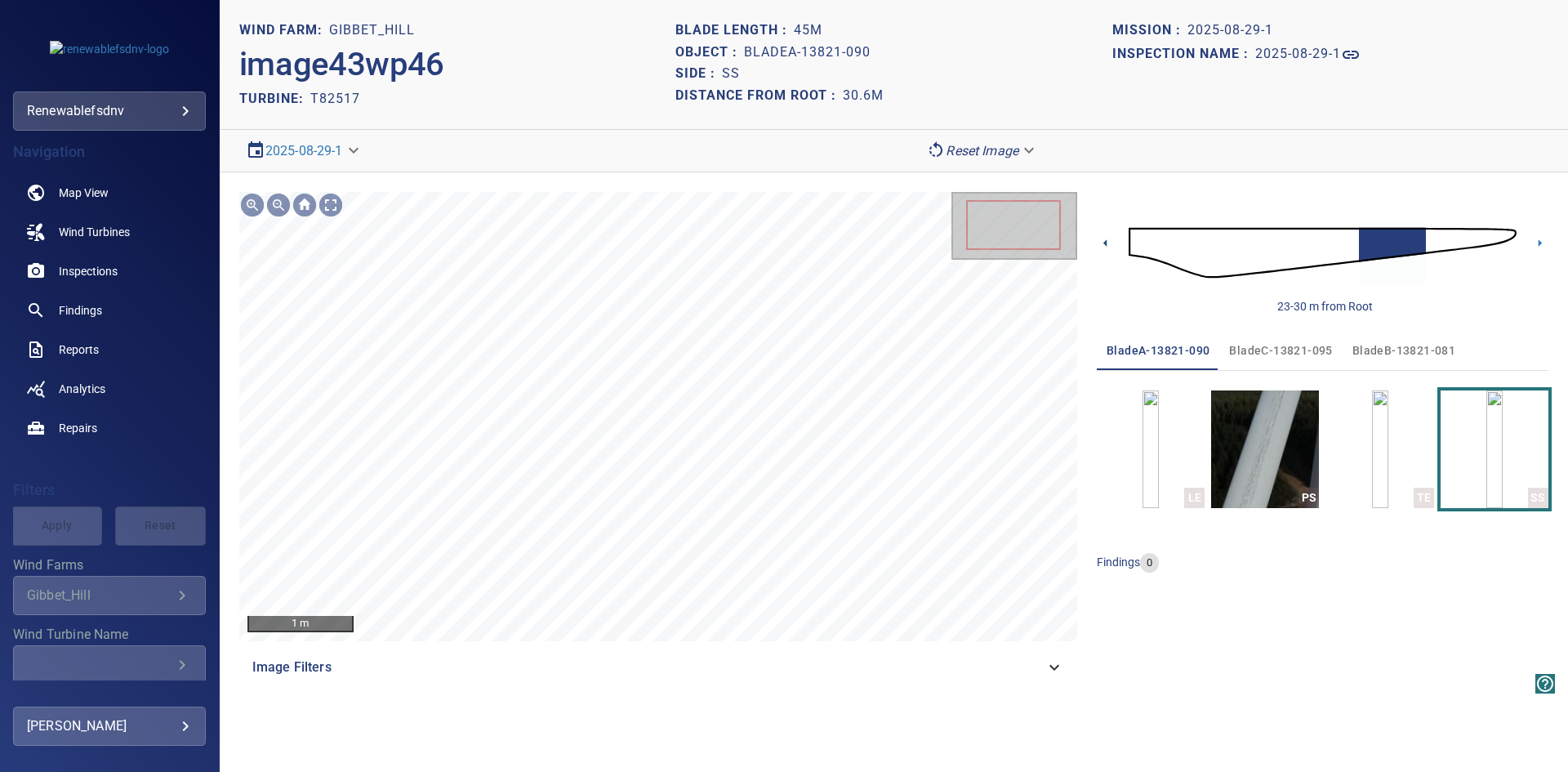
click at [1105, 244] on icon at bounding box center [1104, 243] width 4 height 7
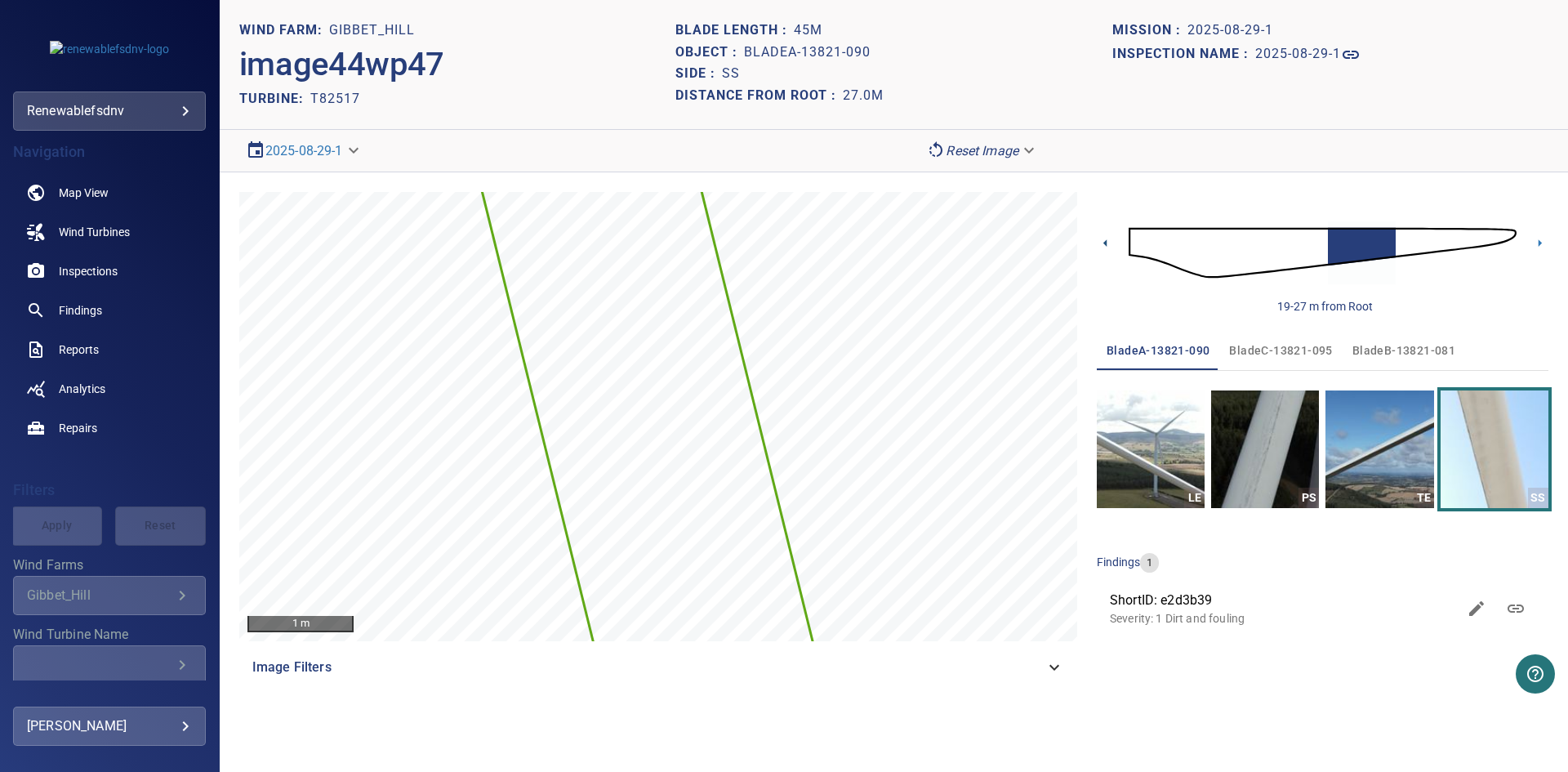
click at [1105, 244] on icon at bounding box center [1104, 243] width 4 height 7
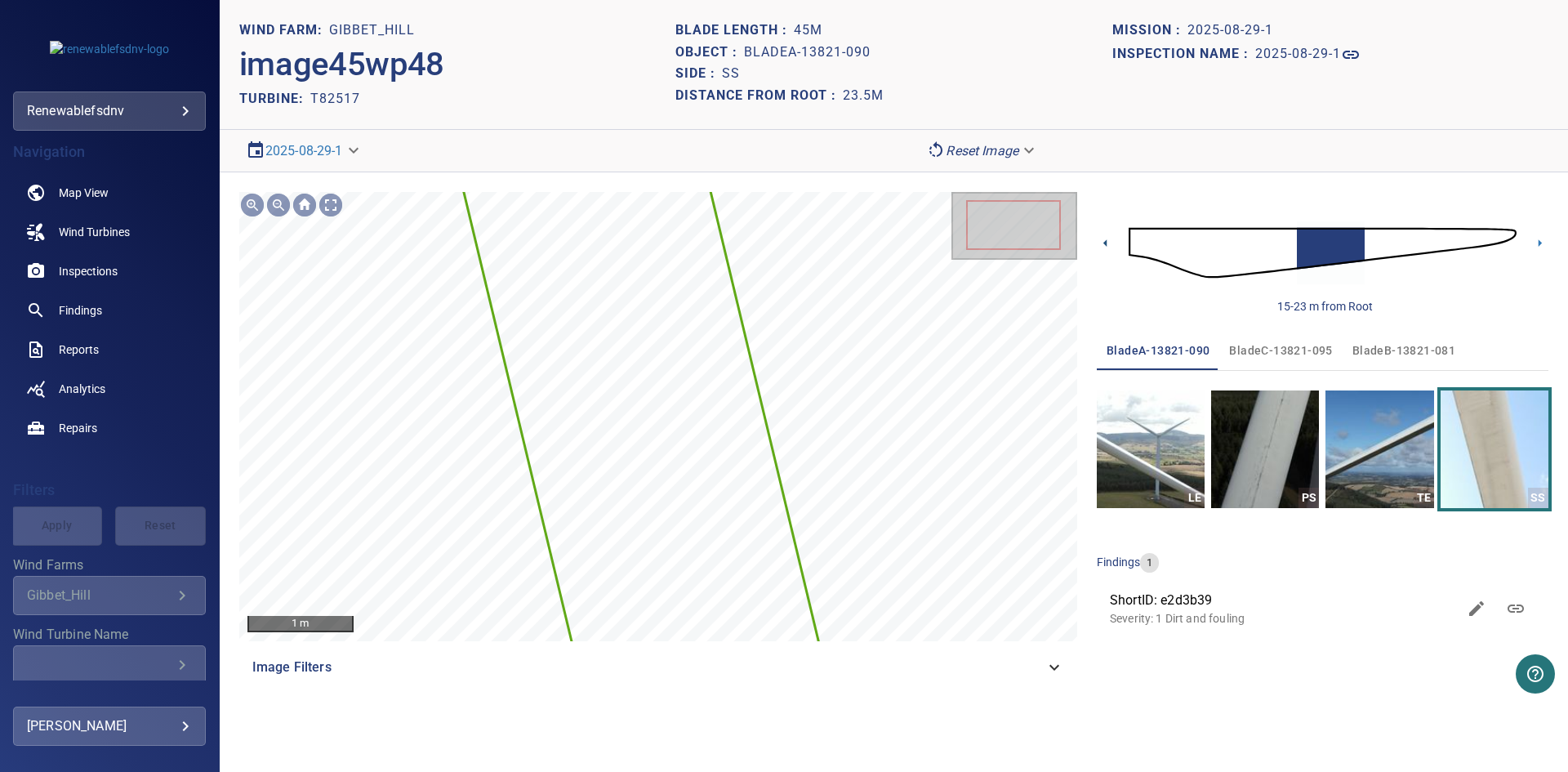
click at [1105, 244] on icon at bounding box center [1104, 243] width 4 height 7
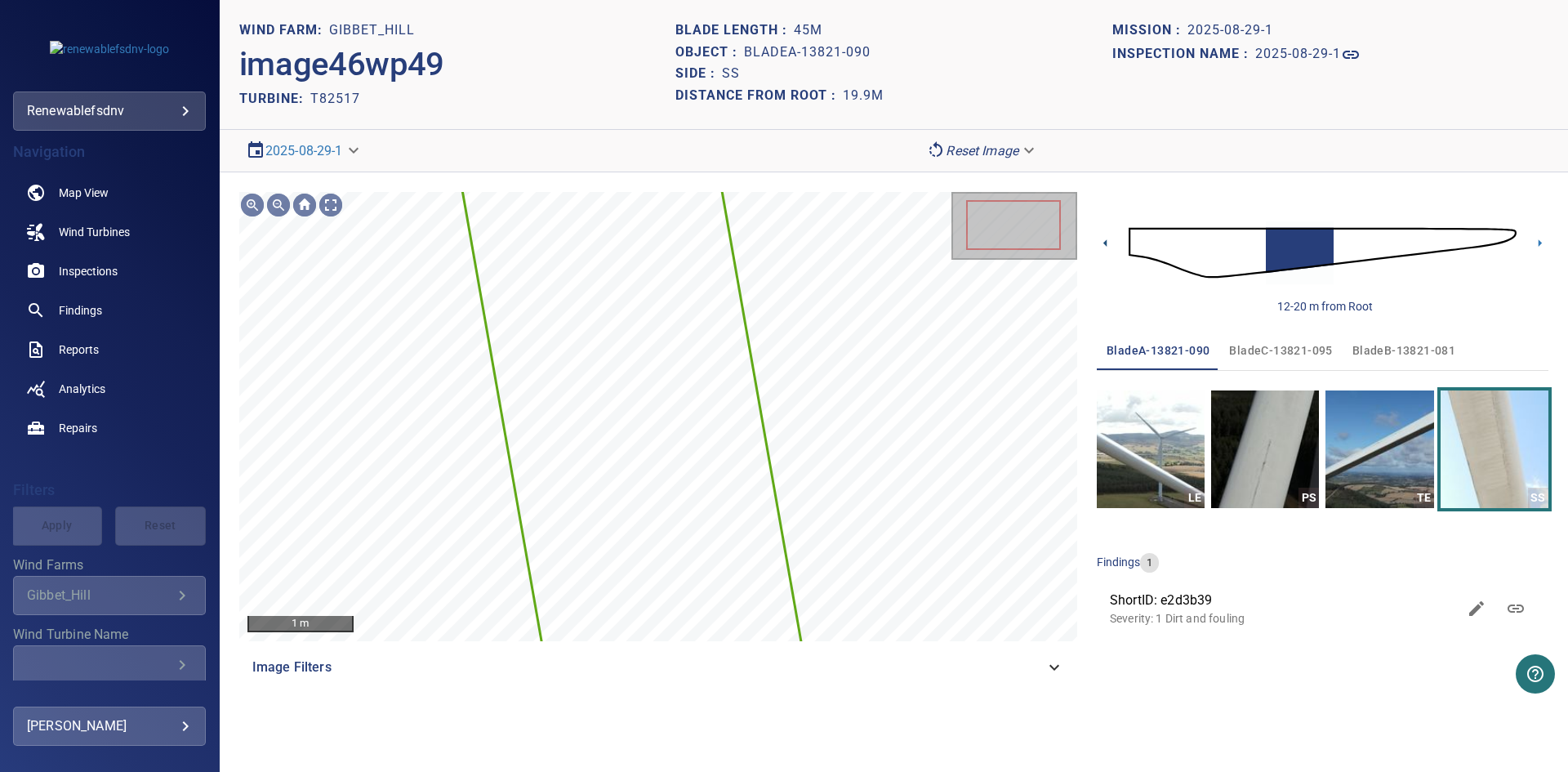
click at [1105, 244] on icon at bounding box center [1104, 243] width 4 height 7
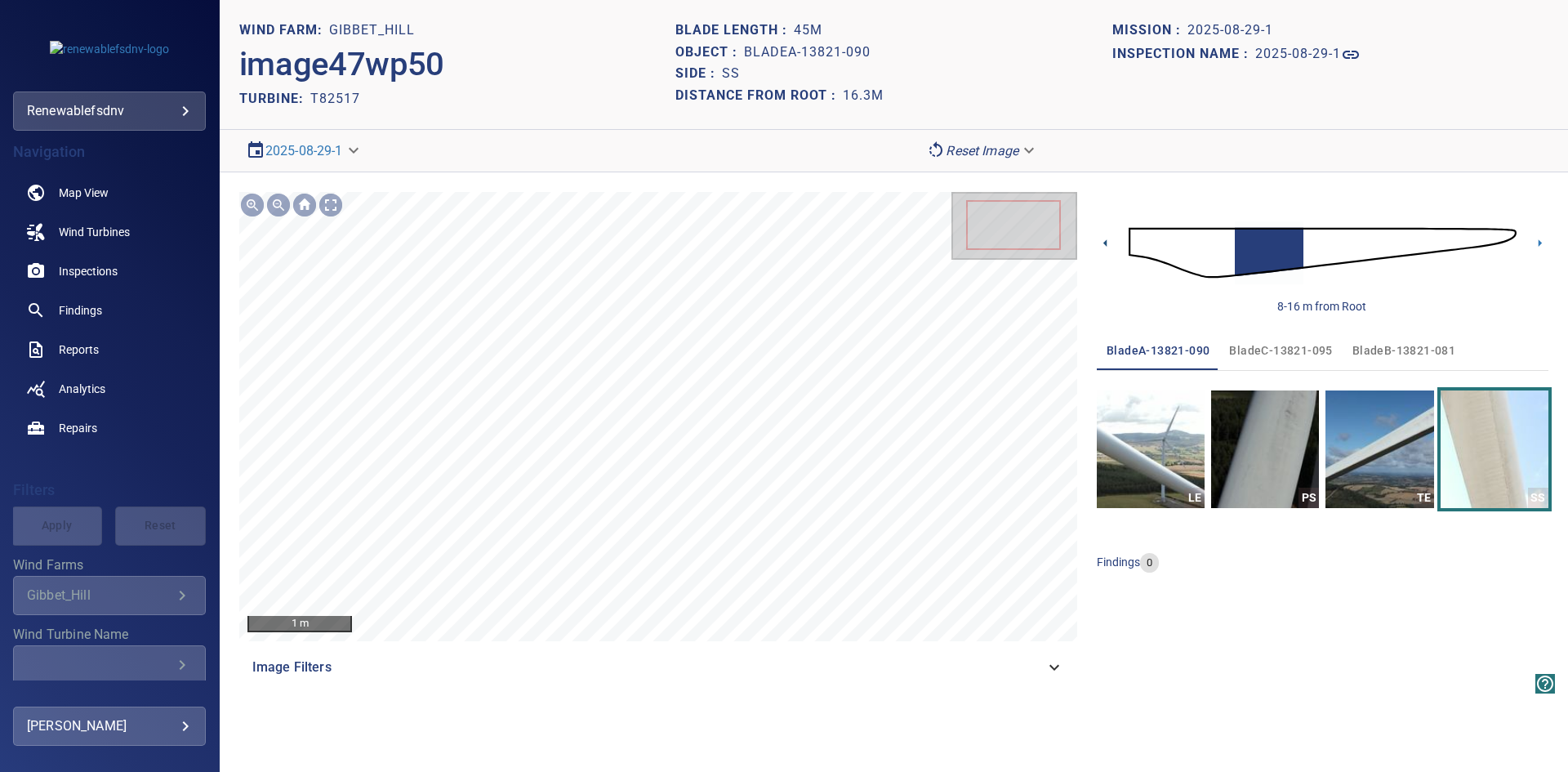
click at [1105, 244] on icon at bounding box center [1104, 243] width 4 height 7
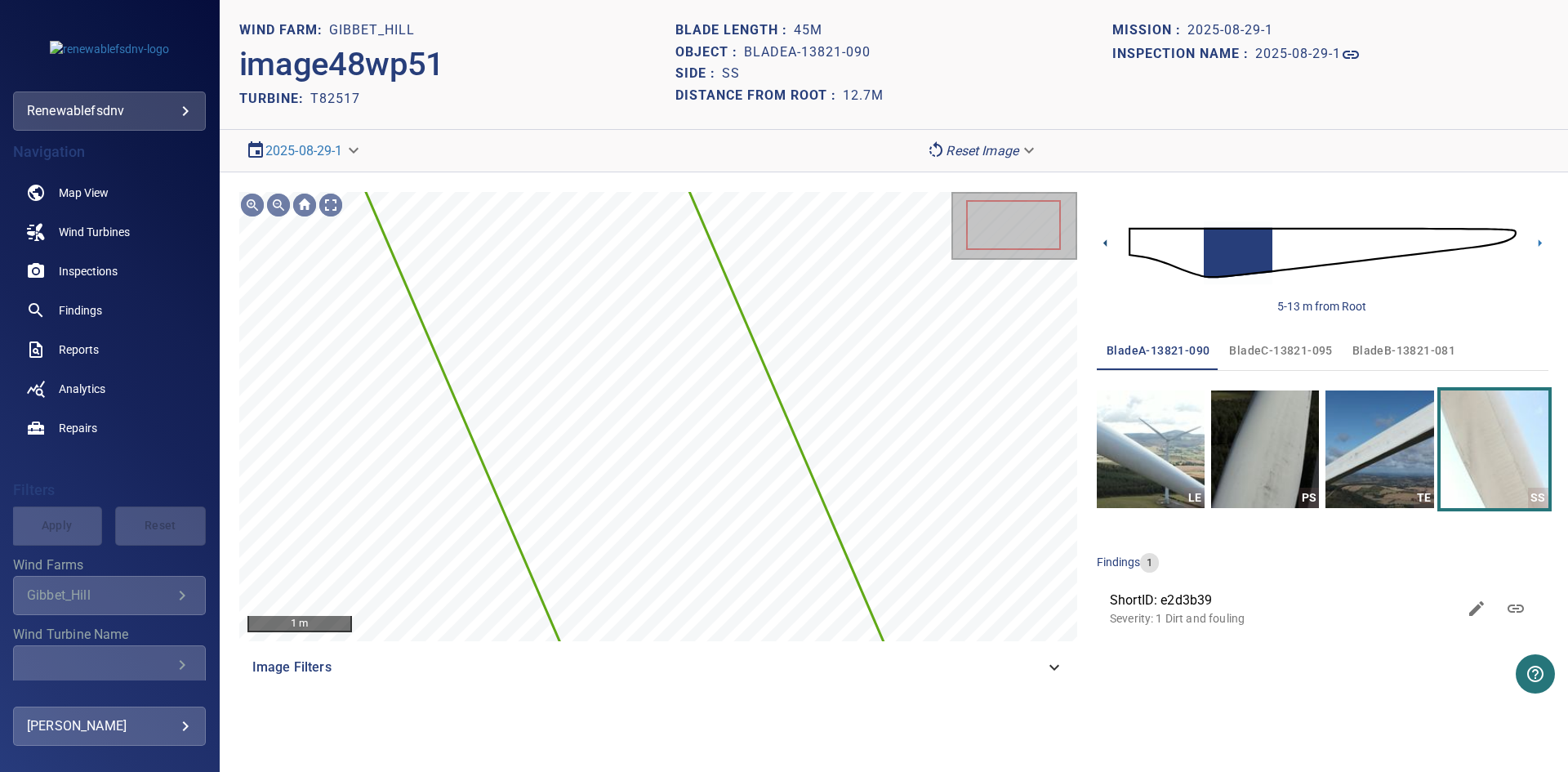
click at [1105, 244] on icon at bounding box center [1104, 243] width 4 height 7
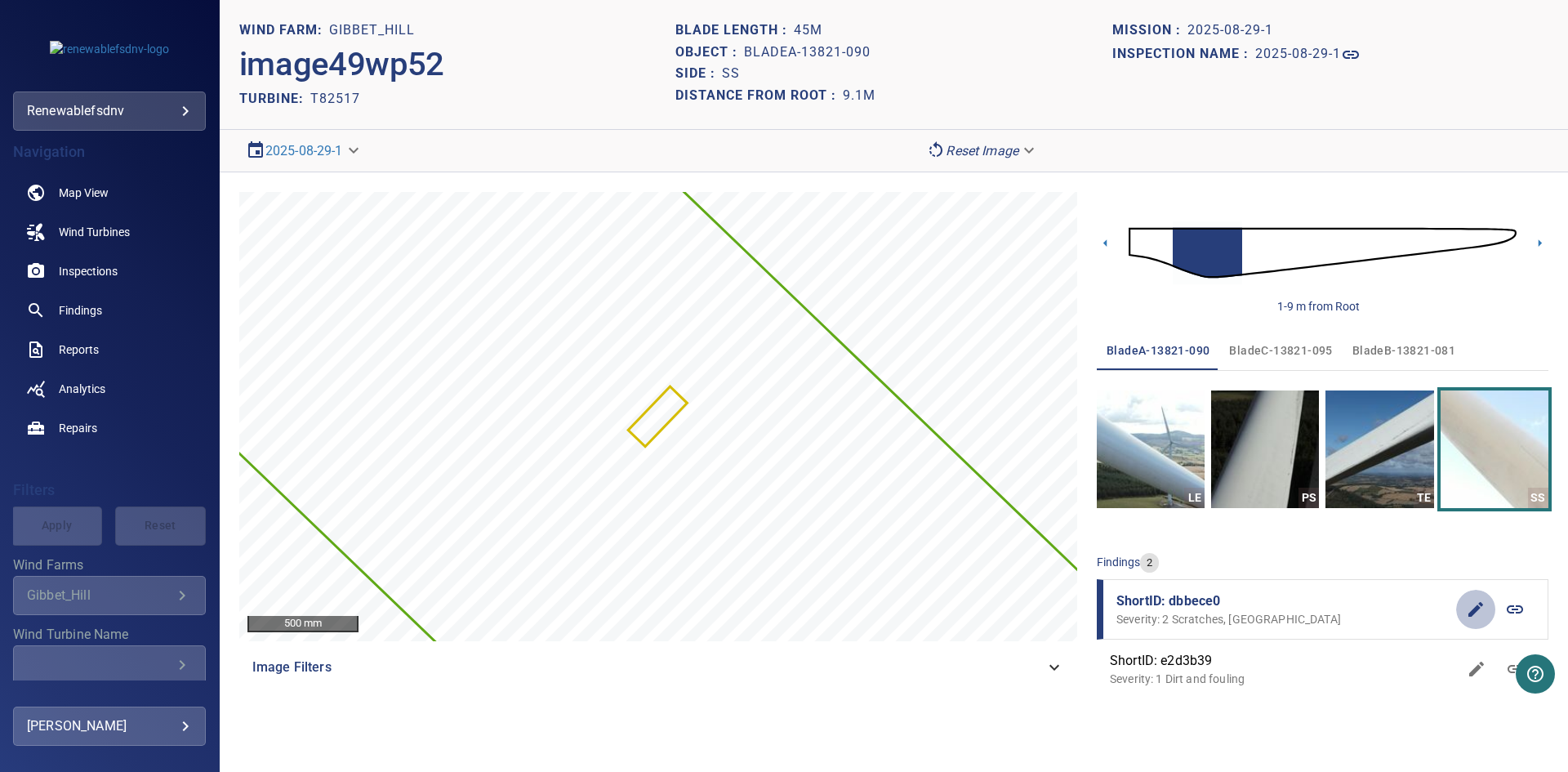
click at [1470, 610] on icon "button" at bounding box center [1475, 609] width 19 height 19
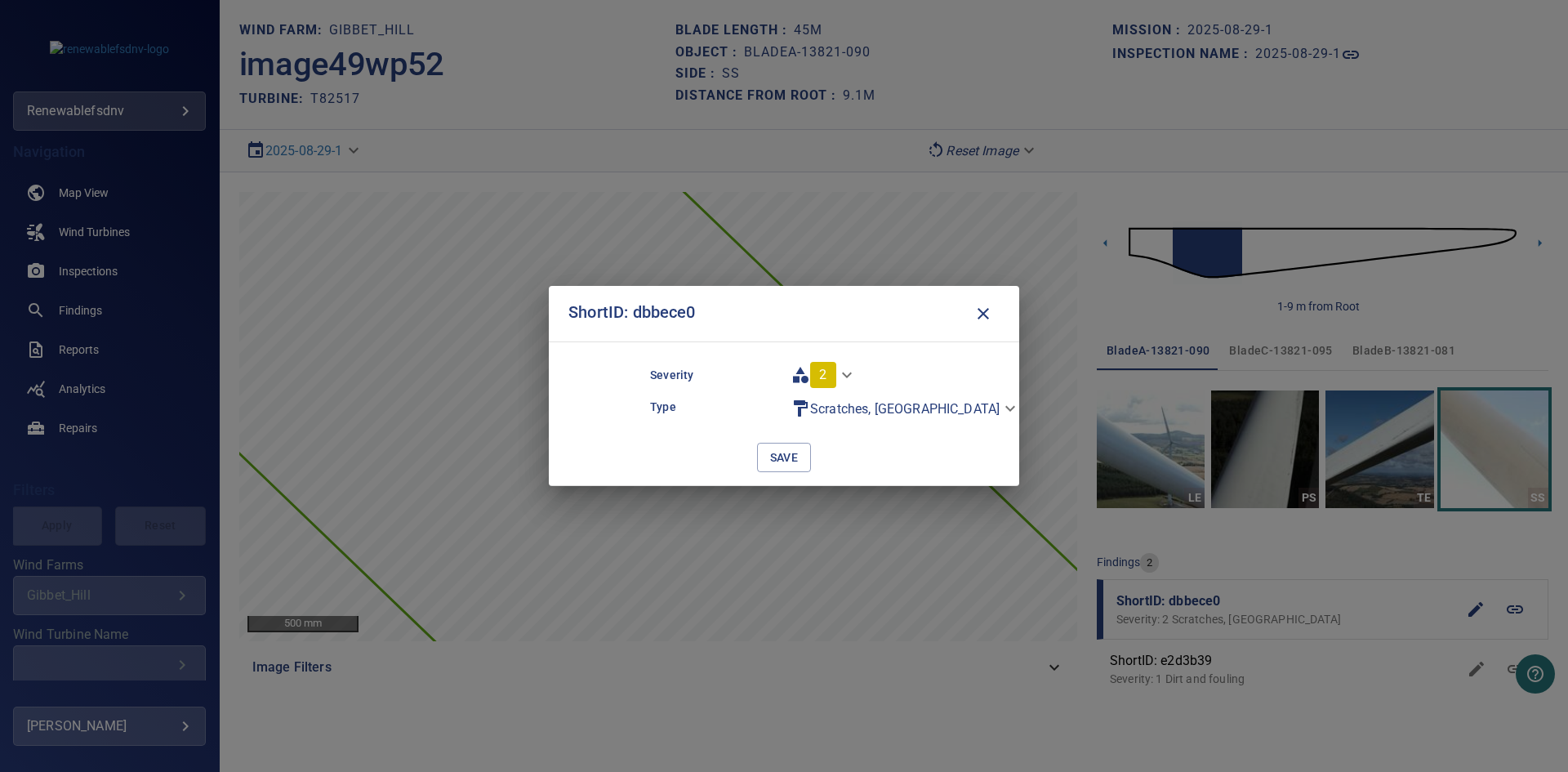
click at [830, 372] on body "**********" at bounding box center [784, 386] width 1568 height 772
click at [826, 406] on li "3" at bounding box center [833, 404] width 99 height 29
type input "*"
click at [782, 450] on span "save" at bounding box center [784, 458] width 28 height 20
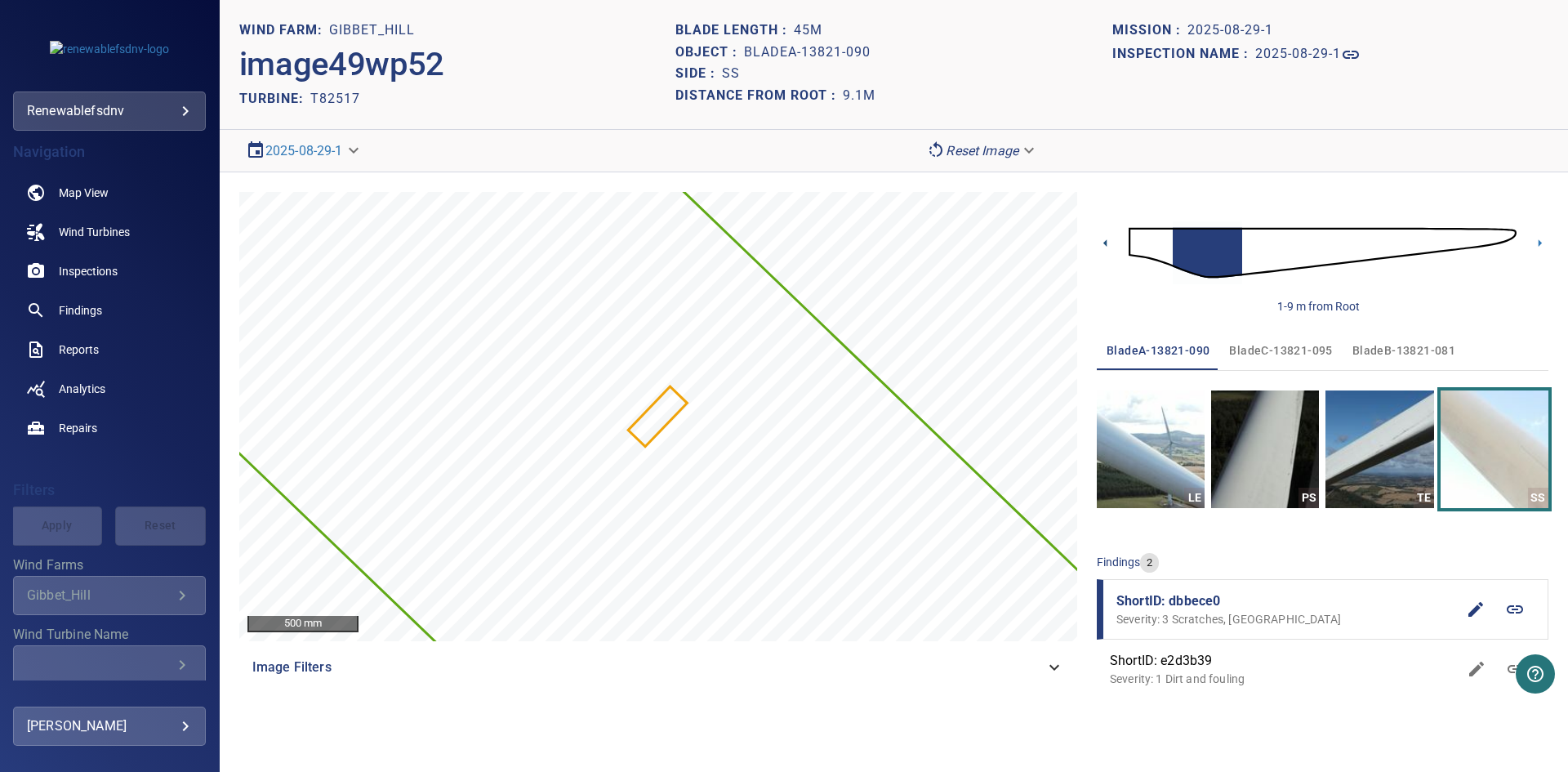
click at [1106, 244] on icon at bounding box center [1104, 243] width 4 height 7
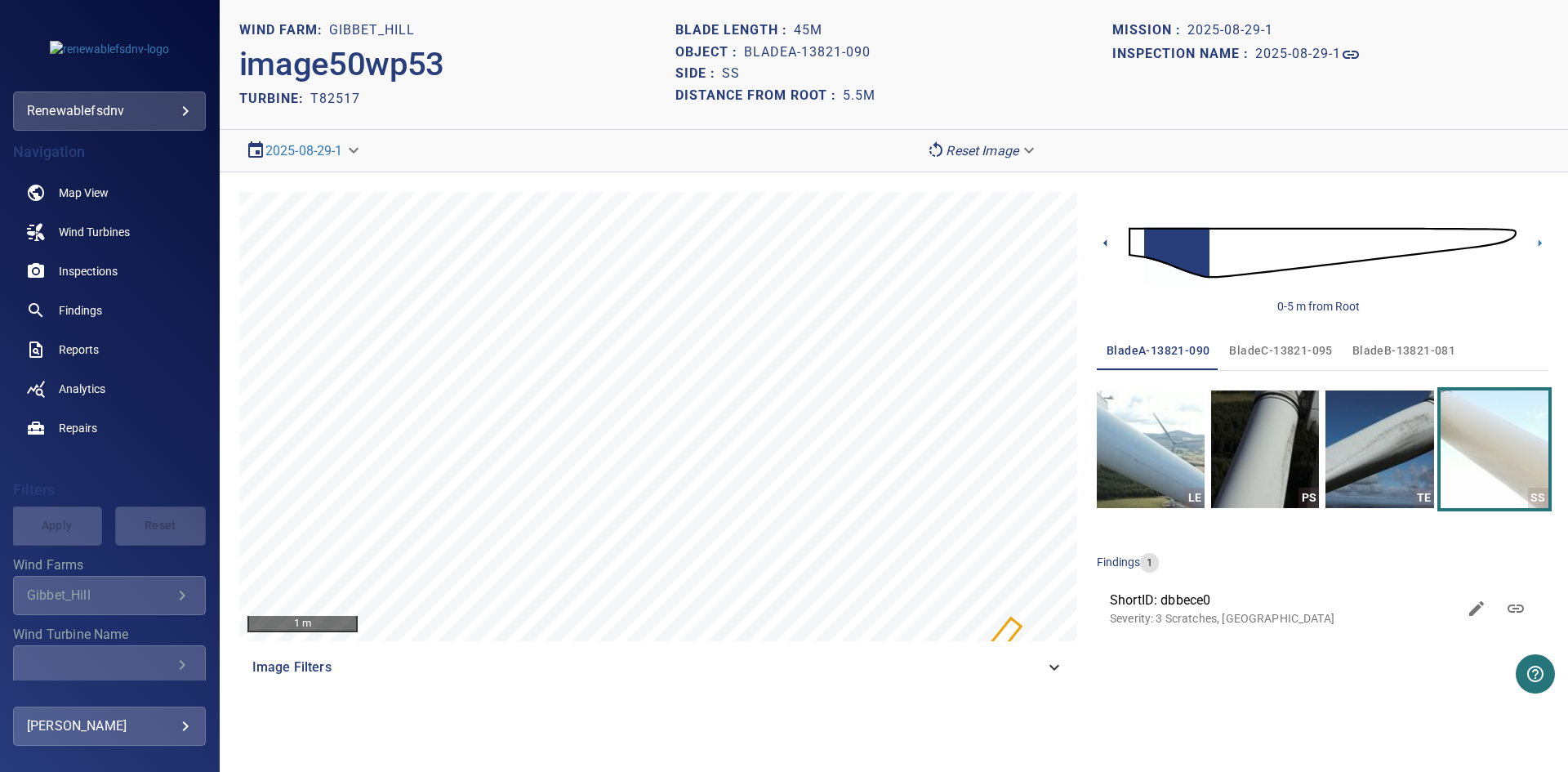
click at [1102, 240] on icon at bounding box center [1104, 242] width 17 height 17
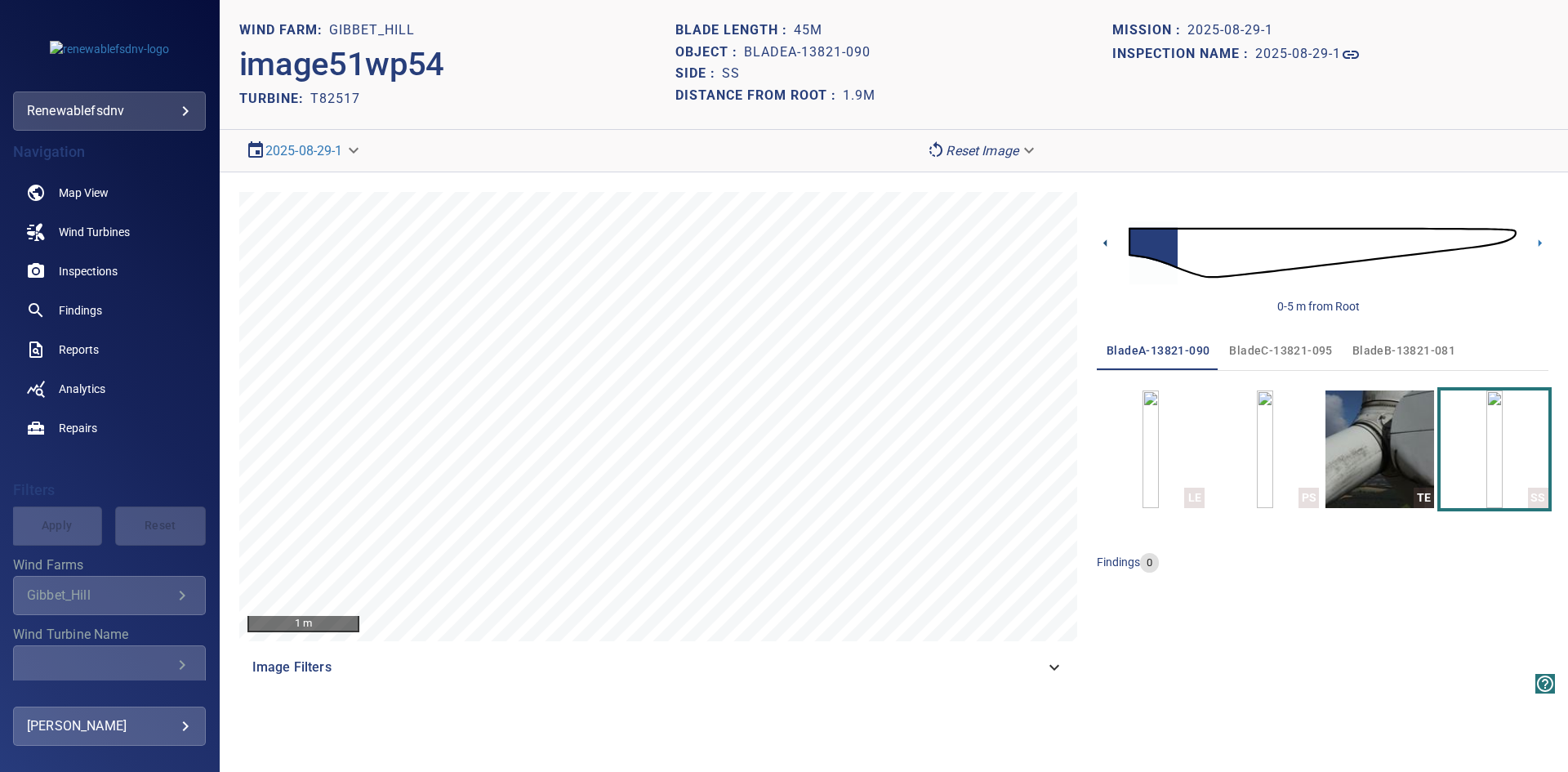
click at [1105, 241] on icon at bounding box center [1104, 243] width 4 height 7
click at [1285, 346] on span "bladeC-13821-095" at bounding box center [1280, 351] width 103 height 20
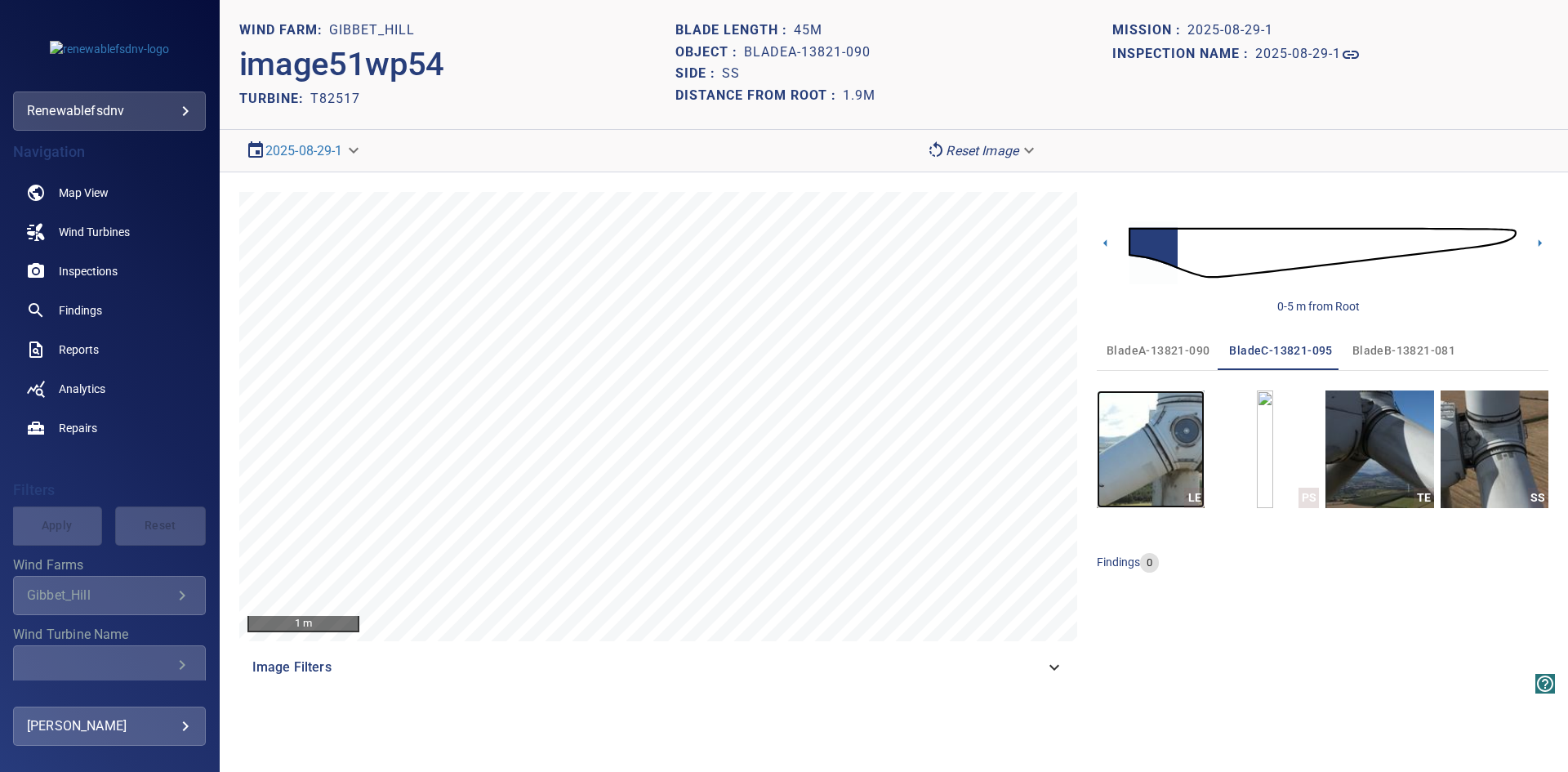
click at [1142, 446] on img "button" at bounding box center [1150, 449] width 108 height 117
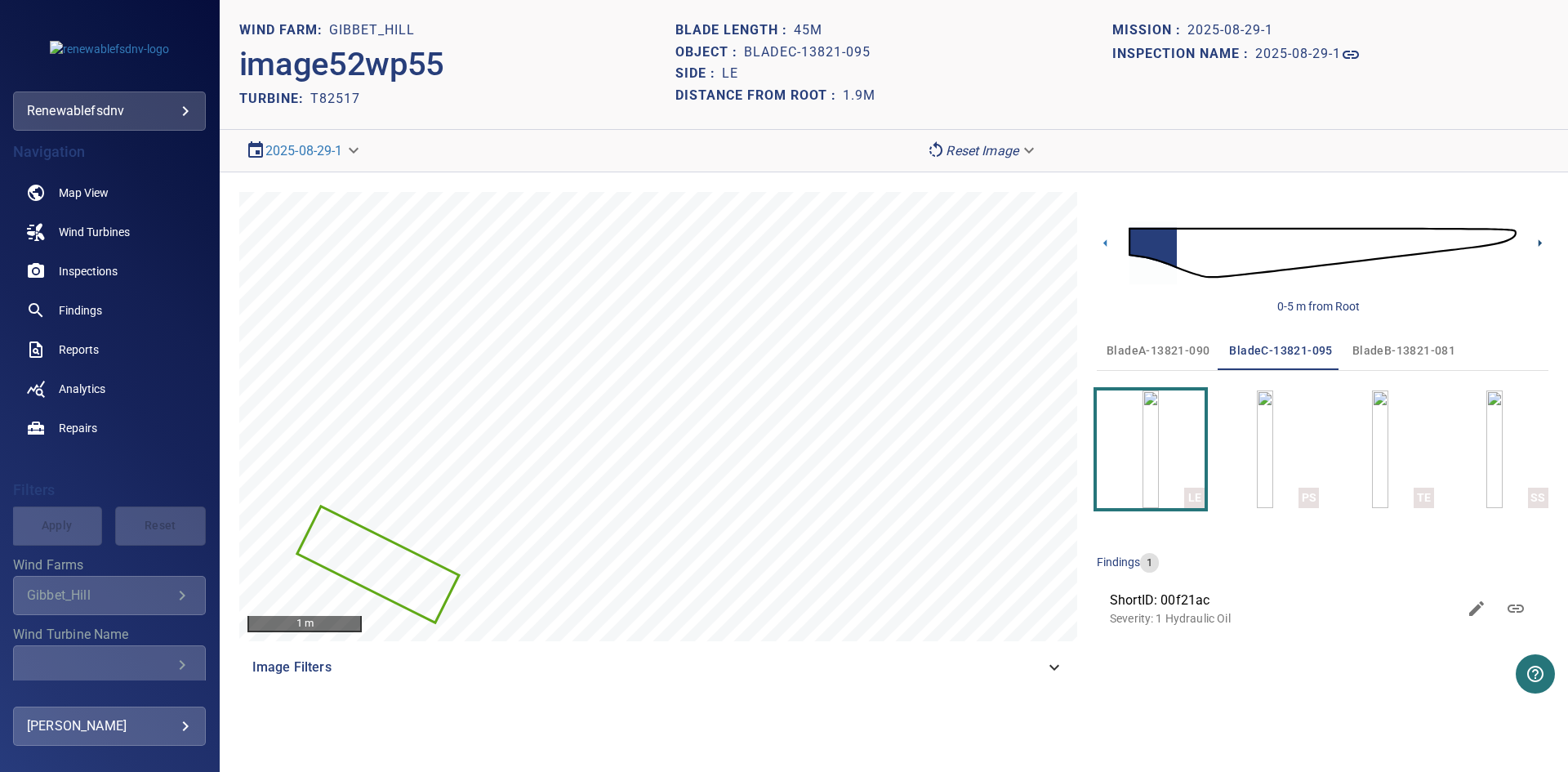
click at [1540, 245] on icon at bounding box center [1540, 243] width 4 height 7
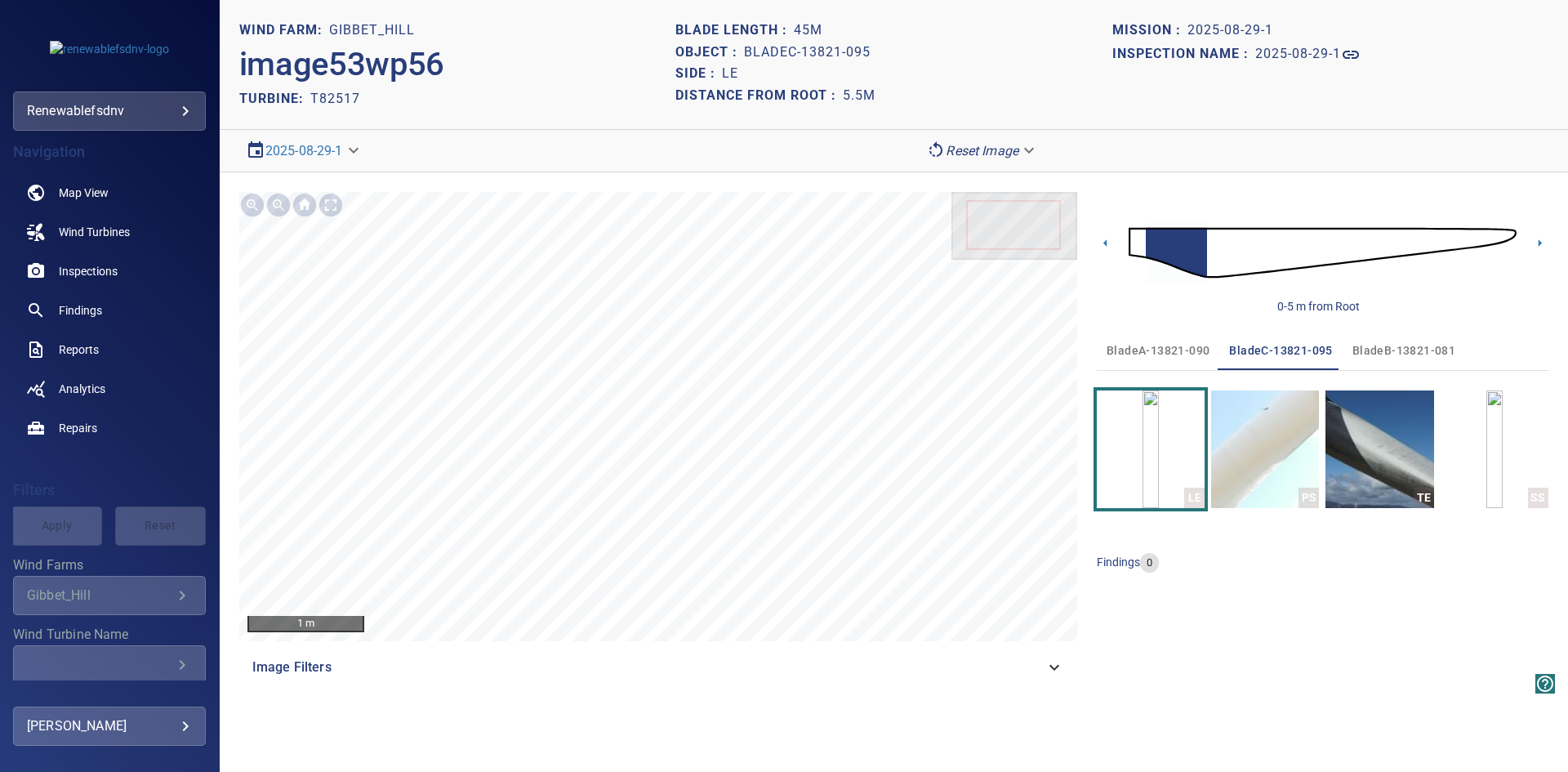
click at [1540, 245] on icon at bounding box center [1540, 243] width 4 height 7
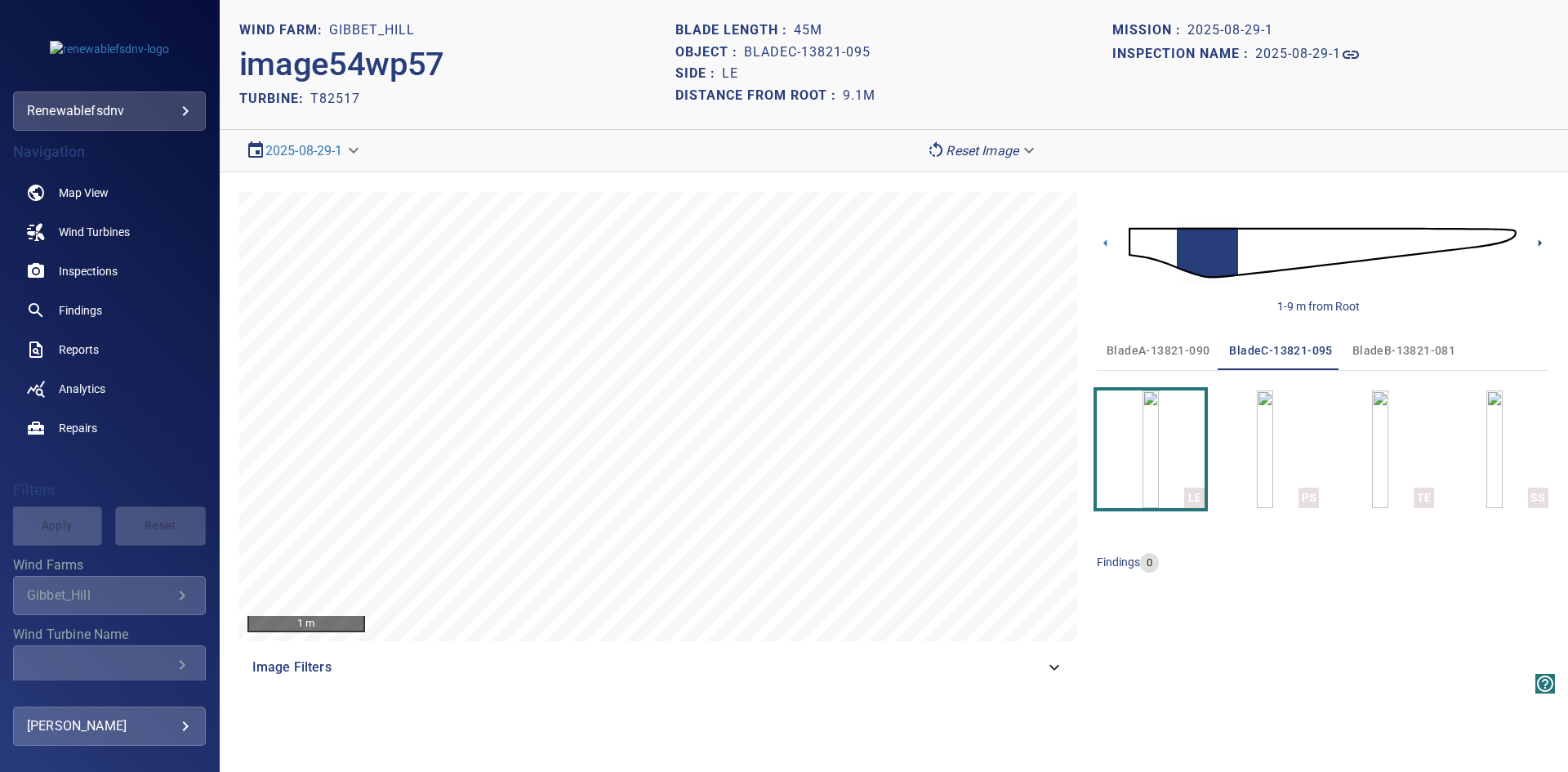
click at [1540, 245] on icon at bounding box center [1540, 243] width 4 height 7
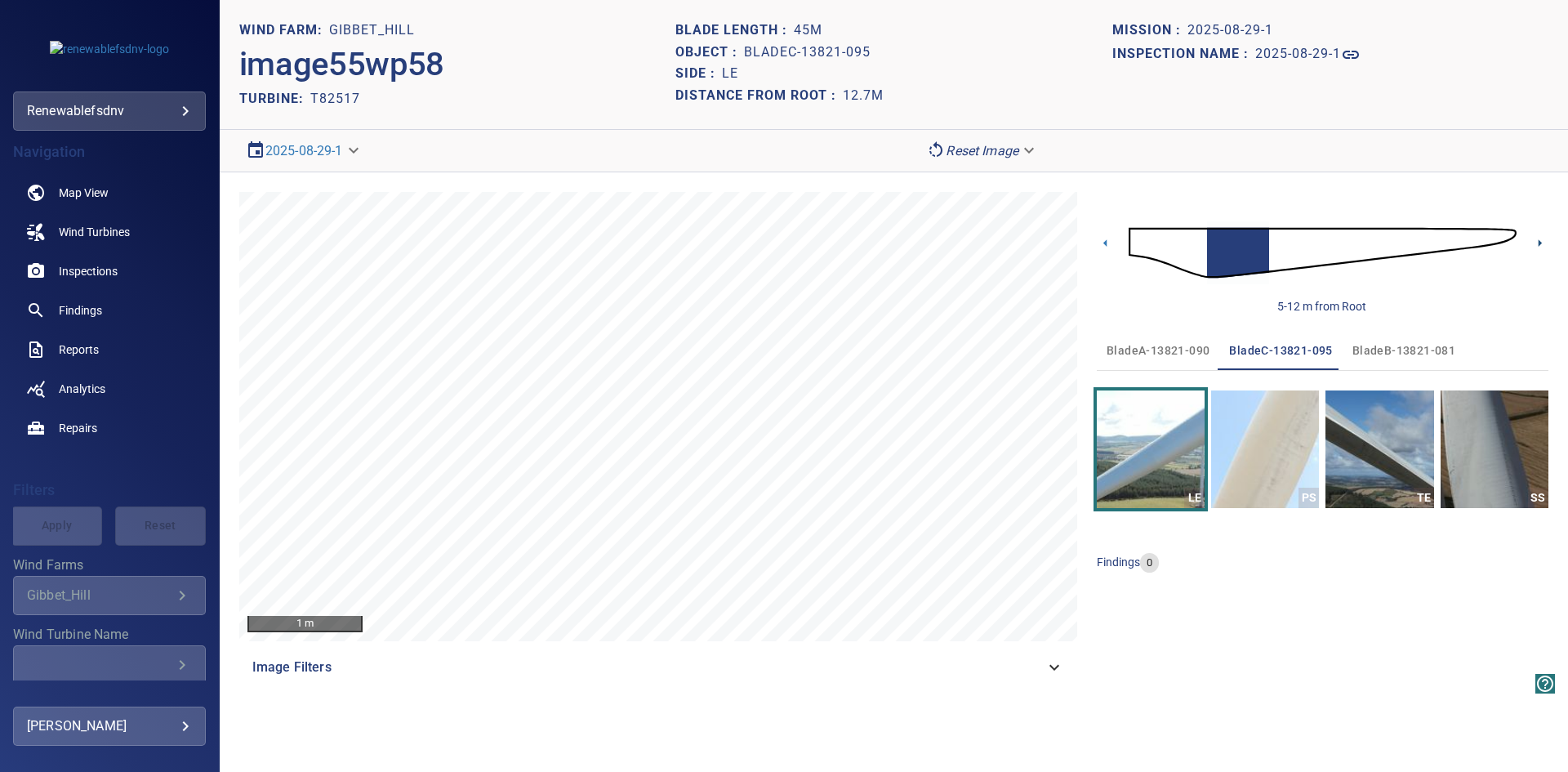
click at [1540, 245] on icon at bounding box center [1540, 243] width 4 height 7
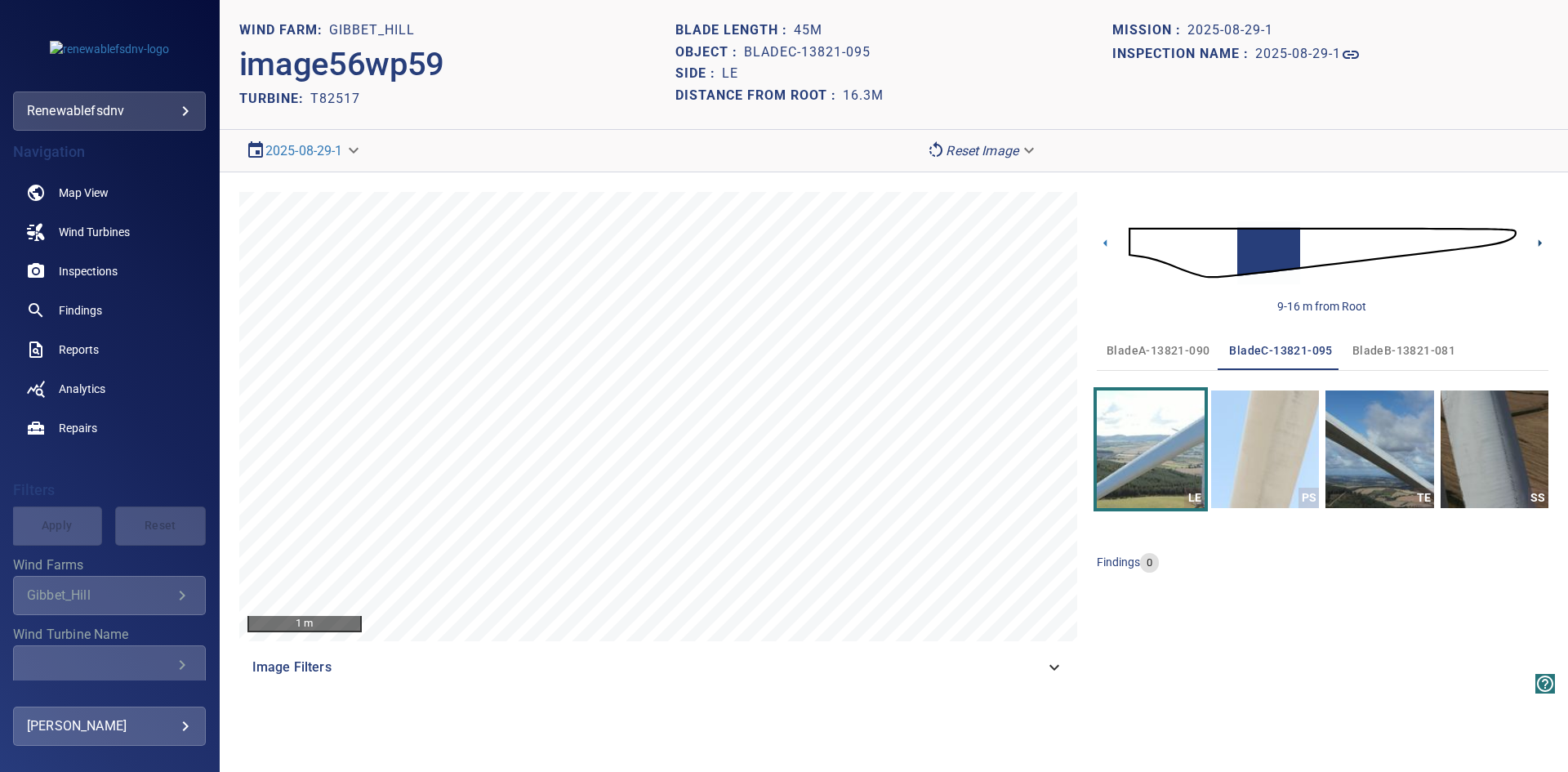
click at [1538, 244] on icon at bounding box center [1540, 243] width 4 height 7
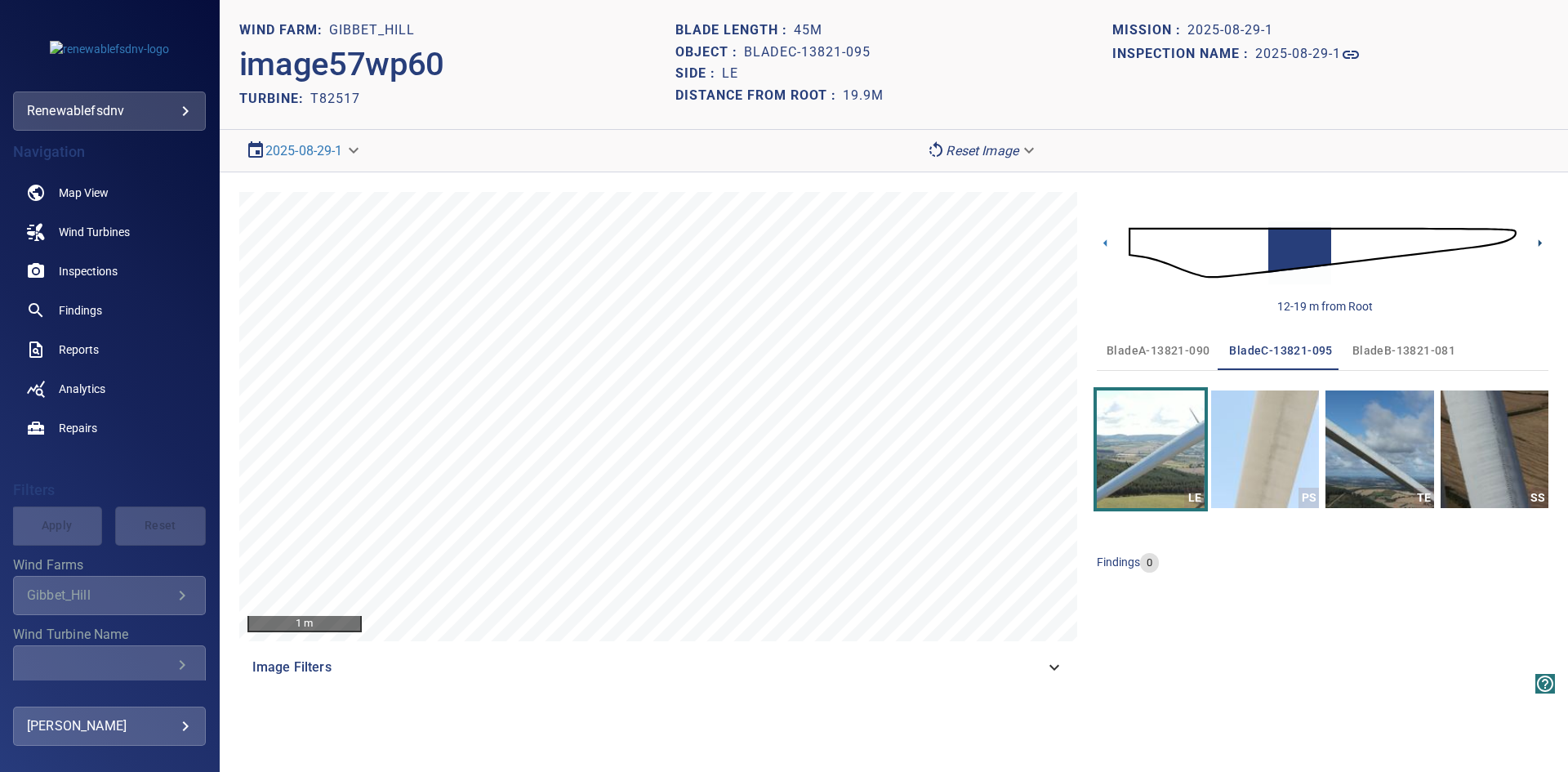
click at [1539, 241] on icon at bounding box center [1540, 243] width 4 height 7
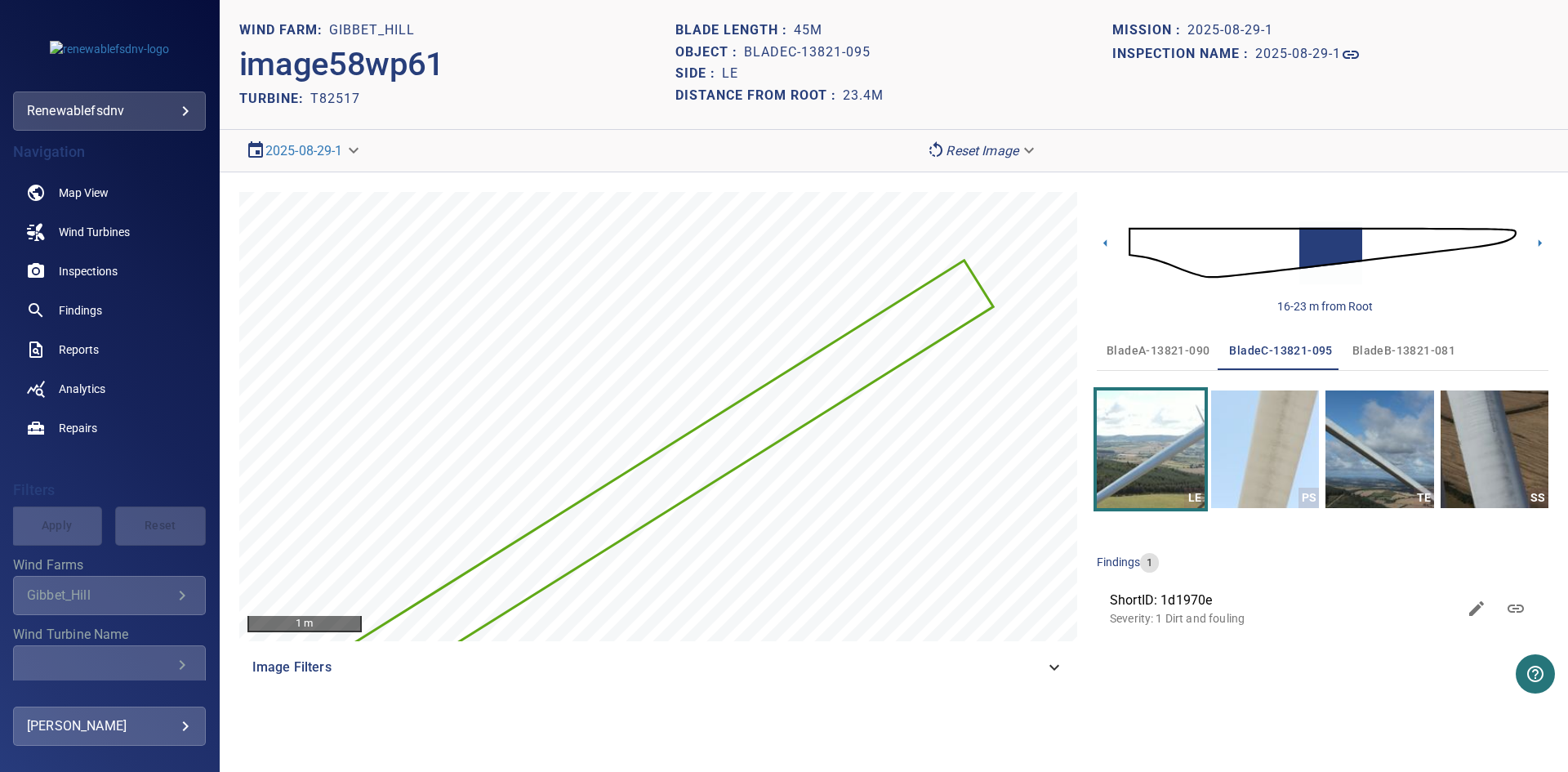
click at [1539, 241] on icon at bounding box center [1540, 243] width 4 height 7
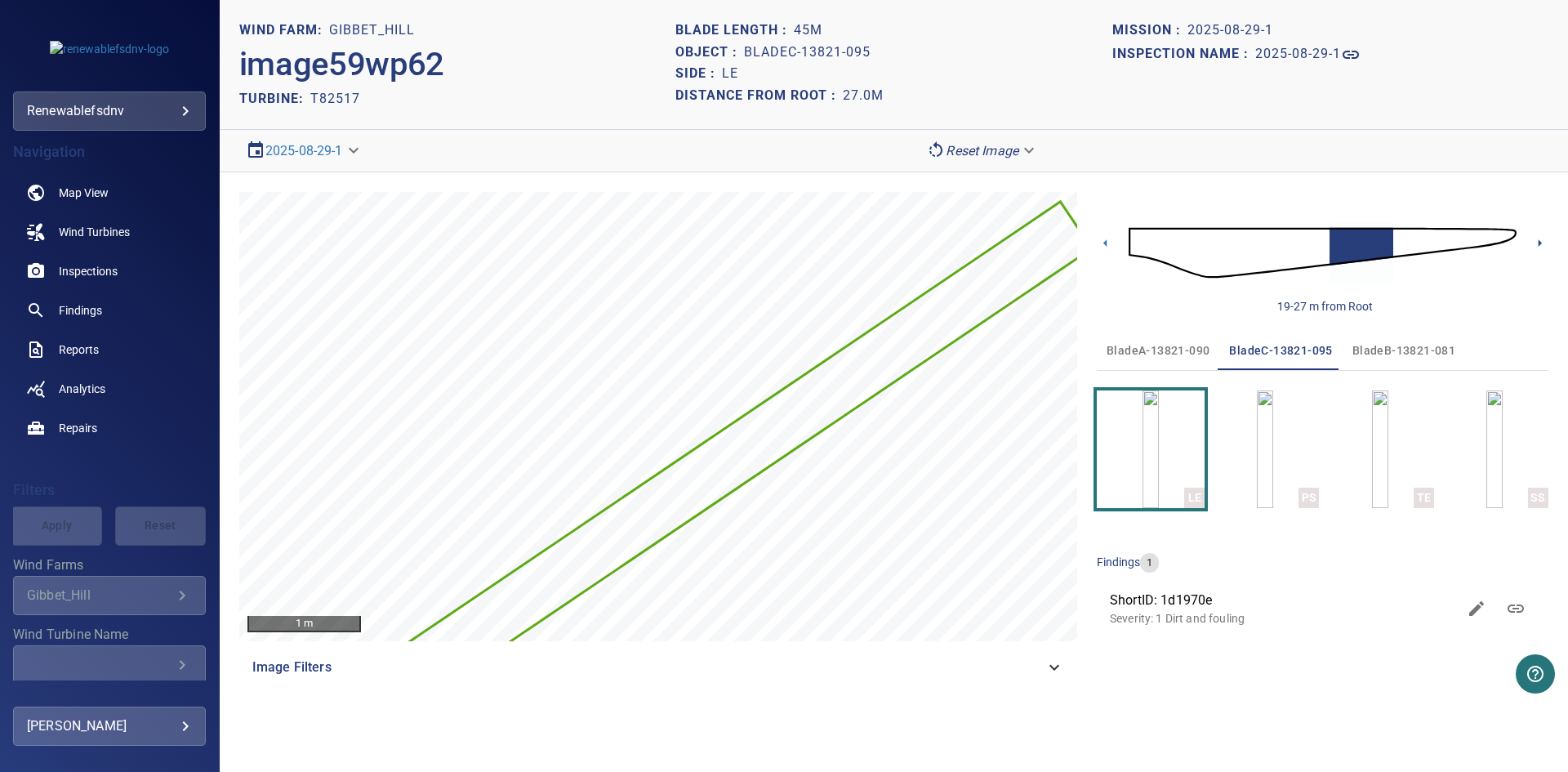
click at [1539, 241] on icon at bounding box center [1540, 243] width 4 height 7
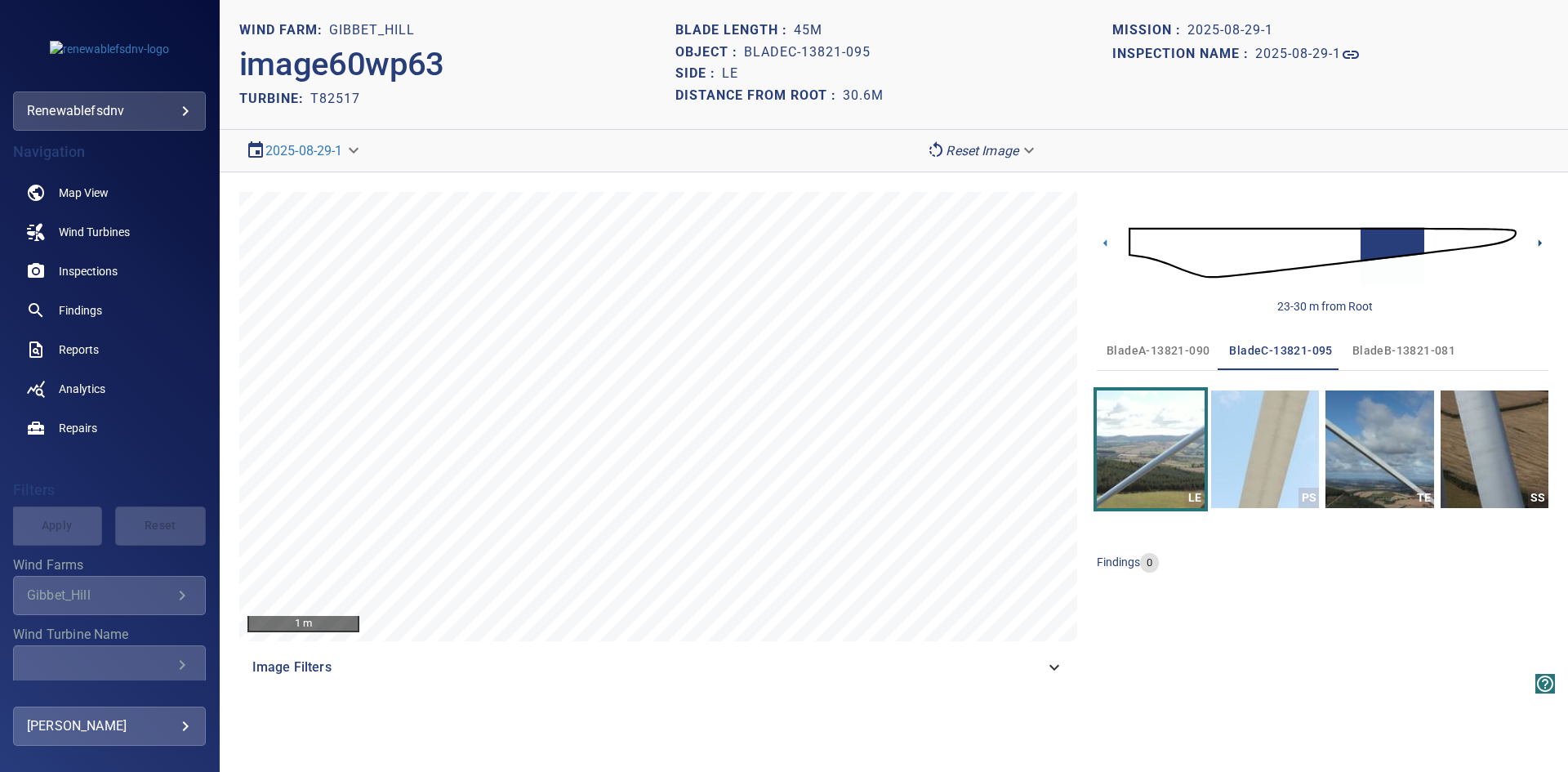
click at [1535, 239] on icon at bounding box center [1539, 242] width 17 height 17
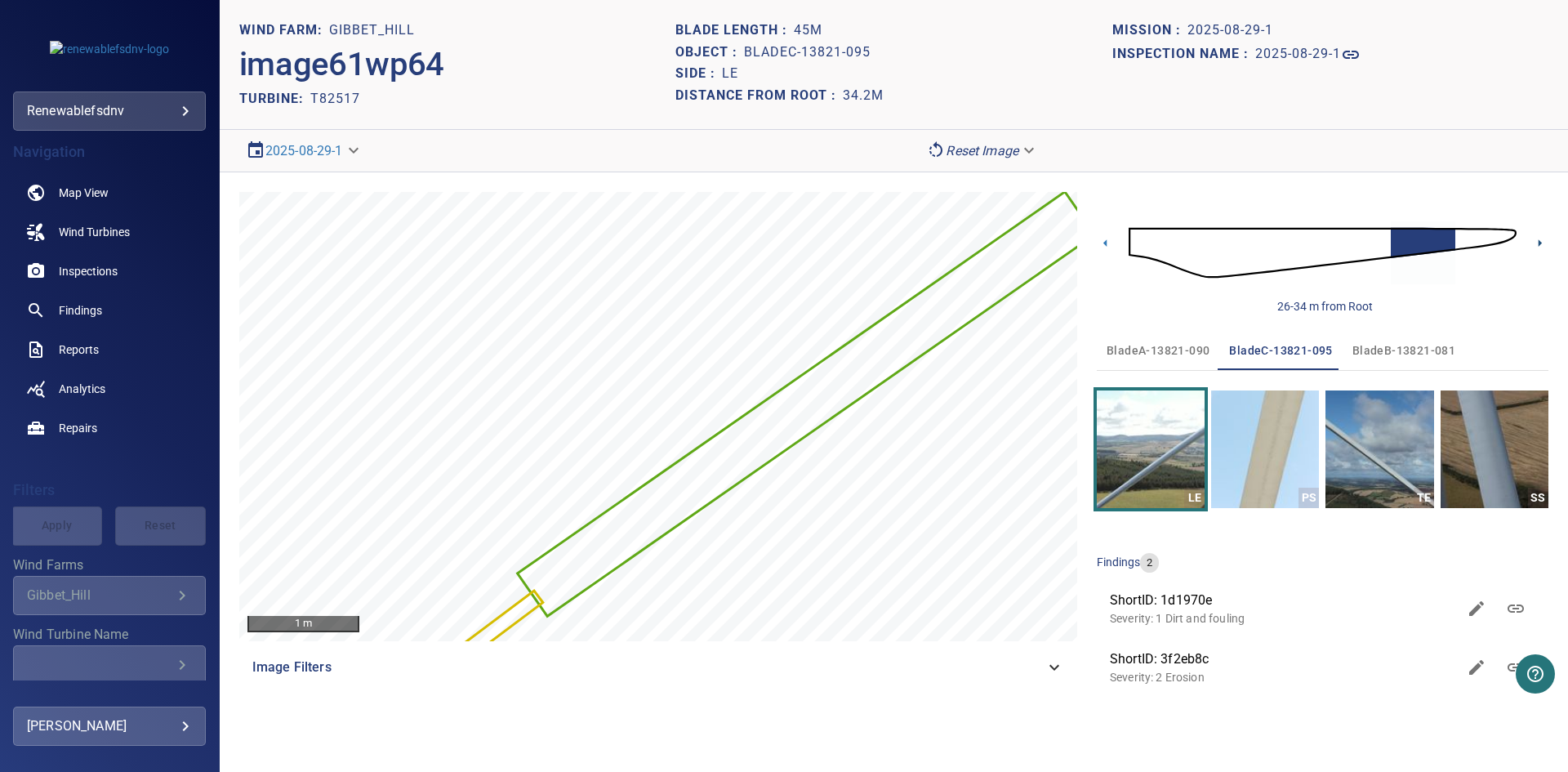
click at [1539, 241] on icon at bounding box center [1540, 243] width 4 height 7
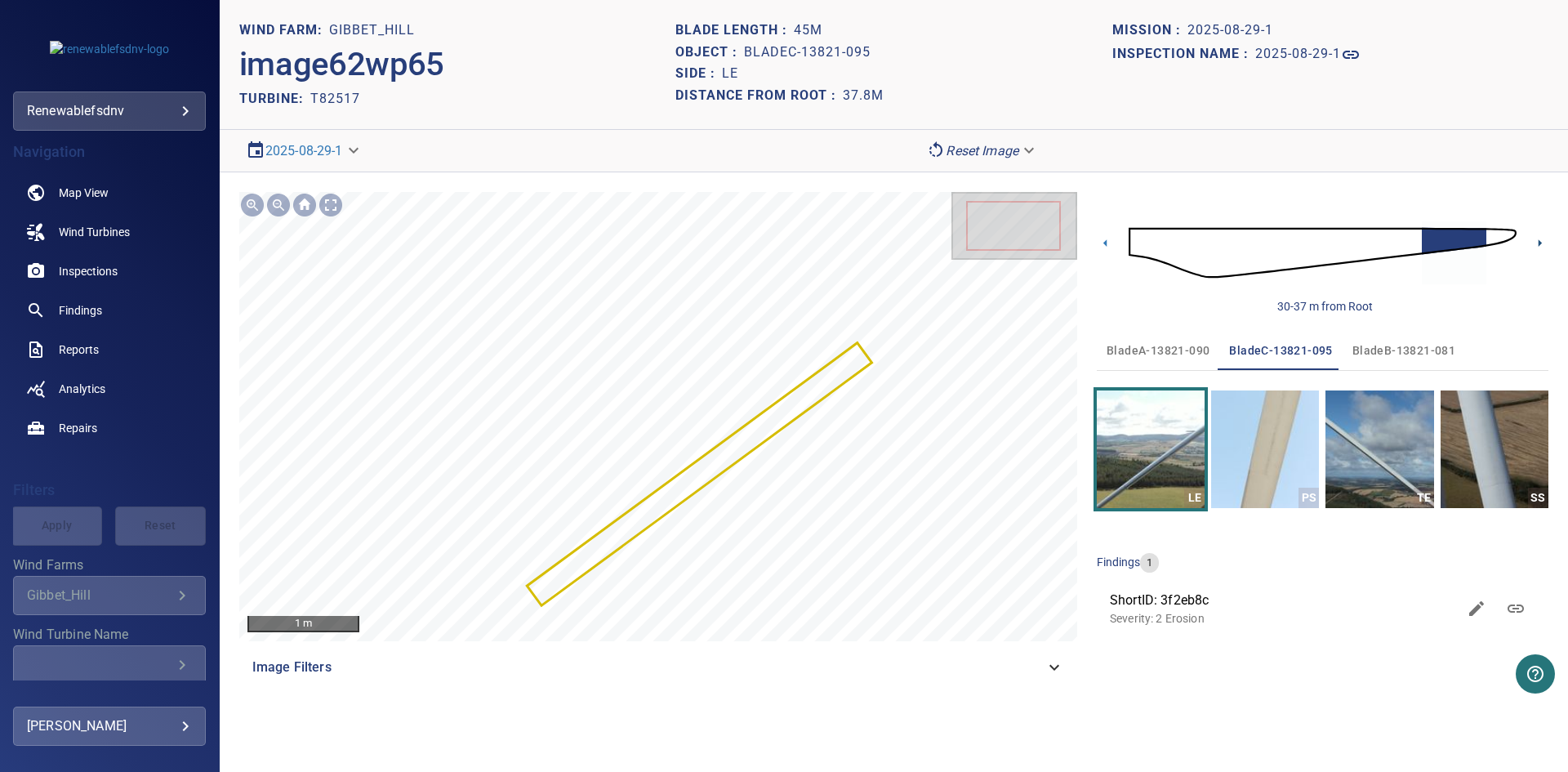
click at [1542, 238] on icon at bounding box center [1539, 242] width 17 height 17
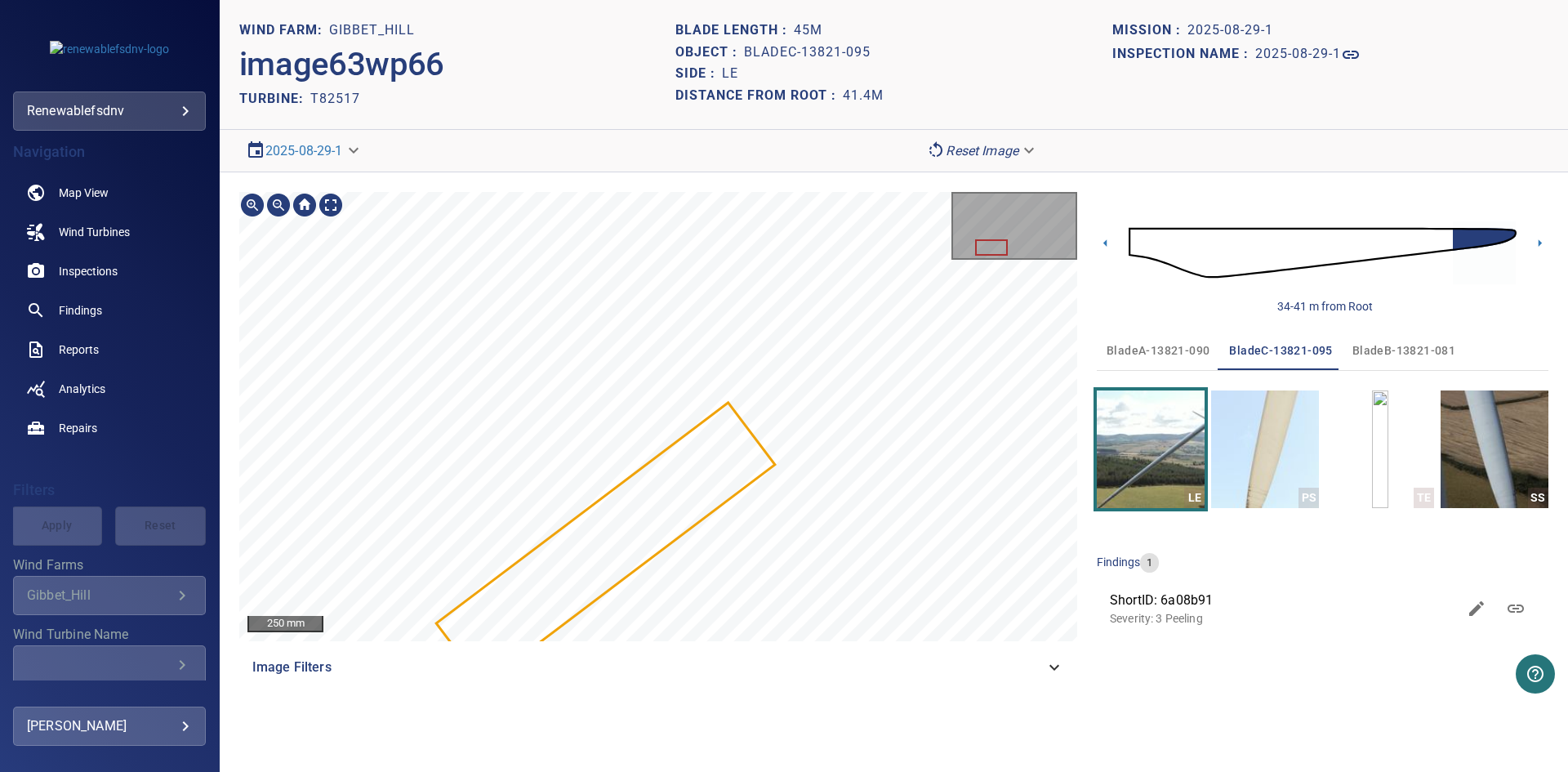
click at [741, 426] on div at bounding box center [658, 416] width 838 height 450
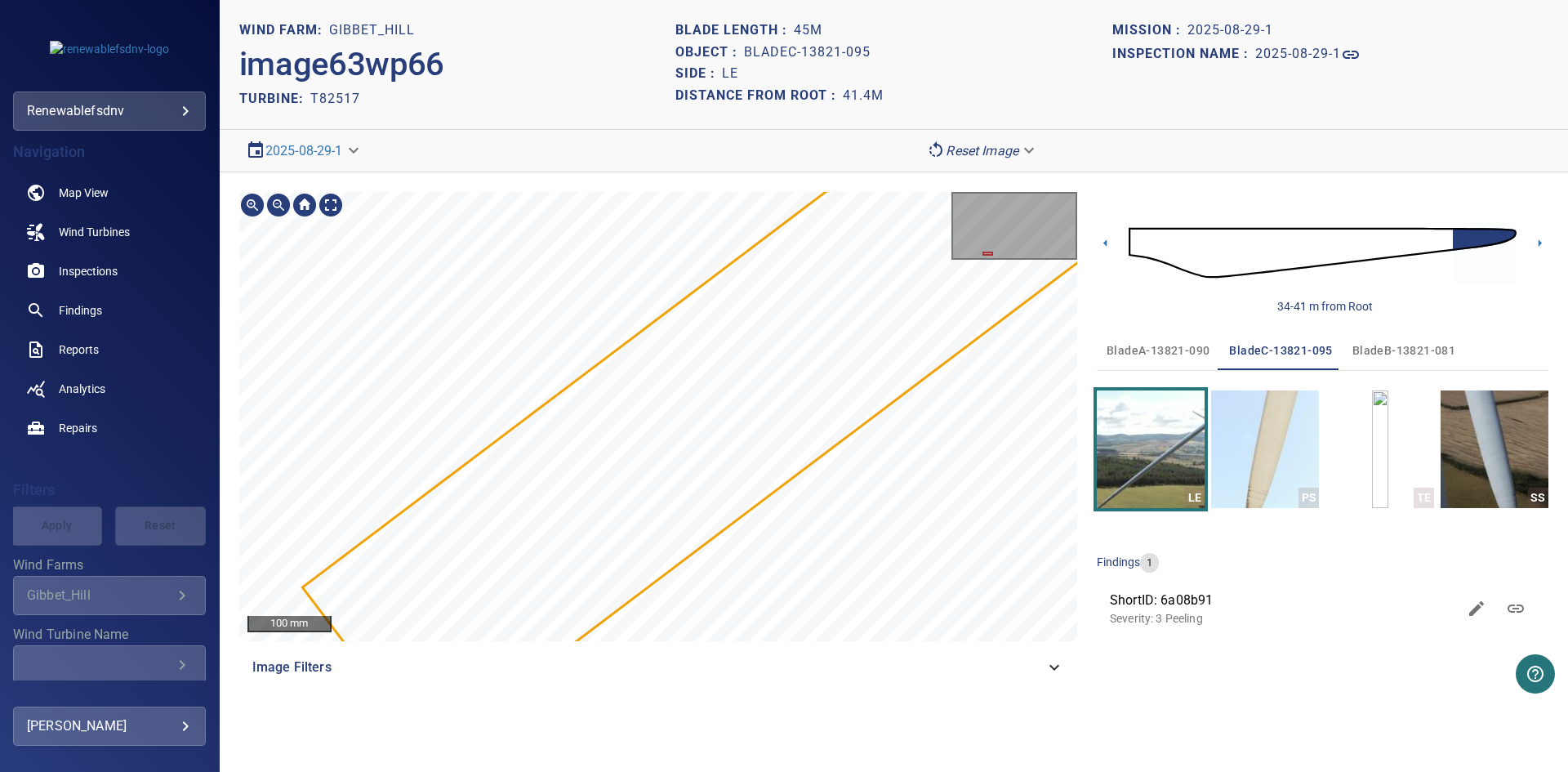
click at [970, 335] on div at bounding box center [658, 416] width 838 height 450
click at [1538, 242] on icon at bounding box center [1540, 243] width 4 height 7
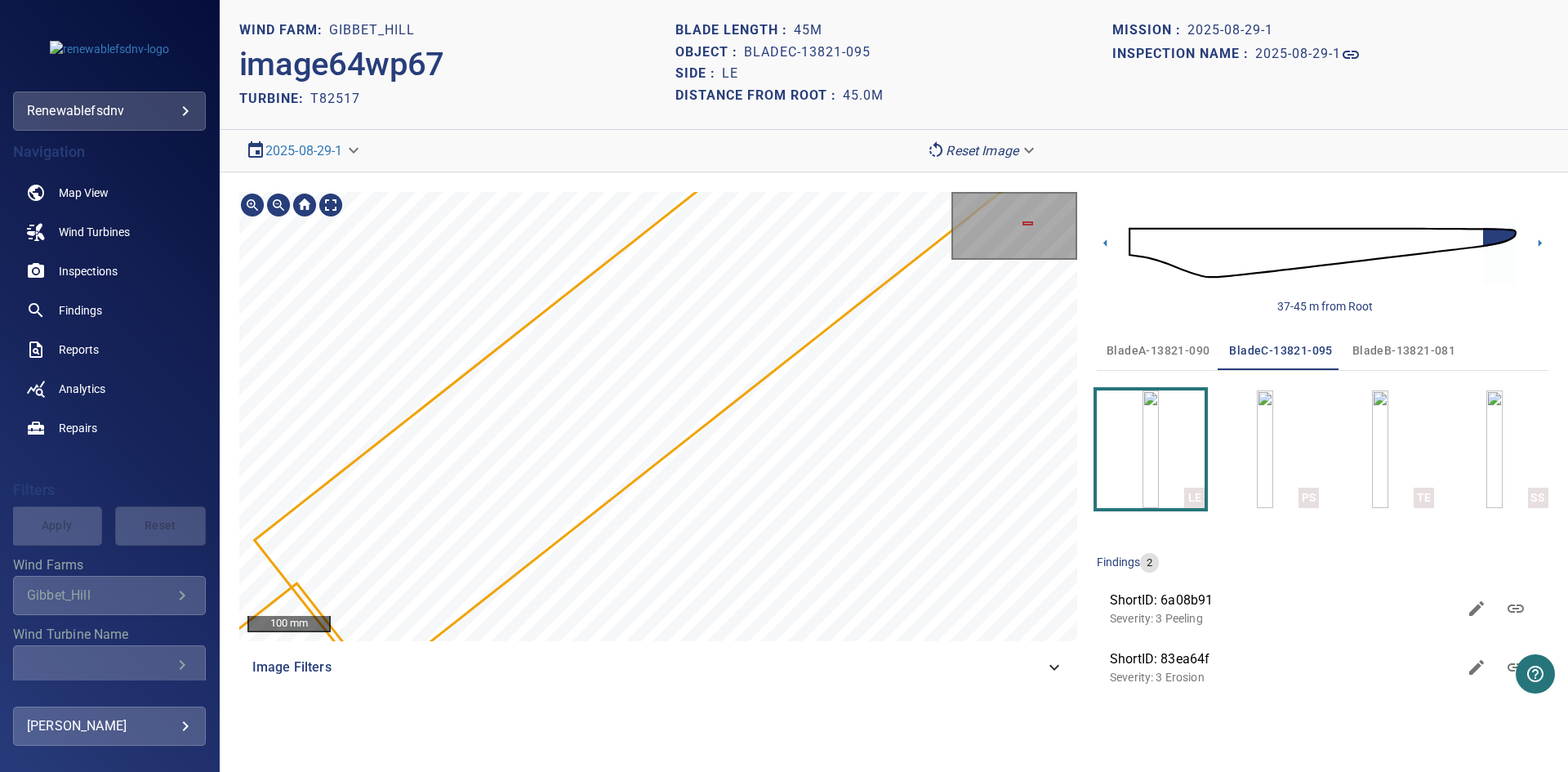
click at [950, 254] on div "100 mm" at bounding box center [658, 416] width 838 height 450
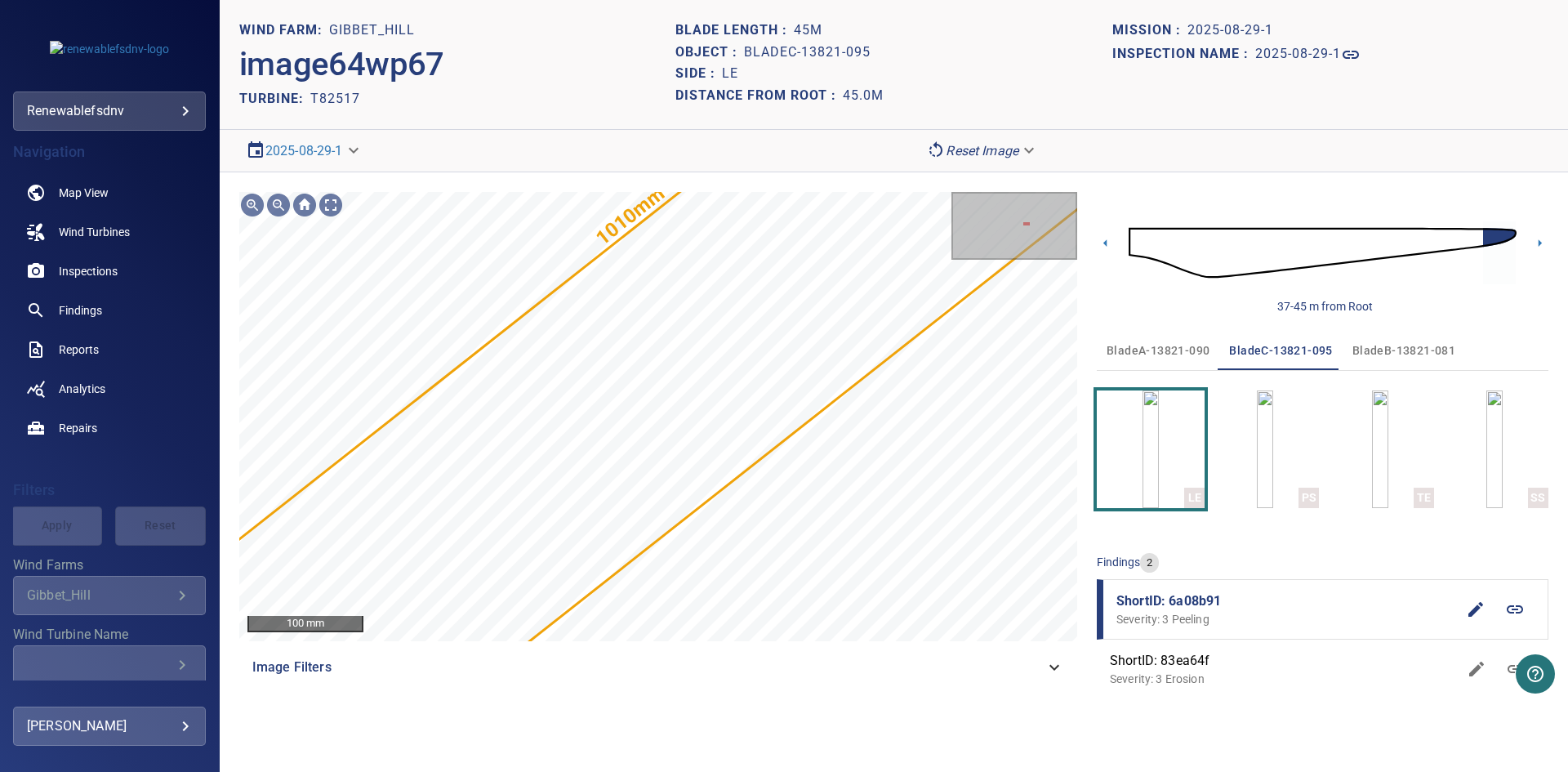
click at [1465, 602] on button "button" at bounding box center [1475, 609] width 39 height 39
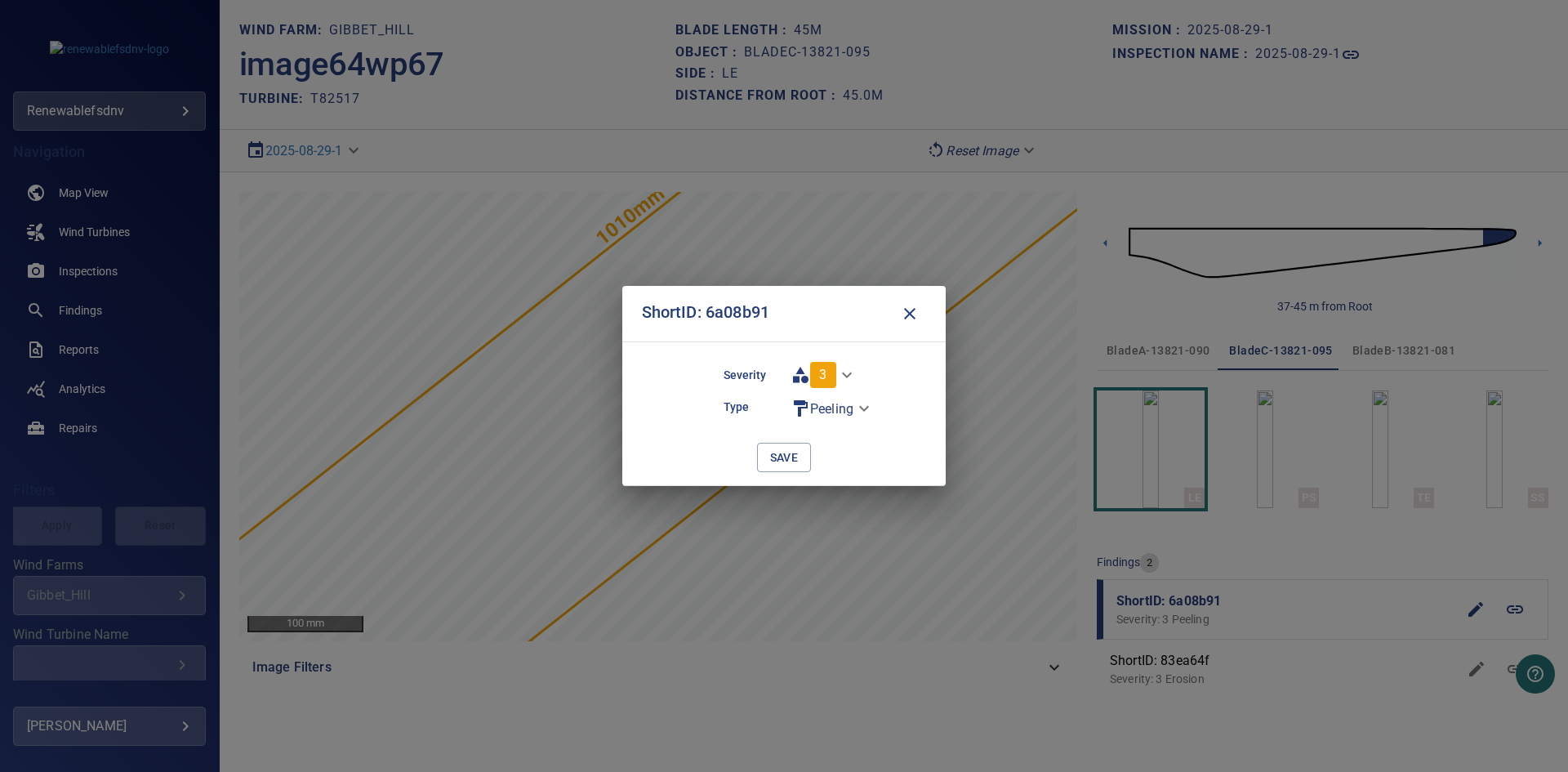
click at [828, 375] on body "**********" at bounding box center [784, 386] width 1568 height 772
click at [829, 352] on li "2" at bounding box center [833, 345] width 99 height 29
type input "*"
click at [787, 450] on span "save" at bounding box center [784, 458] width 28 height 20
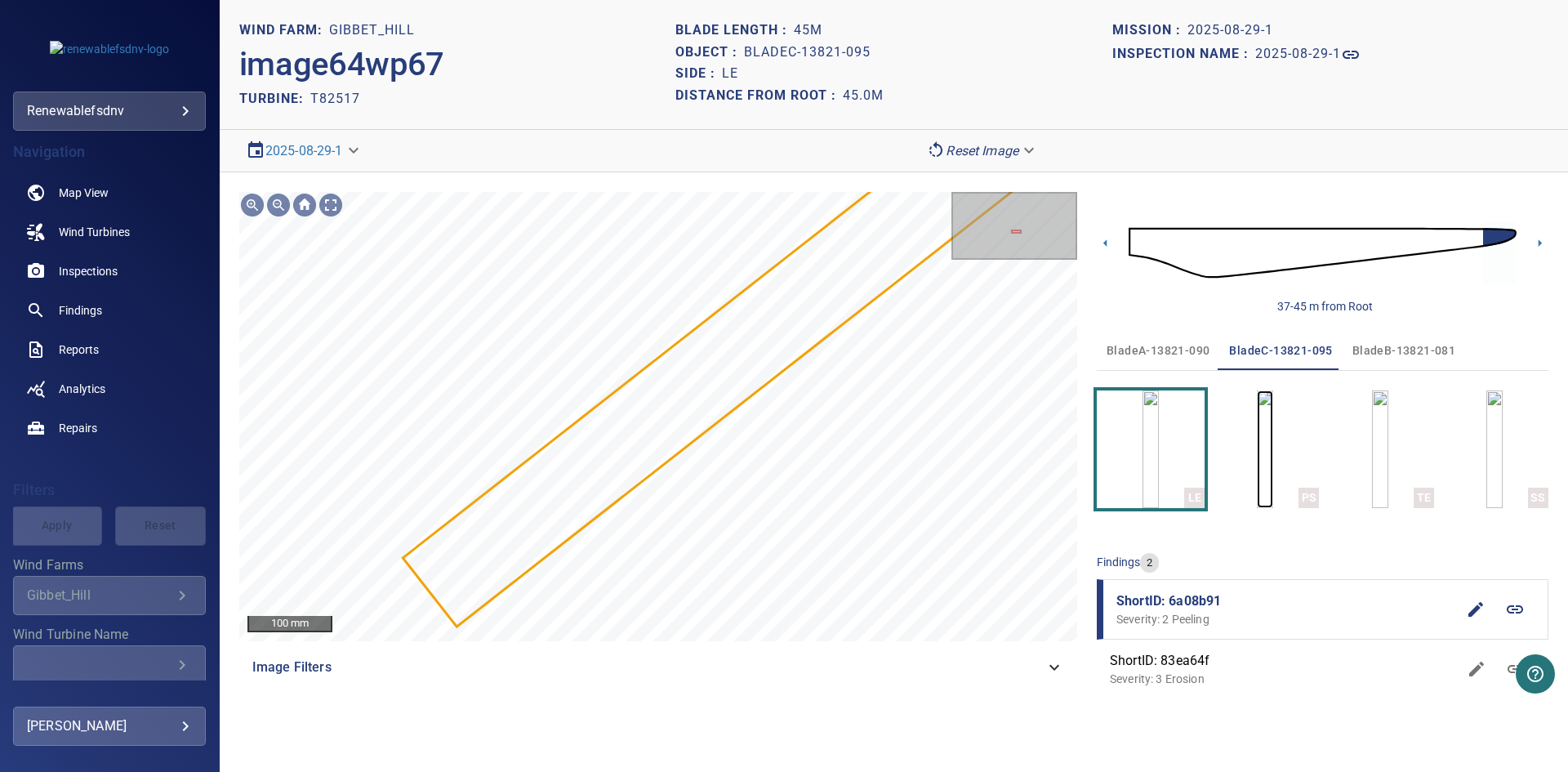
click at [1273, 452] on img "button" at bounding box center [1264, 449] width 16 height 117
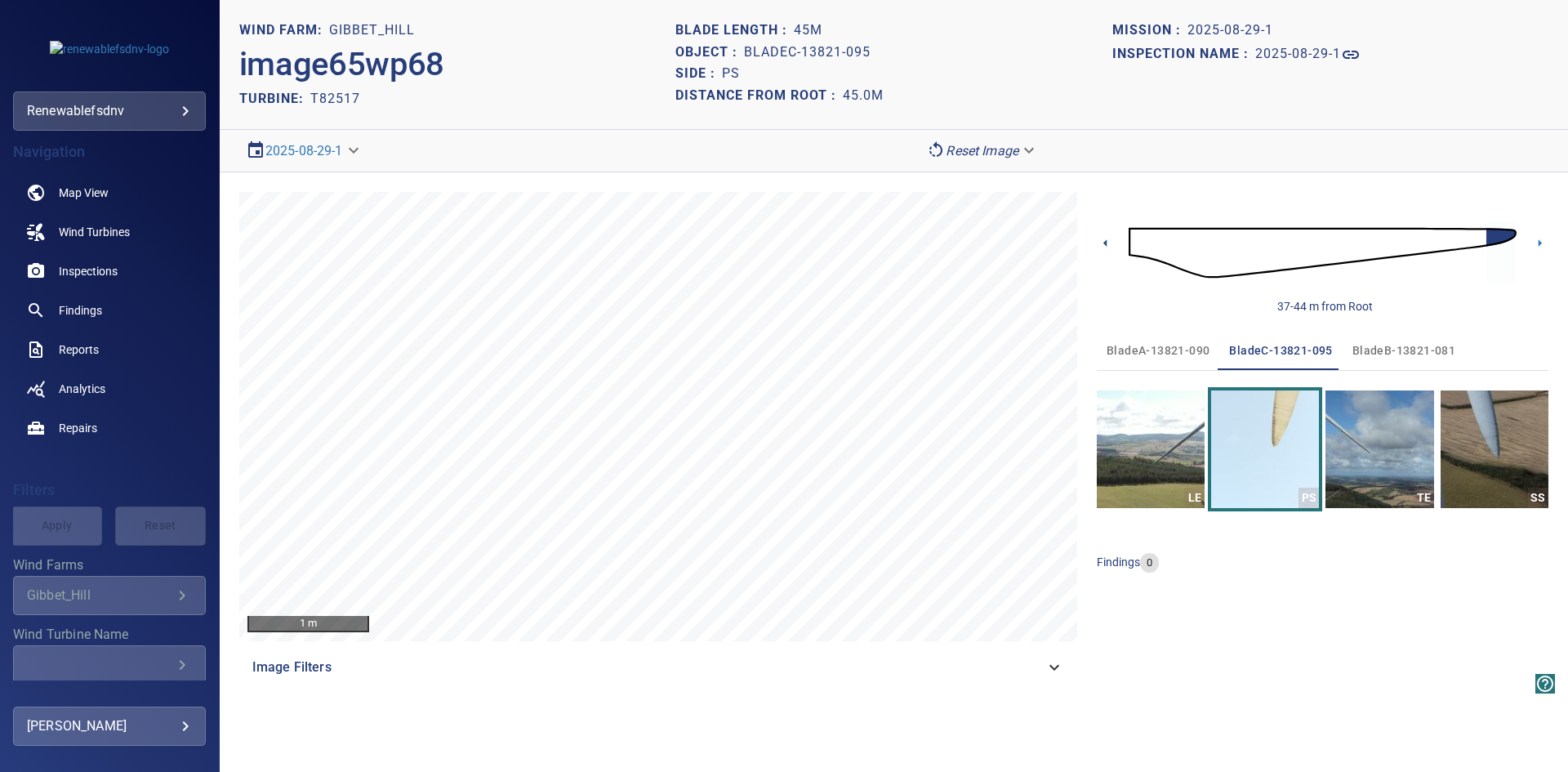
click at [1103, 247] on icon at bounding box center [1104, 242] width 17 height 17
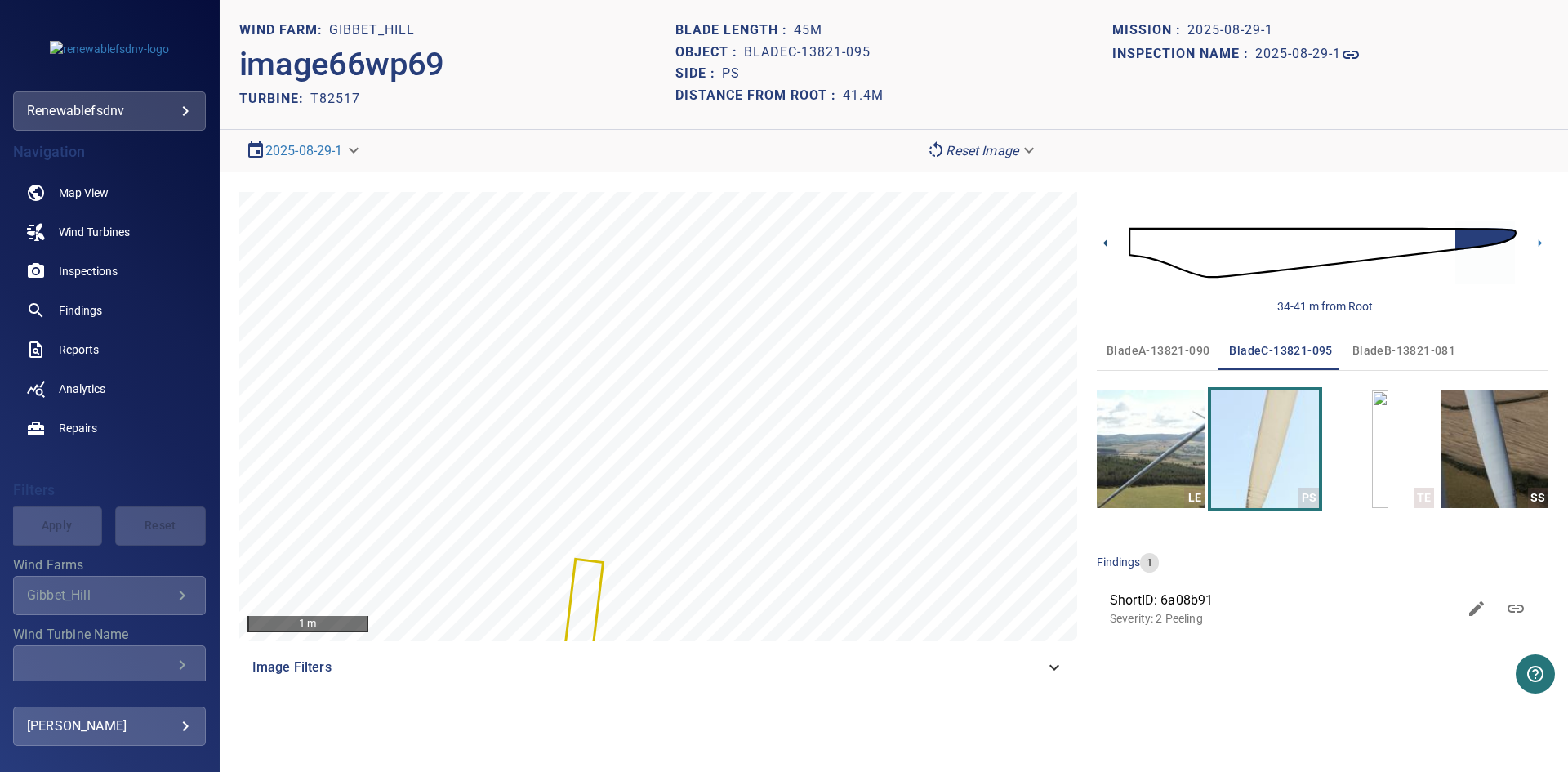
click at [1104, 242] on icon at bounding box center [1104, 243] width 4 height 7
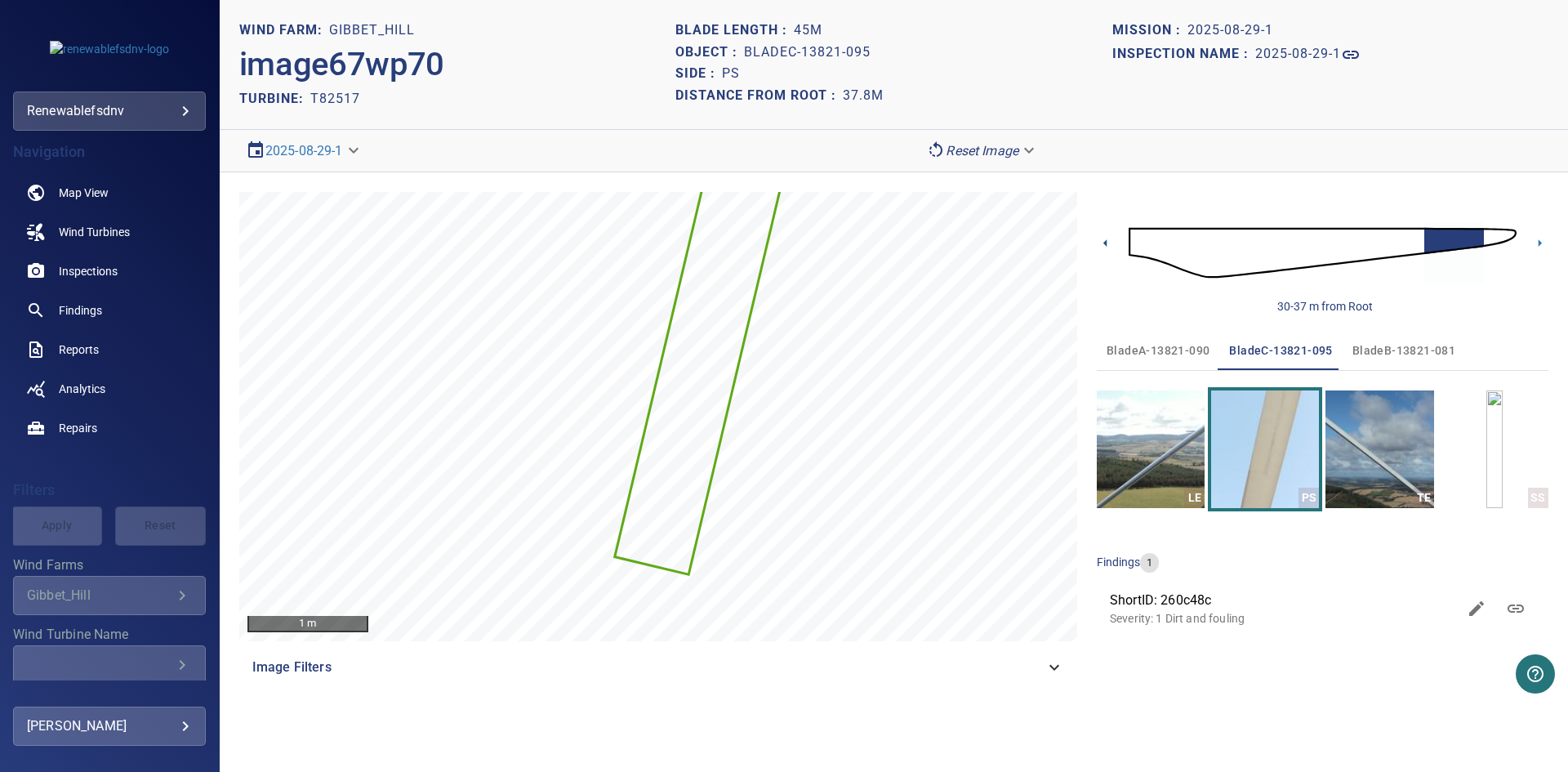
click at [1104, 242] on icon at bounding box center [1104, 243] width 4 height 7
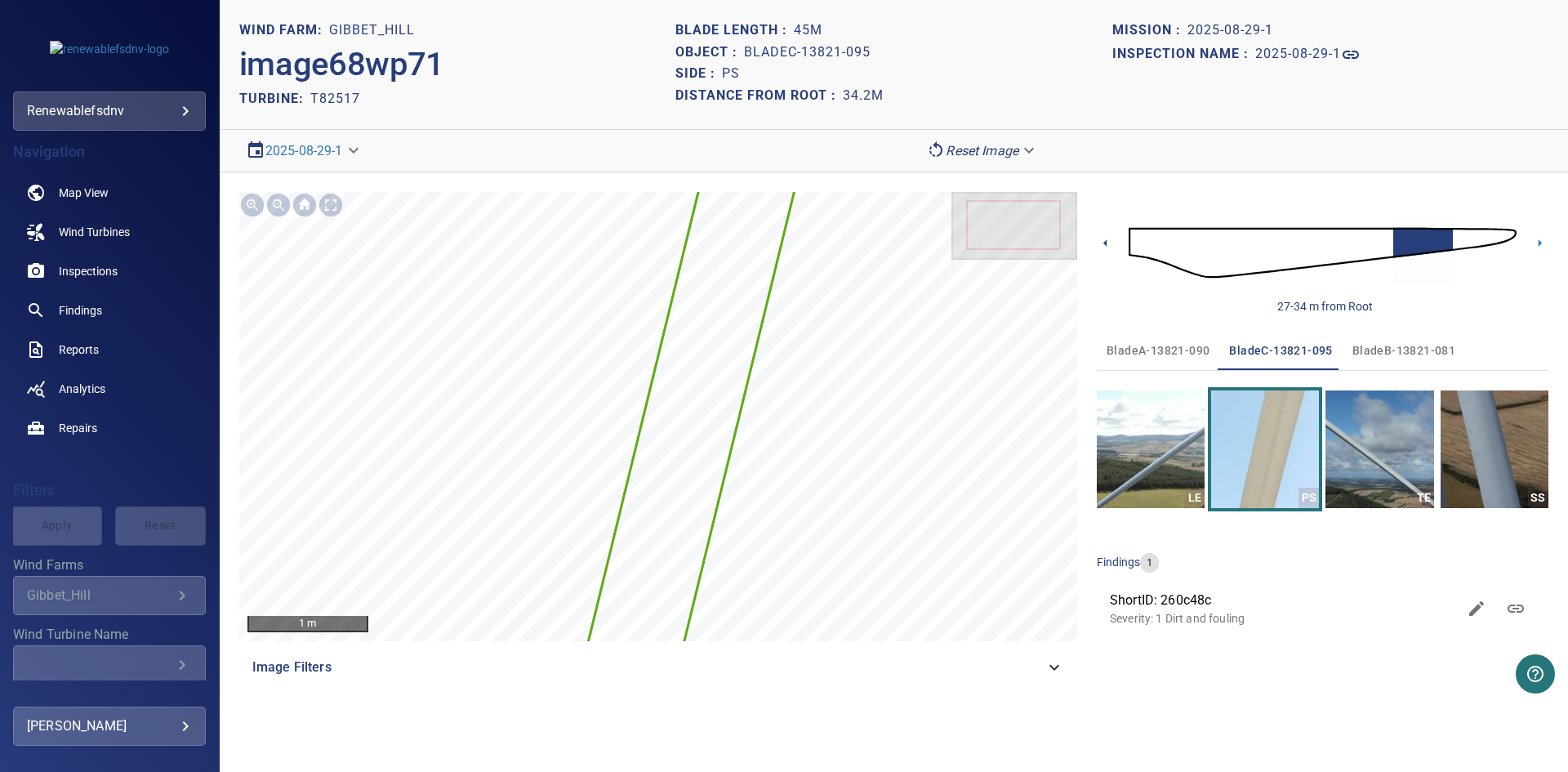
click at [1104, 242] on icon at bounding box center [1104, 243] width 4 height 7
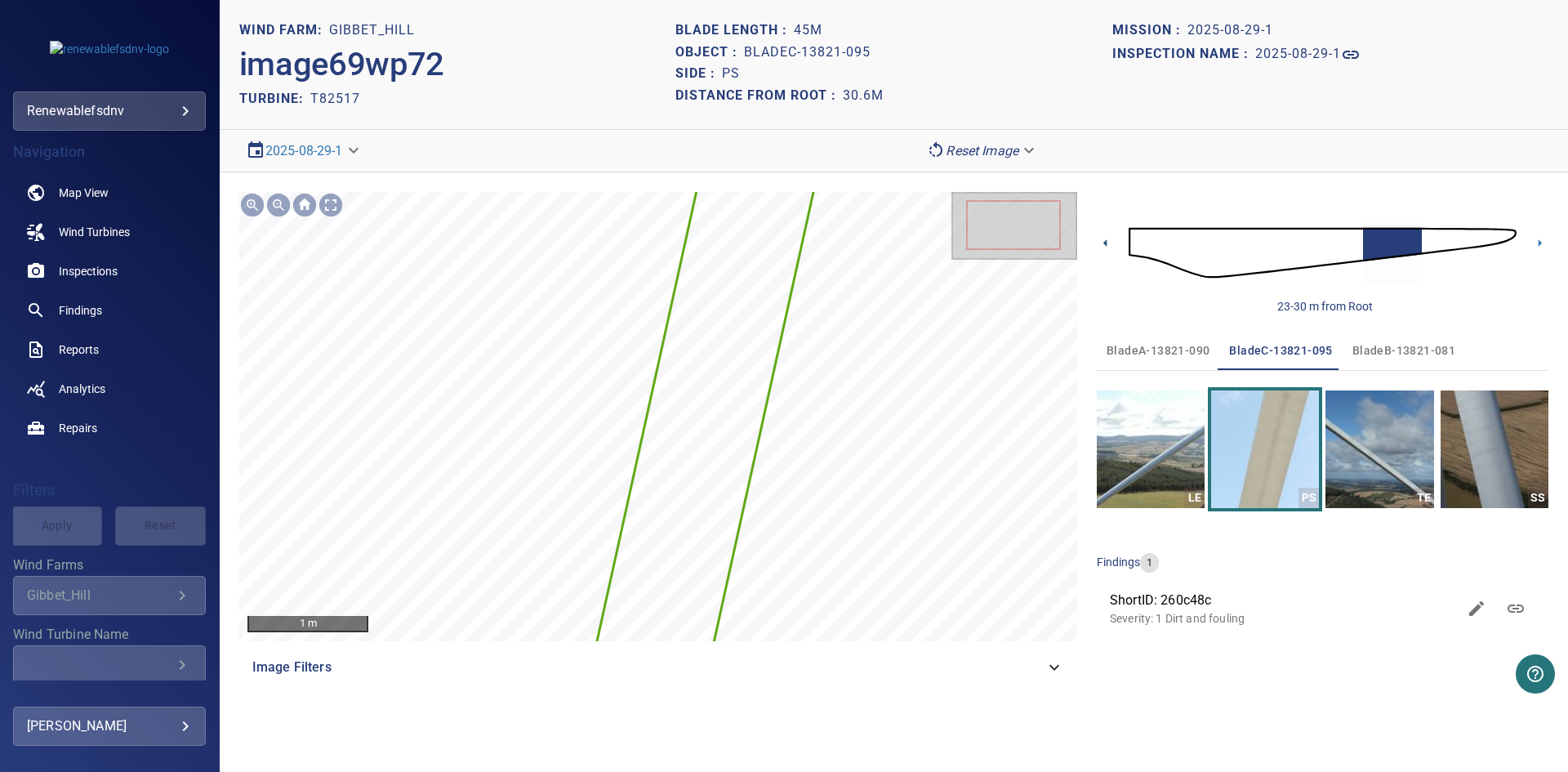
click at [1104, 242] on icon at bounding box center [1104, 243] width 4 height 7
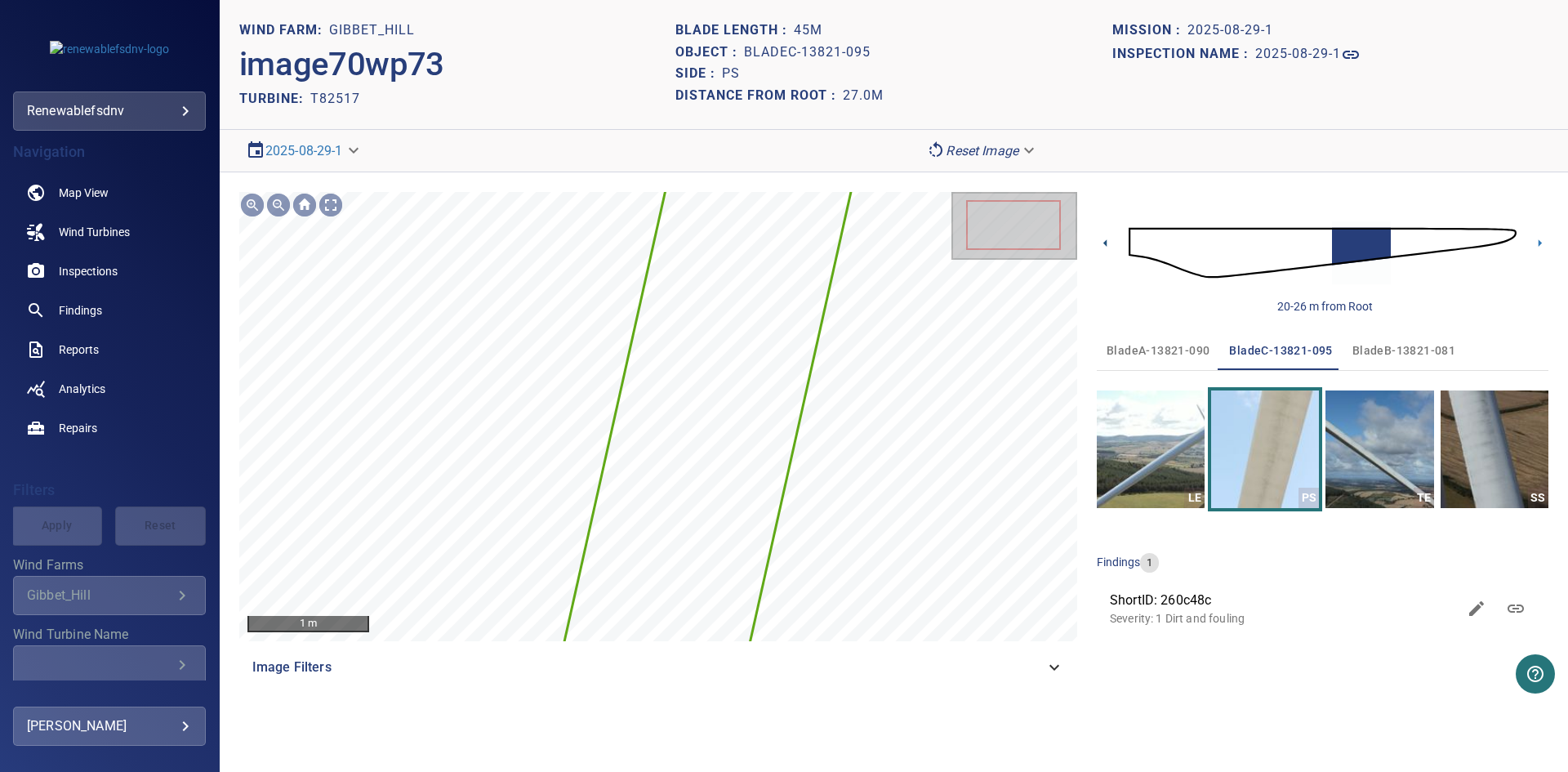
click at [1104, 242] on icon at bounding box center [1104, 243] width 4 height 7
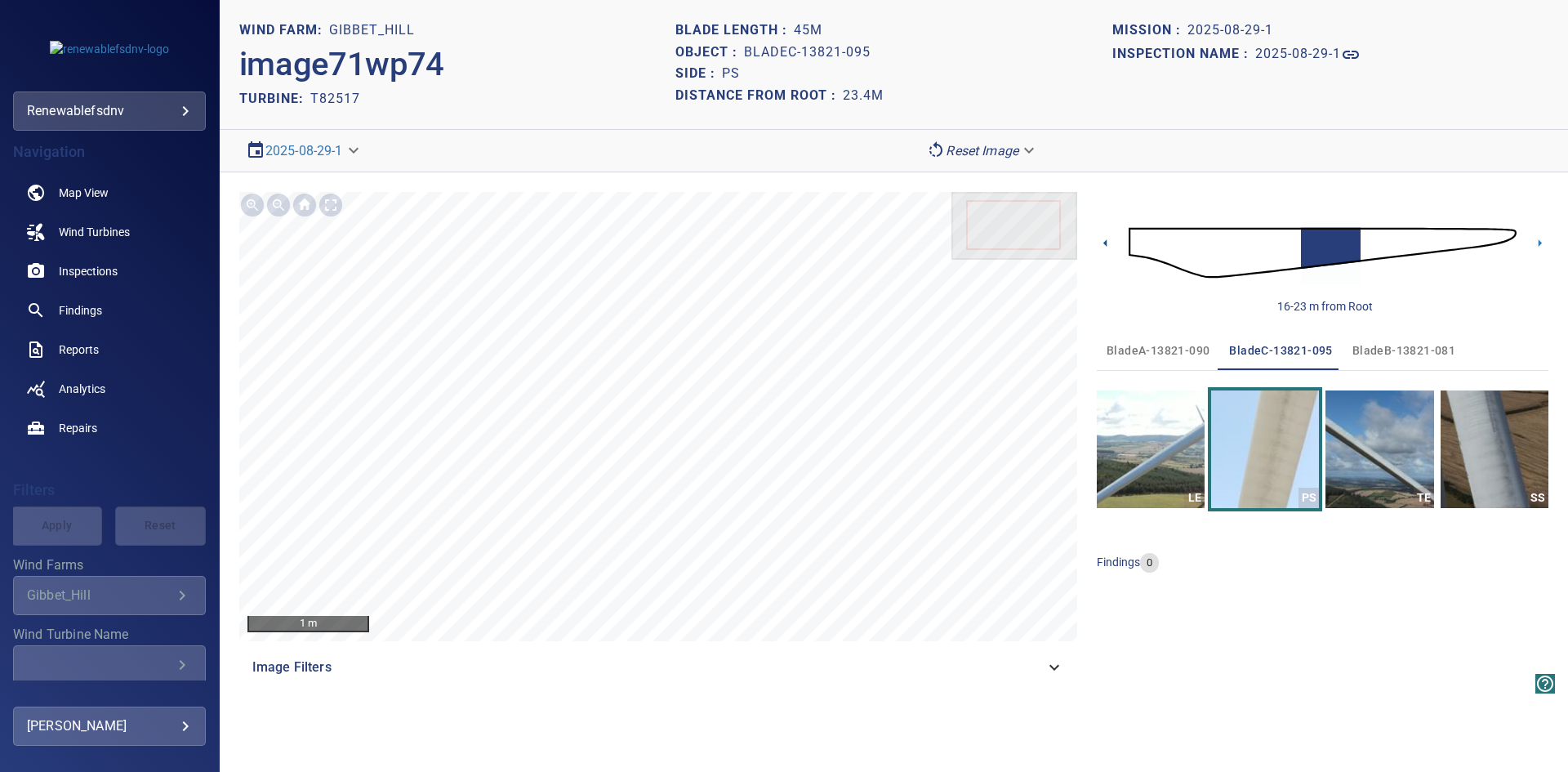
click at [1104, 242] on icon at bounding box center [1104, 243] width 4 height 7
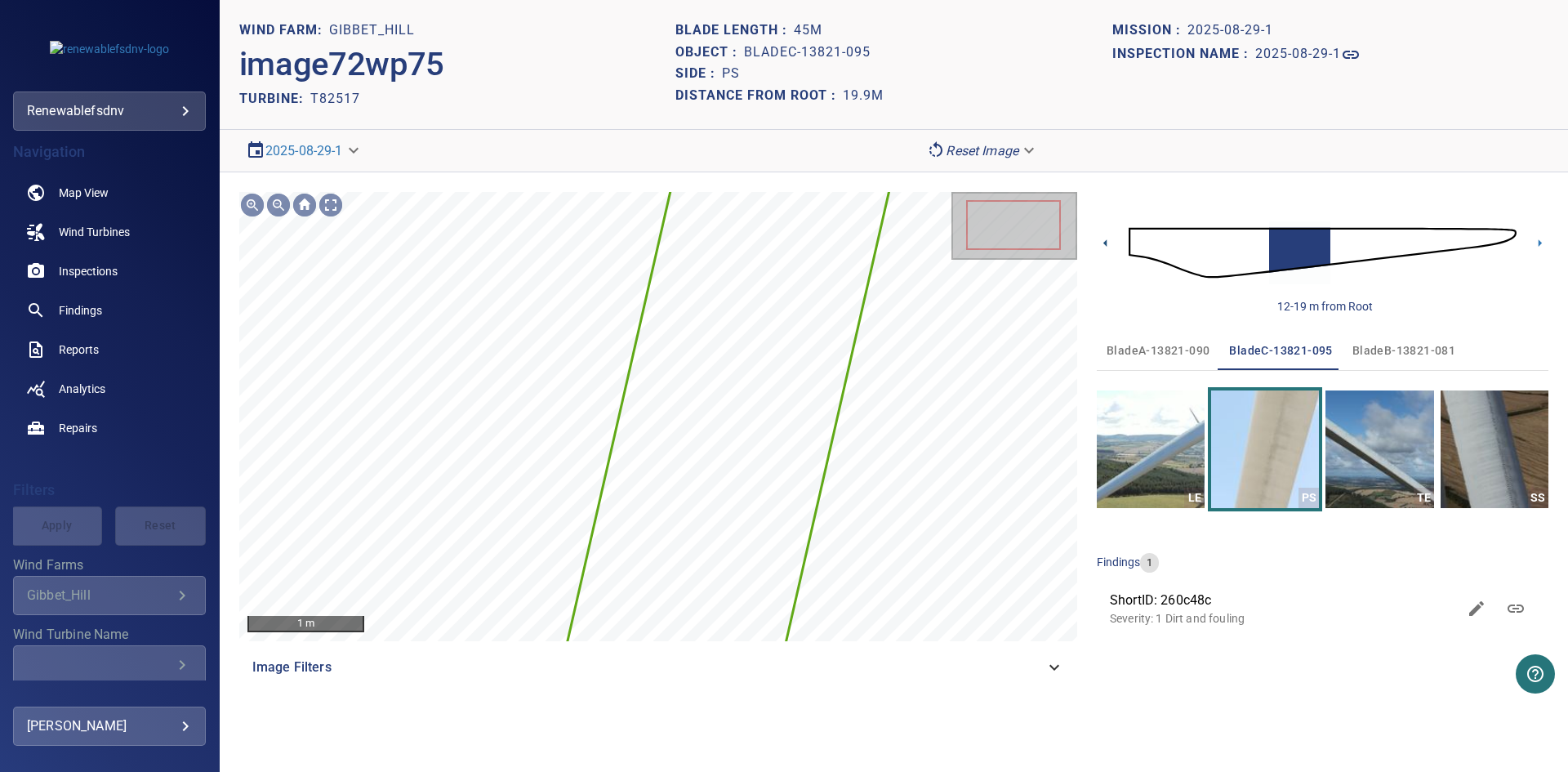
click at [1104, 242] on icon at bounding box center [1104, 243] width 4 height 7
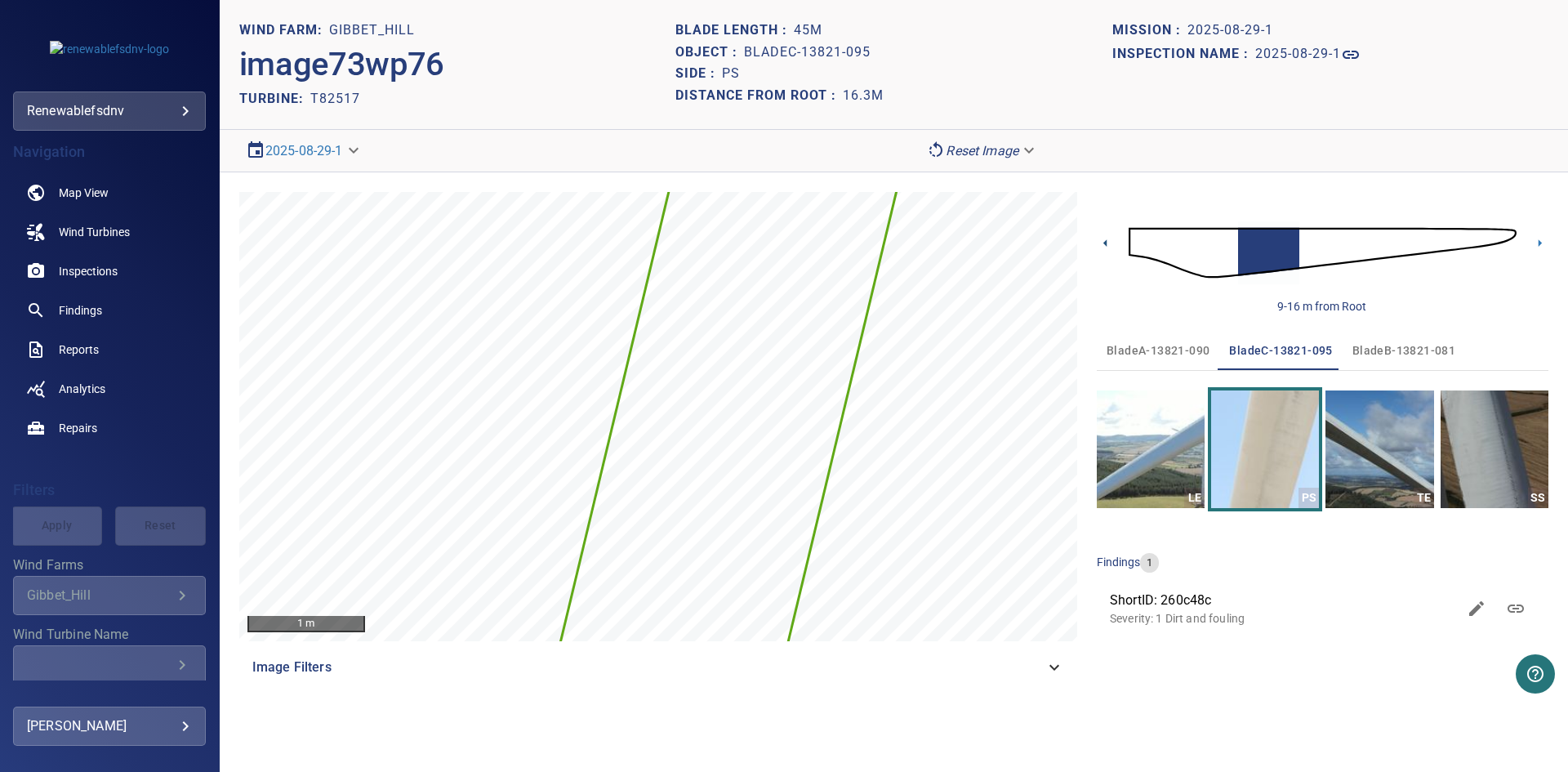
click at [1104, 242] on icon at bounding box center [1104, 243] width 4 height 7
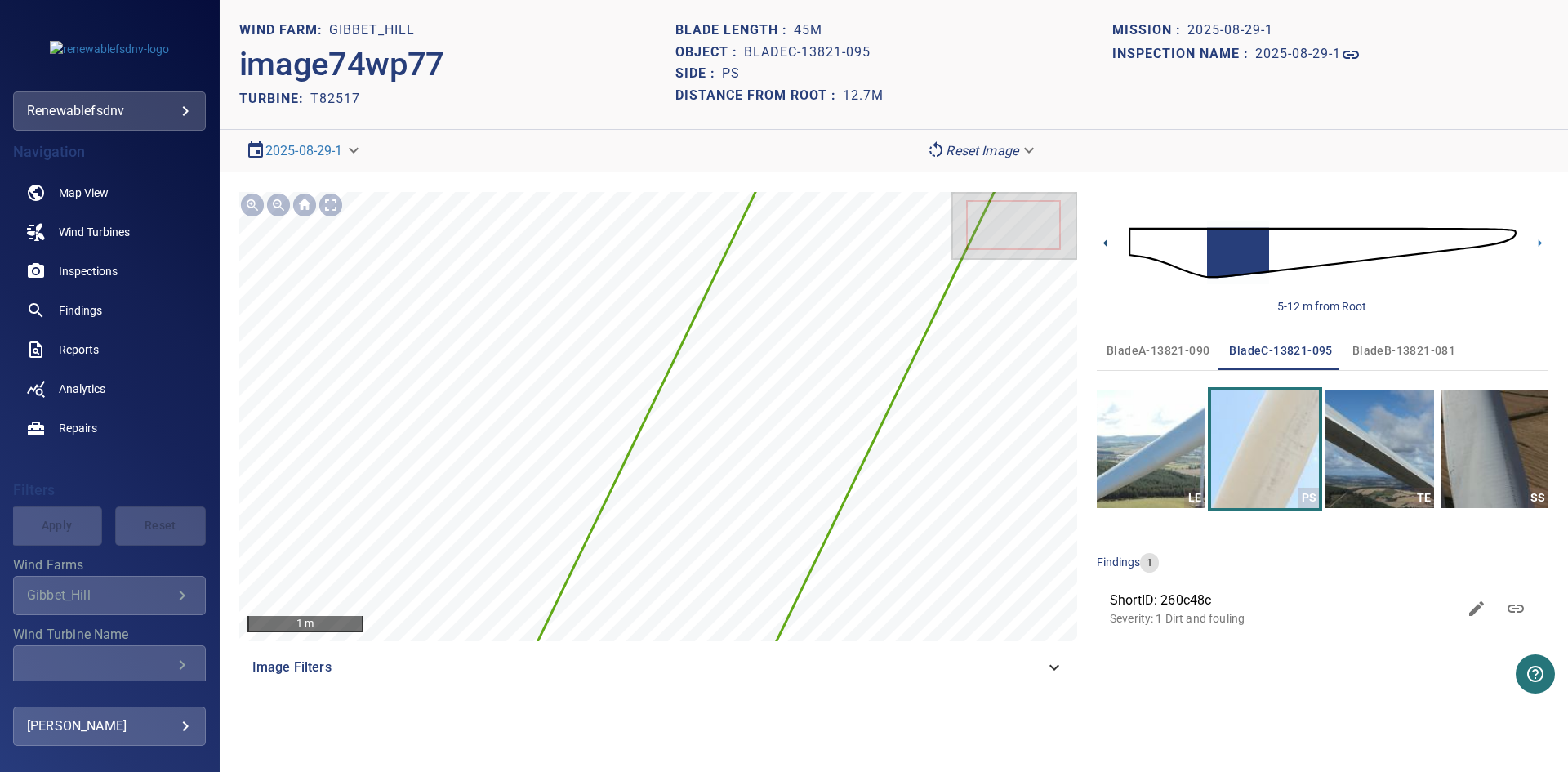
click at [1104, 242] on icon at bounding box center [1104, 243] width 4 height 7
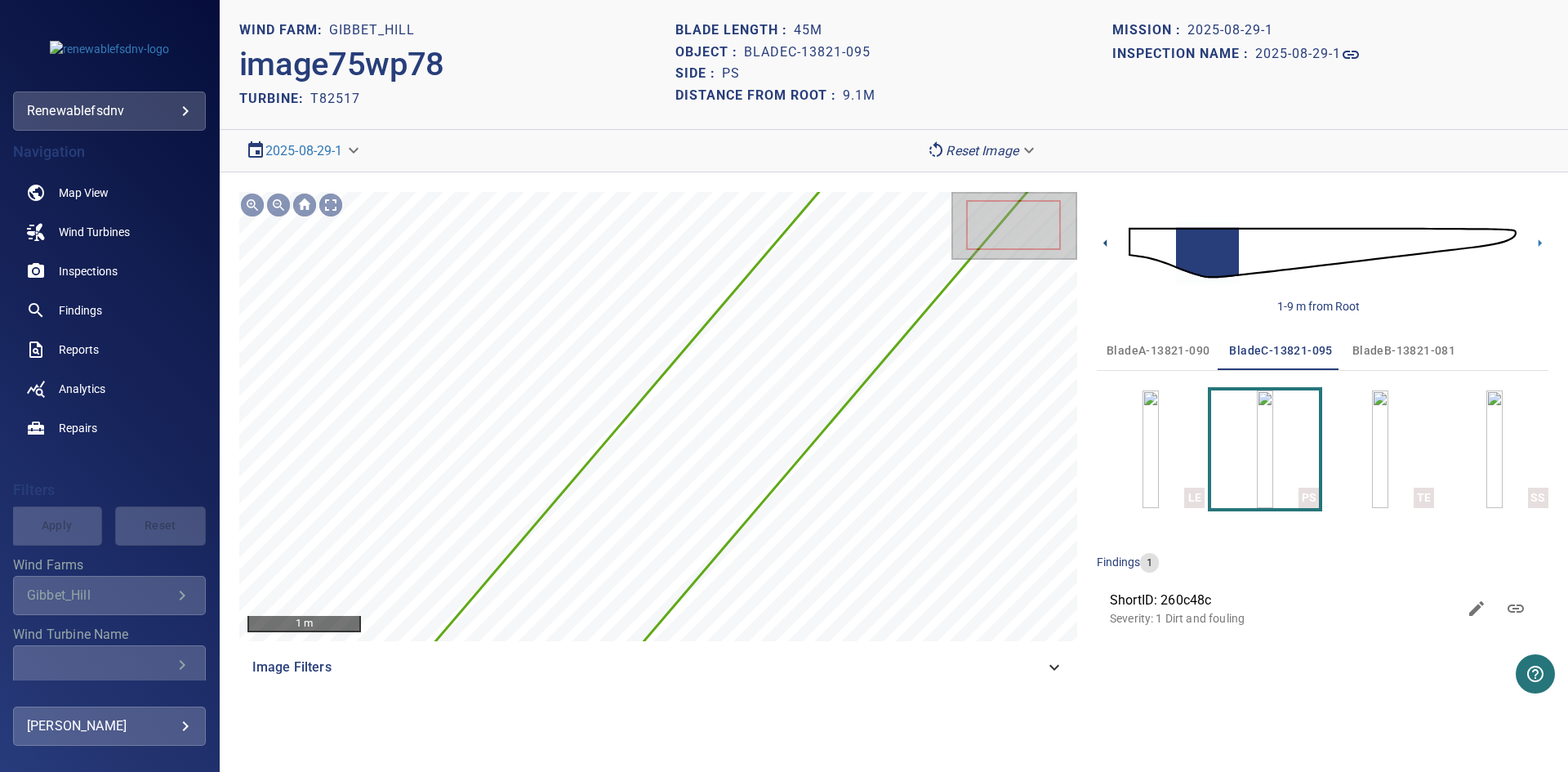
click at [1104, 242] on icon at bounding box center [1104, 243] width 4 height 7
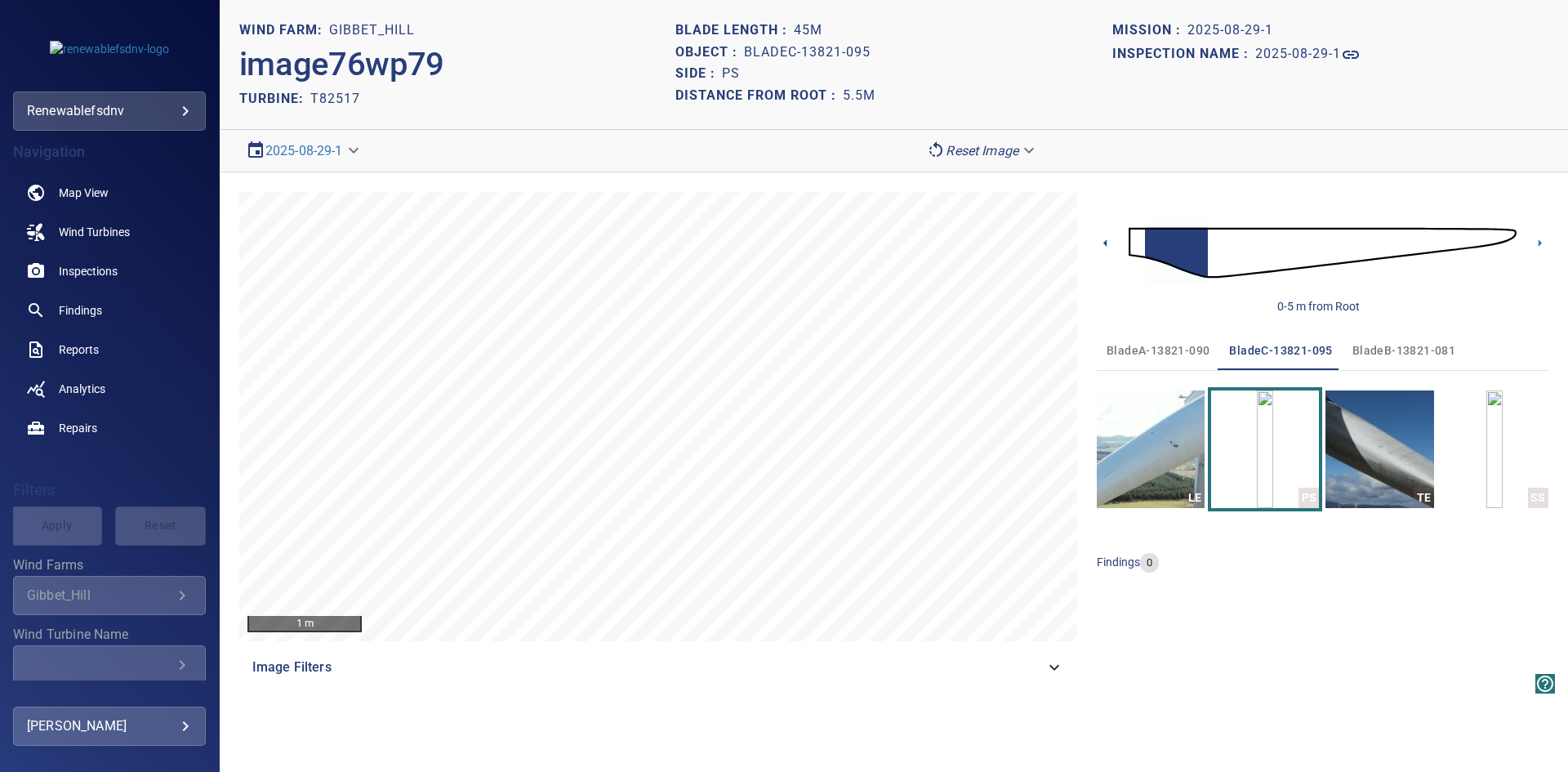
click at [1104, 242] on icon at bounding box center [1104, 243] width 4 height 7
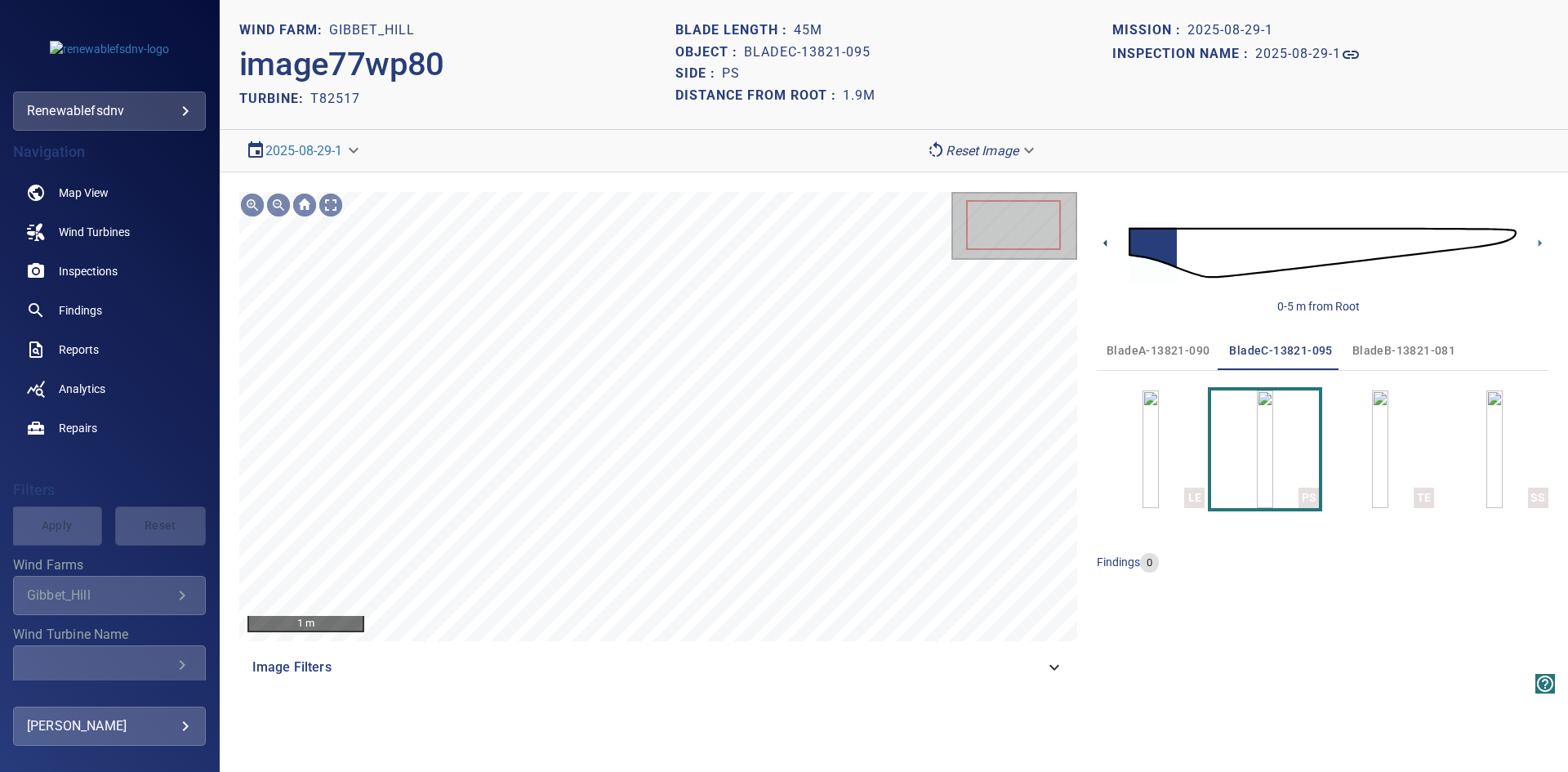
click at [1104, 242] on icon at bounding box center [1104, 243] width 4 height 7
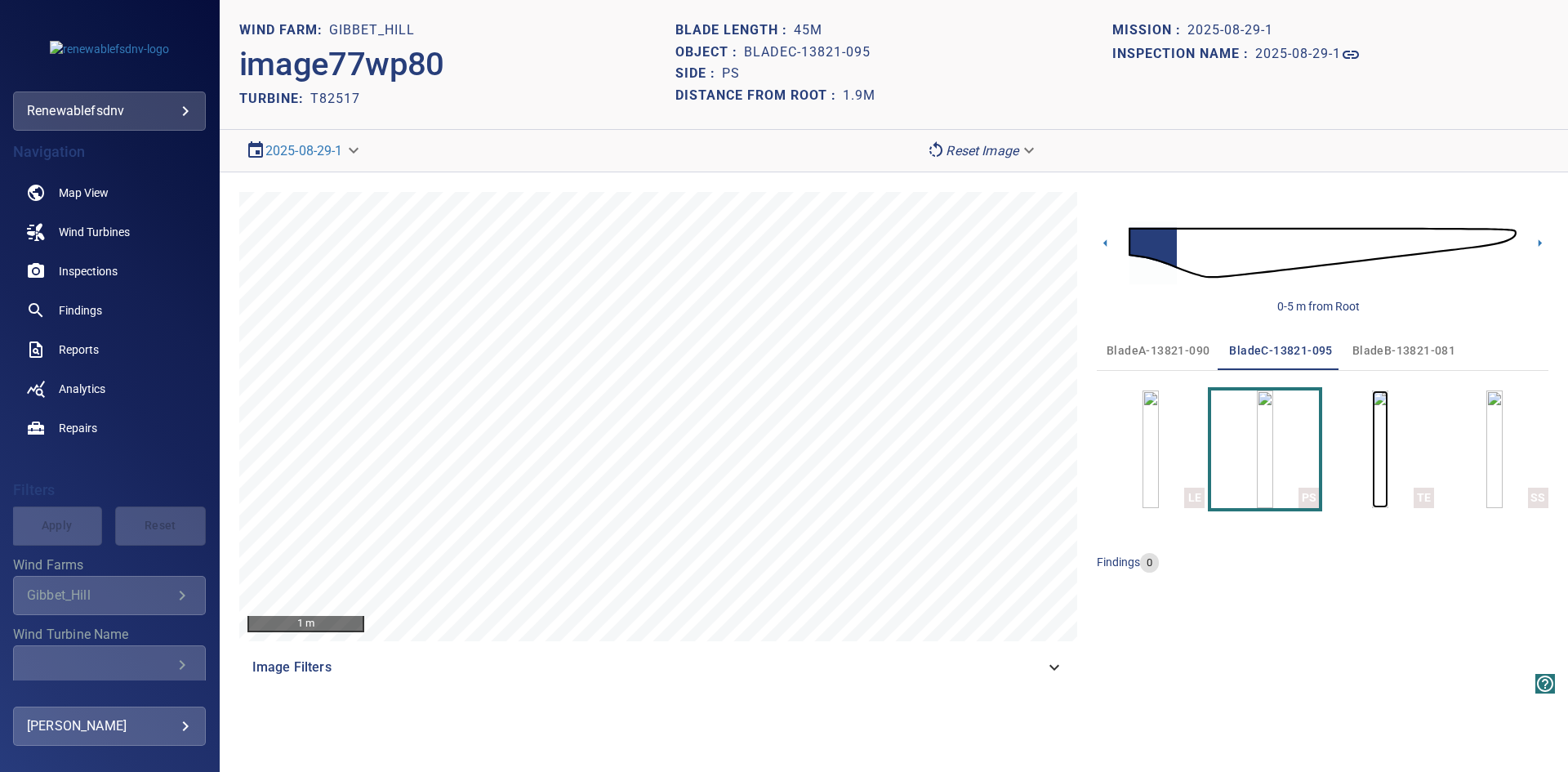
click at [1376, 438] on img "button" at bounding box center [1380, 449] width 16 height 117
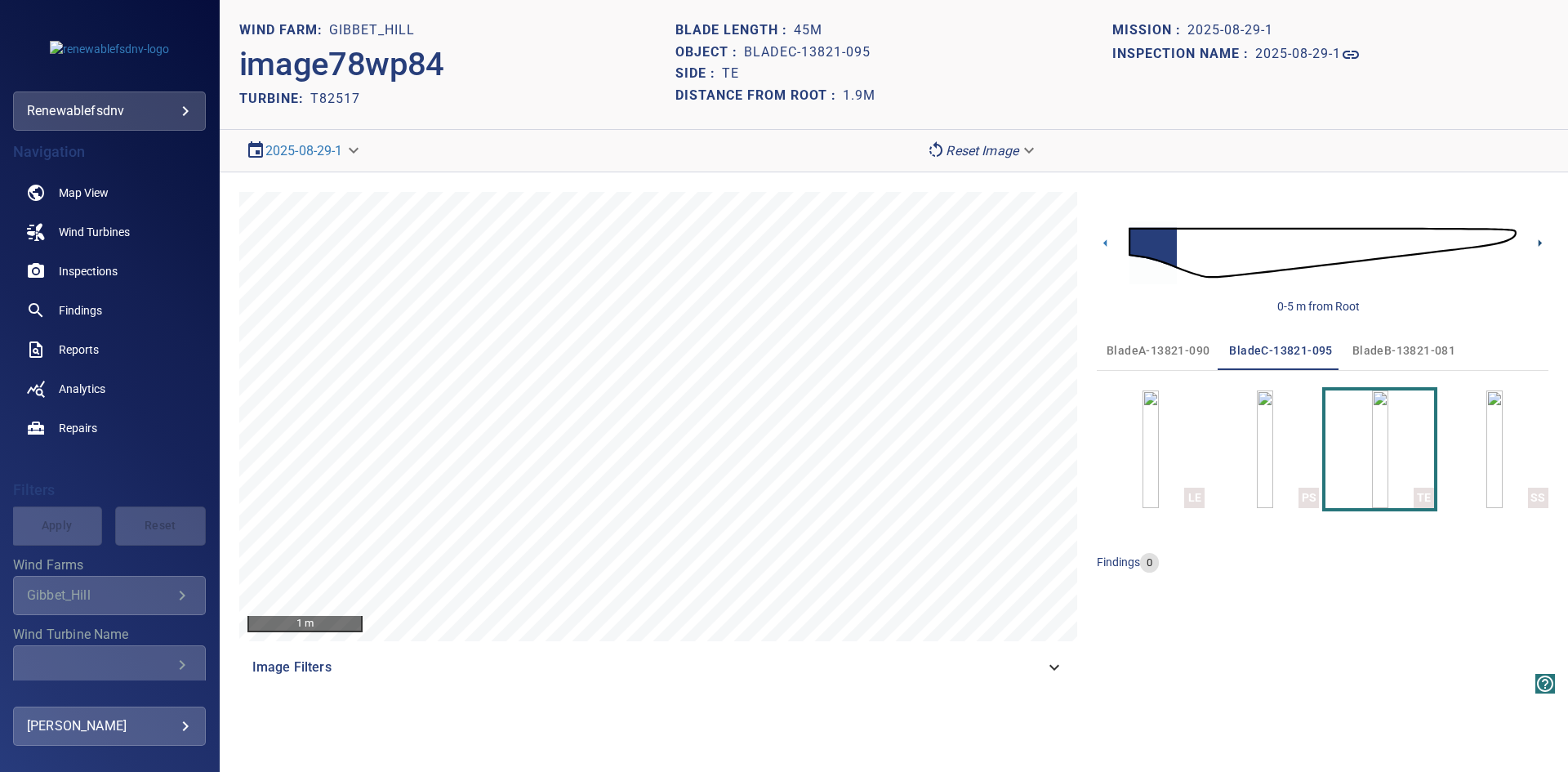
click at [1538, 243] on icon at bounding box center [1540, 243] width 4 height 7
click at [1539, 241] on icon at bounding box center [1540, 243] width 4 height 7
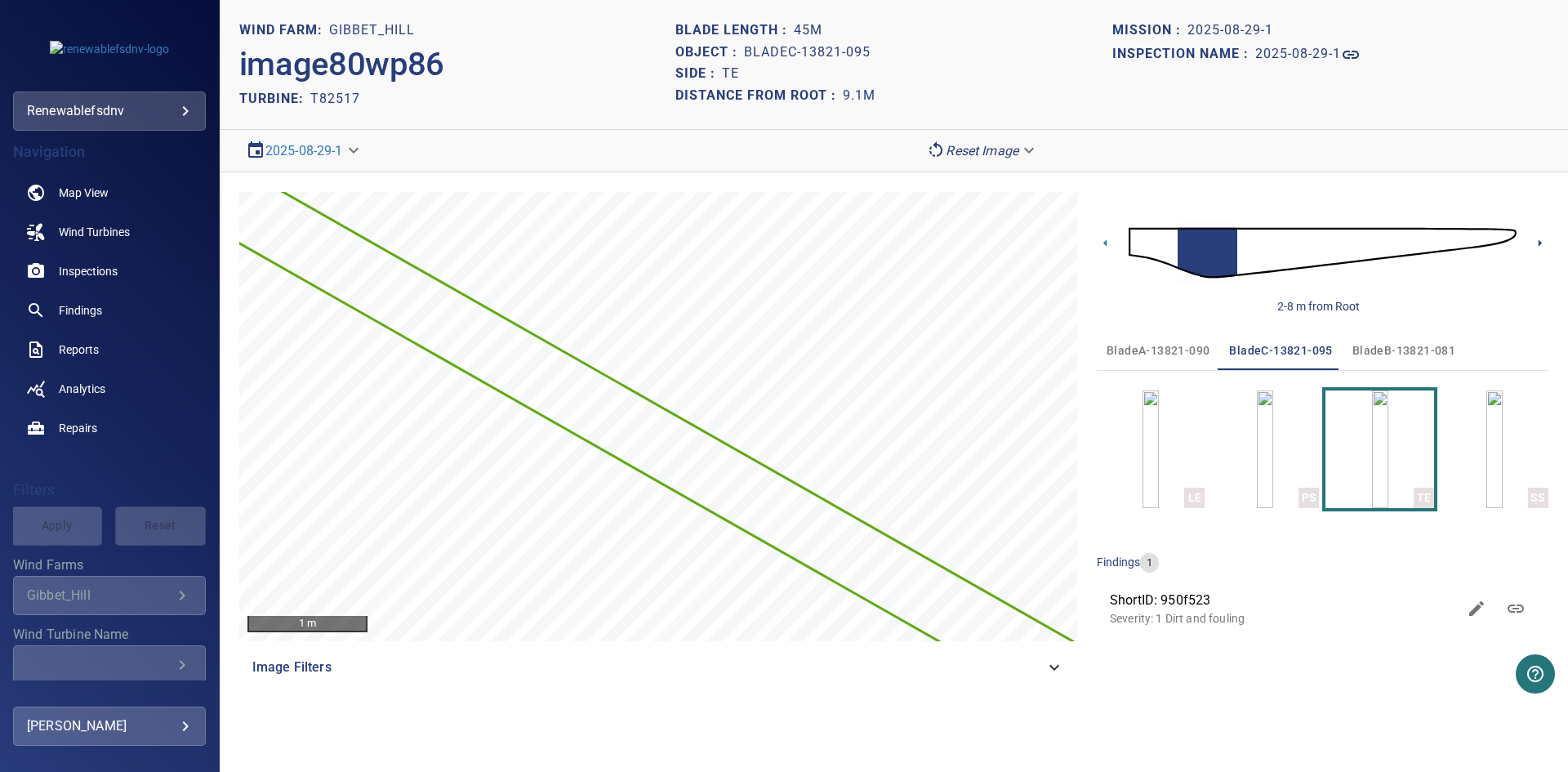
click at [1539, 241] on icon at bounding box center [1540, 243] width 4 height 7
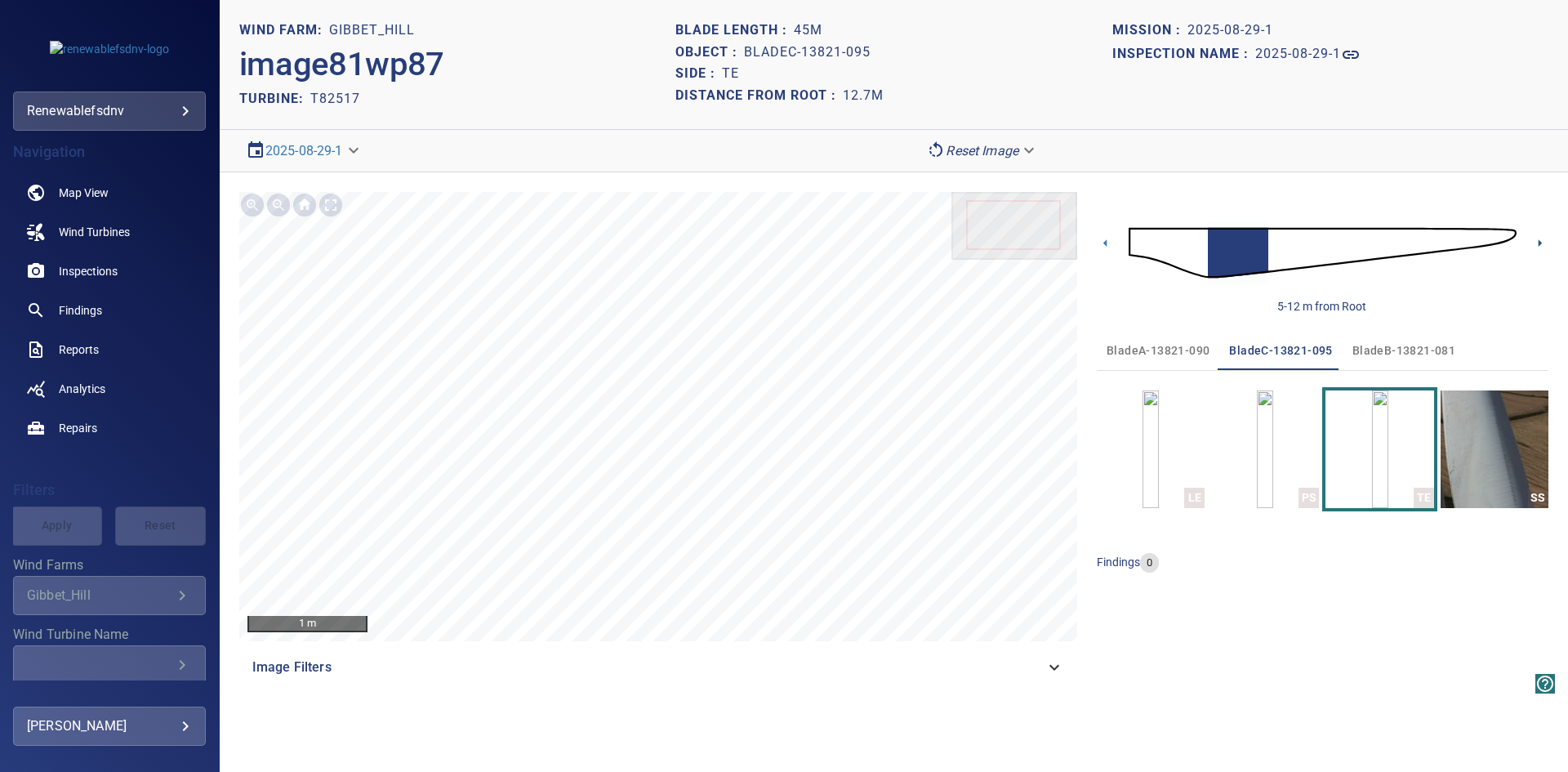
click at [1539, 241] on icon at bounding box center [1540, 243] width 4 height 7
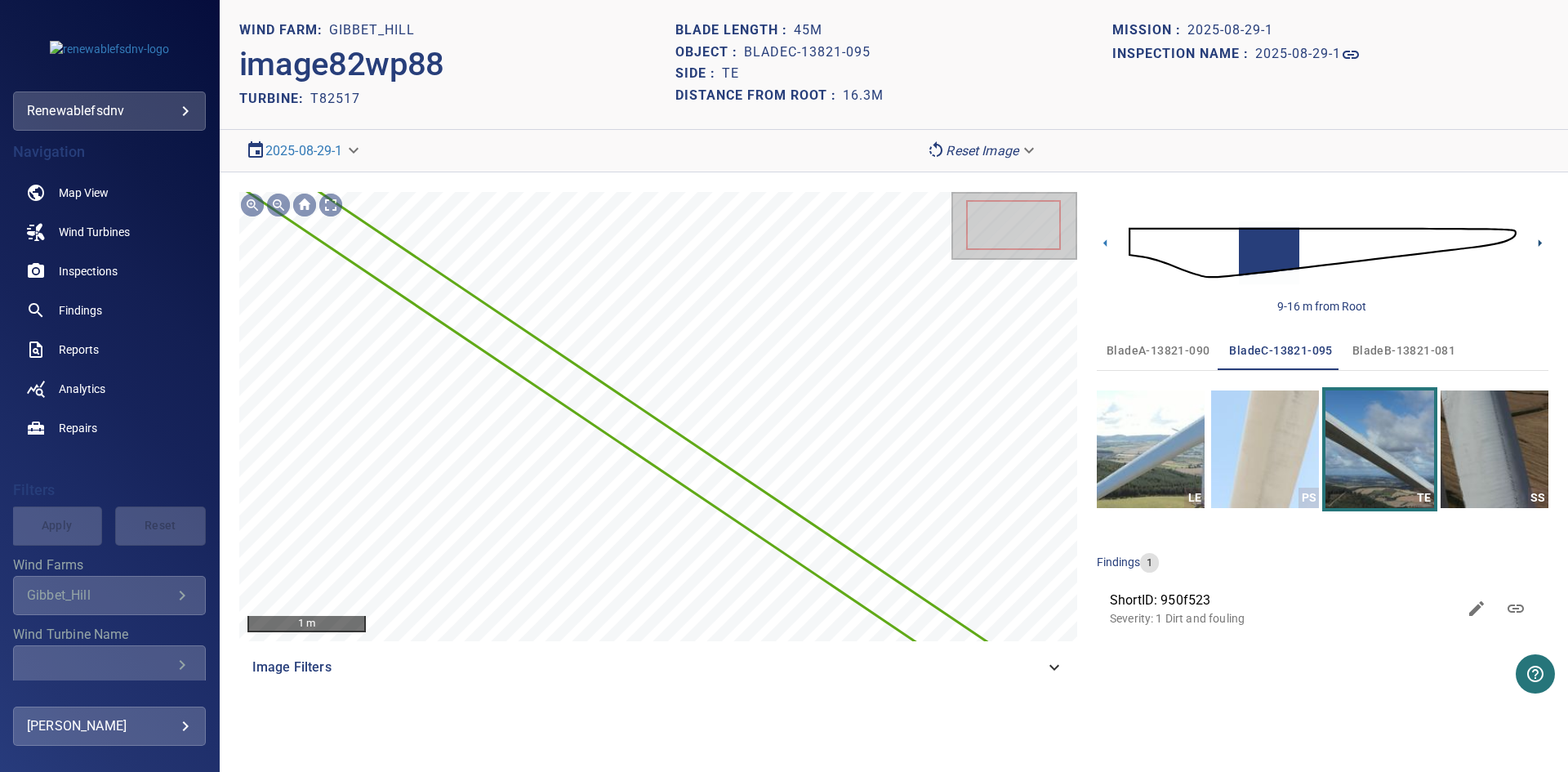
click at [1539, 241] on icon at bounding box center [1540, 243] width 4 height 7
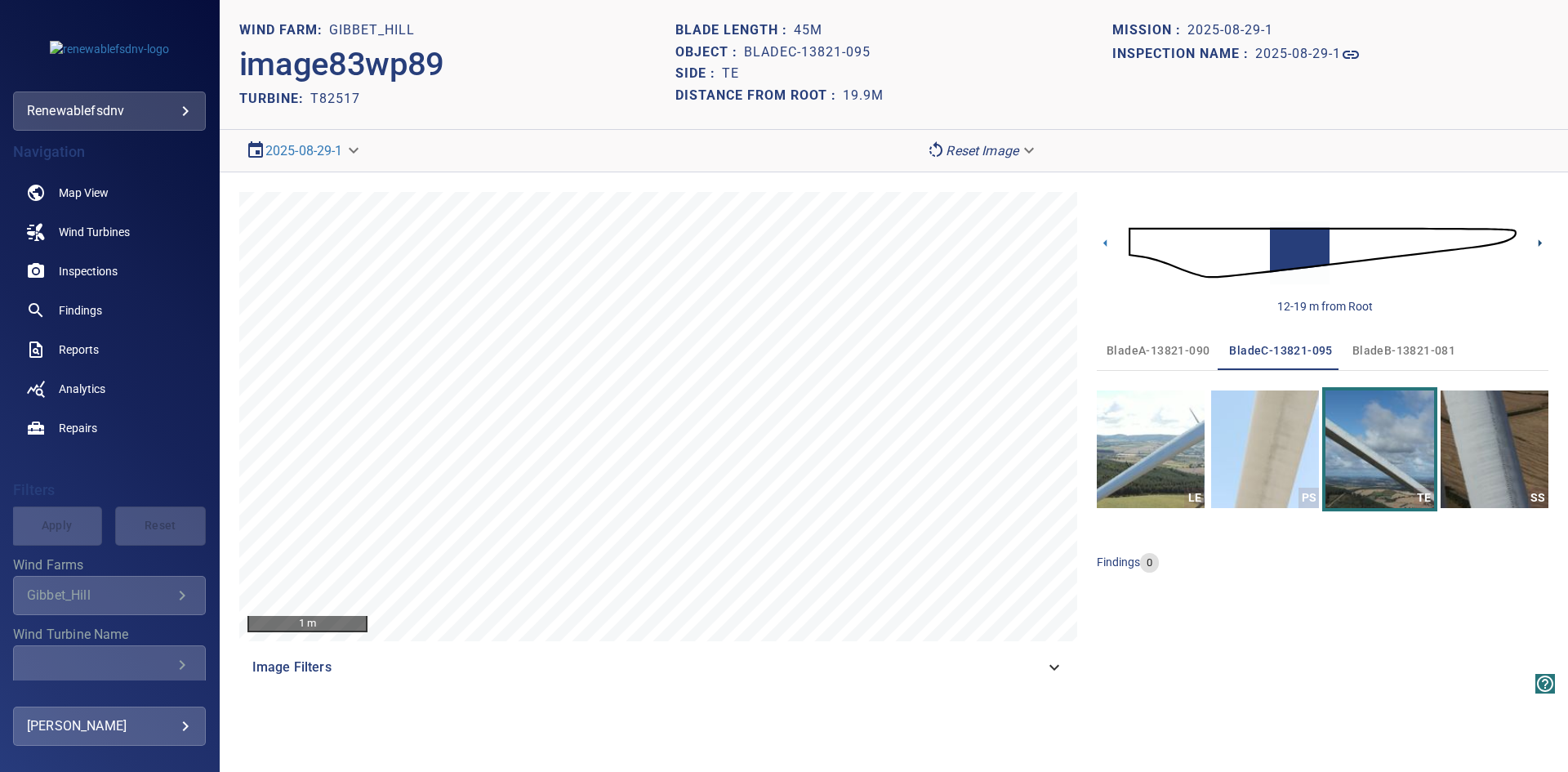
click at [1539, 241] on icon at bounding box center [1540, 243] width 4 height 7
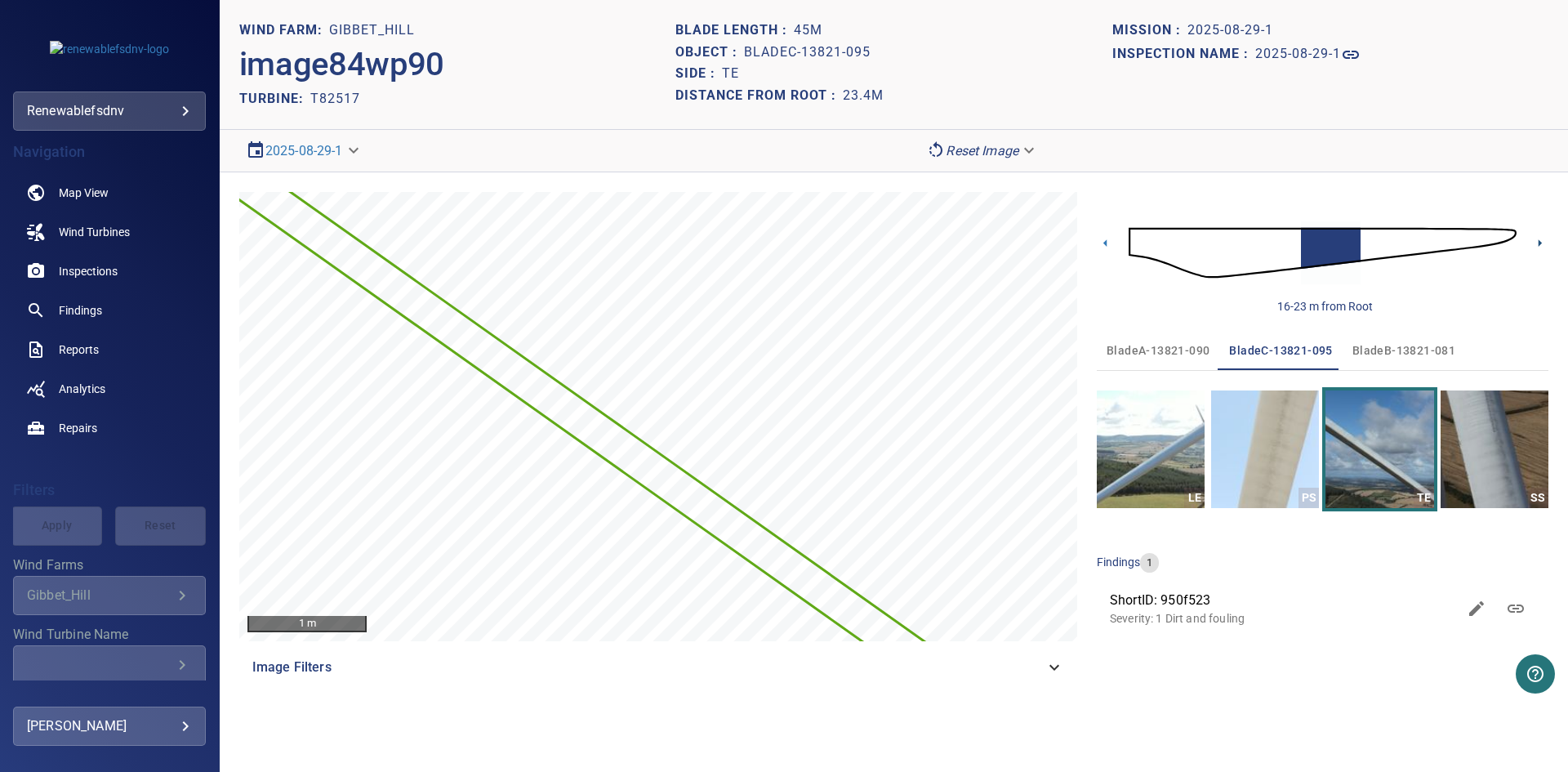
click at [1539, 241] on icon at bounding box center [1540, 243] width 4 height 7
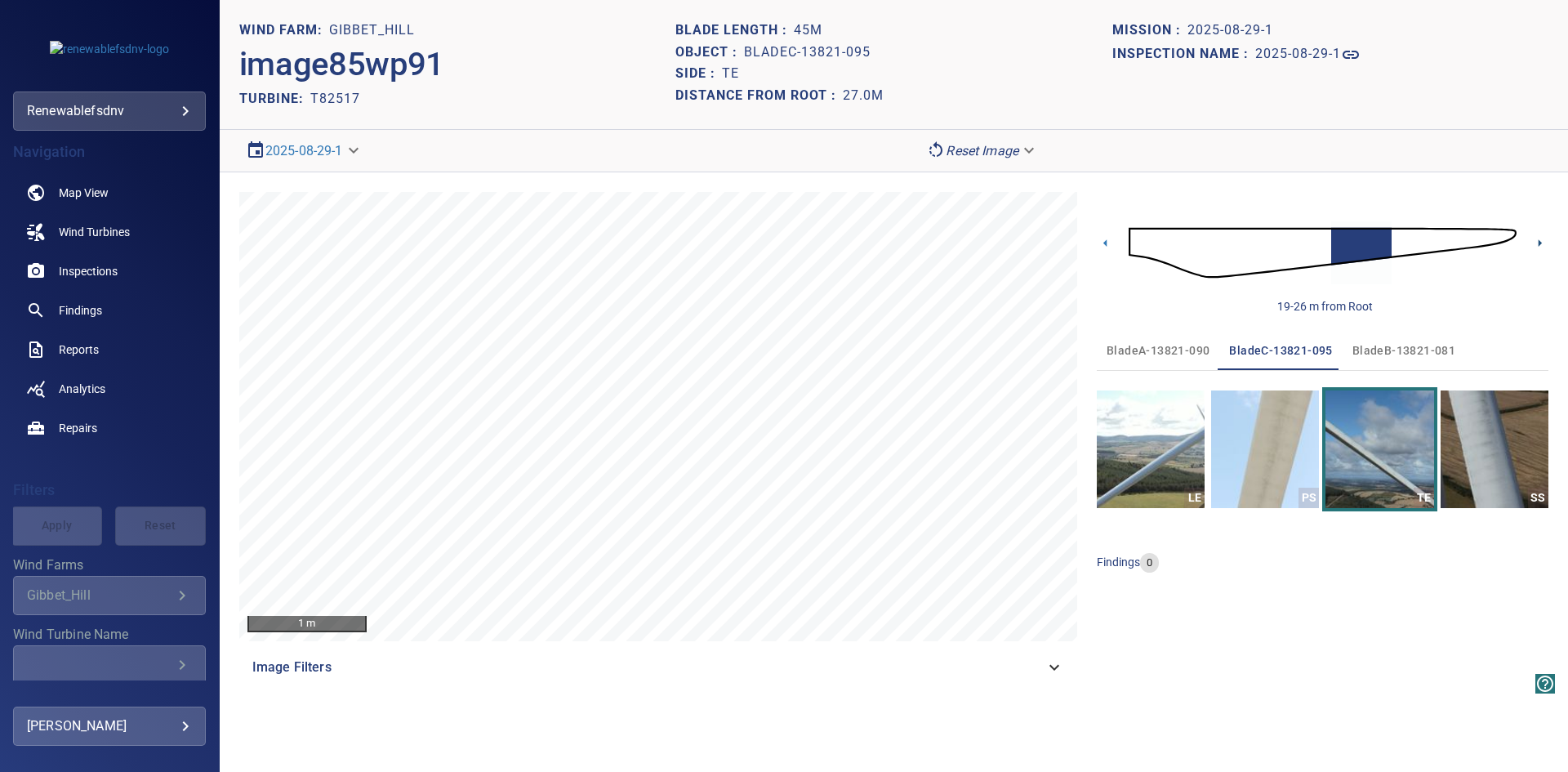
click at [1539, 241] on icon at bounding box center [1540, 243] width 4 height 7
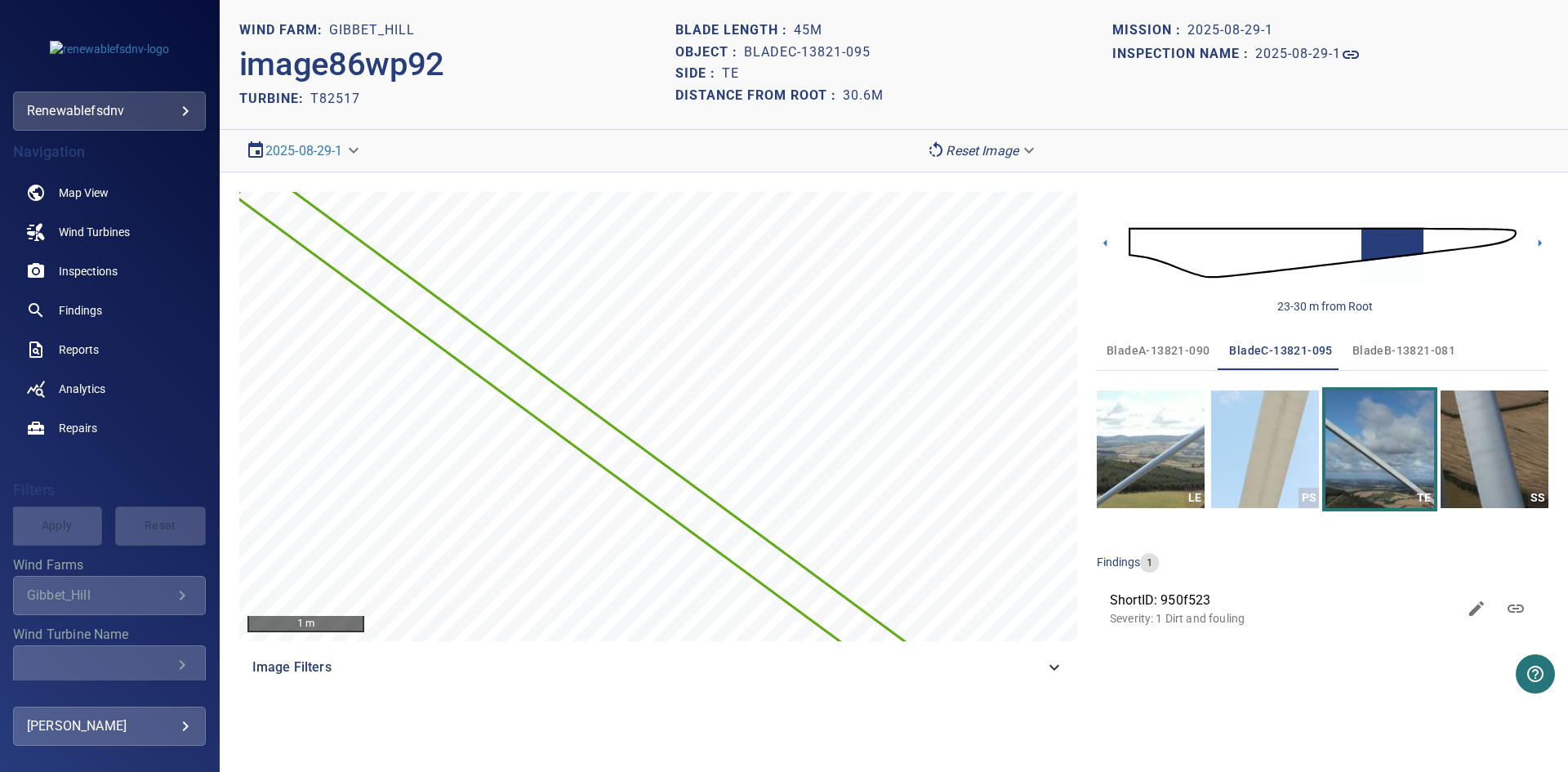
click at [1539, 241] on icon at bounding box center [1540, 243] width 4 height 7
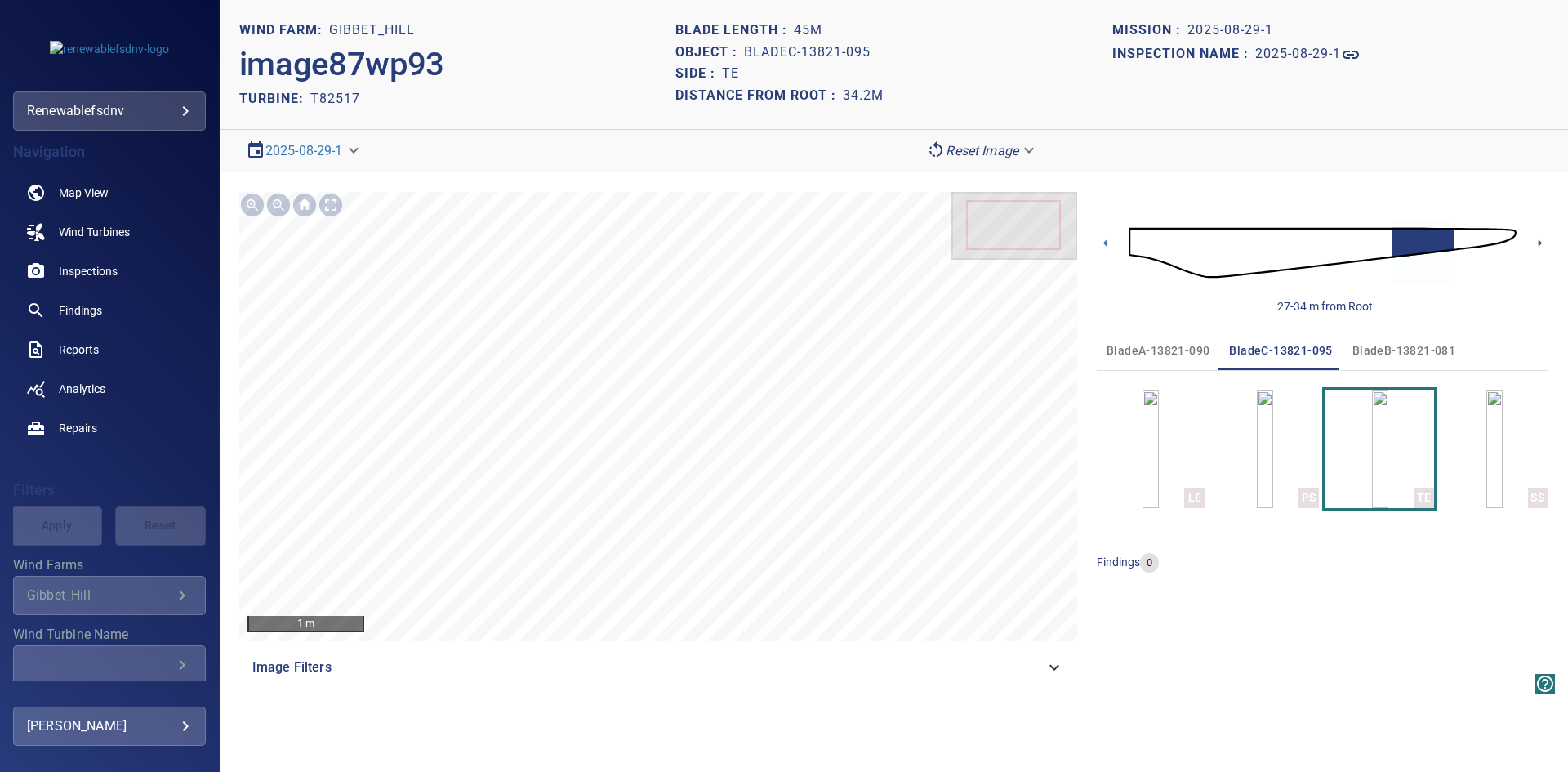
click at [1539, 237] on icon at bounding box center [1539, 242] width 17 height 17
